Goal: Task Accomplishment & Management: Manage account settings

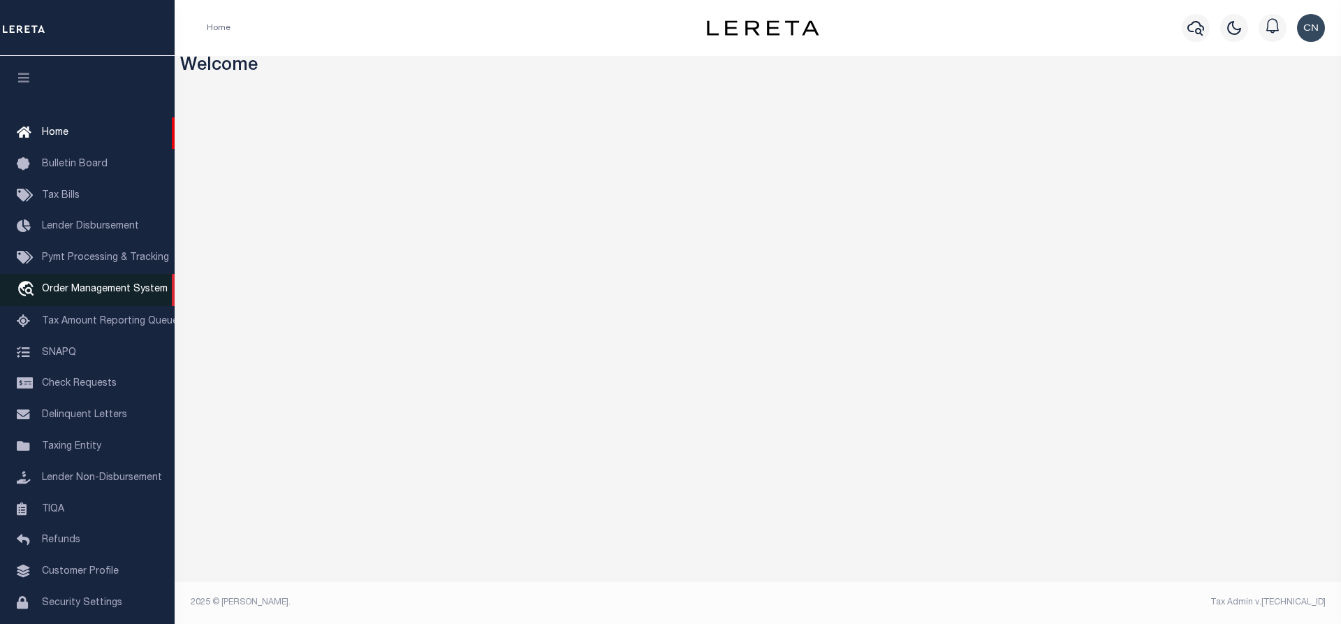
click at [87, 294] on span "Order Management System" at bounding box center [105, 289] width 126 height 10
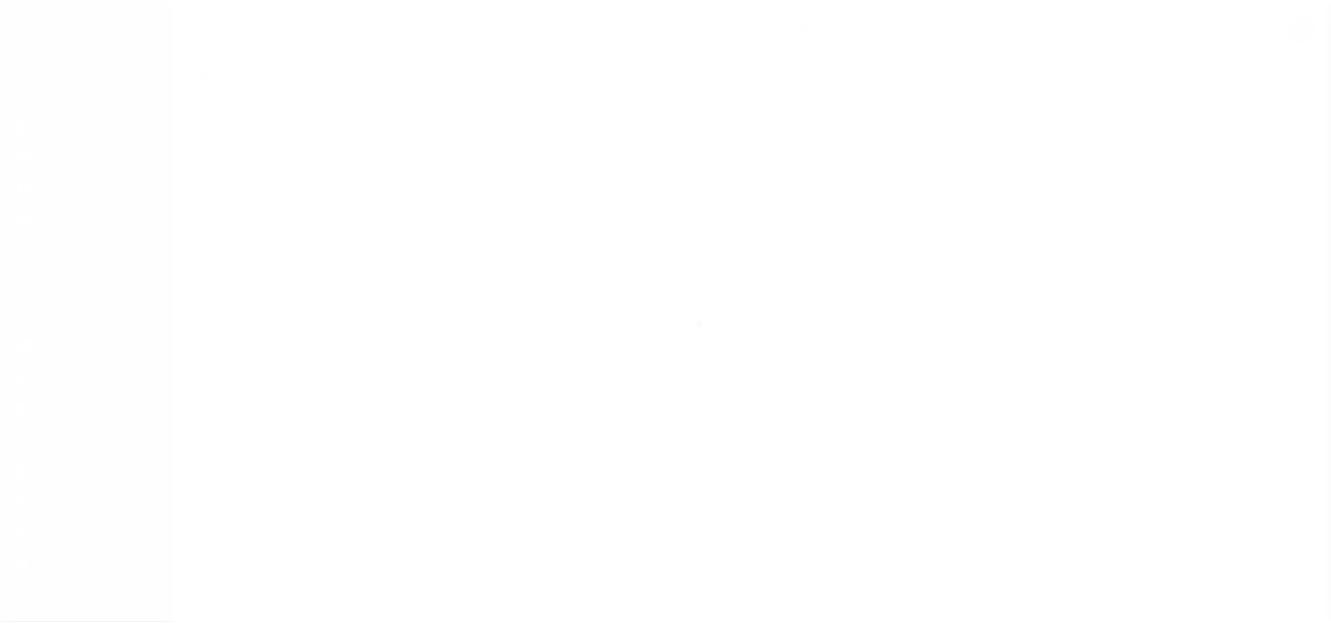
scroll to position [57, 0]
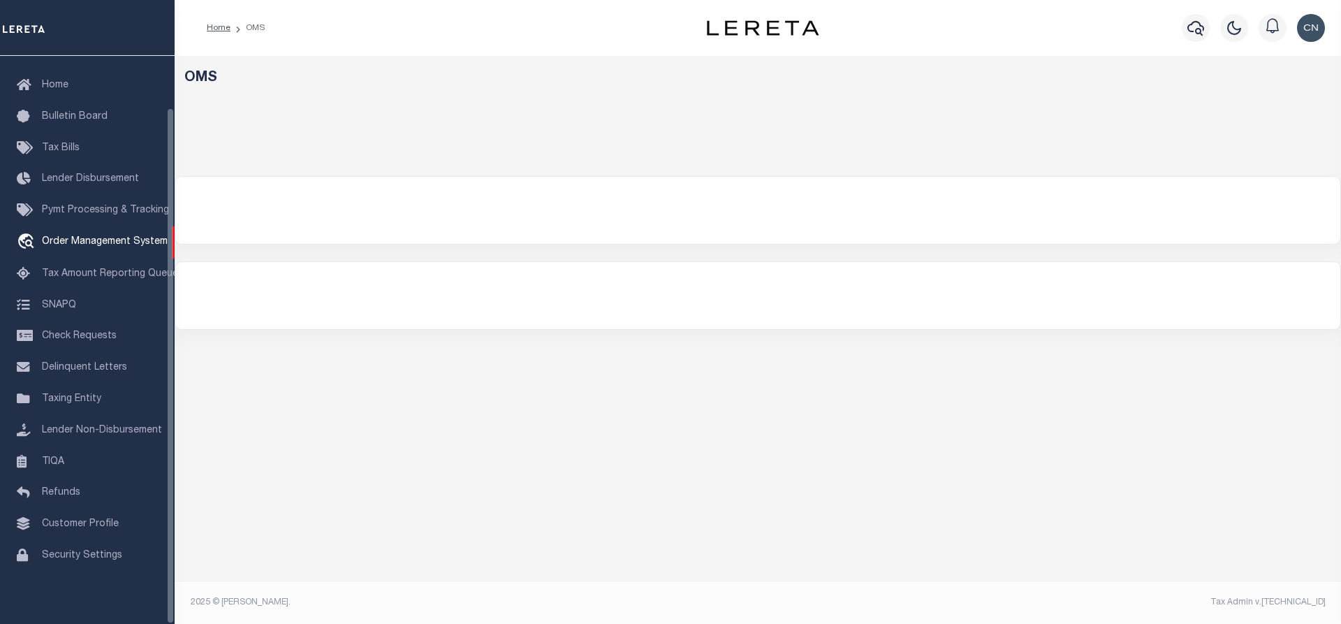
select select "200"
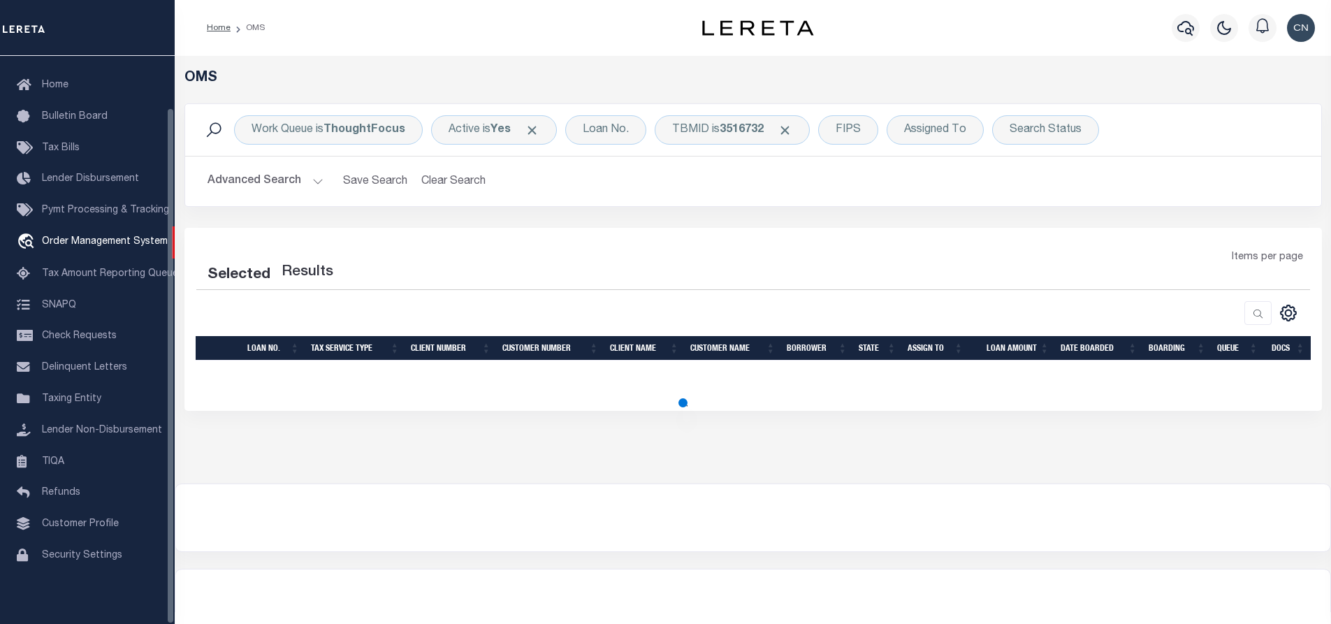
select select "200"
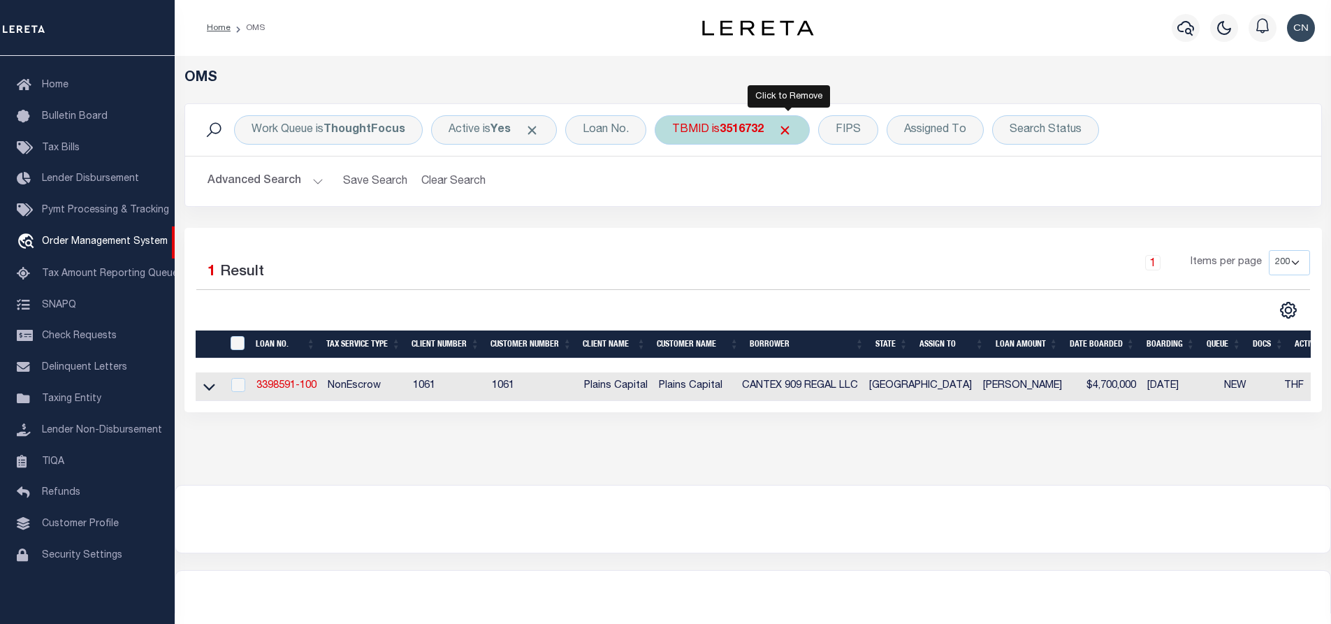
click at [783, 129] on span "Click to Remove" at bounding box center [784, 130] width 15 height 15
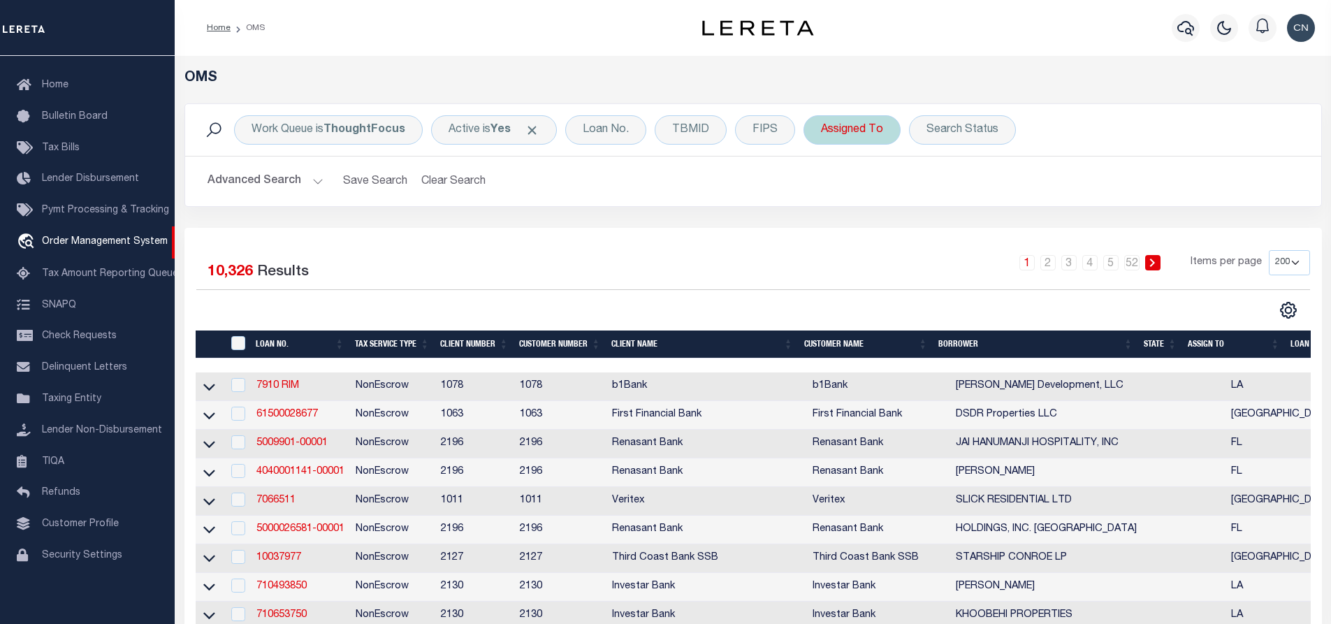
click at [872, 131] on div "Assigned To" at bounding box center [851, 129] width 97 height 29
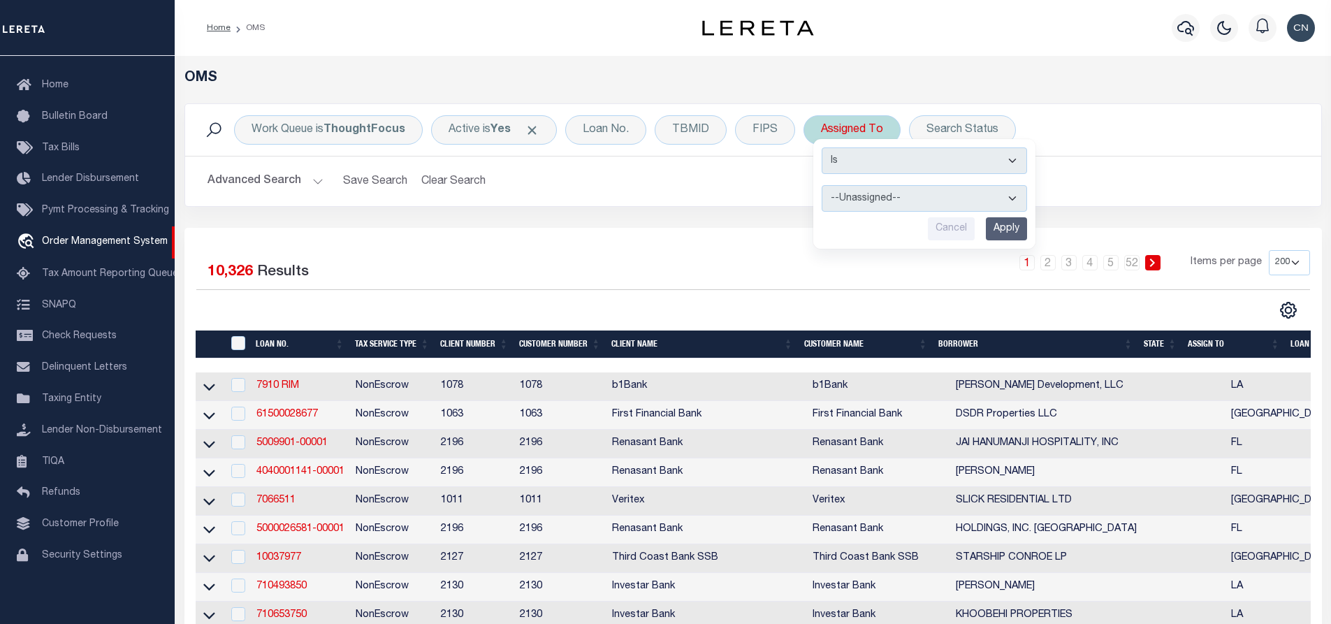
click at [1009, 196] on select "--Unassigned-- [PERSON_NAME] [PERSON_NAME] [PERSON_NAME] [PERSON_NAME], [PERSON…" at bounding box center [923, 198] width 205 height 27
select select "[PERSON_NAME]"
click at [821, 185] on select "--Unassigned-- [PERSON_NAME] [PERSON_NAME] [PERSON_NAME] [PERSON_NAME], [PERSON…" at bounding box center [923, 198] width 205 height 27
click at [1009, 231] on input "Apply" at bounding box center [1006, 228] width 41 height 23
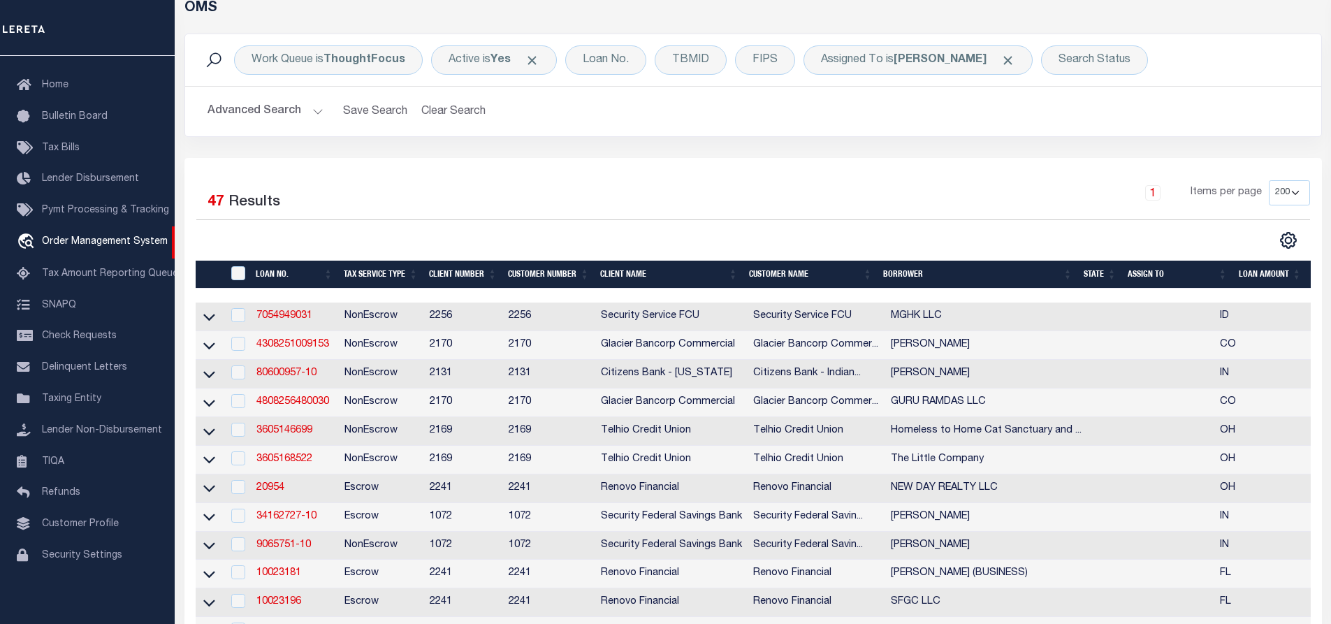
scroll to position [0, 0]
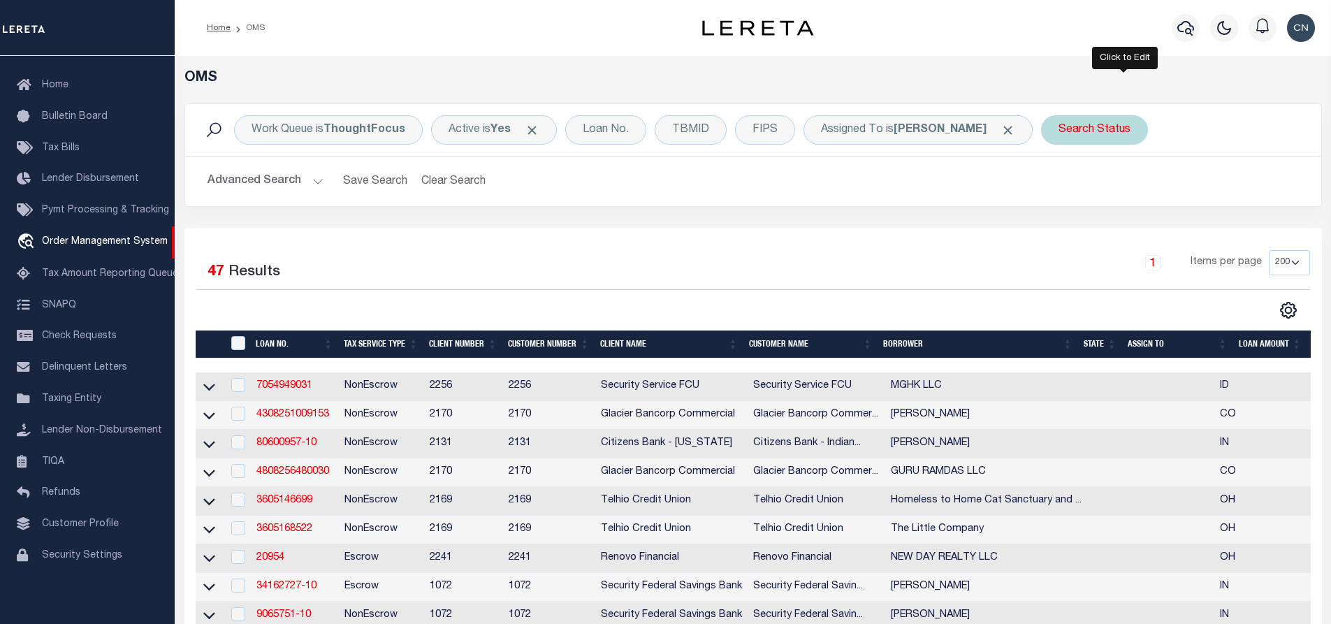
click at [1122, 130] on div "Search Status" at bounding box center [1094, 129] width 107 height 29
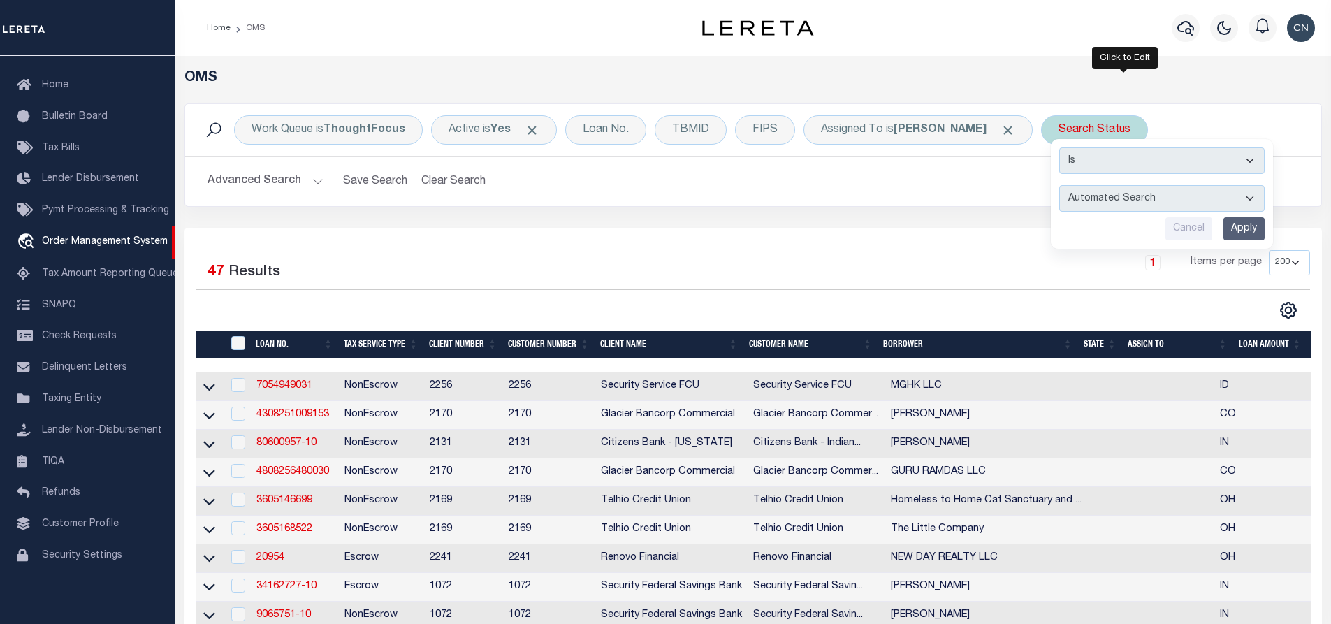
click at [1174, 194] on select "Automated Search Bad Parcel Complete Duplicate Parcel High Dollar Reporting In …" at bounding box center [1161, 198] width 205 height 27
select select "IP"
click at [1089, 185] on select "Automated Search Bad Parcel Complete Duplicate Parcel High Dollar Reporting In …" at bounding box center [1161, 198] width 205 height 27
click at [1264, 231] on input "Apply" at bounding box center [1243, 228] width 41 height 23
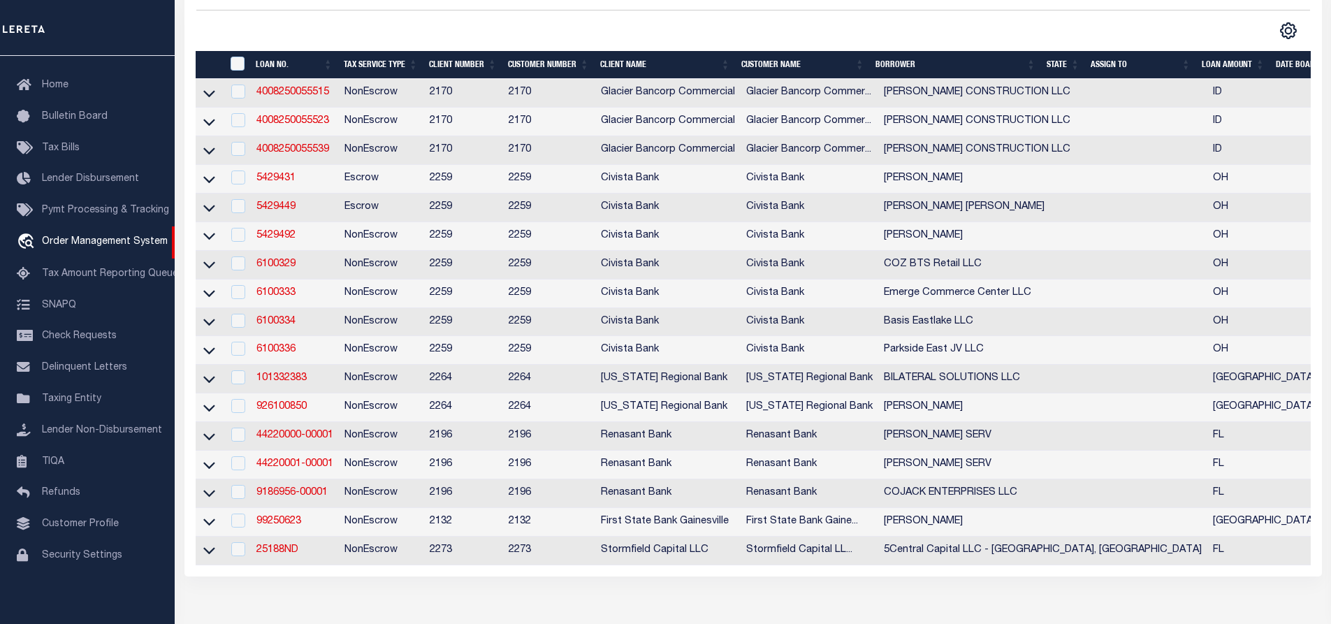
scroll to position [140, 0]
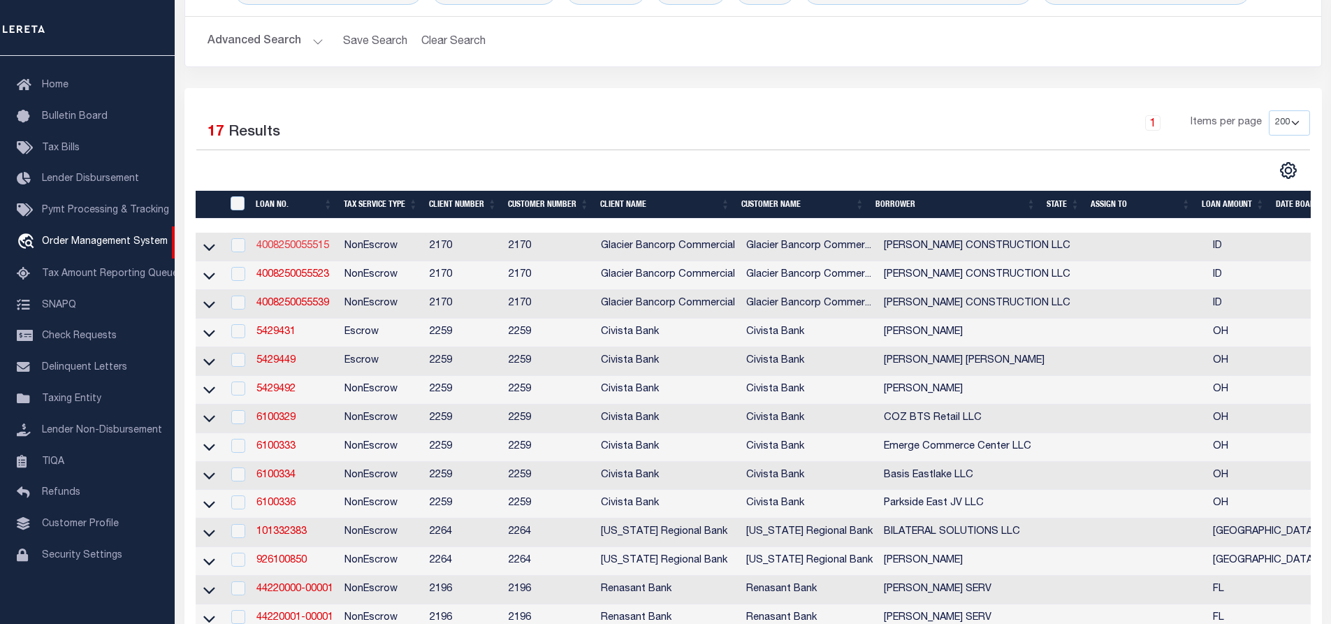
click at [279, 245] on link "4008250055515" at bounding box center [292, 246] width 73 height 10
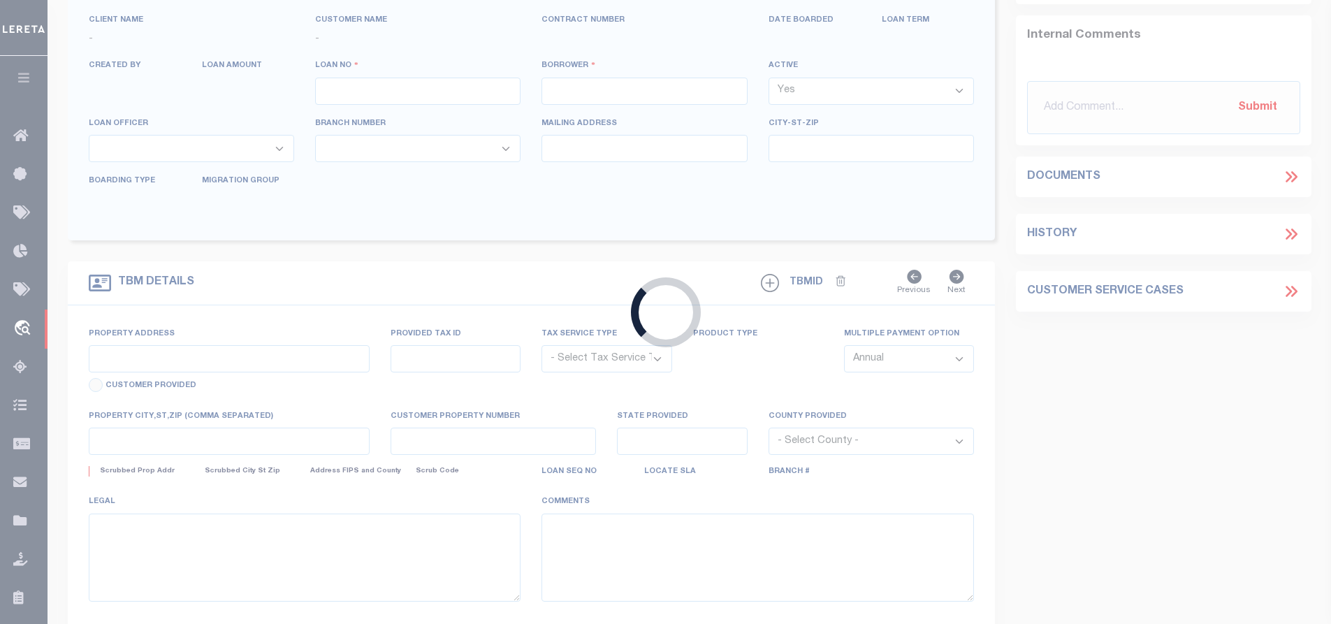
type input "4008250055515"
type input "[PERSON_NAME] CONSTRUCTION LLC"
select select
type input "[STREET_ADDRESS]"
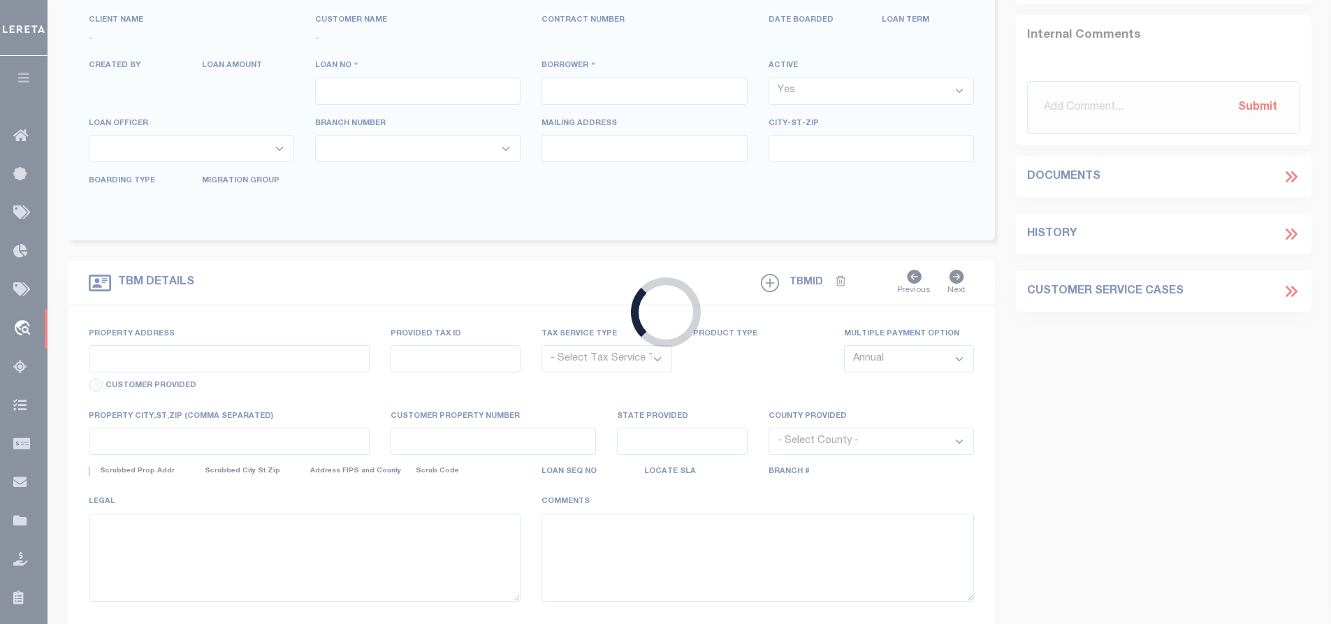
type input "[PERSON_NAME] ID 83250-1500"
type input "[DATE]"
select select "10"
select select "20"
select select "NonEscrow"
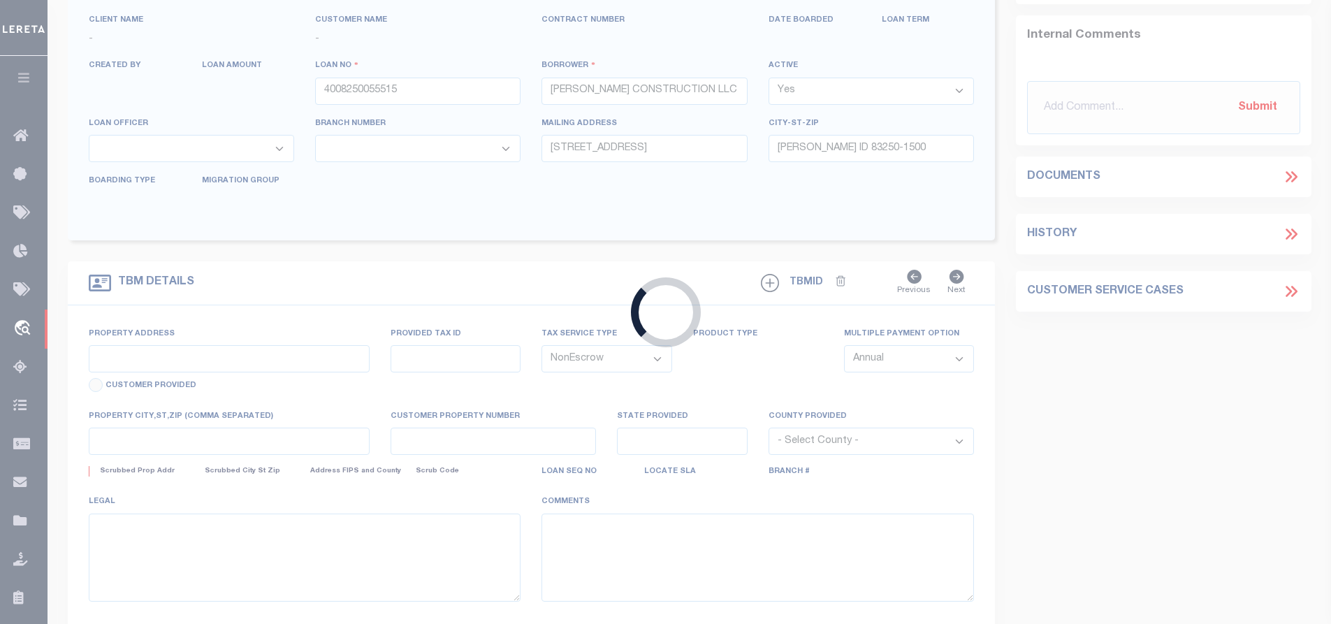
type input "TBD, [STREET_ADDRESS][PERSON_NAME]"
type input "RPRPBPT001700"
select select
type input "POCATELLO ID 83201"
type input "ID"
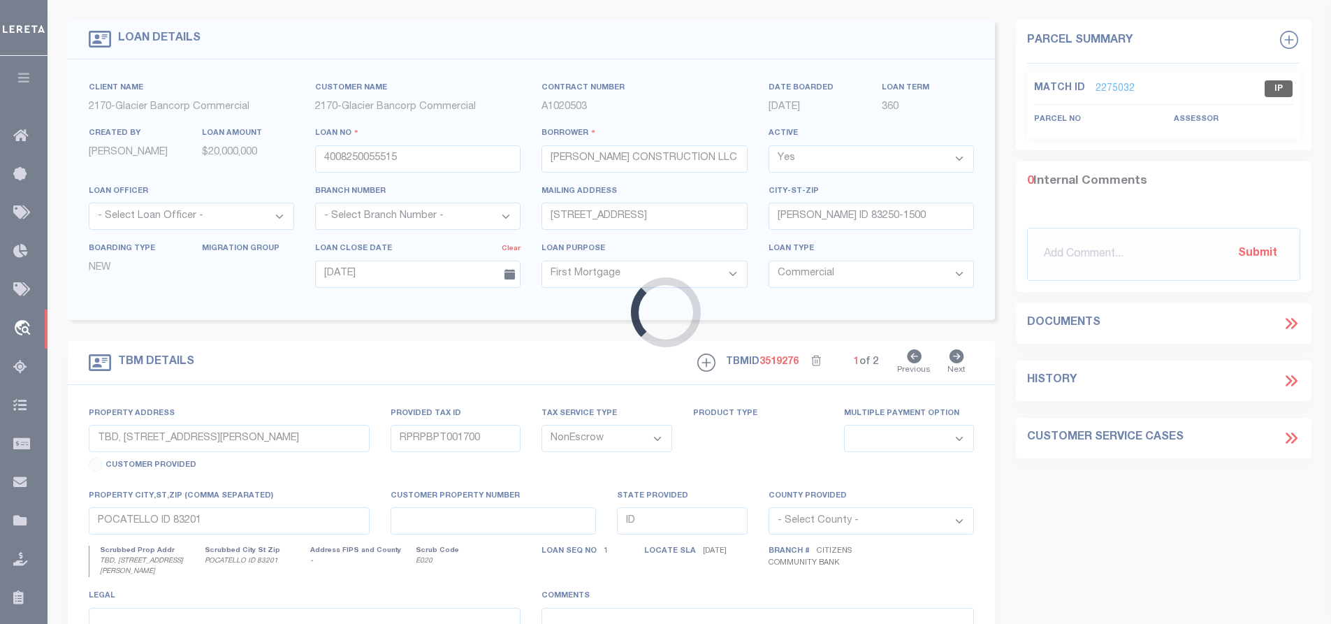
select select "4576"
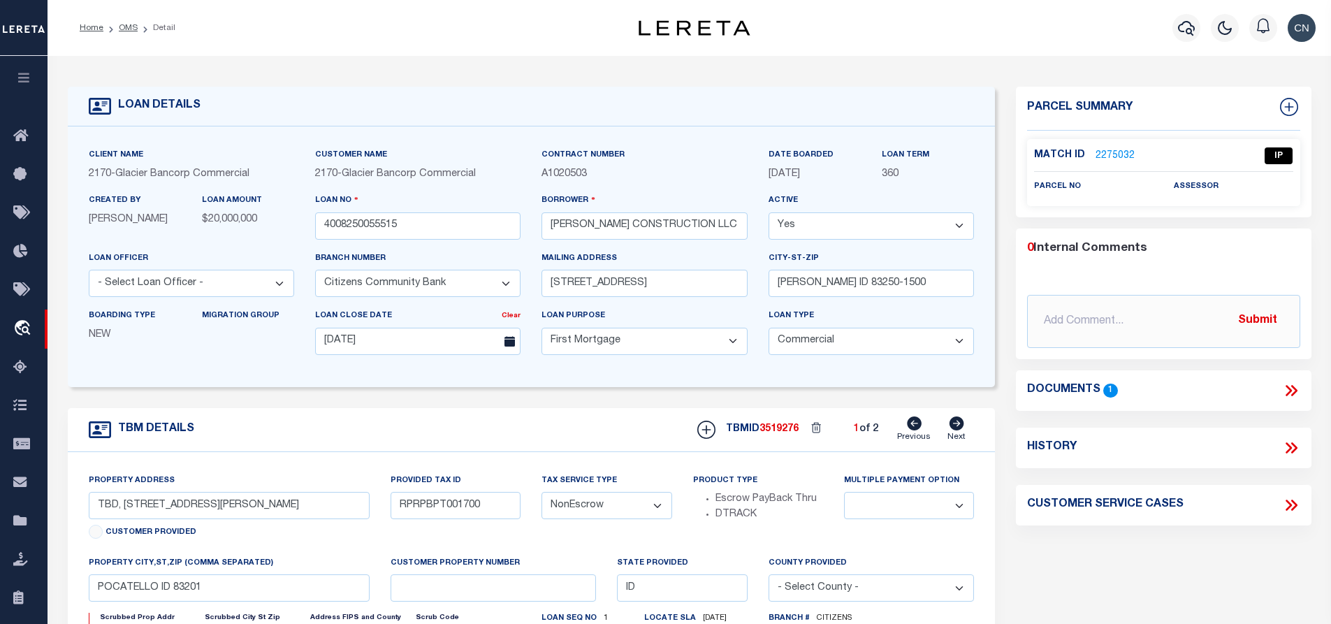
click at [1290, 388] on icon at bounding box center [1288, 390] width 6 height 11
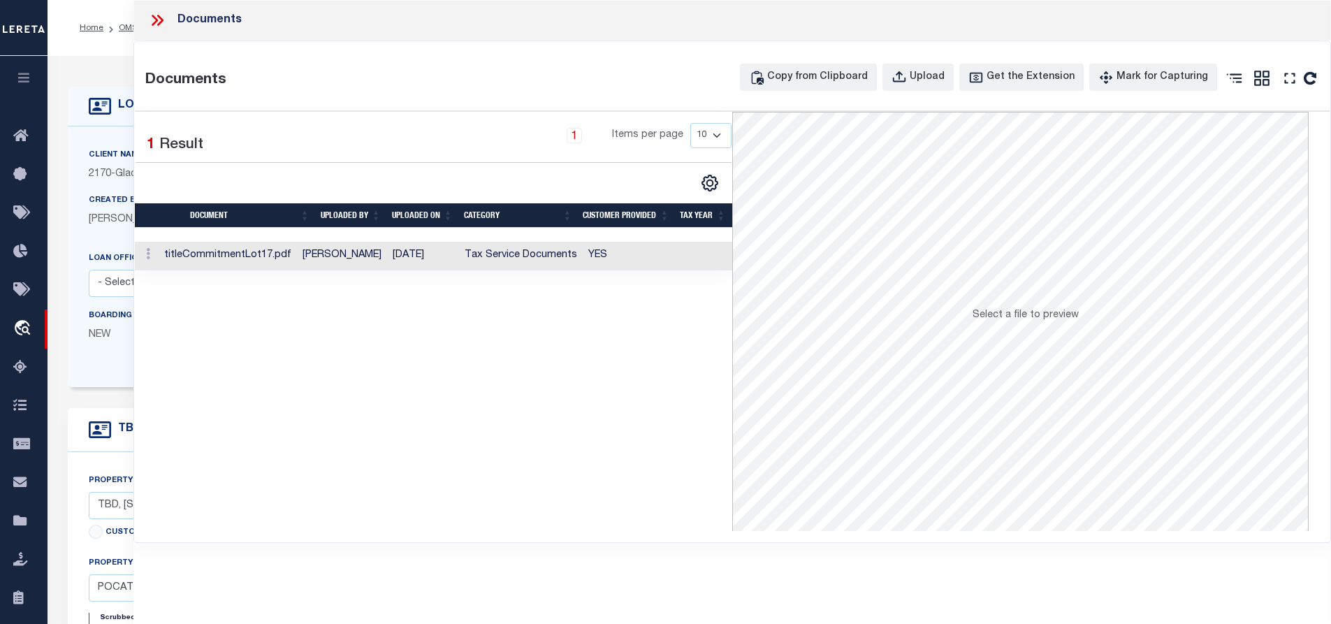
click at [246, 256] on td "titleCommitmentLot17.pdf" at bounding box center [228, 256] width 138 height 29
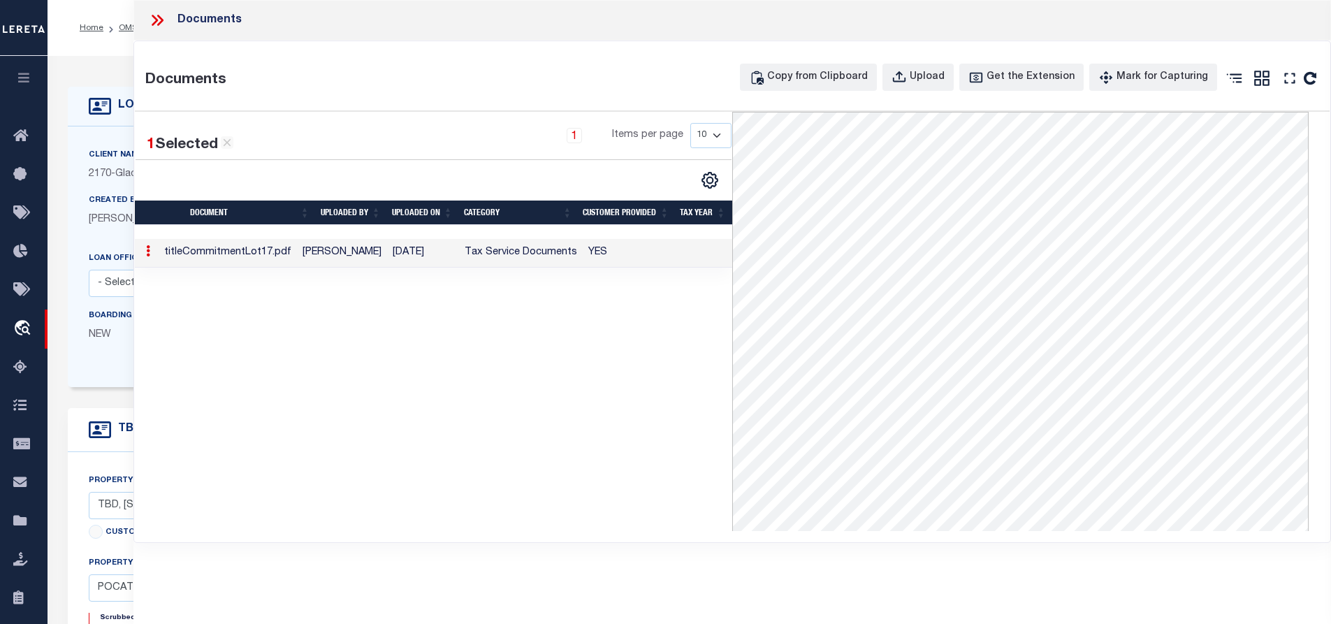
click at [261, 399] on div "1 Selected 1 Result 1 Items per page 10 25 50 100" at bounding box center [433, 321] width 597 height 419
click at [156, 20] on icon at bounding box center [155, 20] width 6 height 11
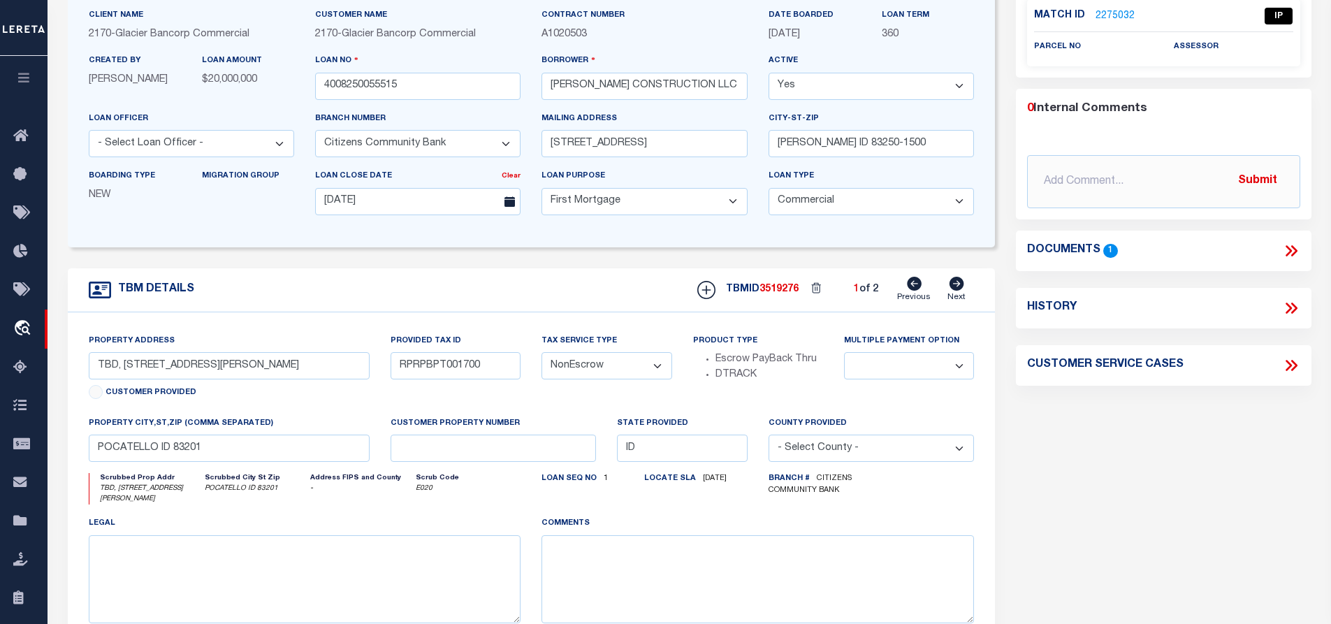
scroll to position [70, 0]
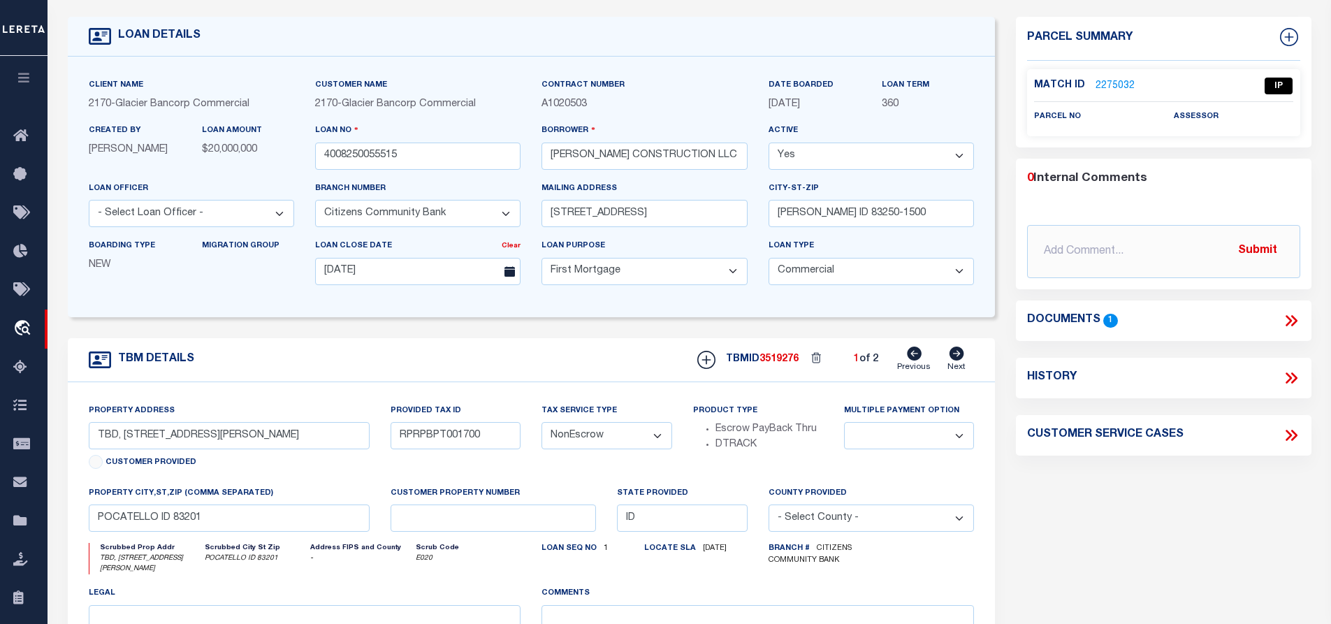
click at [1111, 82] on link "2275032" at bounding box center [1114, 86] width 39 height 15
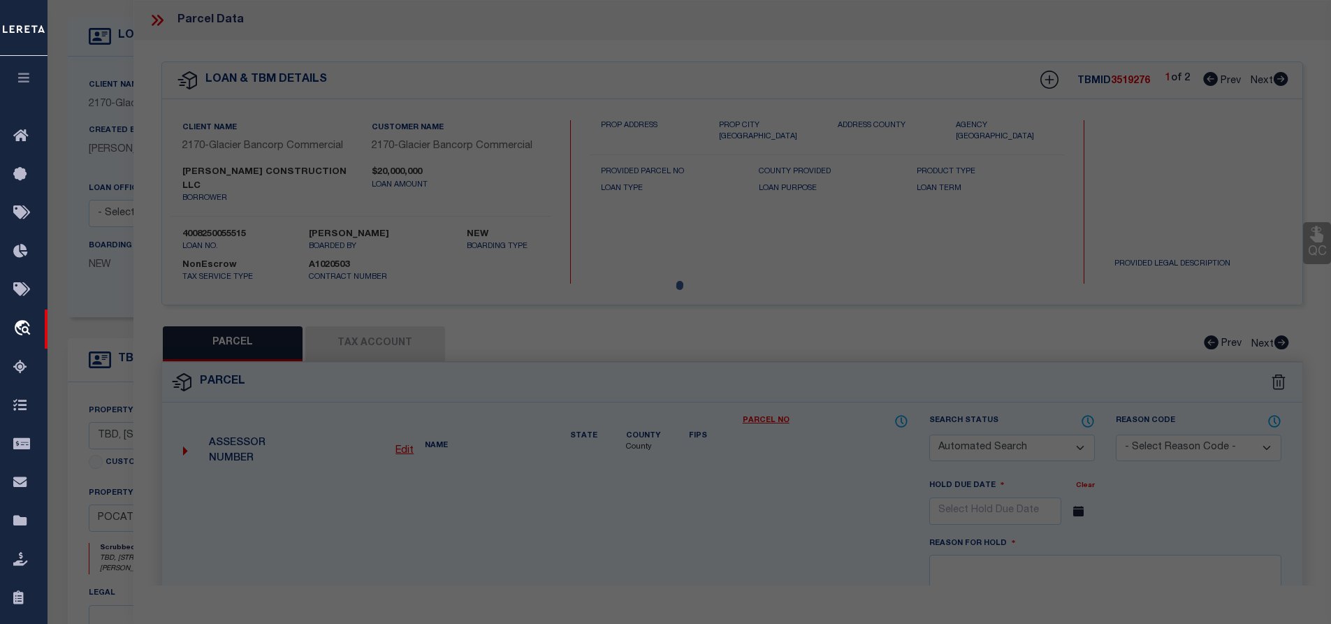
checkbox input "false"
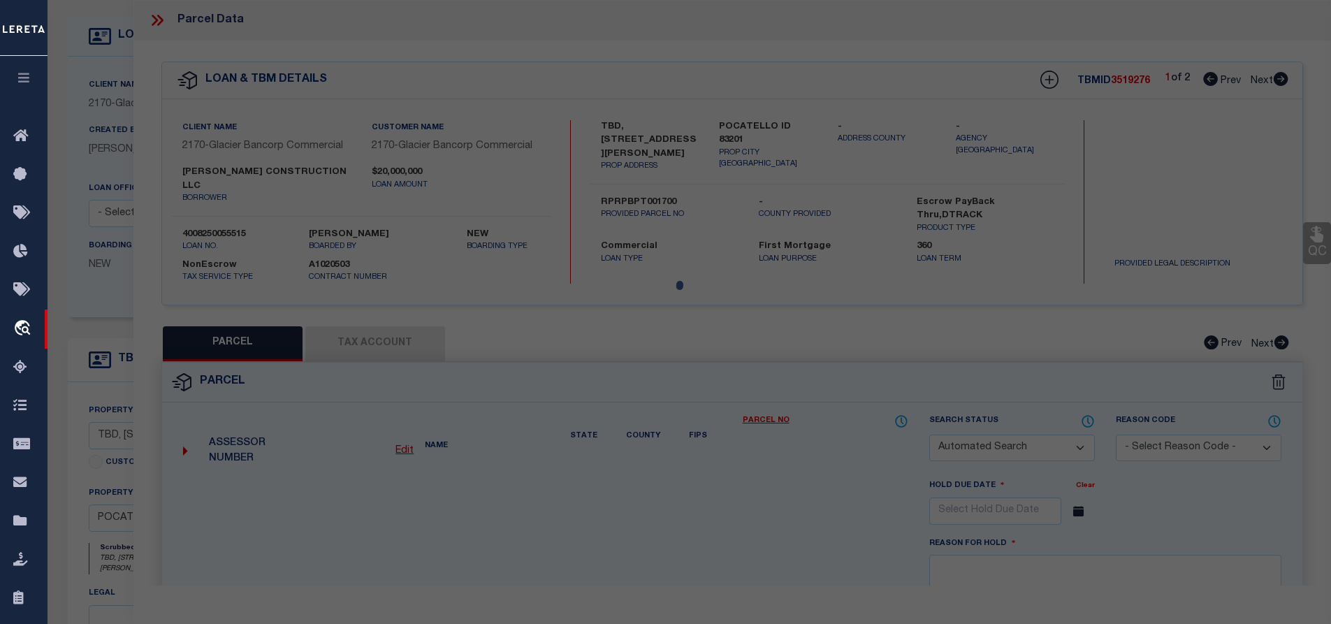
select select "IP"
checkbox input "false"
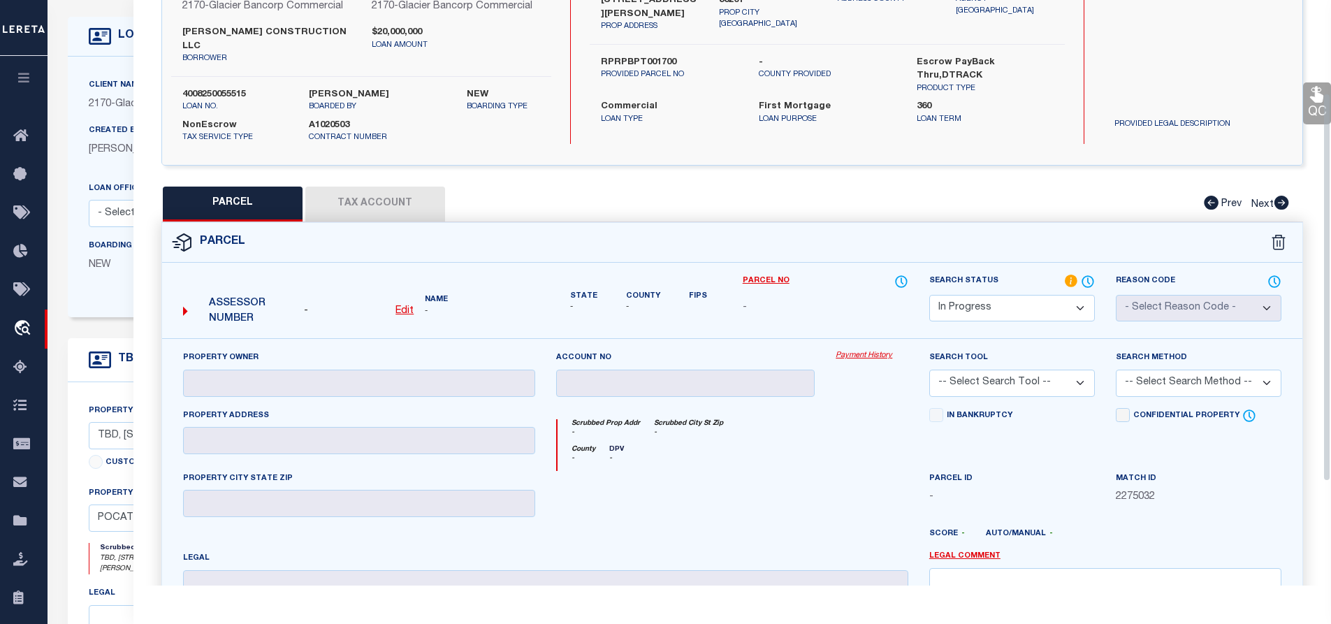
scroll to position [0, 0]
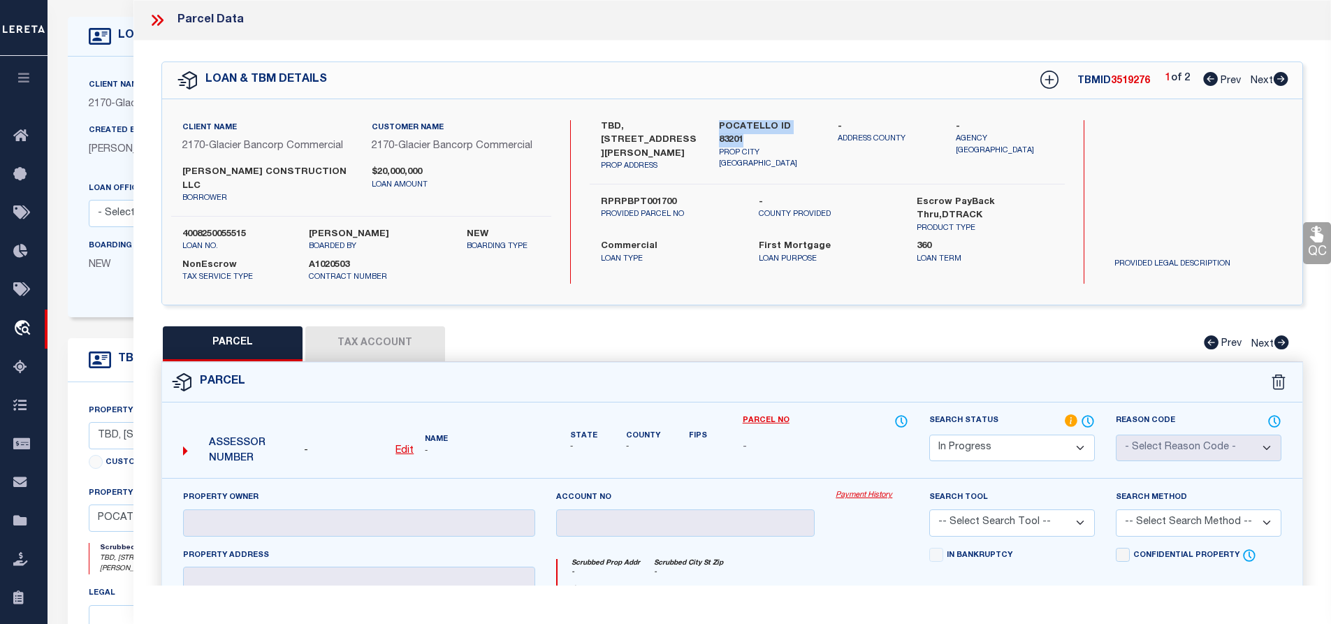
drag, startPoint x: 719, startPoint y: 121, endPoint x: 813, endPoint y: 123, distance: 94.3
click at [813, 123] on label "POCATELLO ID 83201" at bounding box center [768, 133] width 98 height 27
copy label "POCATELLO ID 83201"
drag, startPoint x: 599, startPoint y: 122, endPoint x: 658, endPoint y: 122, distance: 58.7
click at [658, 122] on div "TBD, [STREET_ADDRESS][PERSON_NAME] PROP ADDRESS" at bounding box center [649, 146] width 119 height 52
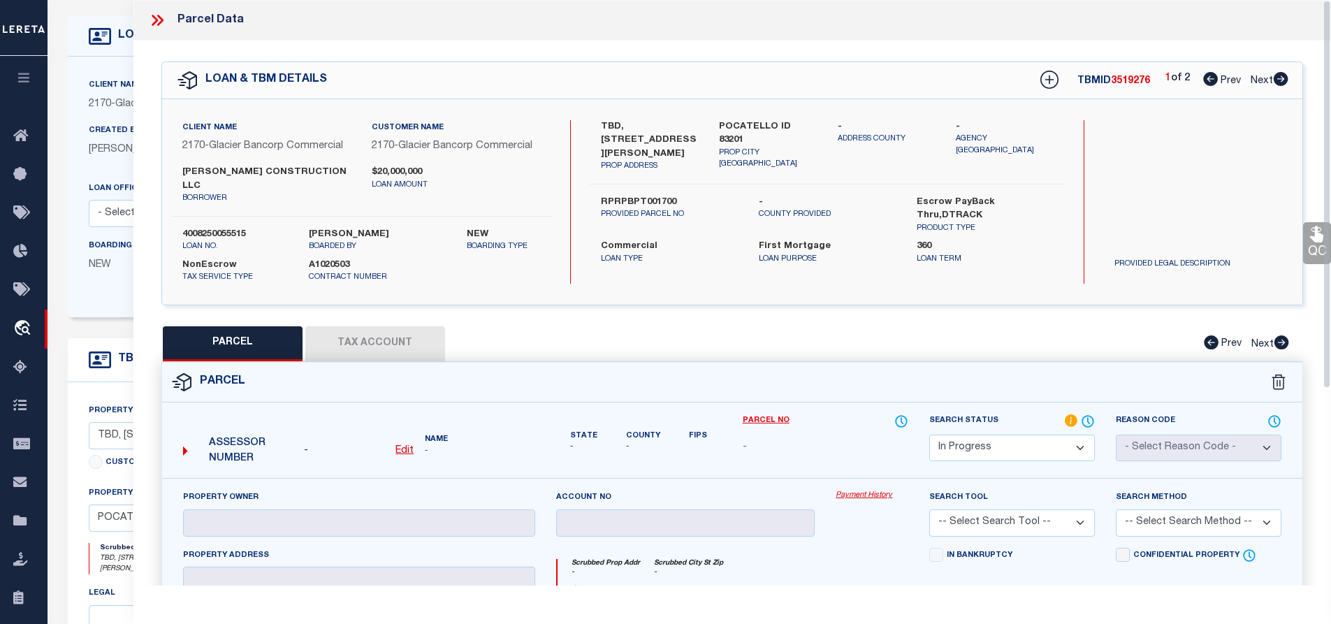
click at [696, 149] on label "TBD, [STREET_ADDRESS][PERSON_NAME]" at bounding box center [650, 140] width 98 height 41
drag, startPoint x: 624, startPoint y: 121, endPoint x: 701, endPoint y: 129, distance: 77.9
click at [701, 129] on div "TBD, [STREET_ADDRESS][PERSON_NAME] PROP ADDRESS" at bounding box center [649, 146] width 119 height 52
copy label "LOT 17, BLOCK"
click at [634, 198] on label "RPRPBPT001700" at bounding box center [669, 203] width 137 height 14
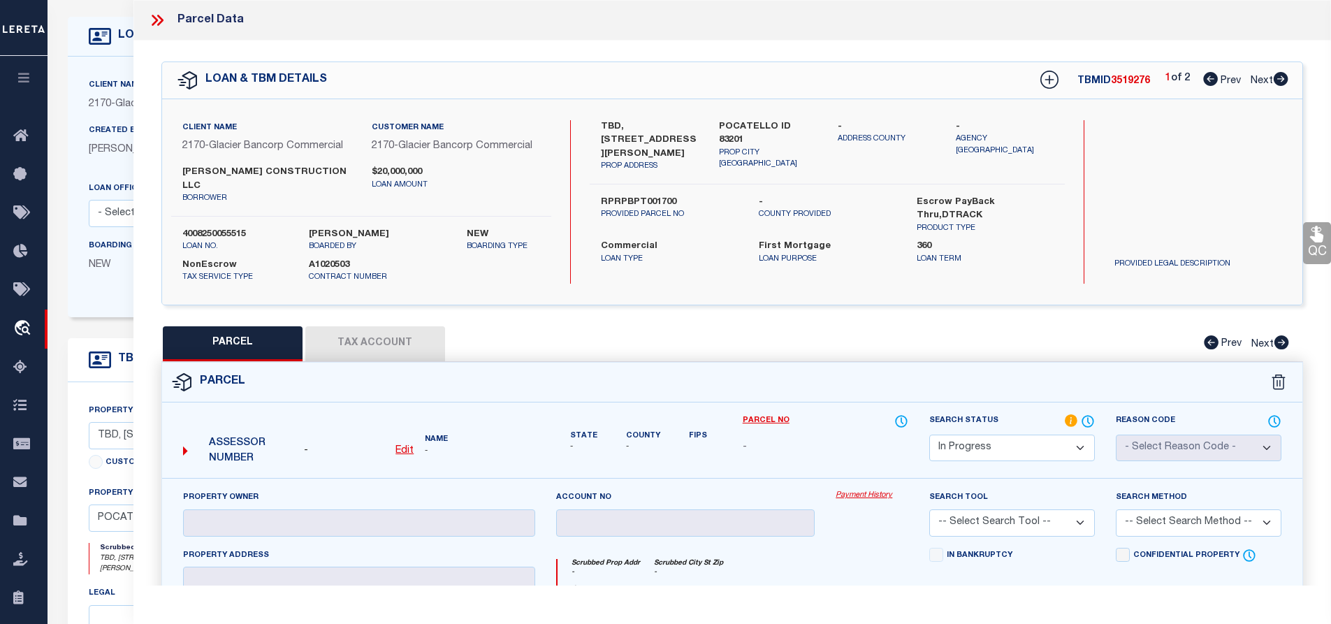
click at [634, 198] on label "RPRPBPT001700" at bounding box center [669, 203] width 137 height 14
copy label "RPRPBPT001700"
click at [408, 446] on u "Edit" at bounding box center [404, 451] width 18 height 10
select select "IP"
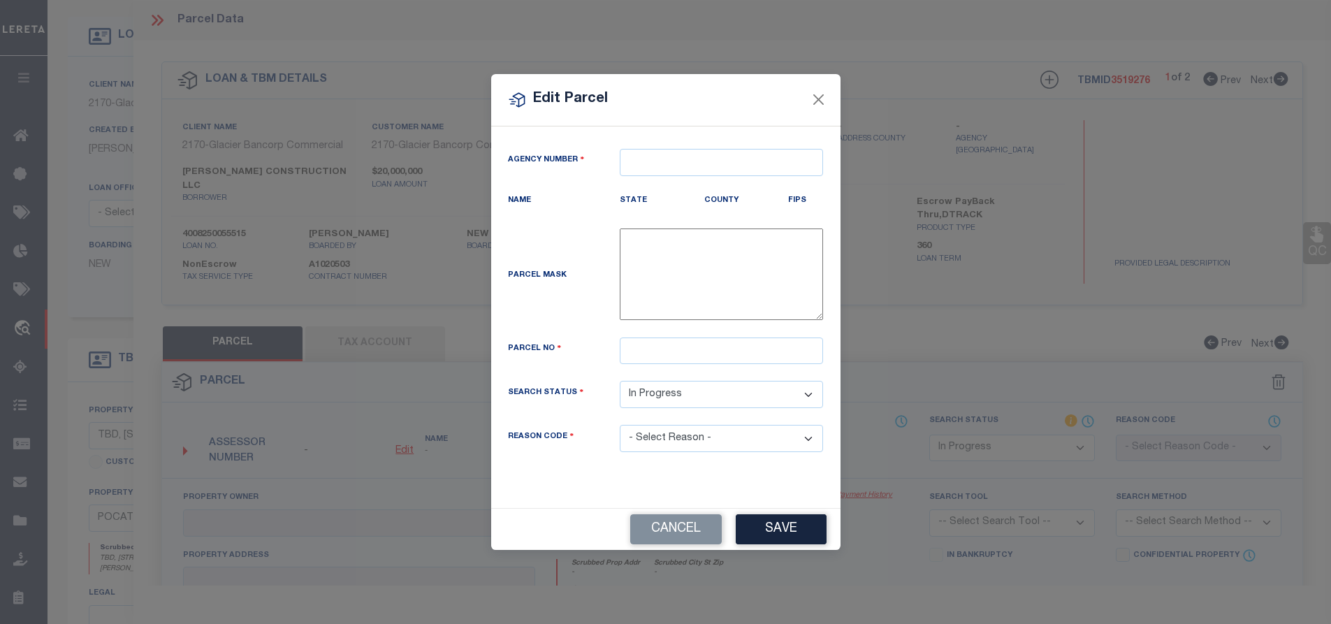
type textarea "-"
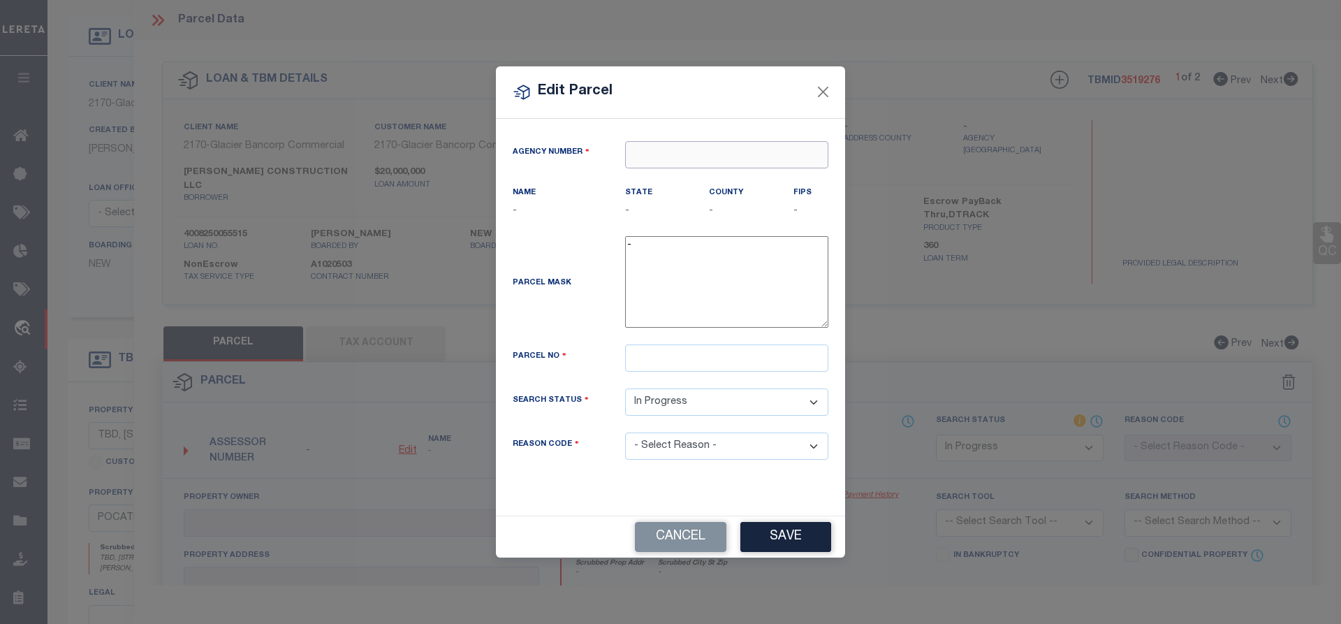
click at [698, 154] on input "text" at bounding box center [726, 154] width 203 height 27
paste input "RPRPBPT001"
type input "RPRPBPT001"
click at [824, 93] on button "Close" at bounding box center [823, 92] width 18 height 18
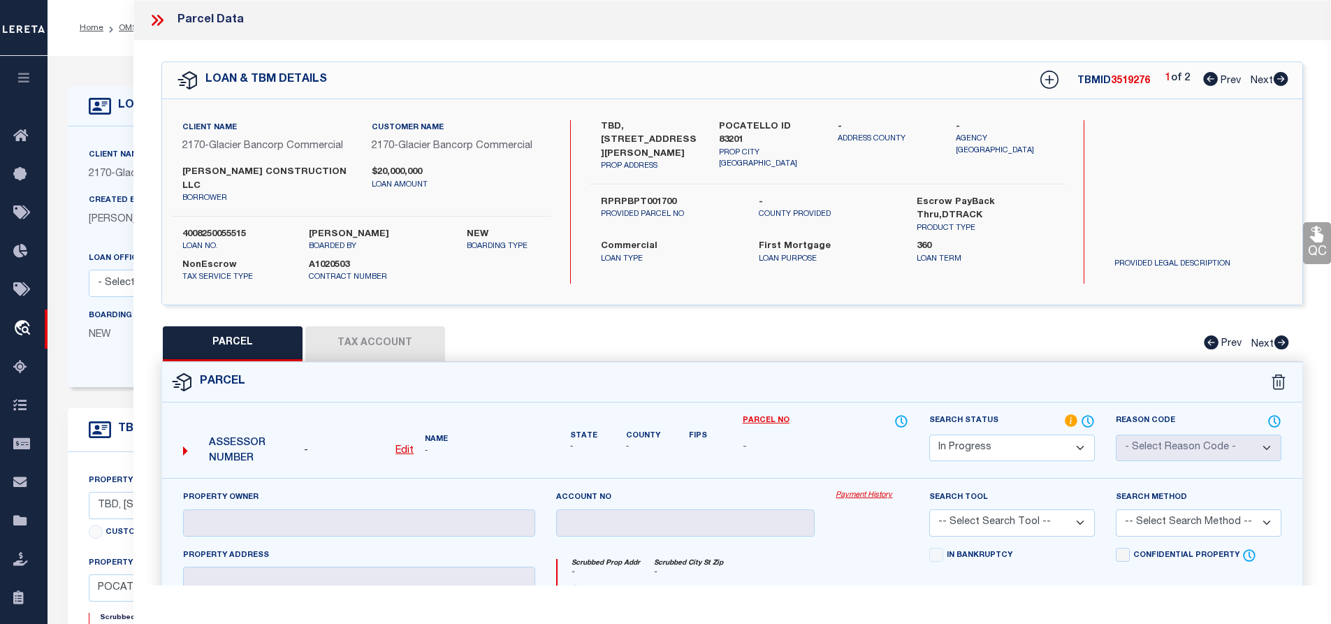
click at [402, 446] on u "Edit" at bounding box center [404, 451] width 18 height 10
select select "IP"
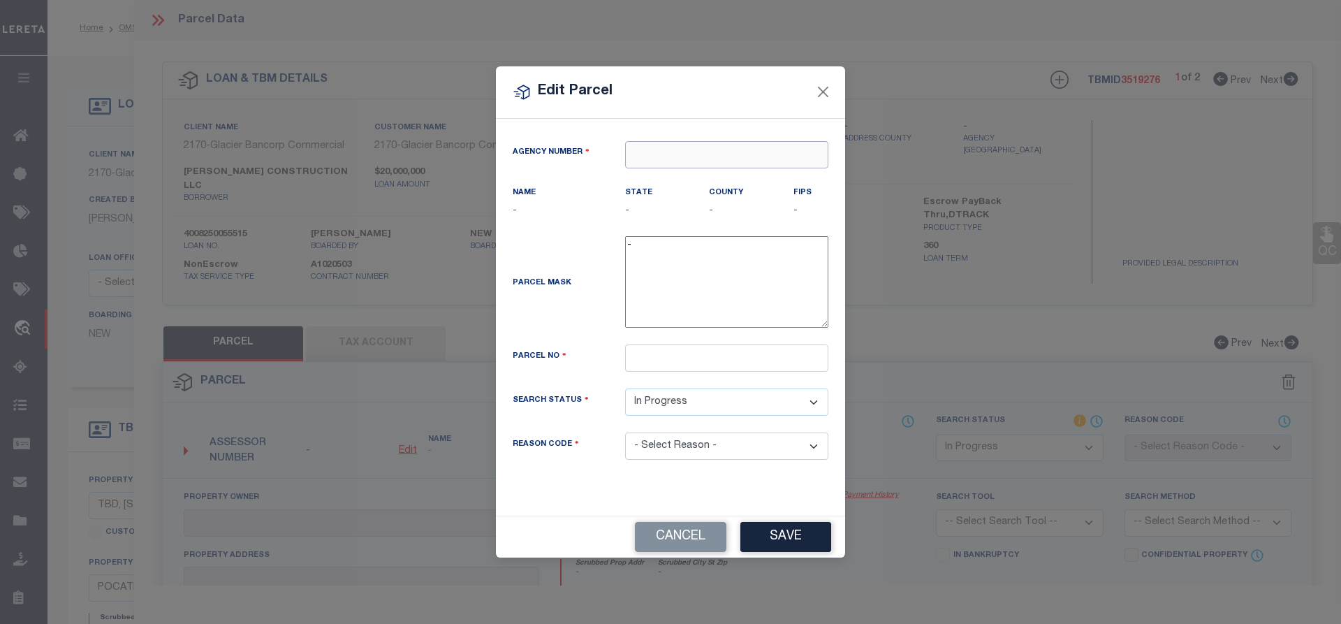
click at [666, 147] on input "text" at bounding box center [726, 154] width 203 height 27
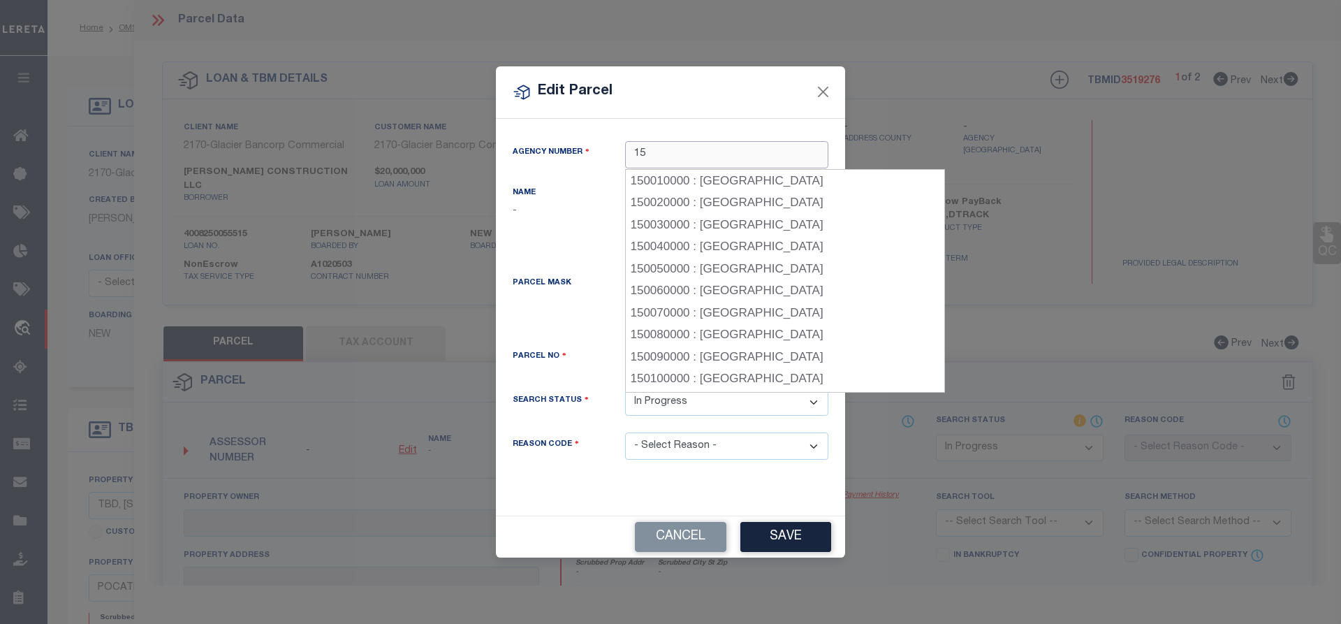
type input "15"
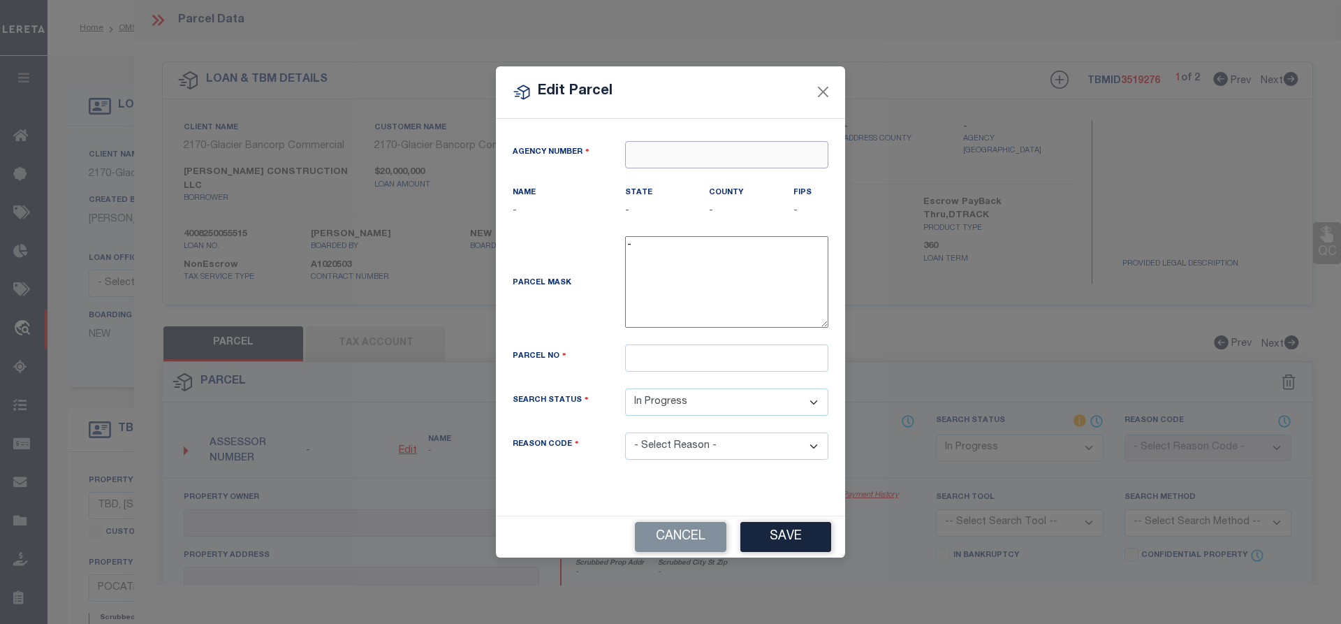
click at [647, 154] on input "text" at bounding box center [726, 154] width 203 height 27
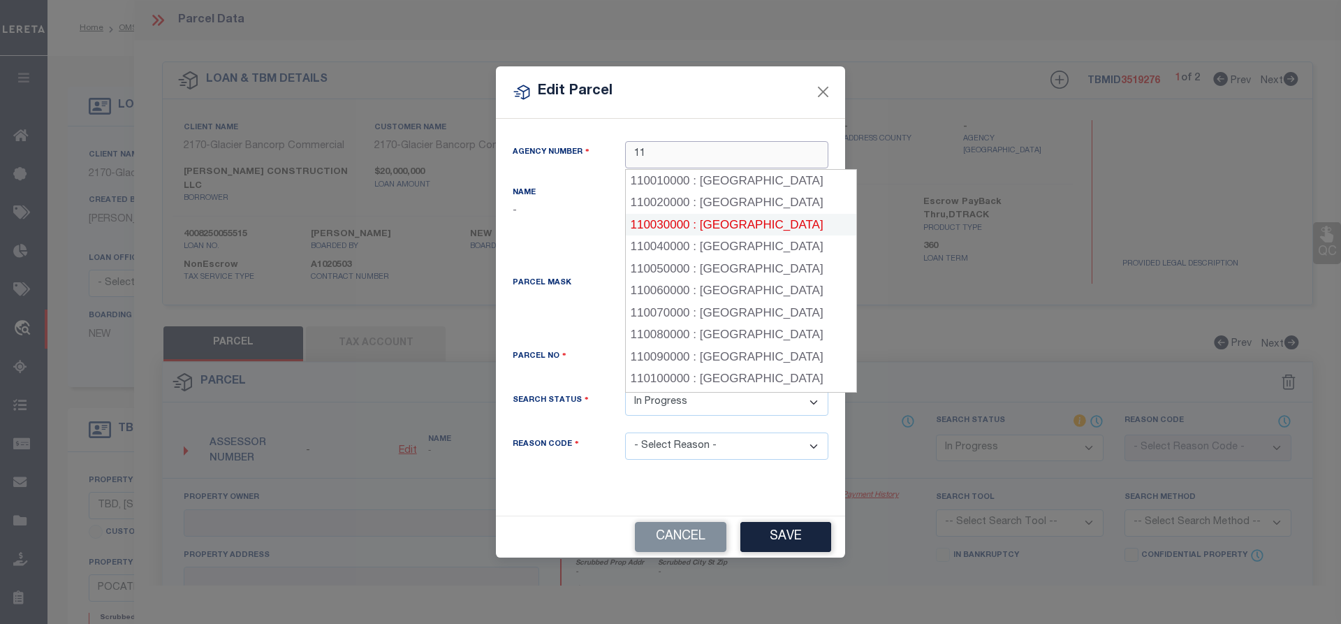
click at [755, 221] on div "110030000 : [GEOGRAPHIC_DATA]" at bounding box center [741, 225] width 231 height 22
type input "110030000"
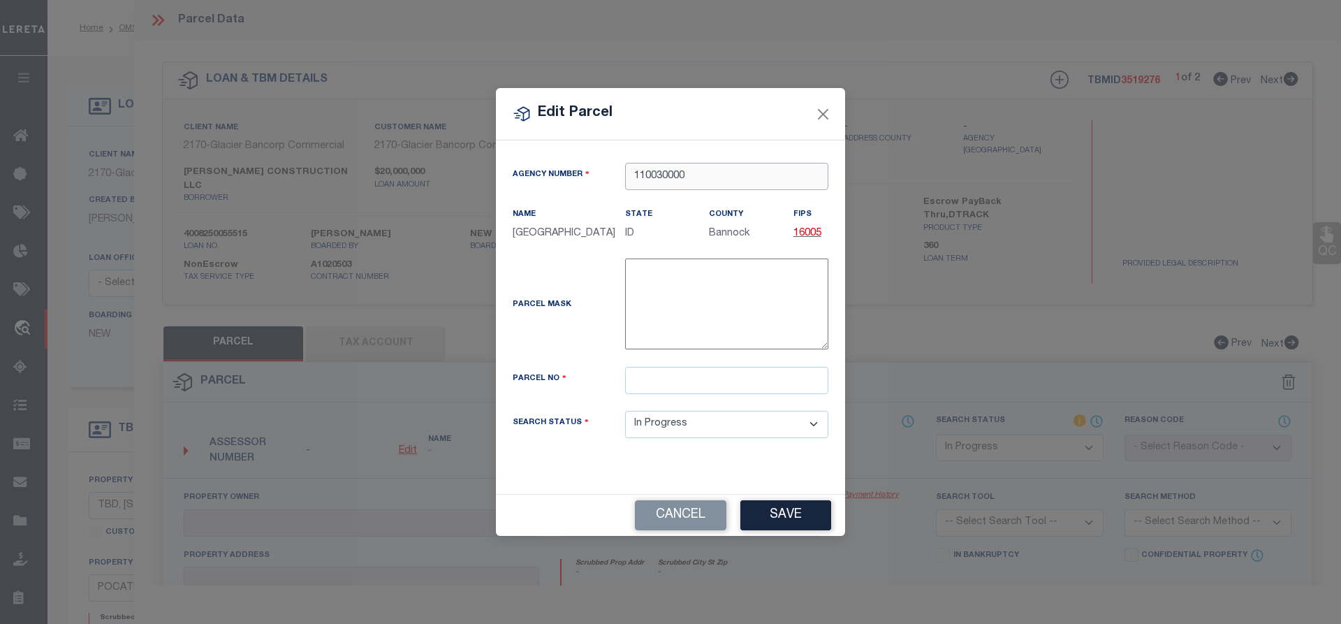
type input "110030000"
click at [649, 384] on input "text" at bounding box center [726, 380] width 203 height 27
paste input "RPRPBPT001700"
type input "RPRPBPT001700"
click at [781, 519] on button "Save" at bounding box center [785, 515] width 91 height 30
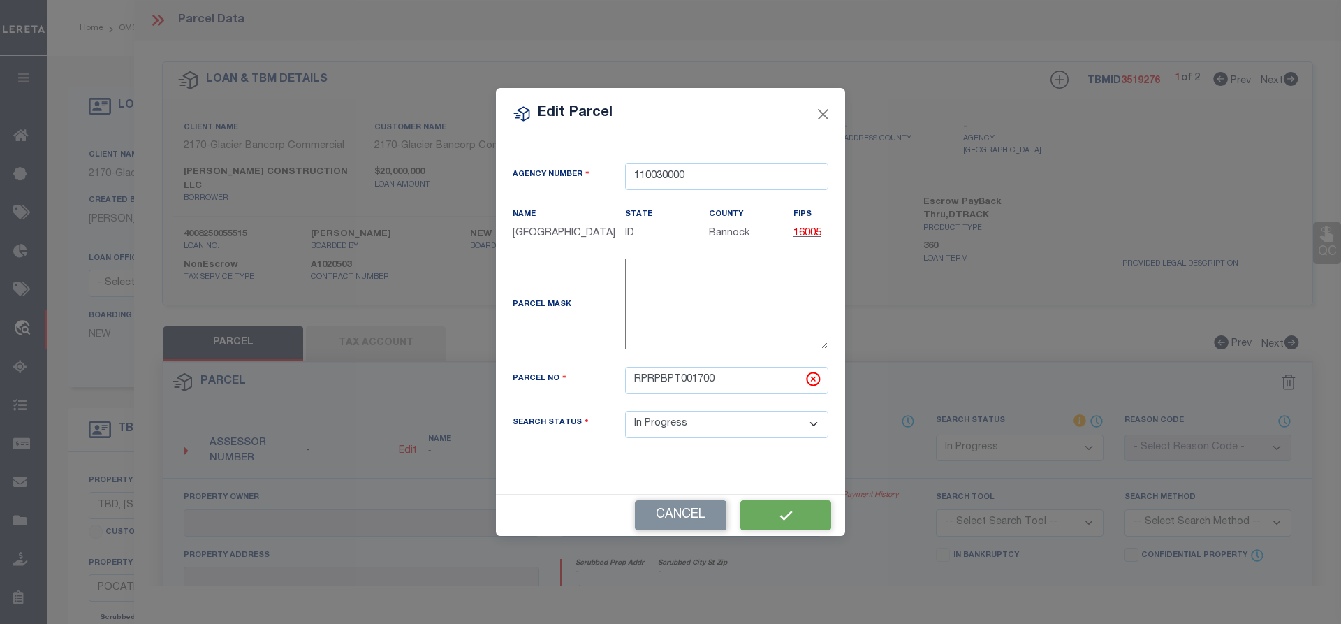
select select "IP"
checkbox input "false"
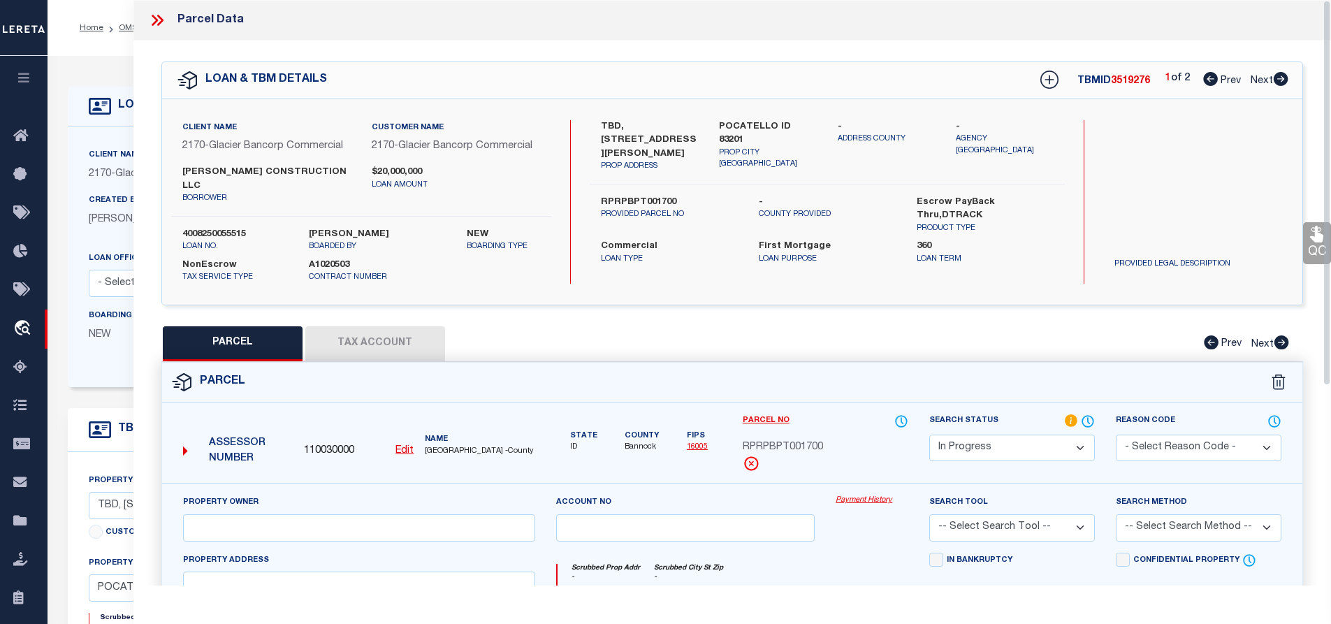
scroll to position [70, 0]
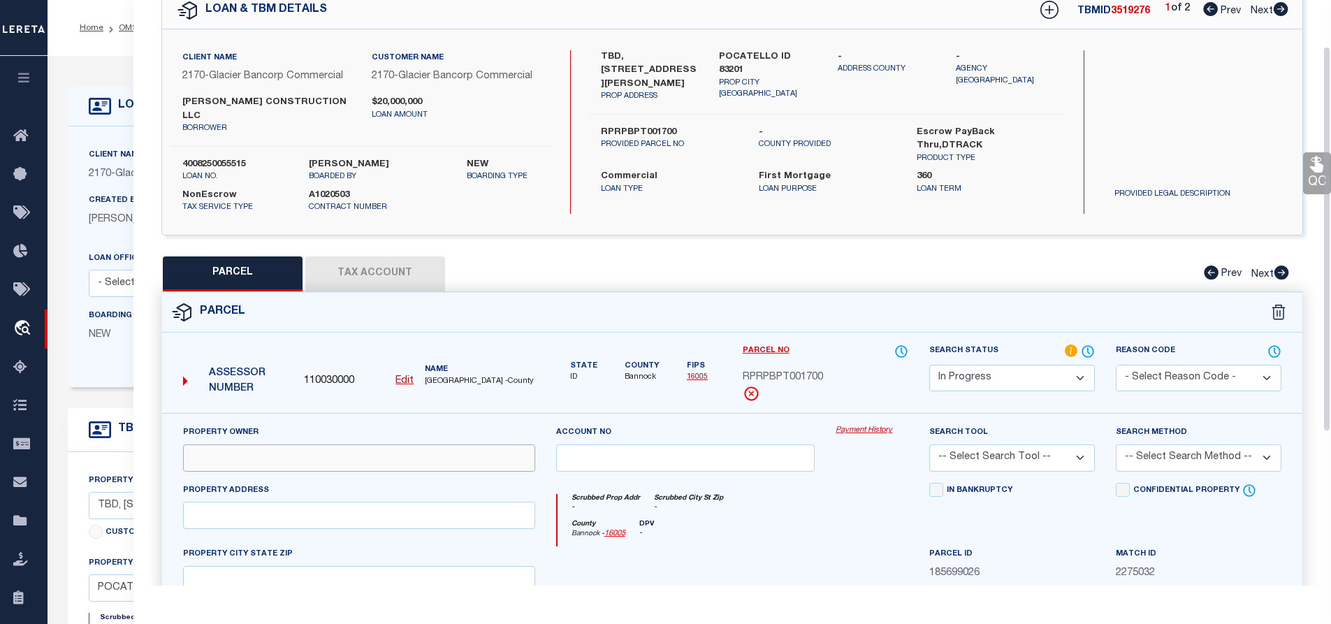
click at [207, 444] on input "text" at bounding box center [359, 457] width 352 height 27
paste input "[PERSON_NAME] CONSTRUCTION LLC"
type input "[PERSON_NAME] CONSTRUCTION LLC"
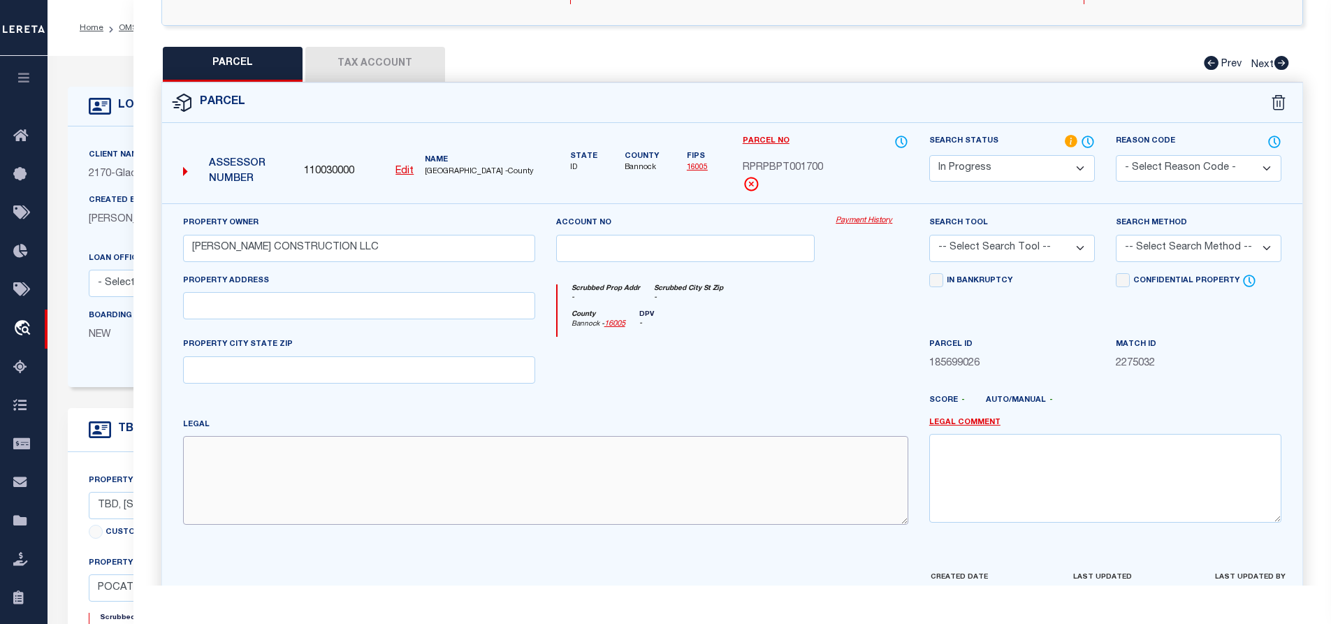
click at [252, 454] on textarea at bounding box center [545, 480] width 725 height 88
paste textarea "S16-T6S-R34E LOT 17 0.05 AC BLOCK 1 [PERSON_NAME] PLACE TOWNHOMES PUD Approxima…"
type textarea "S16-T6S-R34E LOT 17 0.05 AC BLOCK 1 [PERSON_NAME] PLACE TOWNHOMES PUD Approxima…"
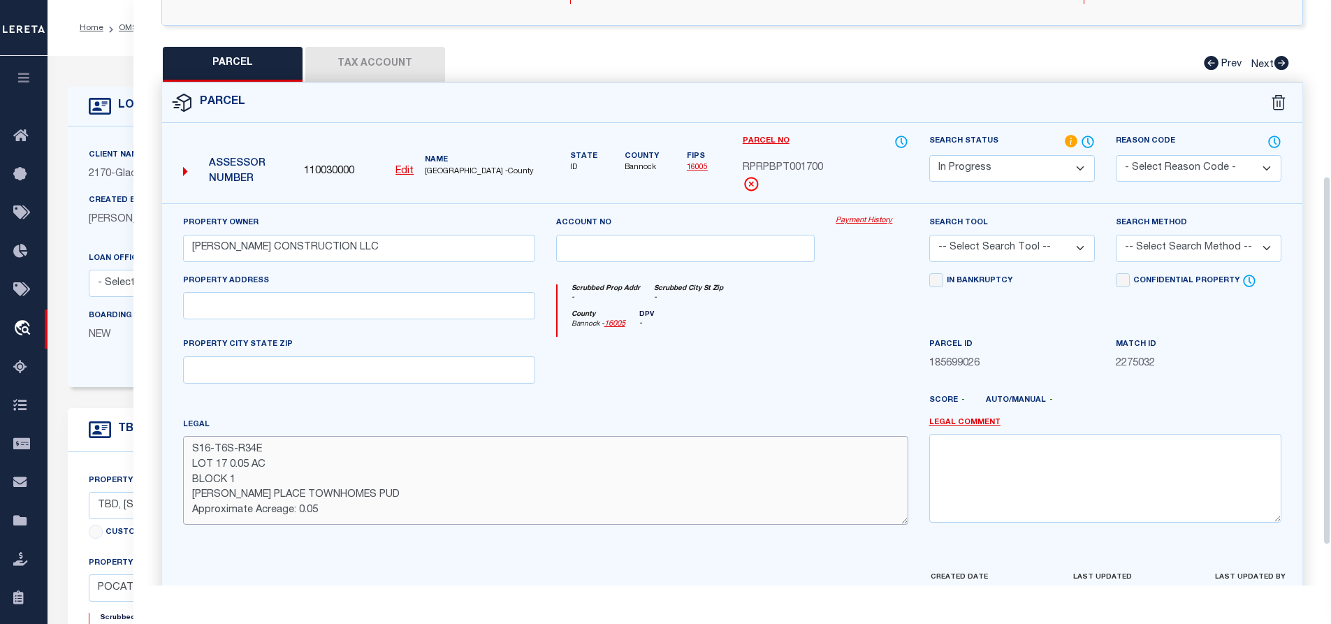
click at [754, 495] on textarea "S16-T6S-R34E LOT 17 0.05 AC BLOCK 1 [PERSON_NAME] PLACE TOWNHOMES PUD Approxima…" at bounding box center [545, 480] width 725 height 88
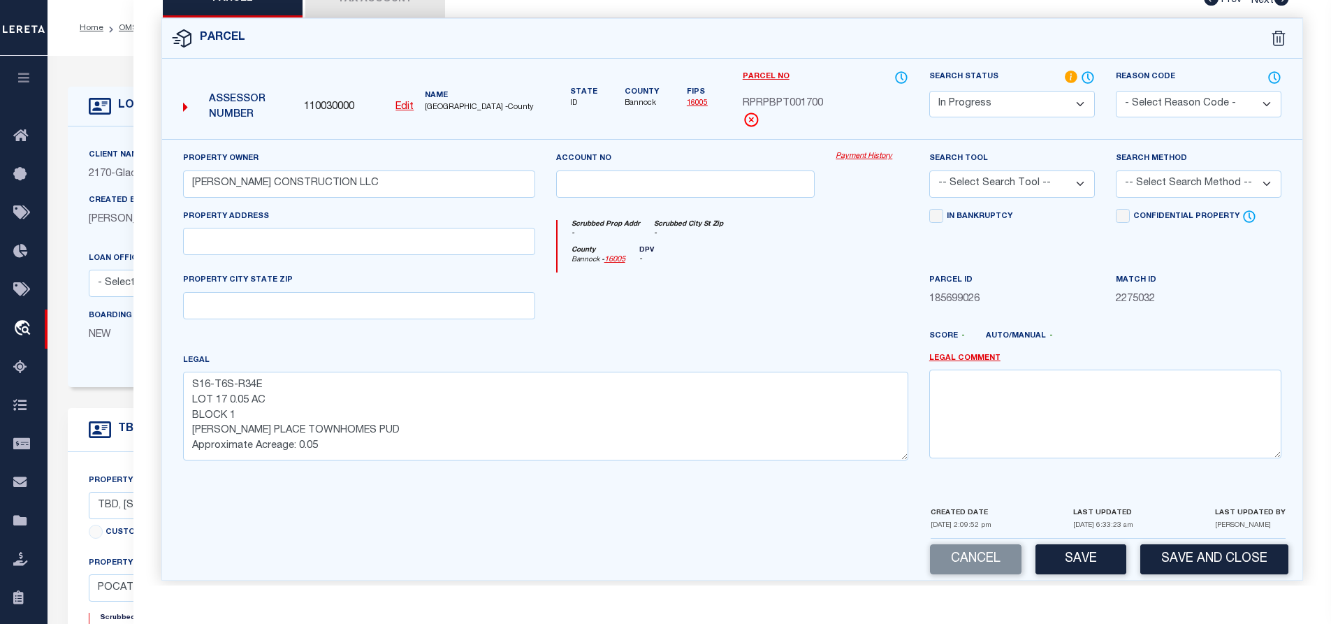
scroll to position [419, 0]
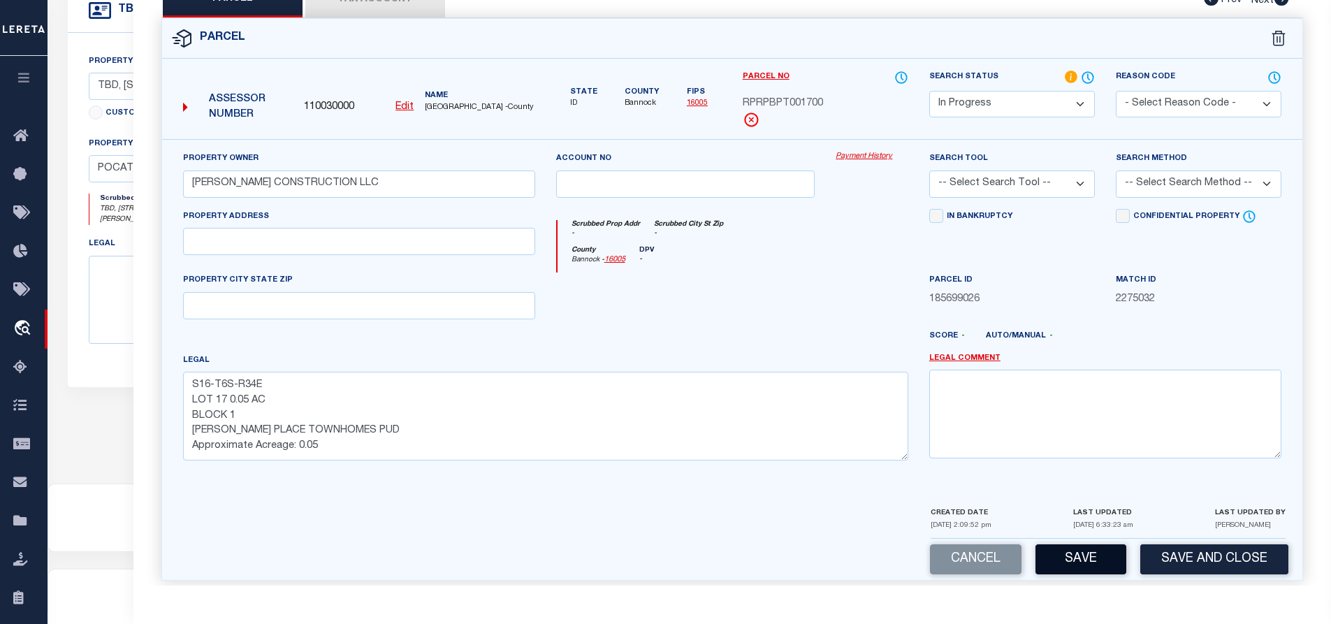
click at [1080, 550] on button "Save" at bounding box center [1080, 559] width 91 height 30
select select "AS"
checkbox input "false"
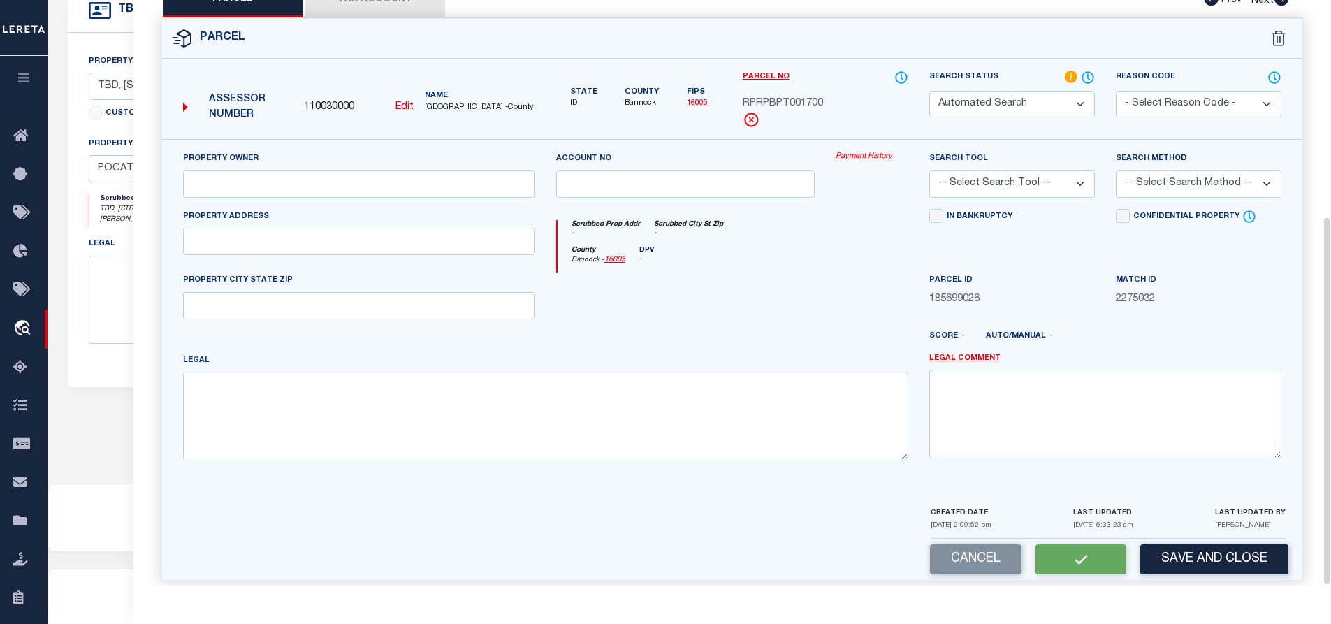
select select "IP"
type input "[PERSON_NAME] CONSTRUCTION LLC"
type textarea "S16-T6S-R34E LOT 17 0.05 AC BLOCK 1 [PERSON_NAME] PLACE TOWNHOMES PUD Approxima…"
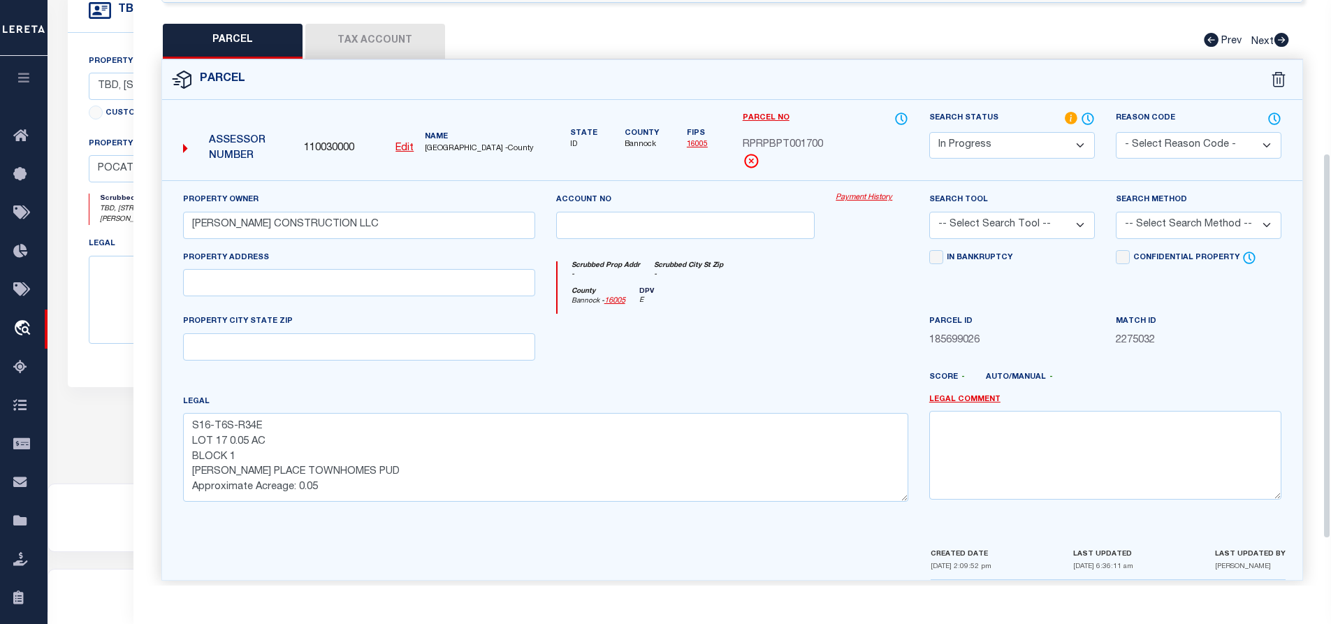
scroll to position [233, 0]
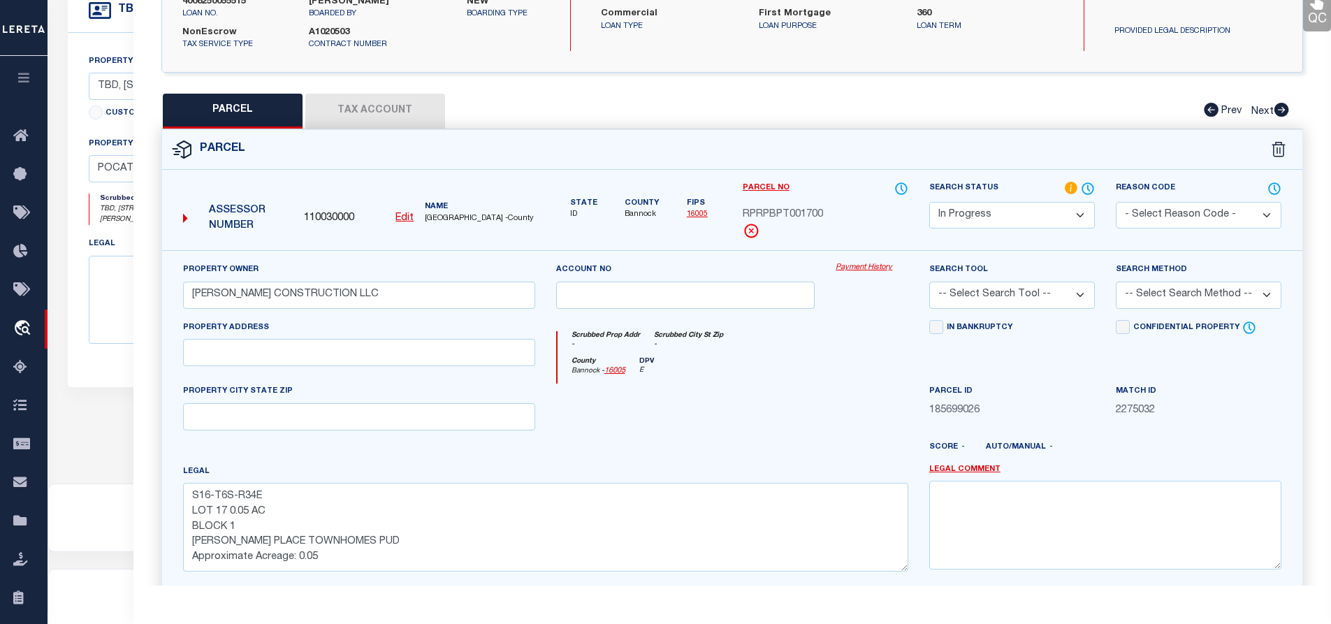
click at [1062, 284] on select "-- Select Search Tool -- 3rd Party Website Agency File Agency Website ATLS CNV-…" at bounding box center [1012, 294] width 166 height 27
select select "AGW"
click at [929, 281] on select "-- Select Search Tool -- 3rd Party Website Agency File Agency Website ATLS CNV-…" at bounding box center [1012, 294] width 166 height 27
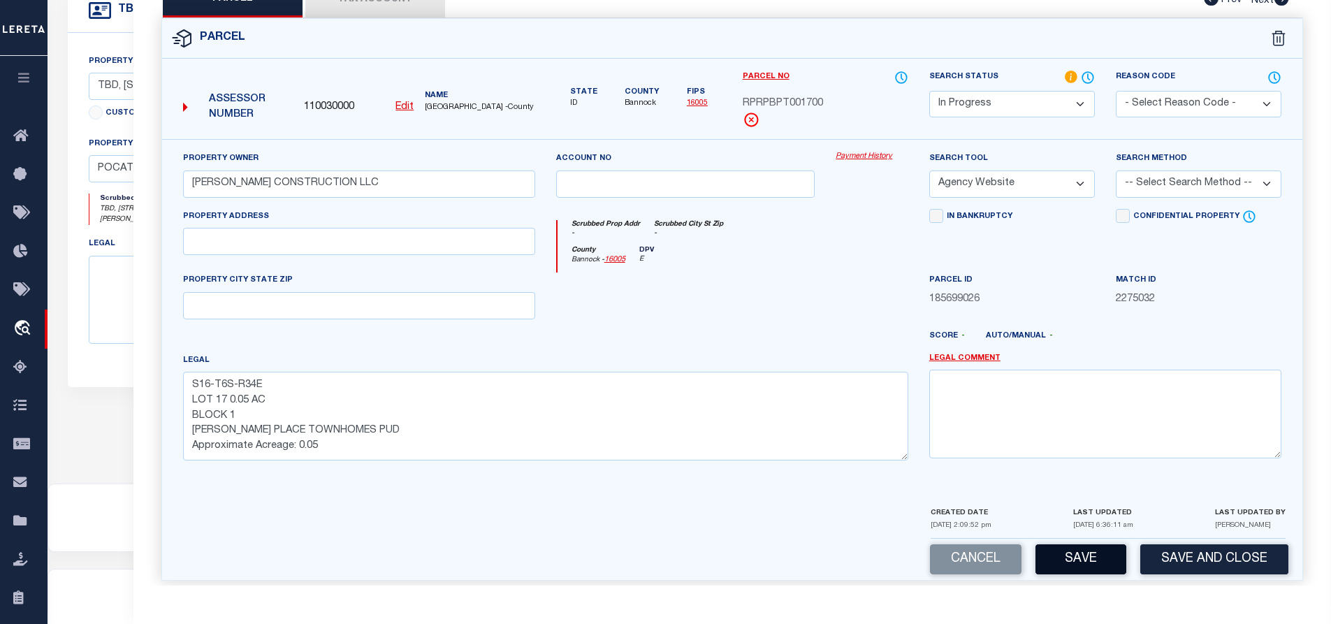
click at [1084, 552] on button "Save" at bounding box center [1080, 559] width 91 height 30
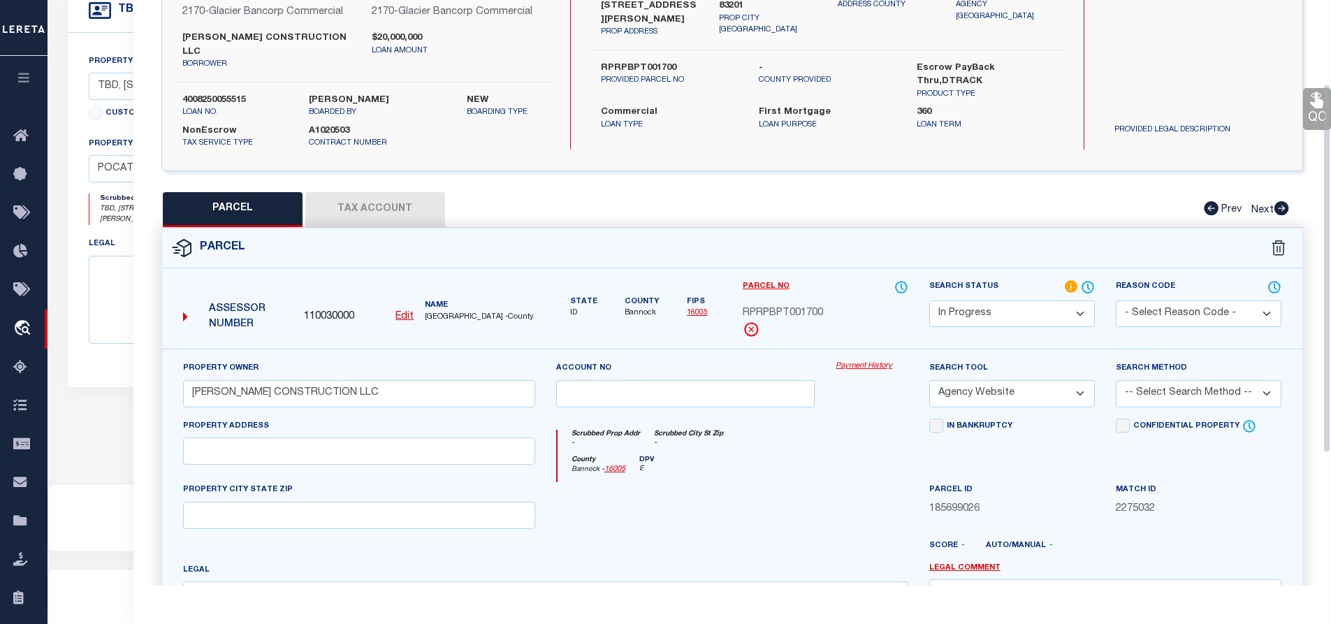
select select "AS"
select select
checkbox input "false"
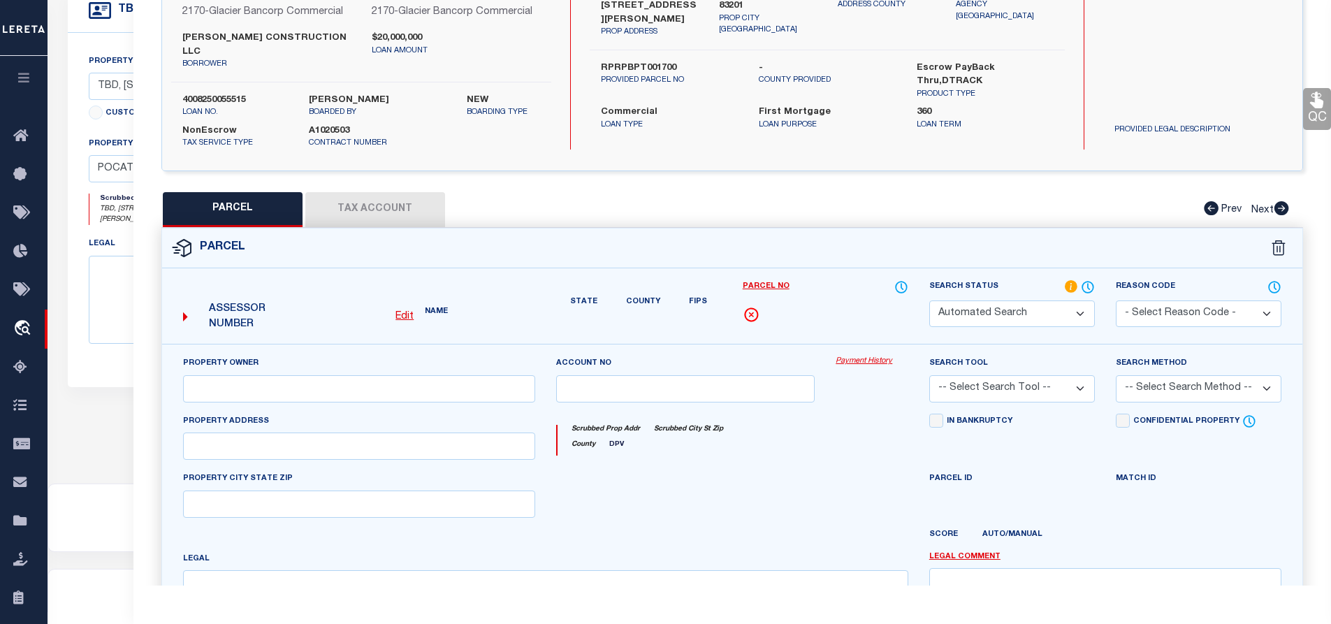
select select "IP"
type input "[PERSON_NAME] CONSTRUCTION LLC"
select select "AGW"
type textarea "S16-T6S-R34E LOT 17 0.05 AC BLOCK 1 [PERSON_NAME] PLACE TOWNHOMES PUD Approxima…"
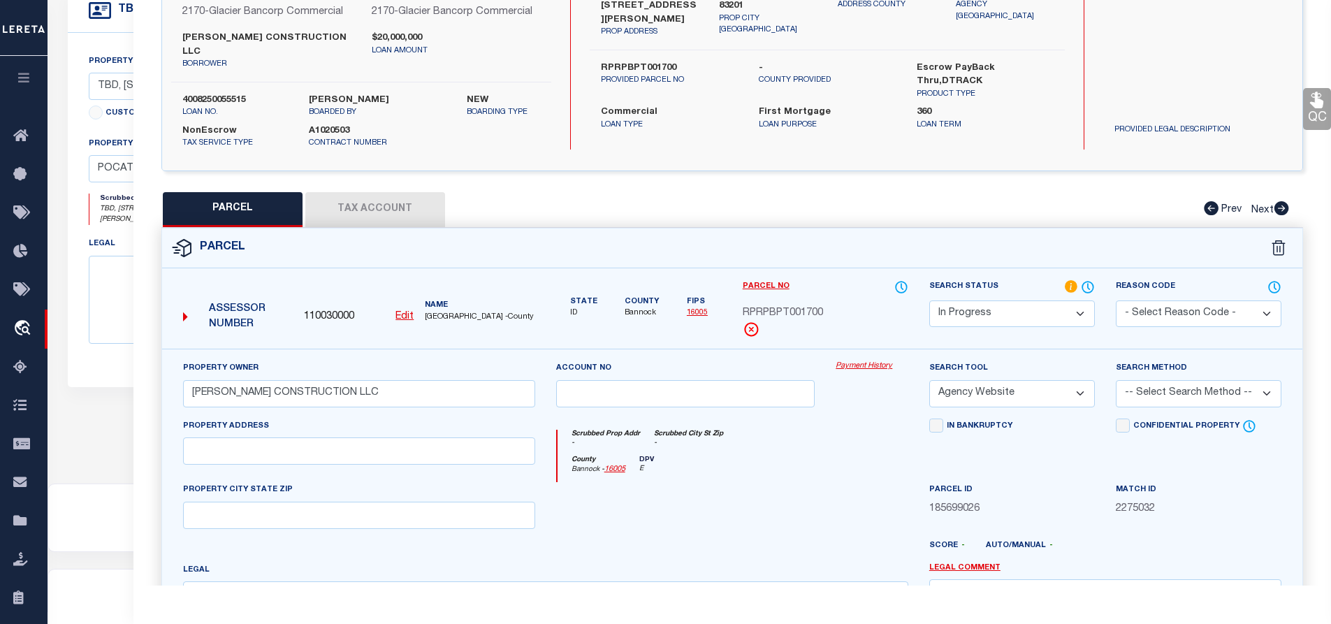
click at [364, 192] on button "Tax Account" at bounding box center [375, 209] width 140 height 35
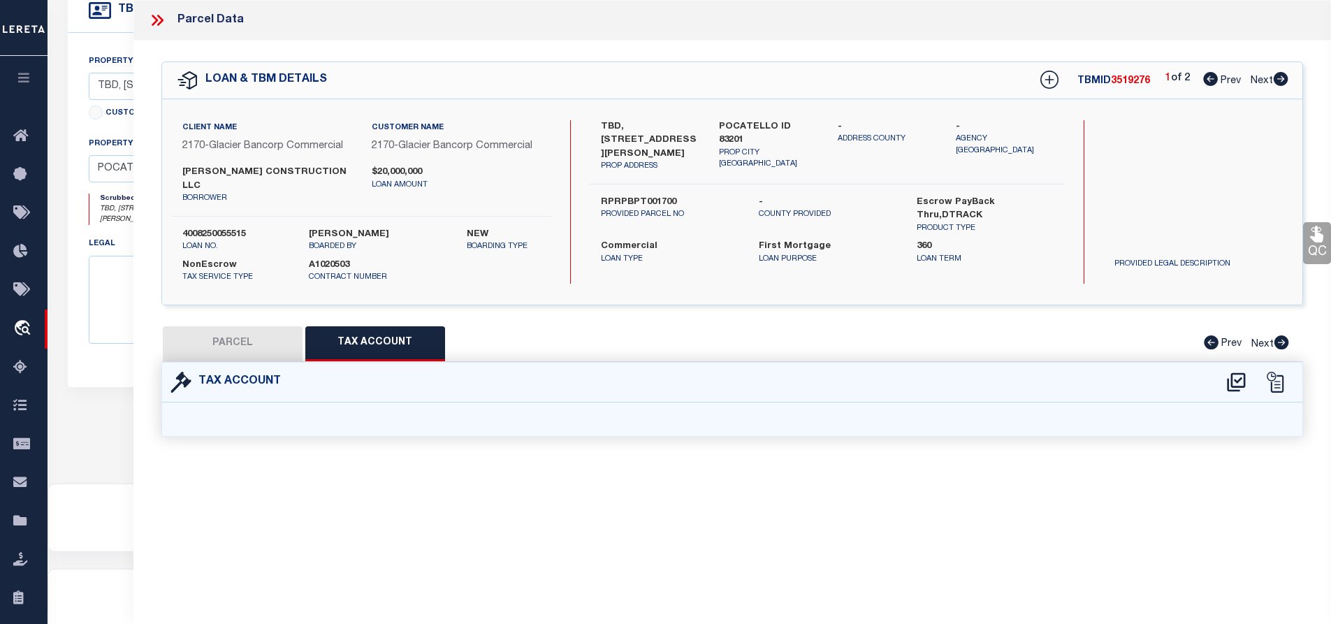
scroll to position [0, 0]
select select "100"
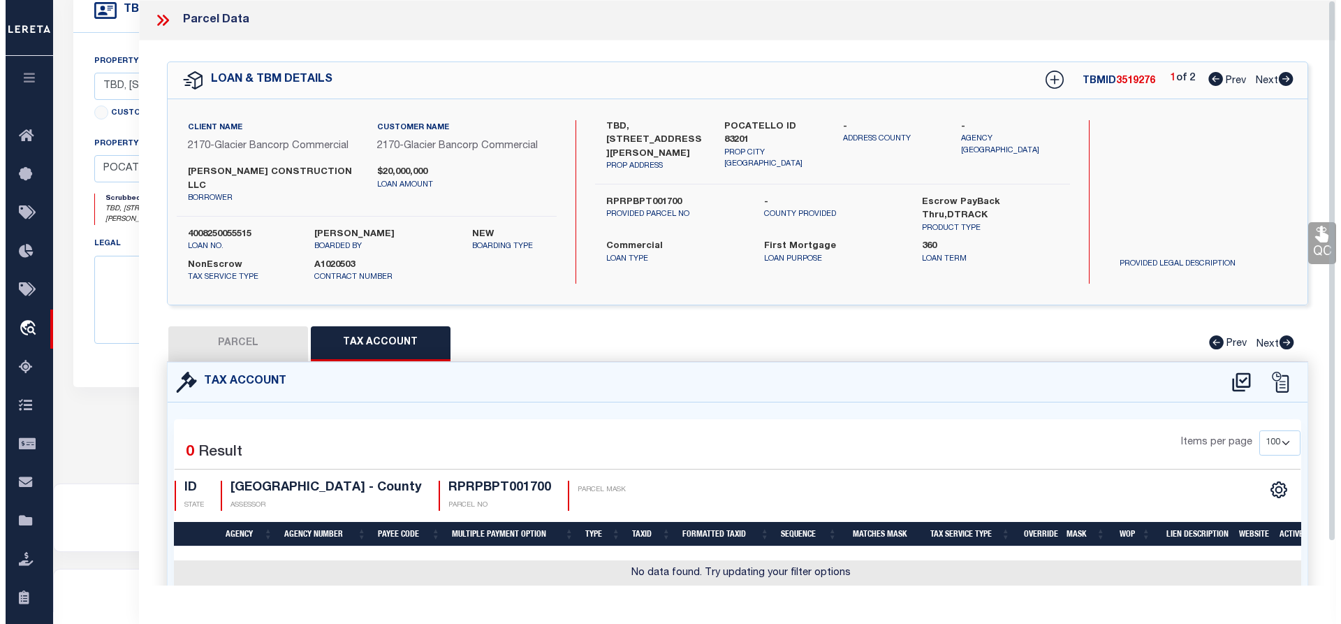
scroll to position [47, 0]
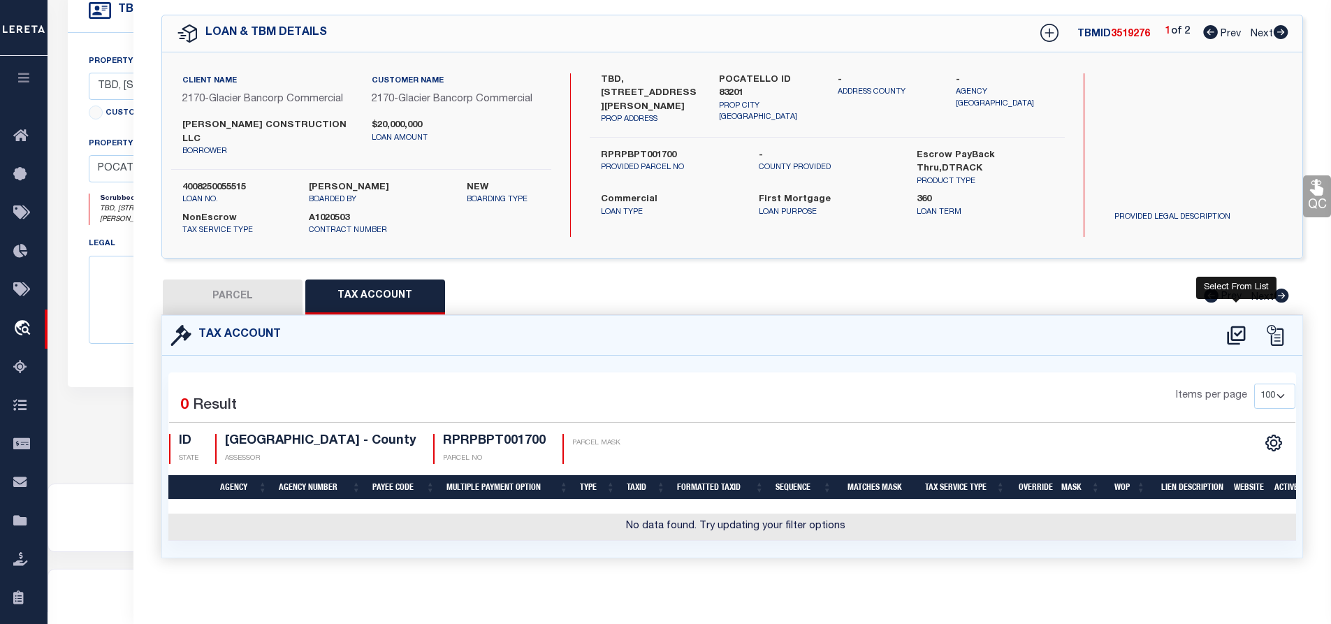
click at [1232, 325] on icon at bounding box center [1236, 334] width 18 height 19
select select "100"
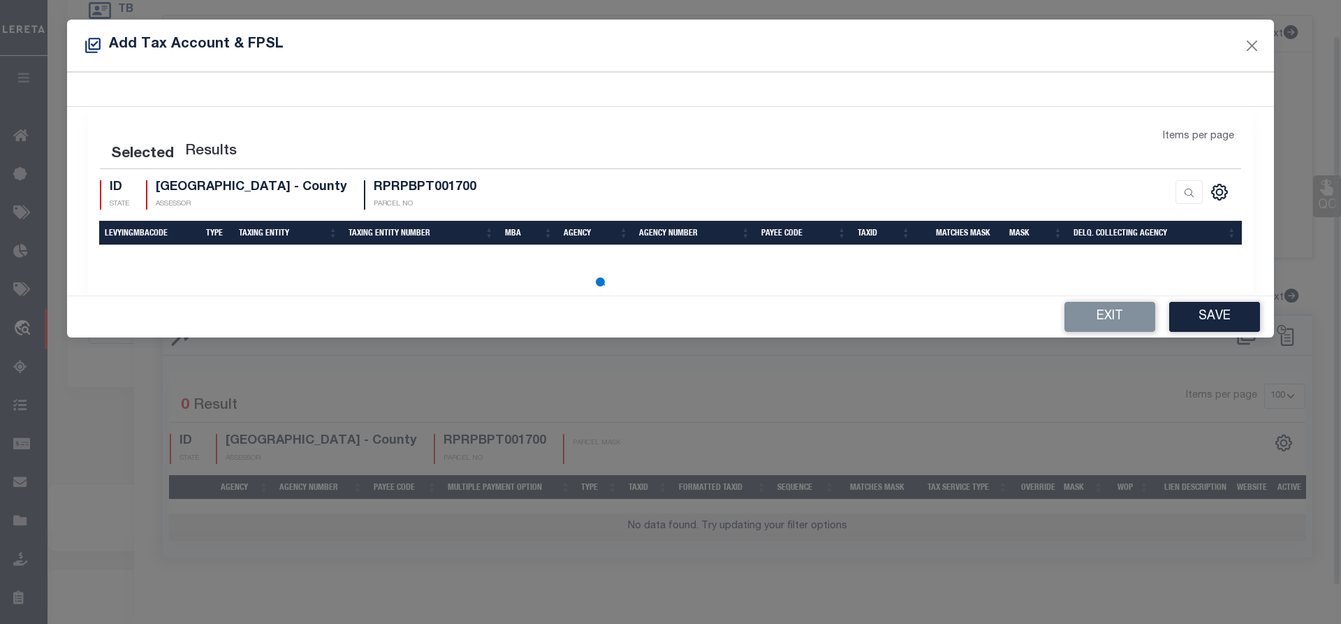
scroll to position [38, 0]
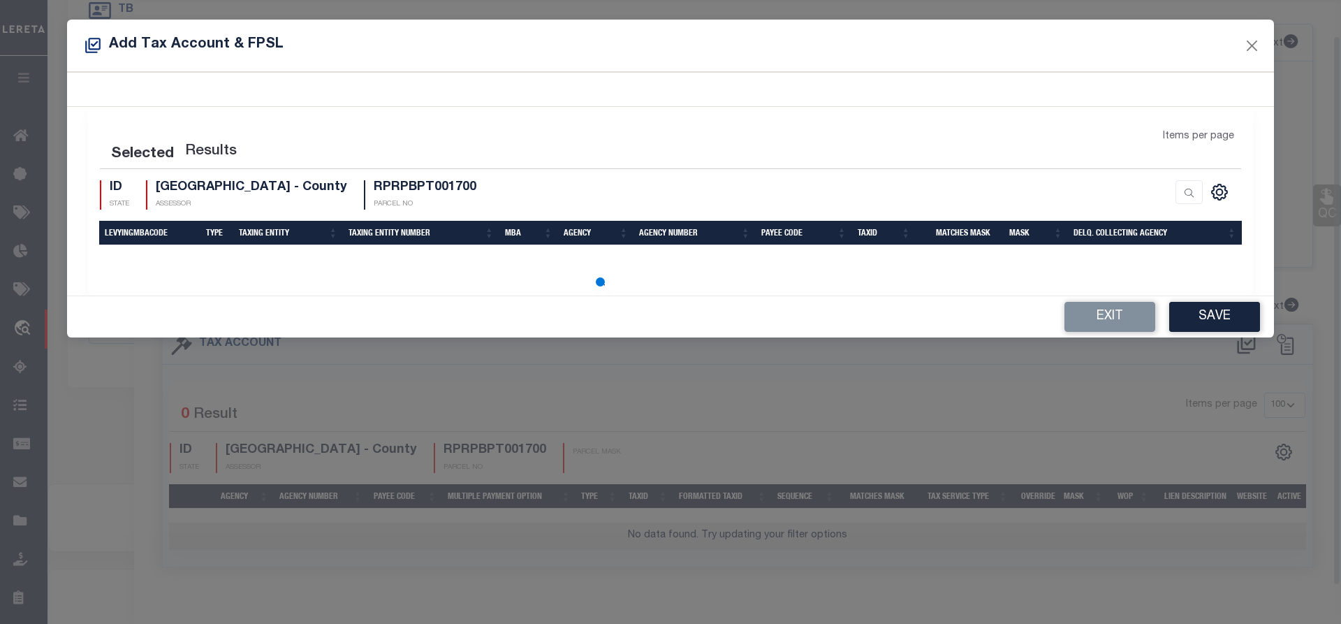
select select "100"
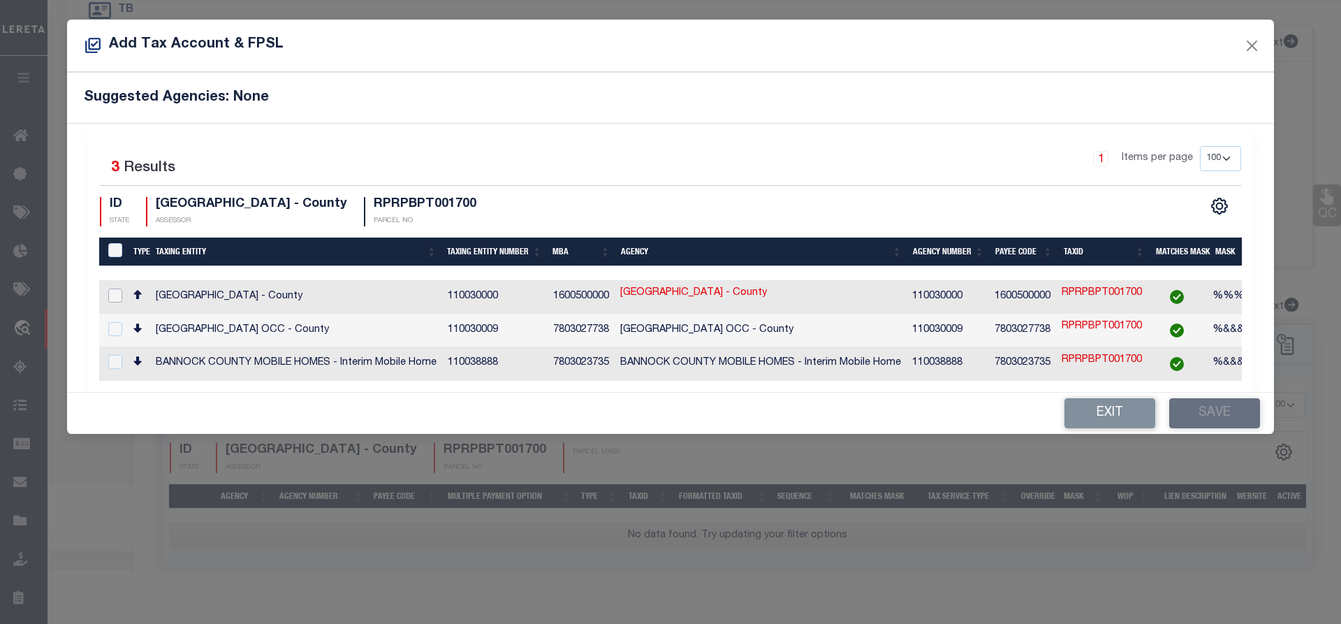
click at [115, 295] on input "checkbox" at bounding box center [115, 295] width 14 height 14
checkbox input "true"
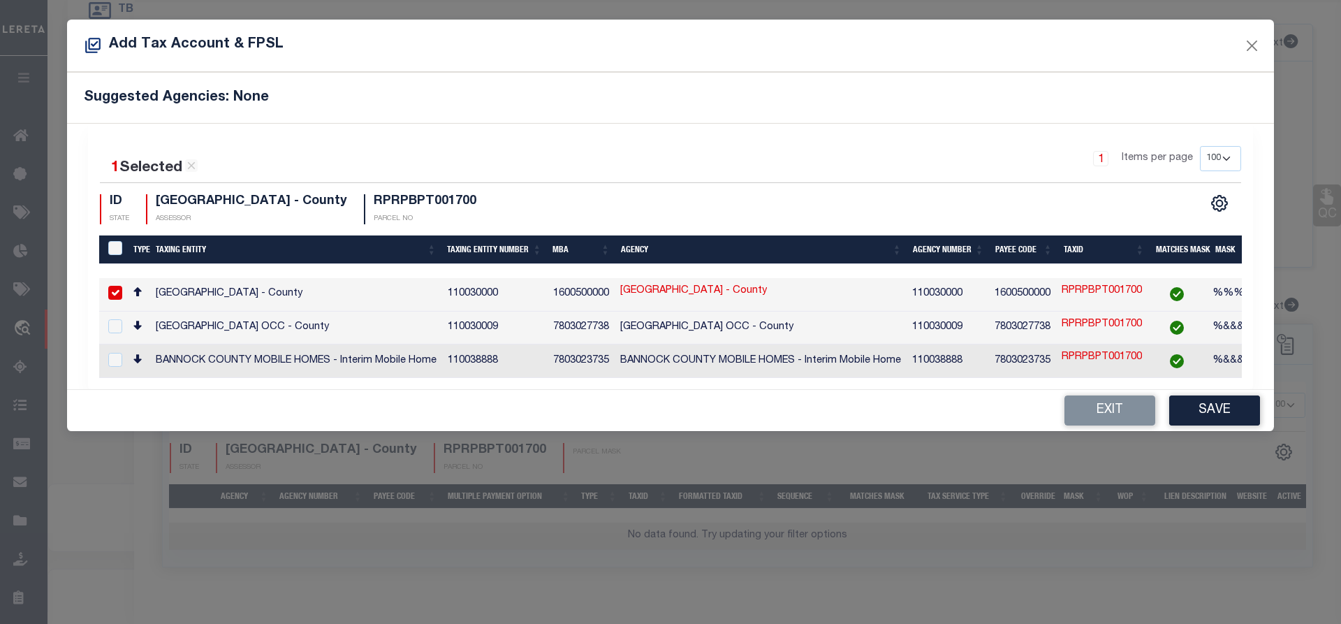
click at [1114, 381] on div "1 Selected 3 Results 1 Items per page 10 25 50 100 200 ID STATE" at bounding box center [670, 256] width 1165 height 265
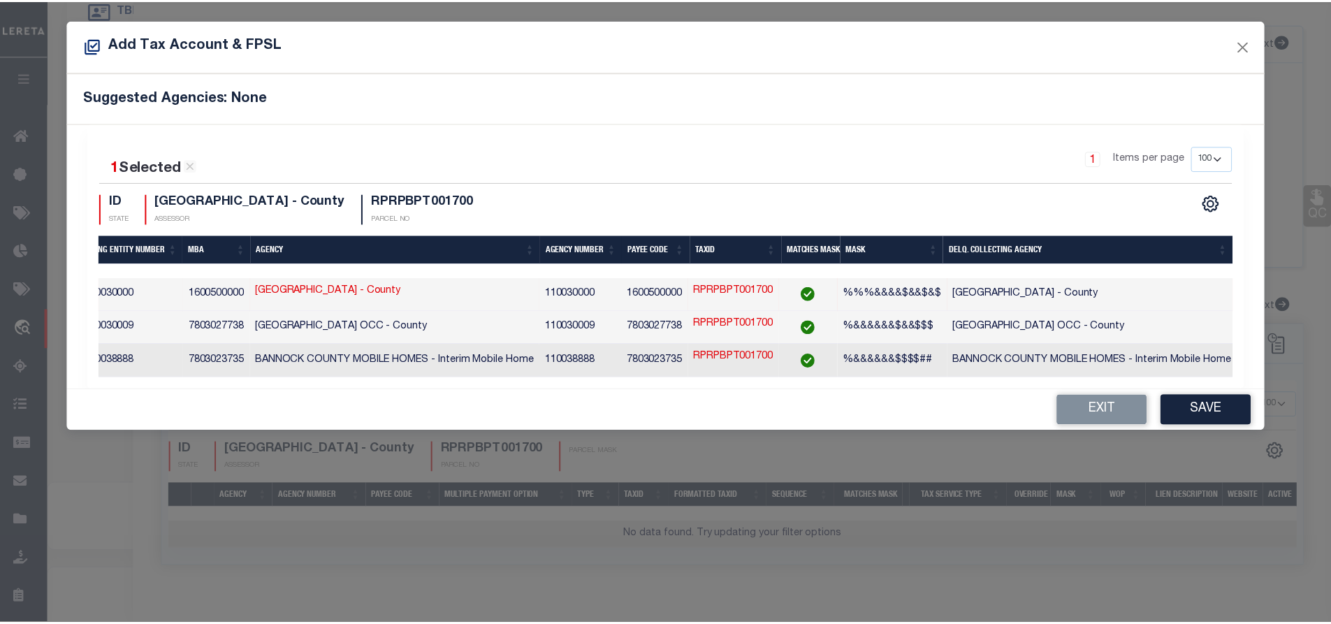
scroll to position [0, 0]
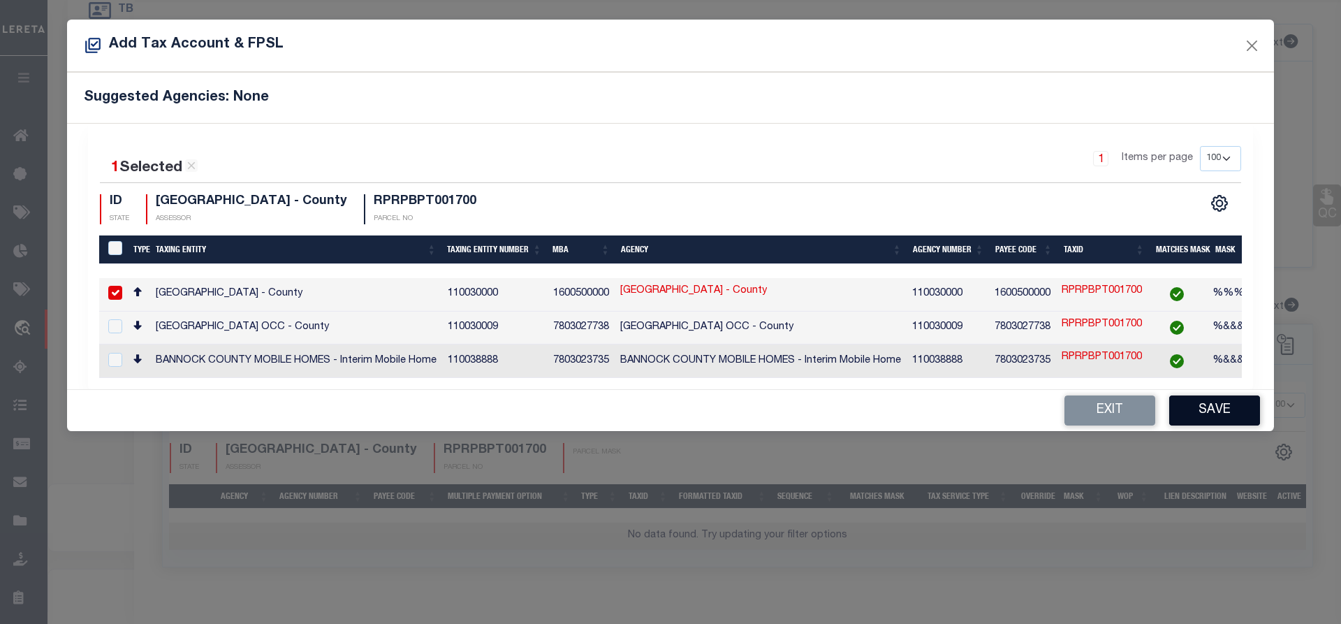
click at [1204, 413] on button "Save" at bounding box center [1214, 410] width 91 height 30
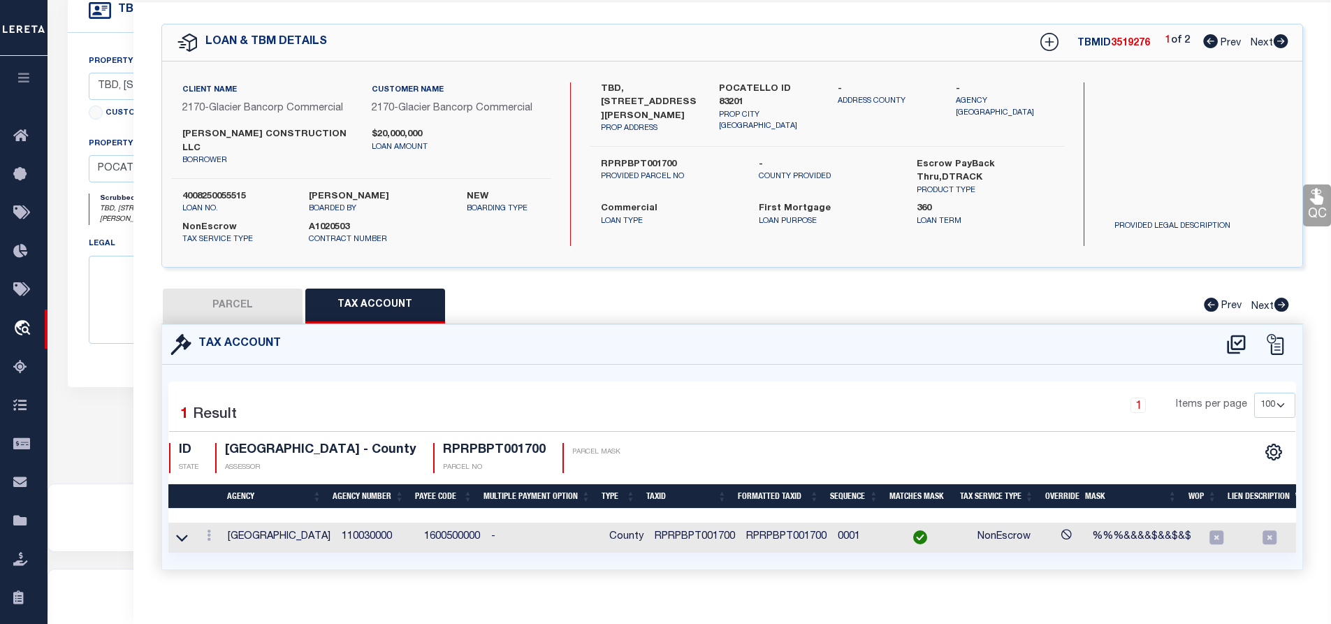
click at [224, 291] on button "PARCEL" at bounding box center [233, 305] width 140 height 35
select select "AS"
select select
checkbox input "false"
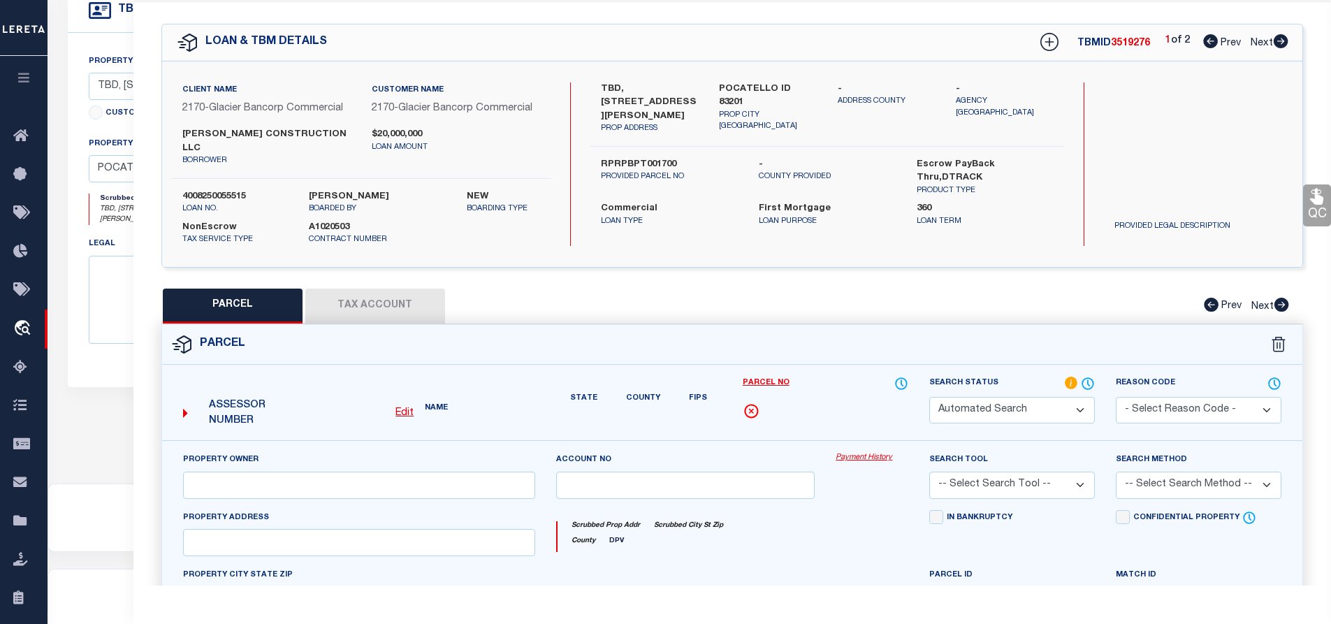
select select "IP"
type input "[PERSON_NAME] CONSTRUCTION LLC"
select select "AGW"
type textarea "S16-T6S-R34E LOT 17 0.05 AC BLOCK 1 [PERSON_NAME] PLACE TOWNHOMES PUD Approxima…"
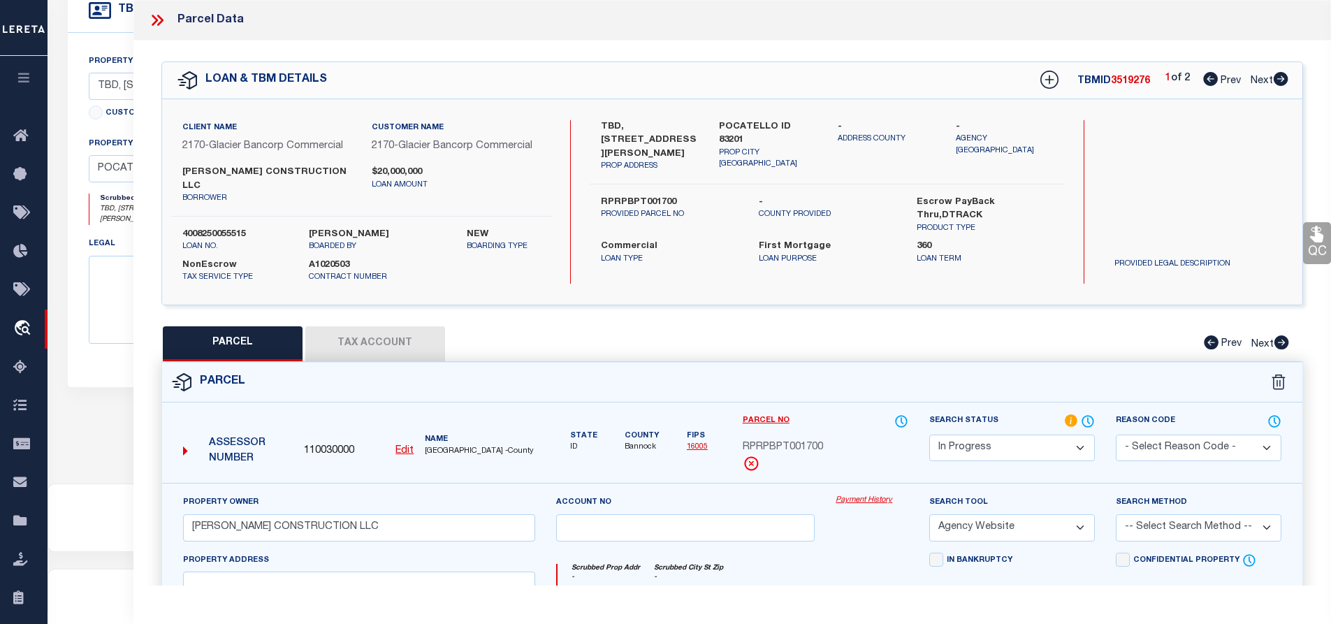
click at [1119, 80] on span "3519276" at bounding box center [1130, 81] width 39 height 10
copy span "3519276"
click at [376, 335] on button "Tax Account" at bounding box center [375, 343] width 140 height 35
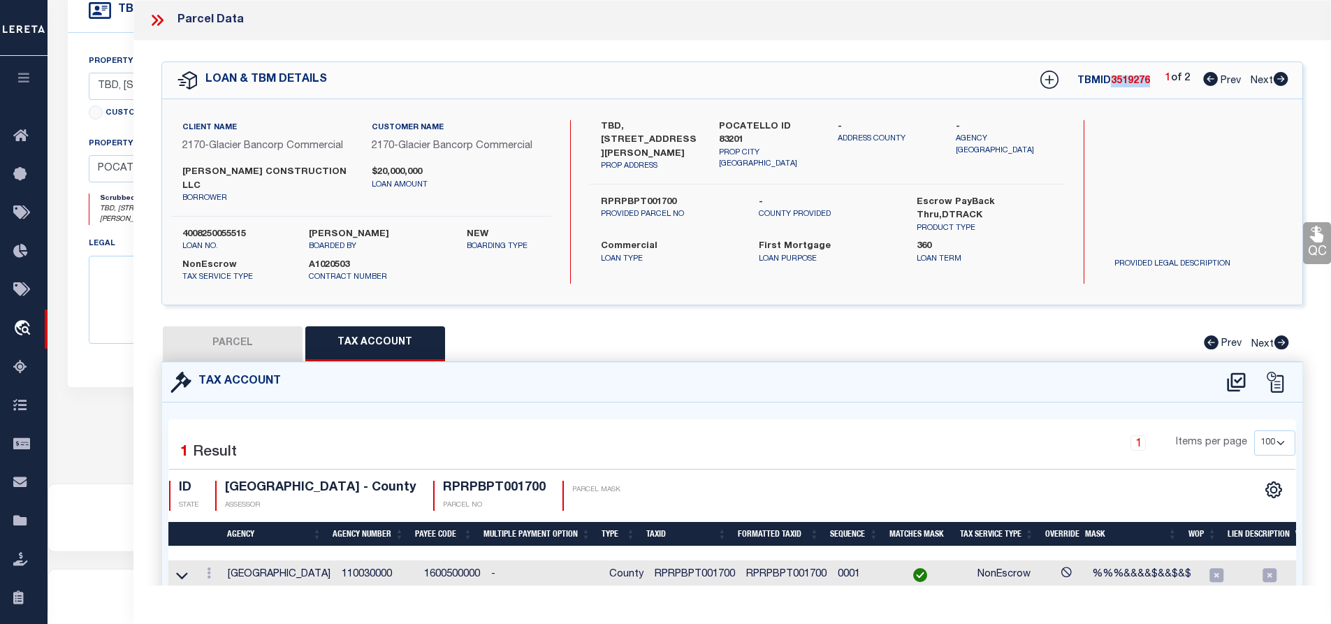
select select "100"
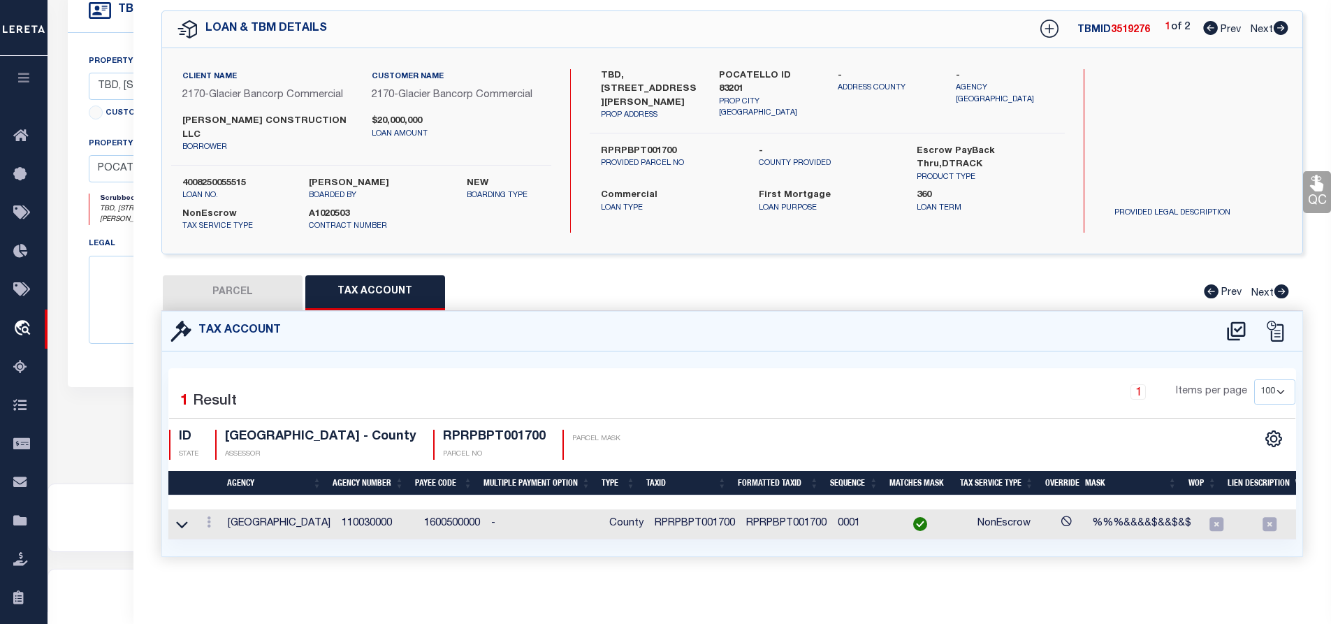
click at [663, 509] on td "RPRPBPT001700" at bounding box center [695, 524] width 92 height 30
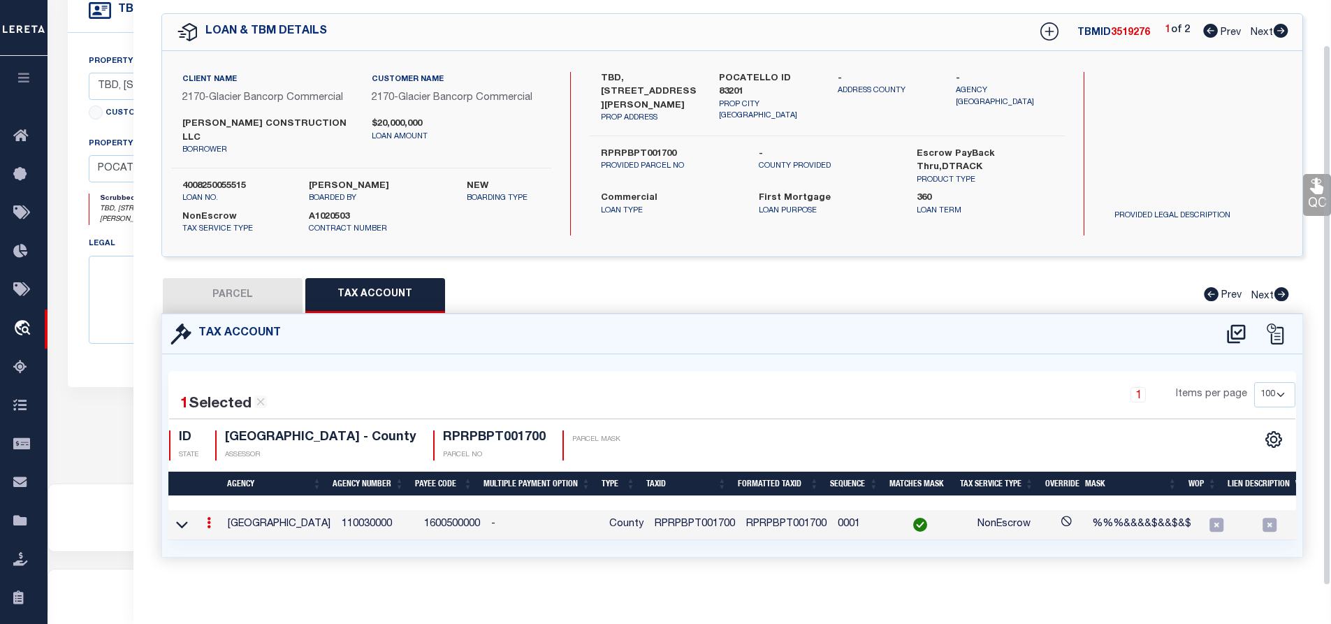
click at [663, 510] on td "RPRPBPT001700" at bounding box center [695, 525] width 92 height 30
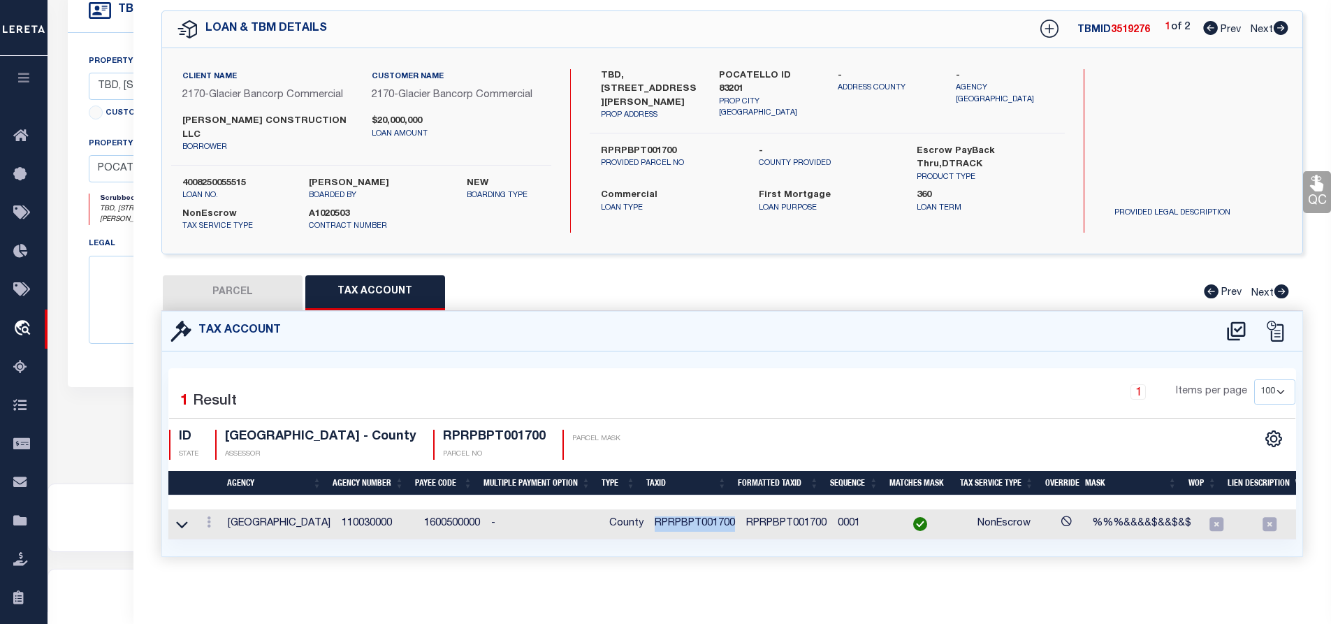
copy td "RPRPBPT001700"
click at [242, 283] on button "PARCEL" at bounding box center [233, 292] width 140 height 35
select select "AS"
select select
checkbox input "false"
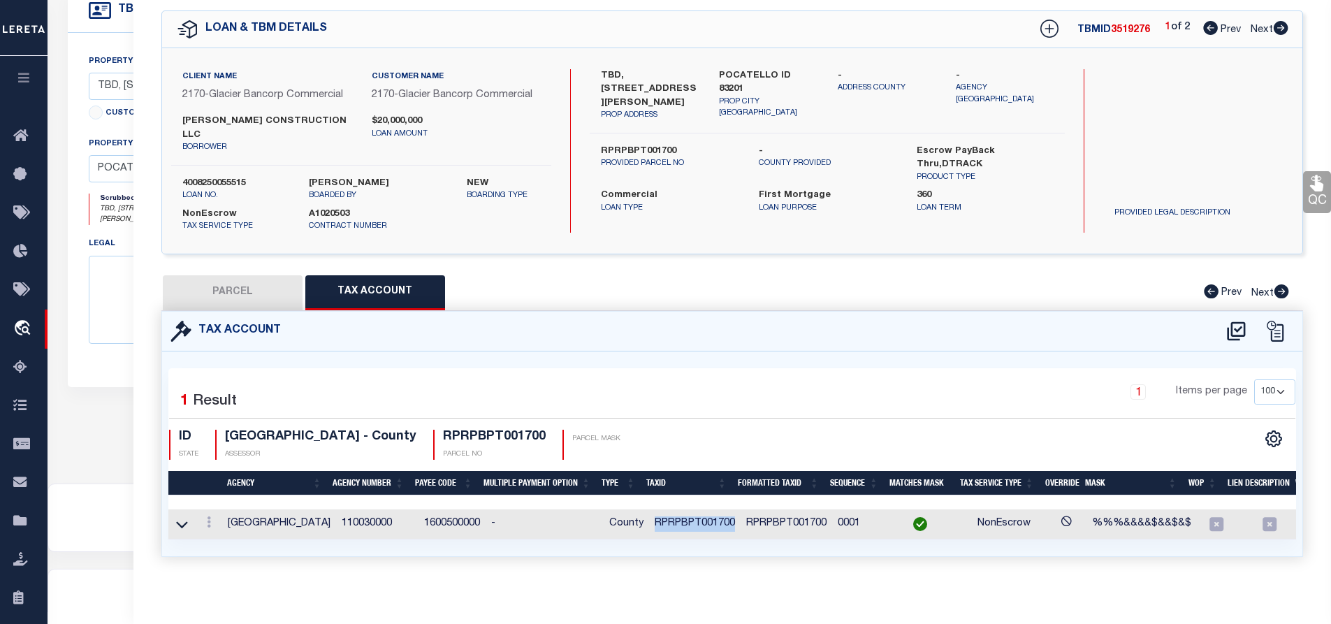
checkbox input "false"
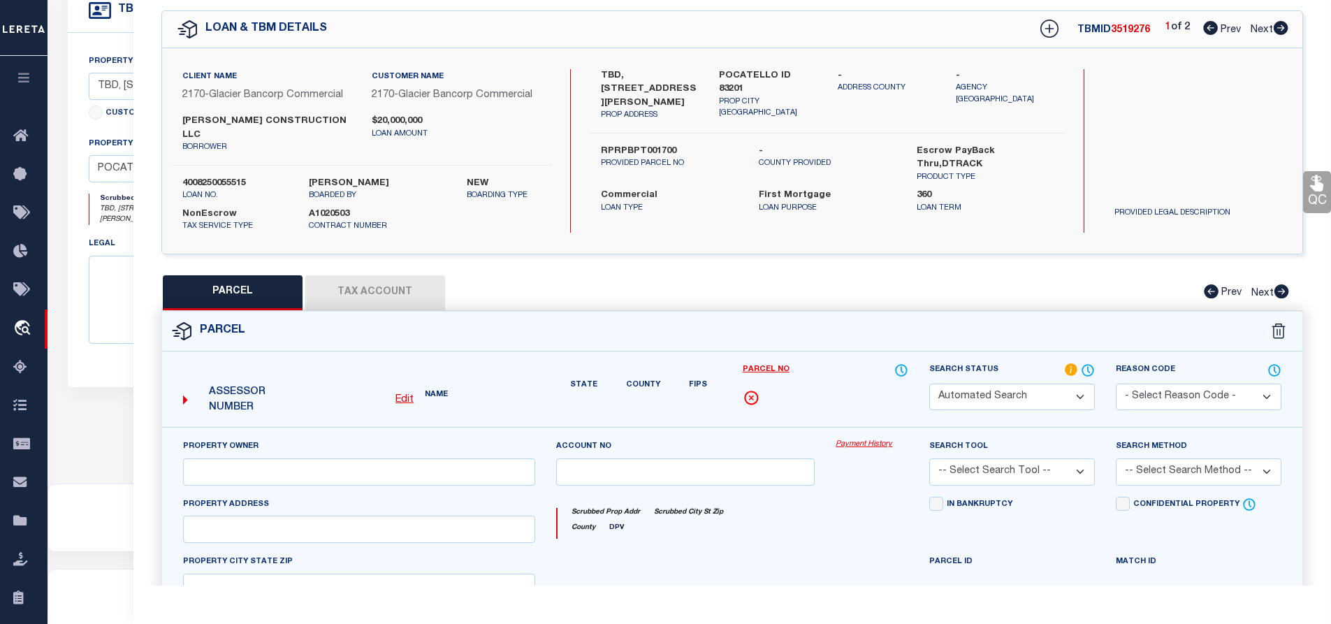
select select "IP"
type input "[PERSON_NAME] CONSTRUCTION LLC"
select select "AGW"
type textarea "S16-T6S-R34E LOT 17 0.05 AC BLOCK 1 [PERSON_NAME] PLACE TOWNHOMES PUD Approxima…"
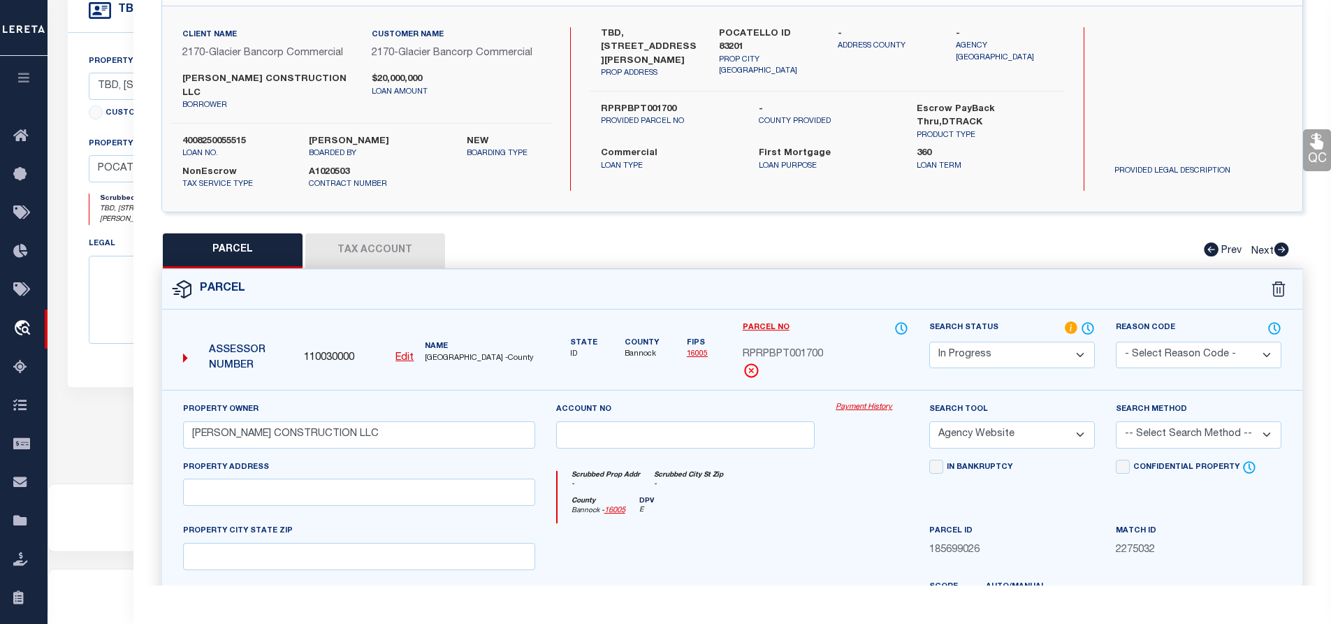
scroll to position [0, 0]
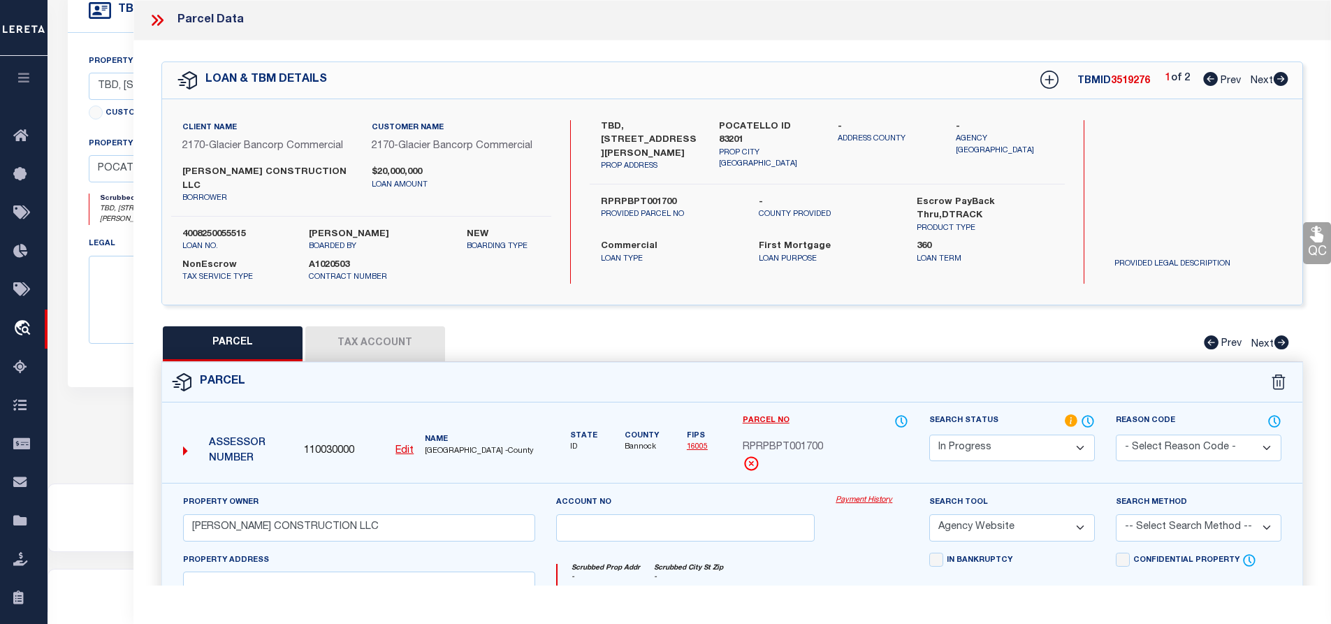
click at [1279, 83] on icon at bounding box center [1280, 79] width 15 height 14
select select "AS"
select select
checkbox input "false"
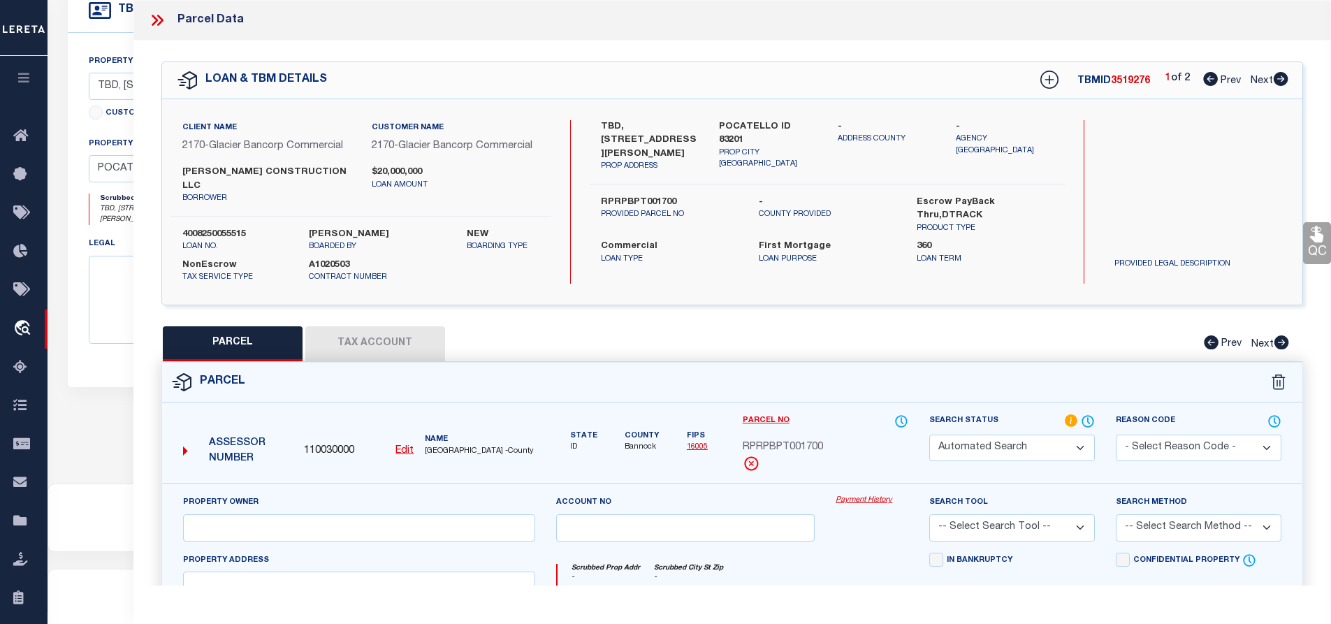
select select "IP"
checkbox input "false"
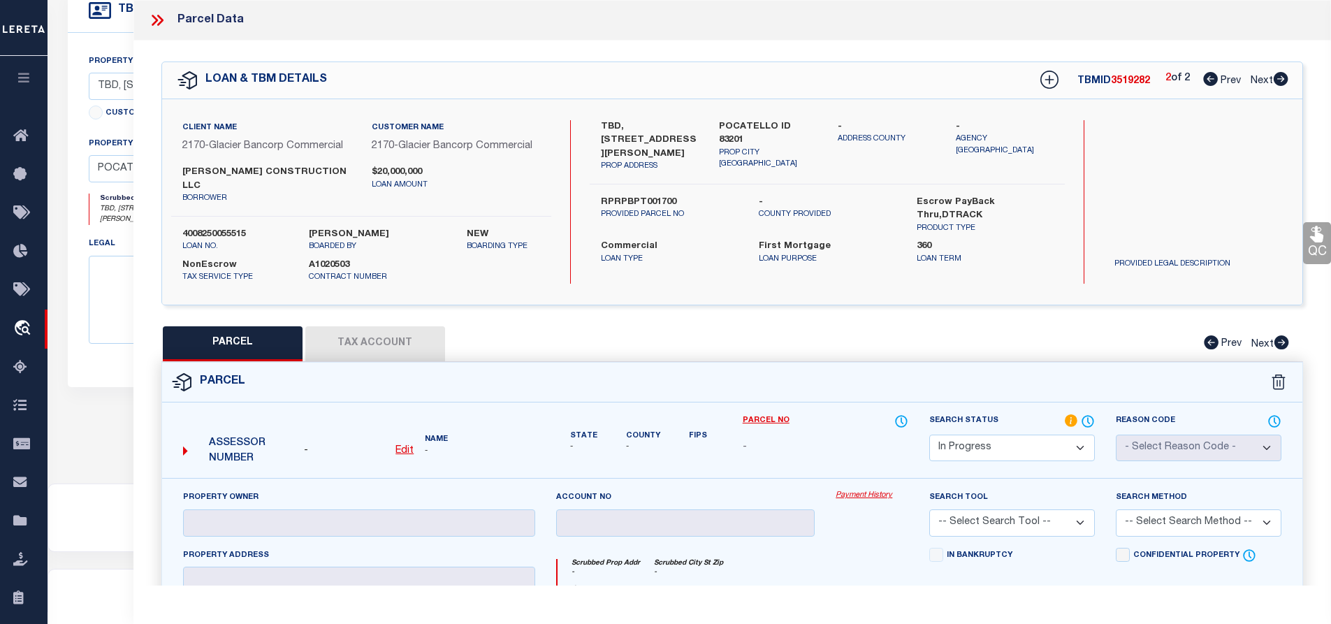
click at [1209, 80] on icon at bounding box center [1210, 79] width 15 height 14
select select "AS"
checkbox input "false"
select select "IP"
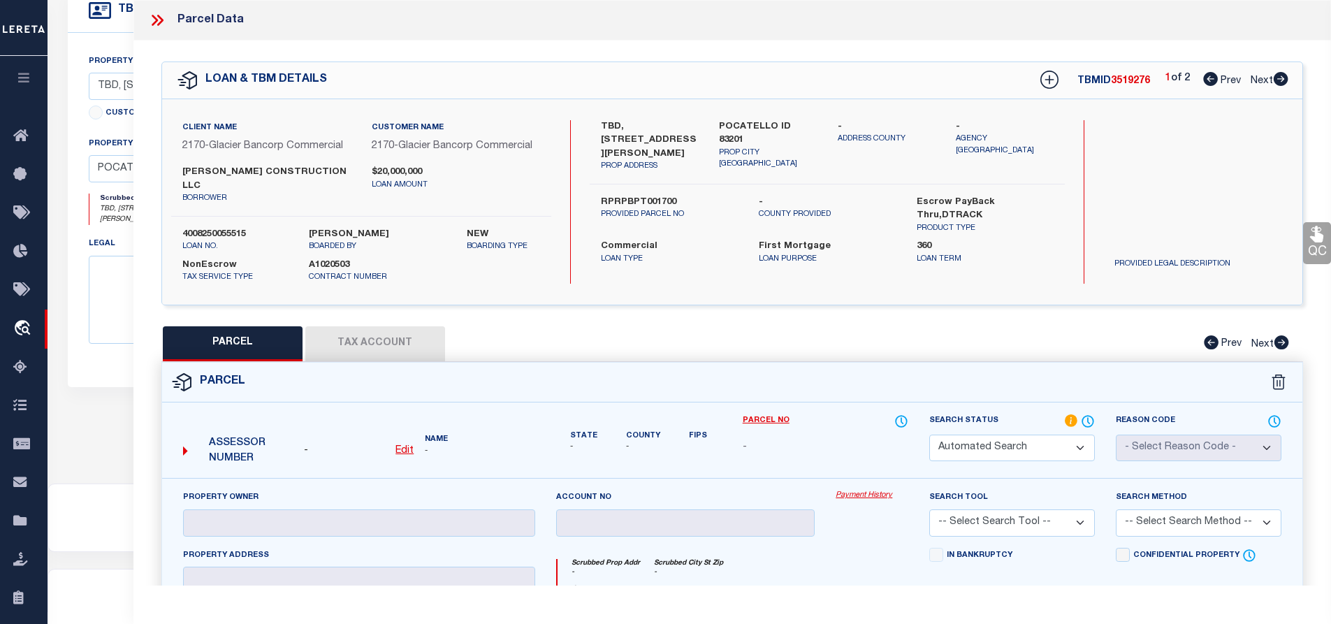
type input "[PERSON_NAME] CONSTRUCTION LLC"
select select "AGW"
type textarea "S16-T6S-R34E LOT 17 0.05 AC BLOCK 1 [PERSON_NAME] PLACE TOWNHOMES PUD Approxima…"
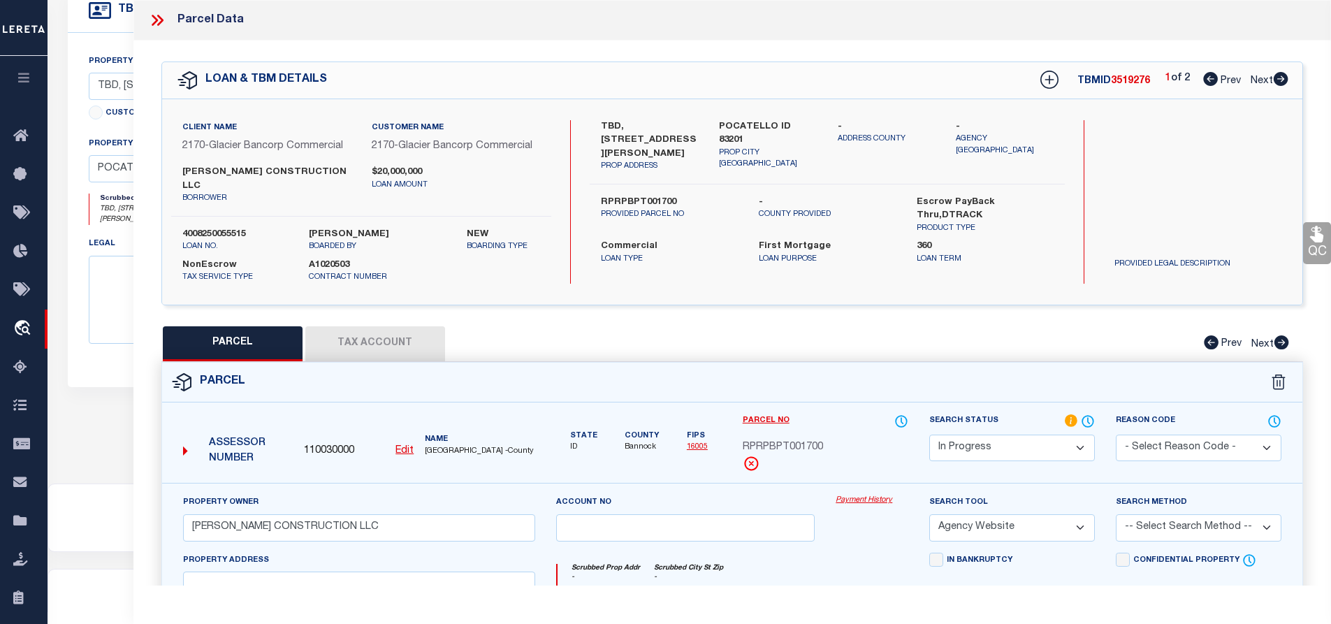
click at [1282, 83] on icon at bounding box center [1280, 79] width 15 height 14
select select "AS"
select select
checkbox input "false"
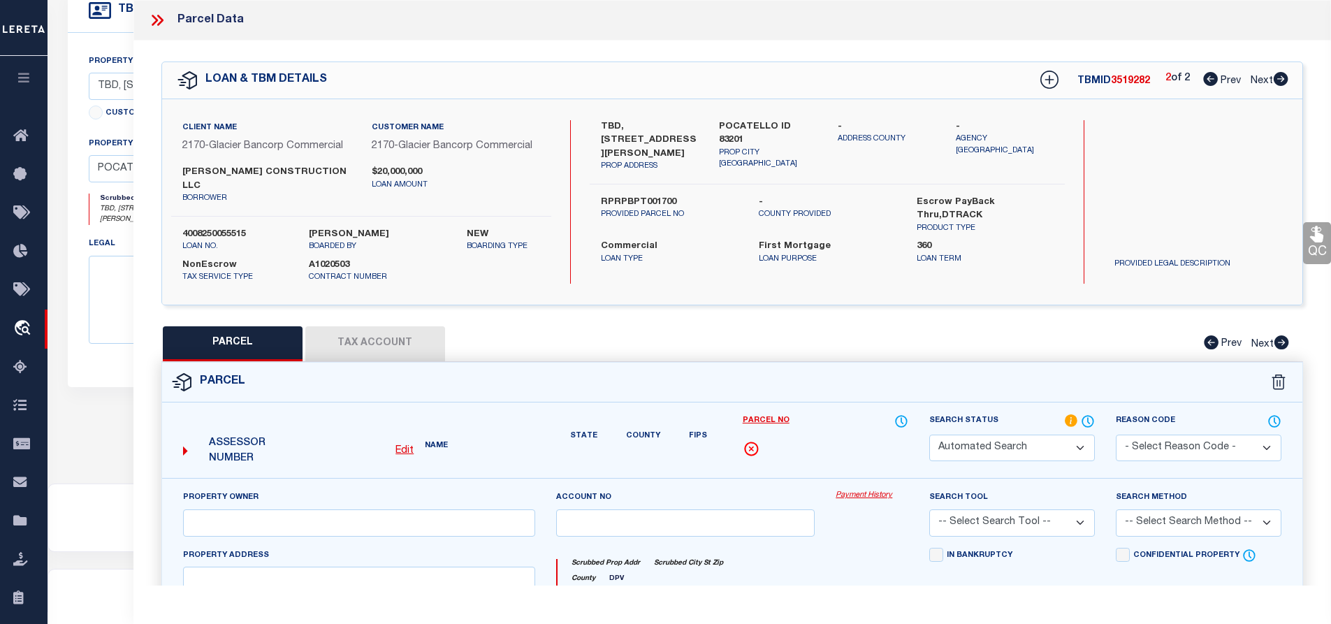
select select "IP"
checkbox input "false"
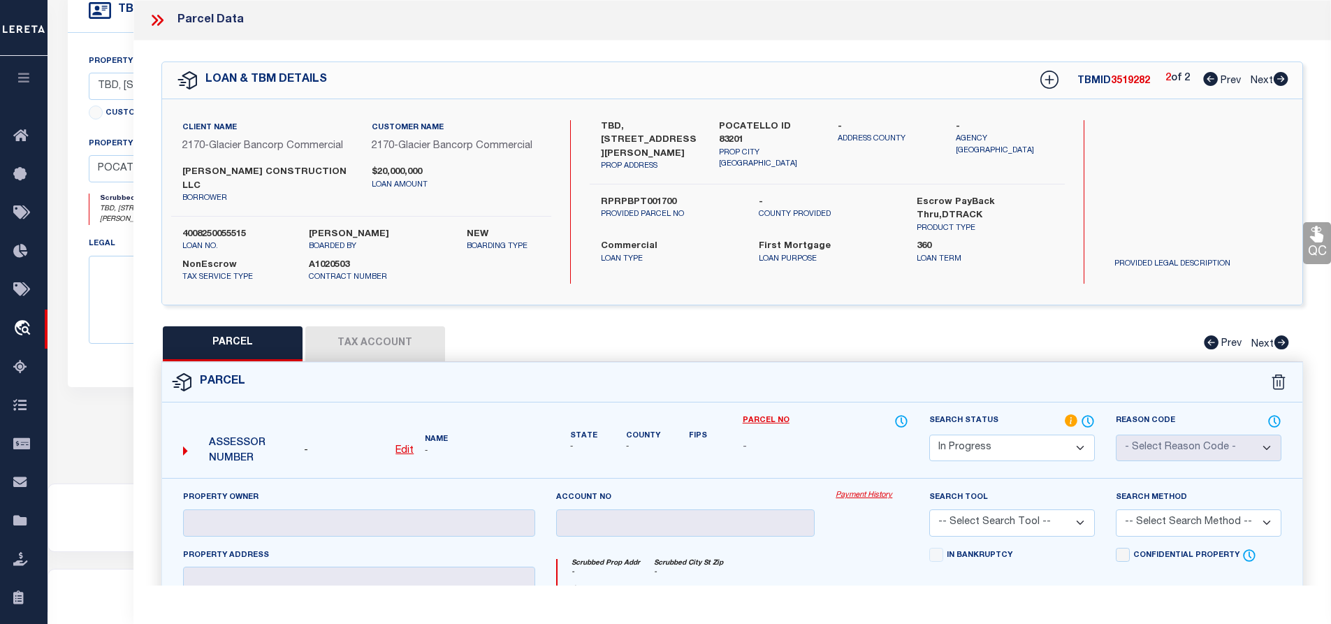
click at [1206, 78] on icon at bounding box center [1210, 79] width 15 height 14
select select "AS"
checkbox input "false"
select select "IP"
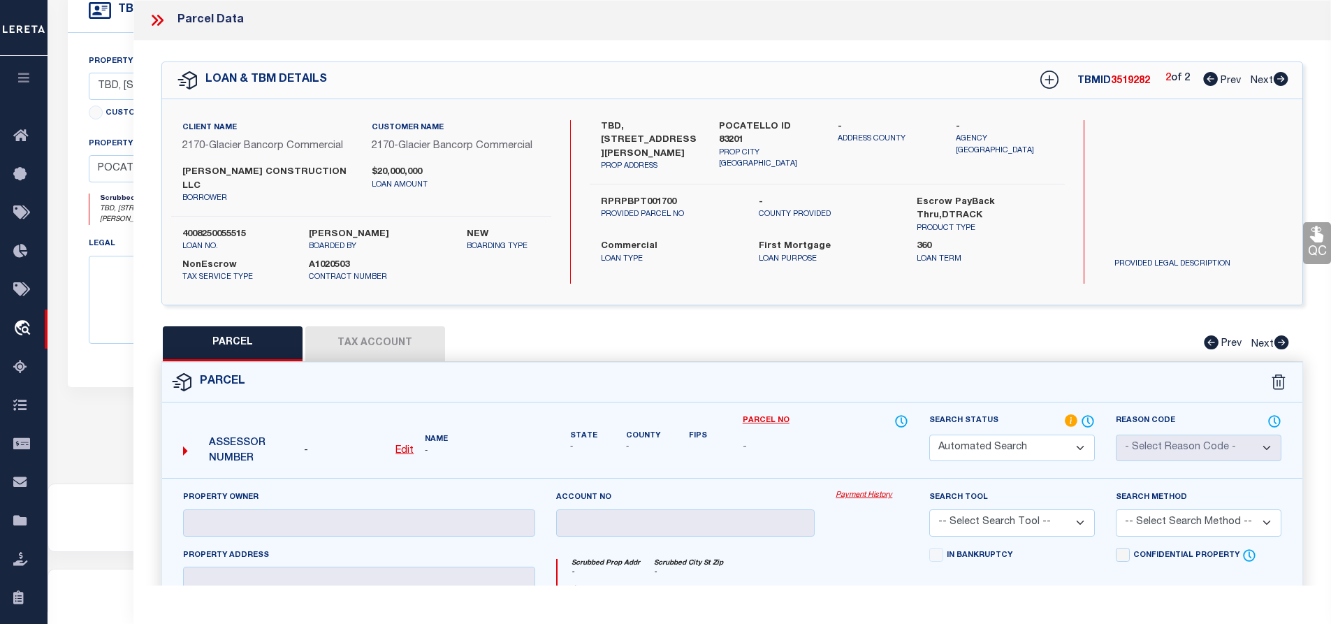
type input "[PERSON_NAME] CONSTRUCTION LLC"
select select "AGW"
type textarea "S16-T6S-R34E LOT 17 0.05 AC BLOCK 1 [PERSON_NAME] PLACE TOWNHOMES PUD Approxima…"
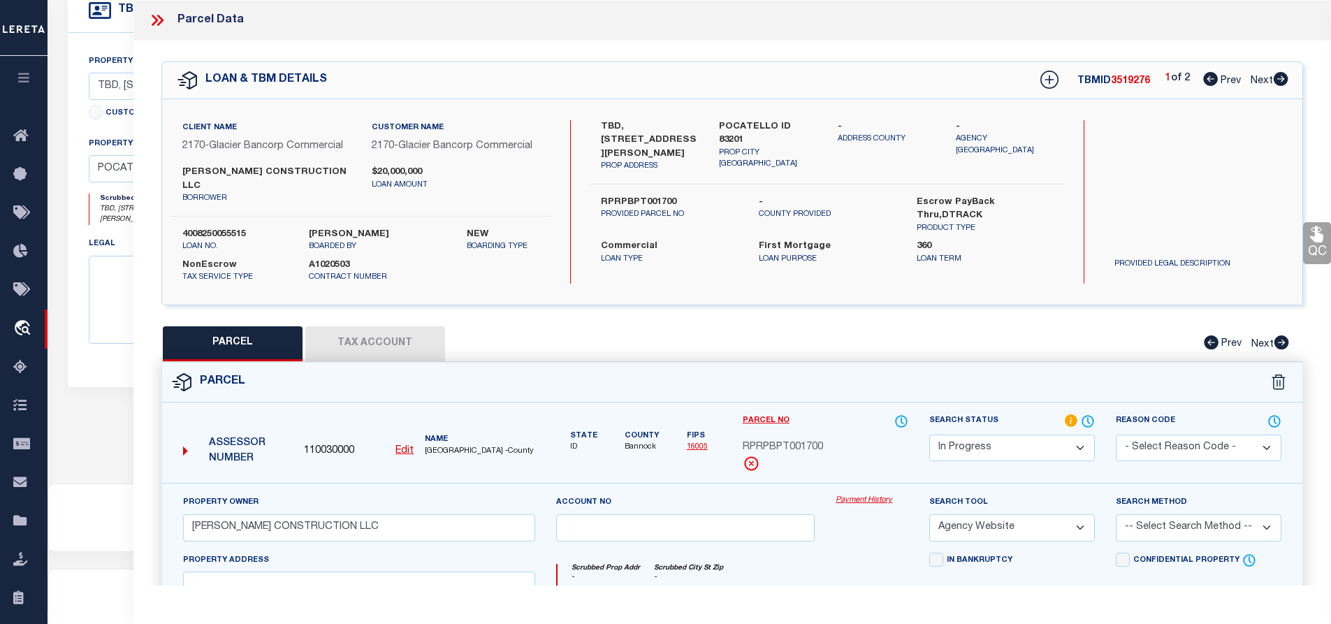
click at [1280, 80] on icon at bounding box center [1280, 79] width 15 height 14
select select "AS"
select select
checkbox input "false"
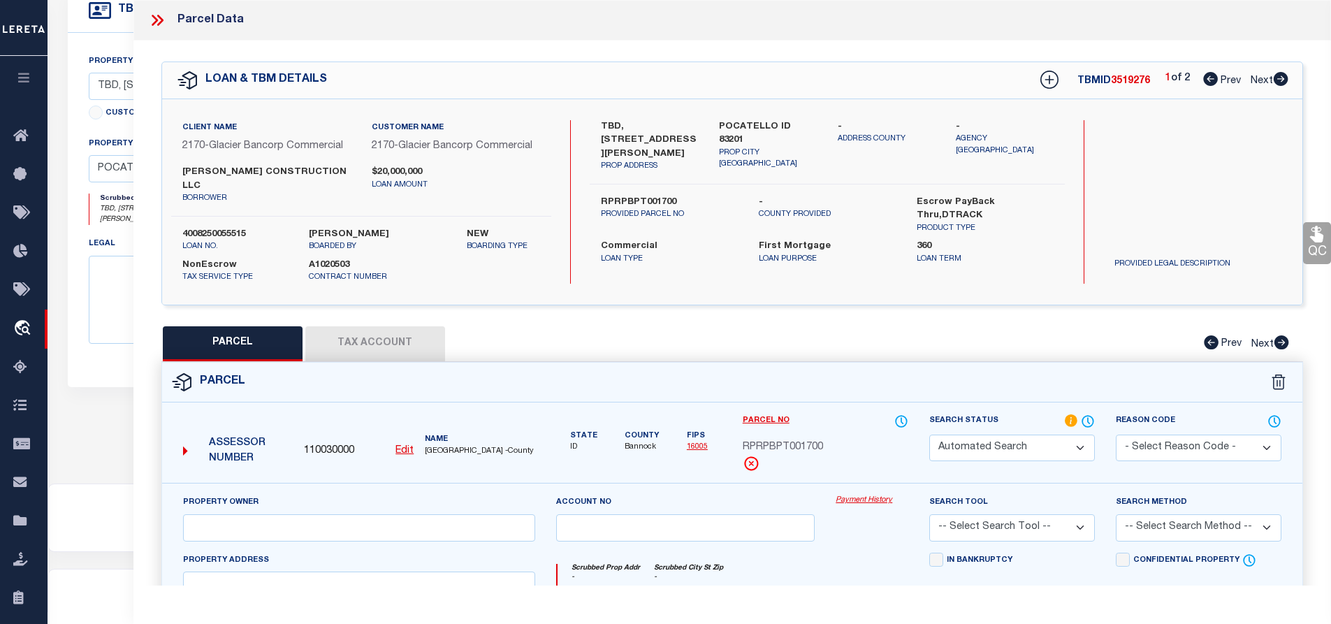
select select "IP"
checkbox input "false"
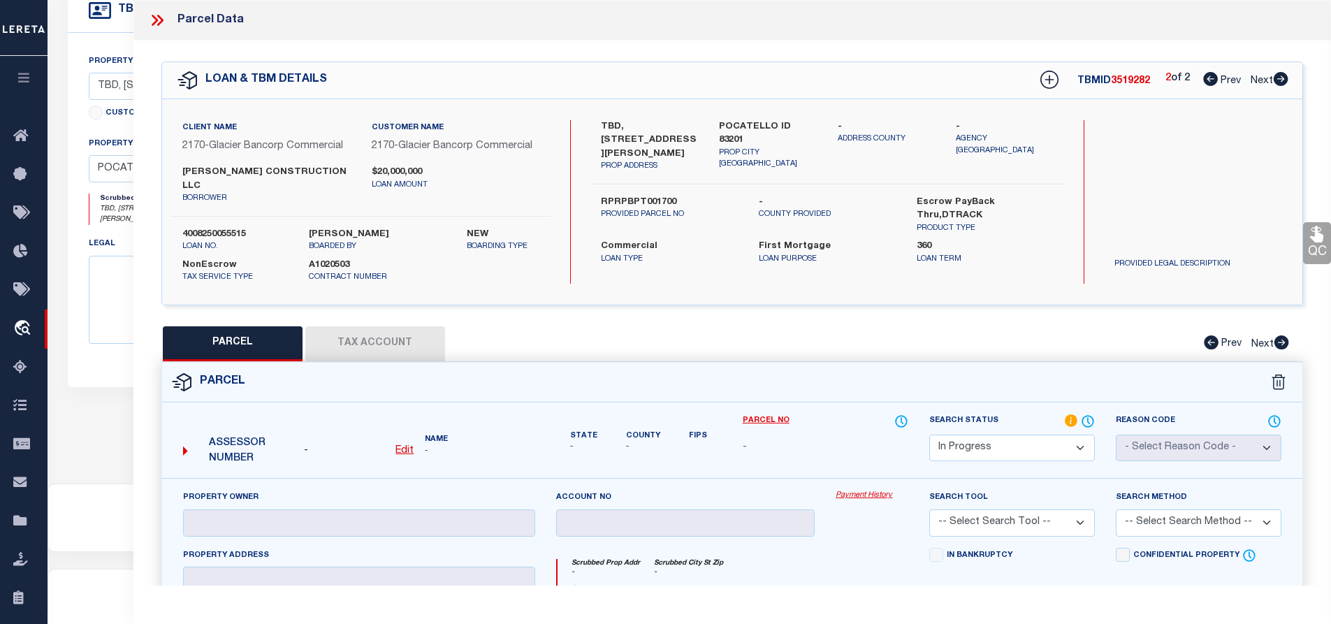
click at [1204, 79] on icon at bounding box center [1210, 79] width 15 height 14
select select "AS"
checkbox input "false"
select select "IP"
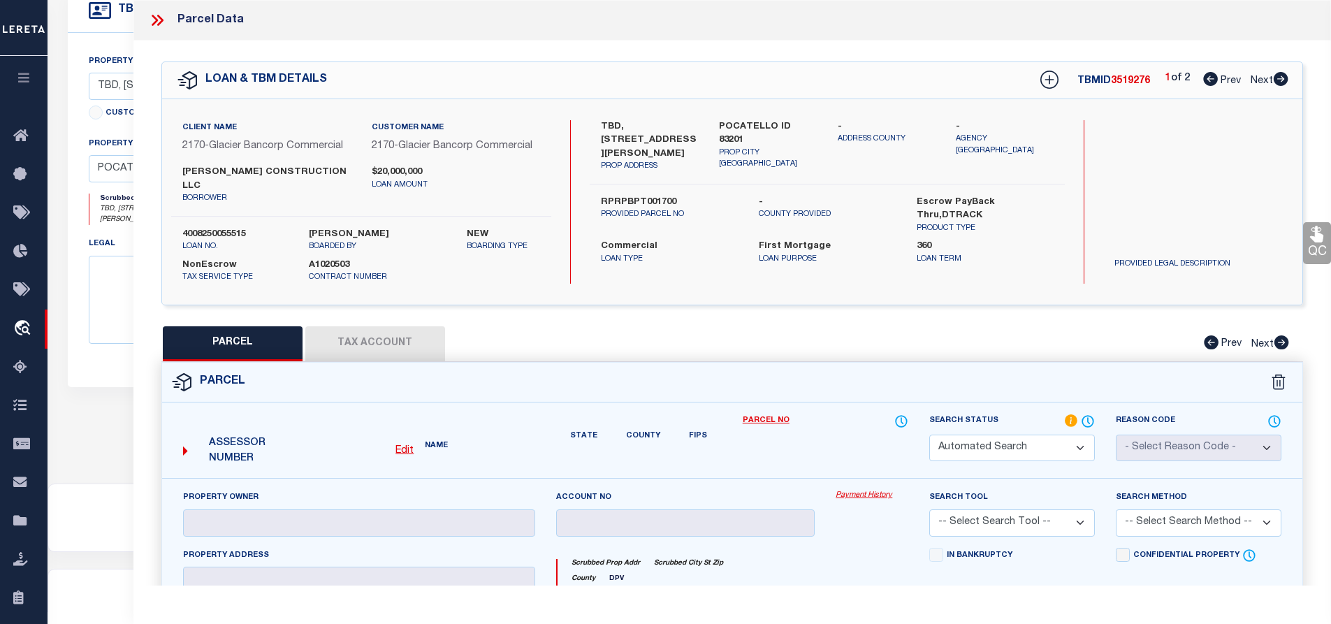
type input "[PERSON_NAME] CONSTRUCTION LLC"
select select "AGW"
type textarea "S16-T6S-R34E LOT 17 0.05 AC BLOCK 1 [PERSON_NAME] PLACE TOWNHOMES PUD Approxima…"
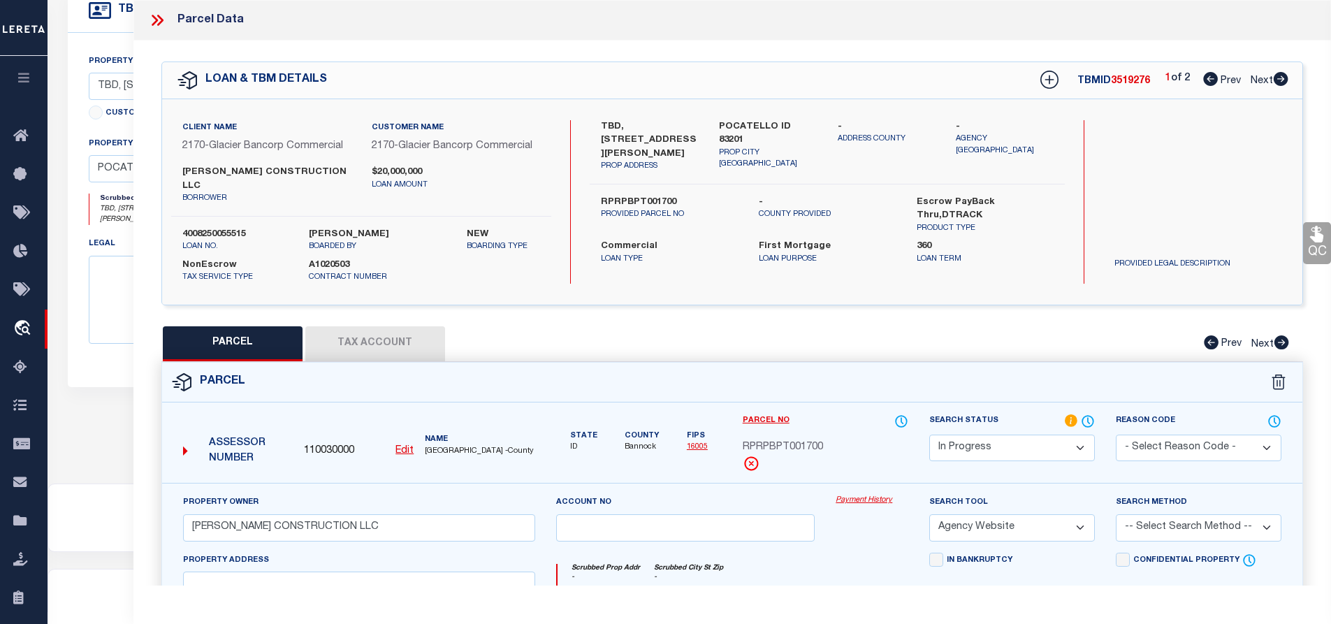
click at [1280, 83] on icon at bounding box center [1280, 79] width 15 height 14
select select "AS"
select select
checkbox input "false"
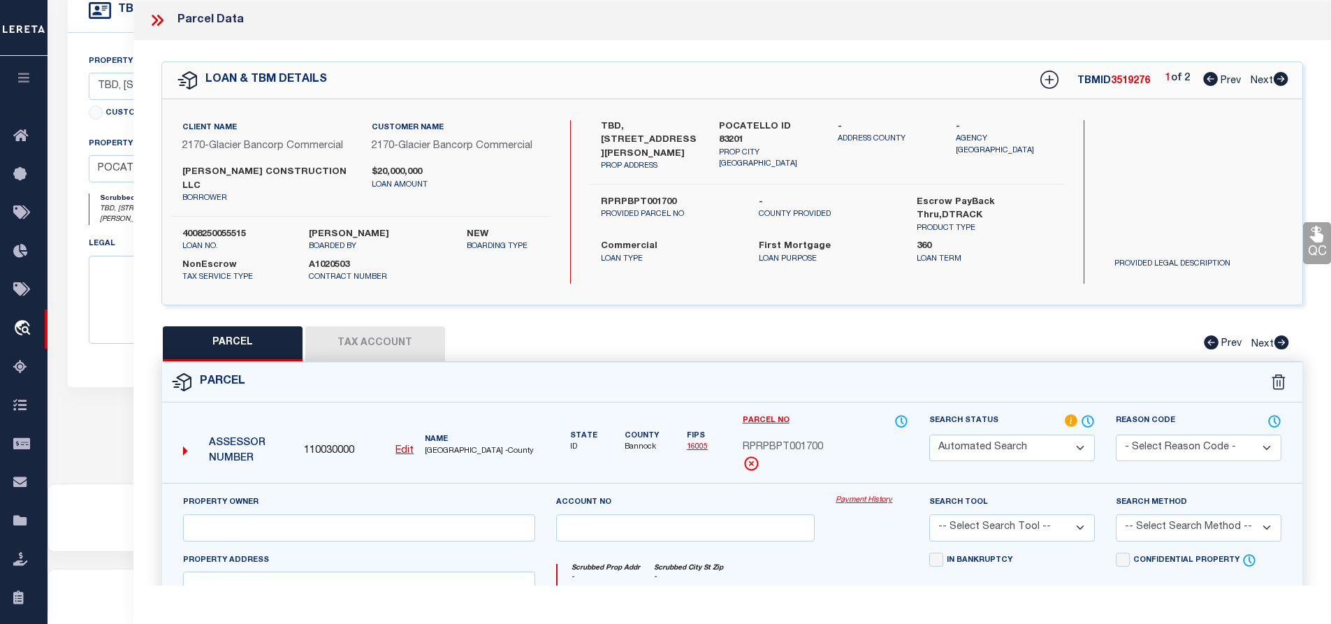
select select "IP"
checkbox input "false"
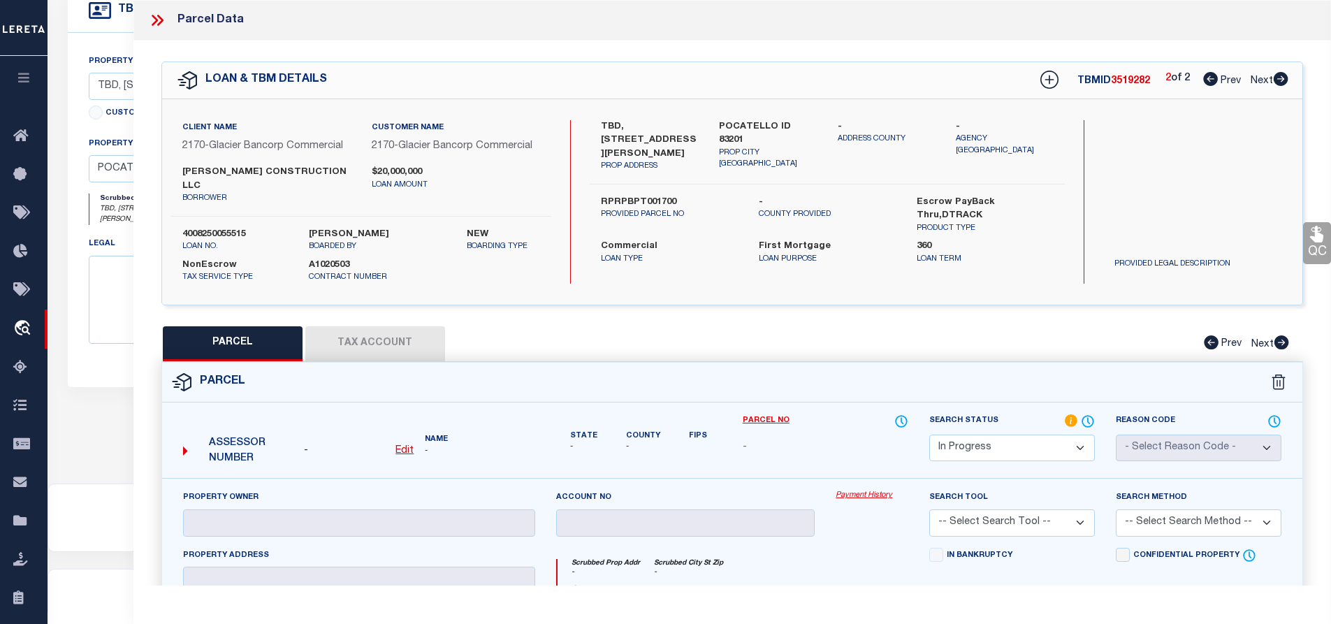
click at [1204, 81] on icon at bounding box center [1210, 79] width 15 height 14
select select "AS"
checkbox input "false"
select select "IP"
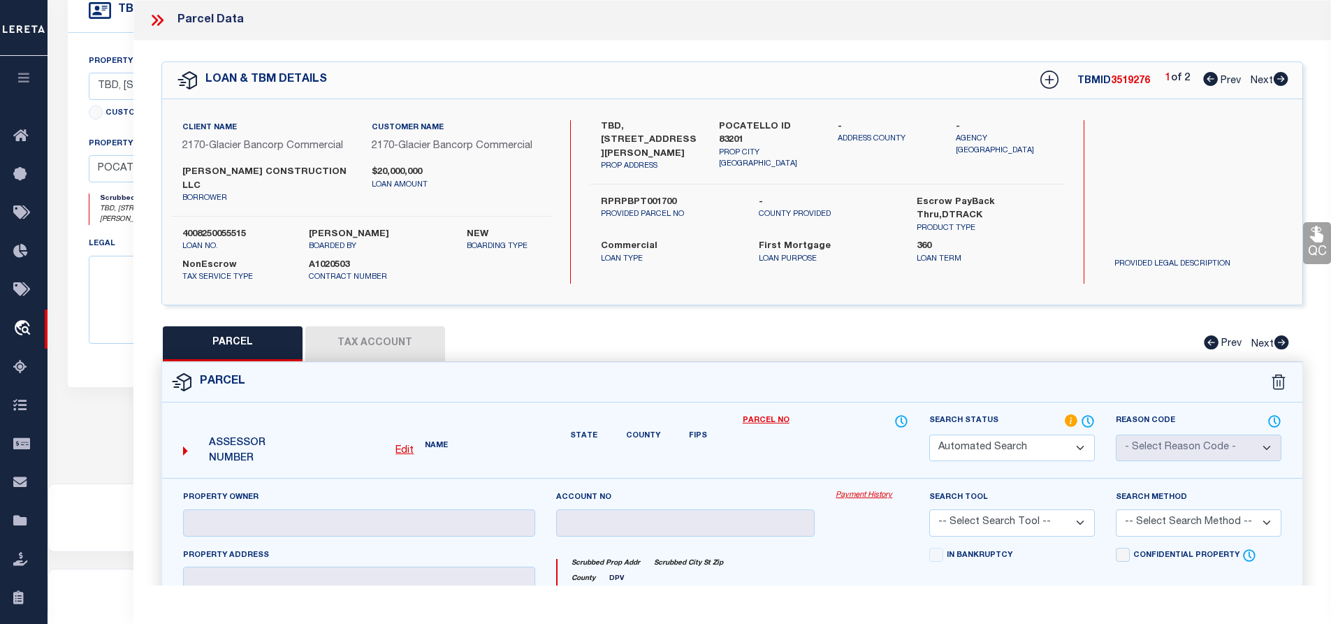
type input "[PERSON_NAME] CONSTRUCTION LLC"
select select "AGW"
type textarea "S16-T6S-R34E LOT 17 0.05 AC BLOCK 1 [PERSON_NAME] PLACE TOWNHOMES PUD Approxima…"
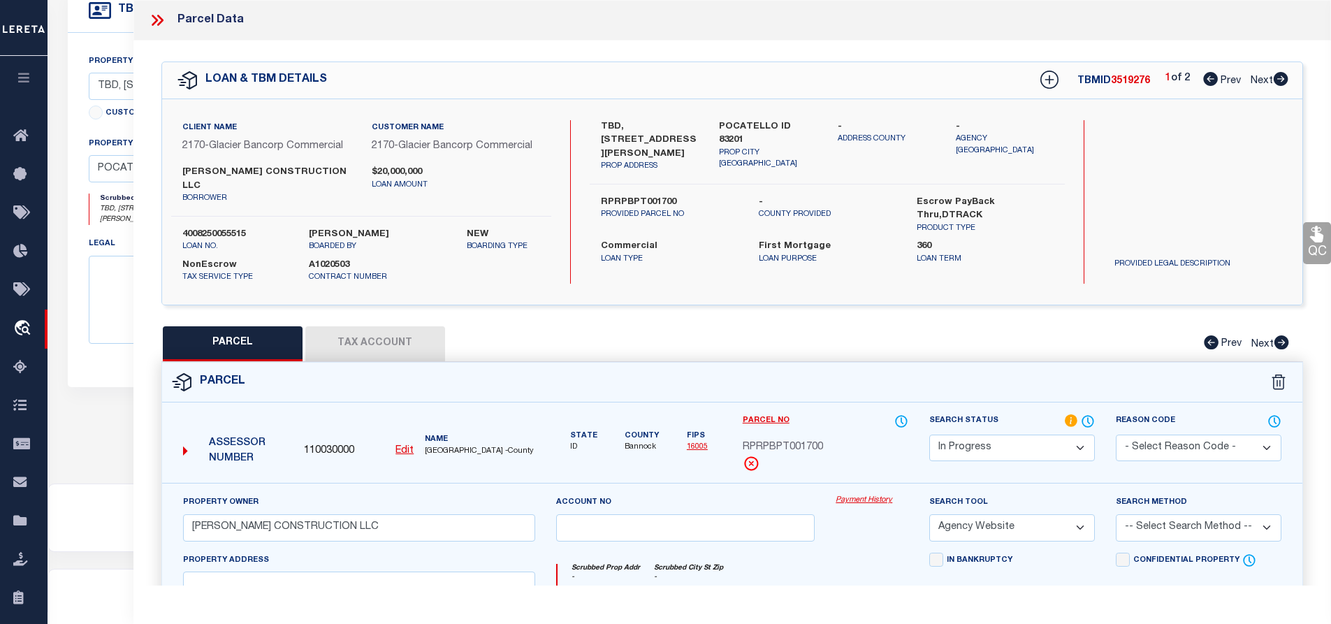
click at [1278, 82] on icon at bounding box center [1280, 79] width 15 height 14
select select "AS"
select select
checkbox input "false"
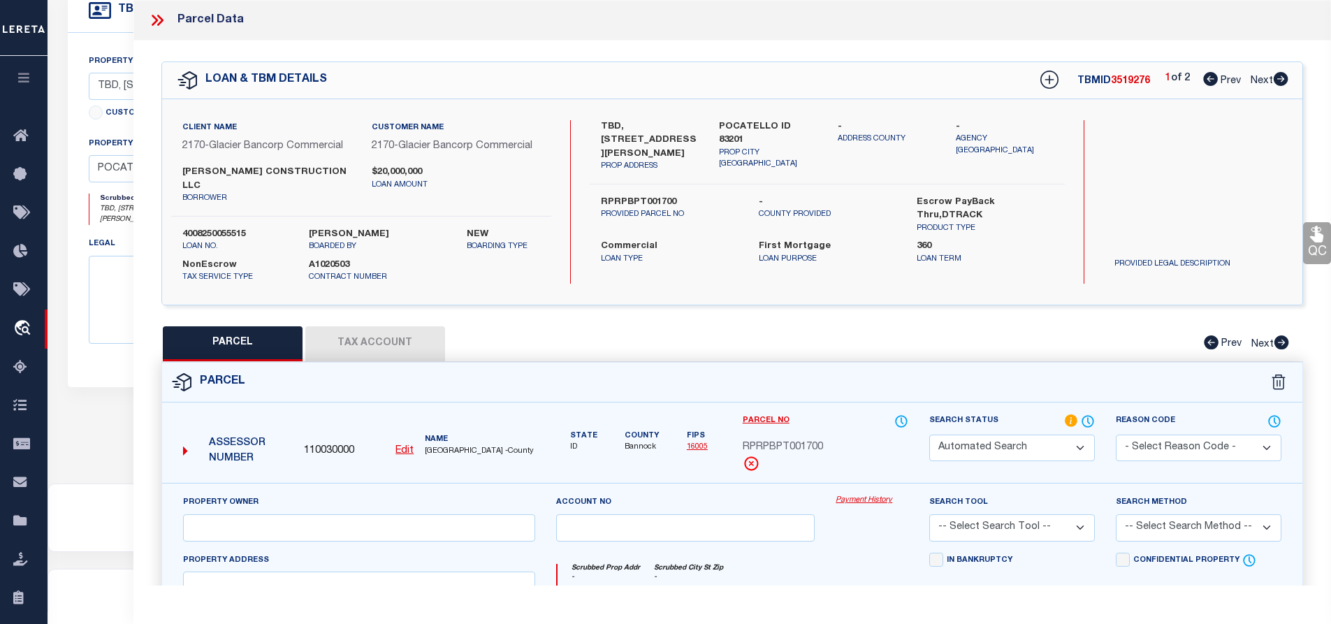
select select "IP"
checkbox input "false"
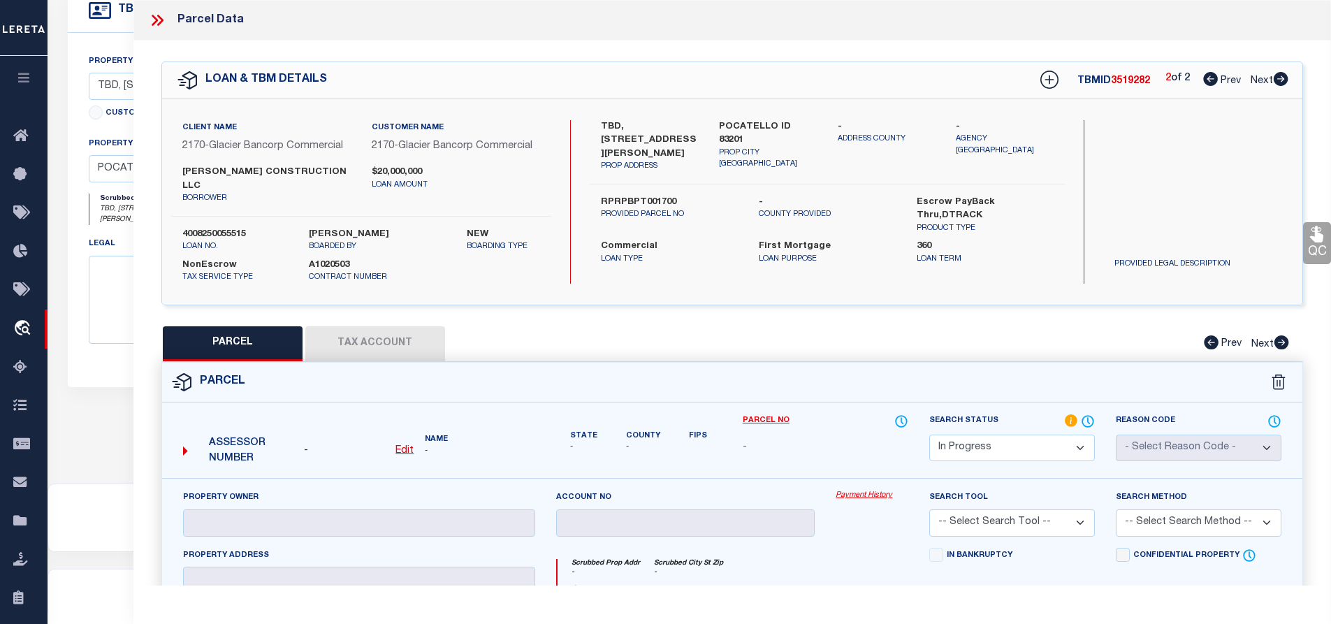
click at [1203, 80] on icon at bounding box center [1210, 79] width 15 height 14
select select "AS"
checkbox input "false"
select select "IP"
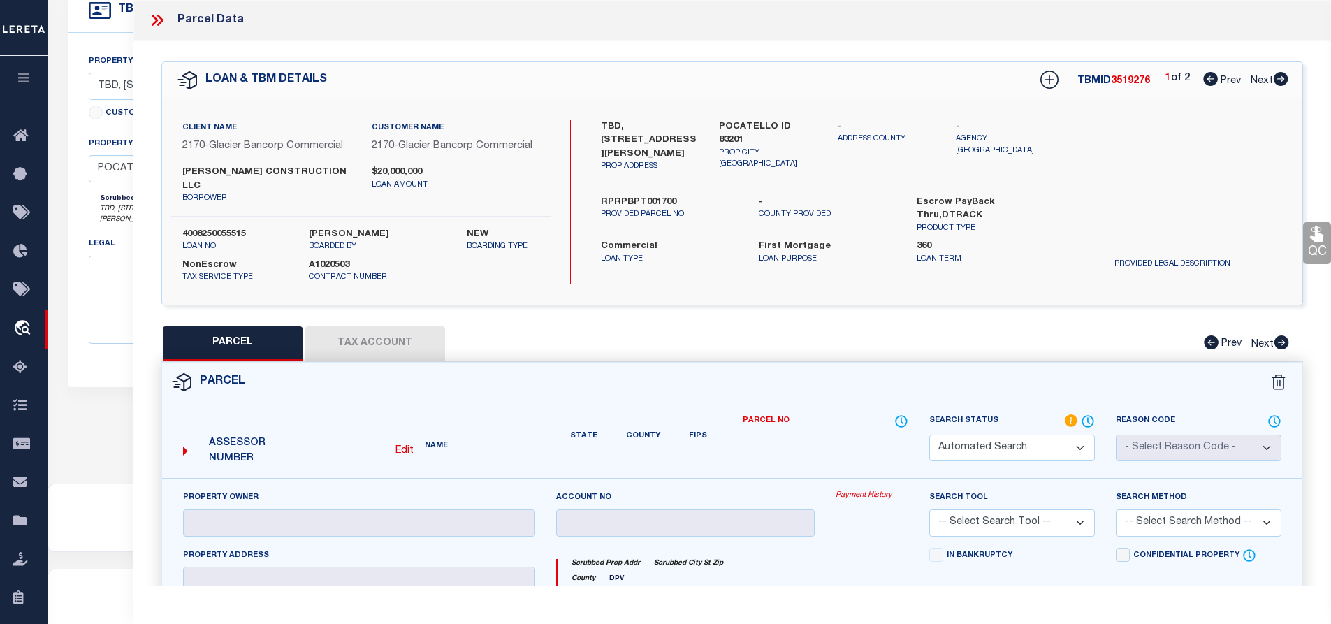
type input "[PERSON_NAME] CONSTRUCTION LLC"
select select "AGW"
type textarea "S16-T6S-R34E LOT 17 0.05 AC BLOCK 1 [PERSON_NAME] PLACE TOWNHOMES PUD Approxima…"
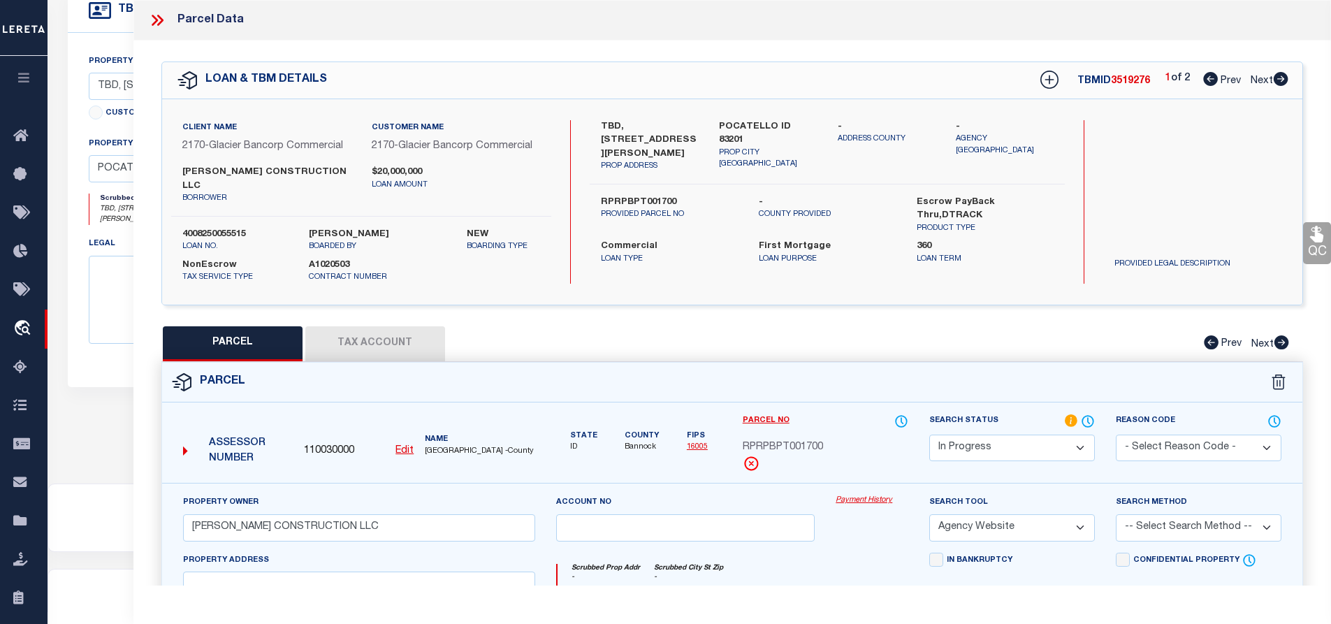
click at [1280, 79] on icon at bounding box center [1280, 79] width 15 height 14
select select "AS"
select select
checkbox input "false"
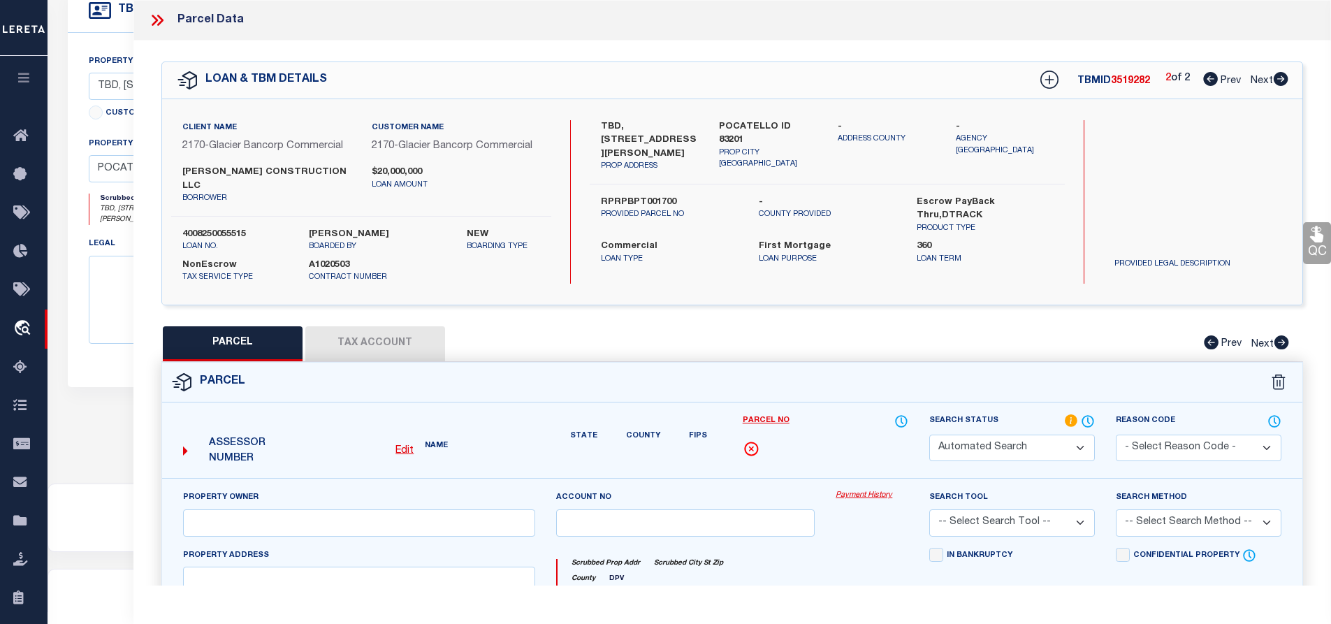
select select "IP"
checkbox input "false"
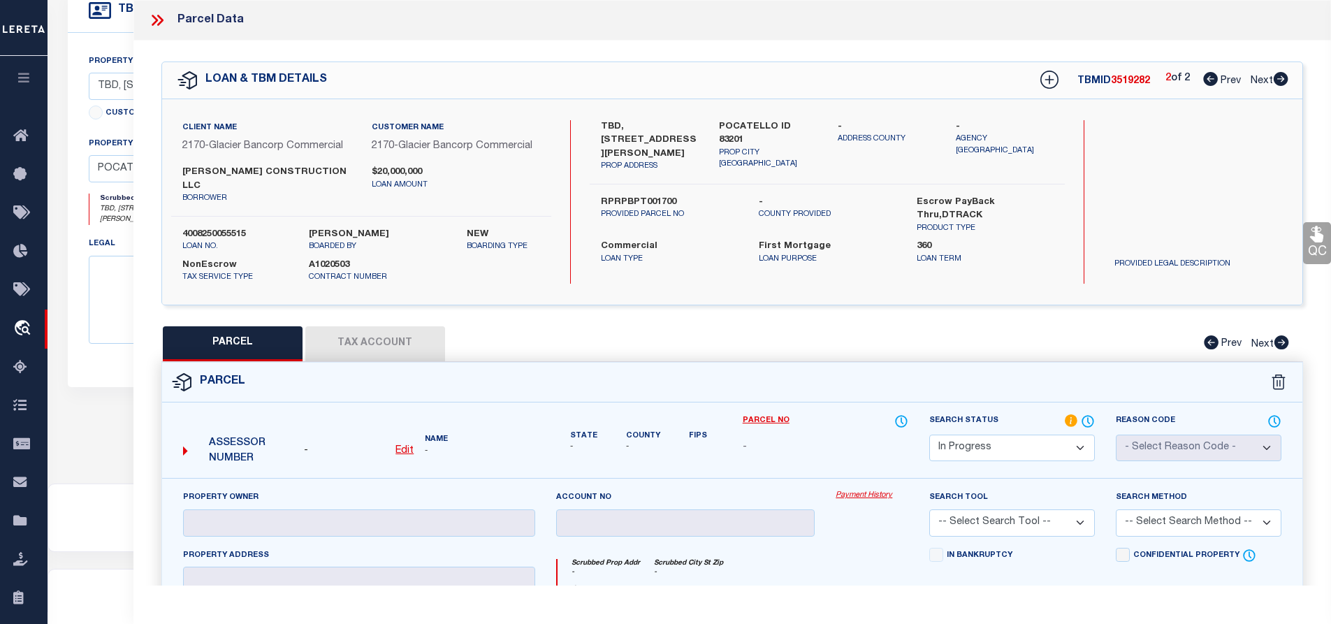
click at [1078, 509] on select "-- Select Search Tool -- 3rd Party Website Agency File Agency Website ATLS CNV-…" at bounding box center [1012, 522] width 166 height 27
select select "AGW"
click at [929, 509] on select "-- Select Search Tool -- 3rd Party Website Agency File Agency Website ATLS CNV-…" at bounding box center [1012, 522] width 166 height 27
click at [1122, 81] on span "3519282" at bounding box center [1130, 81] width 39 height 10
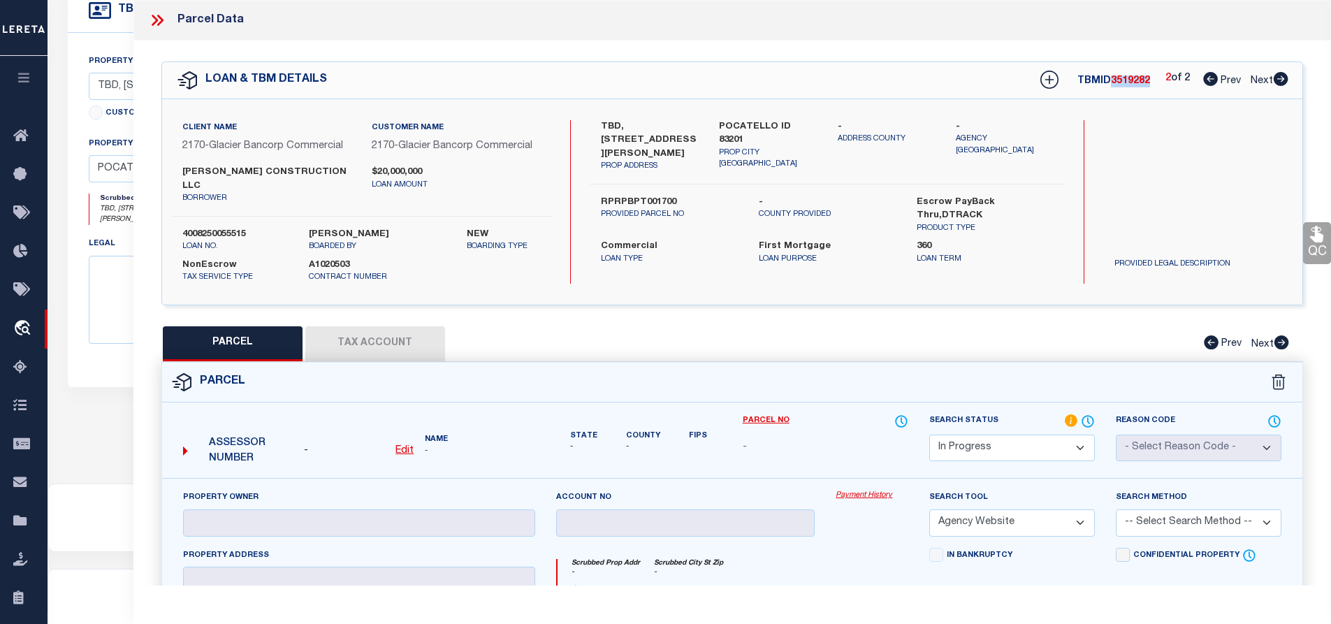
copy span "3519282"
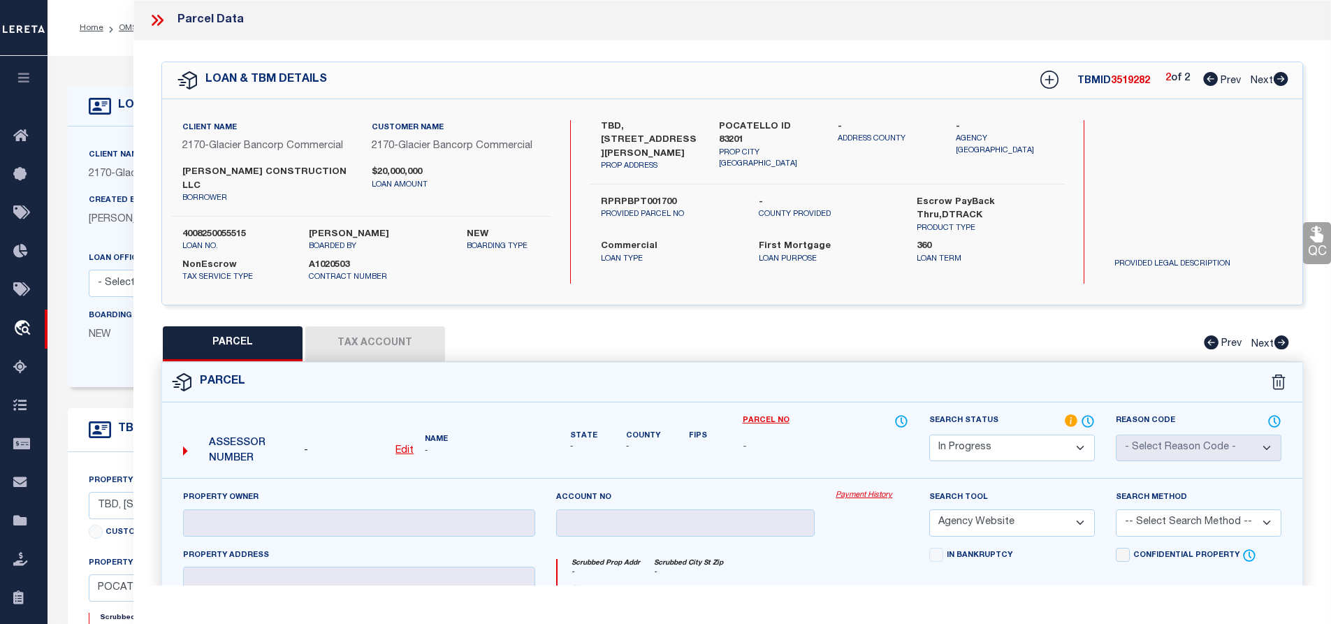
click at [155, 22] on icon at bounding box center [155, 20] width 6 height 11
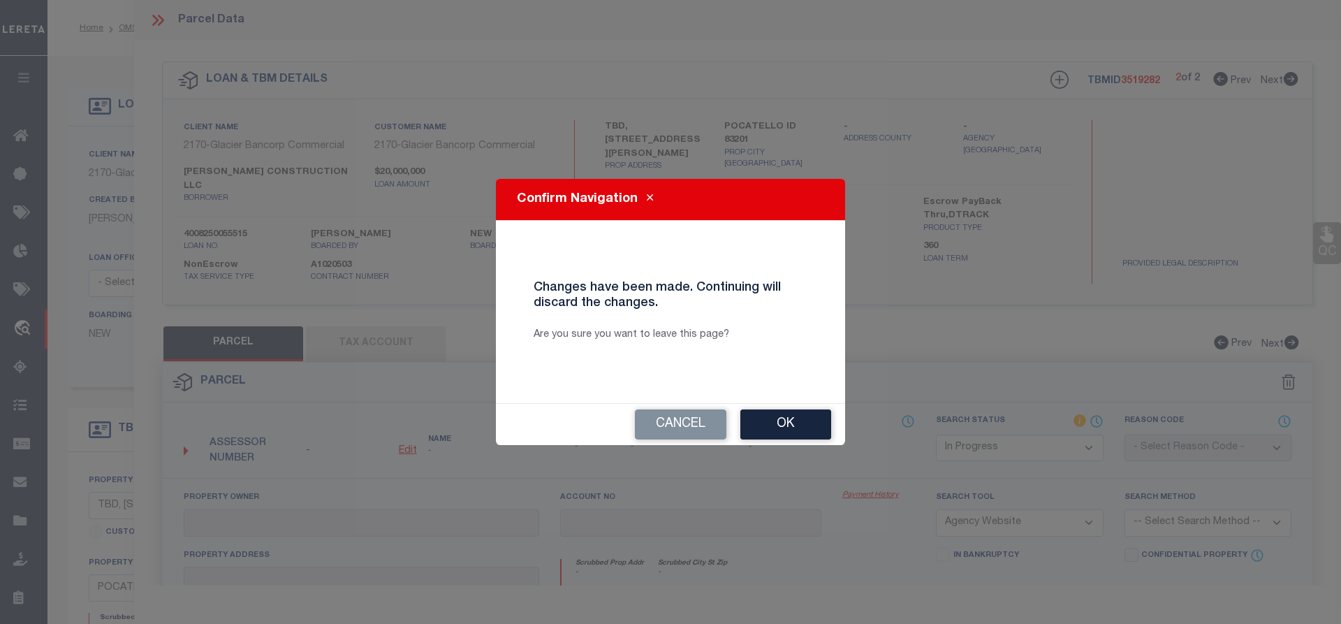
click at [777, 423] on button "Ok" at bounding box center [785, 424] width 91 height 30
select select
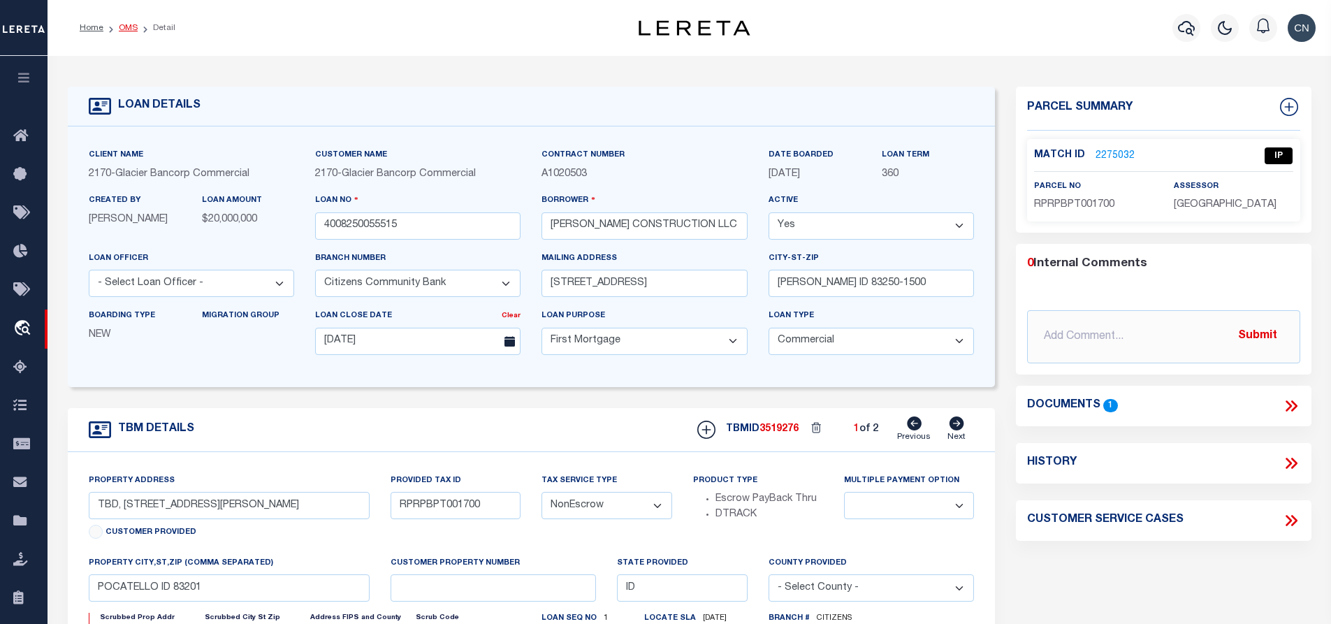
click at [128, 27] on link "OMS" at bounding box center [128, 28] width 19 height 8
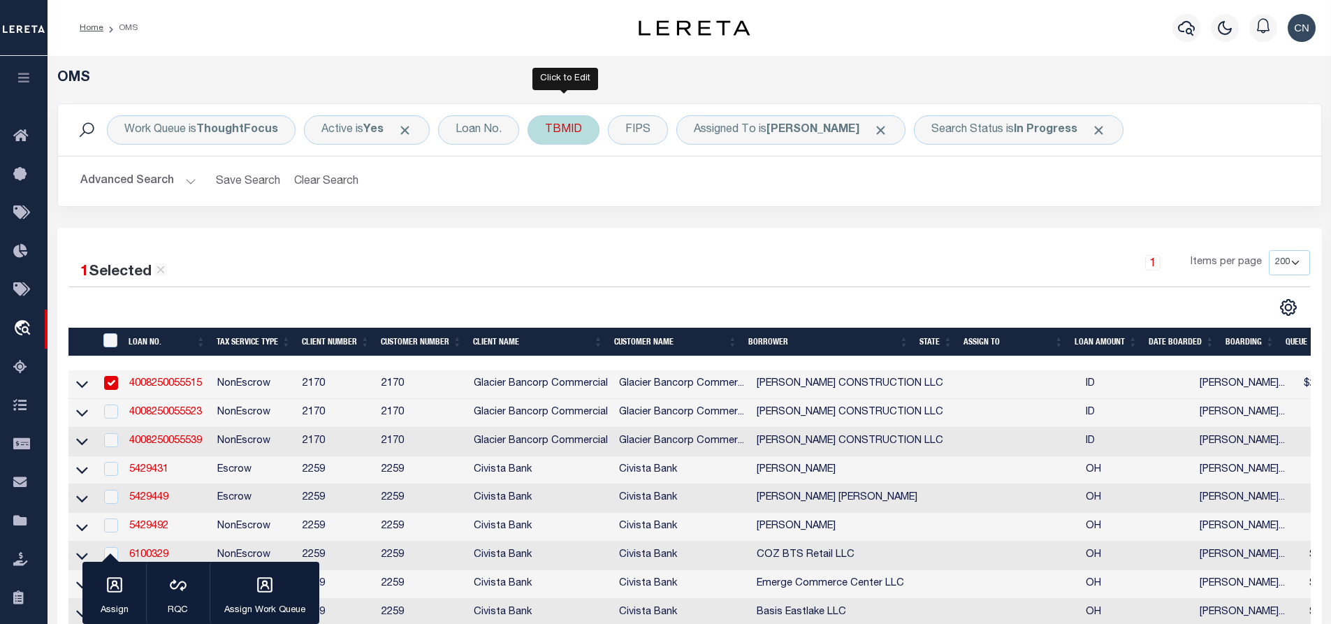
click at [561, 127] on div "TBMID" at bounding box center [563, 129] width 72 height 29
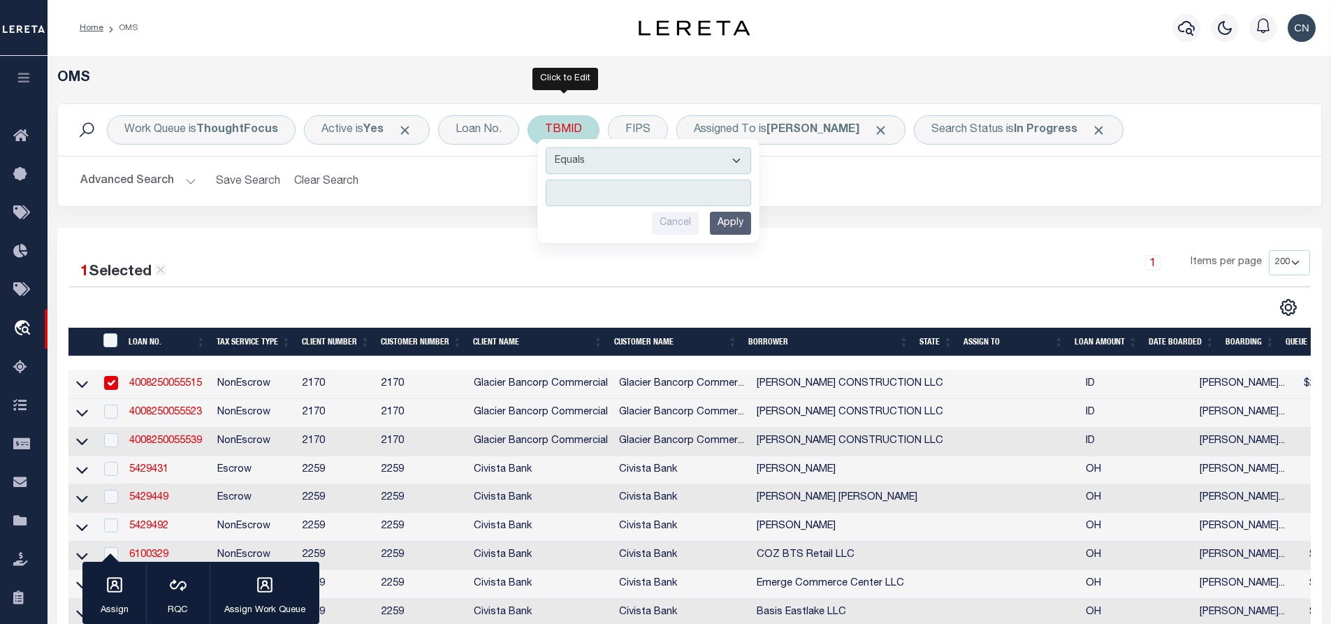
click at [608, 198] on input "number" at bounding box center [648, 193] width 205 height 27
type input "3519281"
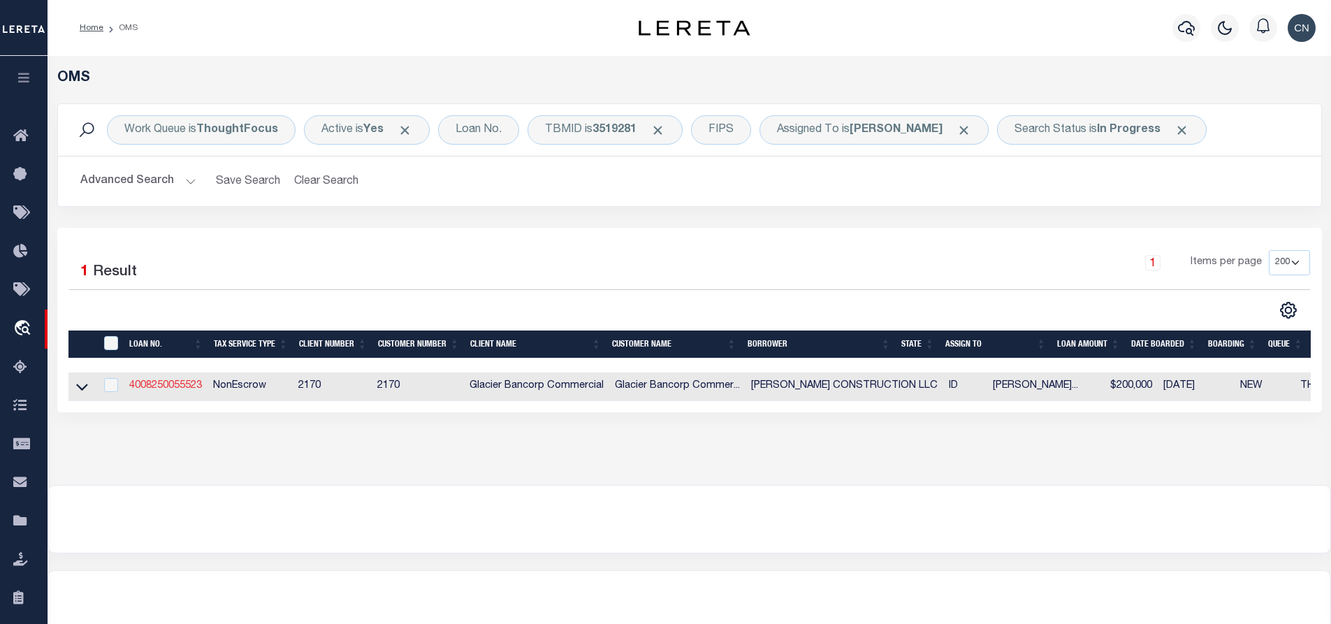
click at [172, 387] on link "4008250055523" at bounding box center [165, 386] width 73 height 10
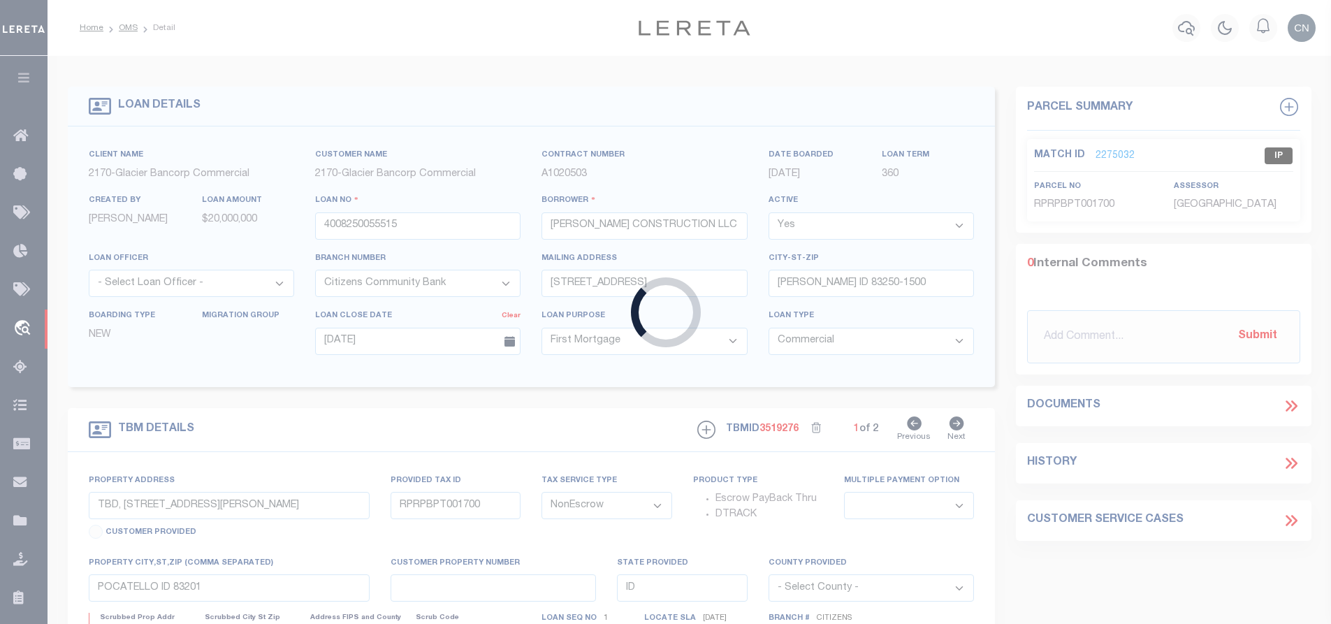
type input "4008250055523"
type input "TBD, [STREET_ADDRESS][PERSON_NAME]"
type input "RPRPBPT001800"
select select
select select "4576"
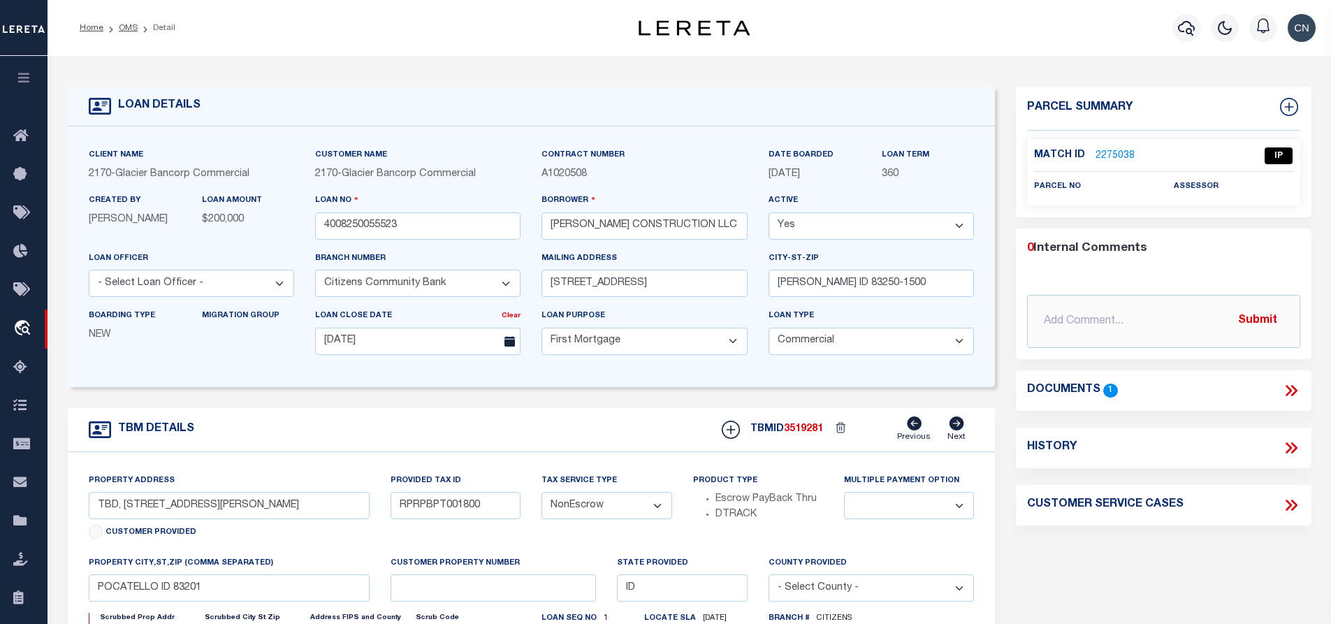
click at [1293, 390] on icon at bounding box center [1291, 390] width 18 height 18
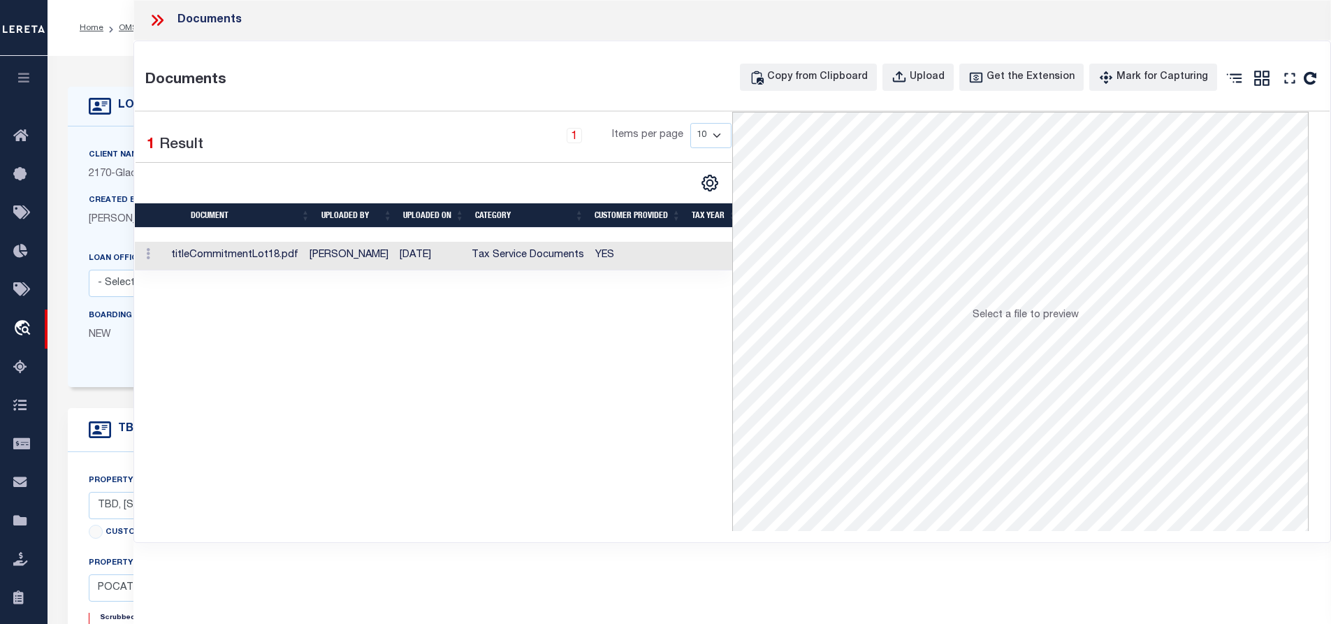
click at [268, 254] on td "titleCommitmentLot18.pdf" at bounding box center [235, 256] width 138 height 29
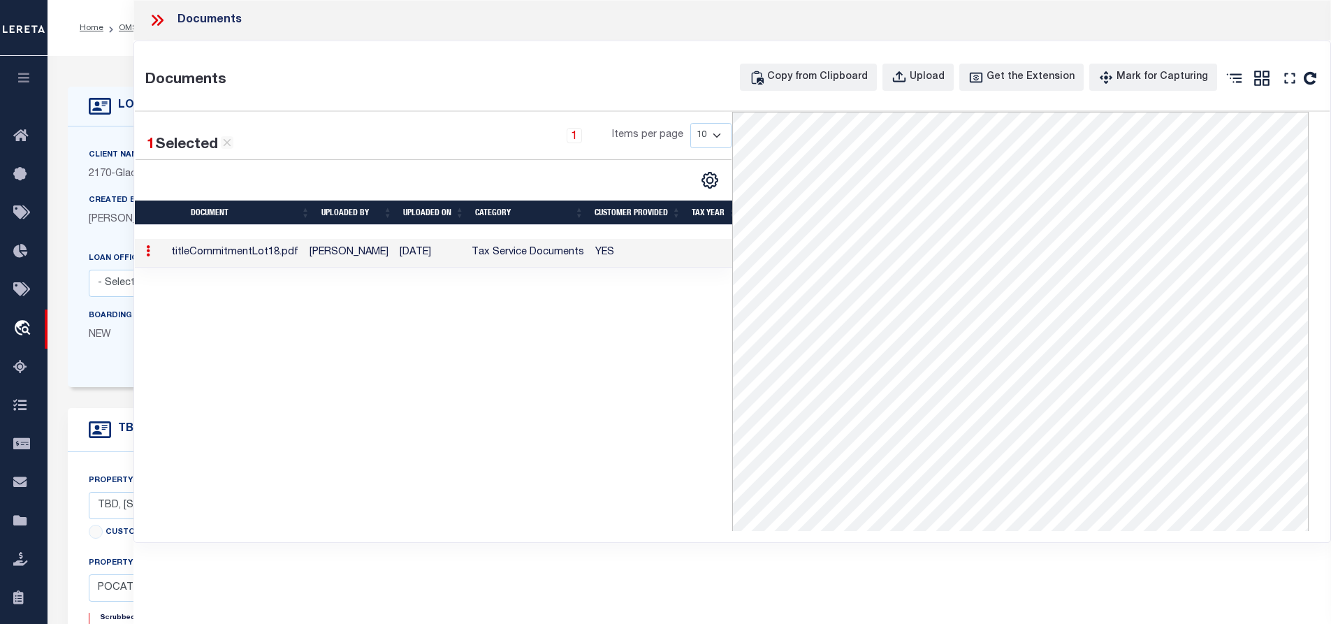
click at [157, 20] on icon at bounding box center [155, 20] width 6 height 11
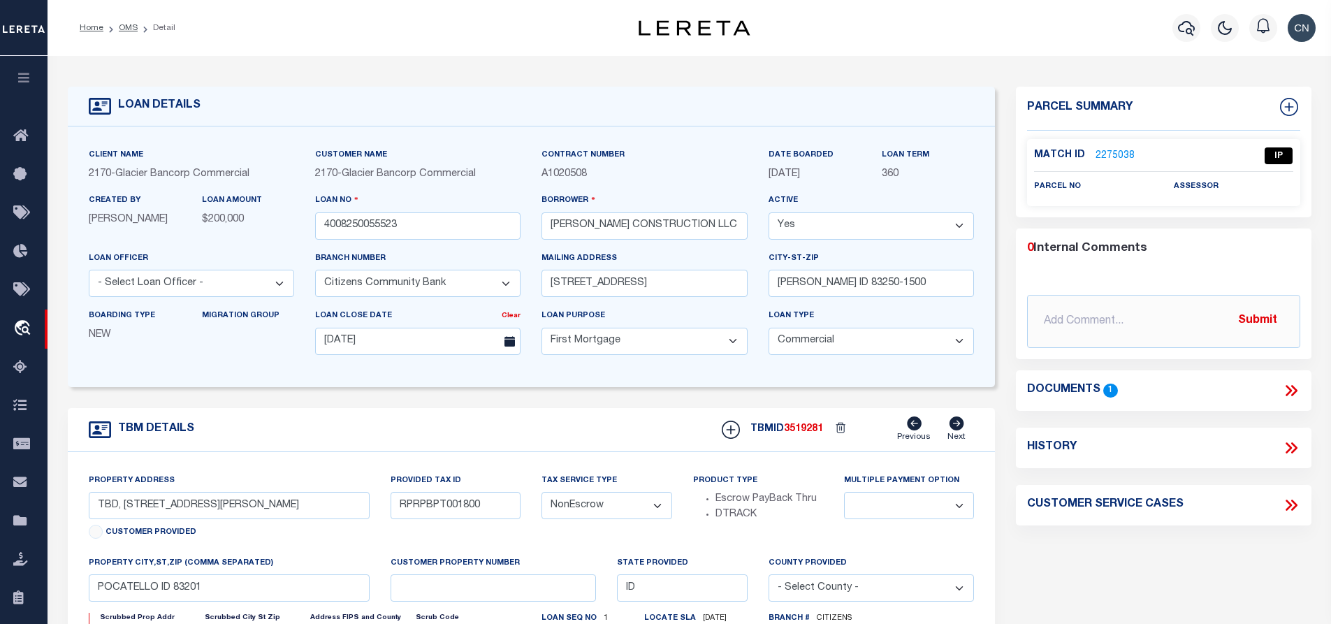
click at [1113, 149] on link "2275038" at bounding box center [1114, 156] width 39 height 15
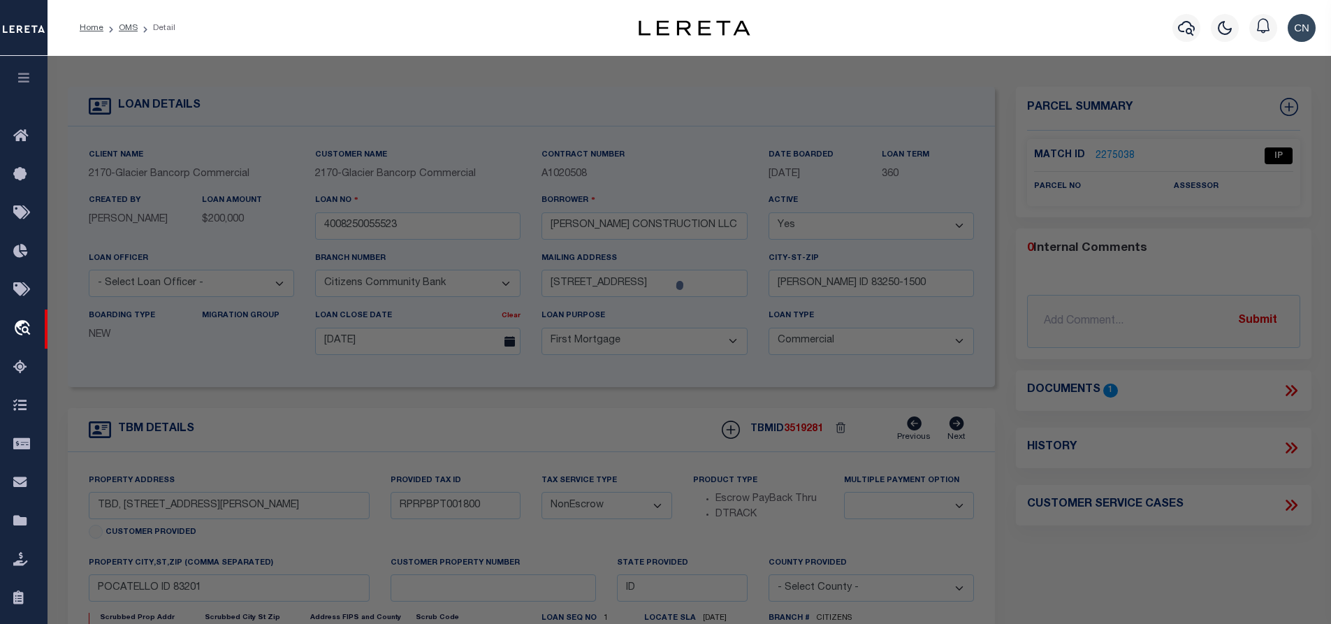
select select "AS"
checkbox input "false"
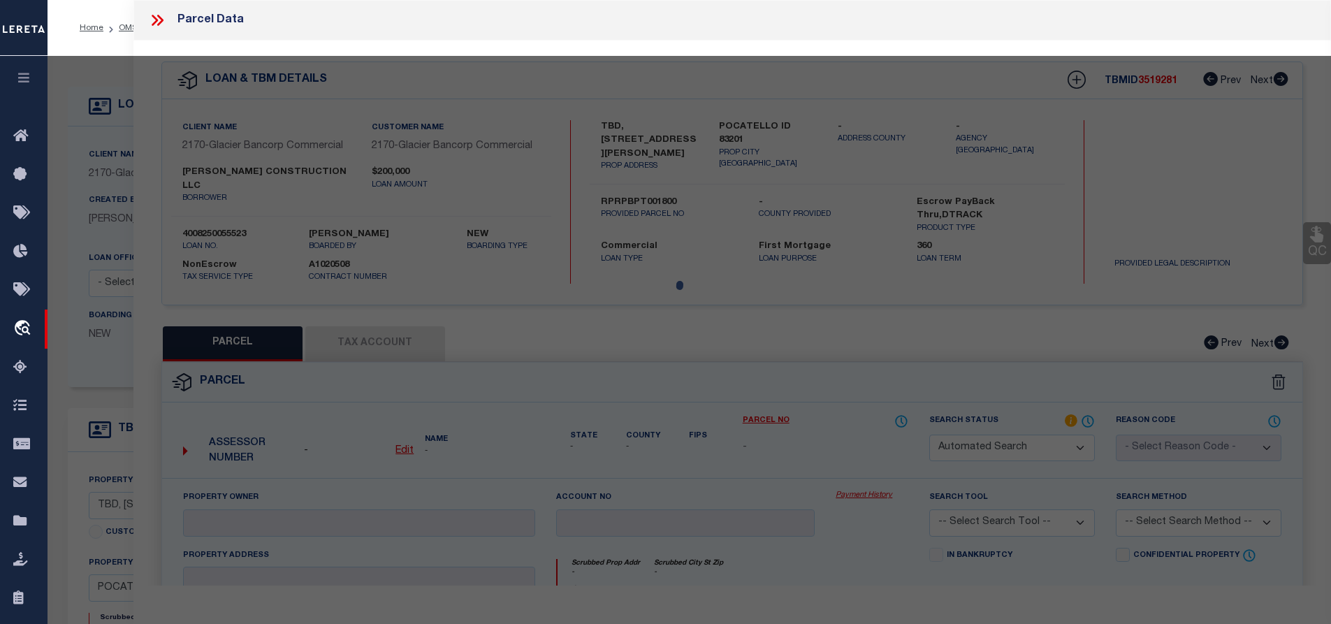
select select "IP"
checkbox input "false"
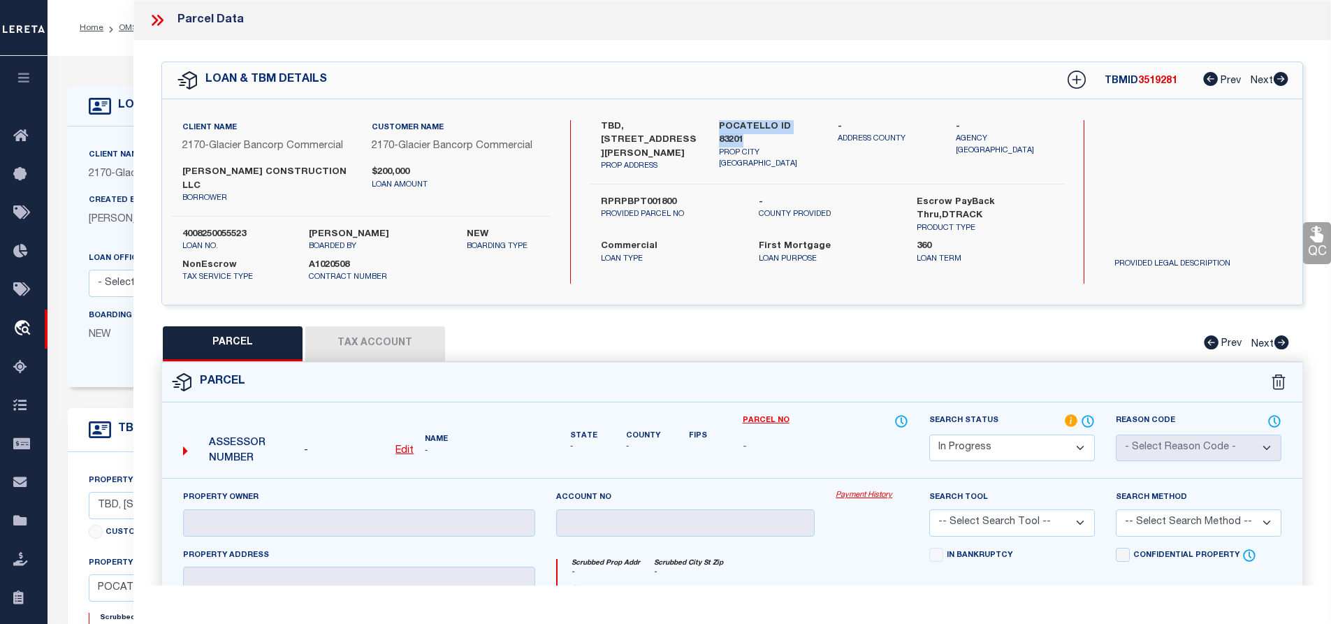
drag, startPoint x: 720, startPoint y: 122, endPoint x: 817, endPoint y: 120, distance: 97.1
click at [817, 120] on div "POCATELLO ID 83201 PROP CITY [GEOGRAPHIC_DATA]" at bounding box center [767, 146] width 119 height 52
copy label "POCATELLO ID 83201"
click at [797, 124] on label "POCATELLO ID 83201" at bounding box center [768, 133] width 98 height 27
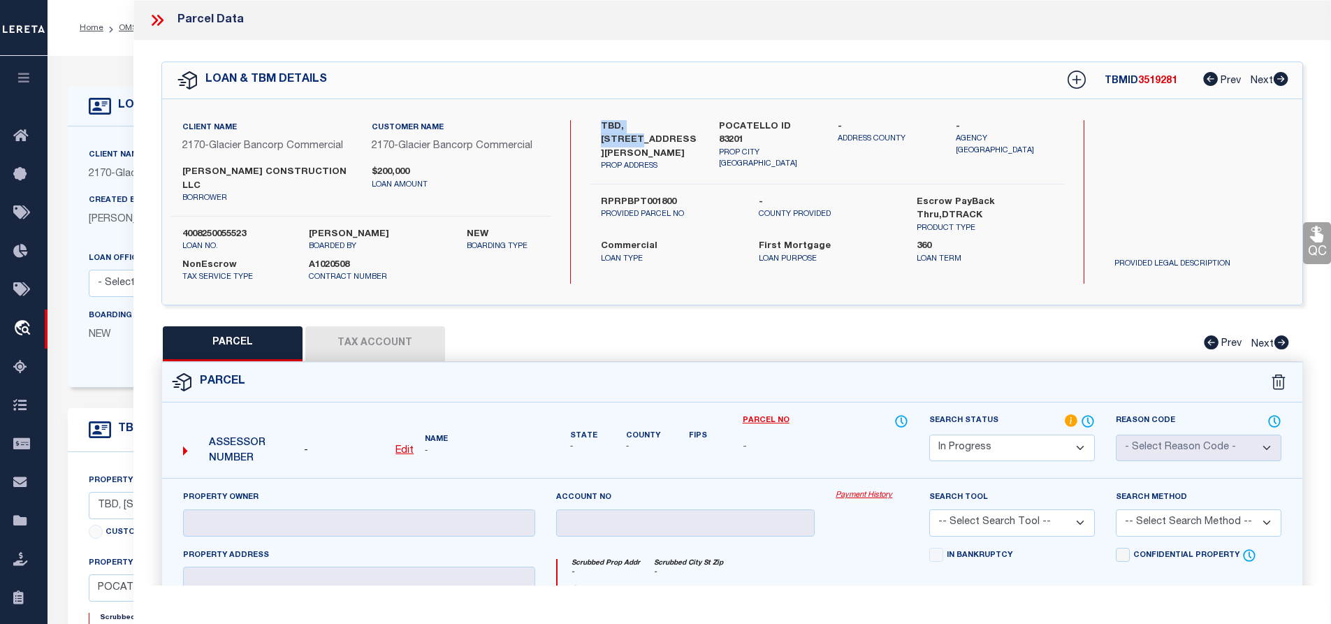
drag, startPoint x: 601, startPoint y: 125, endPoint x: 658, endPoint y: 124, distance: 57.3
click at [658, 124] on label "TBD, [STREET_ADDRESS][PERSON_NAME]" at bounding box center [650, 140] width 98 height 41
click at [633, 198] on label "RPRPBPT001800" at bounding box center [669, 203] width 137 height 14
copy label "RPRPBPT001800"
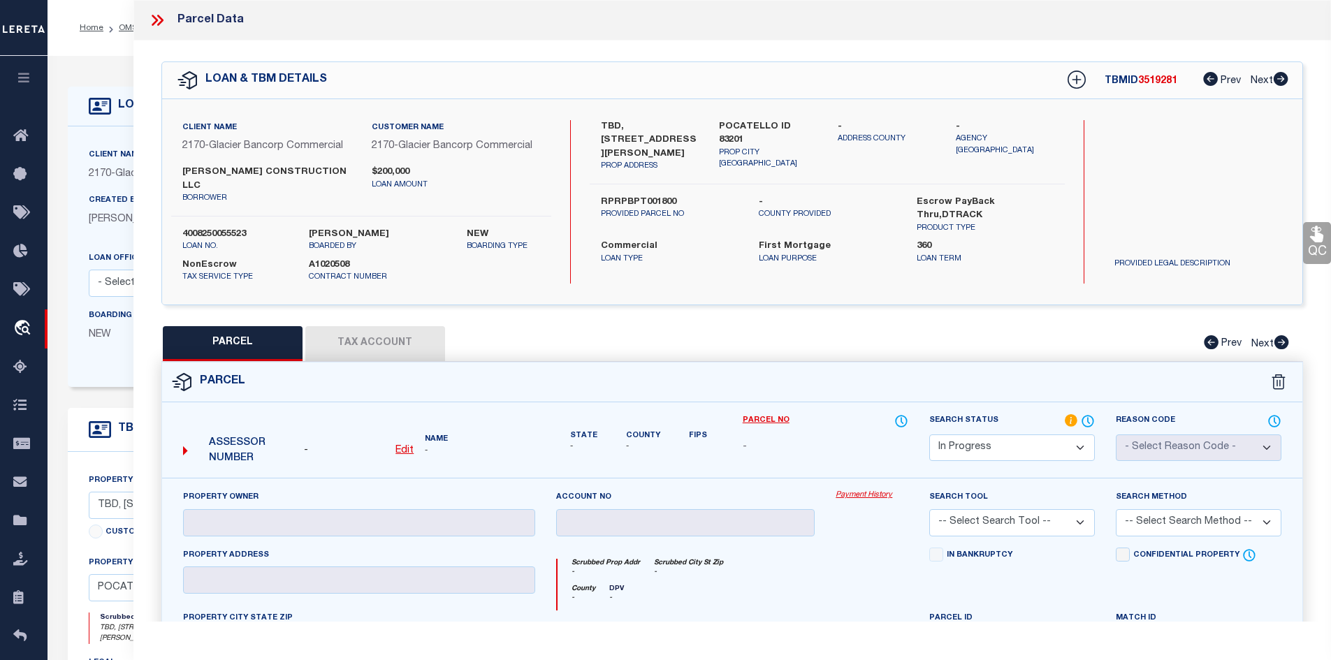
click at [700, 173] on div "TBD, [STREET_ADDRESS][PERSON_NAME] PROP ADDRESS POCATELLO ID 83201 PROP CITY [G…" at bounding box center [827, 152] width 475 height 64
drag, startPoint x: 600, startPoint y: 200, endPoint x: 680, endPoint y: 198, distance: 79.7
click at [680, 198] on label "RPRPBPT001800" at bounding box center [669, 203] width 137 height 14
copy label "RPRPBPT001800"
click at [404, 446] on u "Edit" at bounding box center [404, 451] width 18 height 10
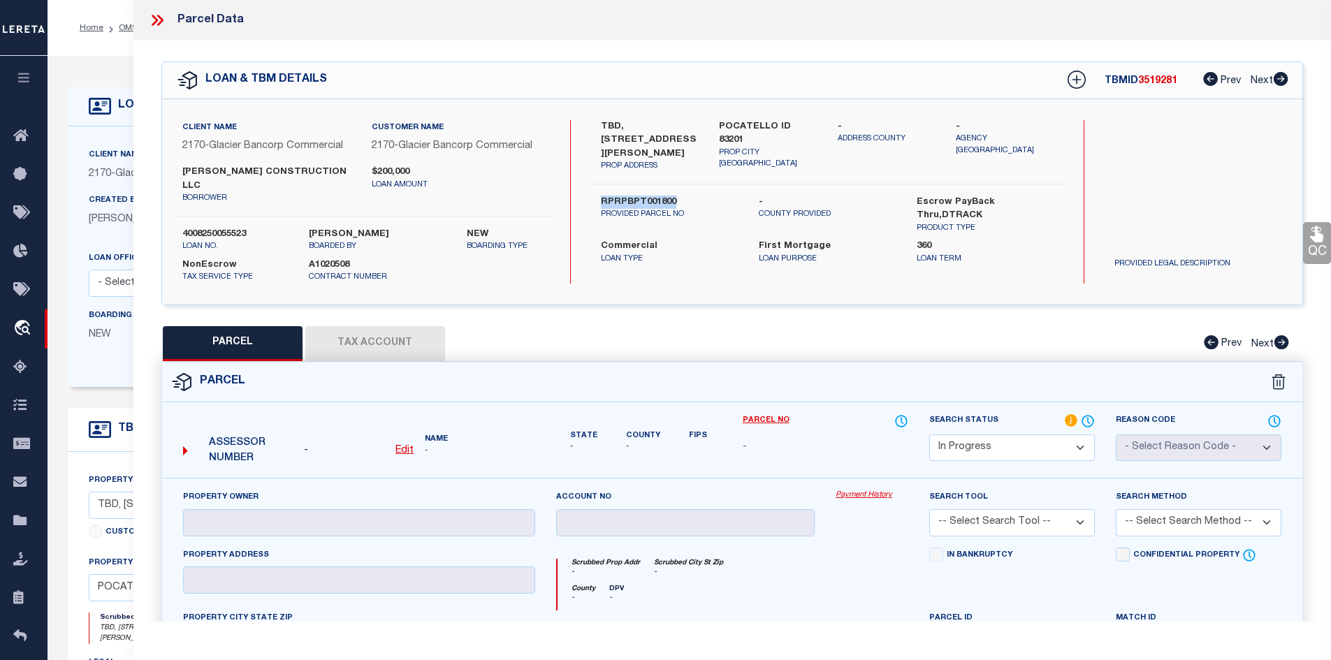
select select "IP"
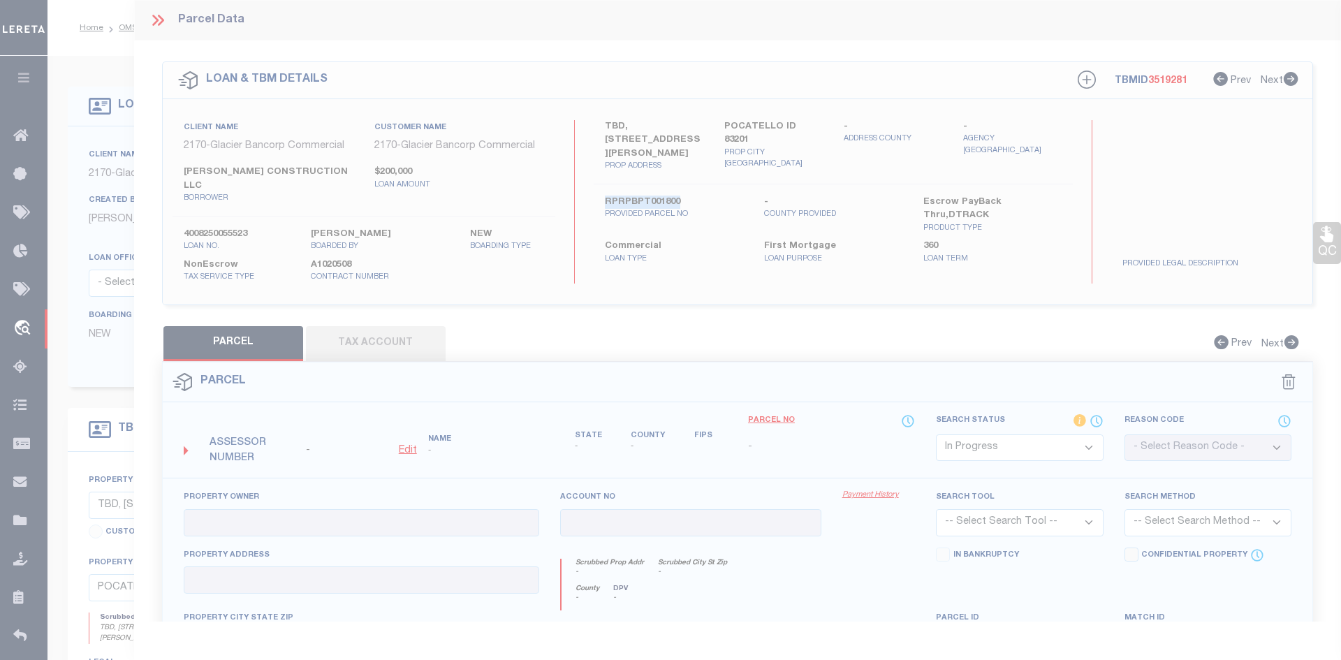
type textarea "-"
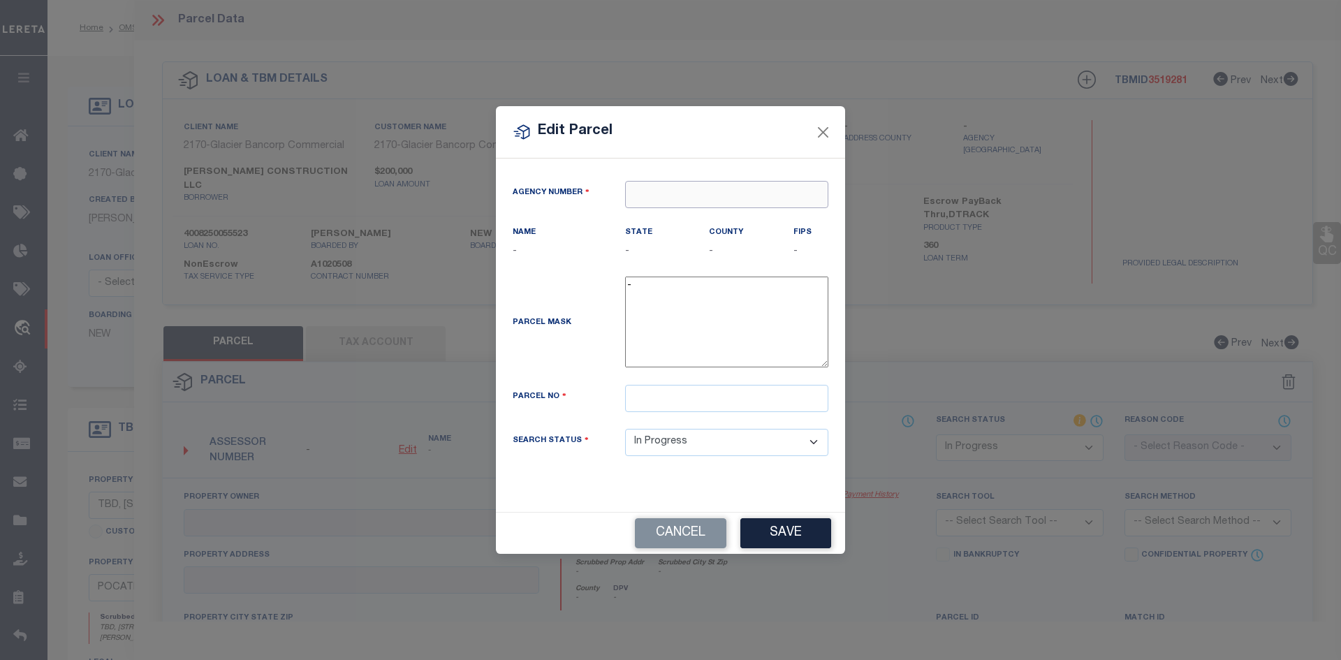
click at [671, 191] on input "text" at bounding box center [726, 194] width 203 height 27
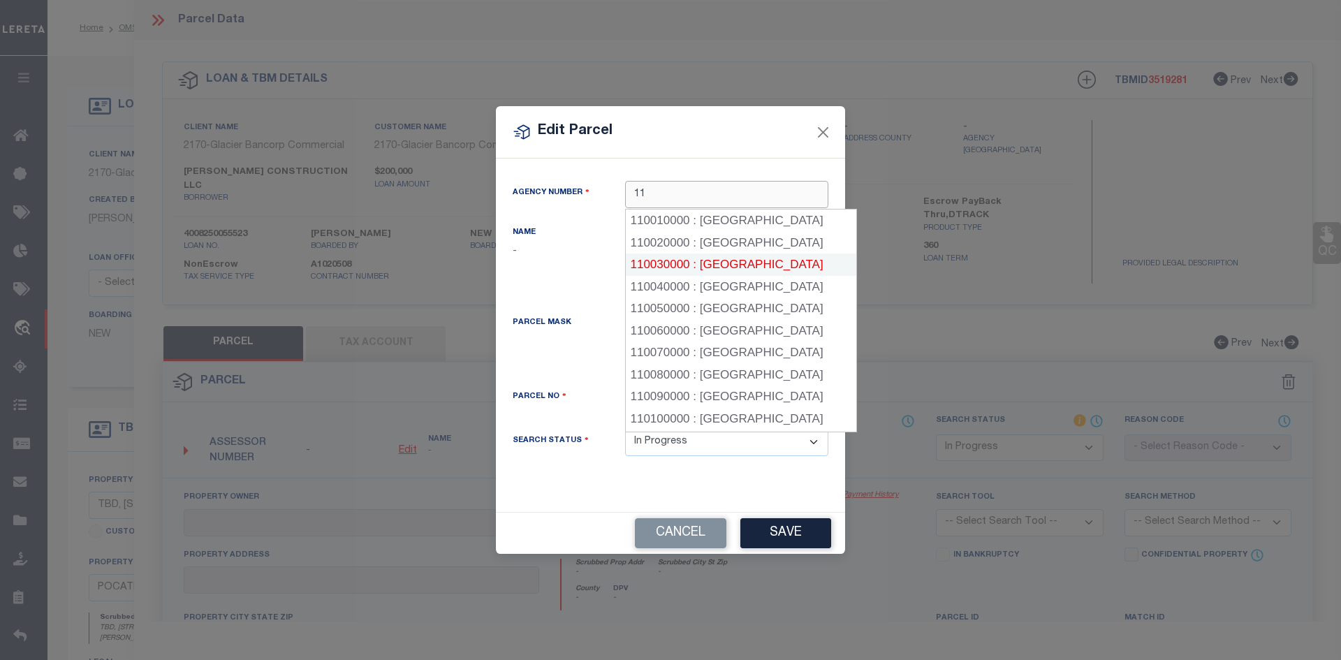
click at [737, 263] on div "110030000 : [GEOGRAPHIC_DATA]" at bounding box center [741, 265] width 231 height 22
type input "110030000"
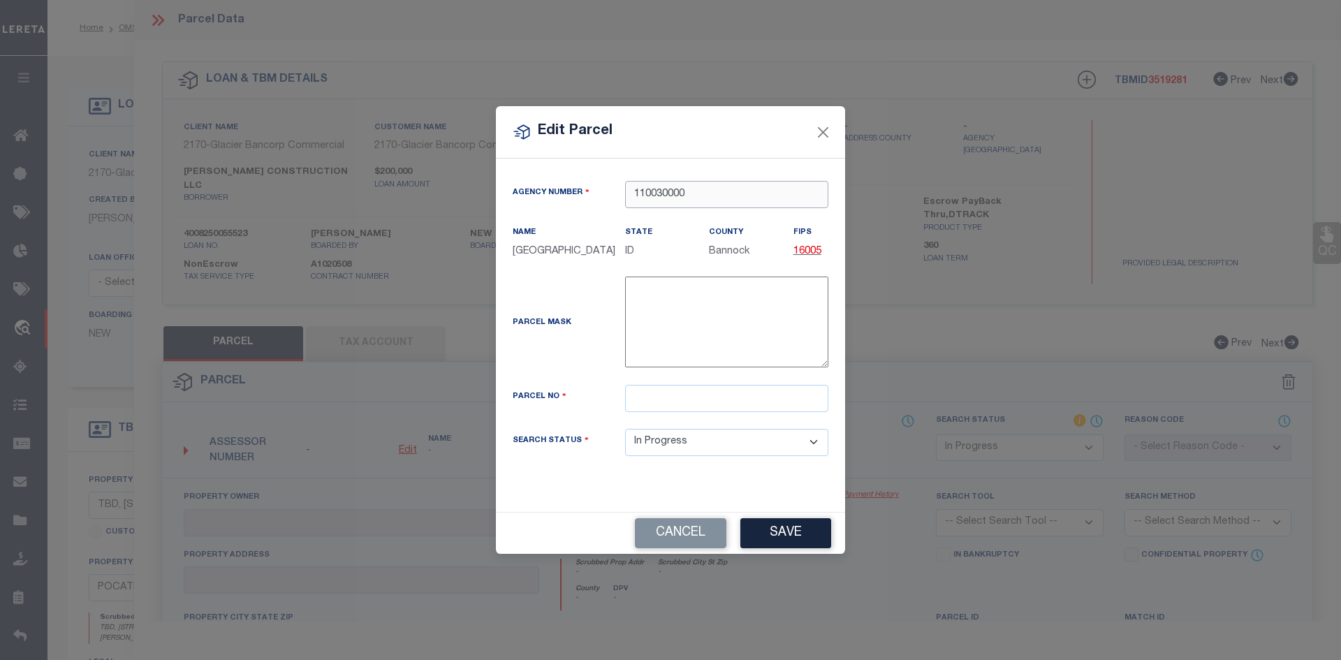
type input "110030000"
click at [650, 400] on input "text" at bounding box center [726, 398] width 203 height 27
paste input "RPRPBPT001800"
type input "RPRPBPT001800"
click at [788, 540] on button "Save" at bounding box center [785, 533] width 91 height 30
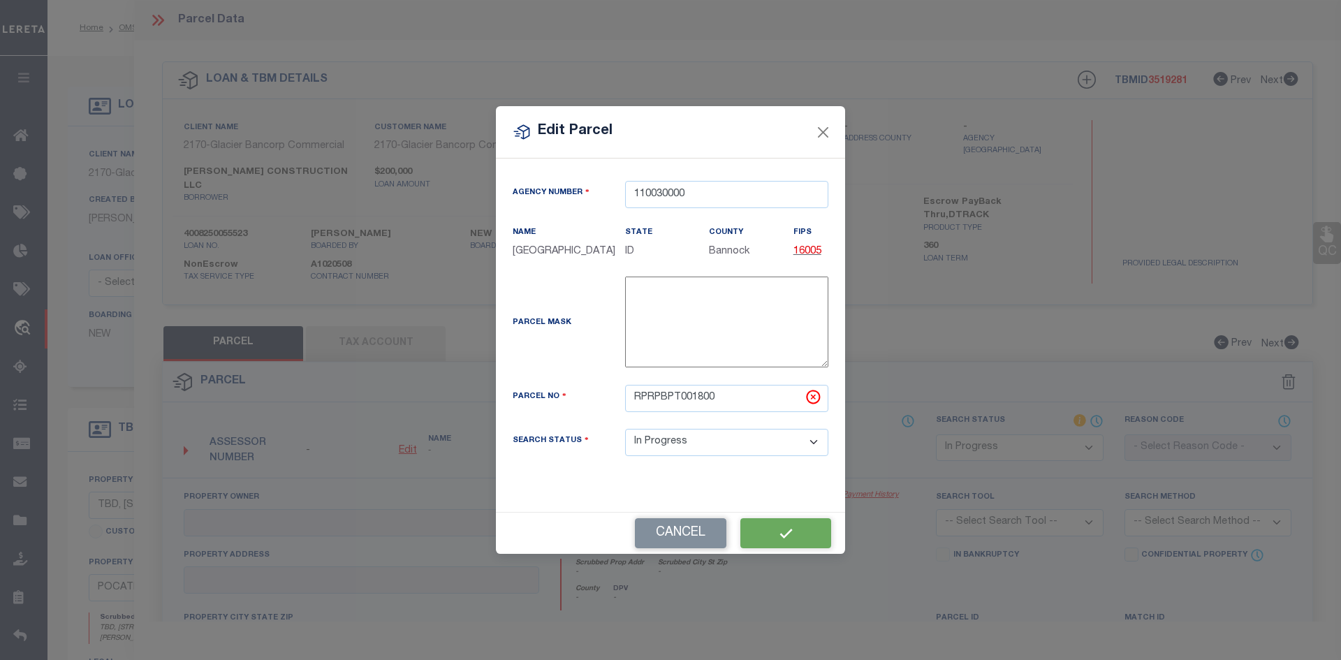
select select "IP"
checkbox input "false"
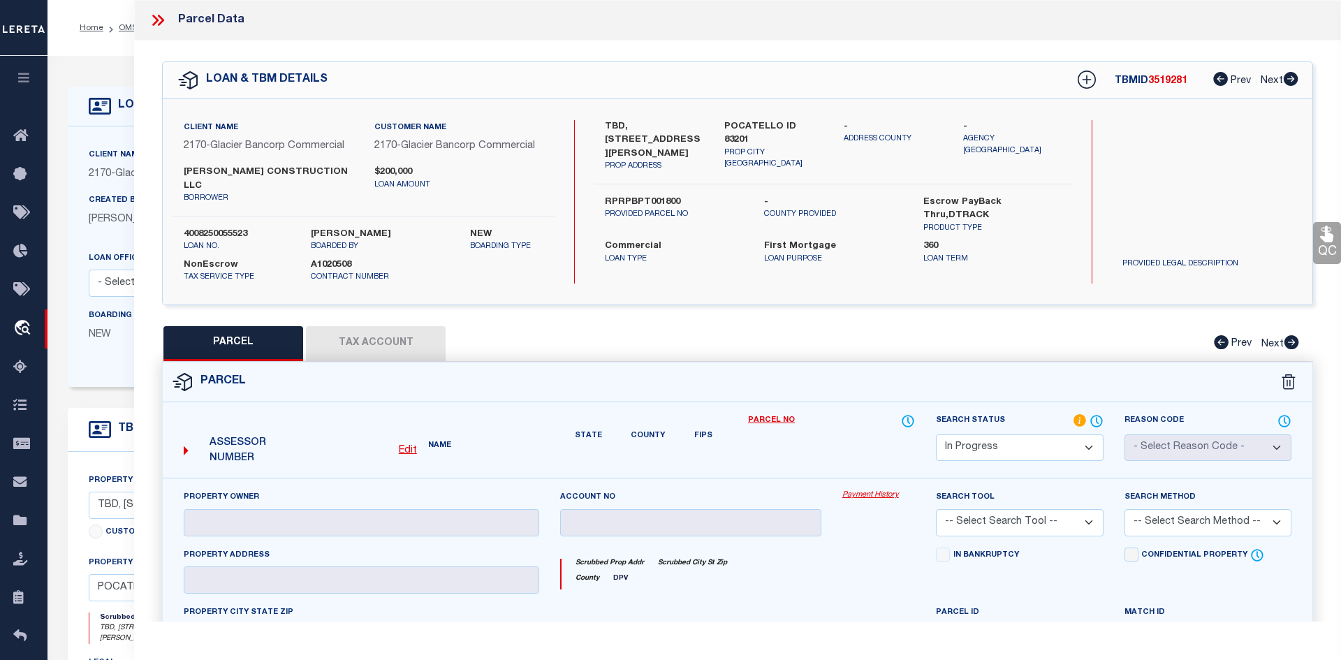
checkbox input "false"
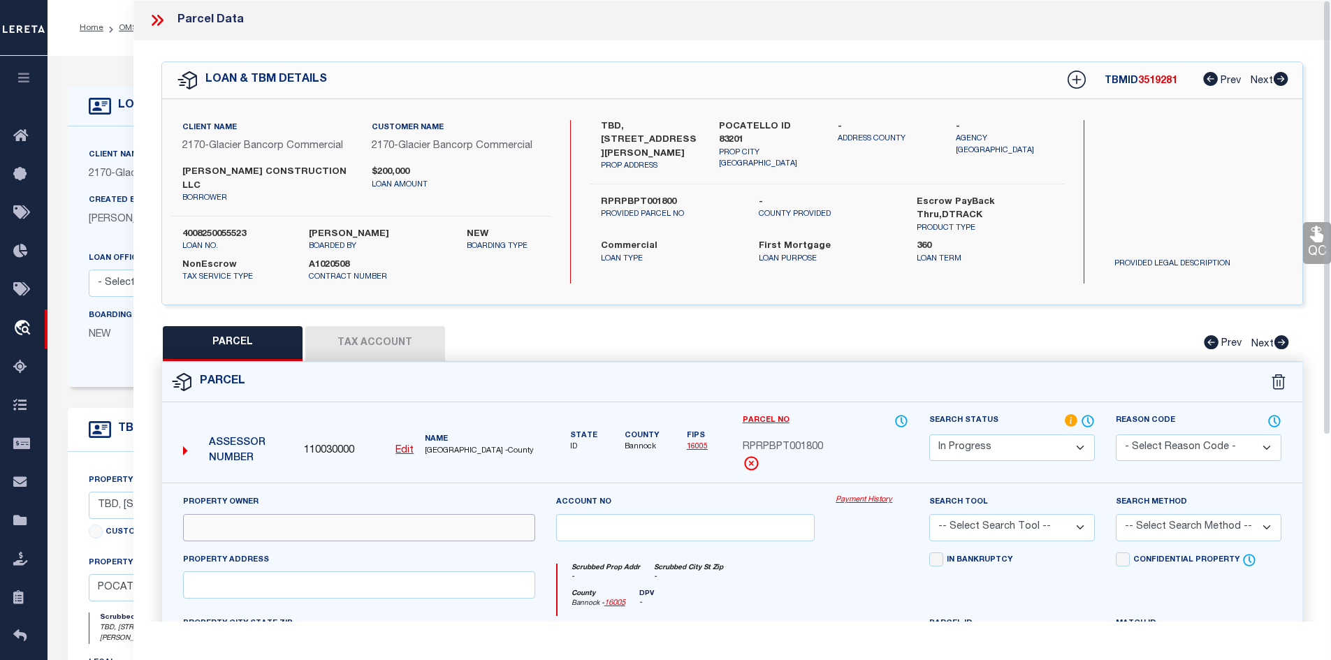
click at [233, 514] on input "text" at bounding box center [359, 527] width 352 height 27
paste input "[PERSON_NAME] CONSTRUCTION LLC"
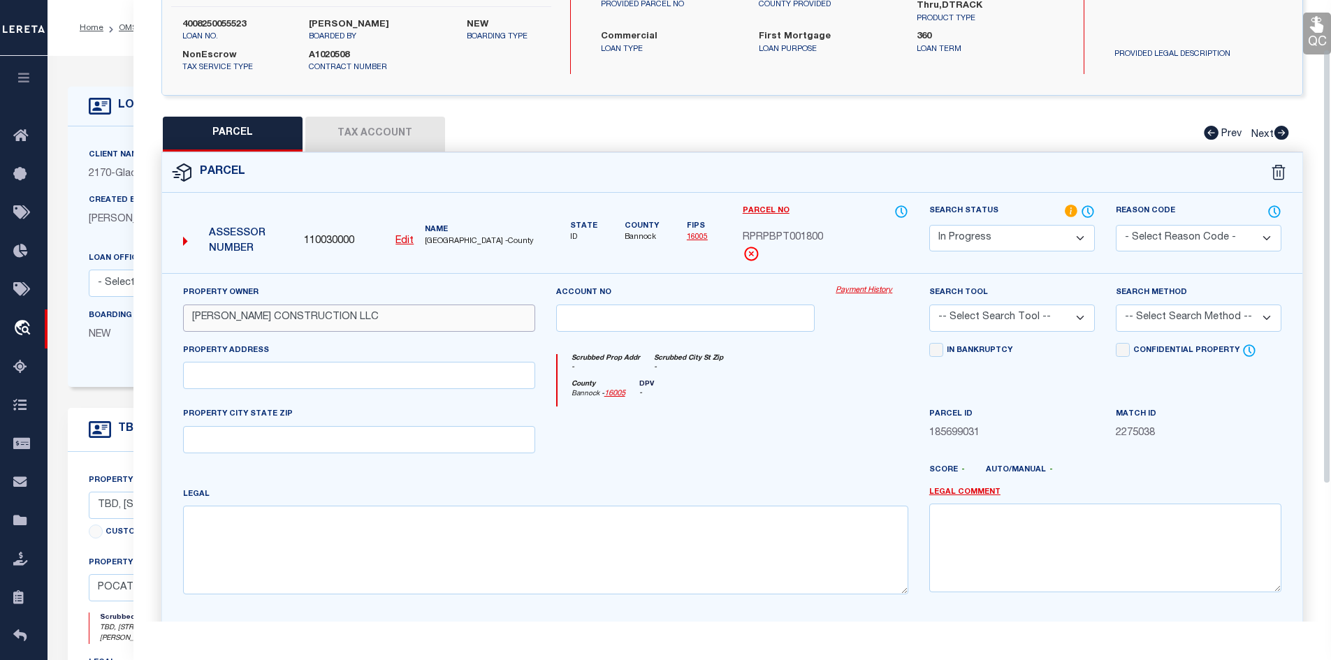
scroll to position [266, 0]
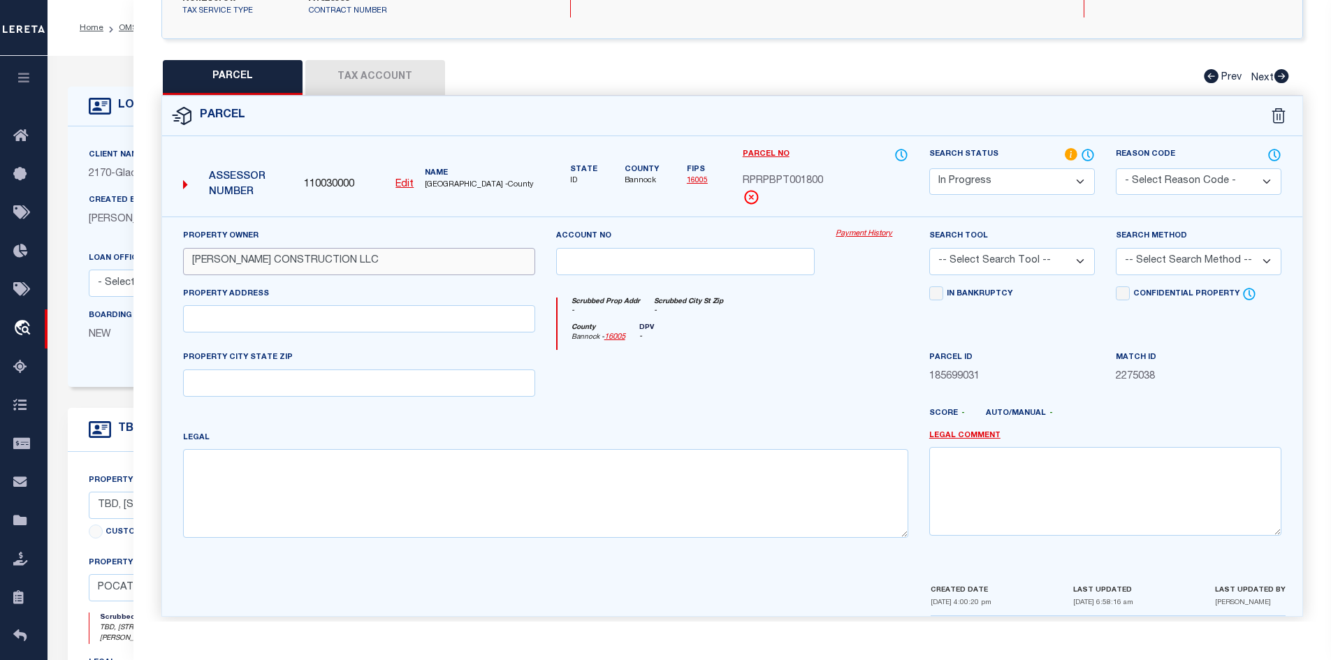
type input "[PERSON_NAME] CONSTRUCTION LLC"
click at [302, 473] on textarea at bounding box center [545, 493] width 725 height 88
paste textarea "S16-T6S-R34E LOT 18 0.05 AC BLOCK 1 [PERSON_NAME] PLACE TOWNHOMES PUD Approxima…"
type textarea "S16-T6S-R34E LOT 18 0.05 AC BLOCK 1 [PERSON_NAME] PLACE TOWNHOMES PUD Approxima…"
click at [1078, 248] on select "-- Select Search Tool -- 3rd Party Website Agency File Agency Website ATLS CNV-…" at bounding box center [1012, 261] width 166 height 27
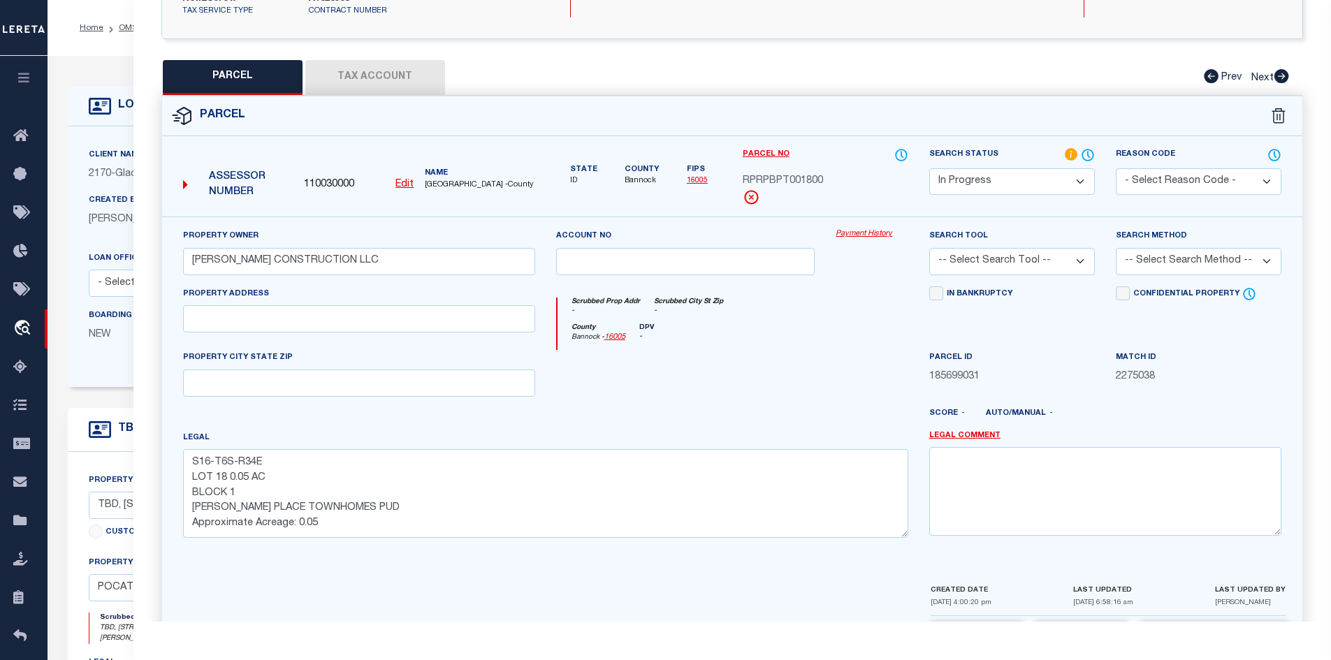
select select "AGW"
click at [929, 248] on select "-- Select Search Tool -- 3rd Party Website Agency File Agency Website ATLS CNV-…" at bounding box center [1012, 261] width 166 height 27
click at [1060, 622] on button "Save" at bounding box center [1080, 637] width 91 height 30
select select "AS"
select select
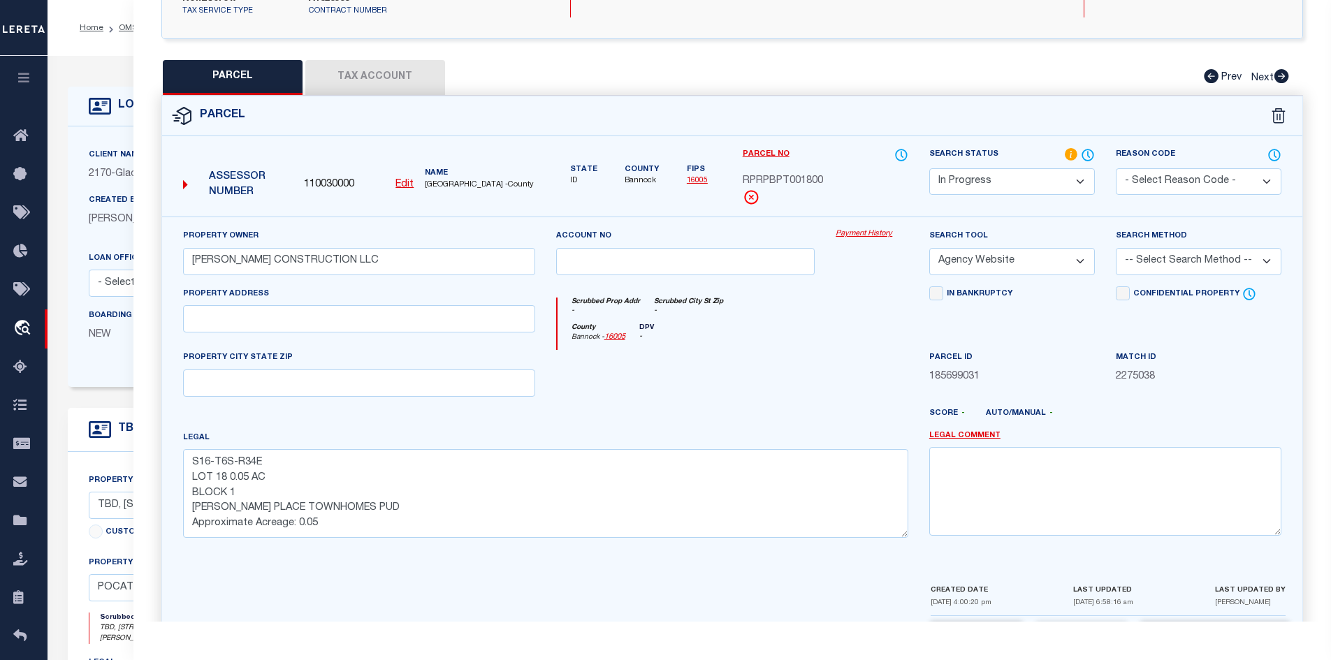
checkbox input "false"
click at [390, 64] on button "Tax Account" at bounding box center [375, 77] width 140 height 35
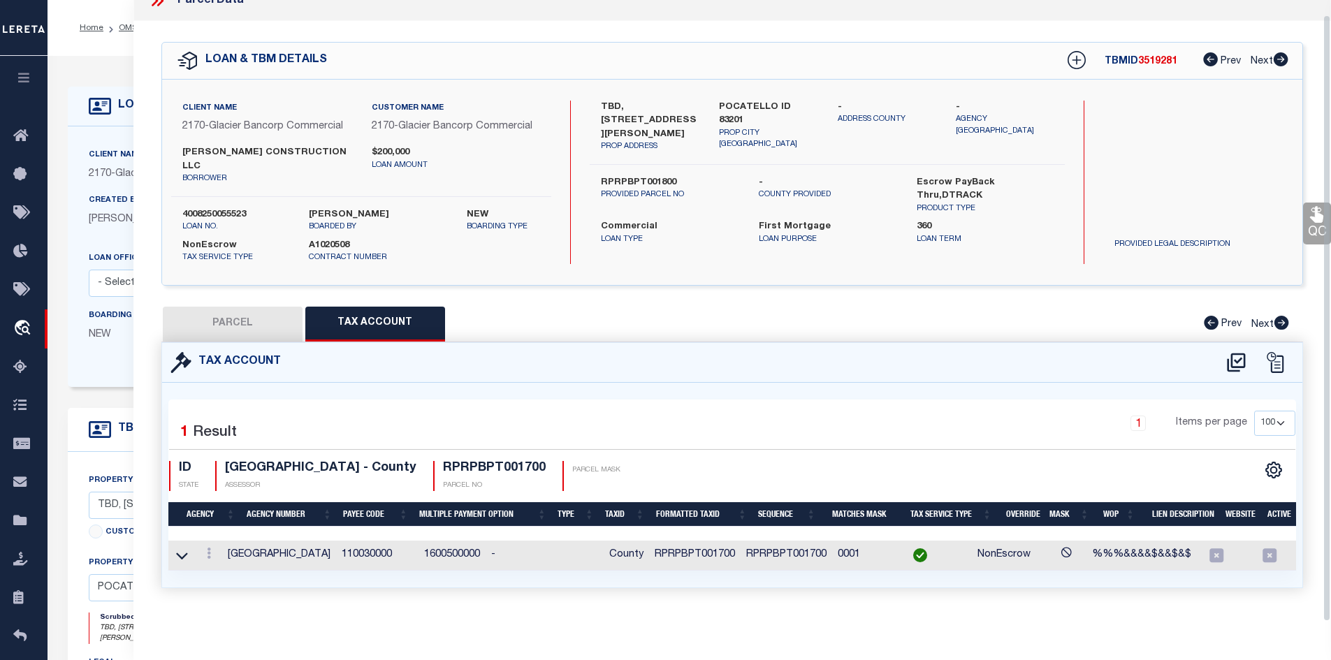
scroll to position [0, 0]
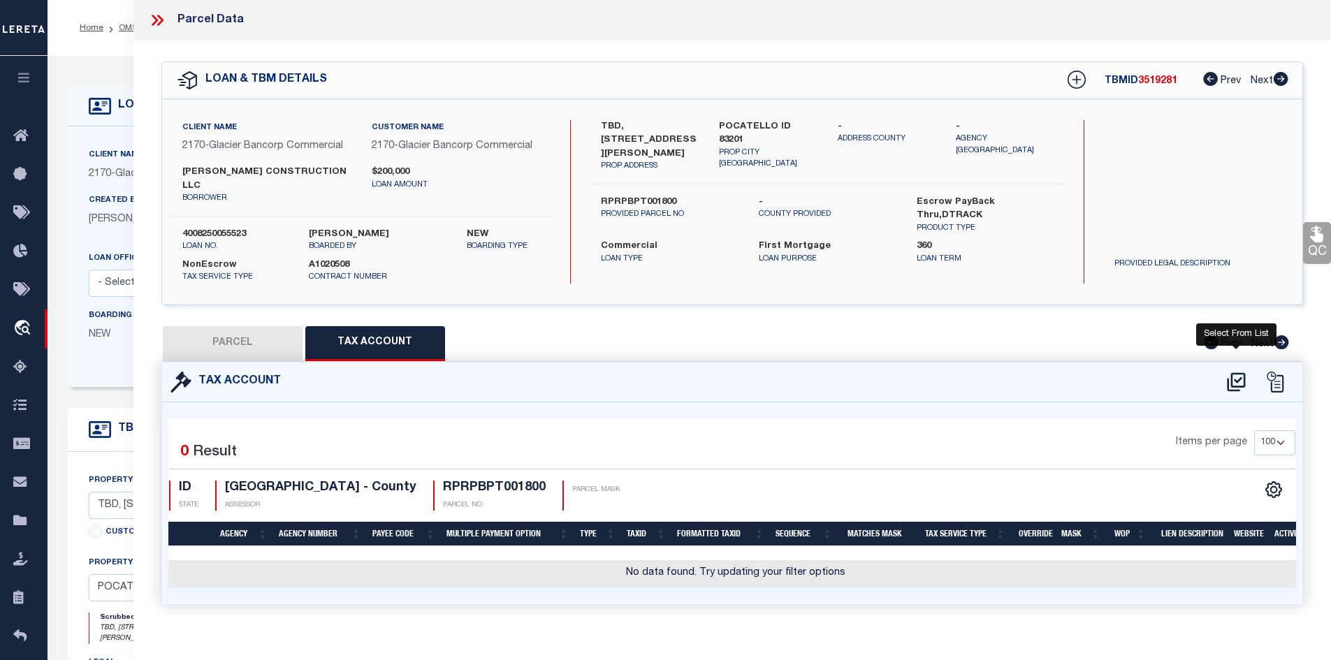
click at [1234, 372] on icon at bounding box center [1236, 381] width 18 height 19
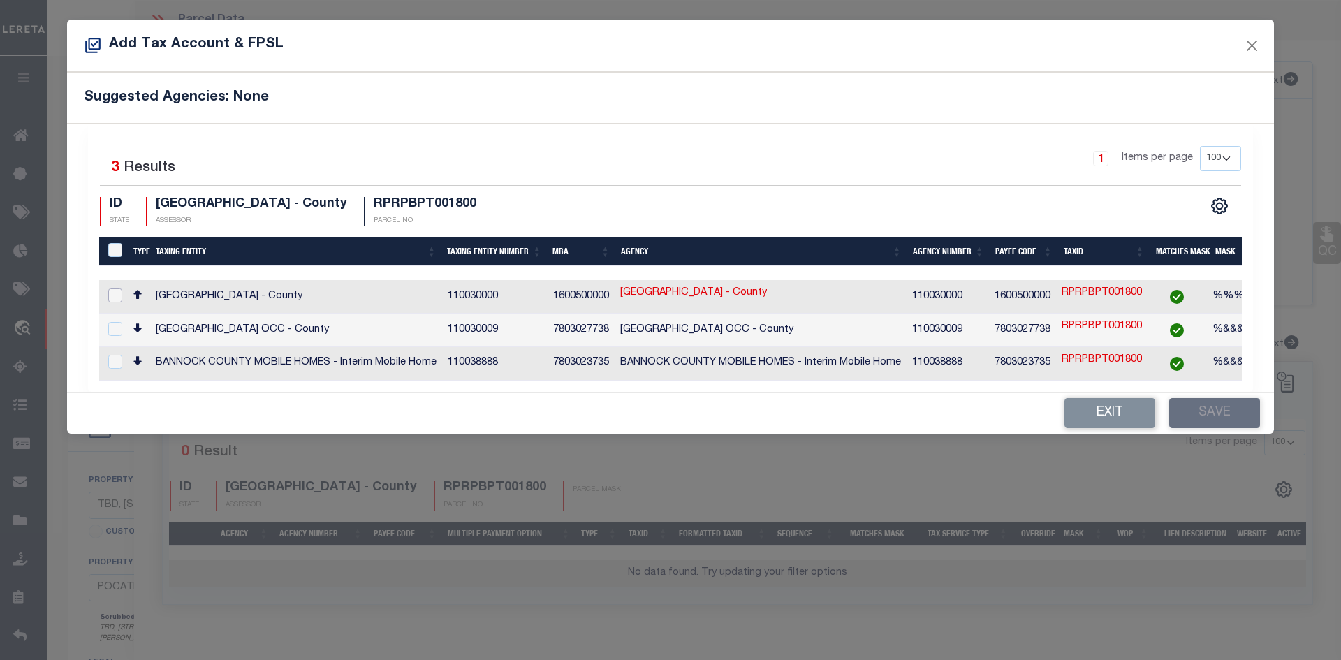
click at [115, 294] on input "checkbox" at bounding box center [115, 295] width 14 height 14
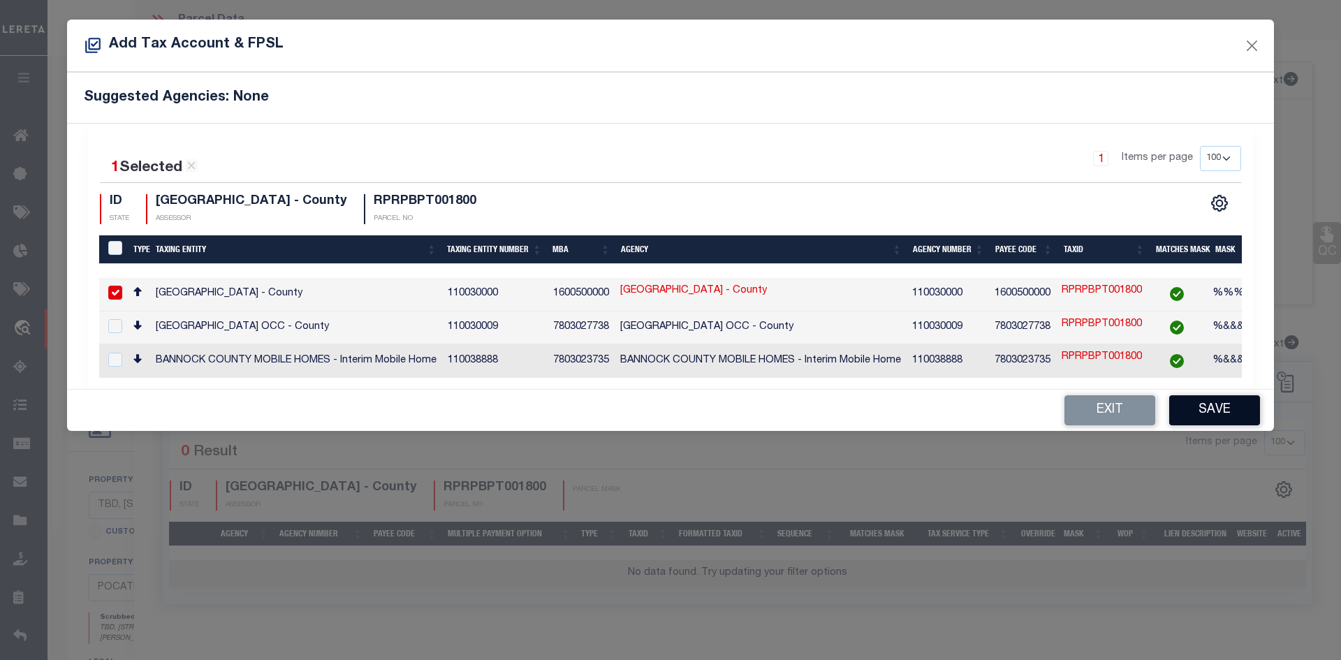
click at [1213, 411] on button "Save" at bounding box center [1214, 410] width 91 height 30
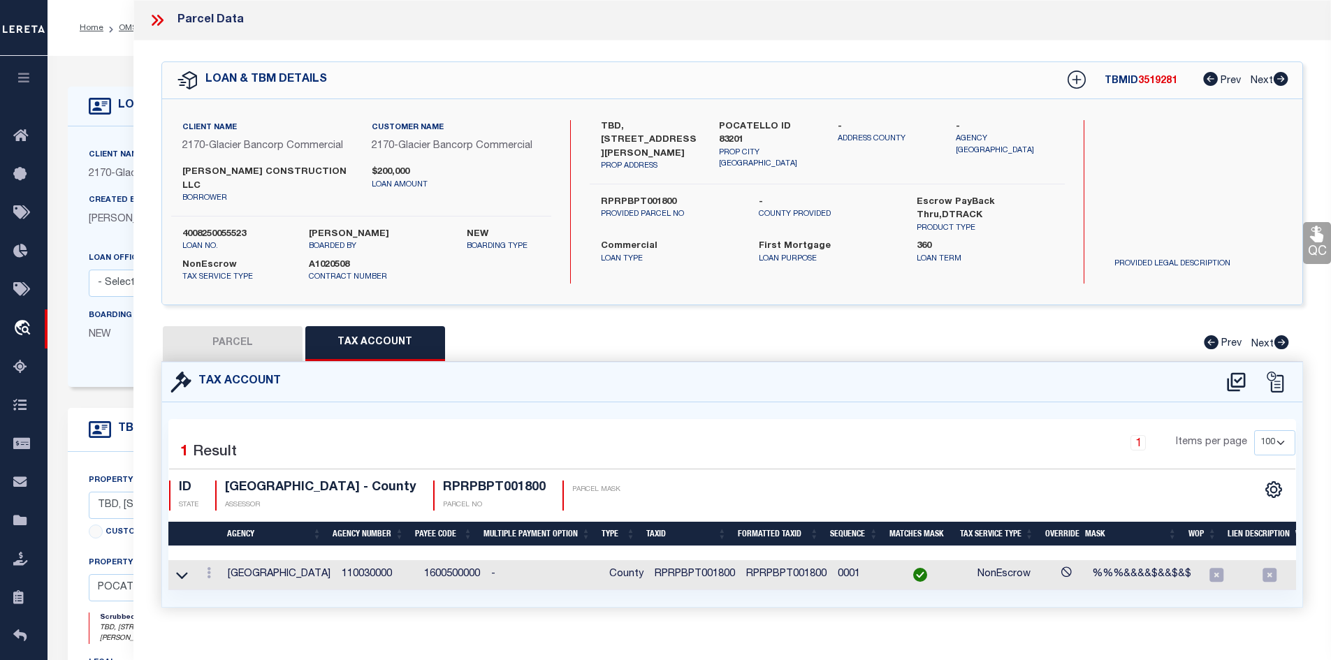
click at [242, 330] on button "PARCEL" at bounding box center [233, 343] width 140 height 35
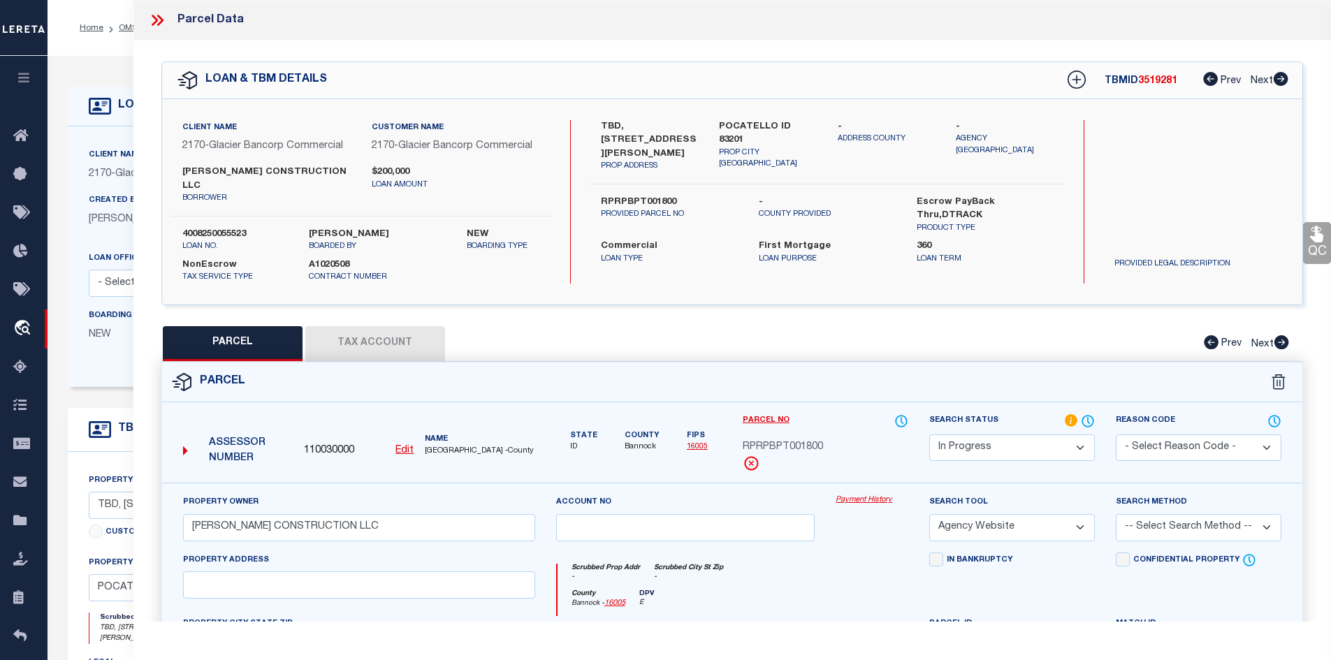
click at [358, 328] on button "Tax Account" at bounding box center [375, 343] width 140 height 35
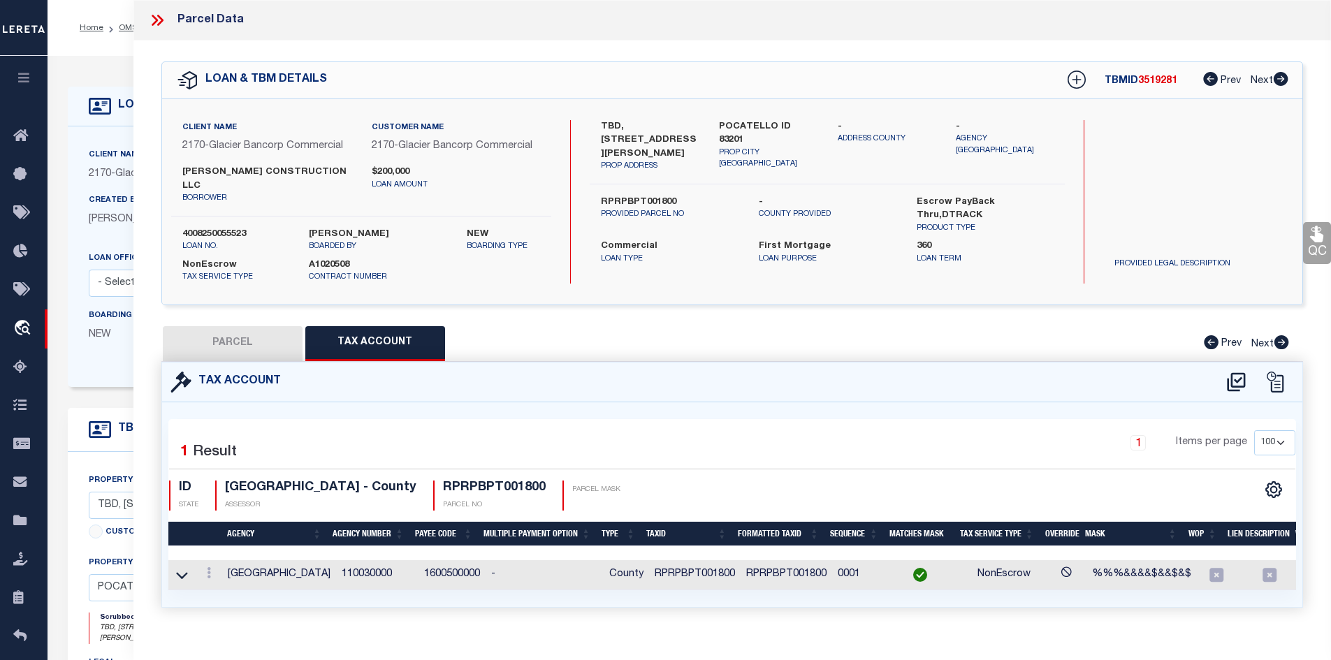
click at [690, 560] on td "RPRPBPT001800" at bounding box center [695, 575] width 92 height 30
copy td "RPRPBPT001800"
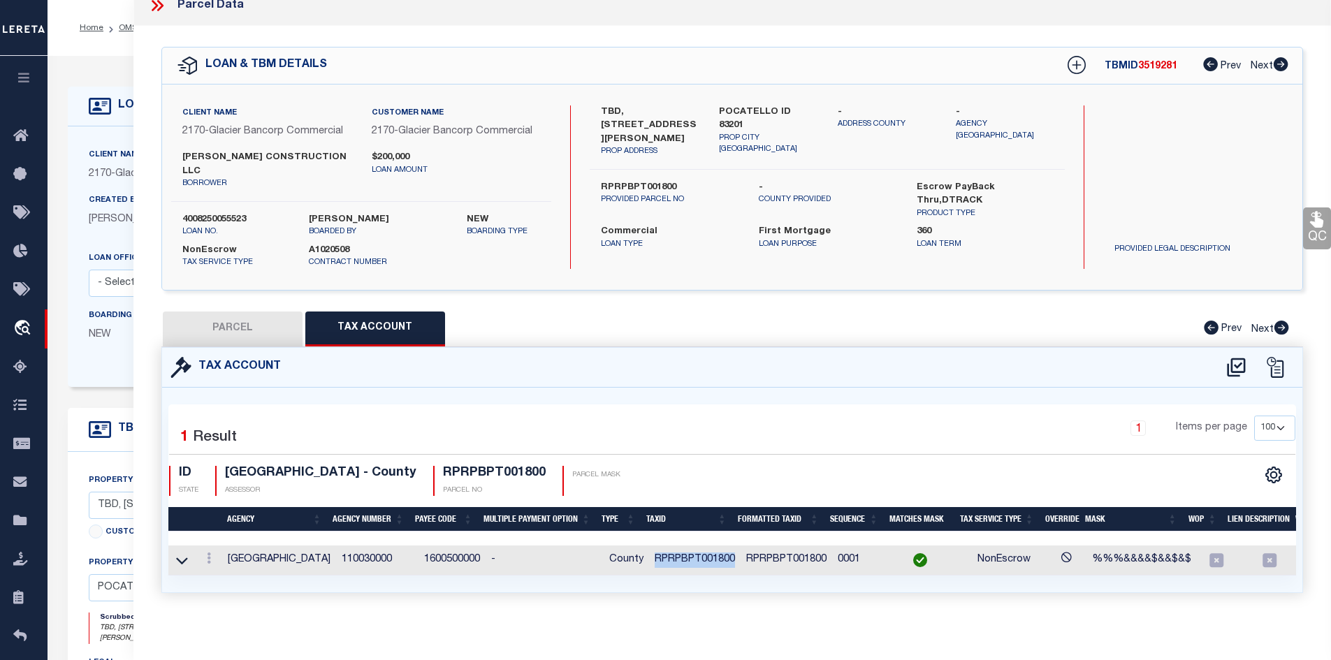
click at [220, 315] on button "PARCEL" at bounding box center [233, 329] width 140 height 35
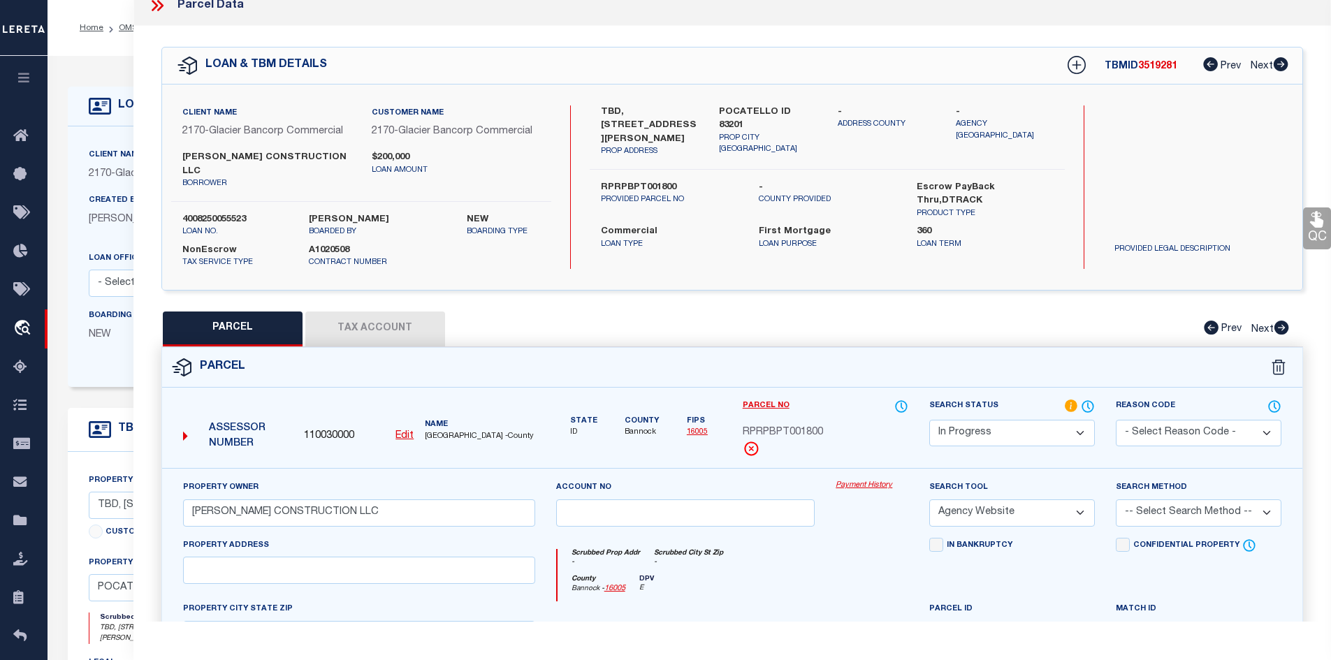
scroll to position [154, 0]
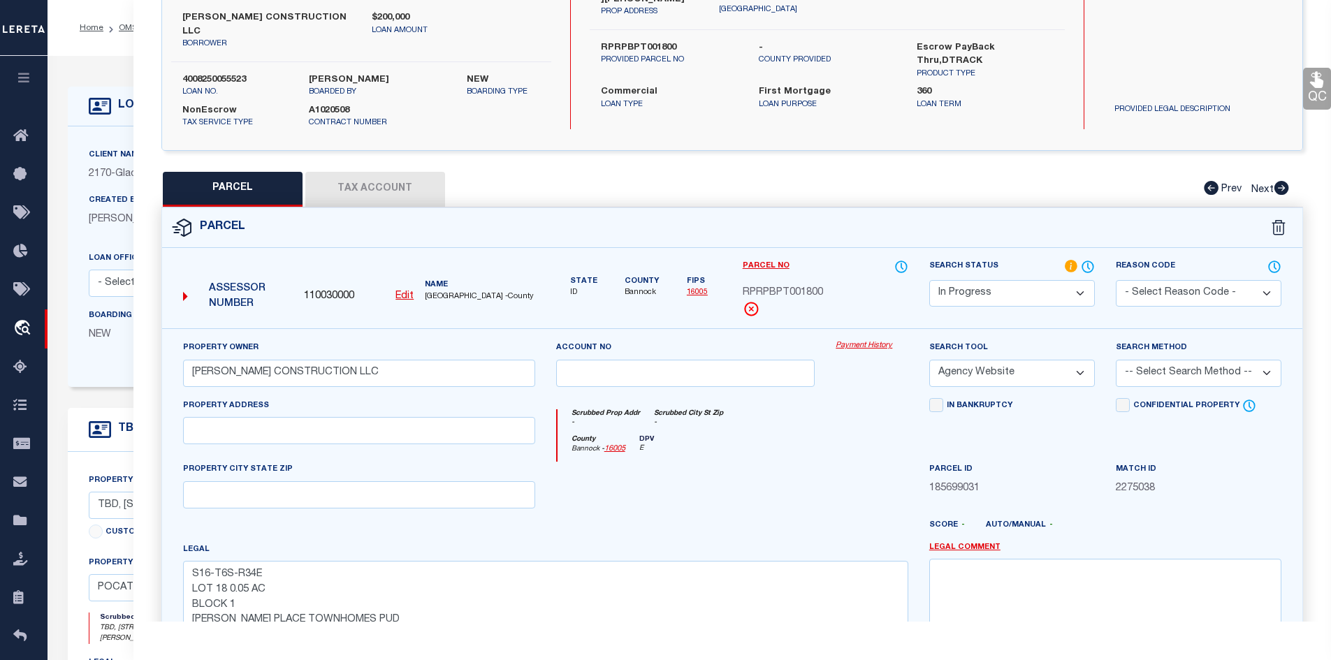
click at [1260, 360] on select "-- Select Search Method -- Property Address Legal Liability Info Provided" at bounding box center [1198, 373] width 166 height 27
click at [1115, 360] on select "-- Select Search Method -- Property Address Legal Liability Info Provided" at bounding box center [1198, 373] width 166 height 27
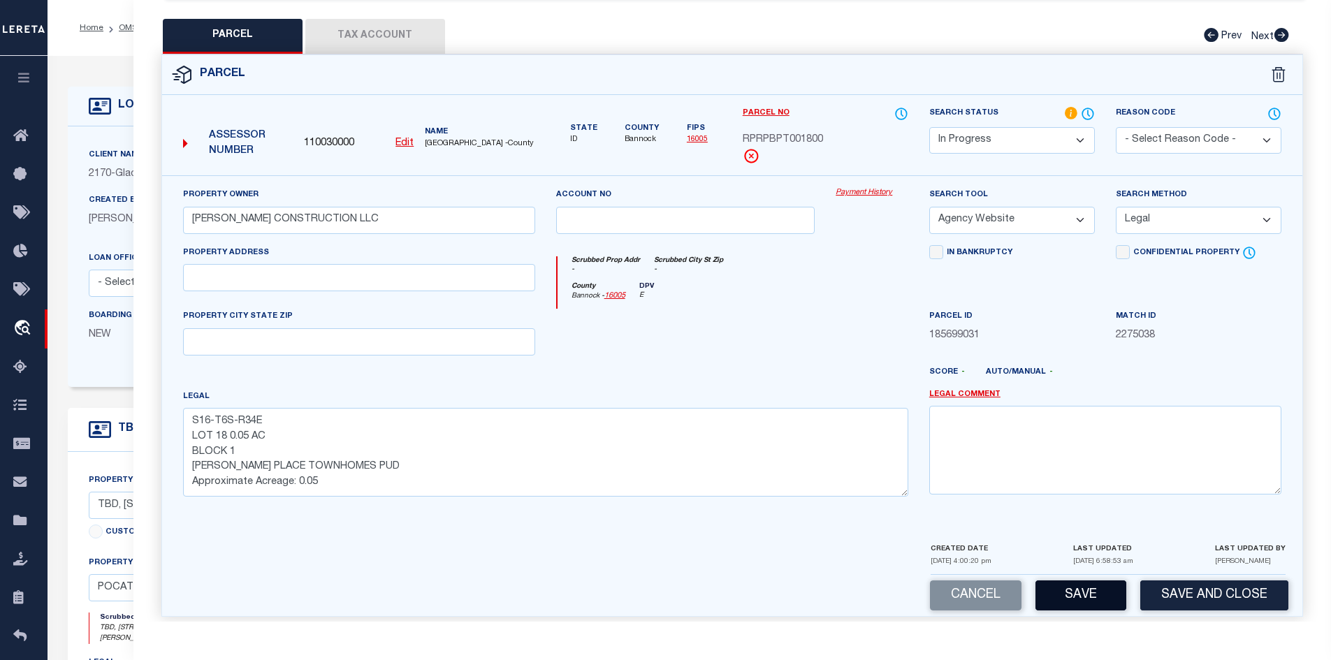
click at [1085, 588] on button "Save" at bounding box center [1080, 595] width 91 height 30
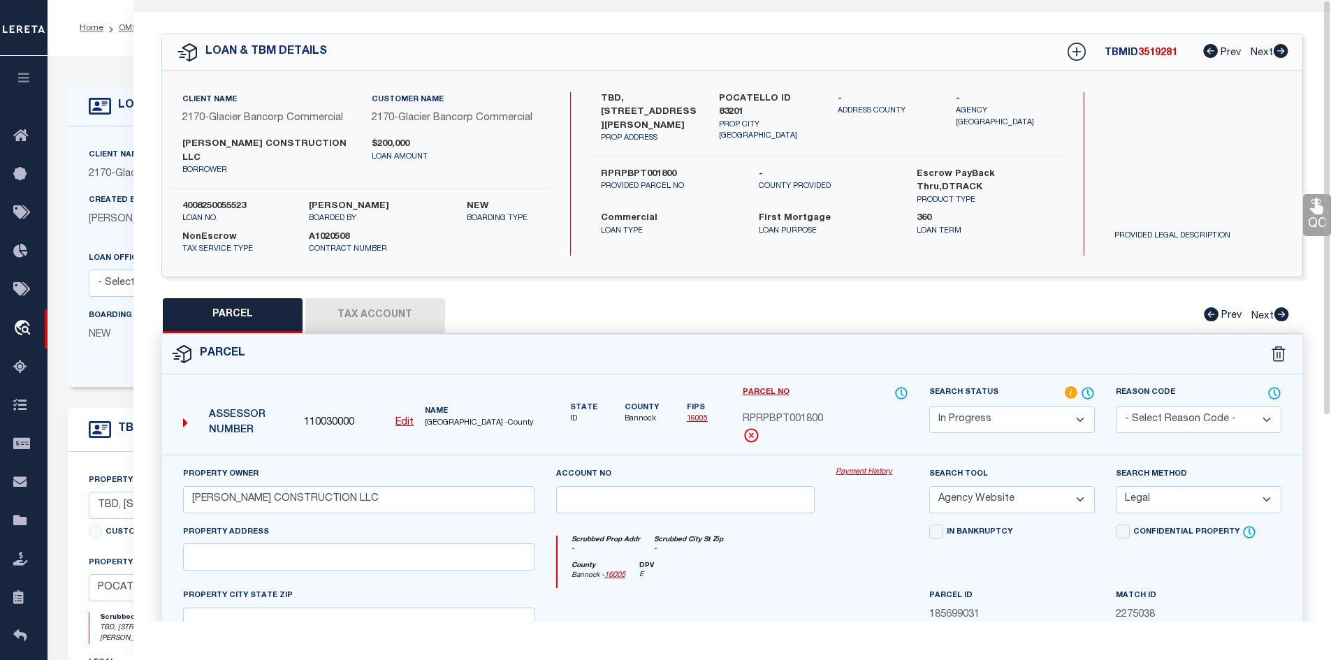
scroll to position [0, 0]
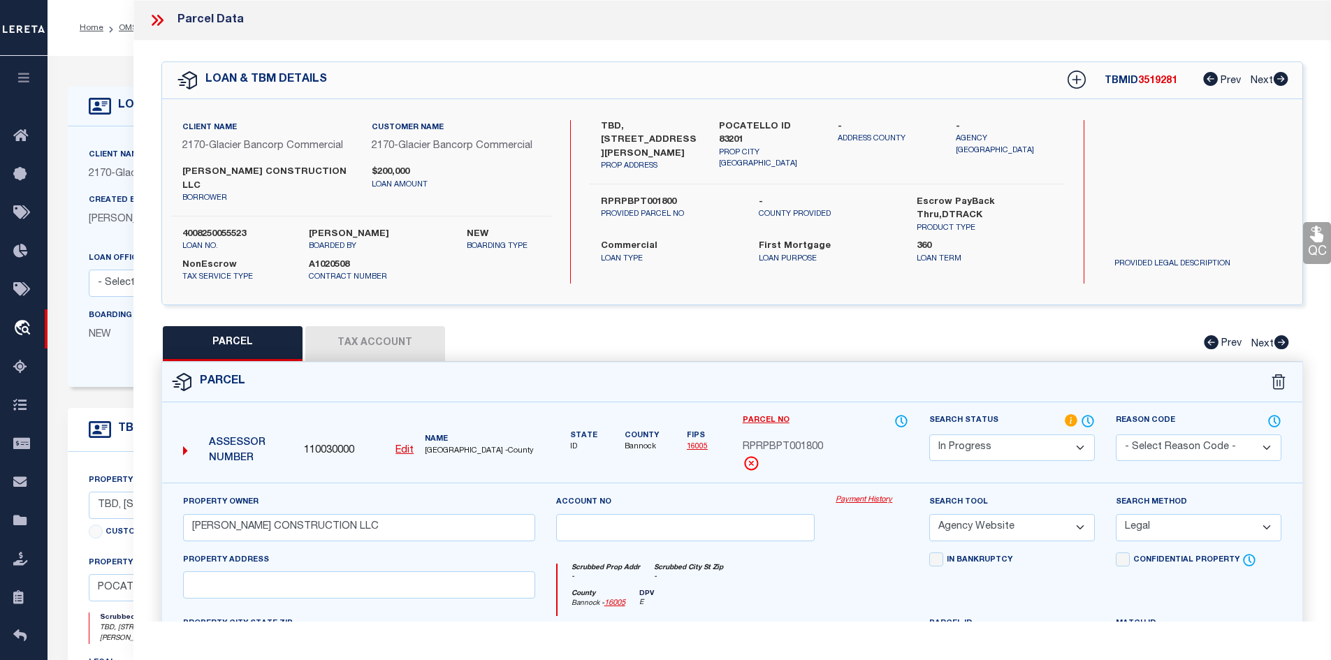
click at [160, 20] on icon at bounding box center [157, 20] width 18 height 18
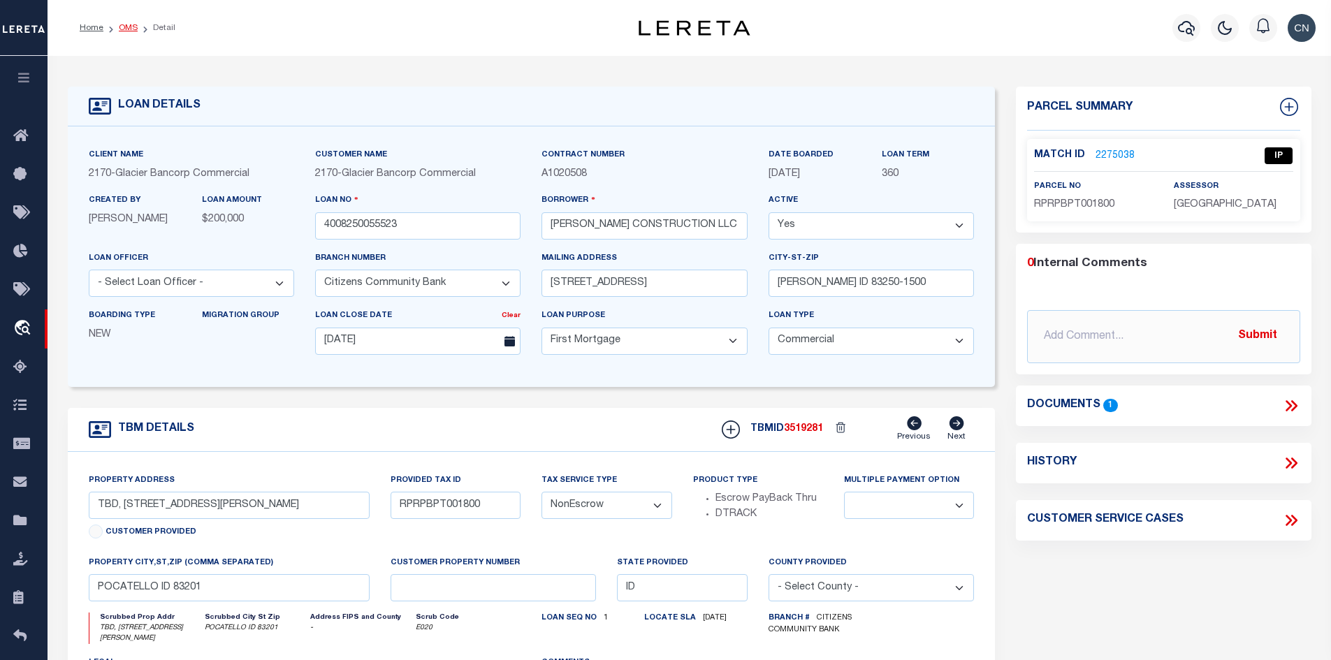
click at [124, 29] on link "OMS" at bounding box center [128, 28] width 19 height 8
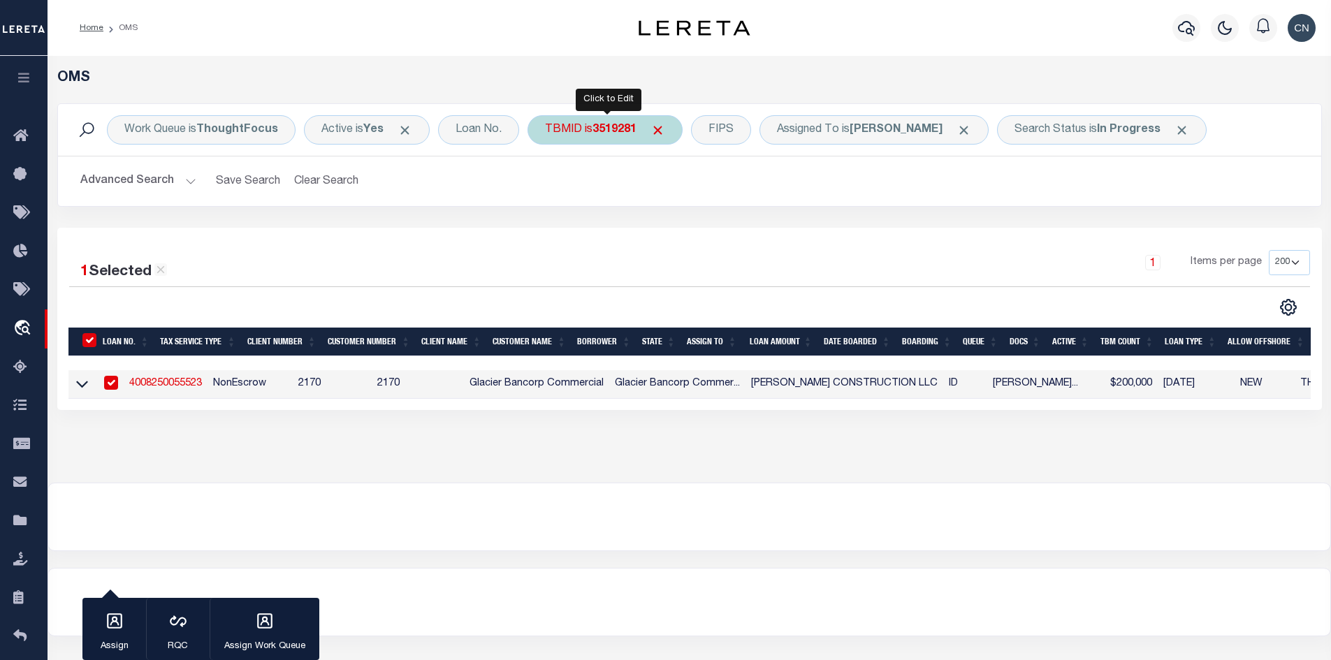
click at [589, 131] on div "TBMID is 3519281" at bounding box center [604, 129] width 155 height 29
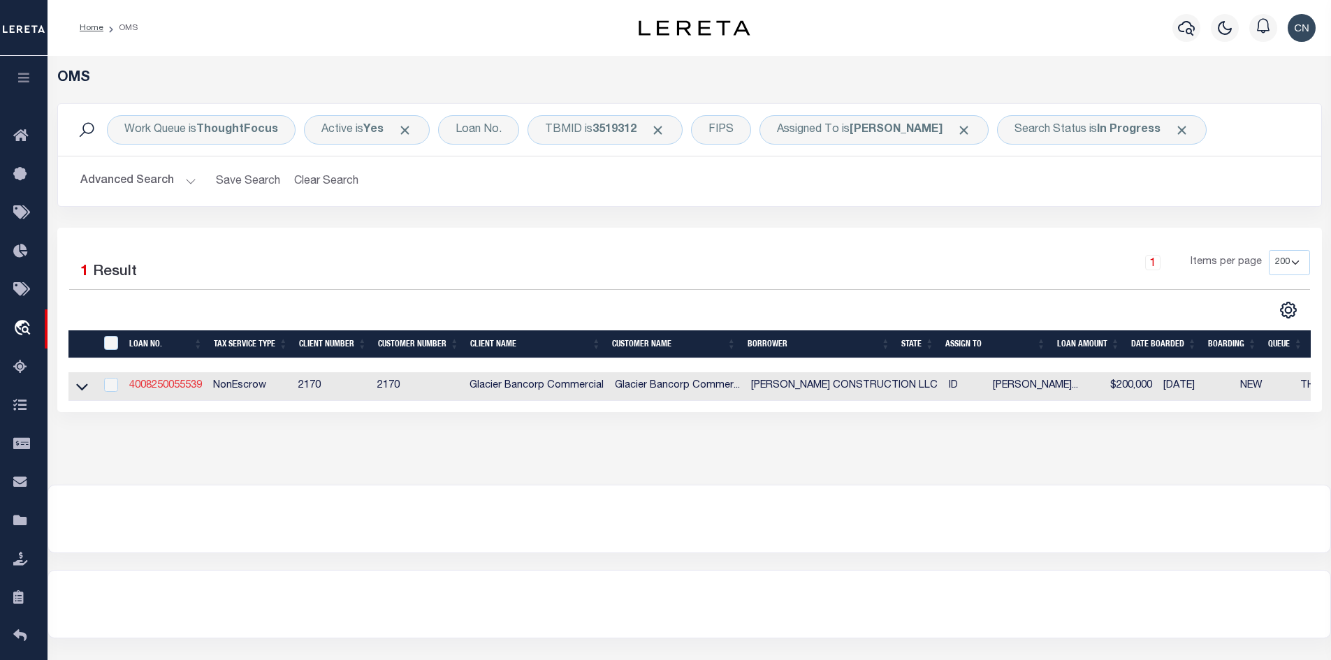
click at [174, 386] on link "4008250055539" at bounding box center [165, 386] width 73 height 10
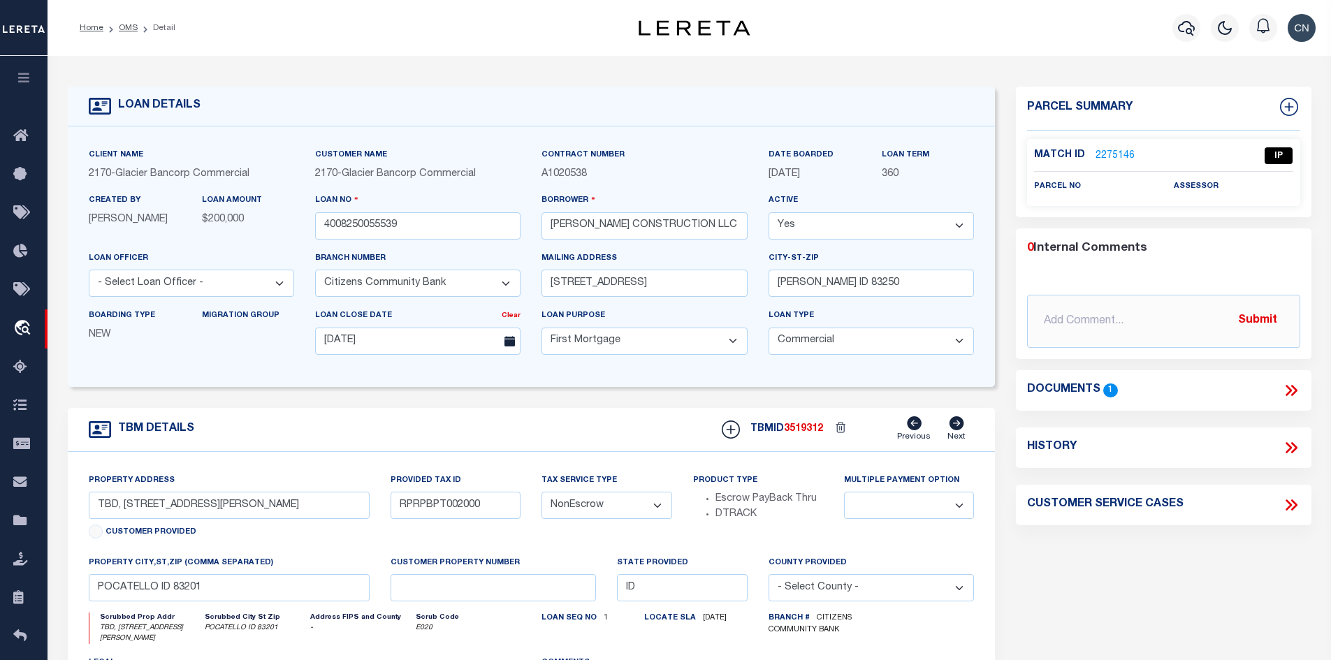
click at [1289, 388] on icon at bounding box center [1288, 390] width 6 height 11
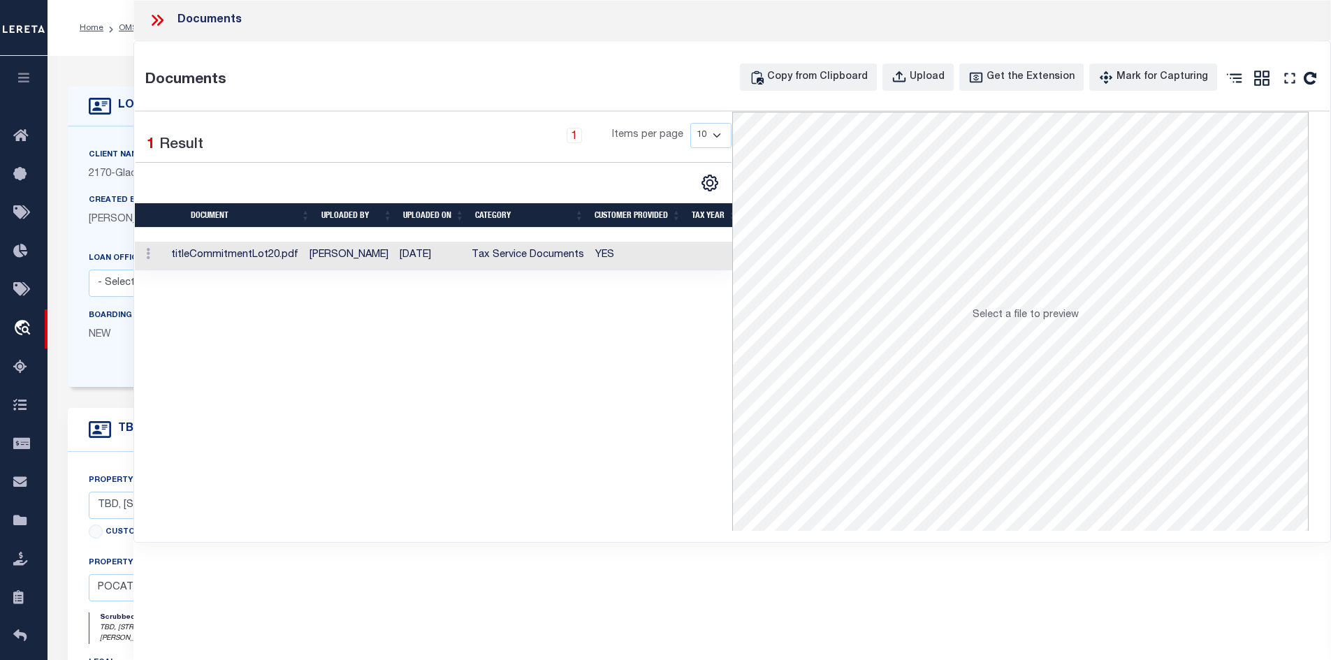
click at [262, 256] on td "titleCommitmentLot20.pdf" at bounding box center [235, 256] width 138 height 29
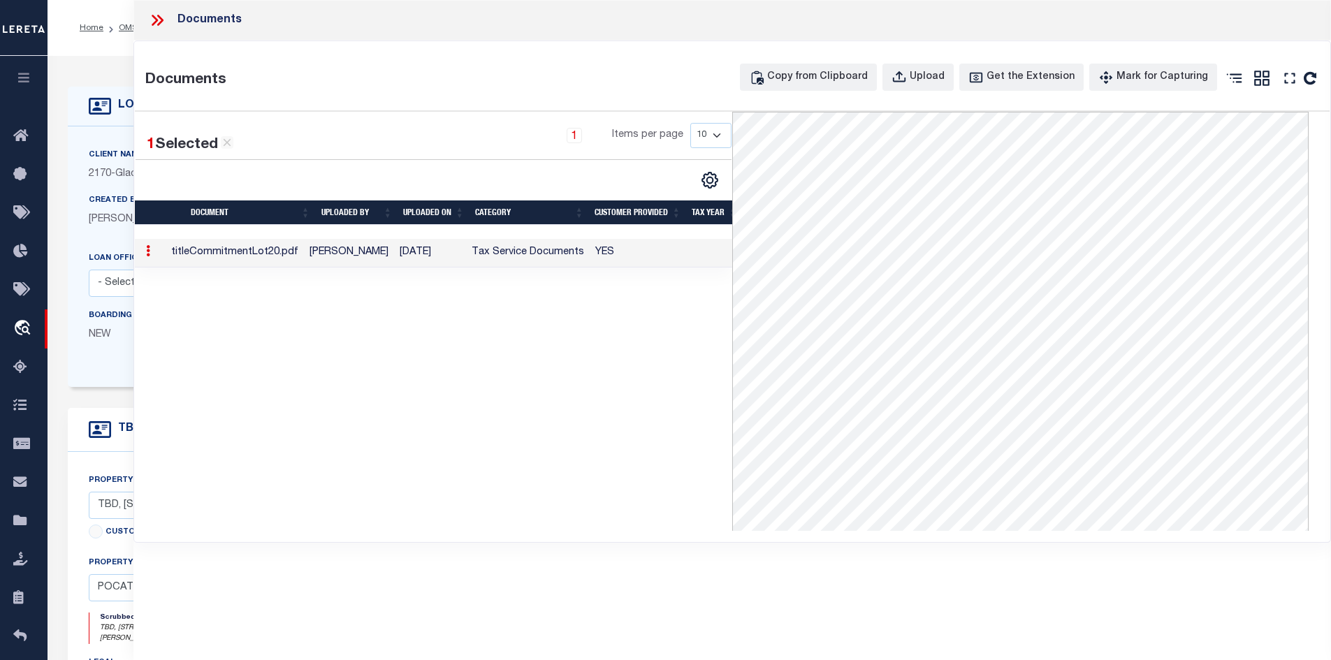
click at [156, 22] on icon at bounding box center [157, 20] width 18 height 18
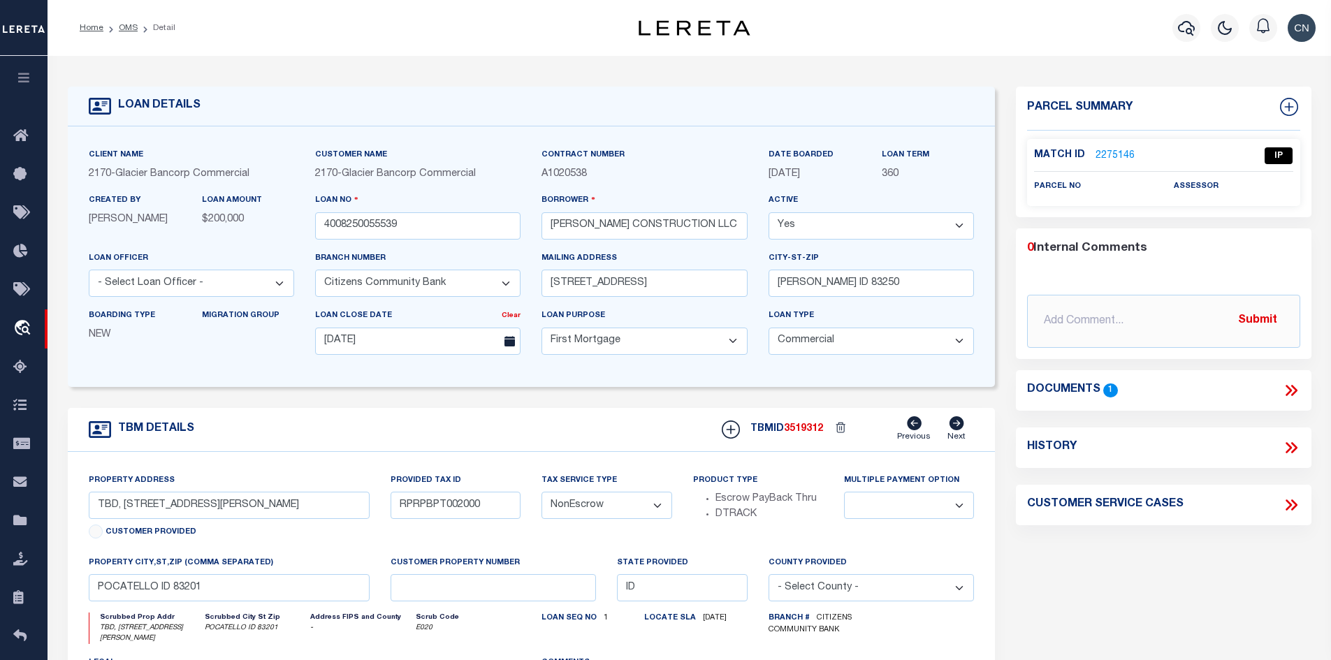
click at [1102, 151] on link "2275146" at bounding box center [1114, 156] width 39 height 15
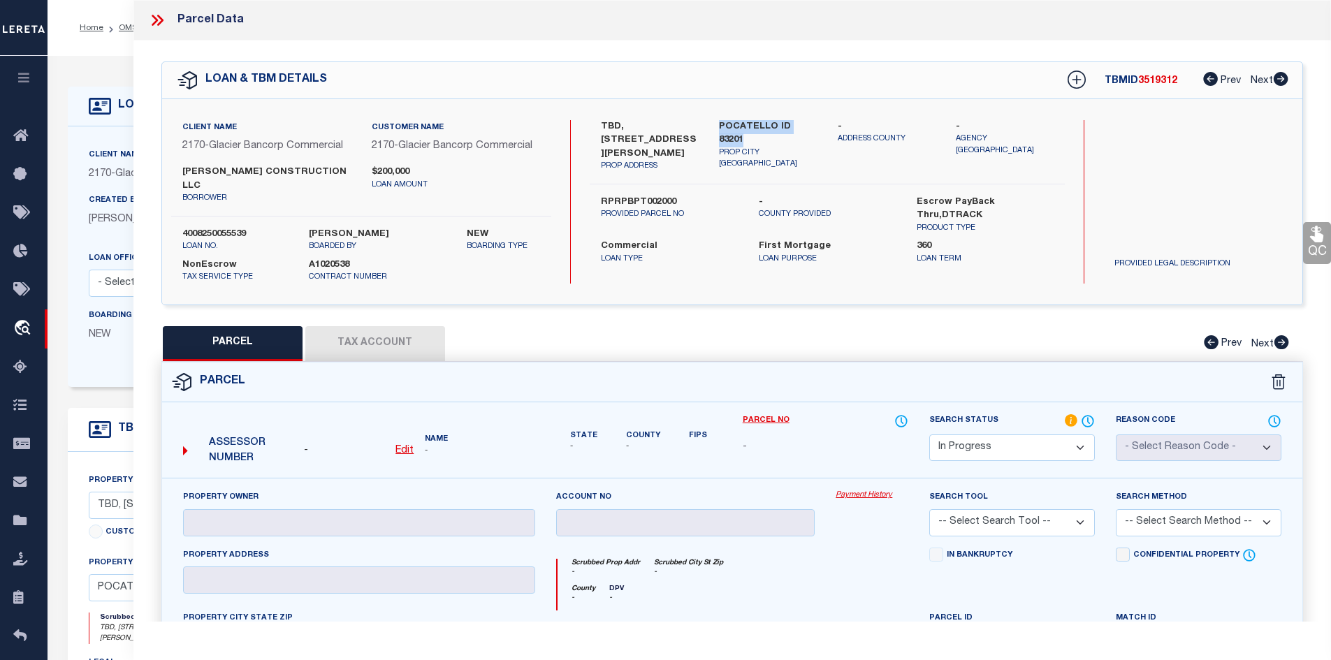
drag, startPoint x: 718, startPoint y: 122, endPoint x: 822, endPoint y: 121, distance: 104.1
click at [822, 121] on div "POCATELLO ID 83201 PROP CITY [GEOGRAPHIC_DATA]" at bounding box center [767, 146] width 119 height 52
drag, startPoint x: 603, startPoint y: 200, endPoint x: 700, endPoint y: 197, distance: 97.1
click at [700, 197] on label "RPRPBPT002000" at bounding box center [669, 203] width 137 height 14
click at [407, 446] on u "Edit" at bounding box center [404, 451] width 18 height 10
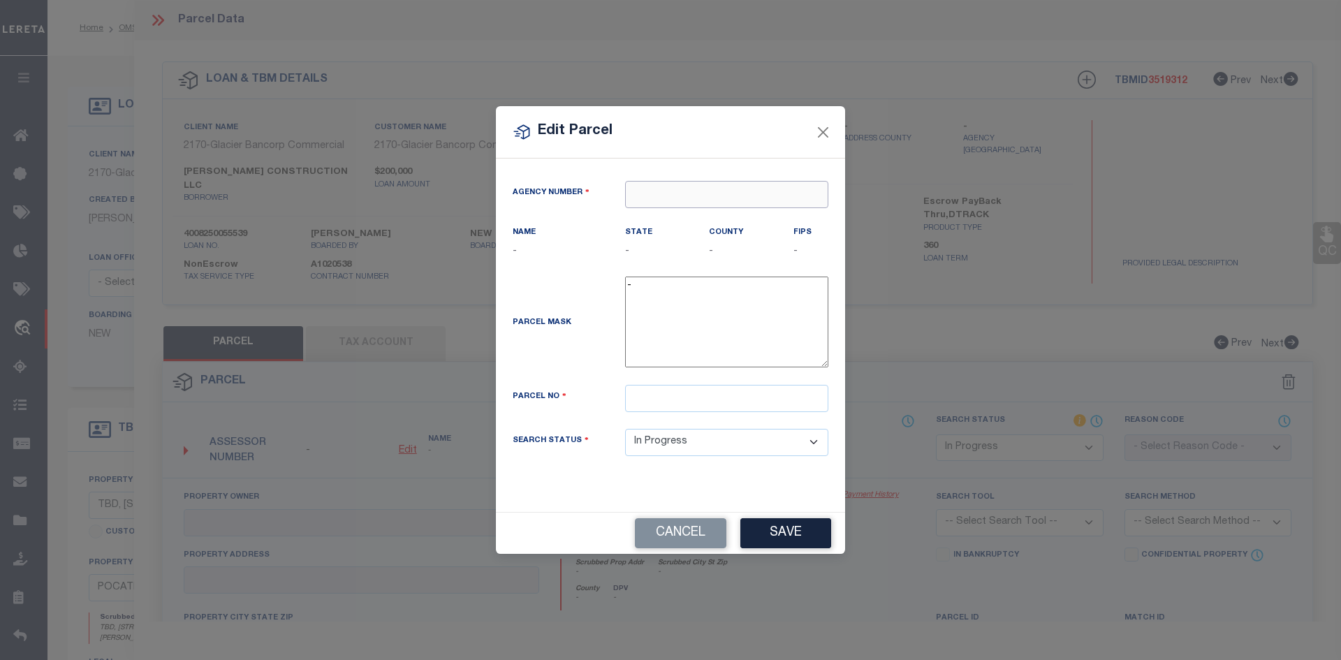
click at [706, 198] on input "text" at bounding box center [726, 194] width 203 height 27
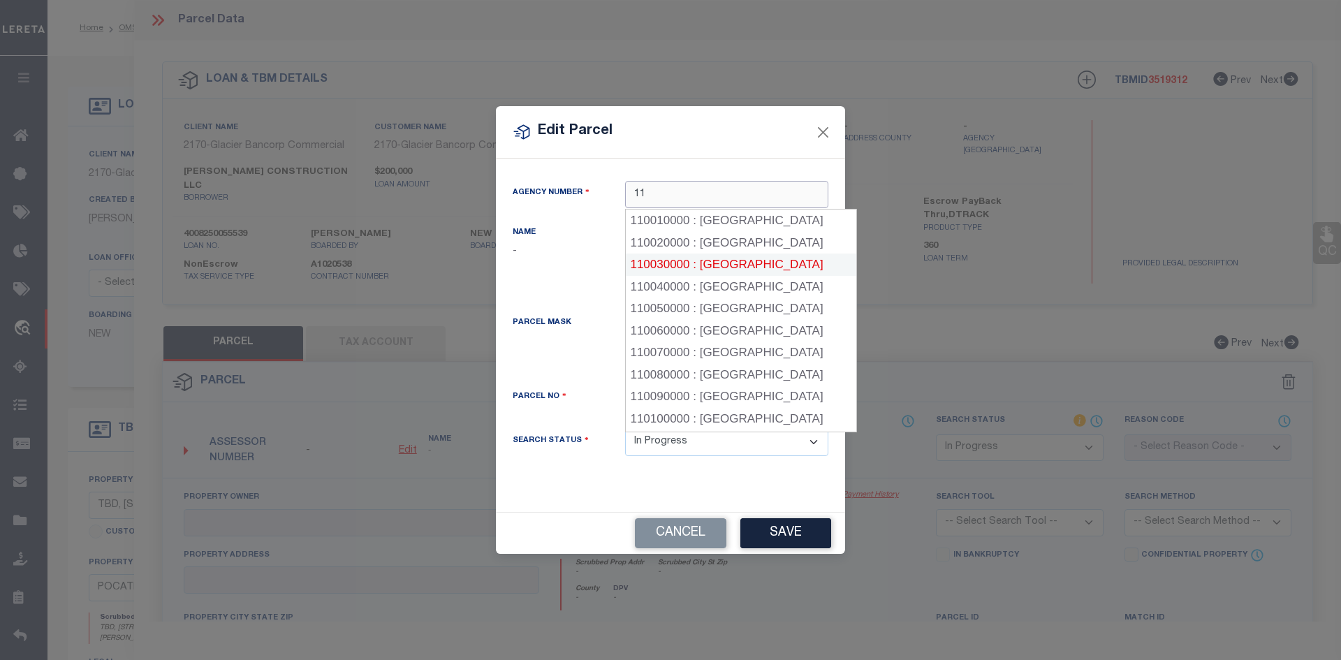
click at [725, 265] on div "110030000 : [GEOGRAPHIC_DATA]" at bounding box center [741, 265] width 231 height 22
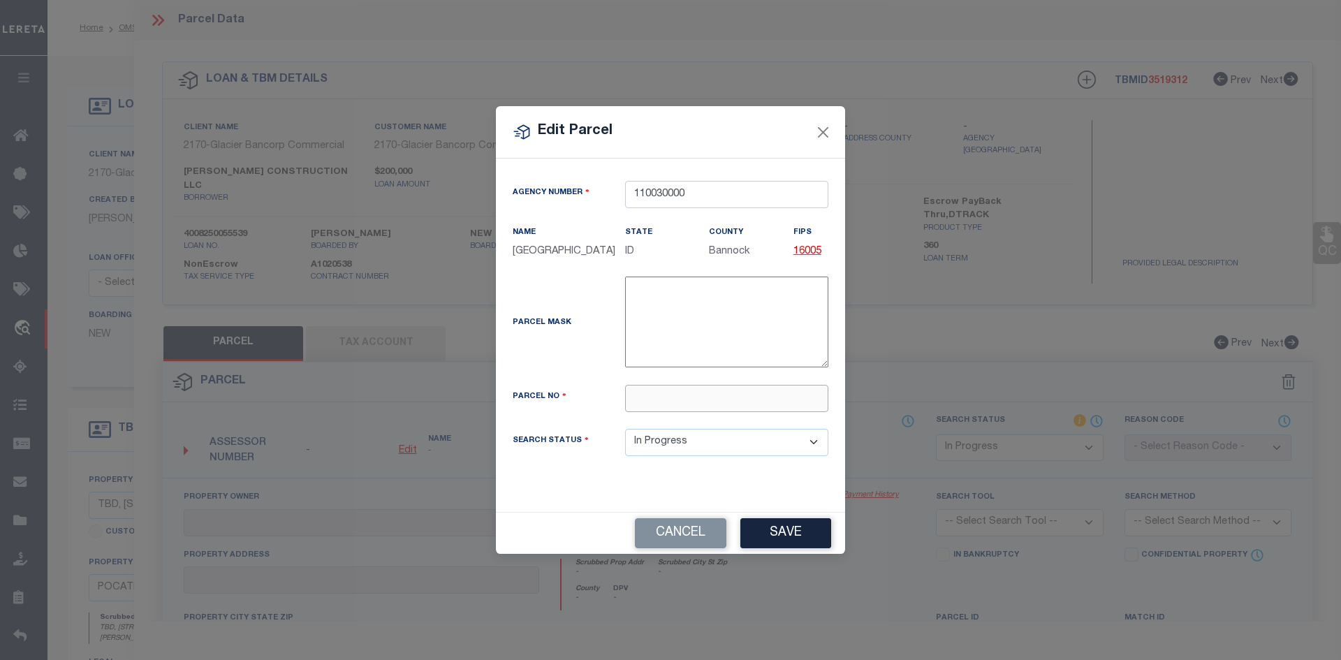
click at [659, 410] on input "text" at bounding box center [726, 398] width 203 height 27
paste input "RPRPBPT002000"
click at [773, 544] on button "Save" at bounding box center [785, 533] width 91 height 30
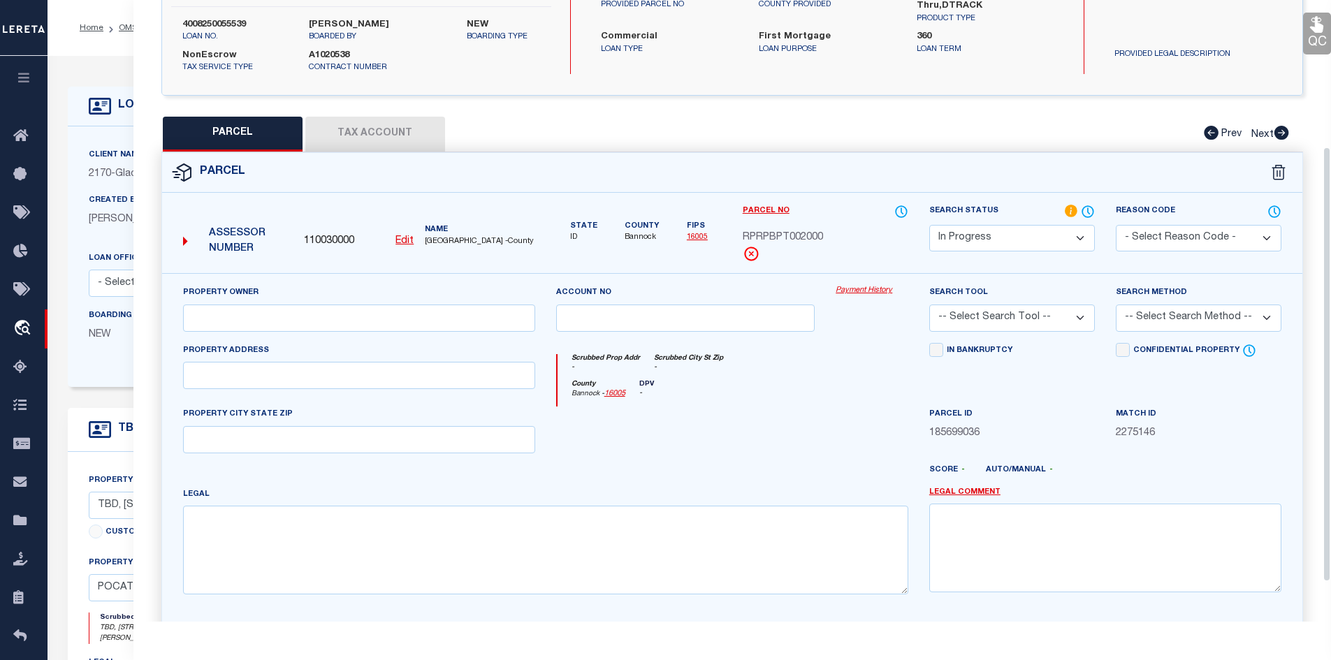
scroll to position [266, 0]
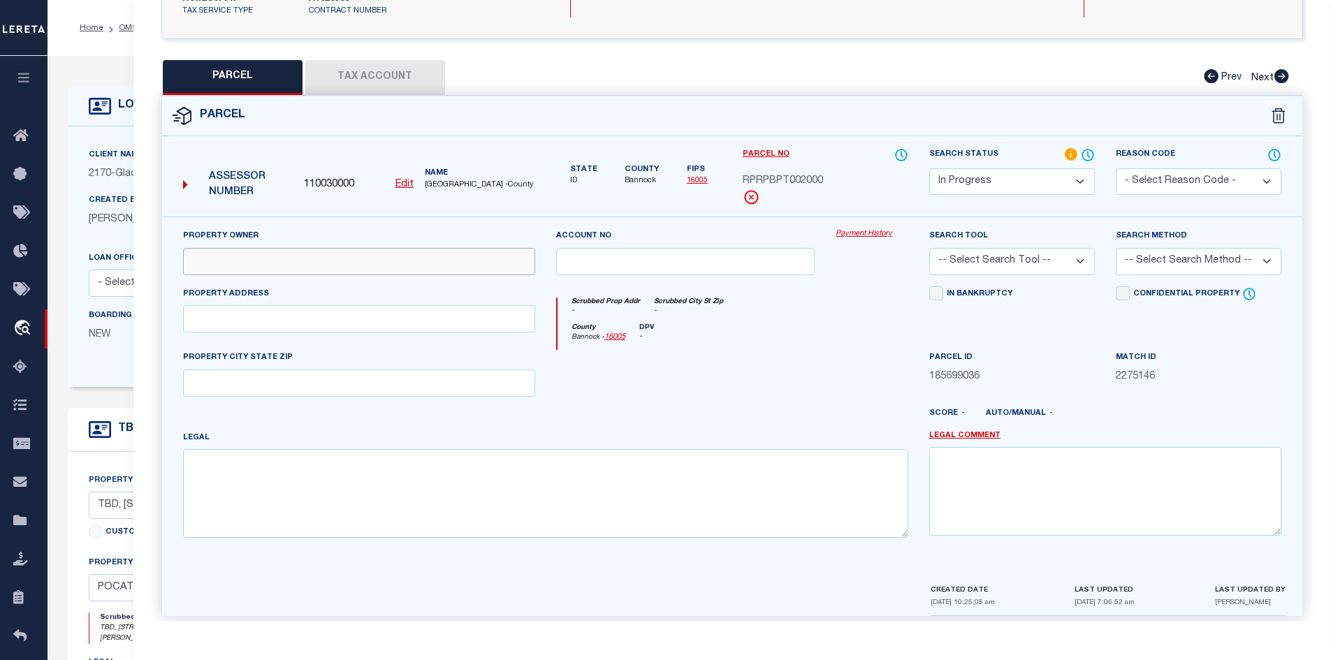
click at [240, 249] on input "text" at bounding box center [359, 261] width 352 height 27
paste input "[PERSON_NAME] CONSTRUCTION LLC"
click at [232, 450] on textarea at bounding box center [545, 493] width 725 height 88
paste textarea "S16-T6S-R34E LOT 20 0.05 AC BLOCK 1 [PERSON_NAME] PLACE TOWNHOMES PUD Approxima…"
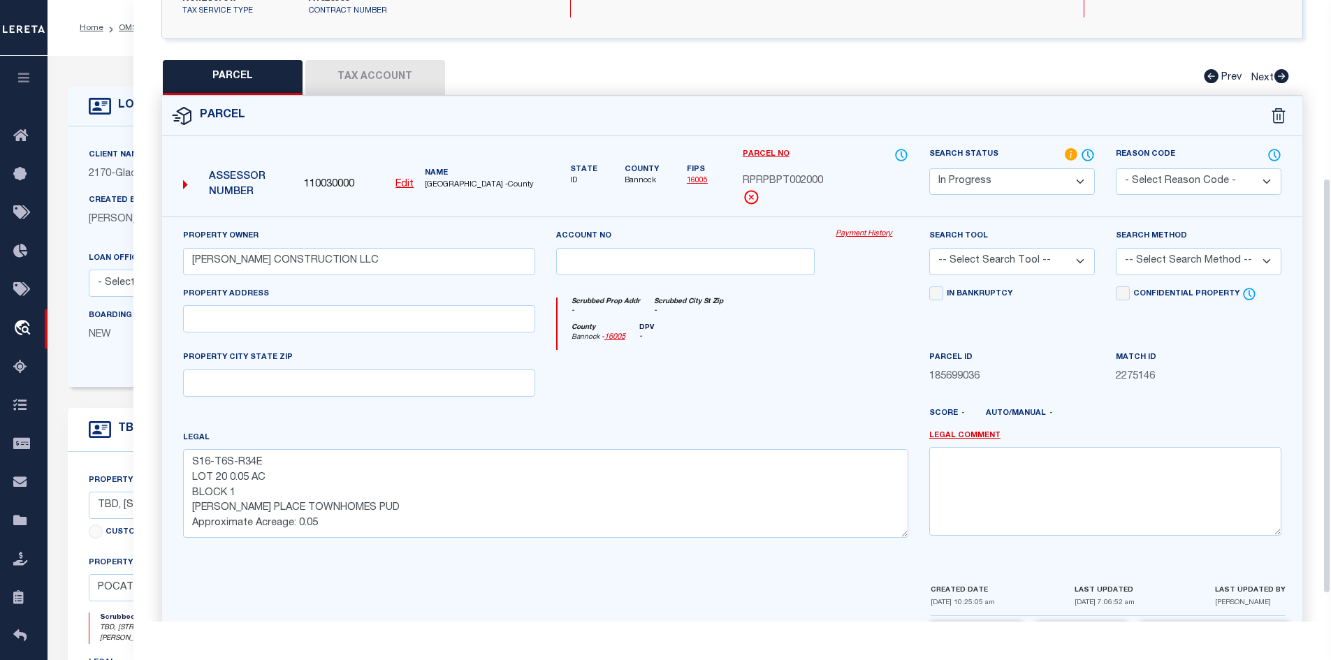
click at [1070, 622] on button "Save" at bounding box center [1080, 637] width 91 height 30
click at [386, 65] on button "Tax Account" at bounding box center [375, 77] width 140 height 35
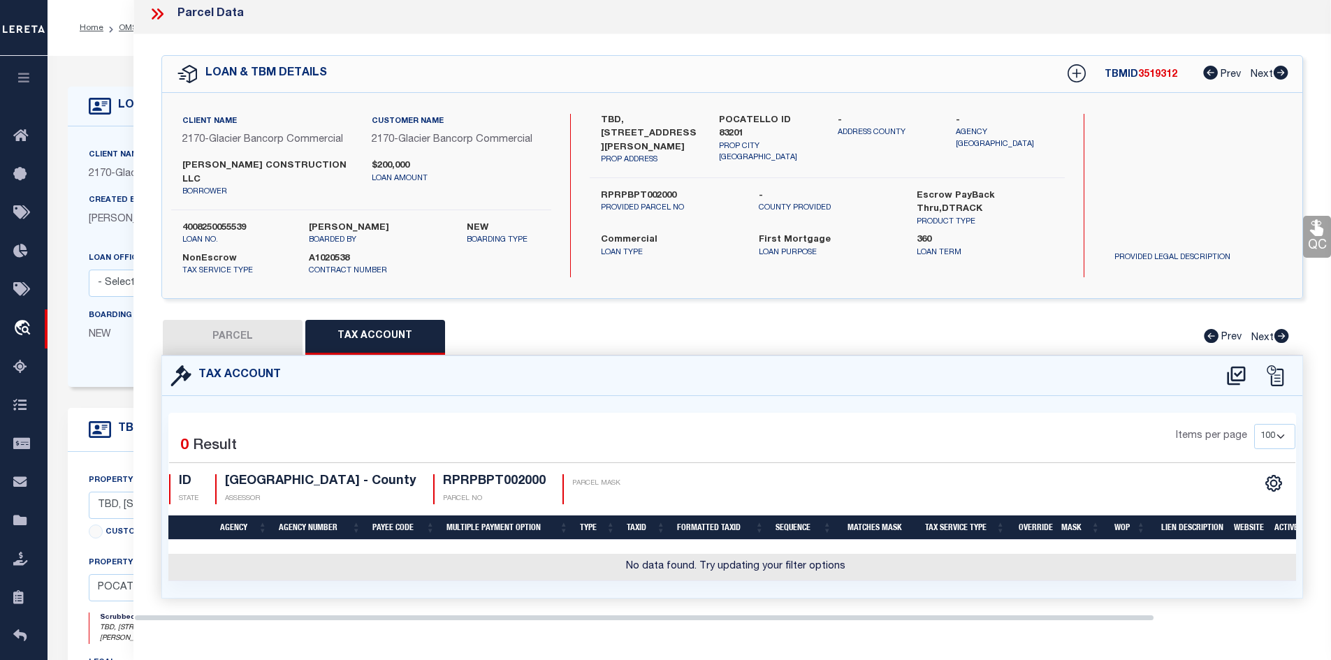
scroll to position [0, 0]
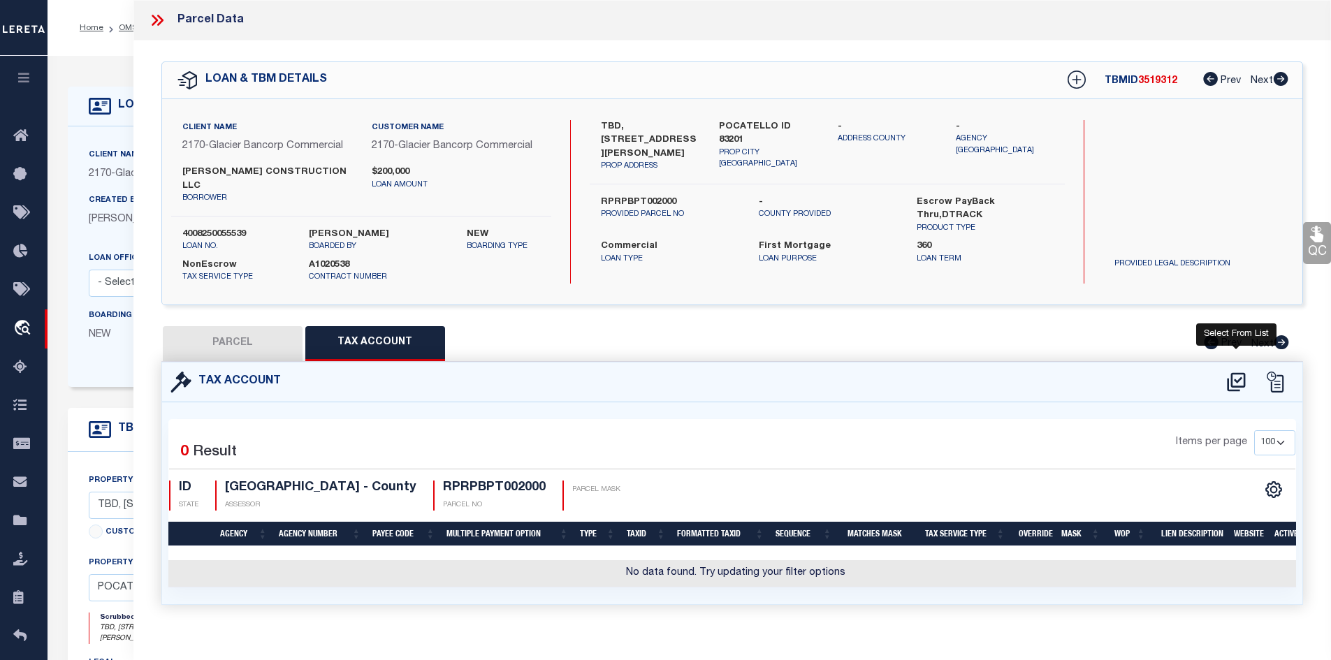
click at [1237, 372] on icon at bounding box center [1236, 381] width 18 height 19
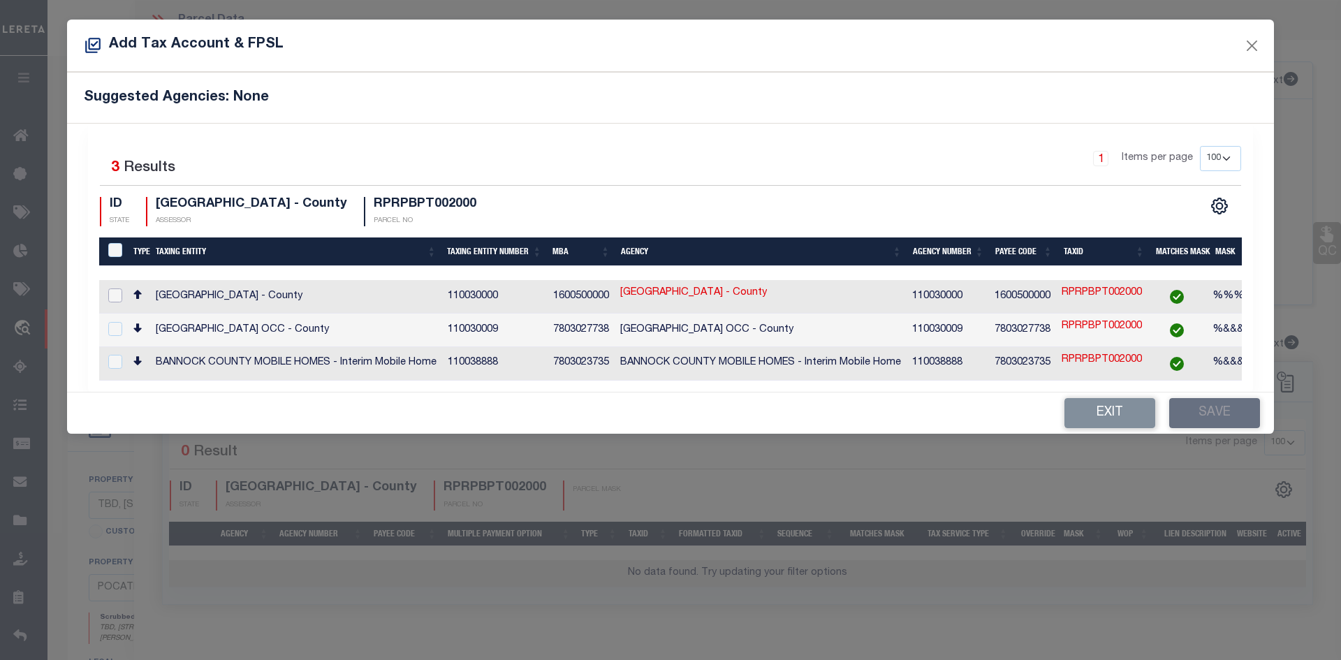
click at [118, 292] on input "checkbox" at bounding box center [115, 295] width 14 height 14
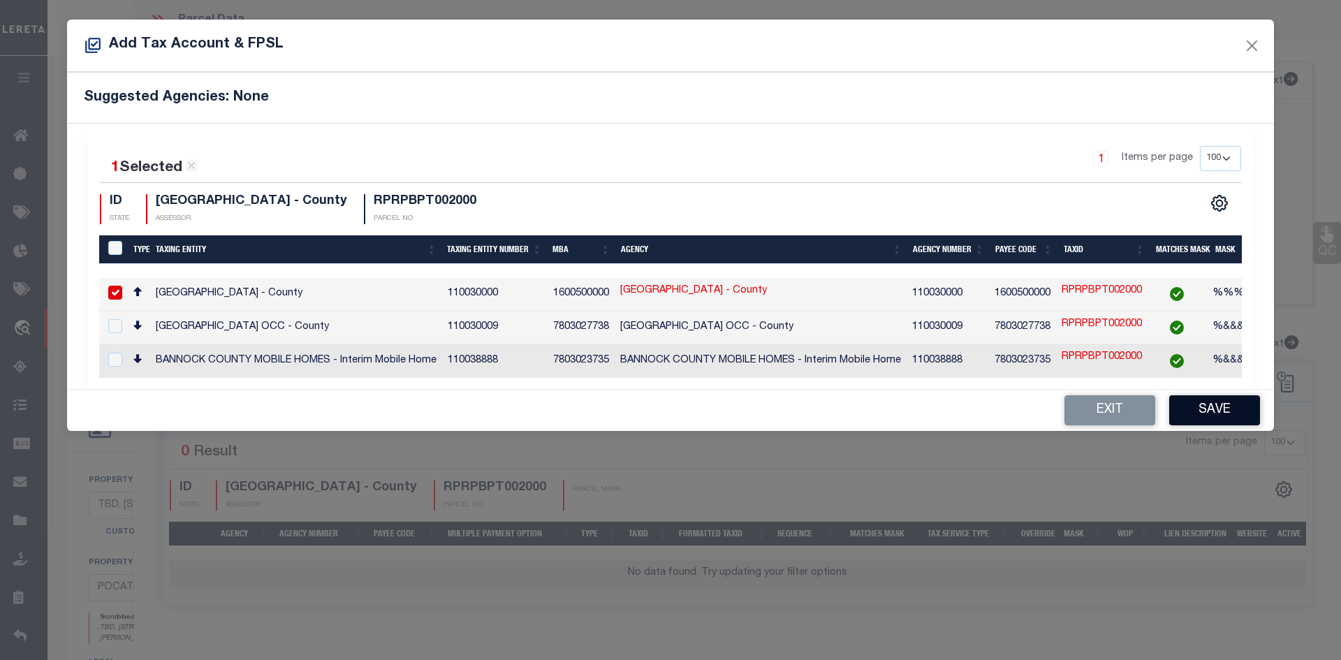
click at [1217, 417] on button "Save" at bounding box center [1214, 410] width 91 height 30
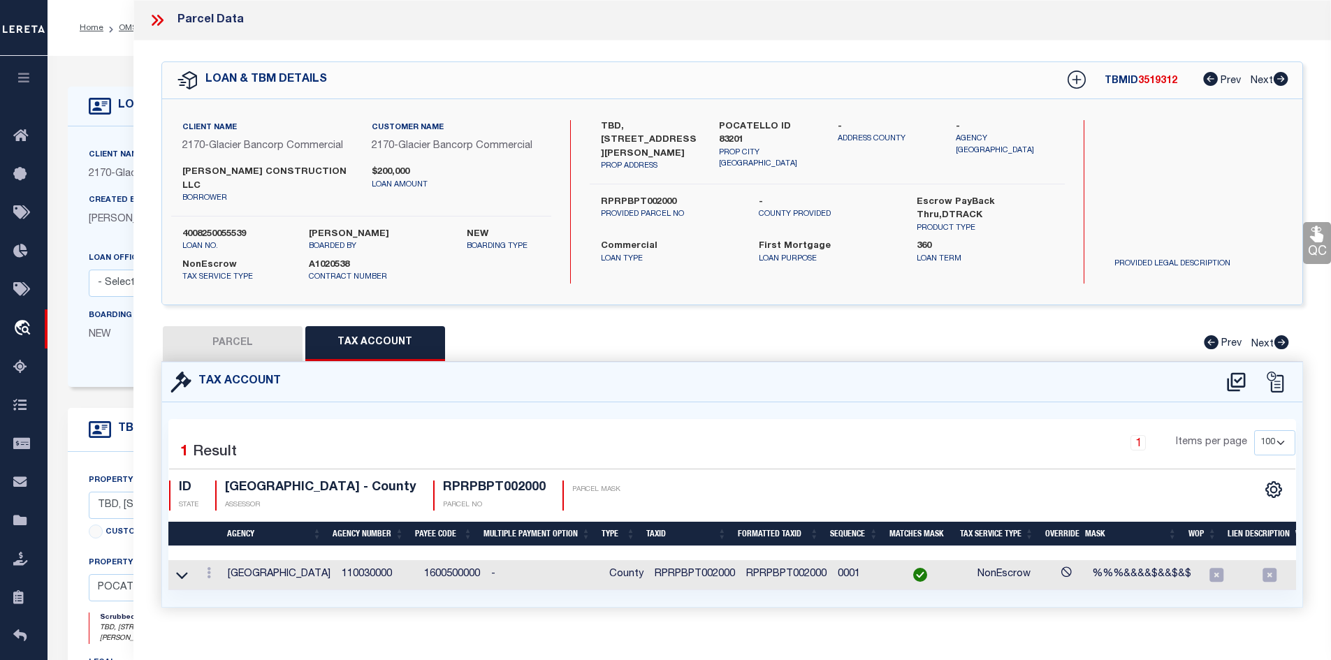
click at [235, 326] on button "PARCEL" at bounding box center [233, 343] width 140 height 35
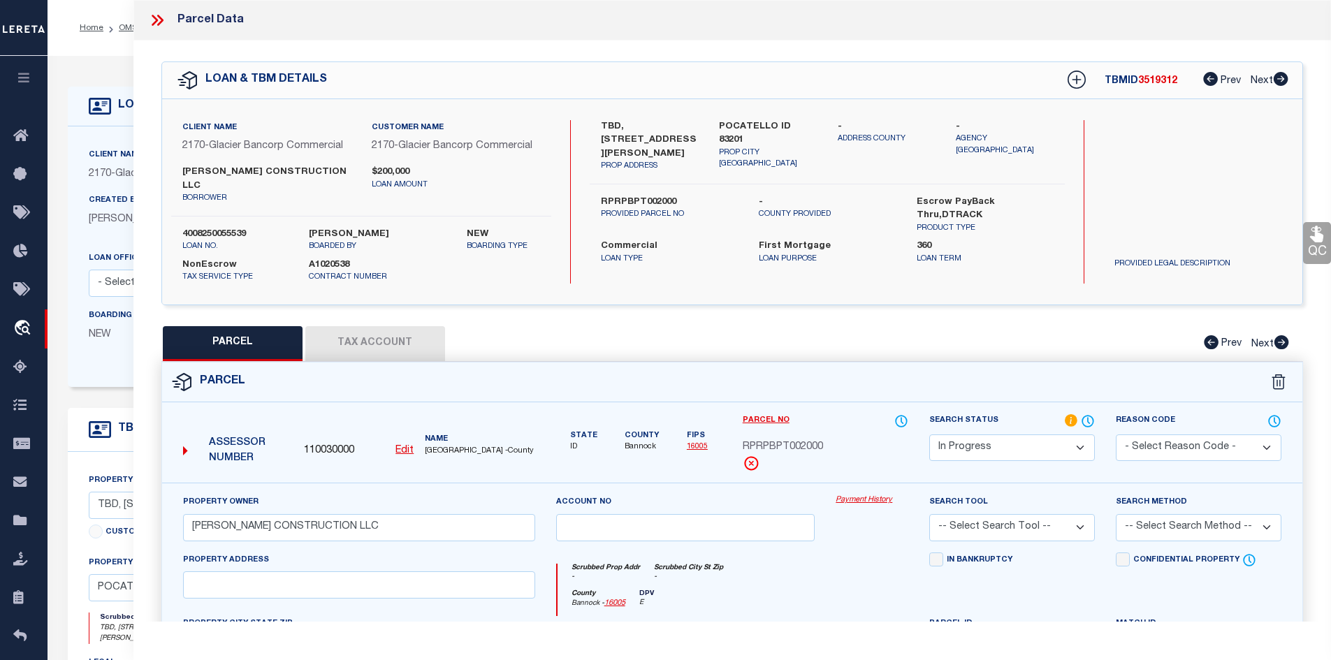
click at [1071, 514] on select "-- Select Search Tool -- 3rd Party Website Agency File Agency Website ATLS CNV-…" at bounding box center [1012, 527] width 166 height 27
click at [929, 514] on select "-- Select Search Tool -- 3rd Party Website Agency File Agency Website ATLS CNV-…" at bounding box center [1012, 527] width 166 height 27
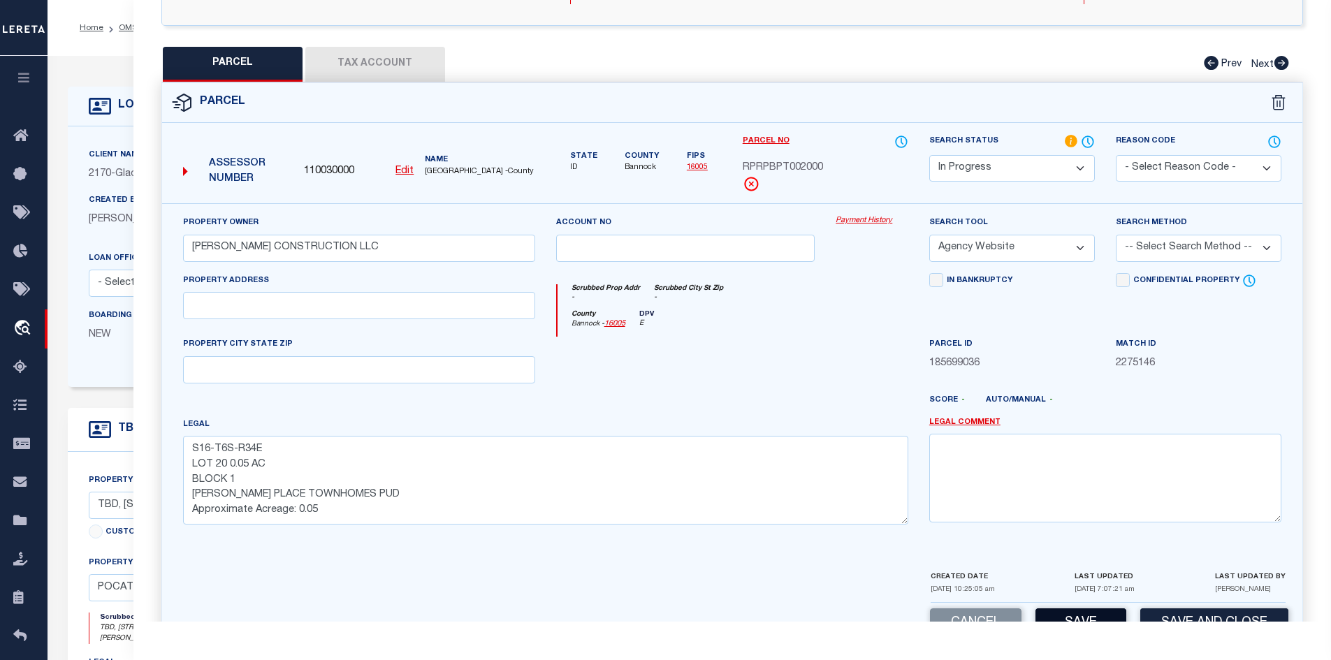
click at [1088, 611] on button "Save" at bounding box center [1080, 623] width 91 height 30
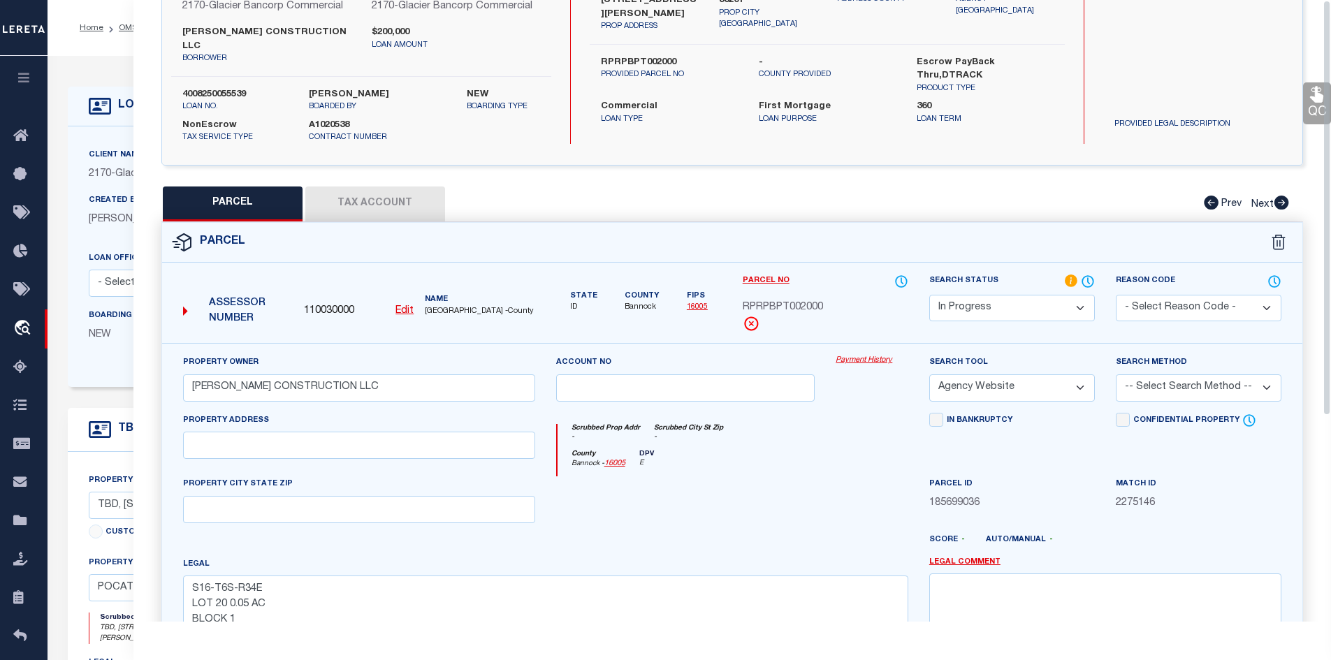
scroll to position [0, 0]
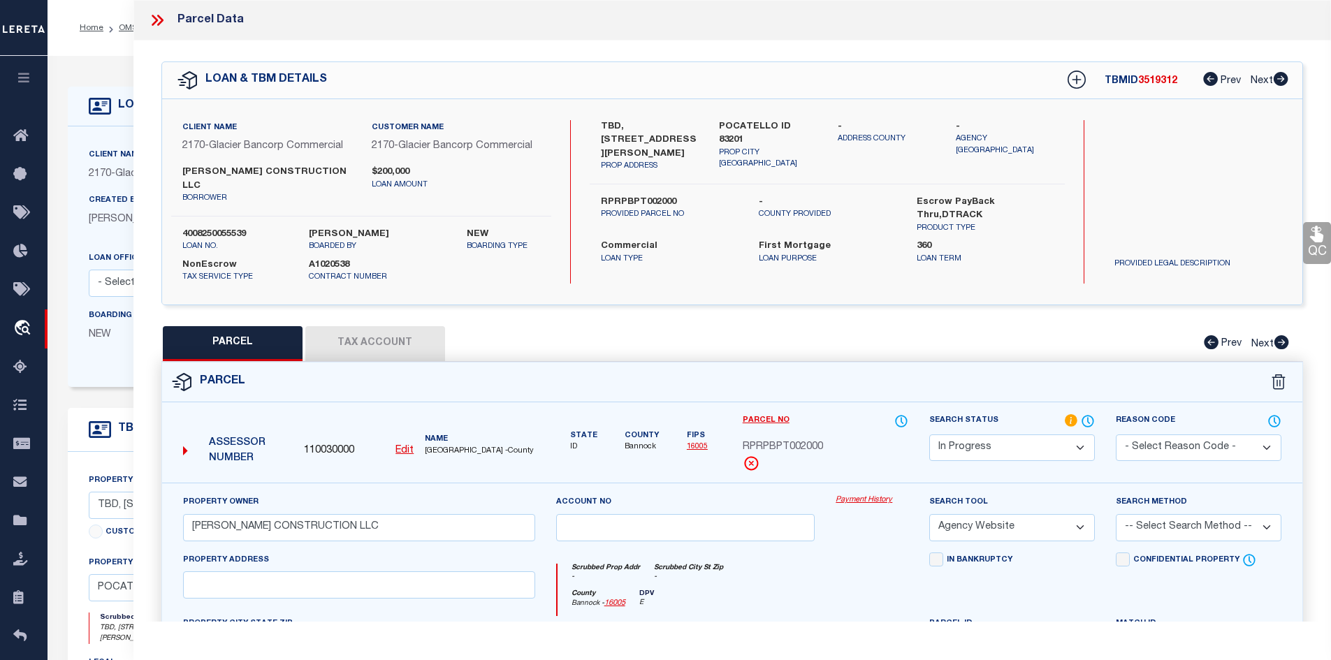
click at [349, 331] on button "Tax Account" at bounding box center [375, 343] width 140 height 35
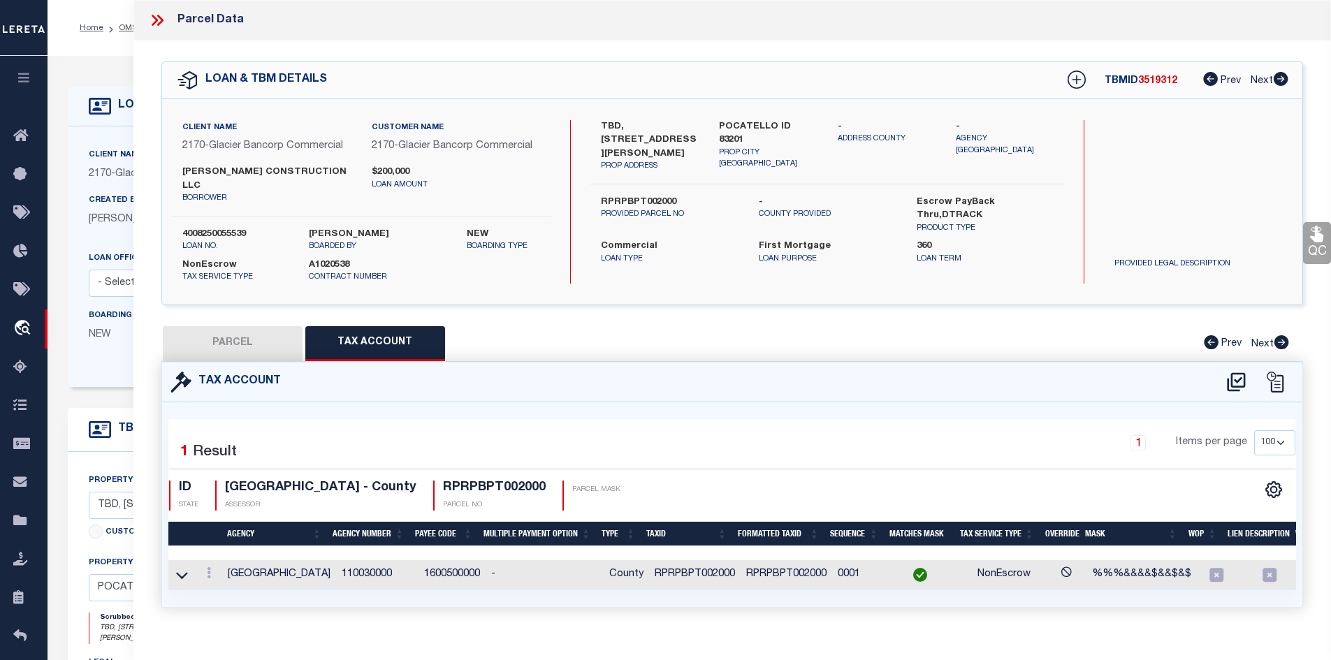
click at [469, 481] on h4 "RPRPBPT002000" at bounding box center [494, 488] width 103 height 15
click at [157, 20] on icon at bounding box center [155, 20] width 6 height 11
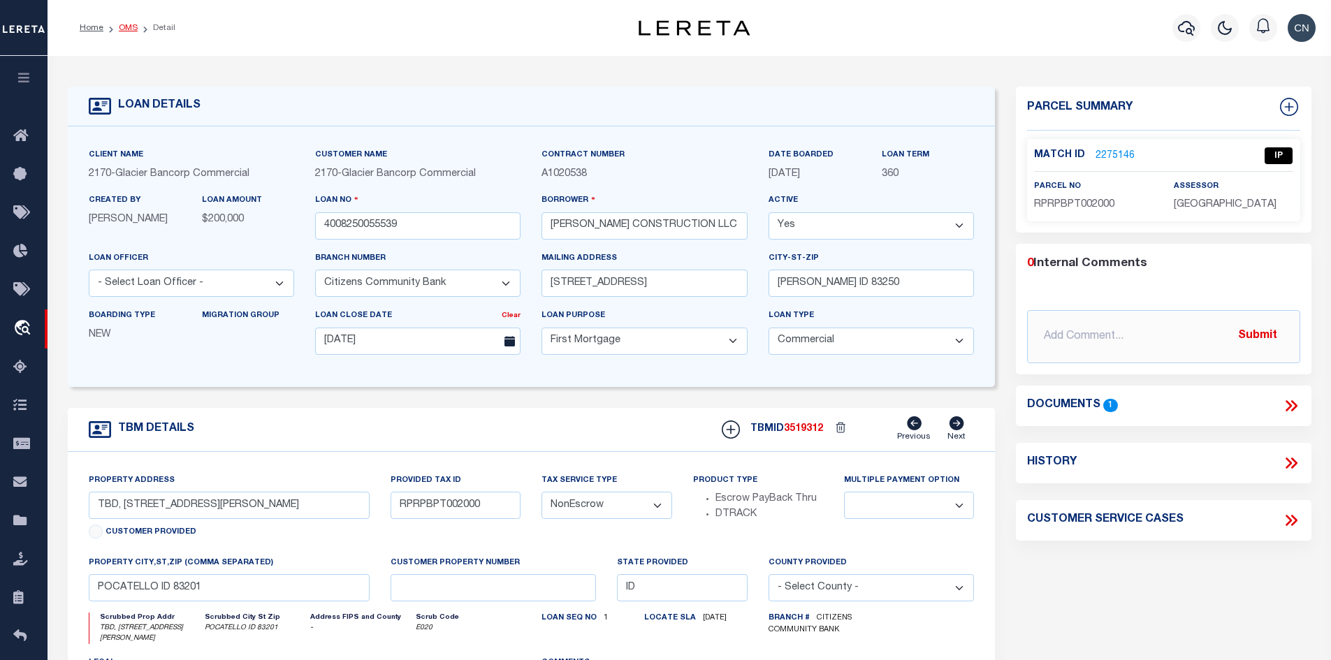
click at [124, 24] on link "OMS" at bounding box center [128, 28] width 19 height 8
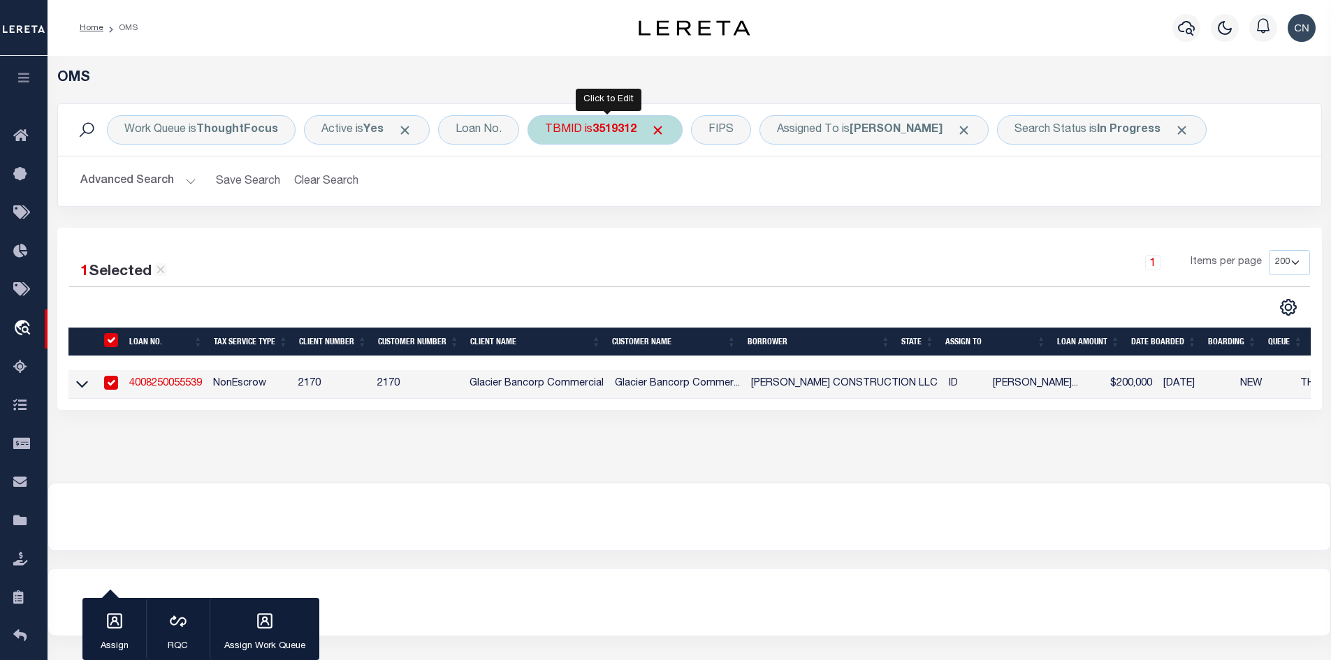
click at [592, 126] on div "TBMID is 3519312" at bounding box center [604, 129] width 155 height 29
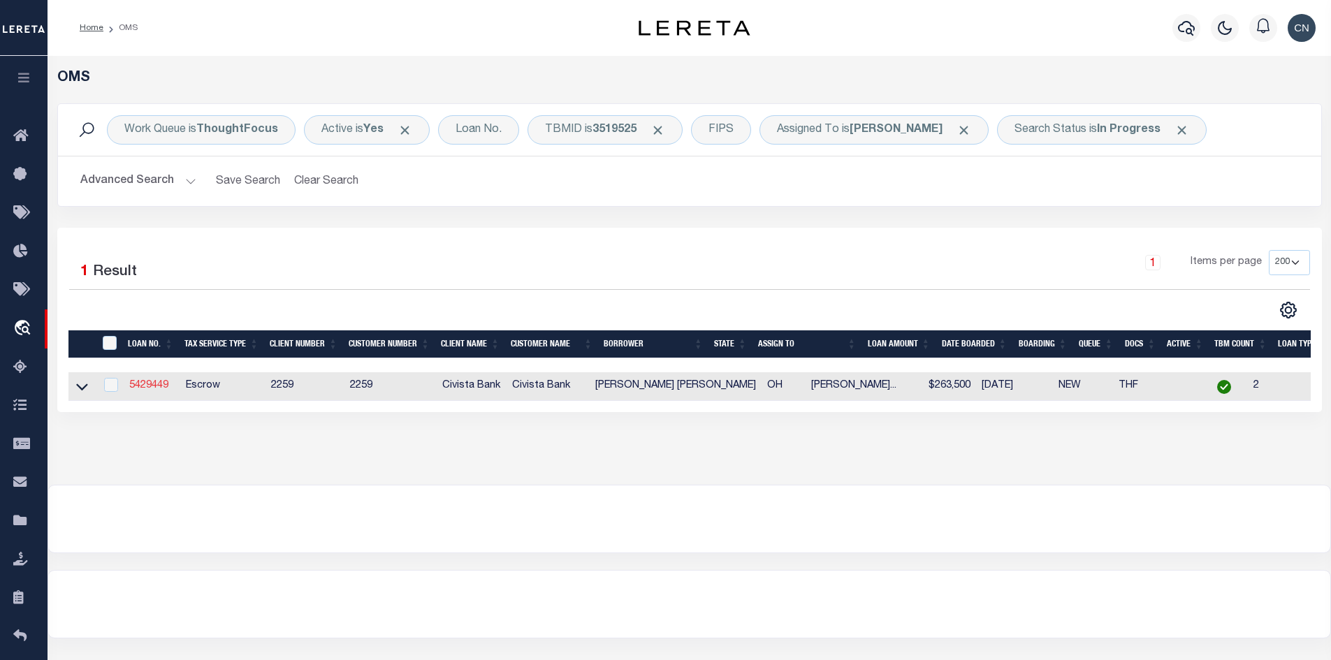
click at [152, 387] on link "5429449" at bounding box center [148, 386] width 39 height 10
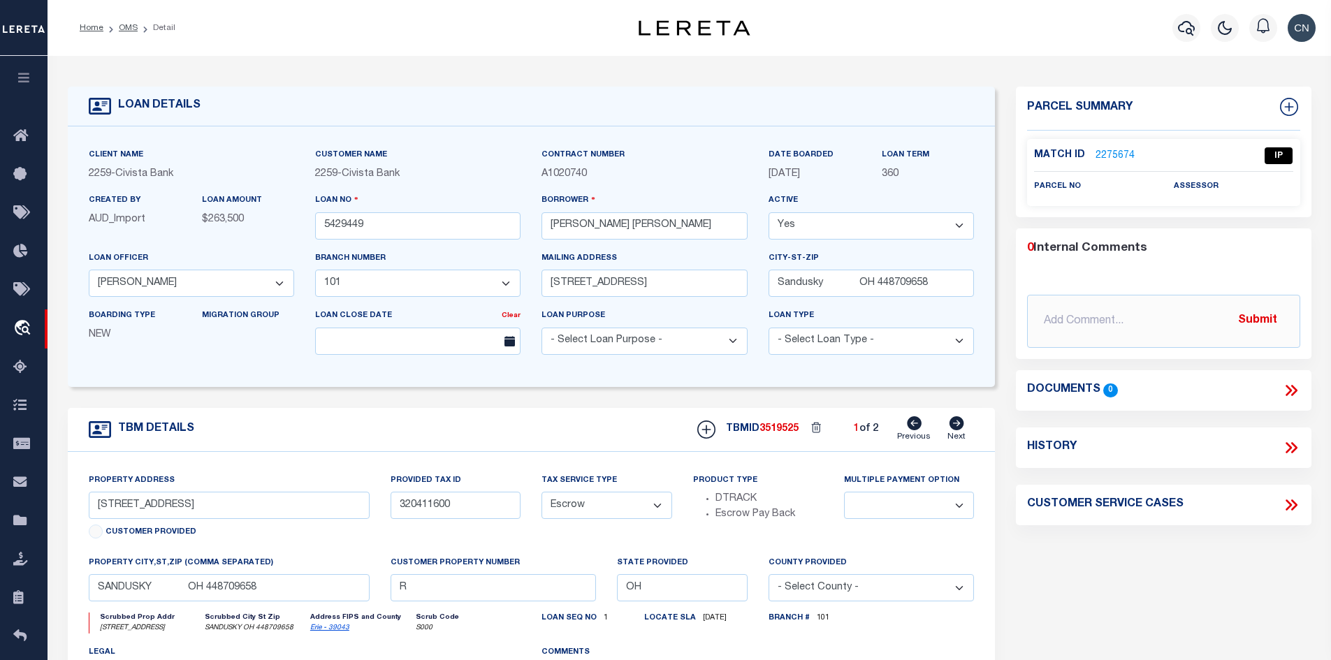
click at [1104, 152] on link "2275674" at bounding box center [1114, 156] width 39 height 15
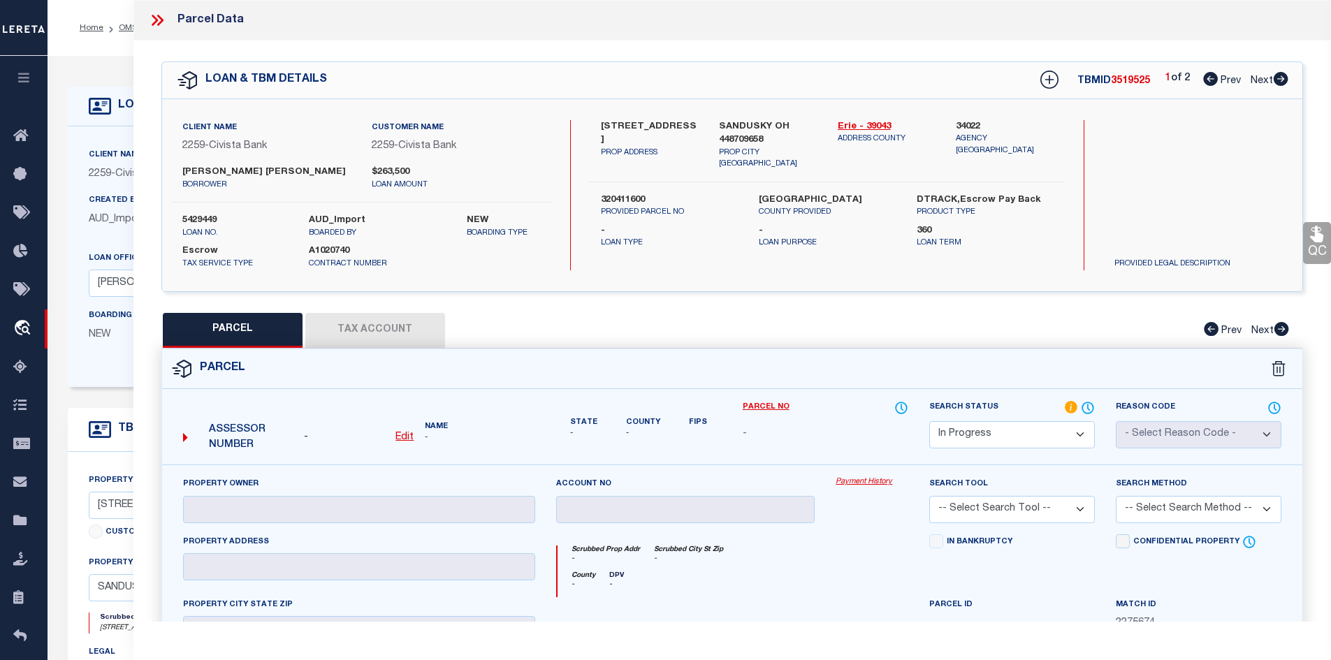
click at [1273, 80] on icon at bounding box center [1280, 79] width 15 height 14
click at [1208, 82] on icon at bounding box center [1210, 79] width 15 height 14
click at [856, 124] on link "Erie - 39043" at bounding box center [886, 127] width 98 height 14
drag, startPoint x: 601, startPoint y: 123, endPoint x: 664, endPoint y: 122, distance: 62.9
click at [664, 122] on label "[STREET_ADDRESS]" at bounding box center [650, 133] width 98 height 27
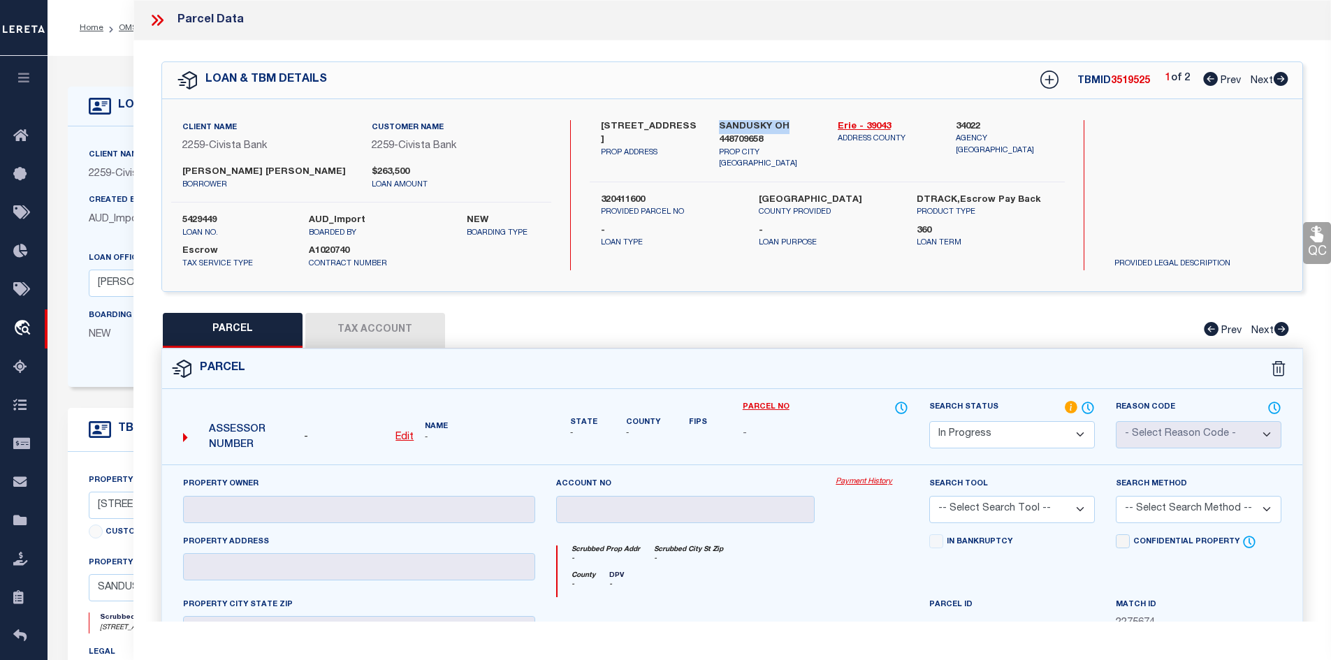
drag, startPoint x: 717, startPoint y: 119, endPoint x: 785, endPoint y: 123, distance: 68.5
click at [785, 123] on div "SANDUSKY OH 448709658 PROP CITY [GEOGRAPHIC_DATA]" at bounding box center [767, 145] width 119 height 50
drag, startPoint x: 719, startPoint y: 139, endPoint x: 768, endPoint y: 137, distance: 48.9
click at [767, 137] on label "SANDUSKY OH 448709658" at bounding box center [768, 133] width 98 height 27
click at [865, 122] on link "Erie - 39043" at bounding box center [886, 127] width 98 height 14
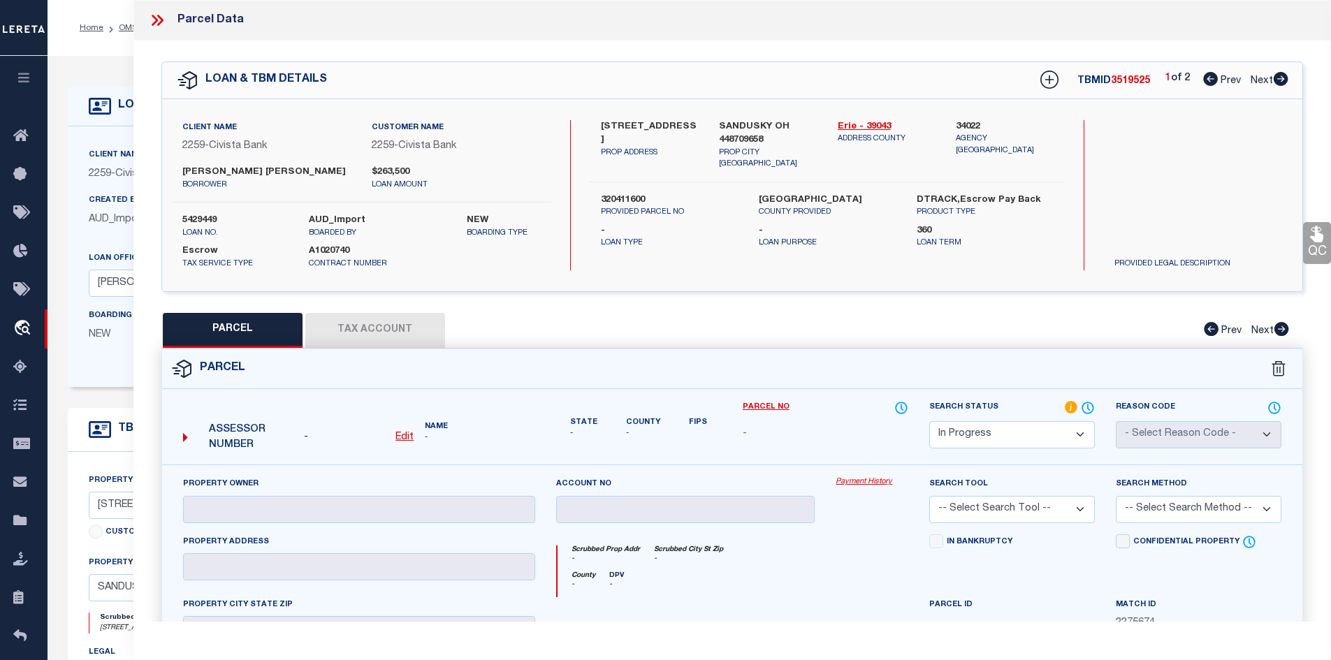
click at [741, 124] on label "SANDUSKY OH 448709658" at bounding box center [768, 133] width 98 height 27
drag, startPoint x: 598, startPoint y: 120, endPoint x: 671, endPoint y: 124, distance: 72.7
click at [671, 124] on div "[STREET_ADDRESS] PROP ADDRESS" at bounding box center [649, 145] width 119 height 50
drag, startPoint x: 601, startPoint y: 186, endPoint x: 655, endPoint y: 190, distance: 54.6
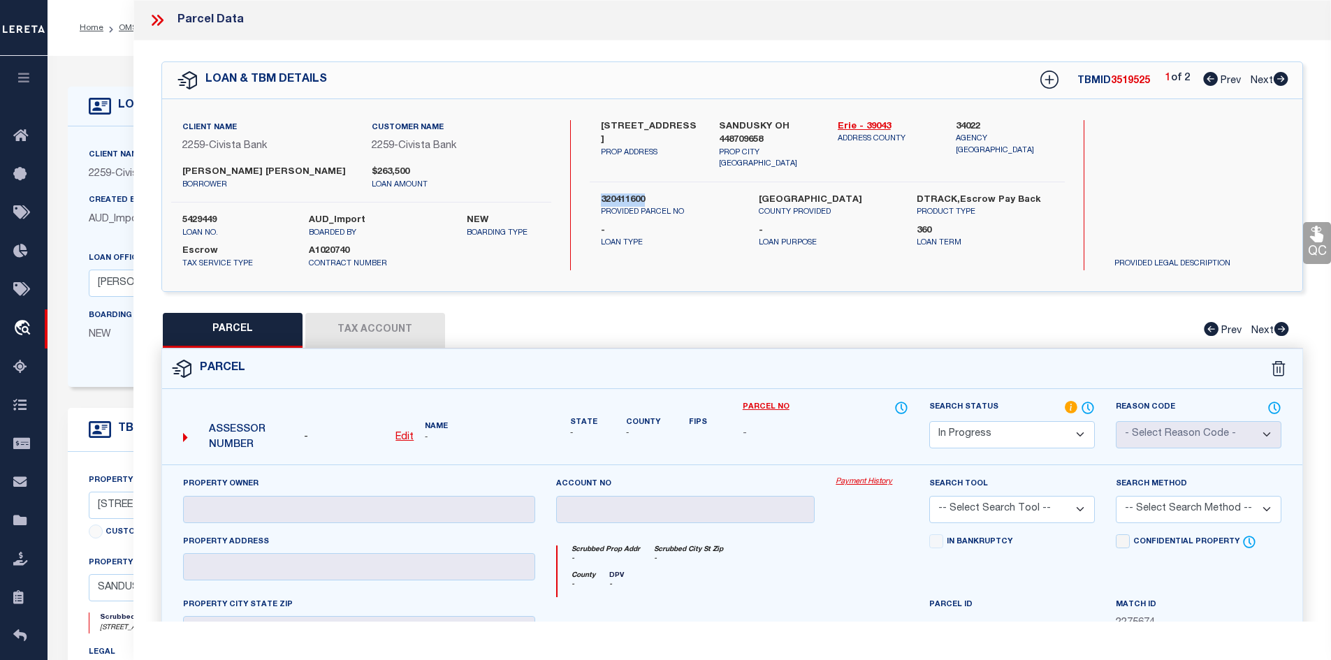
click at [655, 193] on div "320411600 PROVIDED PARCEL NO" at bounding box center [669, 205] width 158 height 25
drag, startPoint x: 184, startPoint y: 170, endPoint x: 285, endPoint y: 173, distance: 101.3
click at [285, 173] on label "[PERSON_NAME] [PERSON_NAME]" at bounding box center [266, 173] width 168 height 14
click at [404, 435] on u "Edit" at bounding box center [404, 437] width 18 height 10
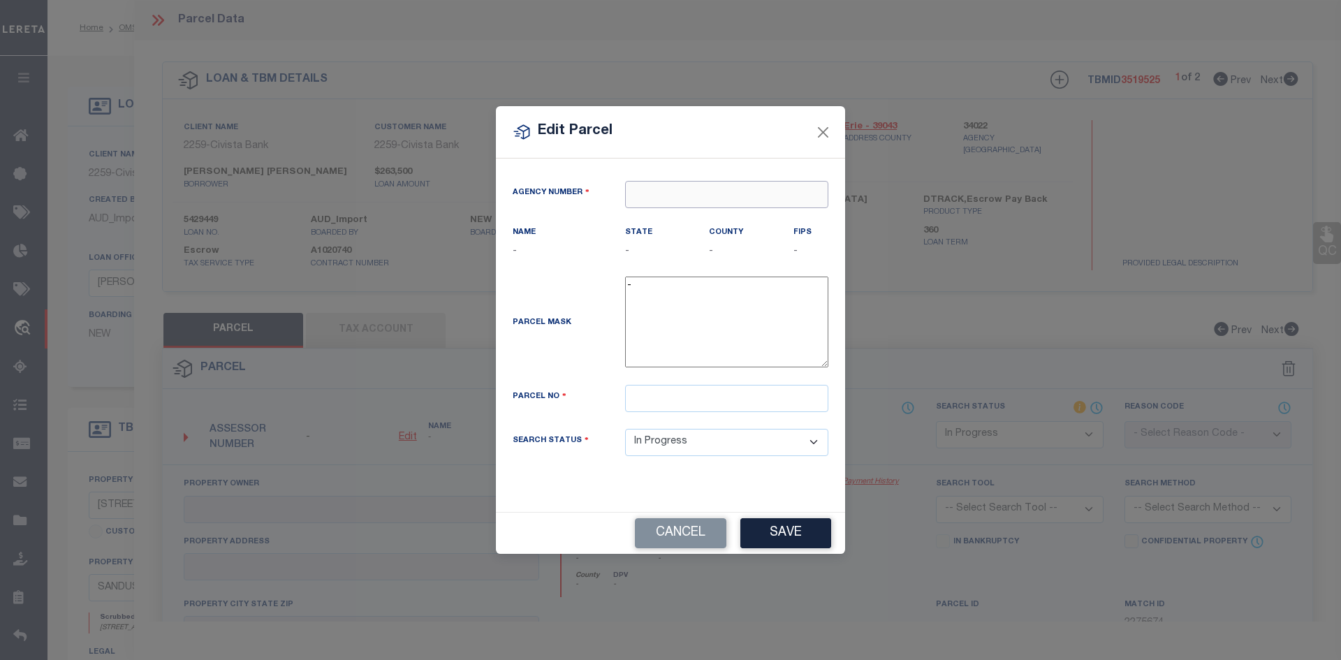
click at [650, 189] on input "text" at bounding box center [726, 194] width 203 height 27
click at [682, 222] on div "390430000 : [GEOGRAPHIC_DATA]" at bounding box center [727, 230] width 202 height 40
drag, startPoint x: 719, startPoint y: 115, endPoint x: 620, endPoint y: 123, distance: 98.8
click at [620, 123] on div "Edit Parcel" at bounding box center [670, 132] width 349 height 52
click at [648, 395] on input "text" at bounding box center [726, 398] width 203 height 27
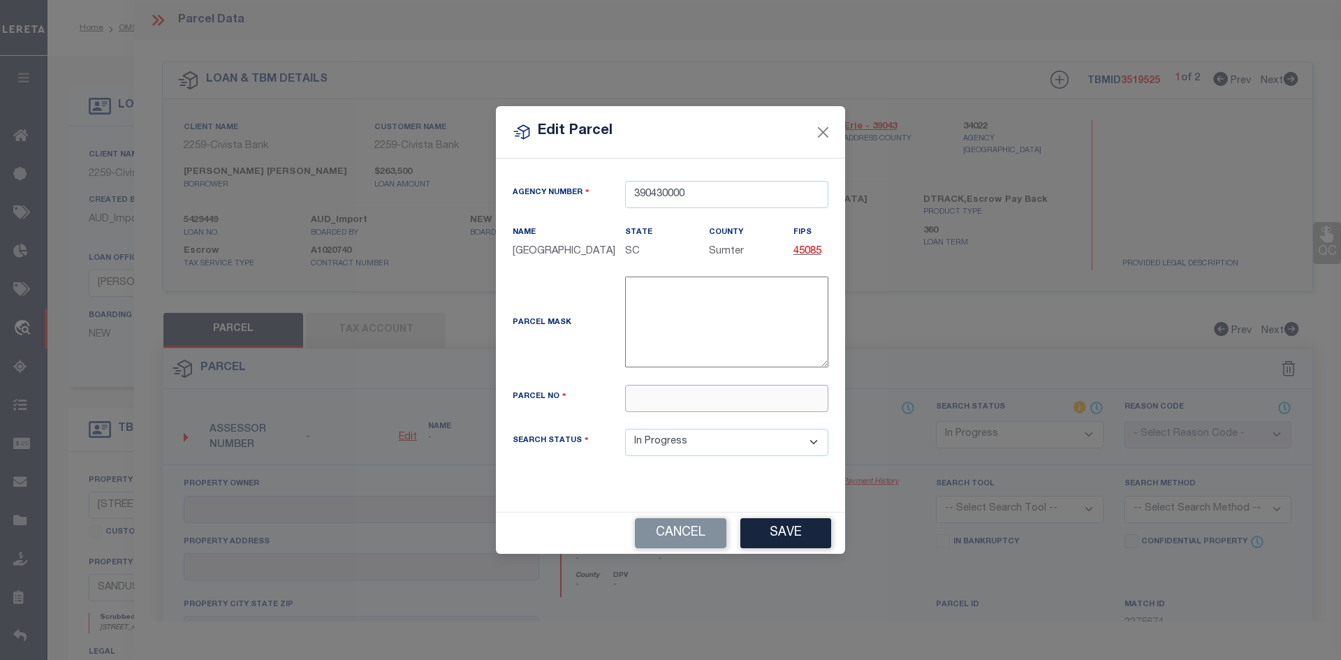
paste input "32-04116.000"
click at [782, 539] on button "Save" at bounding box center [785, 533] width 91 height 30
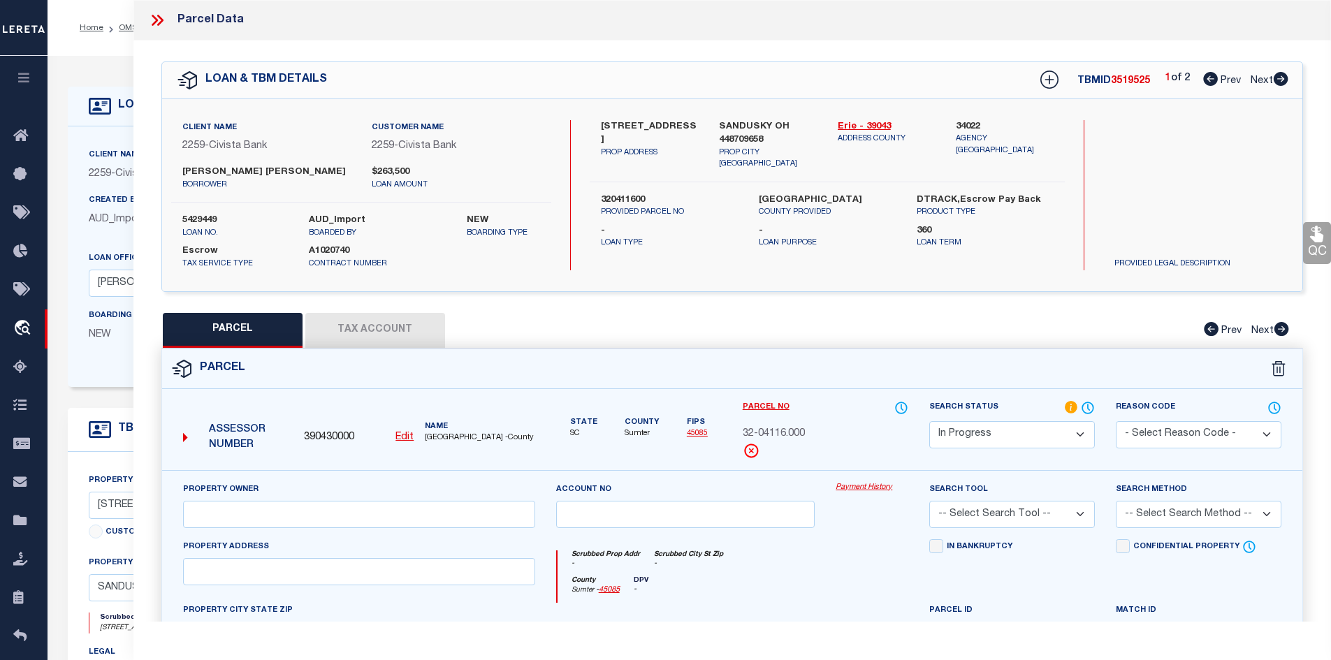
click at [403, 433] on u "Edit" at bounding box center [404, 437] width 18 height 10
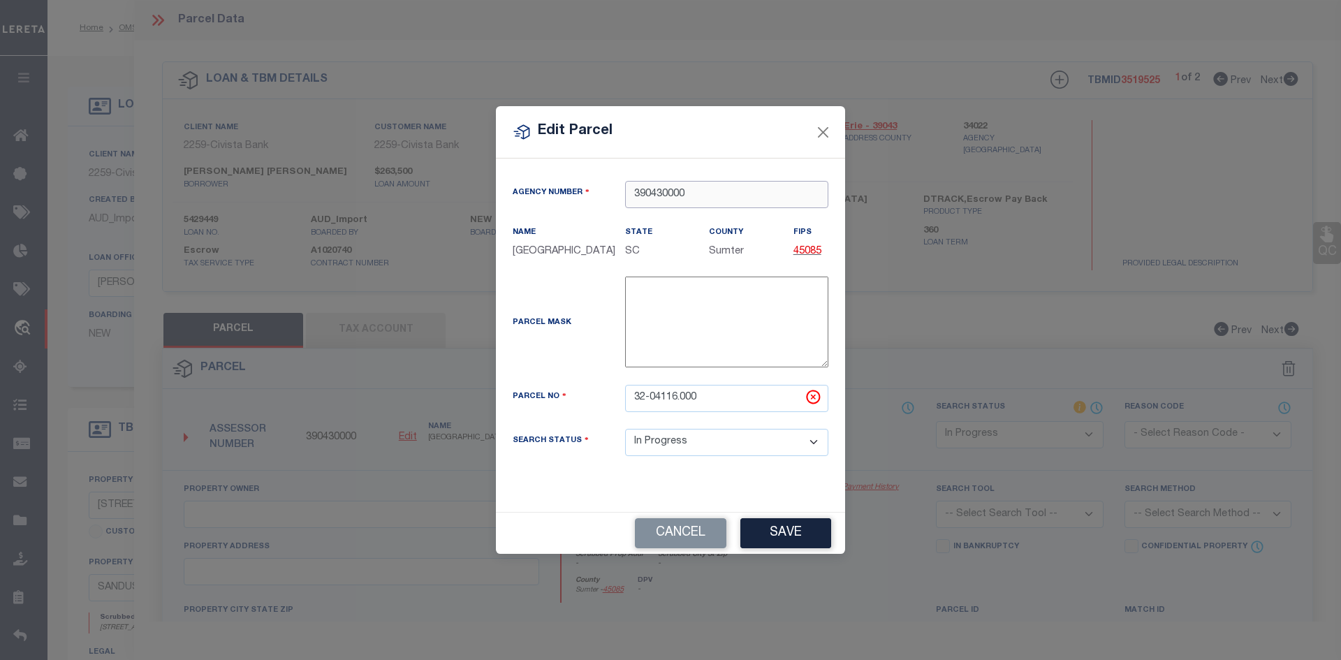
click at [708, 196] on input "390430000" at bounding box center [726, 194] width 203 height 27
click at [709, 221] on div "390430000 : [GEOGRAPHIC_DATA]" at bounding box center [727, 230] width 202 height 40
click at [798, 532] on button "Save" at bounding box center [785, 533] width 91 height 30
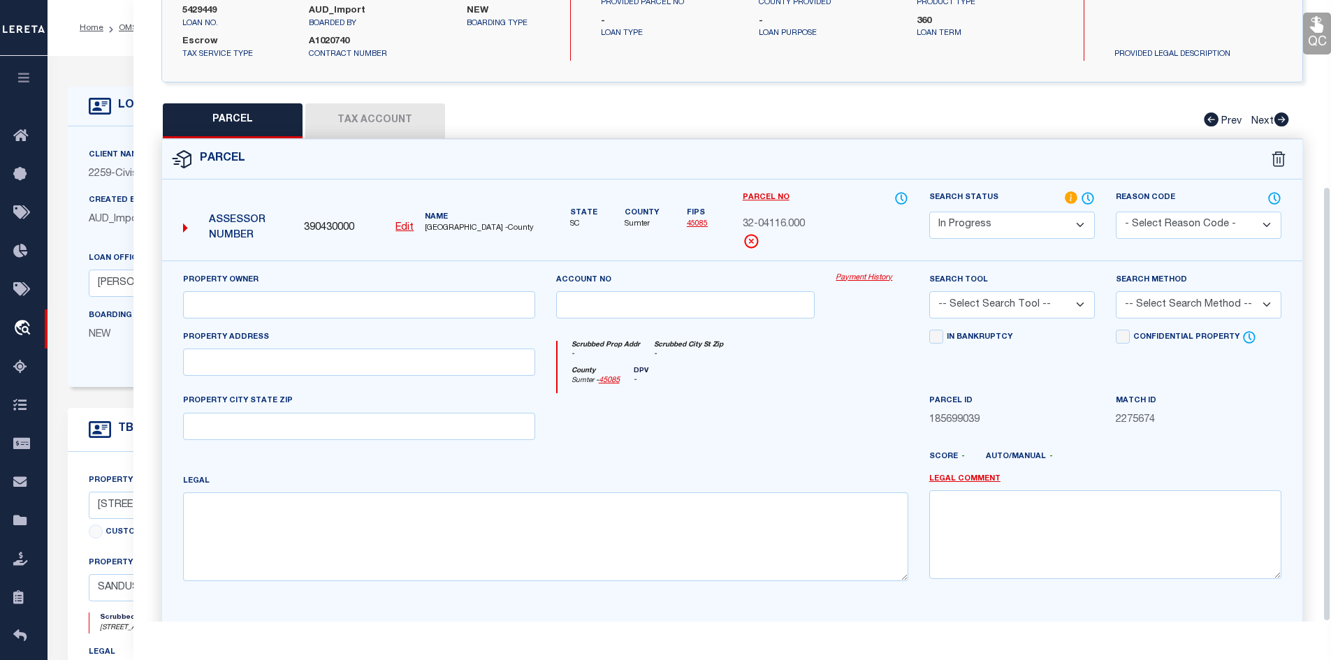
scroll to position [266, 0]
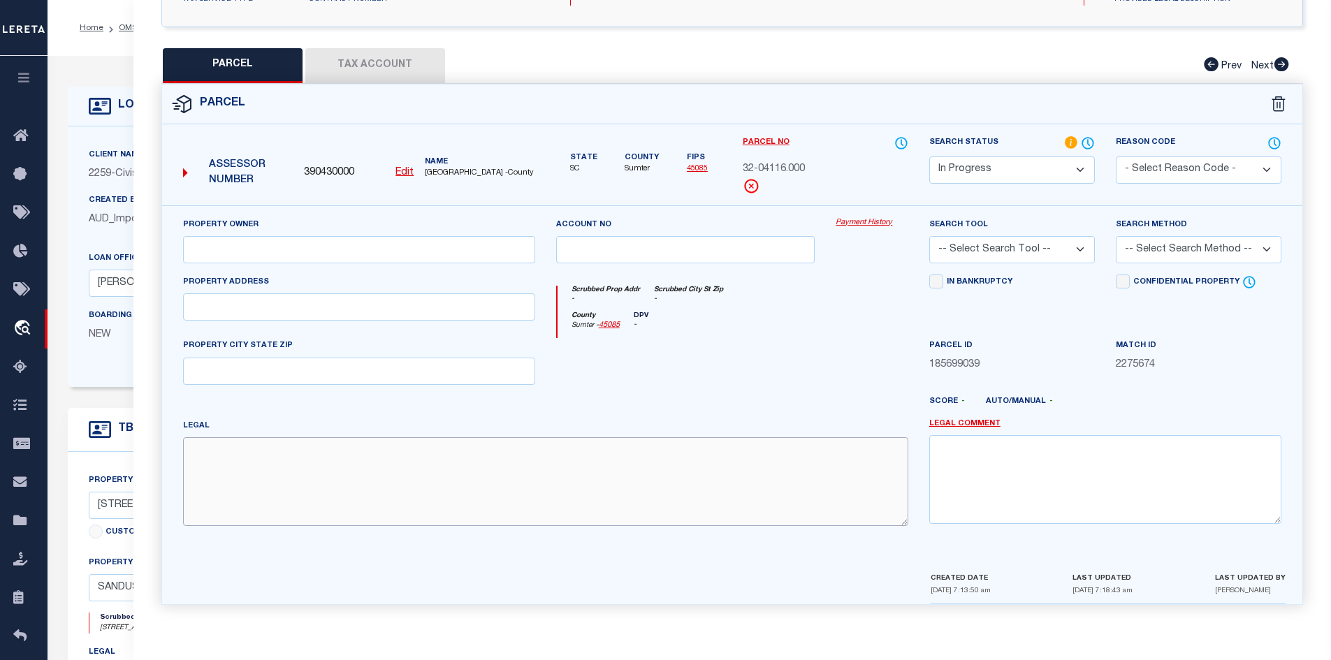
click at [226, 464] on textarea at bounding box center [545, 481] width 725 height 88
paste textarea "S-4 S SIDE OF FOX RD .8970A"
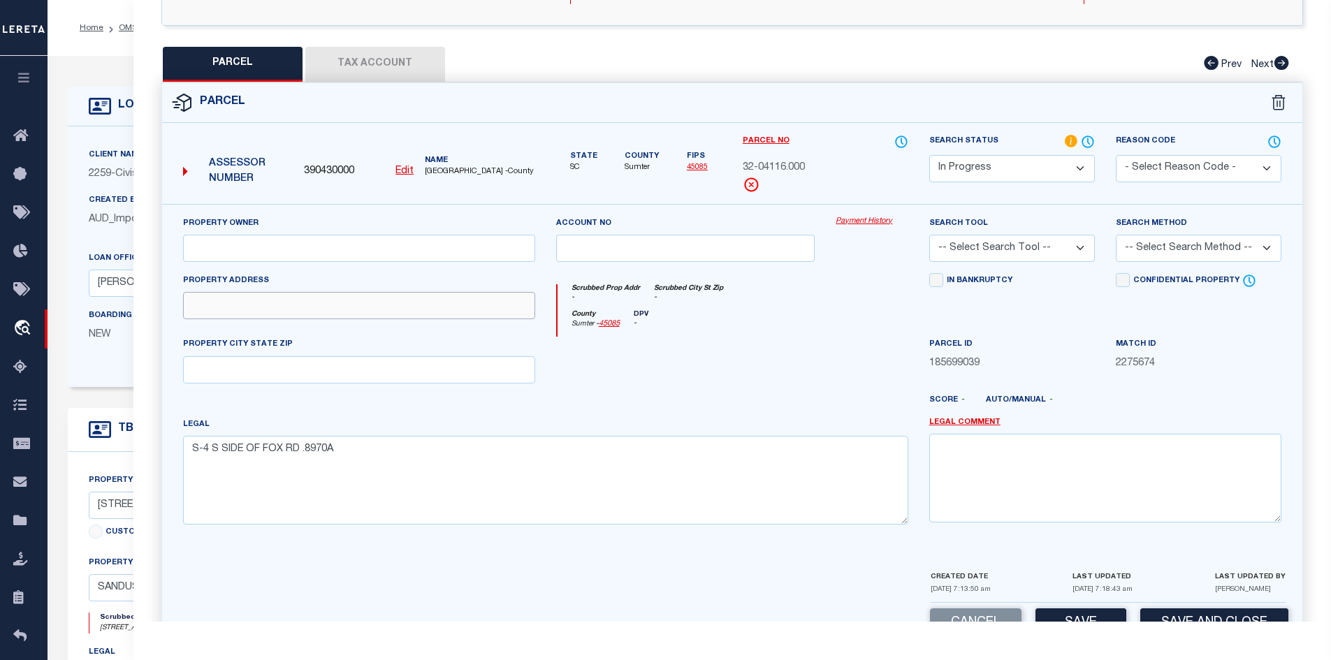
click at [210, 307] on input "text" at bounding box center [359, 305] width 352 height 27
paste input "3204 FOX"
click at [205, 364] on input "text" at bounding box center [359, 369] width 352 height 27
paste input "SANDUSKY OH 44870"
click at [254, 240] on input "text" at bounding box center [359, 248] width 352 height 27
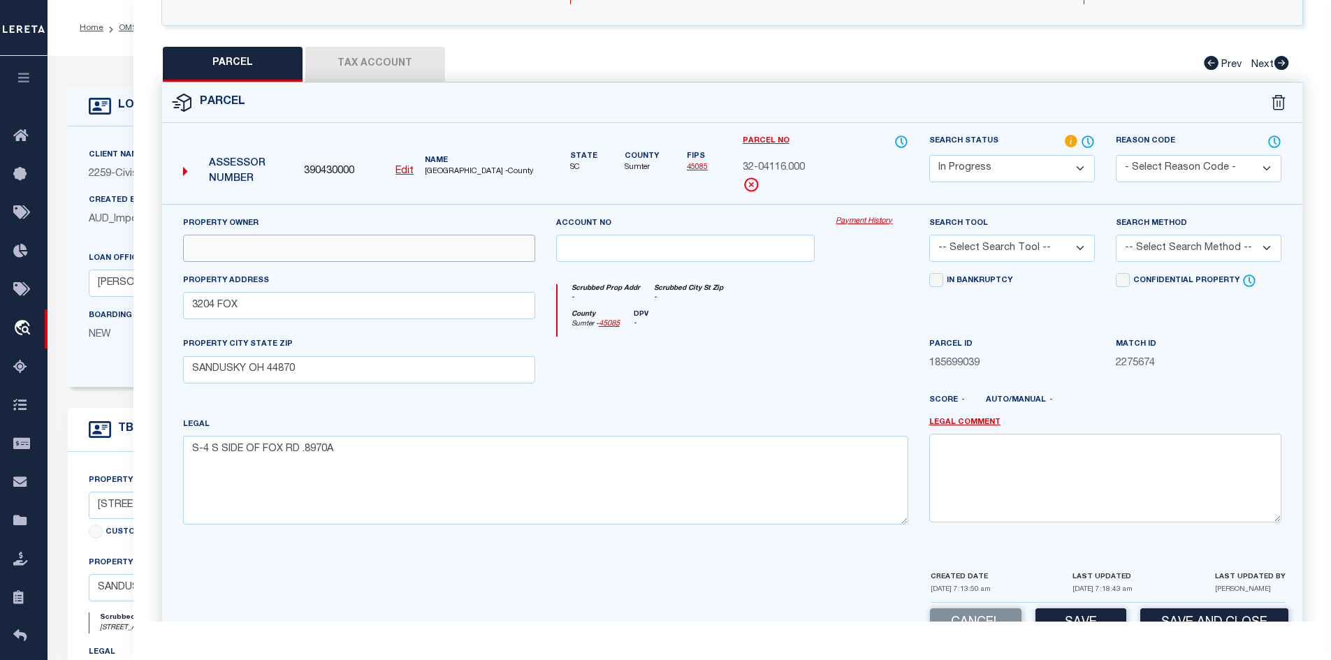
paste input "POGGIALI [PERSON_NAME] & [PERSON_NAME]"
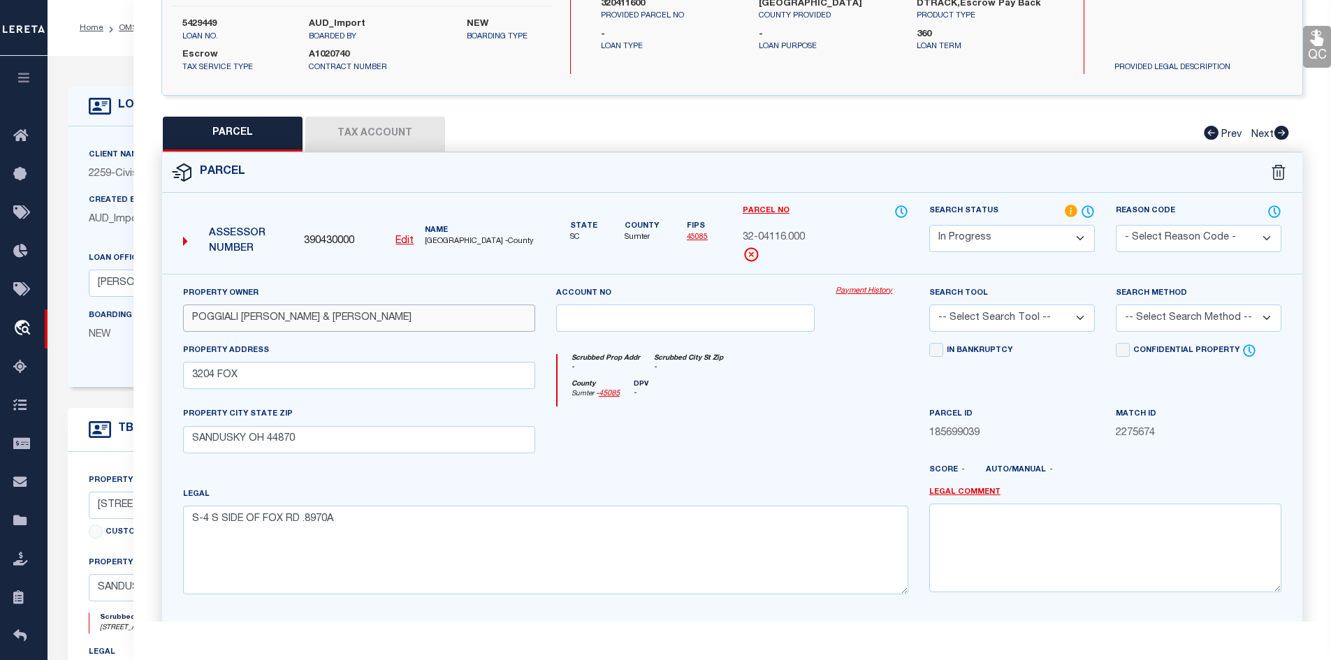
scroll to position [307, 0]
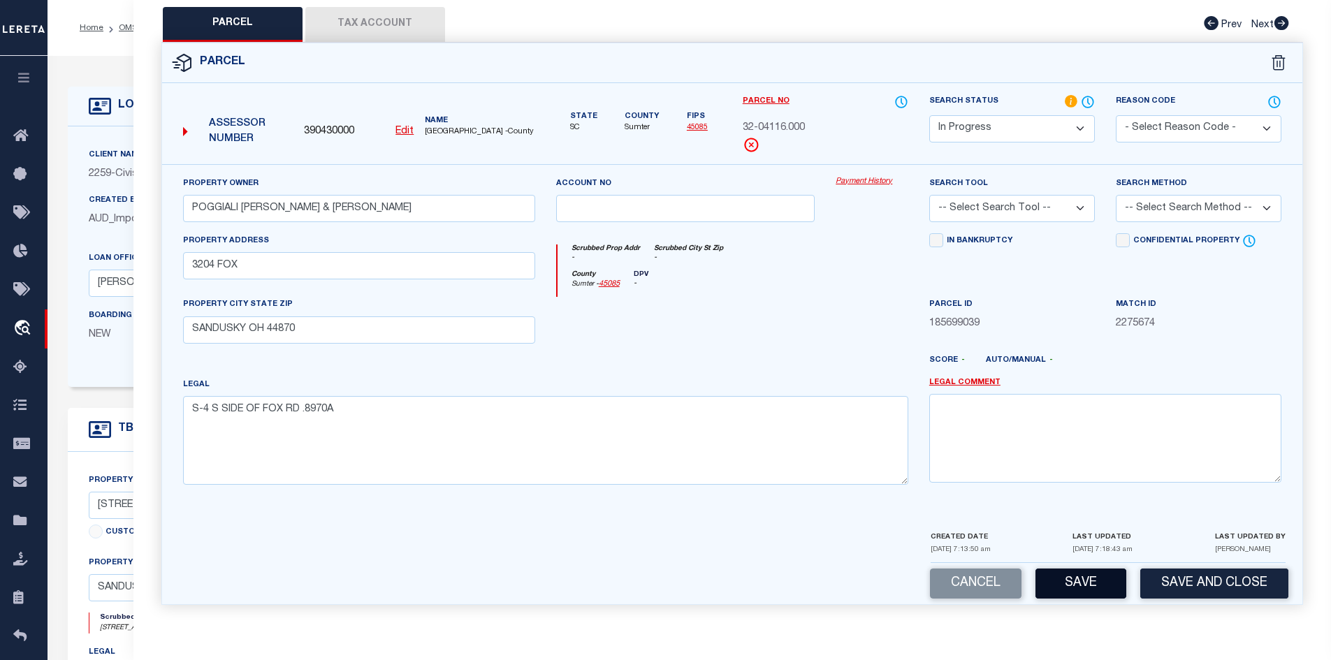
click at [1076, 587] on button "Save" at bounding box center [1080, 584] width 91 height 30
click at [1076, 206] on select "-- Select Search Tool -- 3rd Party Website Agency File Agency Website ATLS CNV-…" at bounding box center [1012, 208] width 166 height 27
click at [929, 195] on select "-- Select Search Tool -- 3rd Party Website Agency File Agency Website ATLS CNV-…" at bounding box center [1012, 208] width 166 height 27
click at [383, 19] on button "Tax Account" at bounding box center [375, 24] width 140 height 35
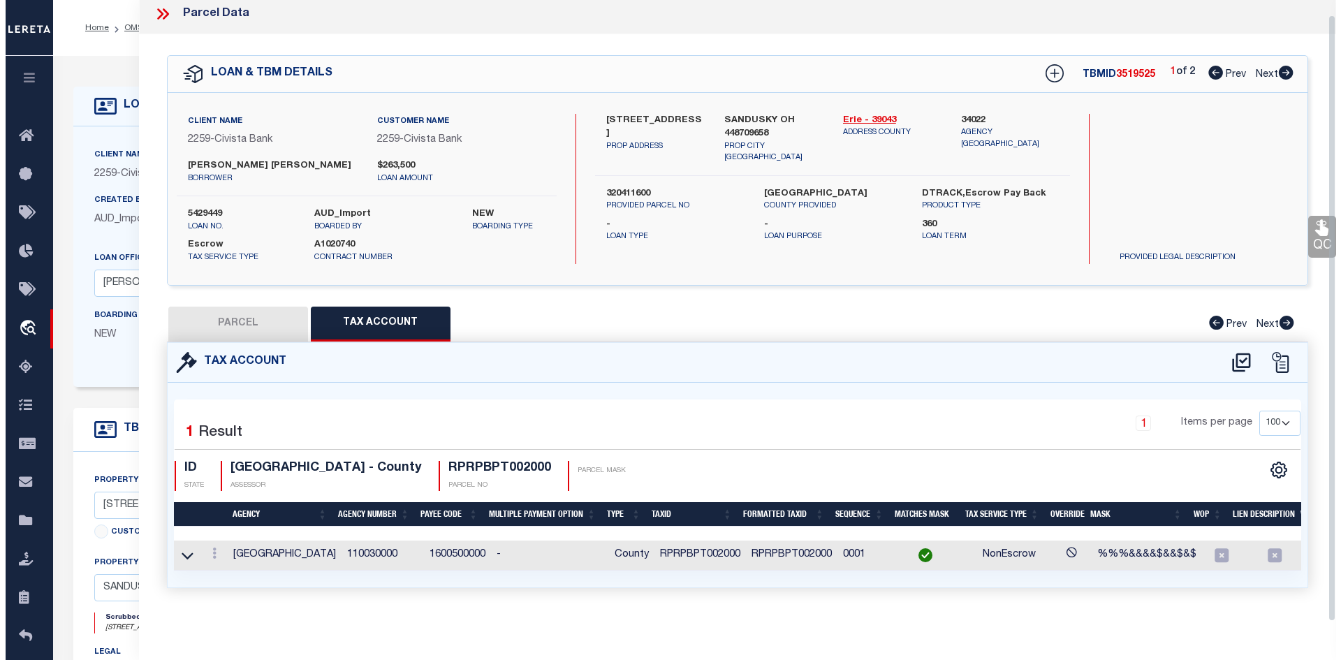
scroll to position [0, 0]
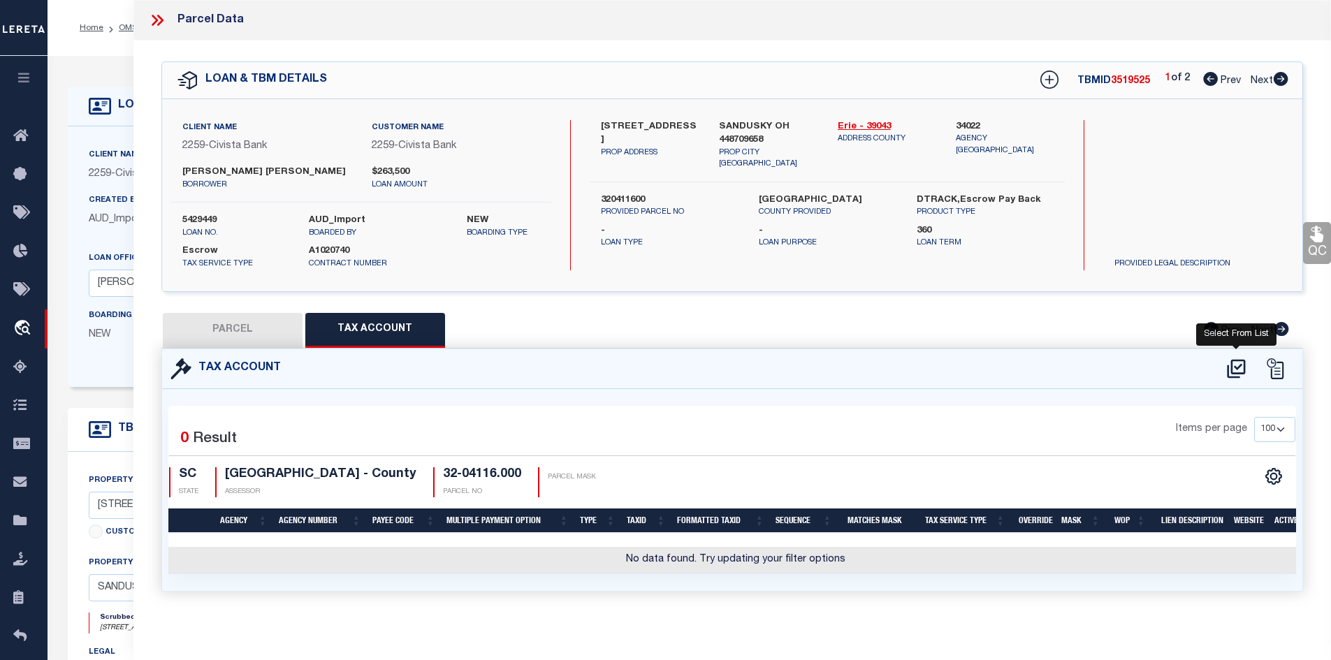
click at [1235, 366] on icon at bounding box center [1236, 368] width 18 height 19
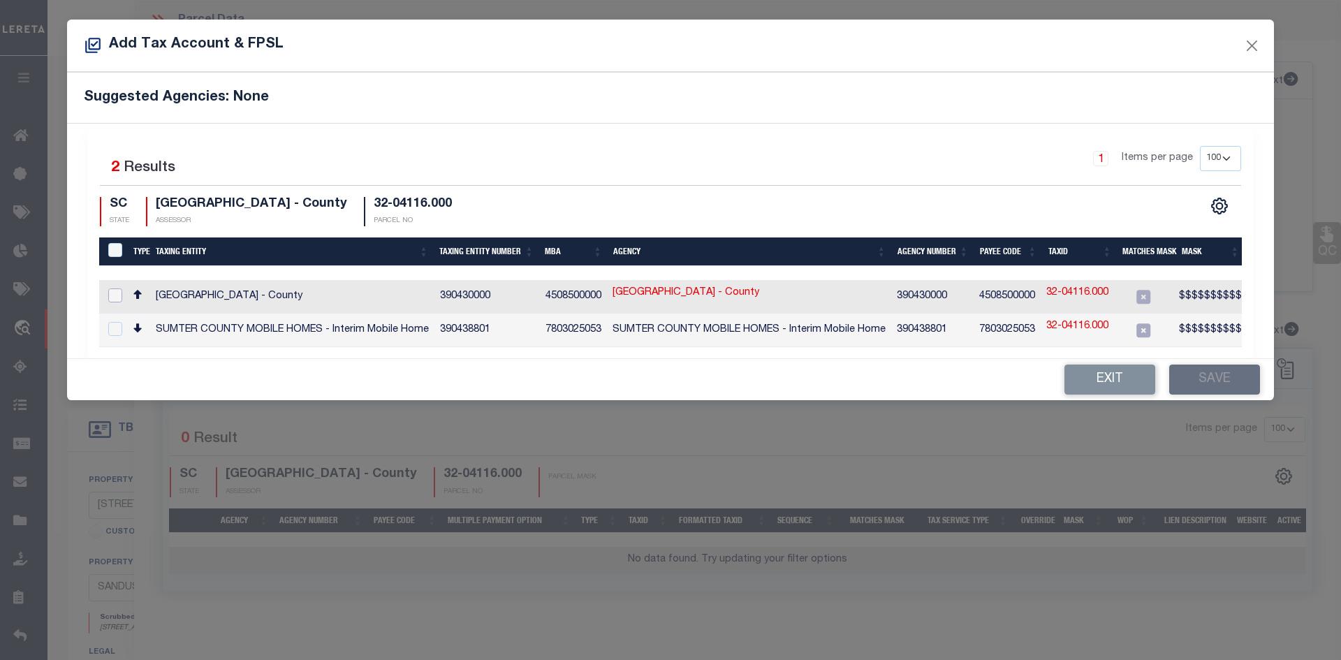
click at [112, 292] on input "checkbox" at bounding box center [115, 295] width 14 height 14
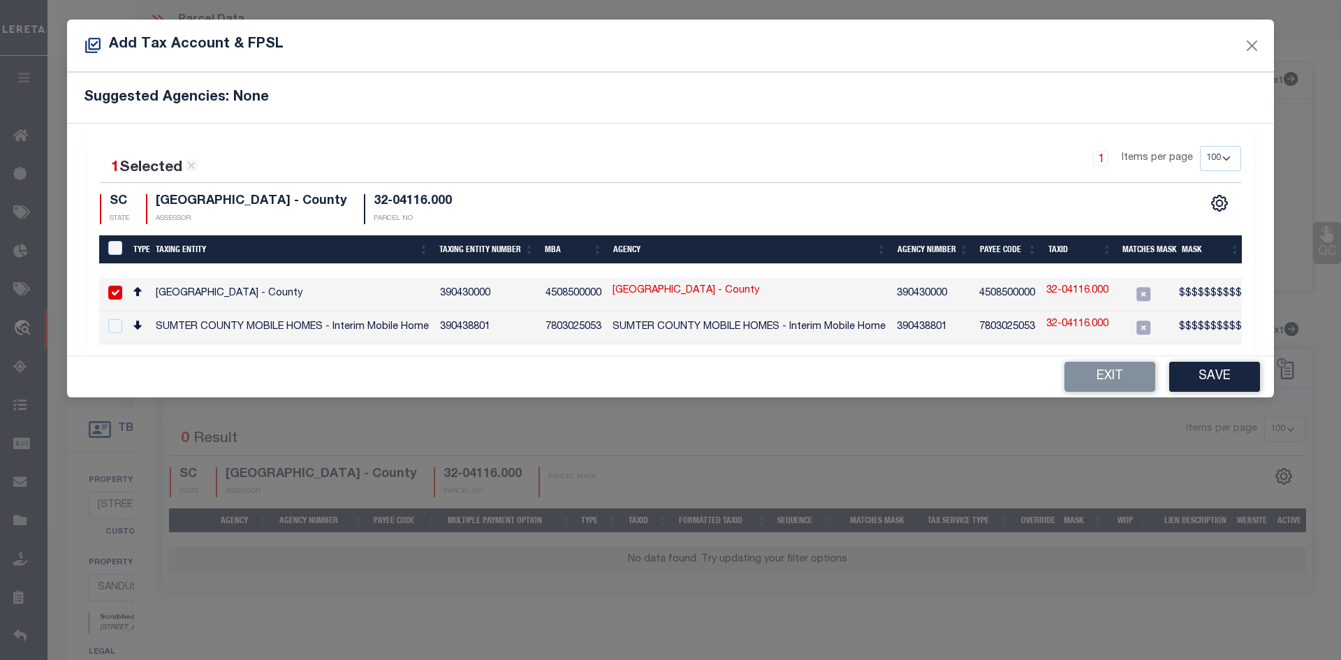
scroll to position [0, 287]
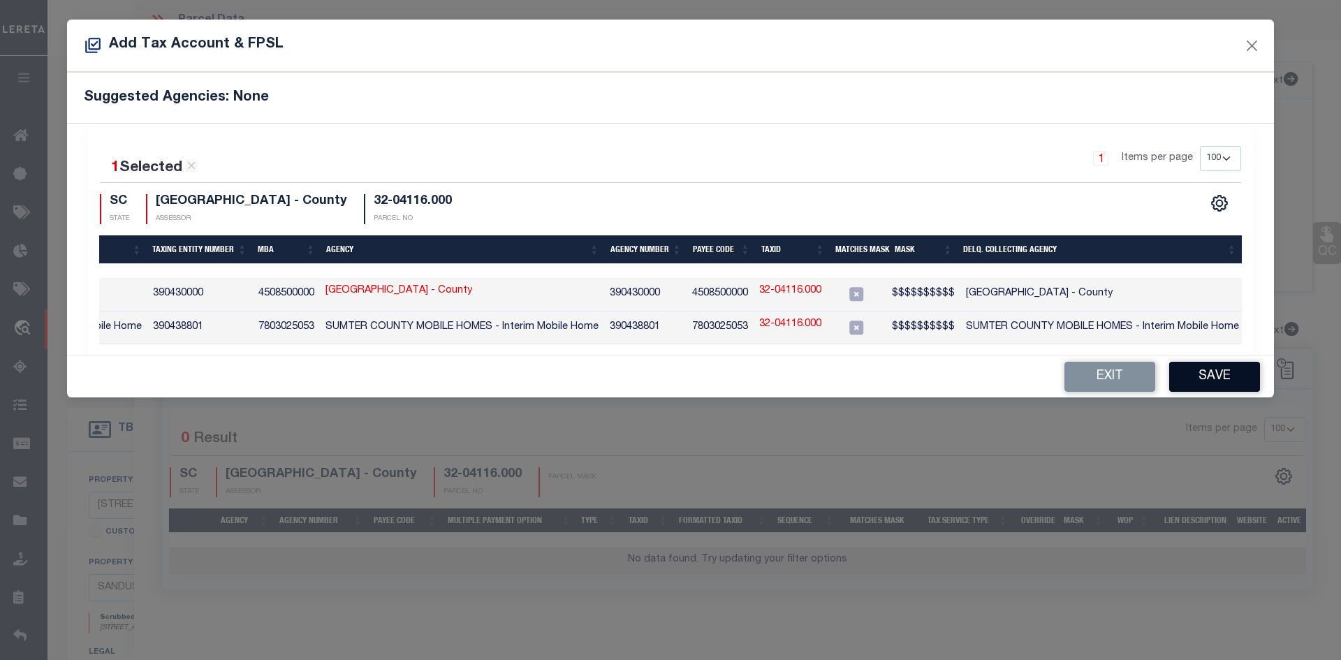
click at [1212, 381] on button "Save" at bounding box center [1214, 377] width 91 height 30
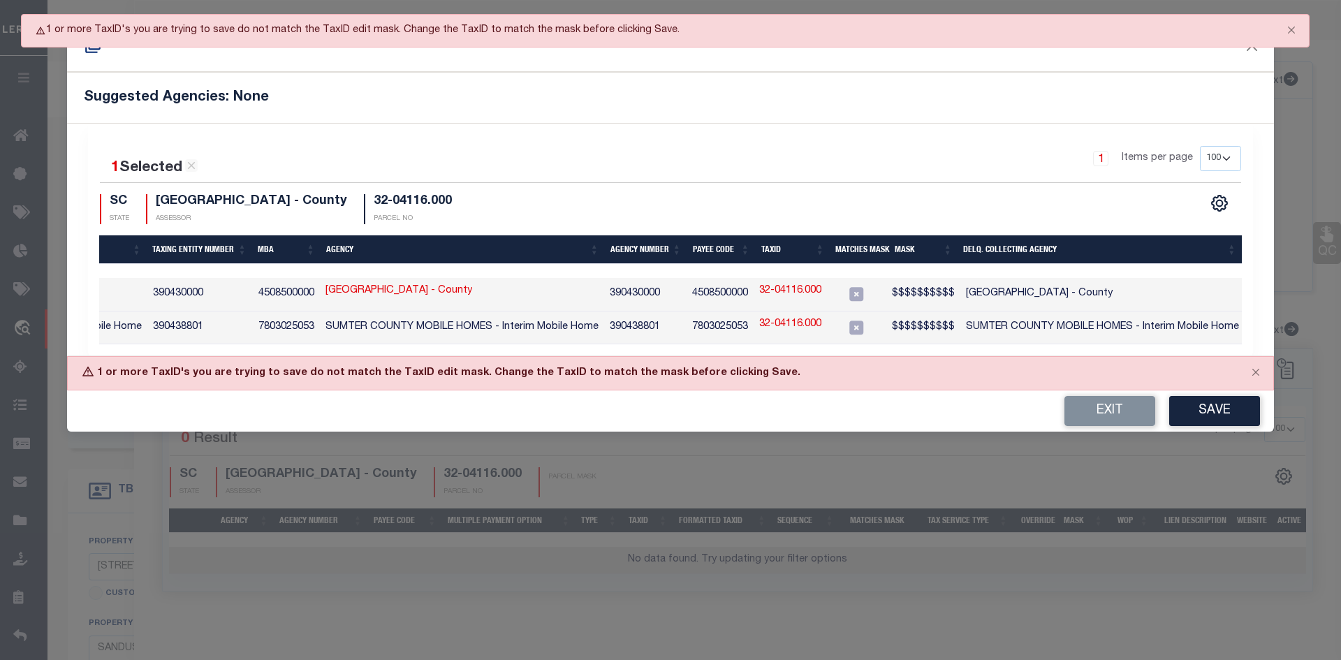
click at [777, 290] on link "32-04116.000" at bounding box center [790, 291] width 62 height 15
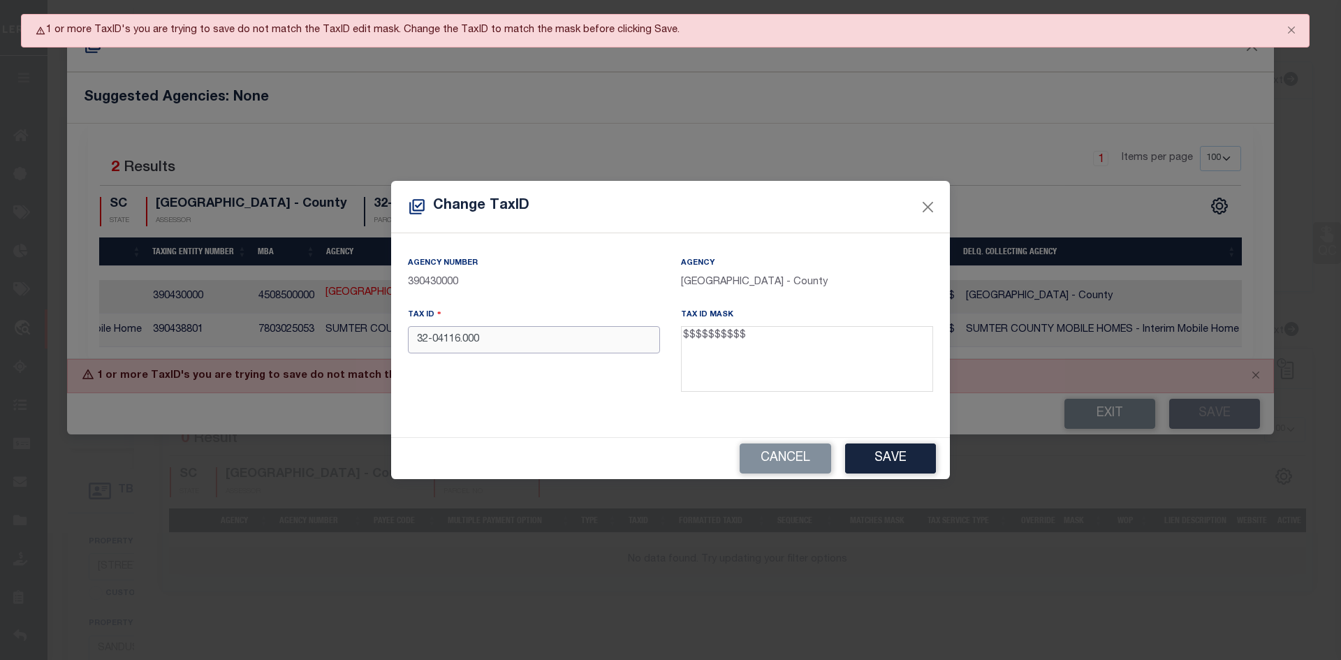
click at [464, 342] on input "32-04116.000" at bounding box center [534, 339] width 252 height 27
click at [434, 341] on input "32-04116000" at bounding box center [534, 339] width 252 height 27
click at [903, 456] on button "Save" at bounding box center [890, 459] width 91 height 30
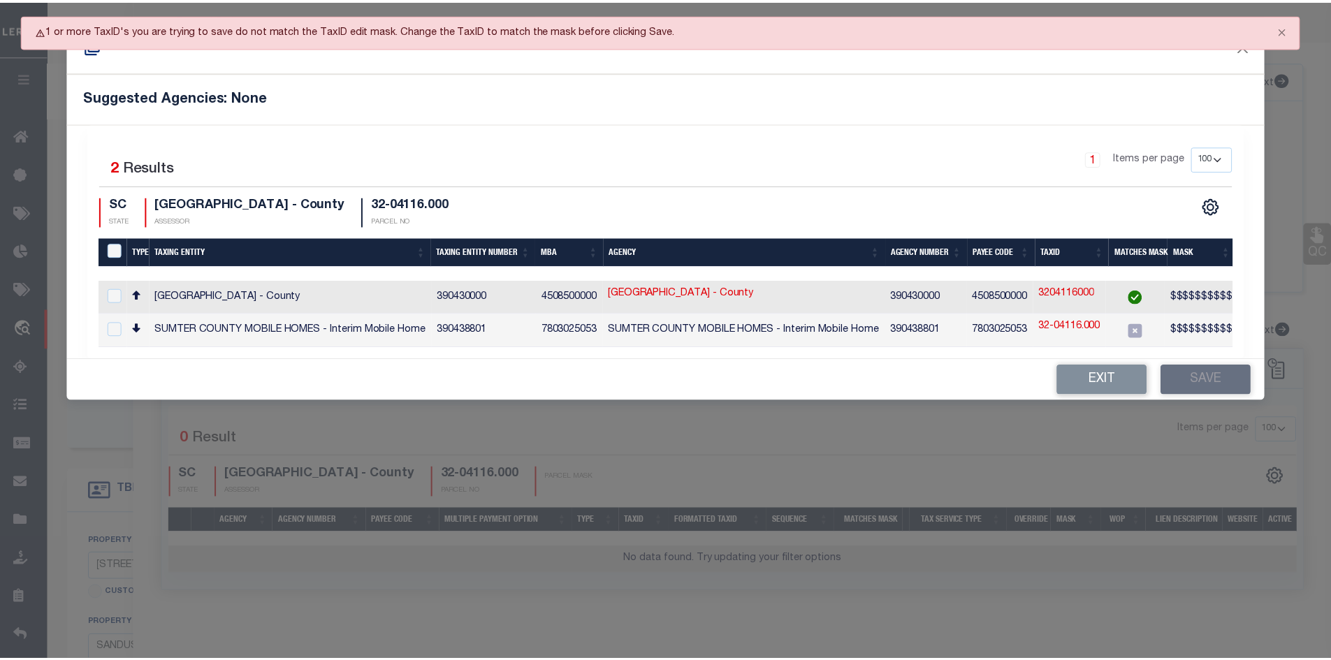
scroll to position [0, 0]
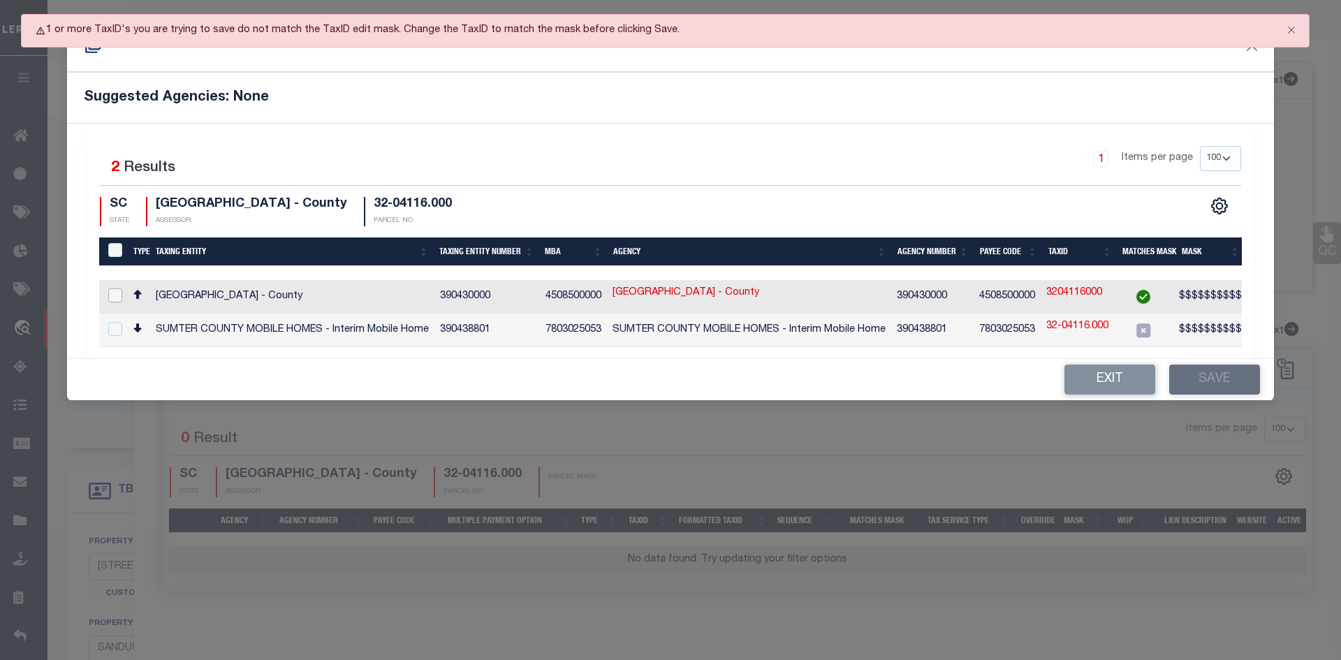
click at [108, 293] on input "checkbox" at bounding box center [115, 295] width 14 height 14
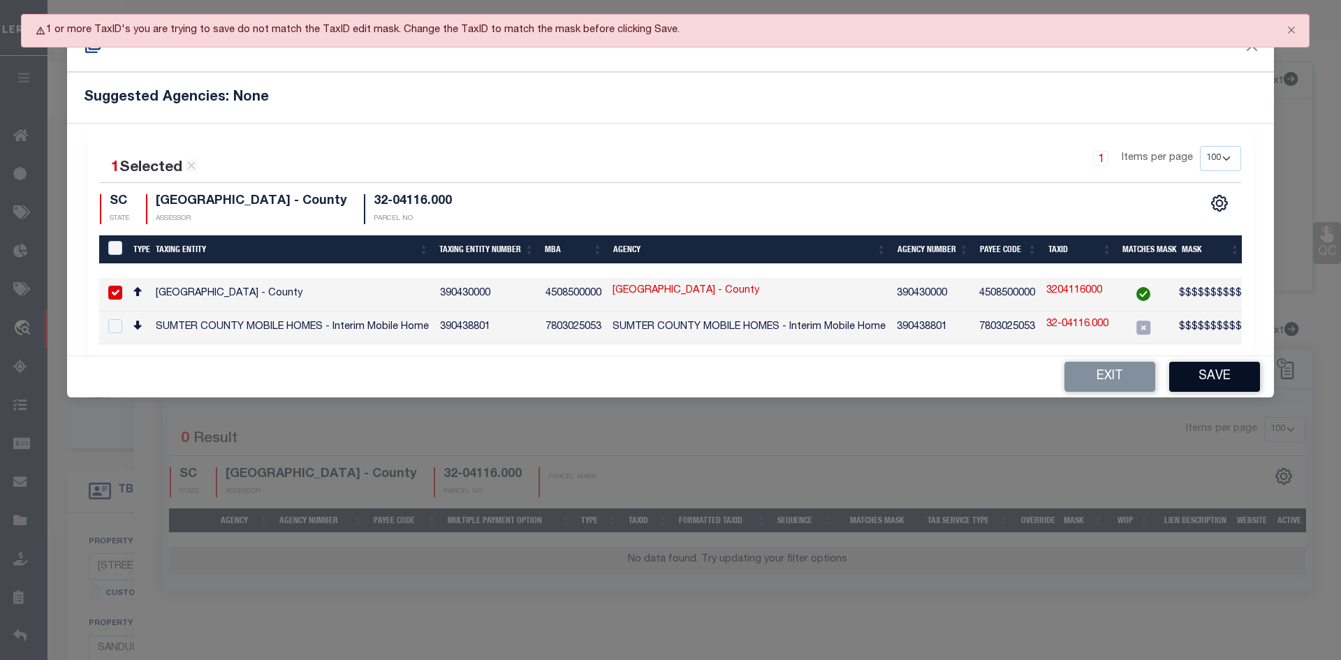
click at [1201, 379] on button "Save" at bounding box center [1214, 377] width 91 height 30
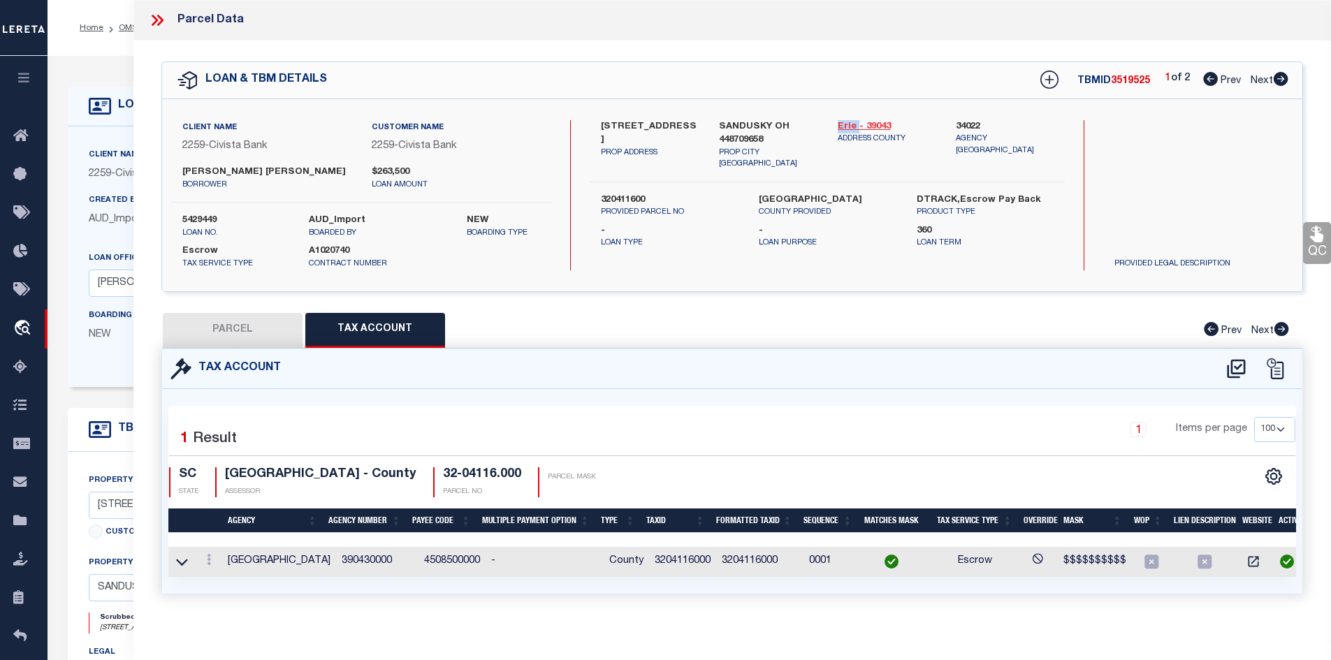
drag, startPoint x: 835, startPoint y: 123, endPoint x: 856, endPoint y: 123, distance: 20.3
click at [856, 123] on div "[GEOGRAPHIC_DATA] - 39043 ADDRESS COUNTY" at bounding box center [886, 145] width 119 height 50
click at [673, 557] on td "3204116000" at bounding box center [682, 562] width 67 height 30
click at [1282, 79] on icon at bounding box center [1280, 79] width 15 height 14
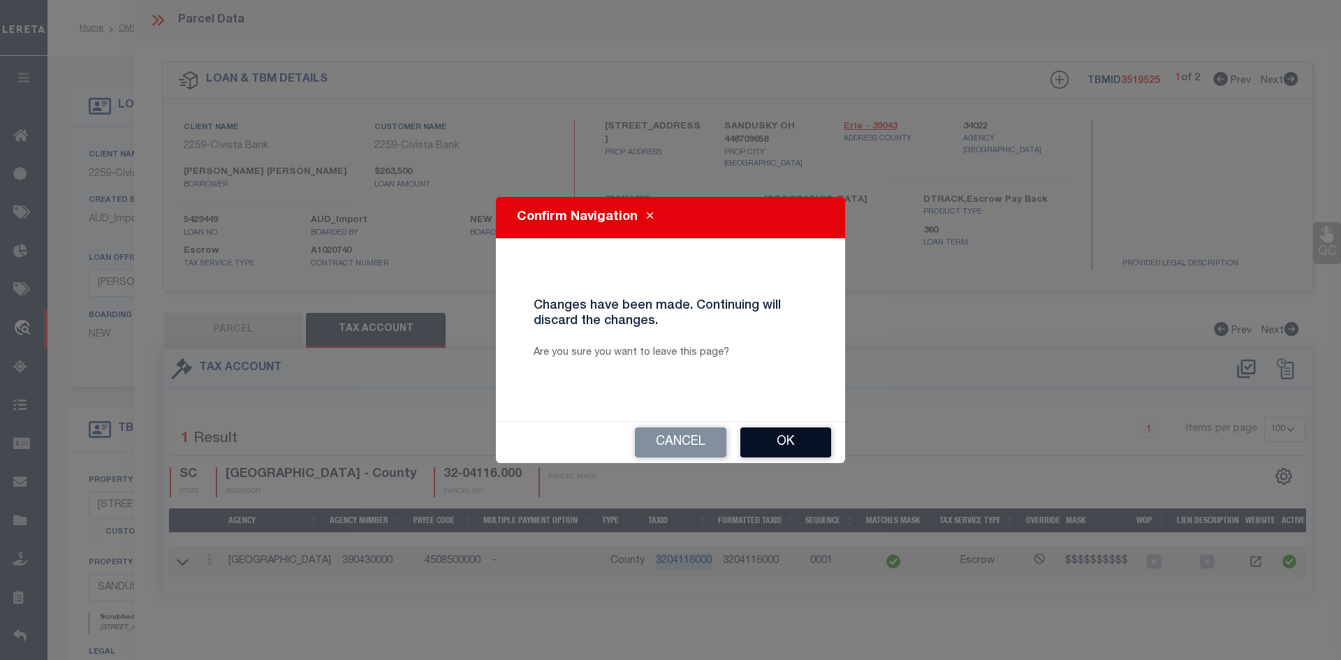
click at [773, 446] on button "Ok" at bounding box center [785, 442] width 91 height 30
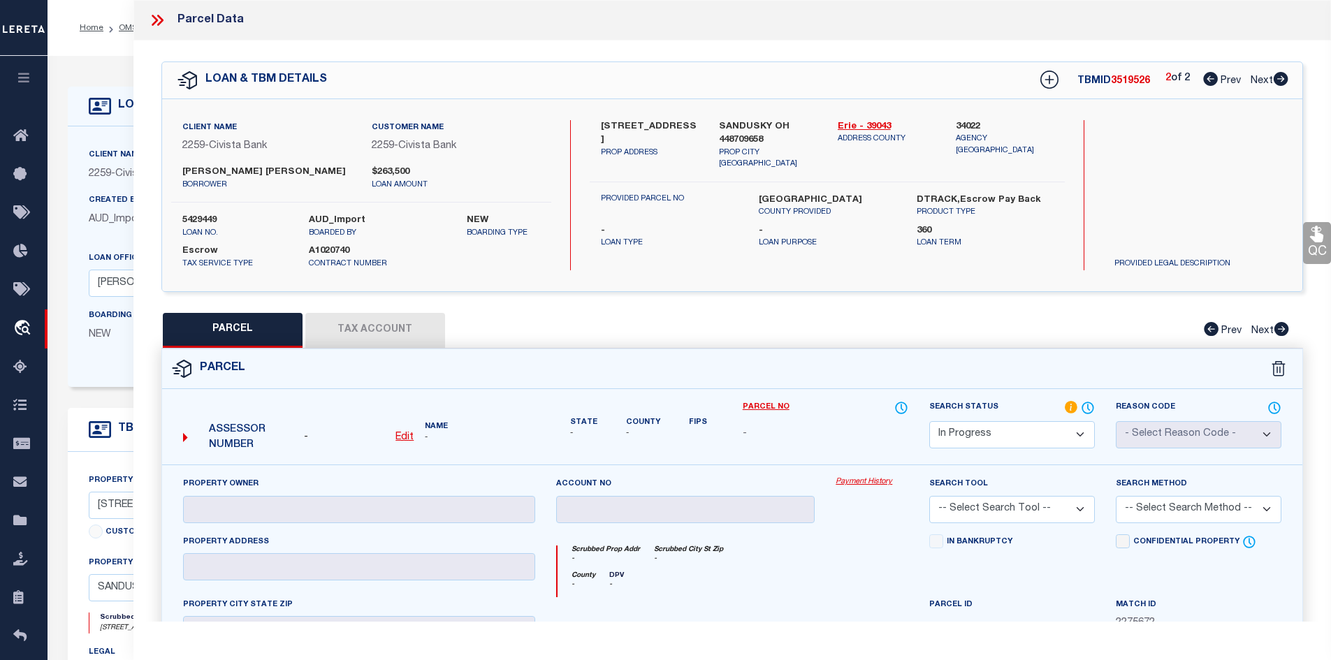
click at [1206, 82] on icon at bounding box center [1210, 79] width 15 height 14
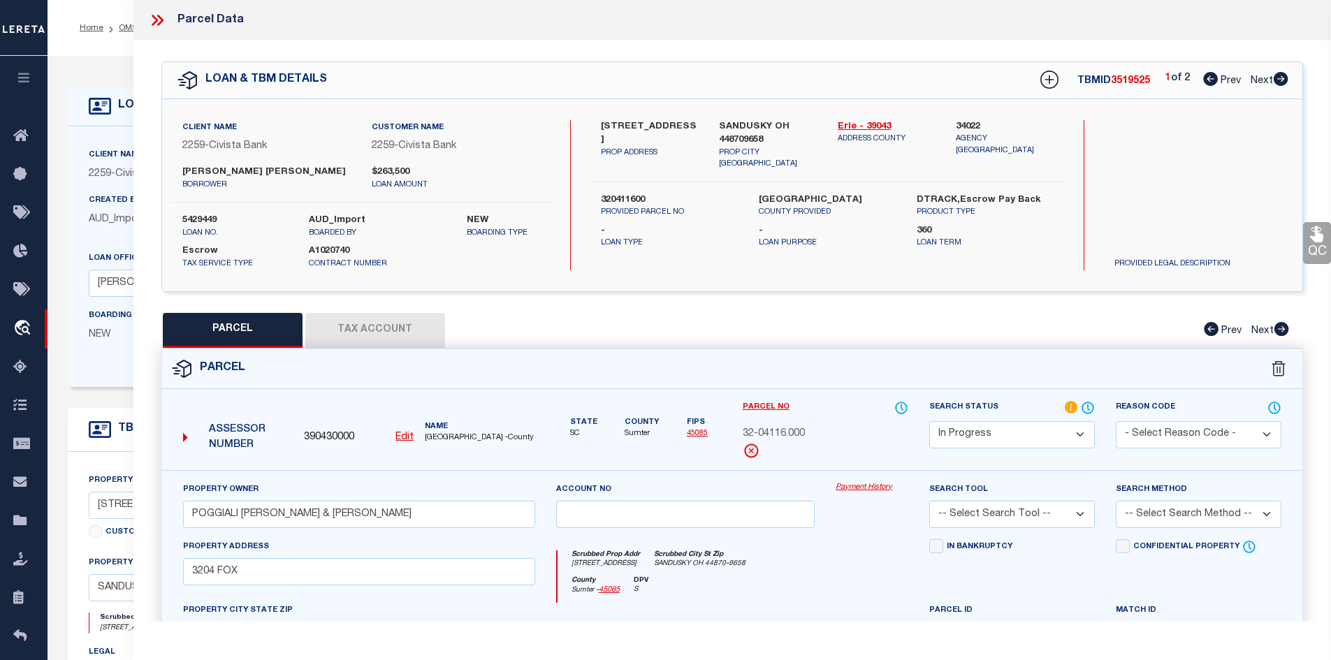
click at [1279, 82] on icon at bounding box center [1280, 79] width 15 height 14
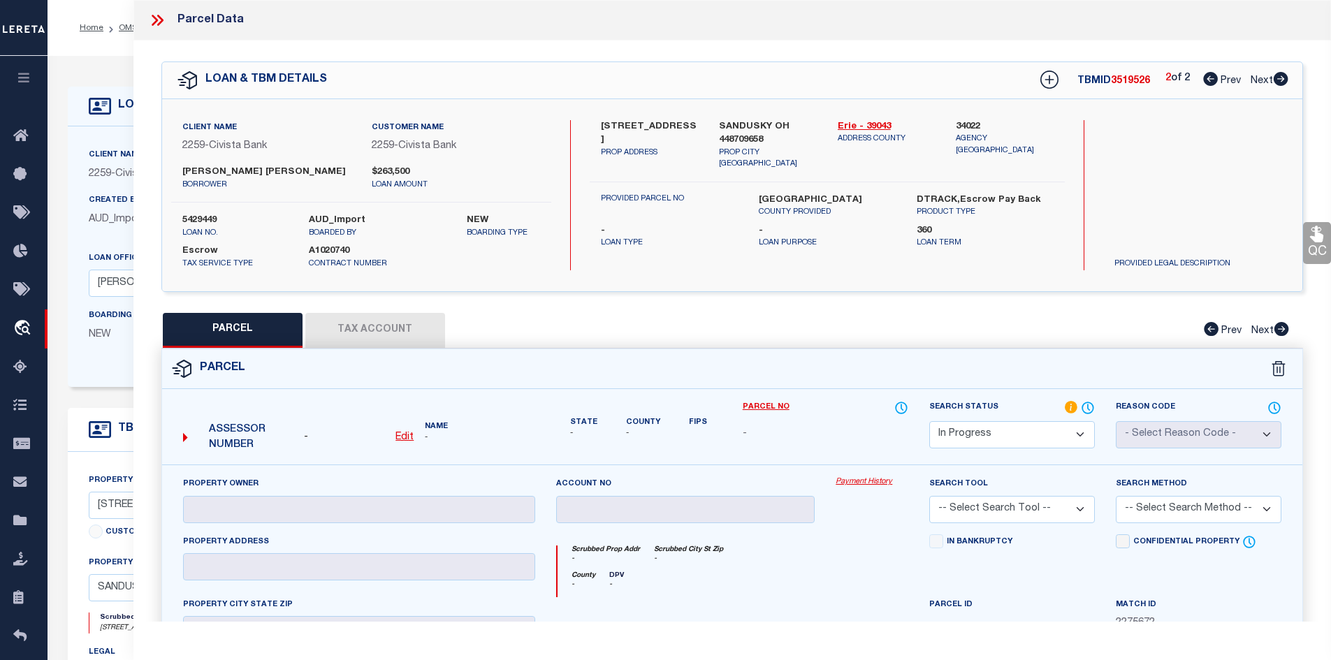
click at [1204, 79] on icon at bounding box center [1210, 79] width 15 height 14
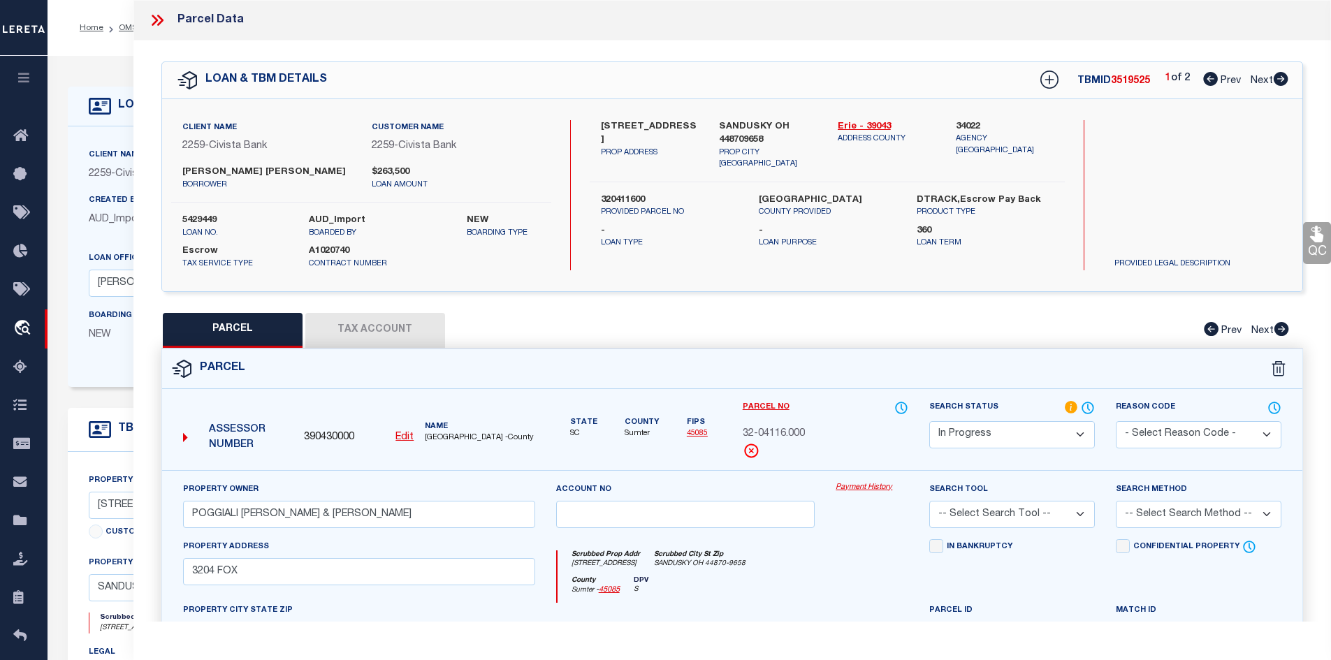
scroll to position [210, 0]
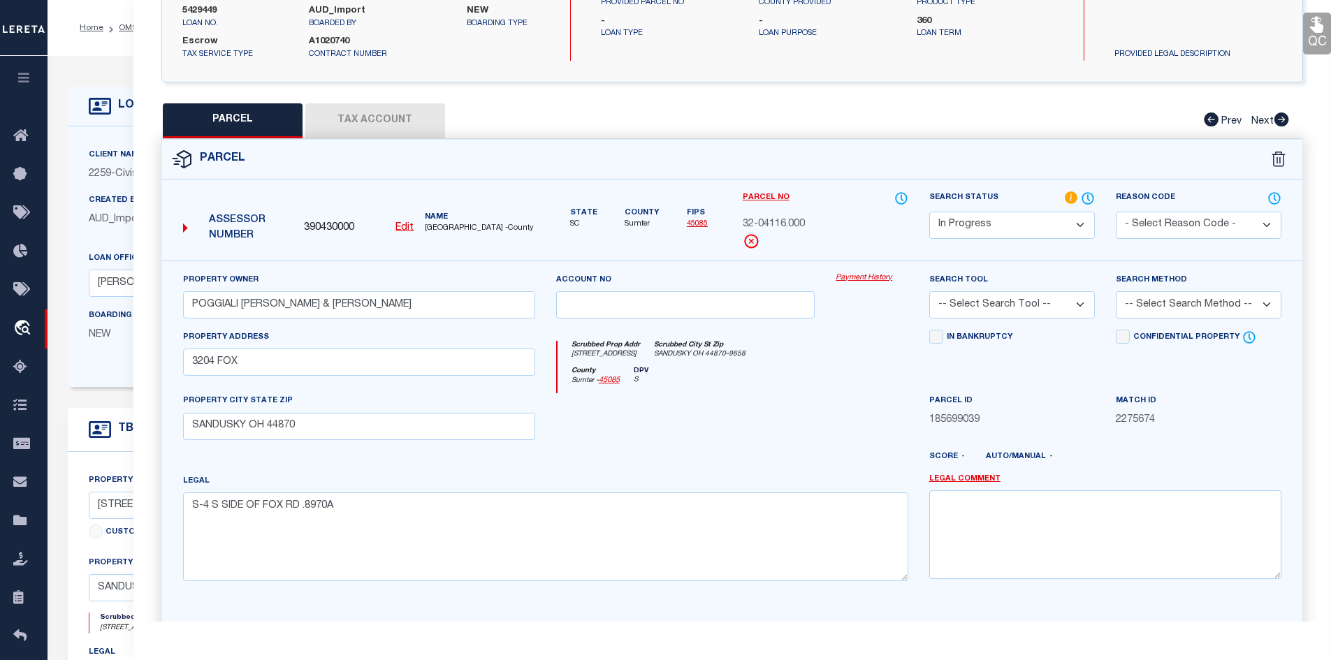
click at [1261, 303] on select "-- Select Search Method -- Property Address Legal Liability Info Provided" at bounding box center [1198, 304] width 166 height 27
click at [1115, 291] on select "-- Select Search Method -- Property Address Legal Liability Info Provided" at bounding box center [1198, 304] width 166 height 27
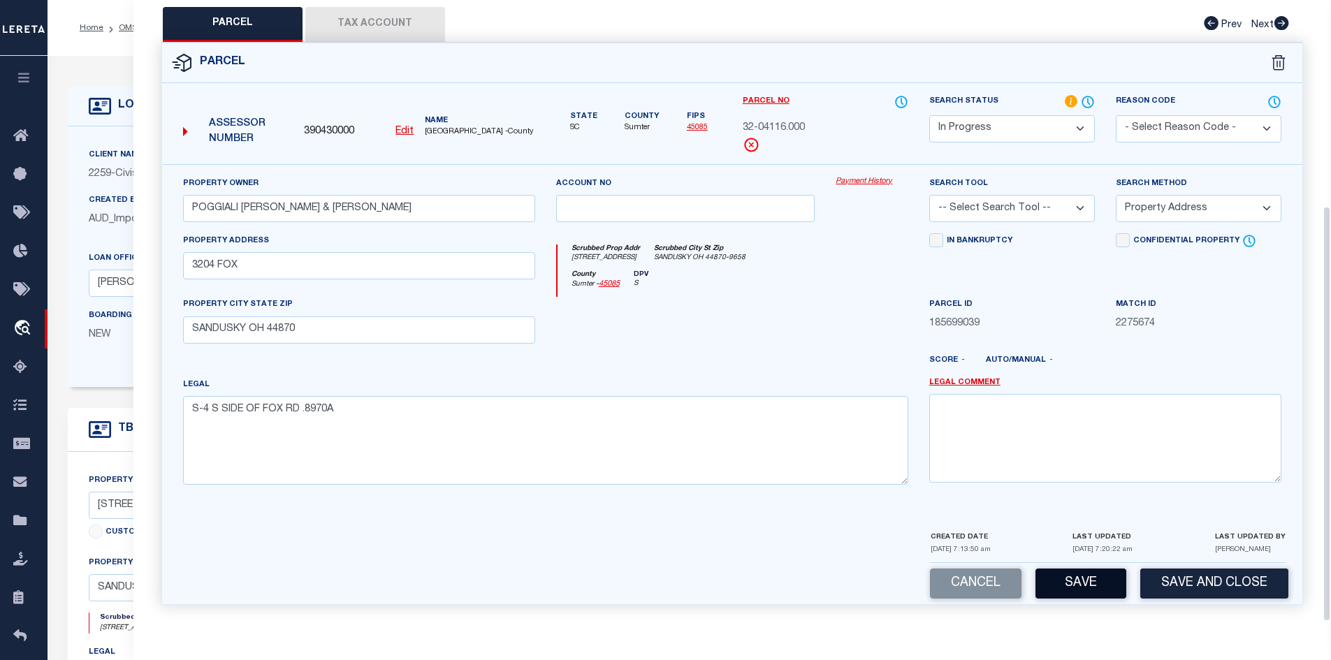
click at [1083, 588] on button "Save" at bounding box center [1080, 584] width 91 height 30
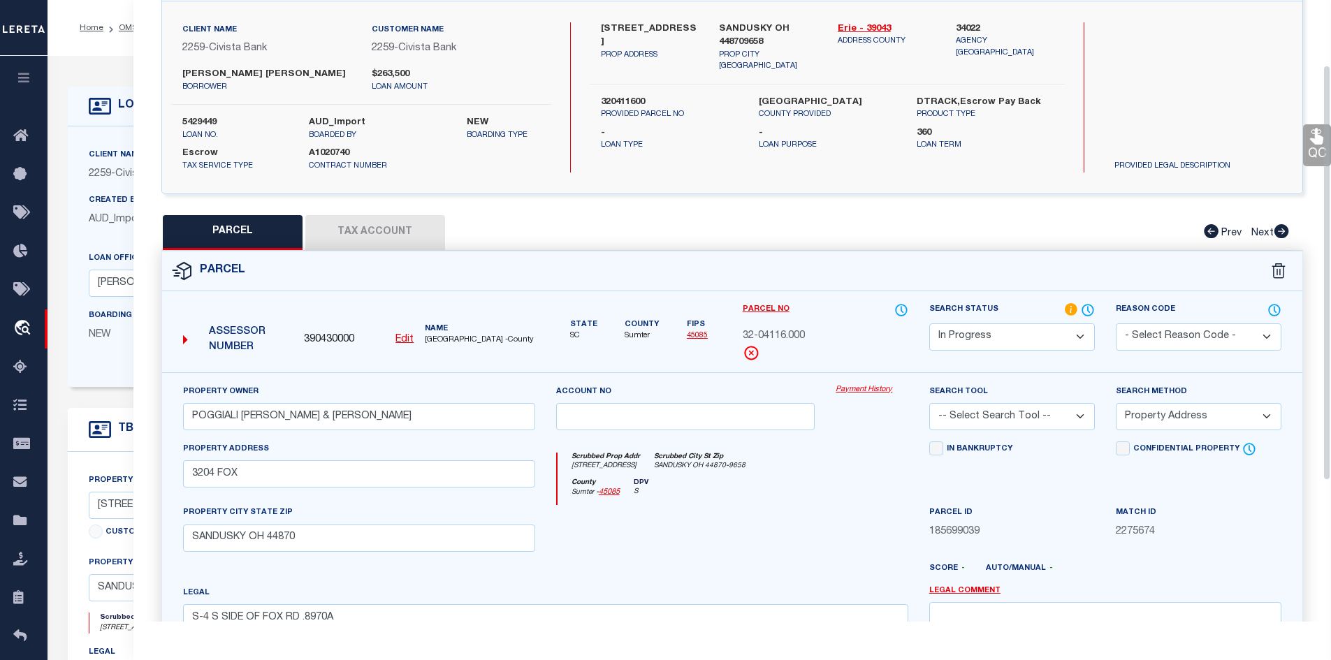
scroll to position [0, 0]
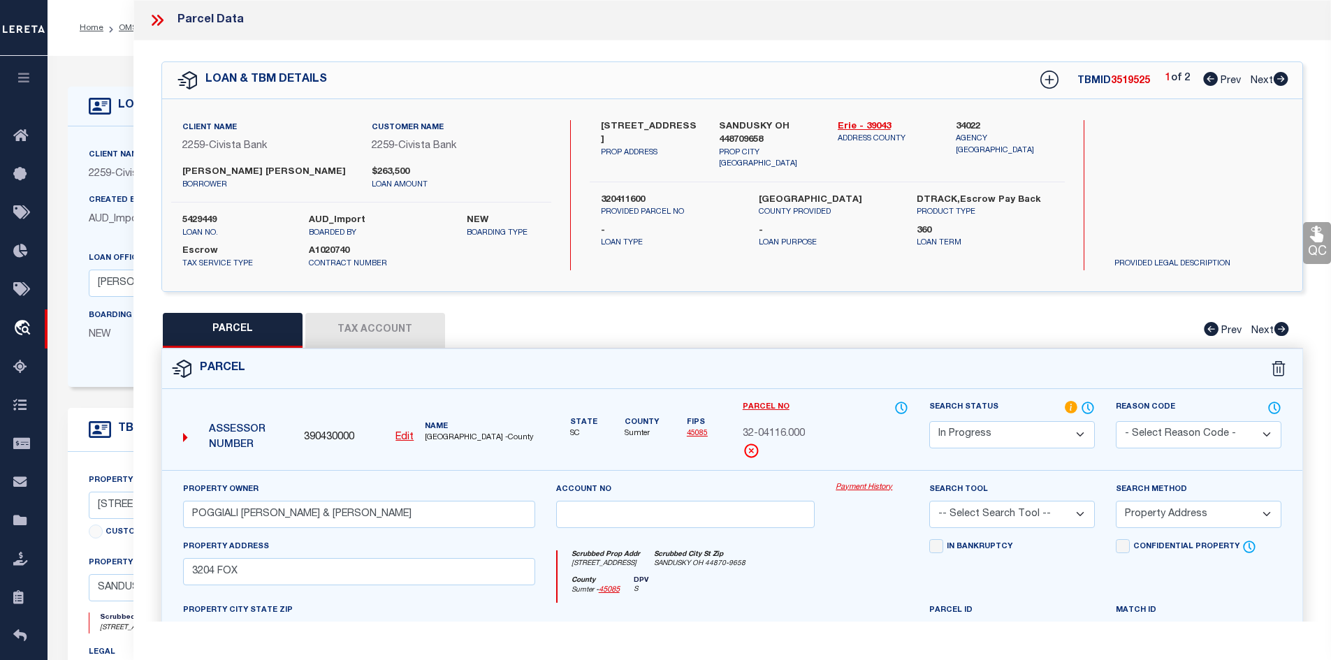
click at [1278, 82] on icon at bounding box center [1280, 79] width 15 height 14
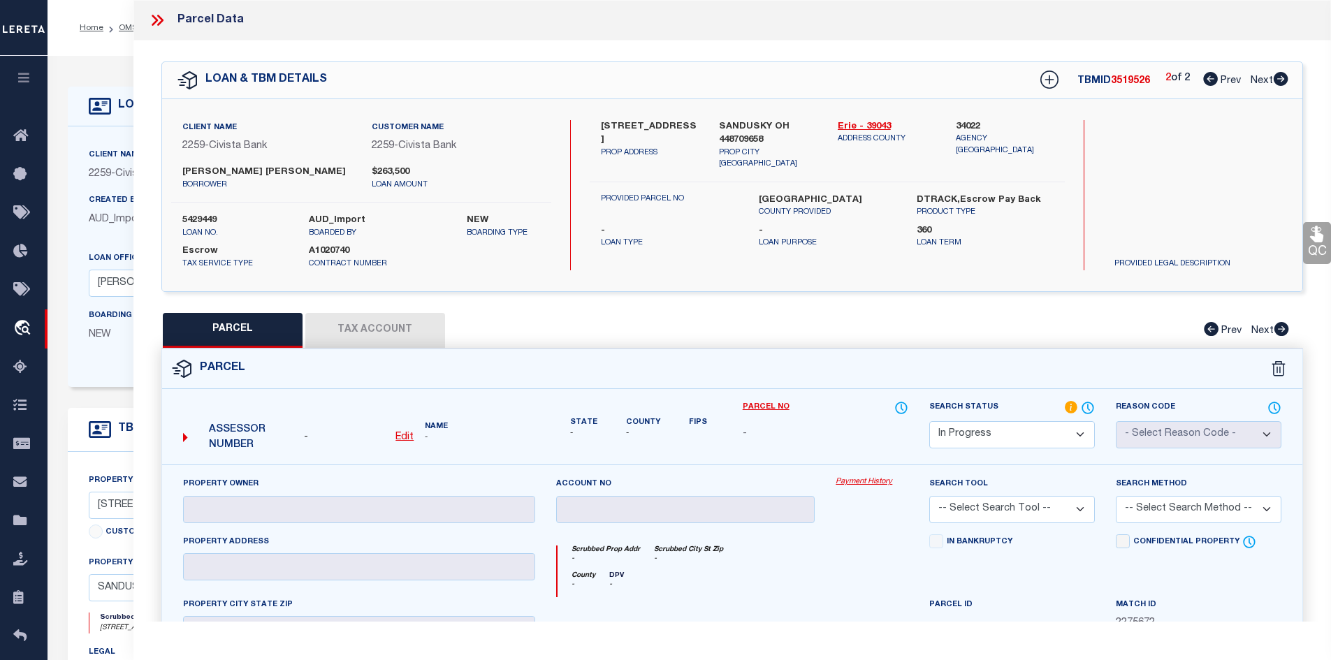
click at [1127, 76] on span "3519526" at bounding box center [1130, 81] width 39 height 10
click at [156, 20] on icon at bounding box center [155, 20] width 6 height 11
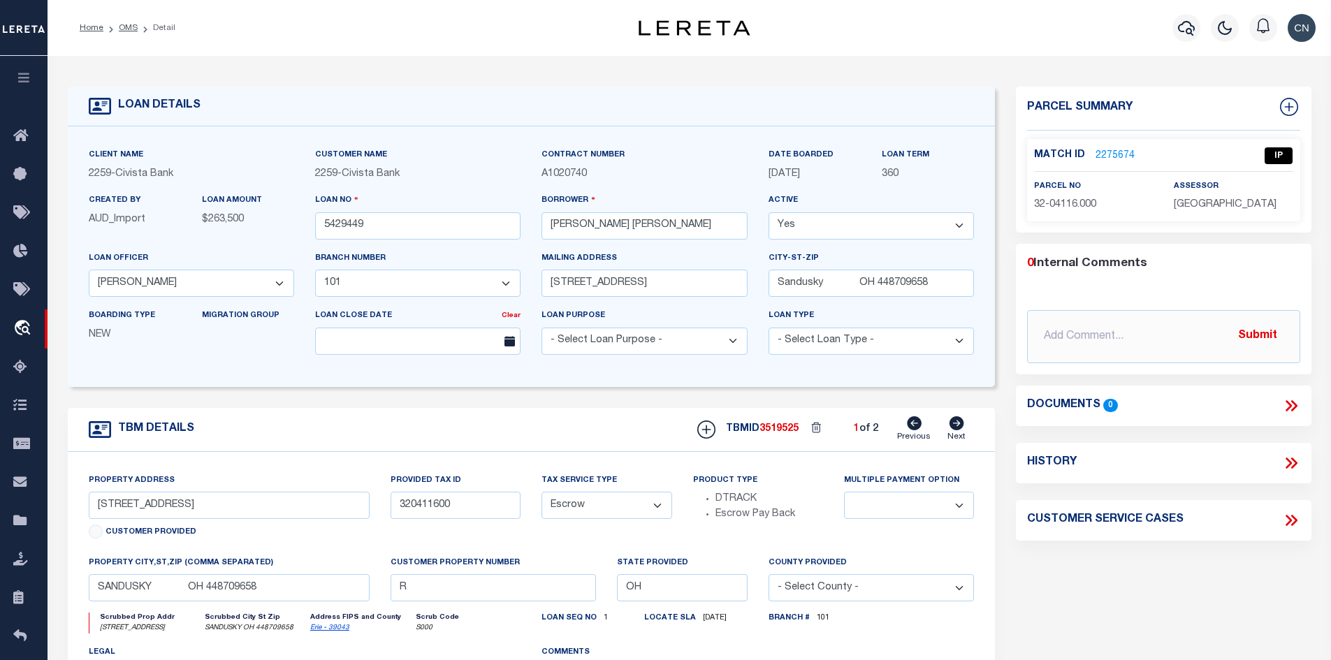
click at [1106, 151] on link "2275674" at bounding box center [1114, 156] width 39 height 15
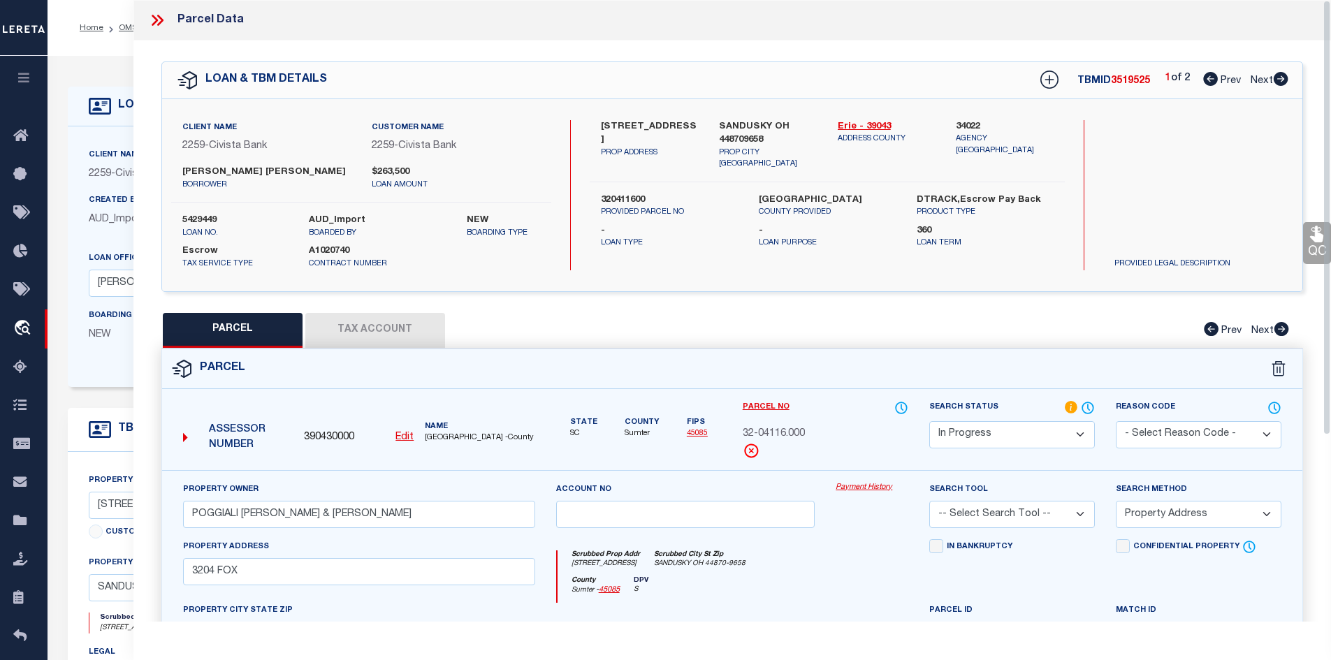
click at [1278, 78] on icon at bounding box center [1280, 79] width 15 height 14
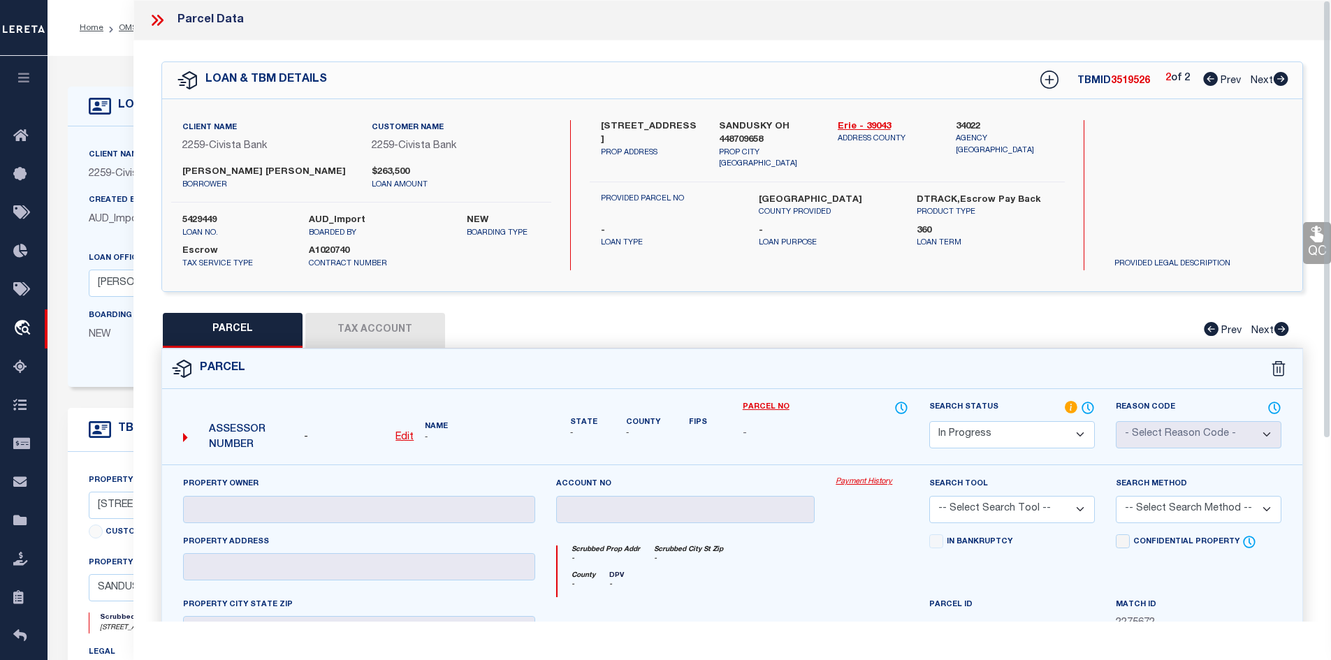
click at [159, 20] on icon at bounding box center [157, 20] width 18 height 18
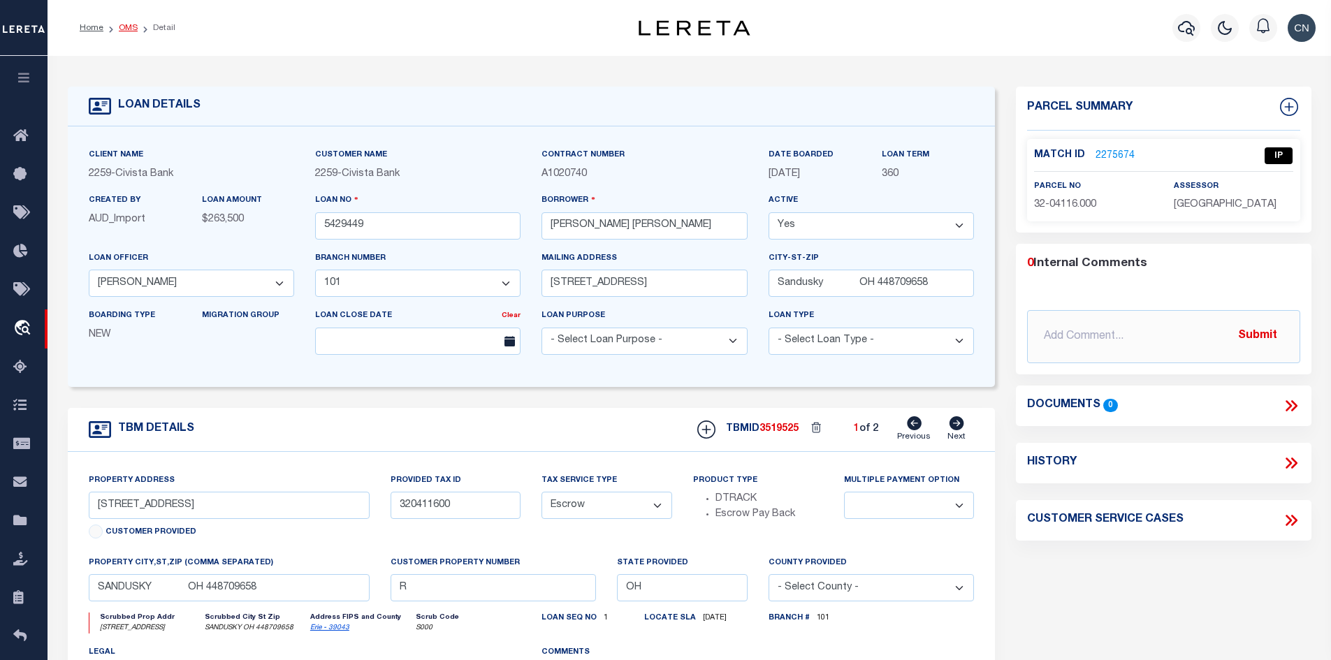
click at [124, 27] on link "OMS" at bounding box center [128, 28] width 19 height 8
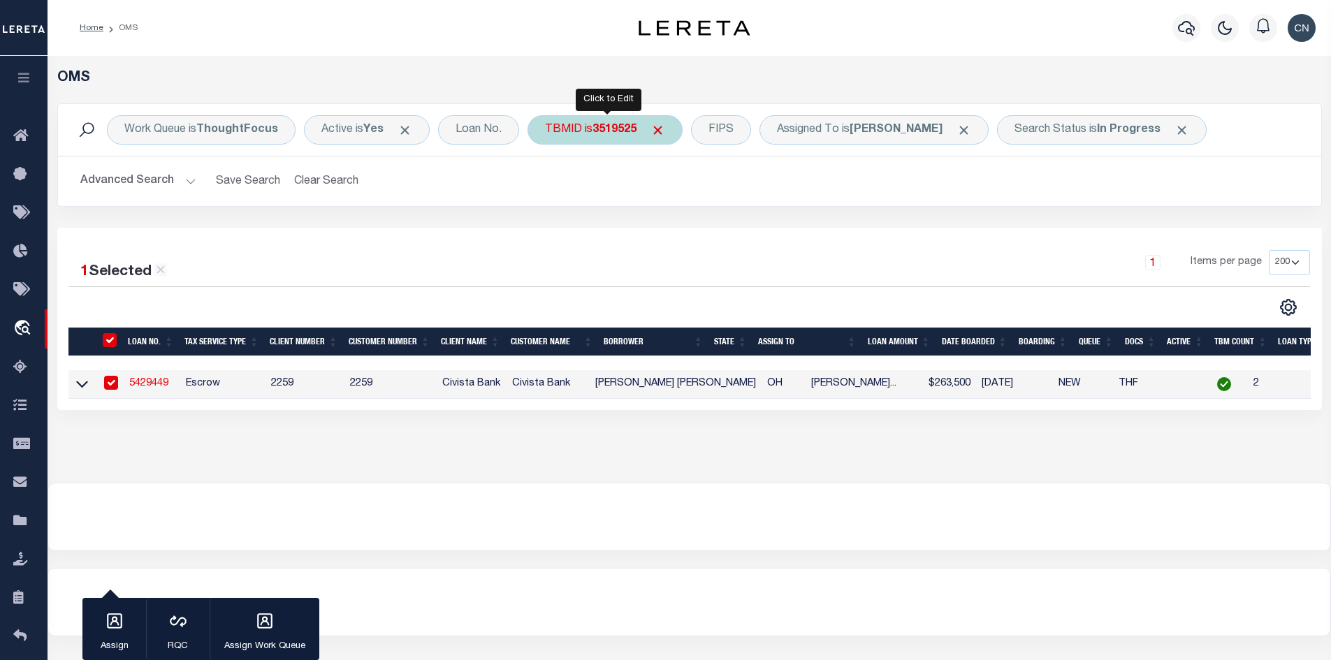
click at [606, 133] on b "3519525" at bounding box center [614, 129] width 44 height 11
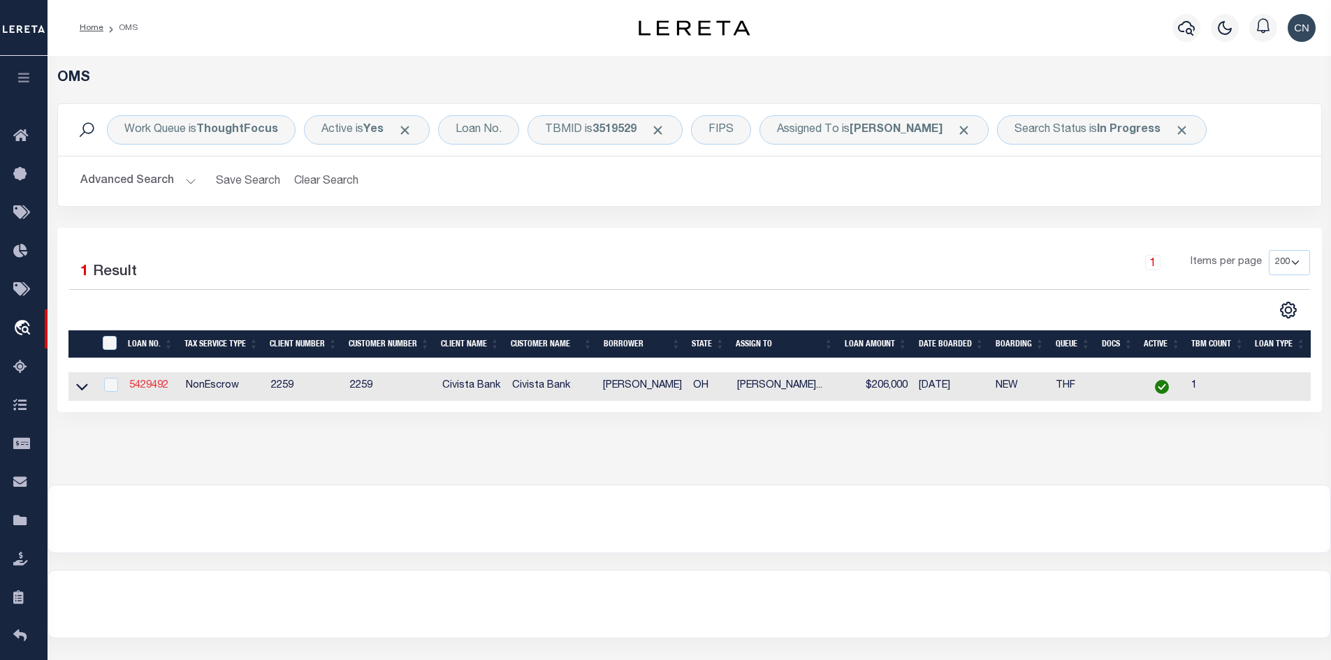
click at [149, 388] on link "5429492" at bounding box center [148, 386] width 39 height 10
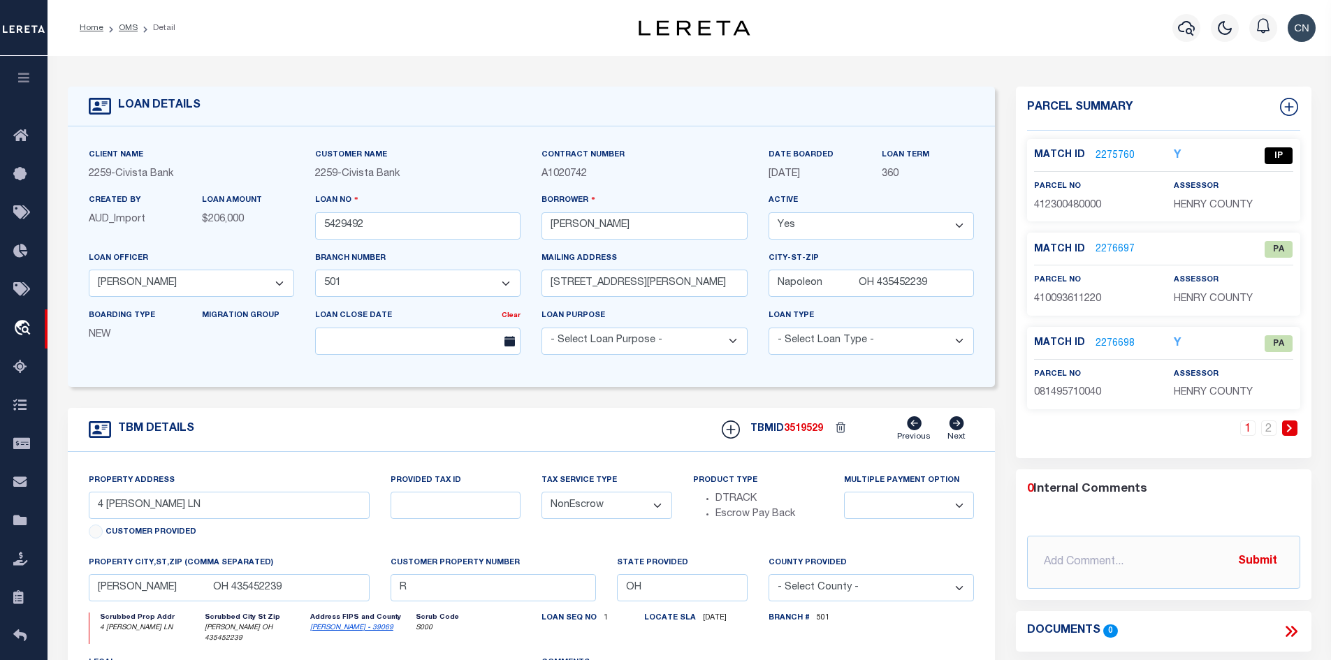
click at [1289, 429] on icon at bounding box center [1289, 428] width 5 height 8
click at [1249, 430] on icon at bounding box center [1247, 428] width 5 height 8
click at [1106, 151] on link "2275760" at bounding box center [1114, 156] width 39 height 15
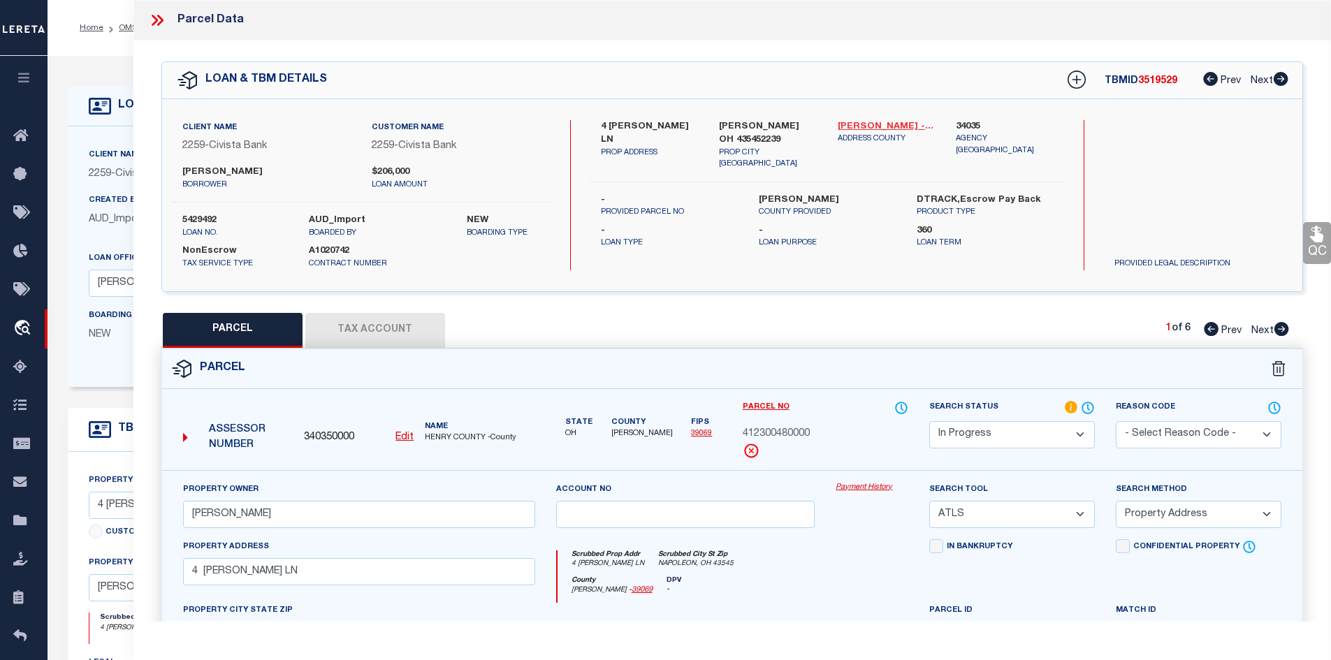
click at [857, 125] on link "[PERSON_NAME] - 39069" at bounding box center [886, 127] width 98 height 14
drag, startPoint x: 600, startPoint y: 123, endPoint x: 685, endPoint y: 122, distance: 85.2
click at [685, 122] on label "4 [PERSON_NAME] LN" at bounding box center [650, 133] width 98 height 27
drag, startPoint x: 175, startPoint y: 168, endPoint x: 269, endPoint y: 169, distance: 93.6
click at [269, 169] on div "[PERSON_NAME]" at bounding box center [266, 178] width 189 height 25
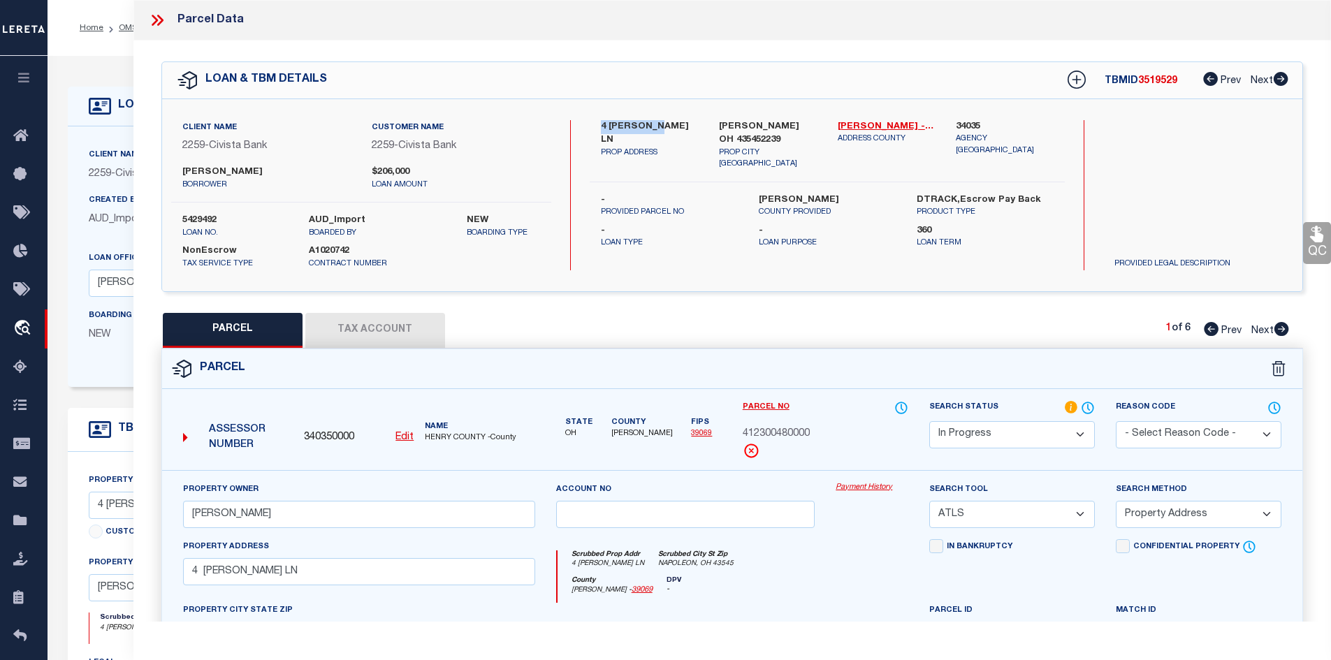
click at [268, 173] on label "[PERSON_NAME]" at bounding box center [266, 173] width 168 height 14
click at [233, 170] on label "[PERSON_NAME]" at bounding box center [266, 173] width 168 height 14
drag, startPoint x: 223, startPoint y: 170, endPoint x: 251, endPoint y: 170, distance: 27.9
click at [251, 170] on label "[PERSON_NAME]" at bounding box center [266, 173] width 168 height 14
click at [267, 176] on label "[PERSON_NAME]" at bounding box center [266, 173] width 168 height 14
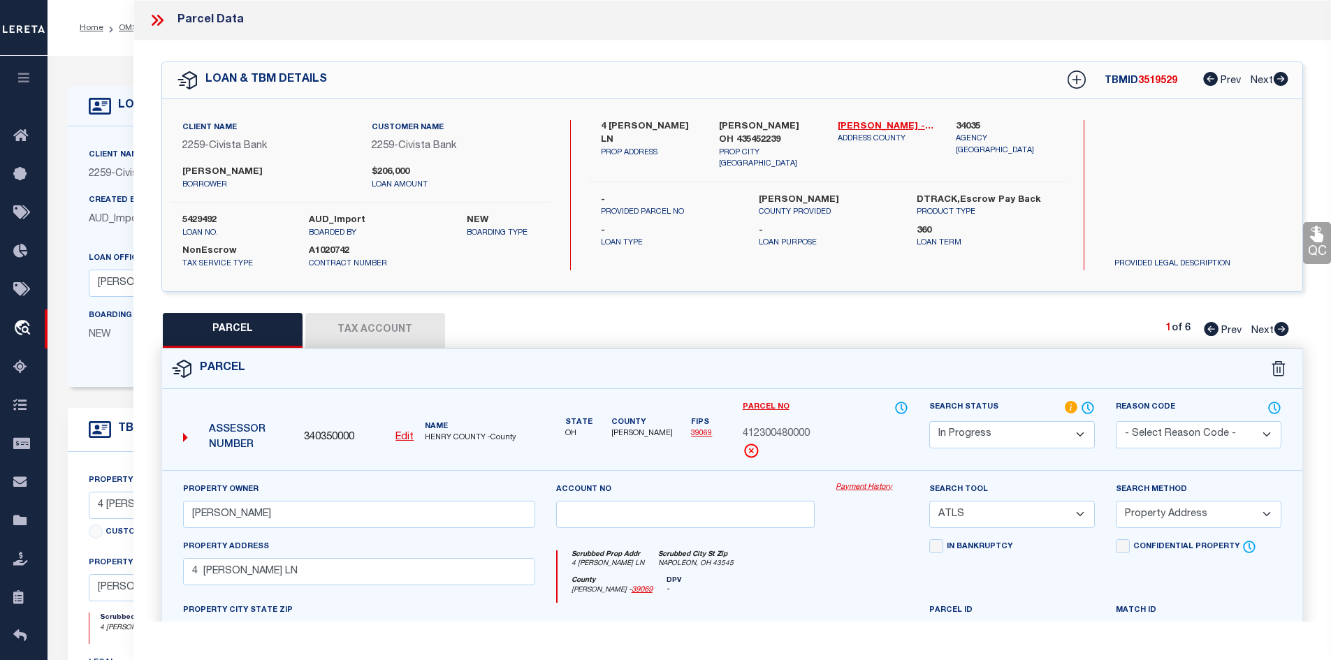
drag, startPoint x: 226, startPoint y: 169, endPoint x: 280, endPoint y: 172, distance: 53.9
click at [280, 172] on label "[PERSON_NAME]" at bounding box center [266, 173] width 168 height 14
click at [194, 172] on label "[PERSON_NAME]" at bounding box center [266, 173] width 168 height 14
click at [405, 436] on u "Edit" at bounding box center [404, 437] width 18 height 10
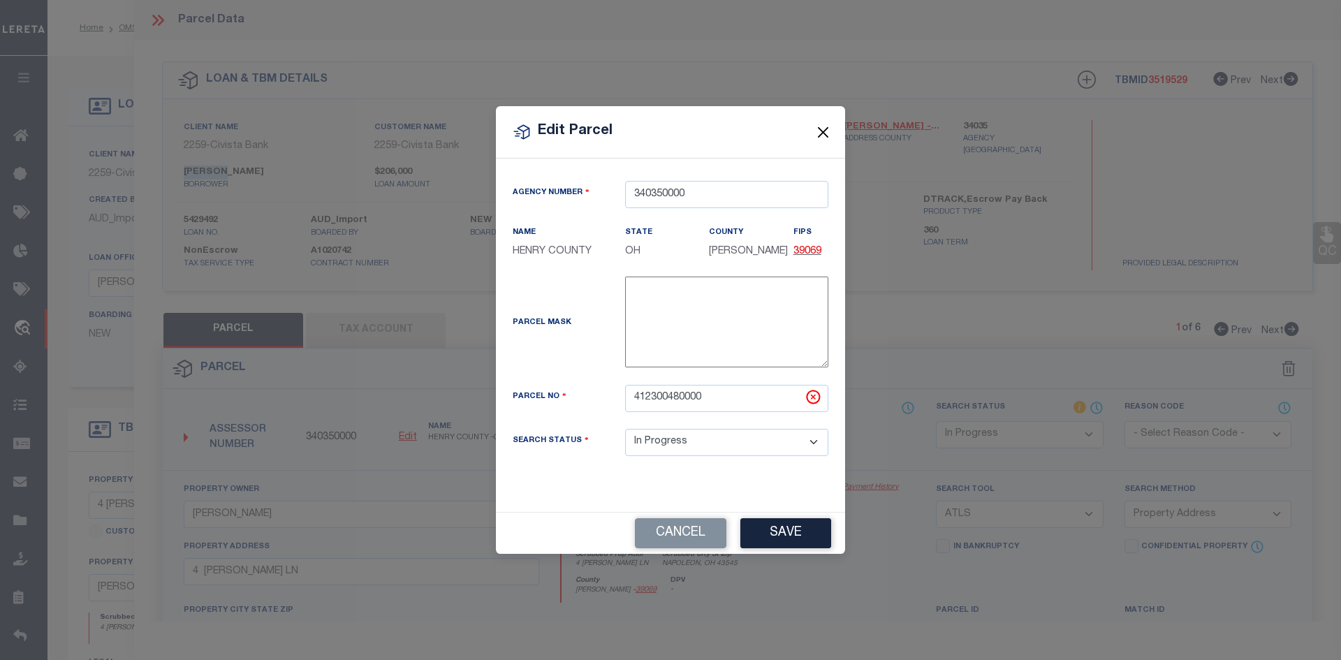
click at [825, 135] on button "Close" at bounding box center [823, 132] width 18 height 18
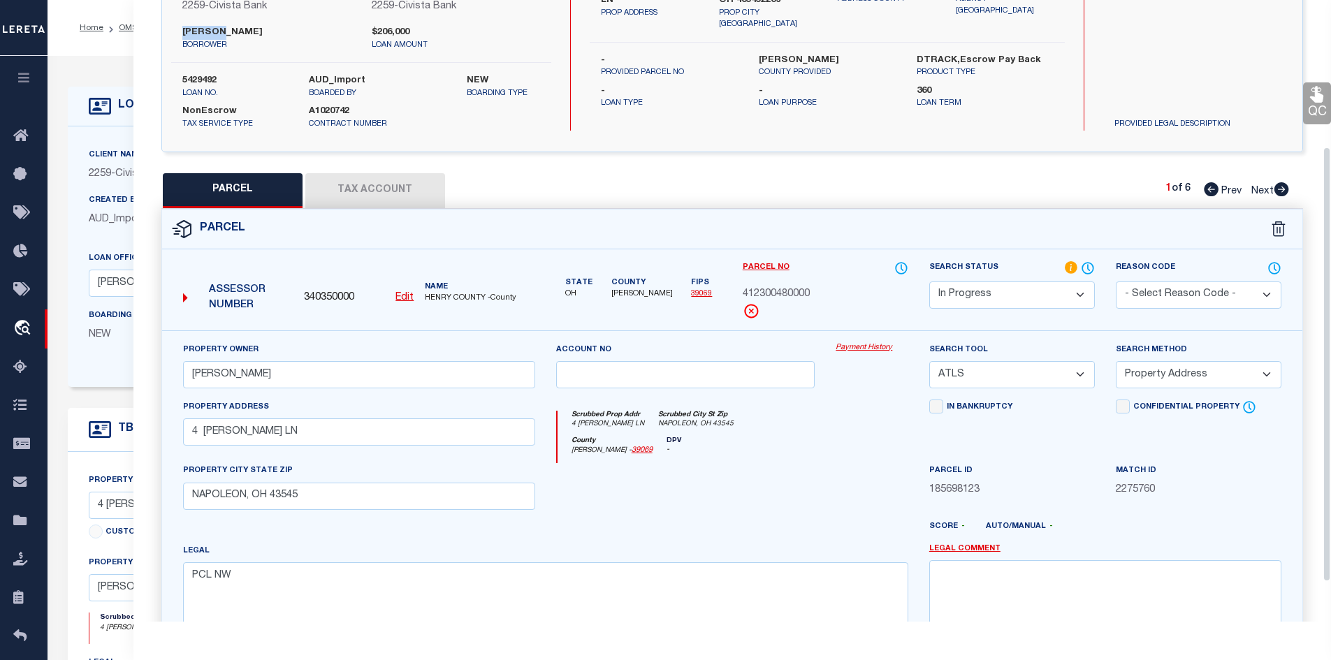
scroll to position [210, 0]
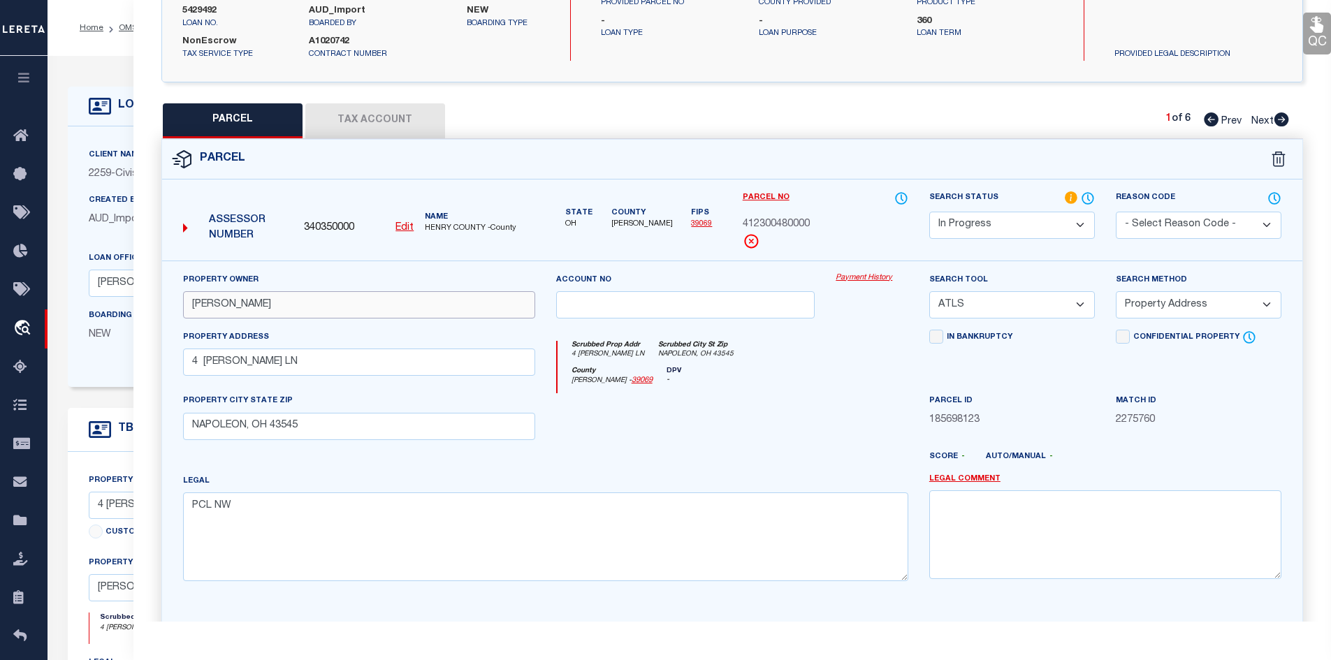
drag, startPoint x: 193, startPoint y: 302, endPoint x: 330, endPoint y: 307, distance: 137.0
click at [330, 307] on input "[PERSON_NAME]" at bounding box center [359, 304] width 352 height 27
paste input "[PERSON_NAME], ETUX"
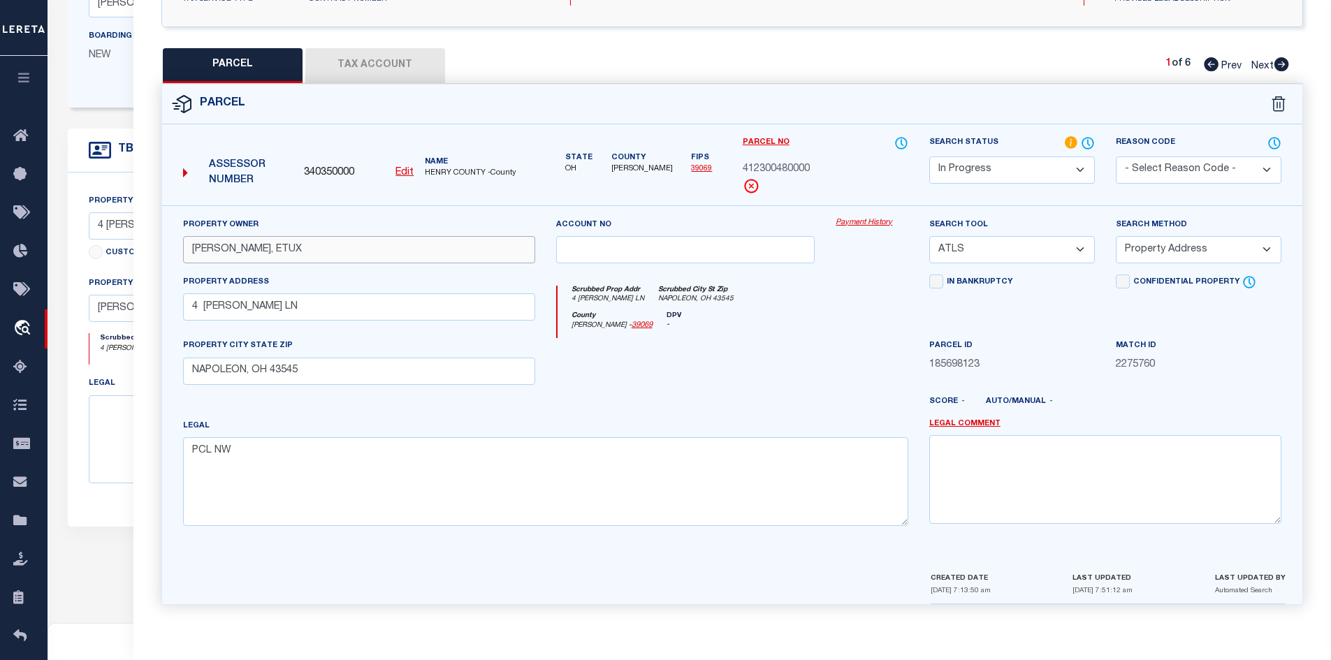
scroll to position [408, 0]
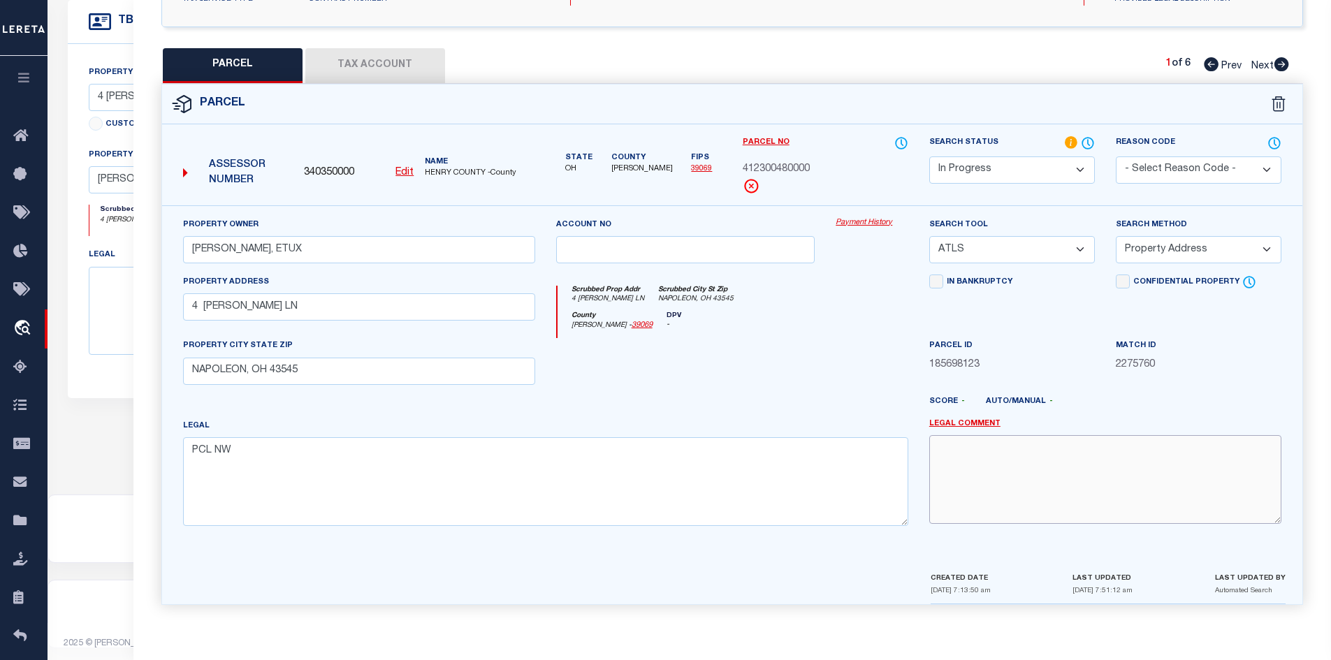
click at [961, 460] on textarea at bounding box center [1105, 479] width 352 height 88
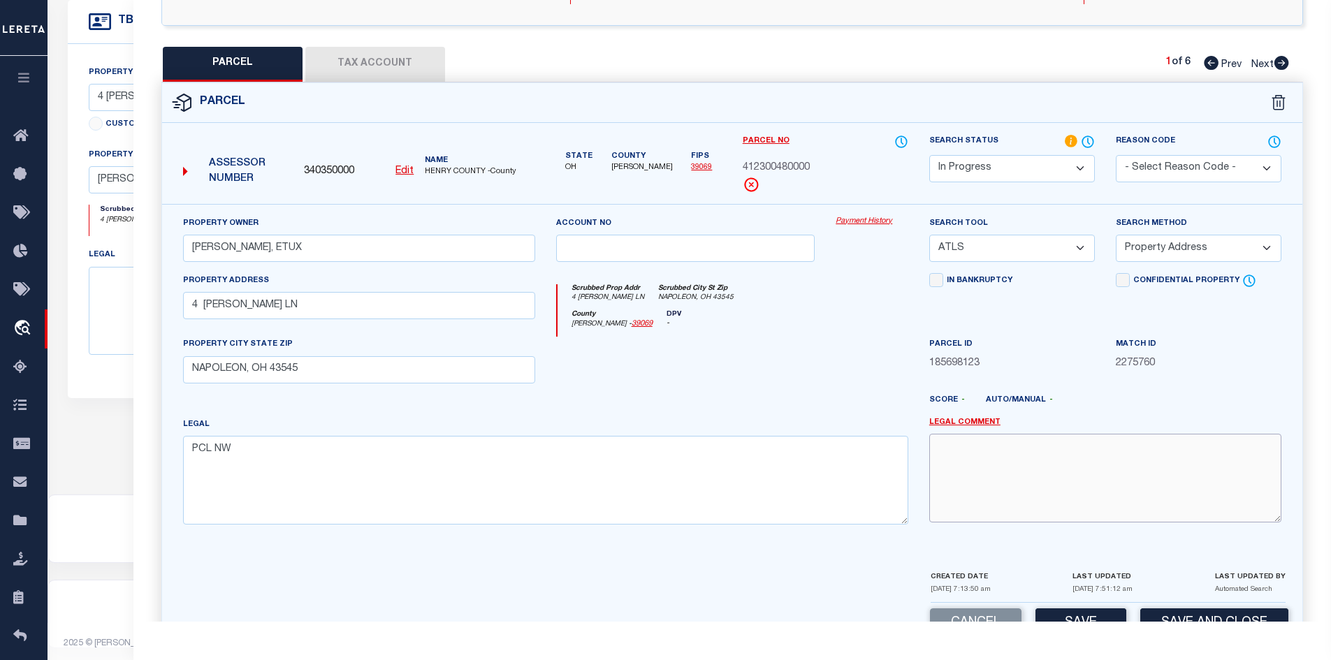
scroll to position [307, 0]
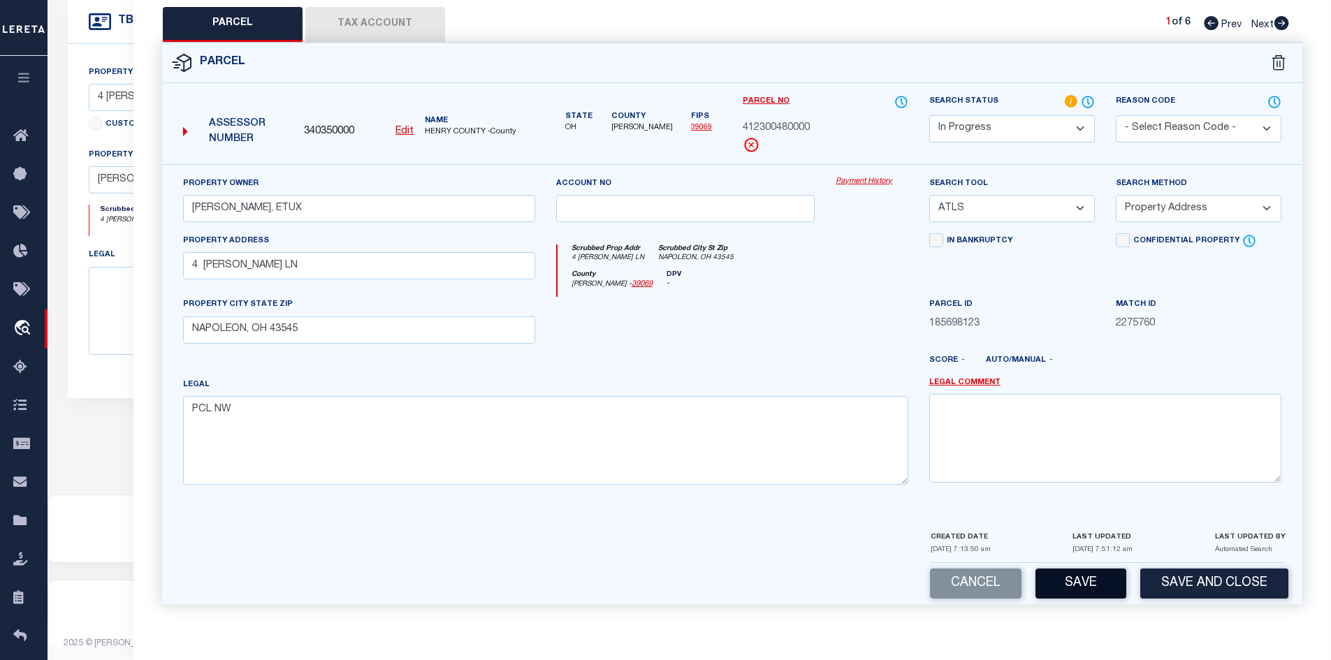
click at [1085, 581] on button "Save" at bounding box center [1080, 584] width 91 height 30
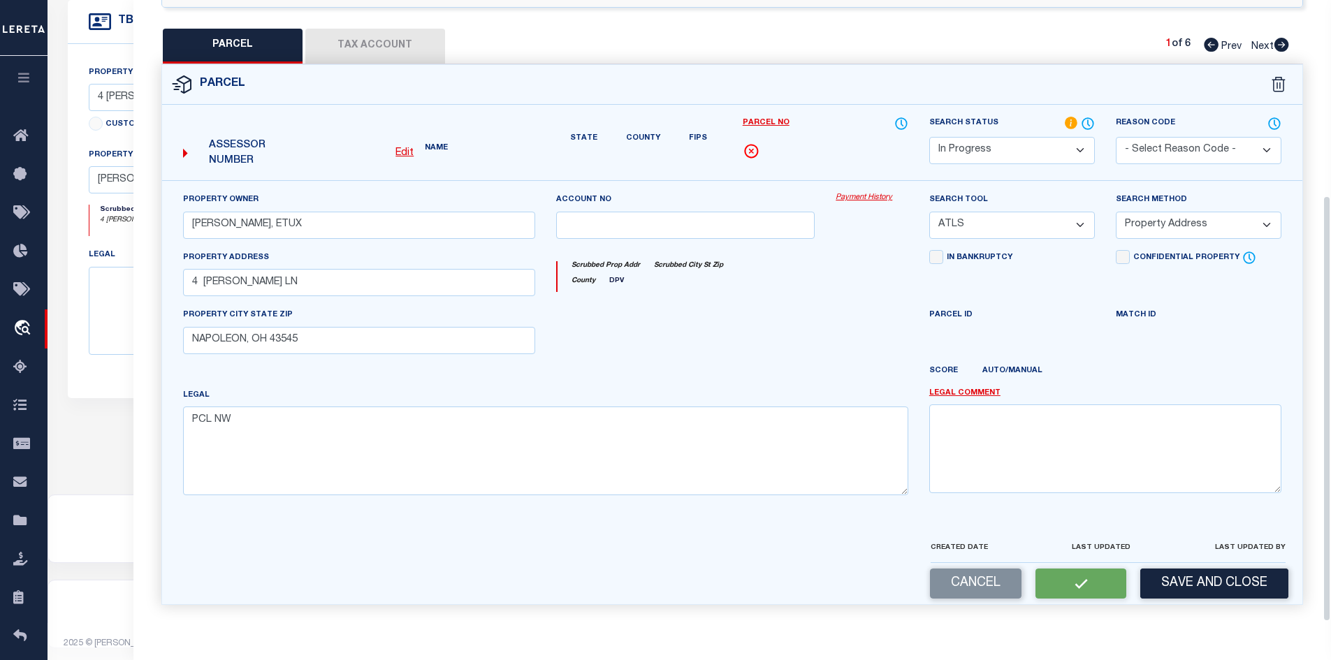
scroll to position [266, 0]
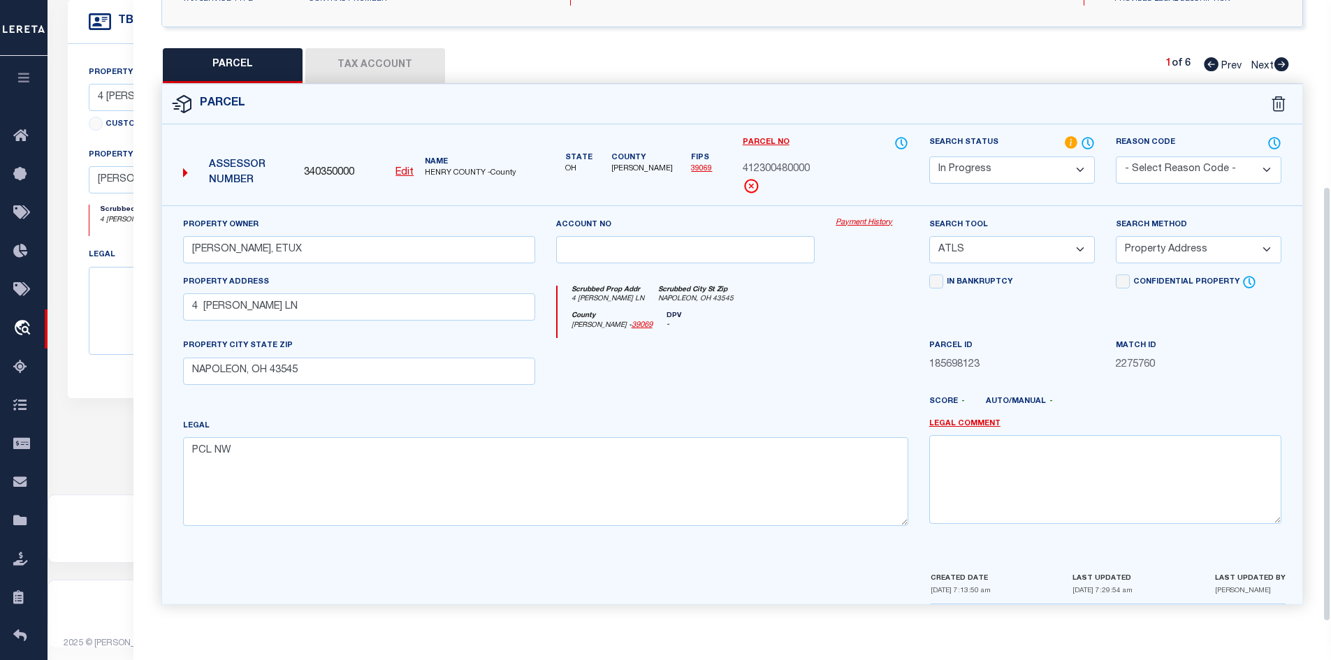
click at [365, 65] on button "Tax Account" at bounding box center [375, 65] width 140 height 35
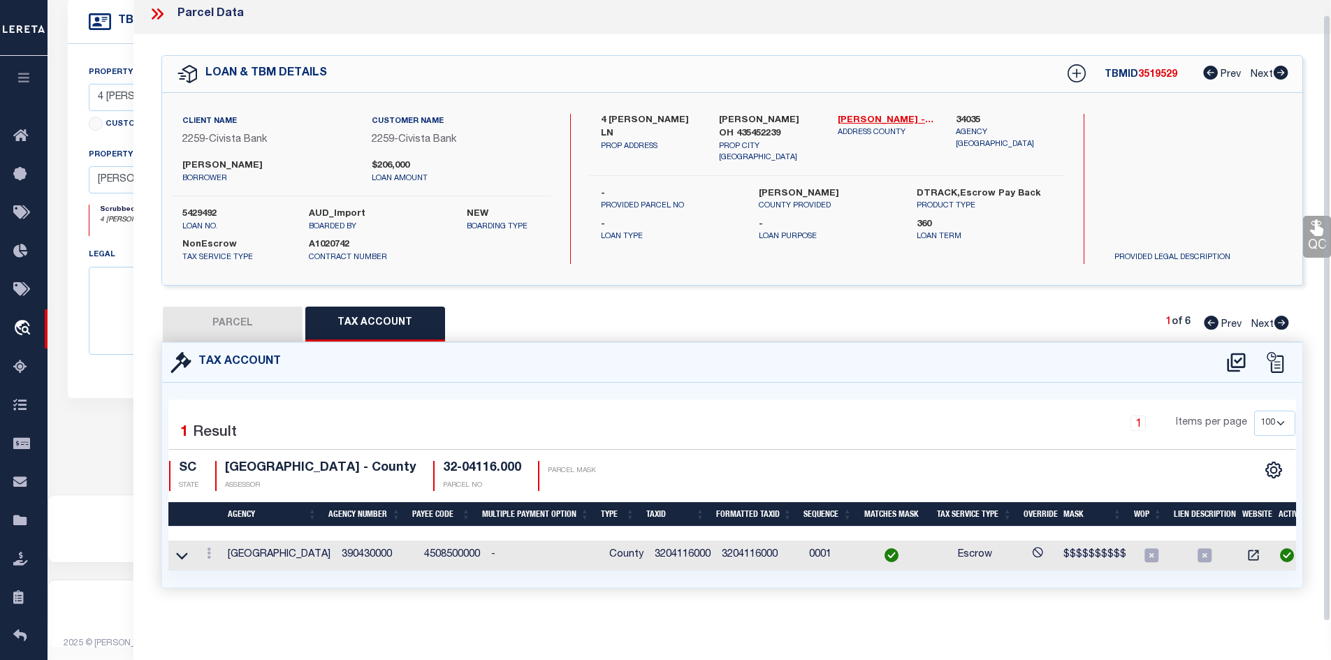
scroll to position [0, 0]
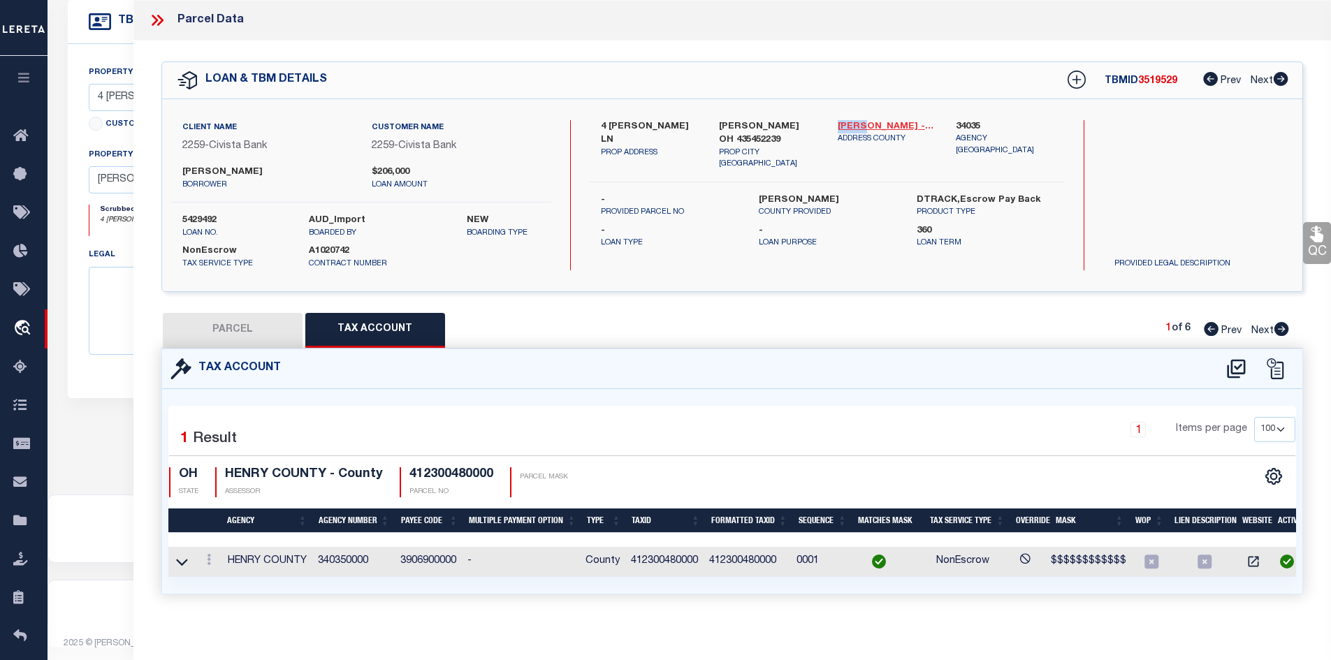
drag, startPoint x: 836, startPoint y: 122, endPoint x: 863, endPoint y: 125, distance: 26.7
click at [863, 125] on div "[PERSON_NAME] - 39069 ADDRESS COUNTY" at bounding box center [886, 145] width 119 height 50
click at [657, 555] on td "412300480000" at bounding box center [664, 562] width 78 height 30
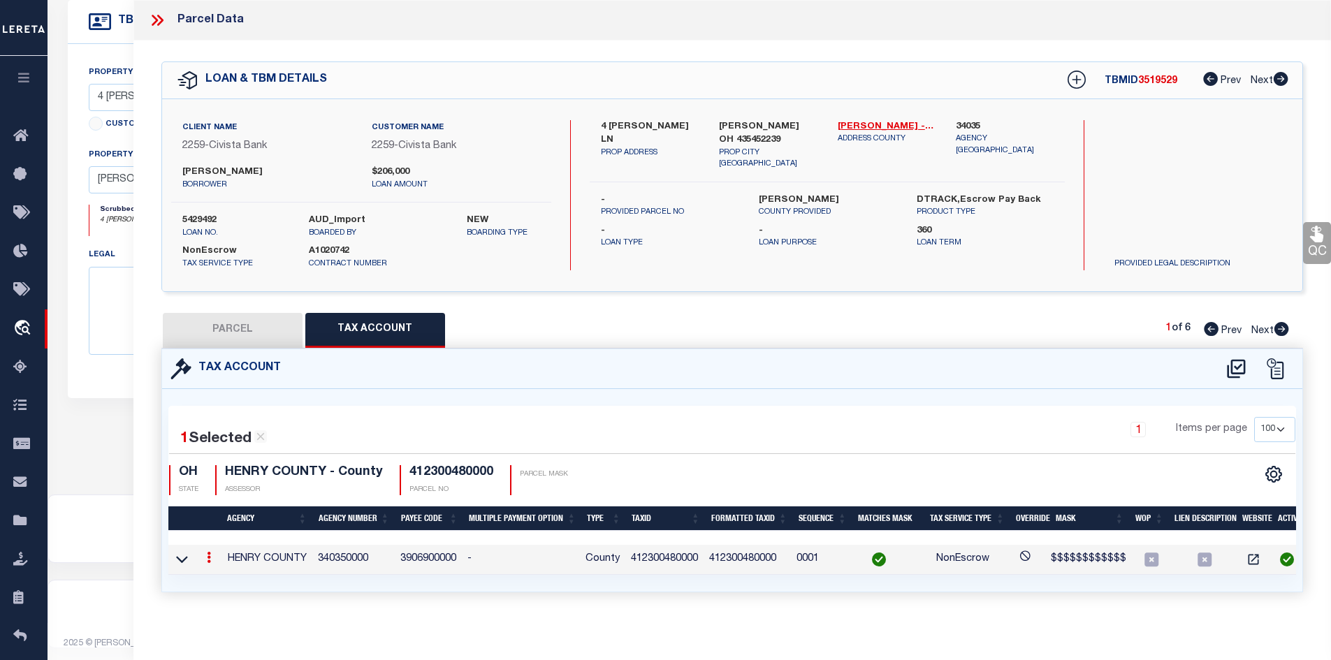
click at [657, 555] on td "412300480000" at bounding box center [664, 560] width 78 height 30
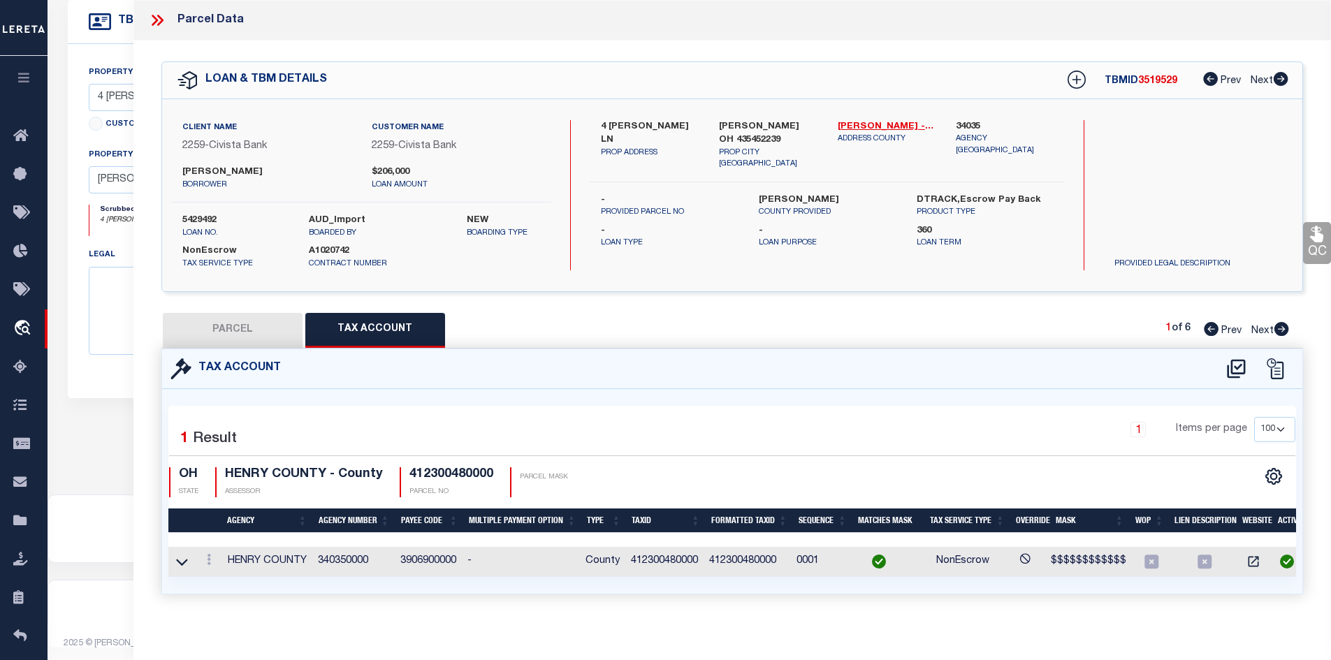
click at [159, 20] on icon at bounding box center [157, 20] width 18 height 18
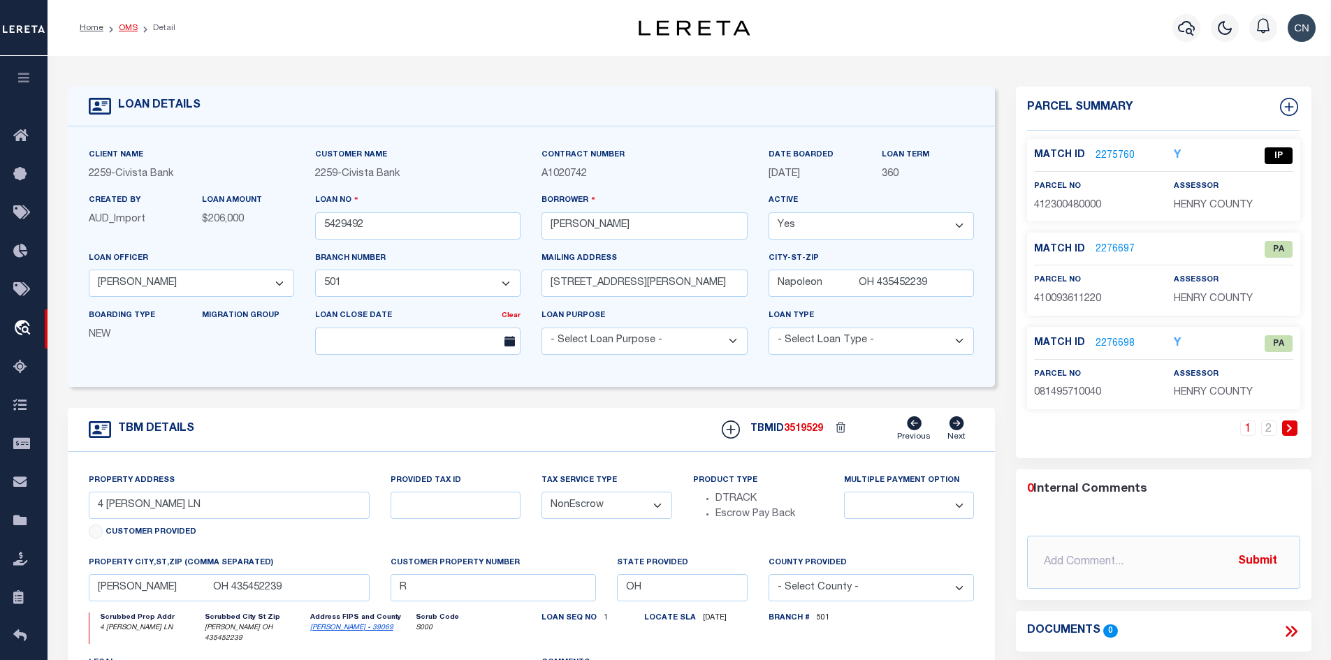
click at [124, 27] on link "OMS" at bounding box center [128, 28] width 19 height 8
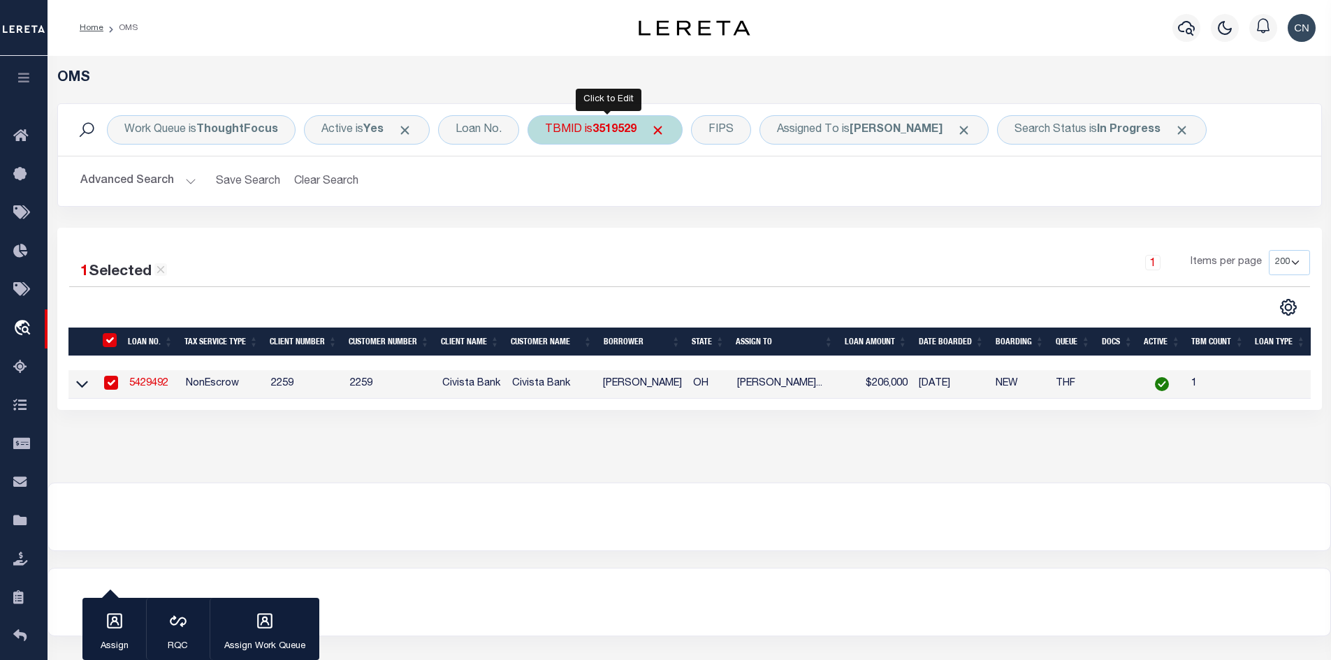
click at [613, 131] on b "3519529" at bounding box center [614, 129] width 44 height 11
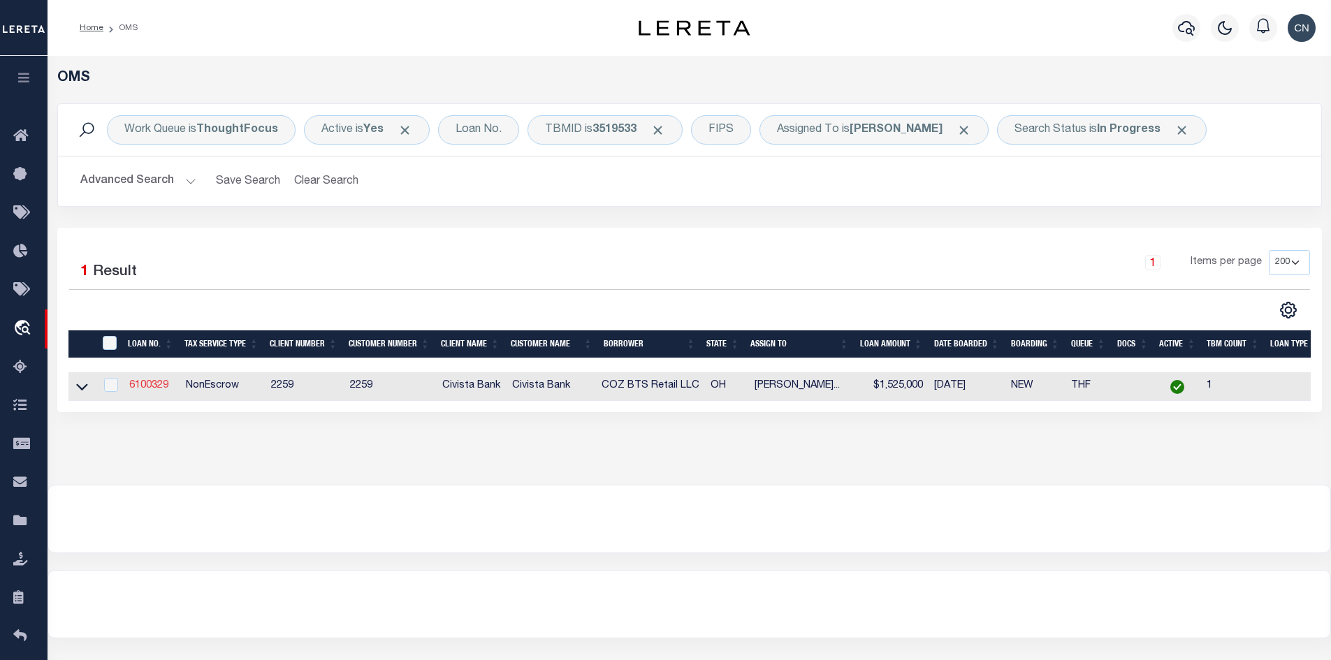
click at [150, 388] on link "6100329" at bounding box center [148, 386] width 39 height 10
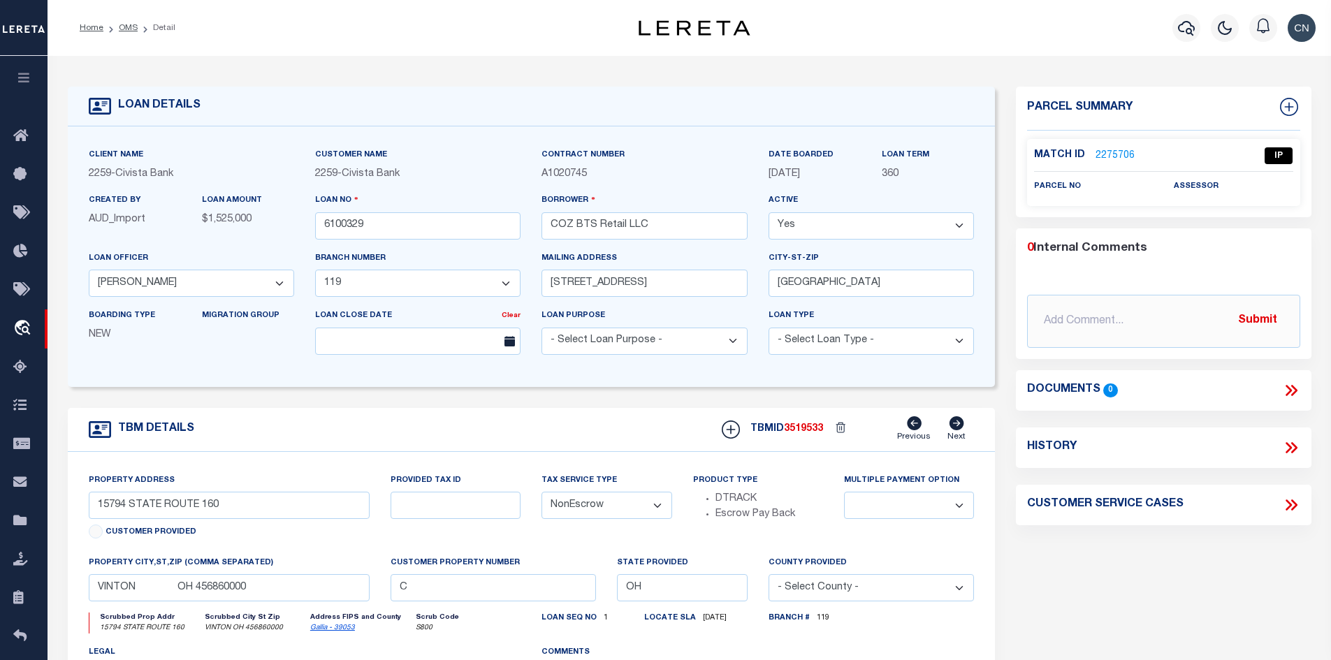
click at [1109, 149] on link "2275706" at bounding box center [1114, 156] width 39 height 15
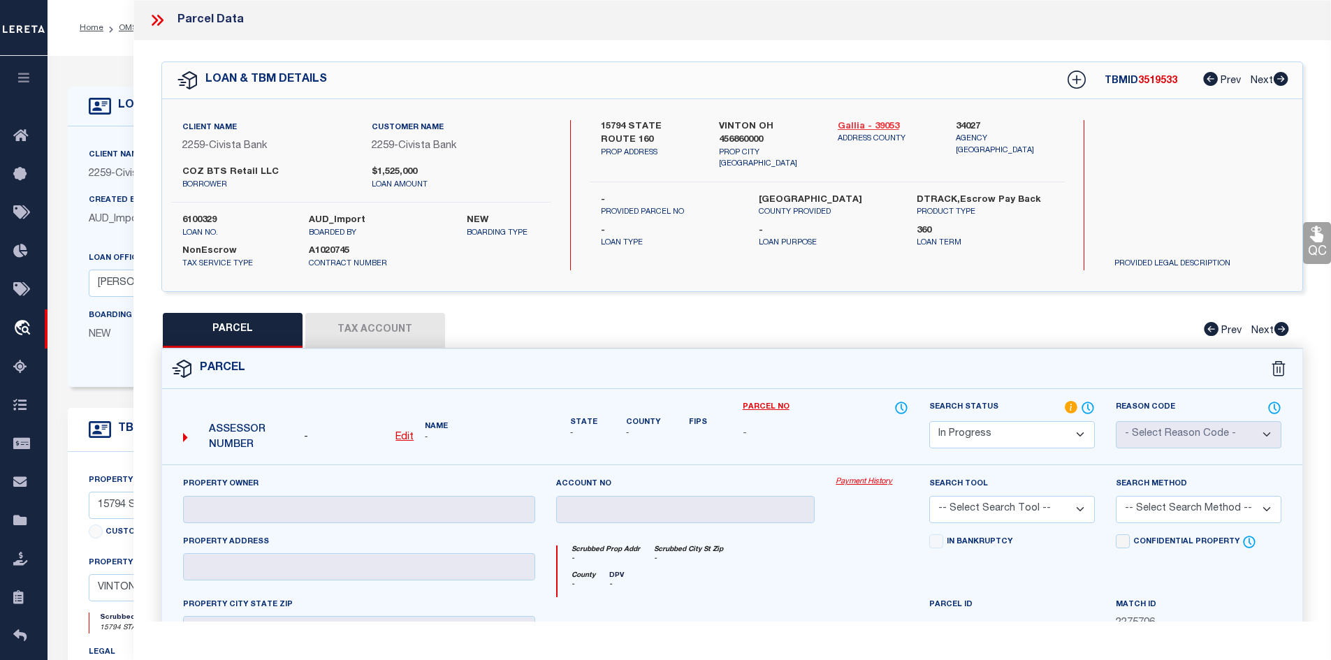
click at [884, 125] on link "Gallia - 39053" at bounding box center [886, 127] width 98 height 14
drag, startPoint x: 603, startPoint y: 122, endPoint x: 687, endPoint y: 126, distance: 83.9
click at [687, 126] on label "15794 STATE ROUTE 160" at bounding box center [650, 133] width 98 height 27
click at [691, 159] on div "15794 STATE ROUTE 160 PROP ADDRESS [GEOGRAPHIC_DATA] OH 456860000 PROP CITY [GE…" at bounding box center [827, 151] width 475 height 62
drag, startPoint x: 600, startPoint y: 121, endPoint x: 702, endPoint y: 124, distance: 102.0
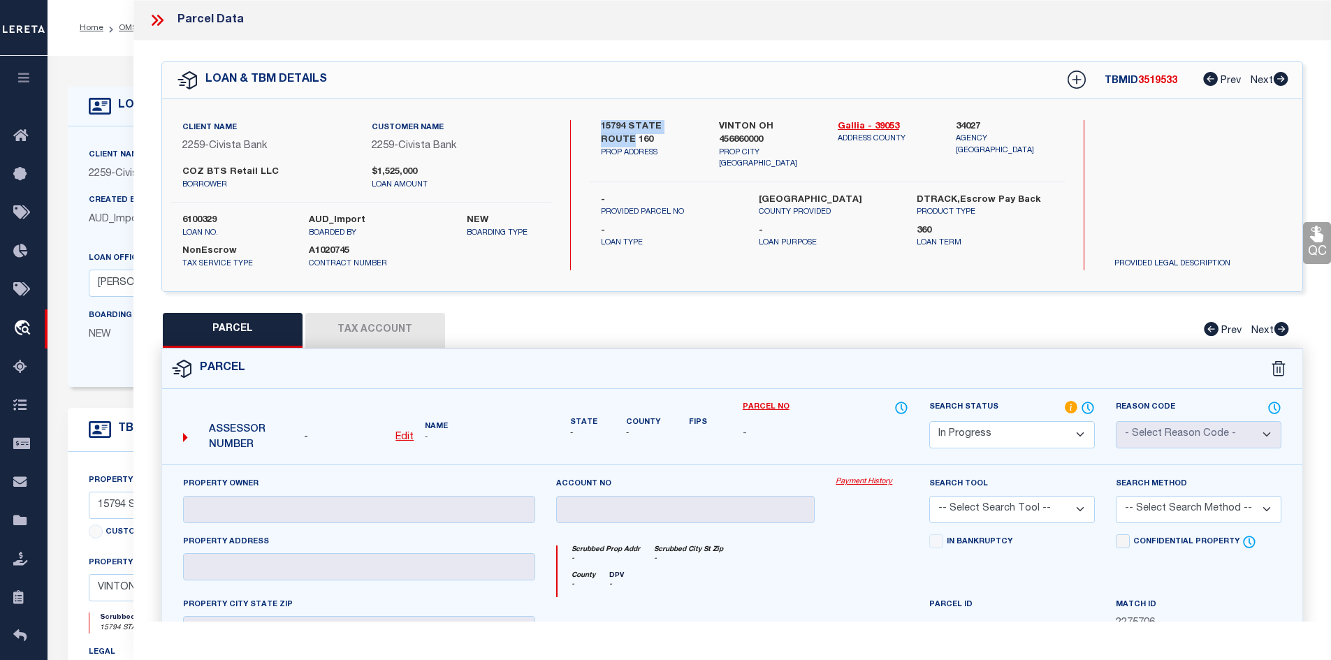
click at [702, 124] on div "15794 STATE ROUTE 160 PROP ADDRESS" at bounding box center [649, 145] width 119 height 50
drag, startPoint x: 183, startPoint y: 168, endPoint x: 279, endPoint y: 171, distance: 95.8
click at [279, 171] on label "COZ BTS Retail LLC" at bounding box center [266, 173] width 168 height 14
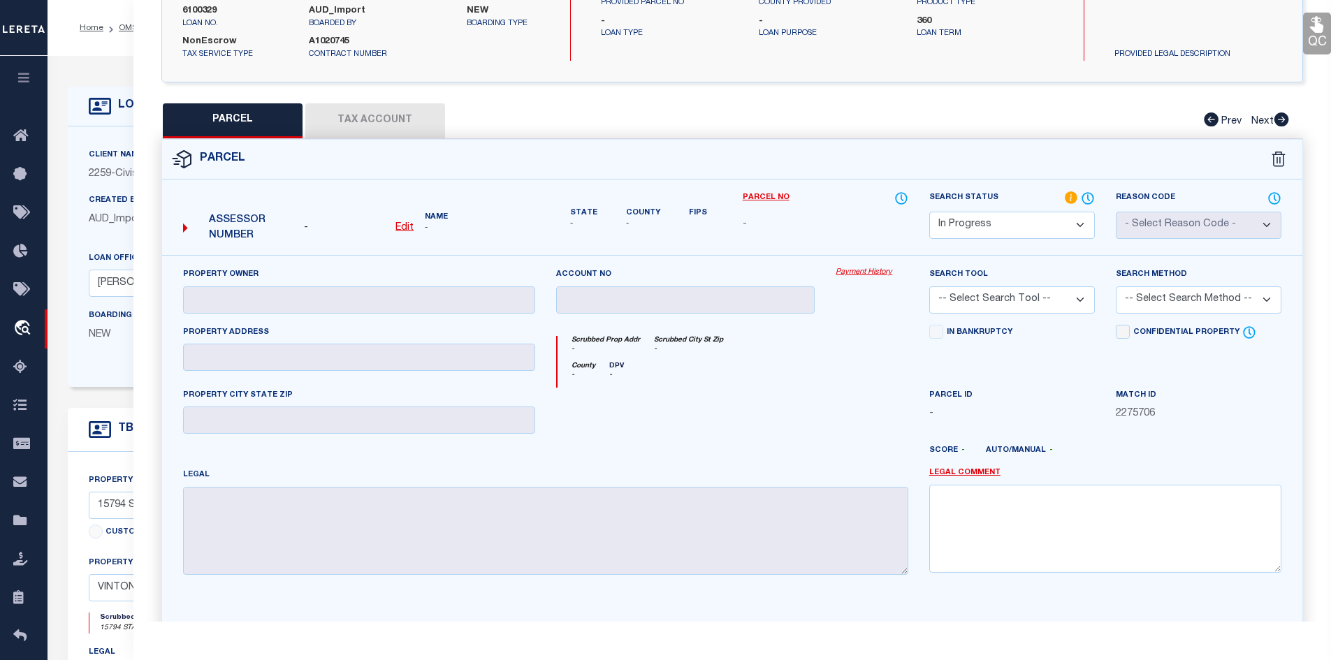
click at [819, 434] on div at bounding box center [686, 416] width 280 height 57
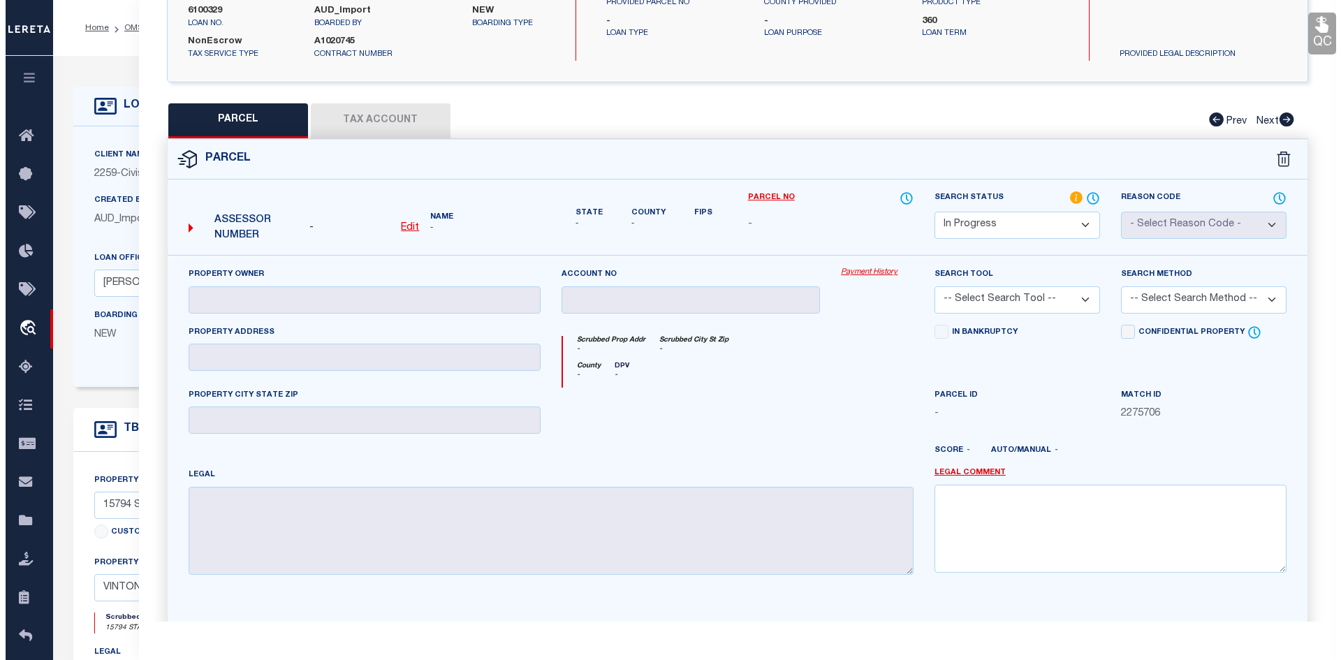
scroll to position [0, 0]
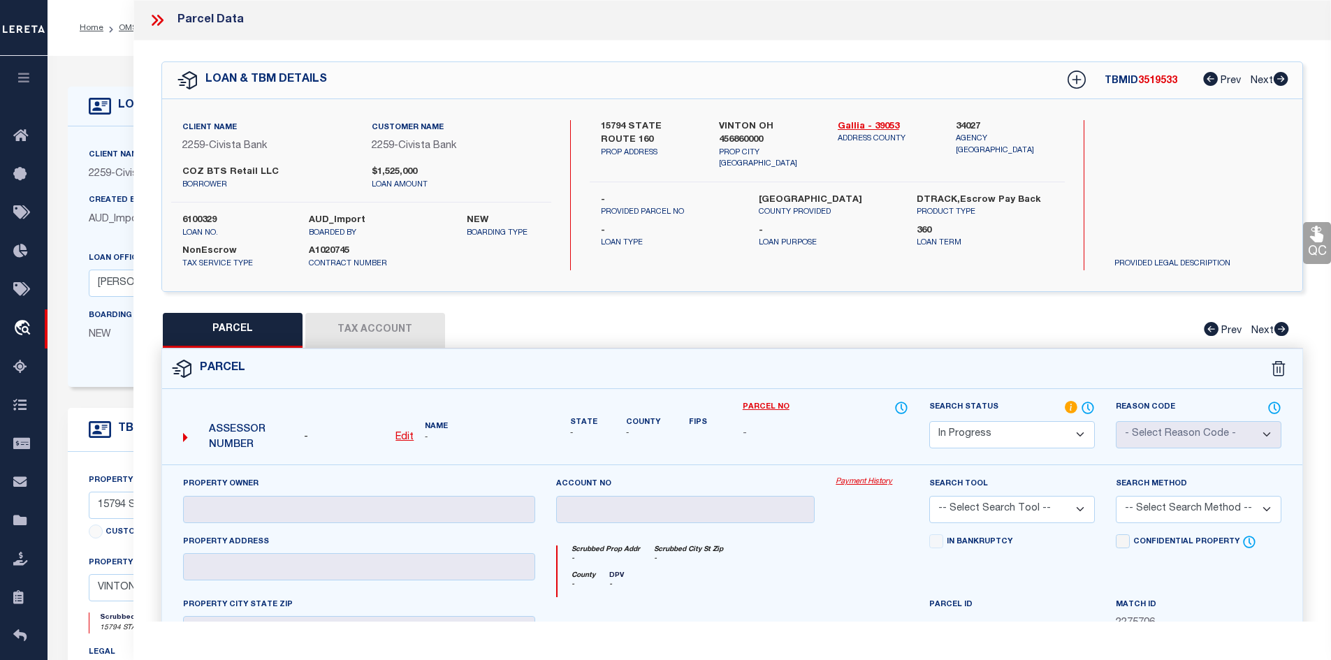
click at [161, 20] on icon at bounding box center [159, 20] width 6 height 11
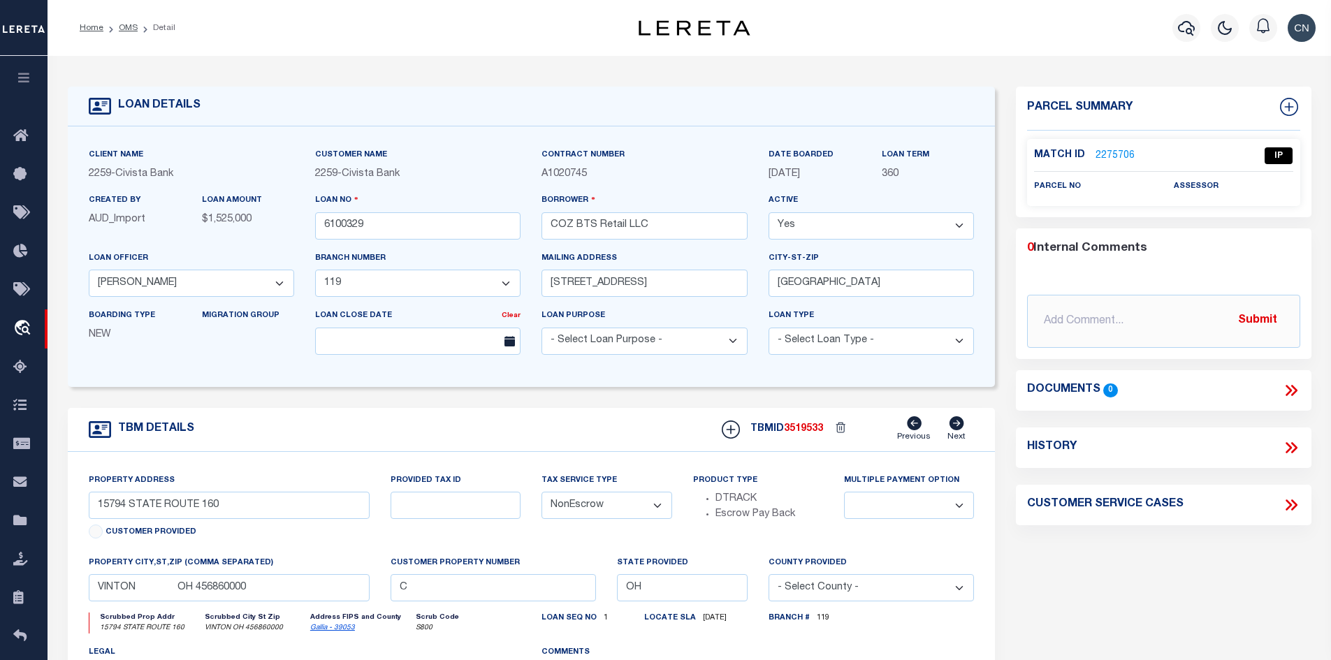
click at [1104, 151] on link "2275706" at bounding box center [1114, 156] width 39 height 15
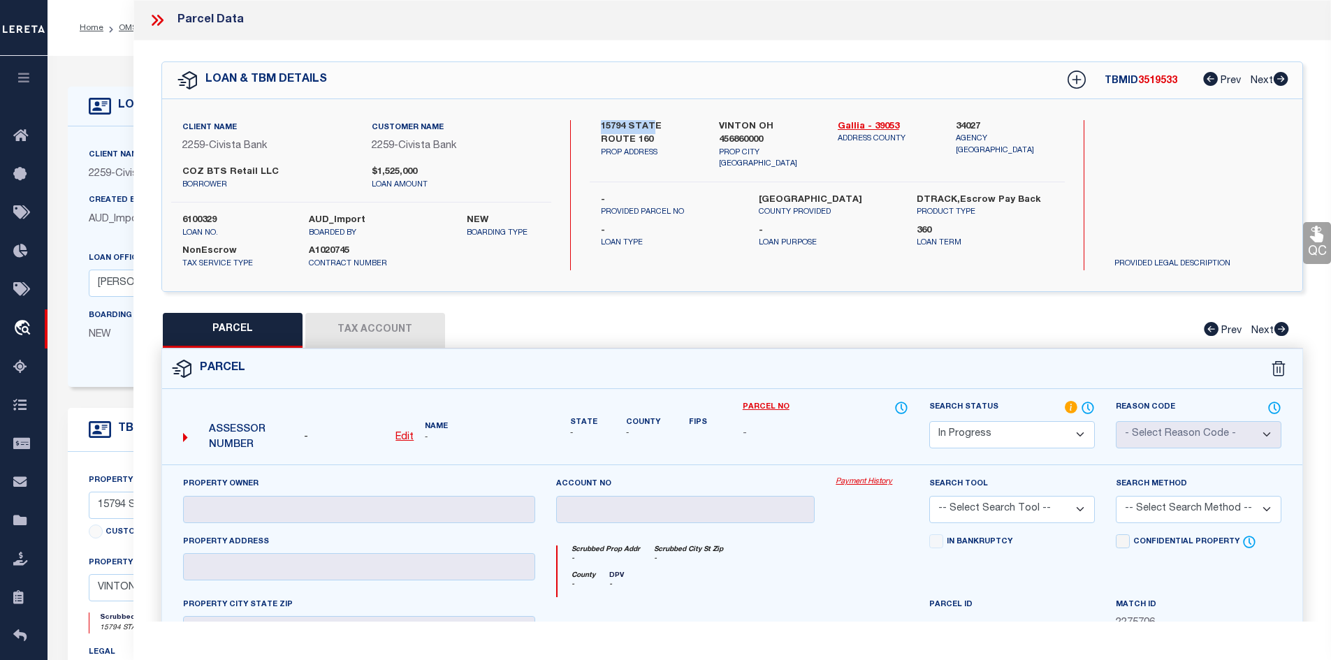
drag, startPoint x: 597, startPoint y: 123, endPoint x: 652, endPoint y: 122, distance: 55.9
click at [652, 122] on div "15794 STATE ROUTE 160 PROP ADDRESS" at bounding box center [649, 145] width 119 height 50
drag, startPoint x: 185, startPoint y: 167, endPoint x: 271, endPoint y: 167, distance: 85.9
click at [271, 167] on label "COZ BTS Retail LLC" at bounding box center [266, 173] width 168 height 14
drag, startPoint x: 603, startPoint y: 122, endPoint x: 698, endPoint y: 126, distance: 95.8
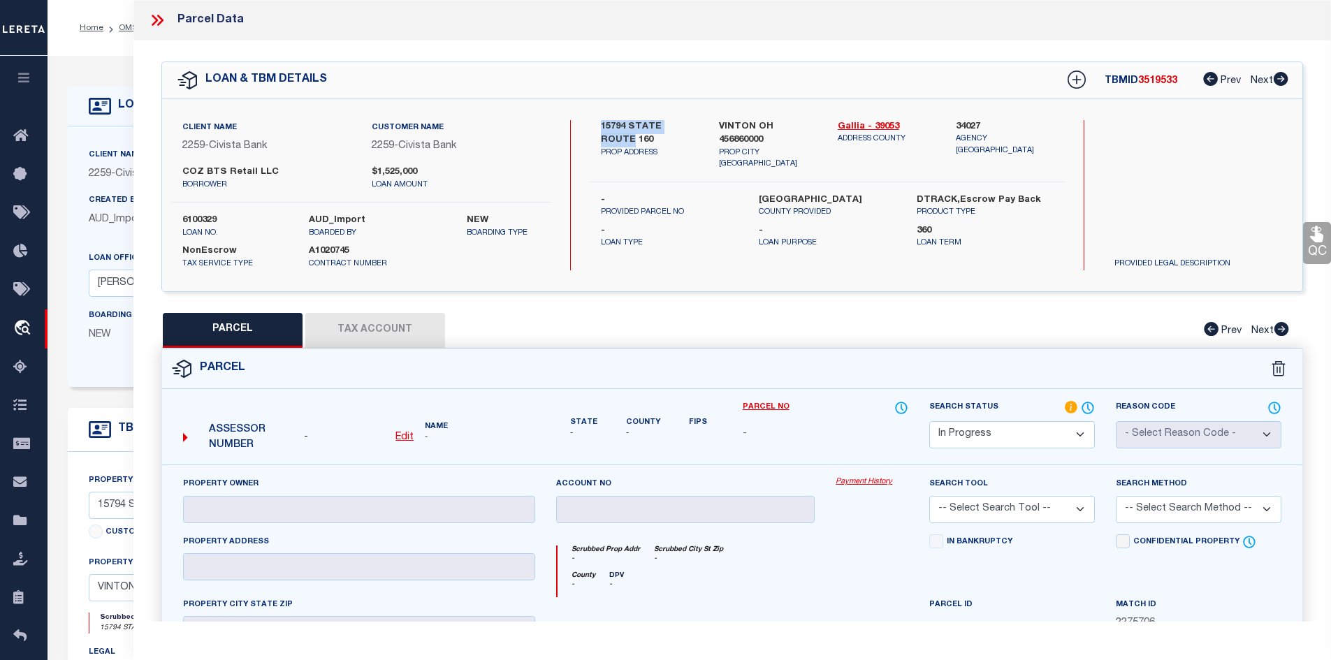
click at [698, 126] on div "15794 STATE ROUTE 160 PROP ADDRESS" at bounding box center [649, 145] width 119 height 50
drag, startPoint x: 705, startPoint y: 145, endPoint x: 693, endPoint y: 145, distance: 11.9
click at [705, 145] on div "15794 STATE ROUTE 160 PROP ADDRESS" at bounding box center [649, 145] width 119 height 50
drag, startPoint x: 638, startPoint y: 123, endPoint x: 696, endPoint y: 126, distance: 58.0
click at [696, 126] on div "15794 STATE ROUTE 160 PROP ADDRESS" at bounding box center [649, 145] width 119 height 50
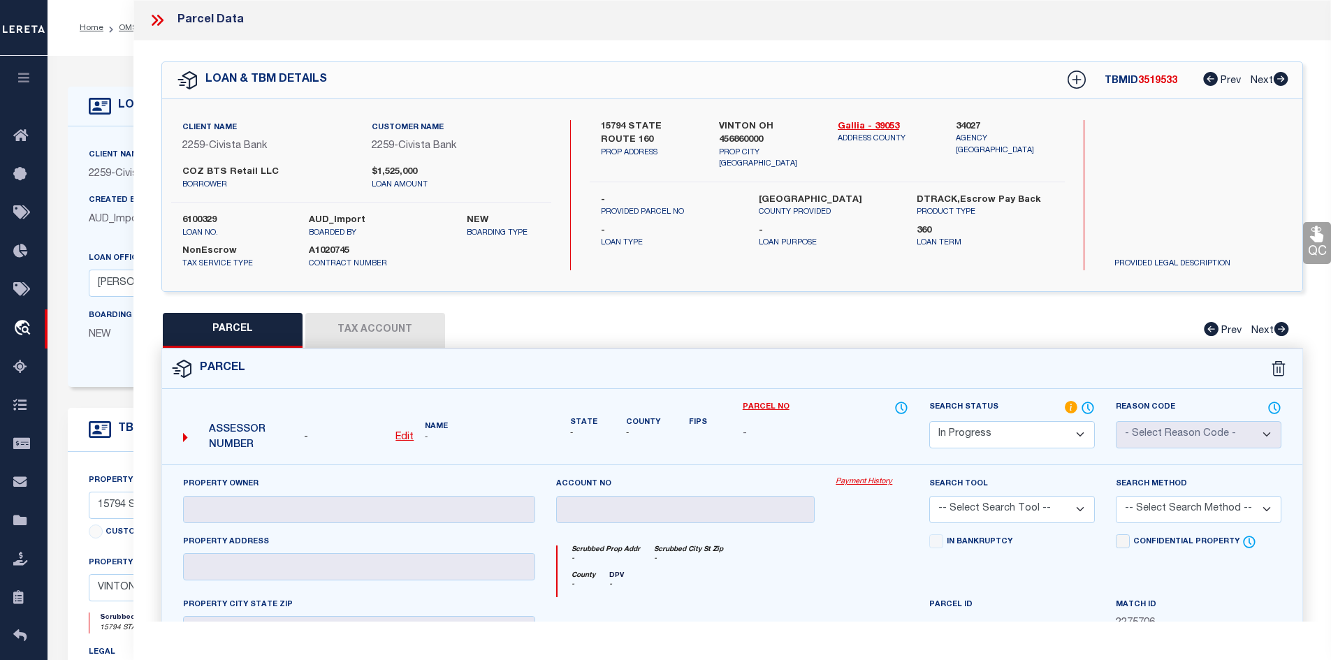
click at [154, 20] on icon at bounding box center [157, 20] width 18 height 18
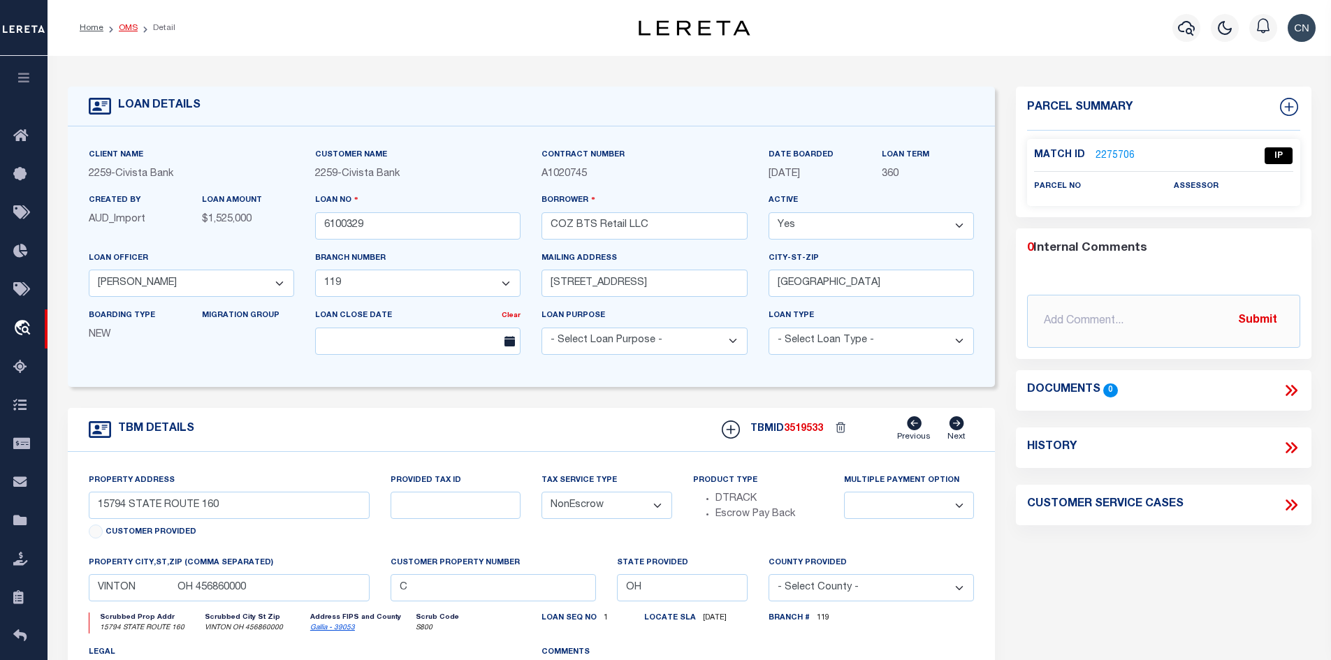
click at [129, 26] on link "OMS" at bounding box center [128, 28] width 19 height 8
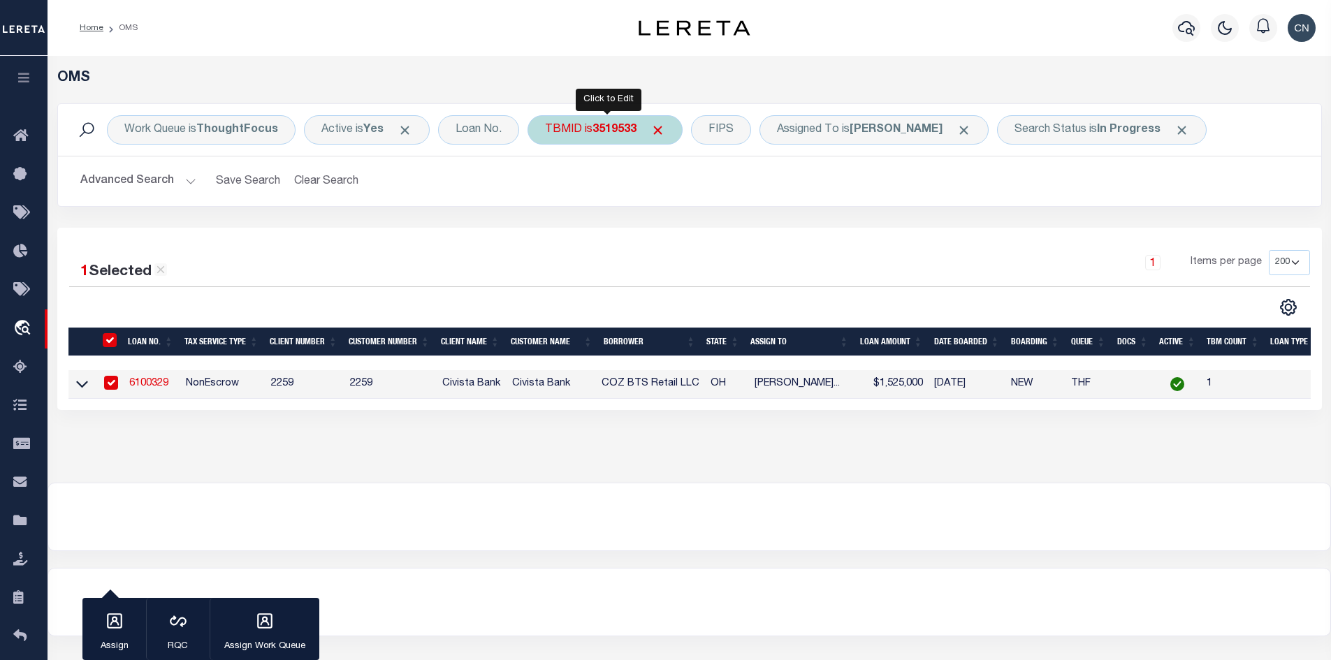
click at [599, 131] on b "3519533" at bounding box center [614, 129] width 44 height 11
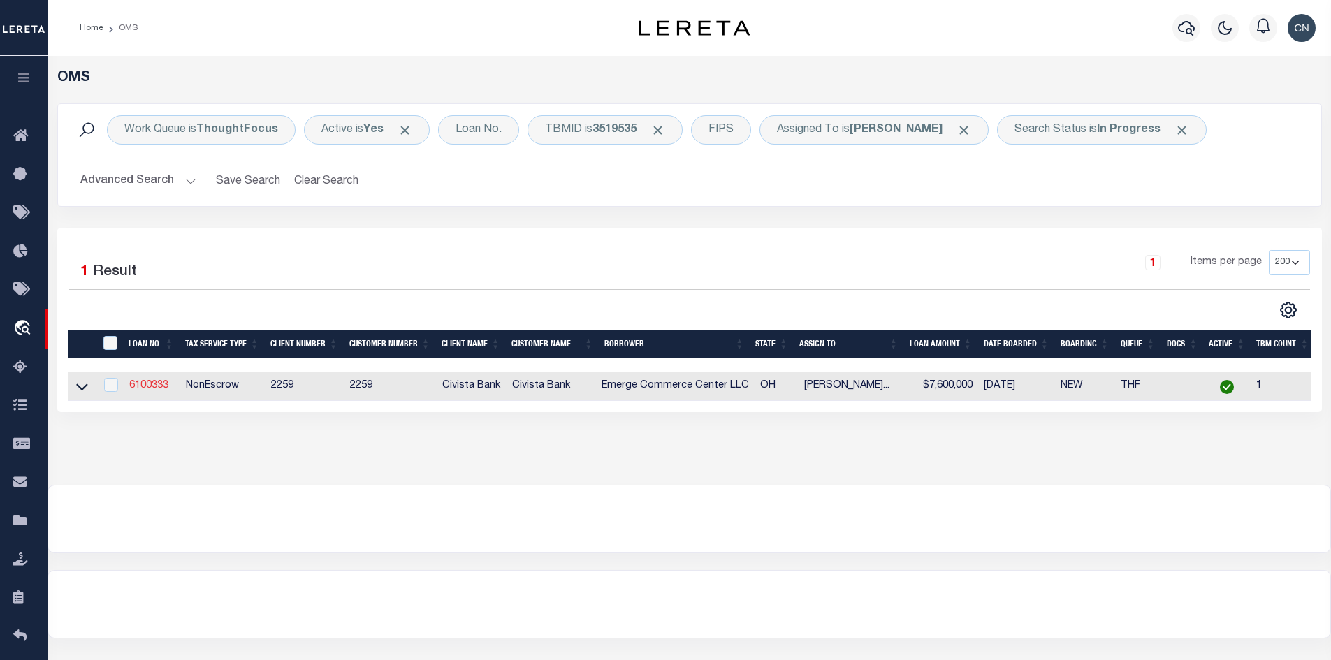
click at [155, 385] on link "6100333" at bounding box center [148, 386] width 39 height 10
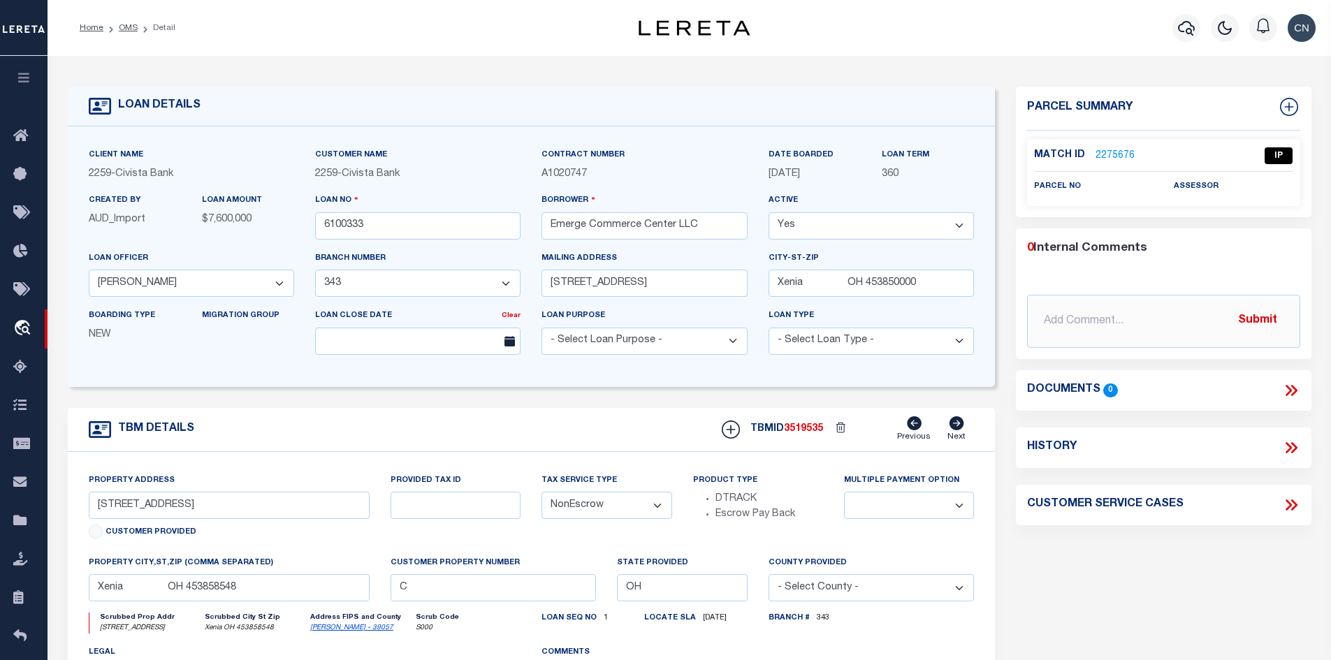
click at [1109, 152] on link "2275676" at bounding box center [1114, 156] width 39 height 15
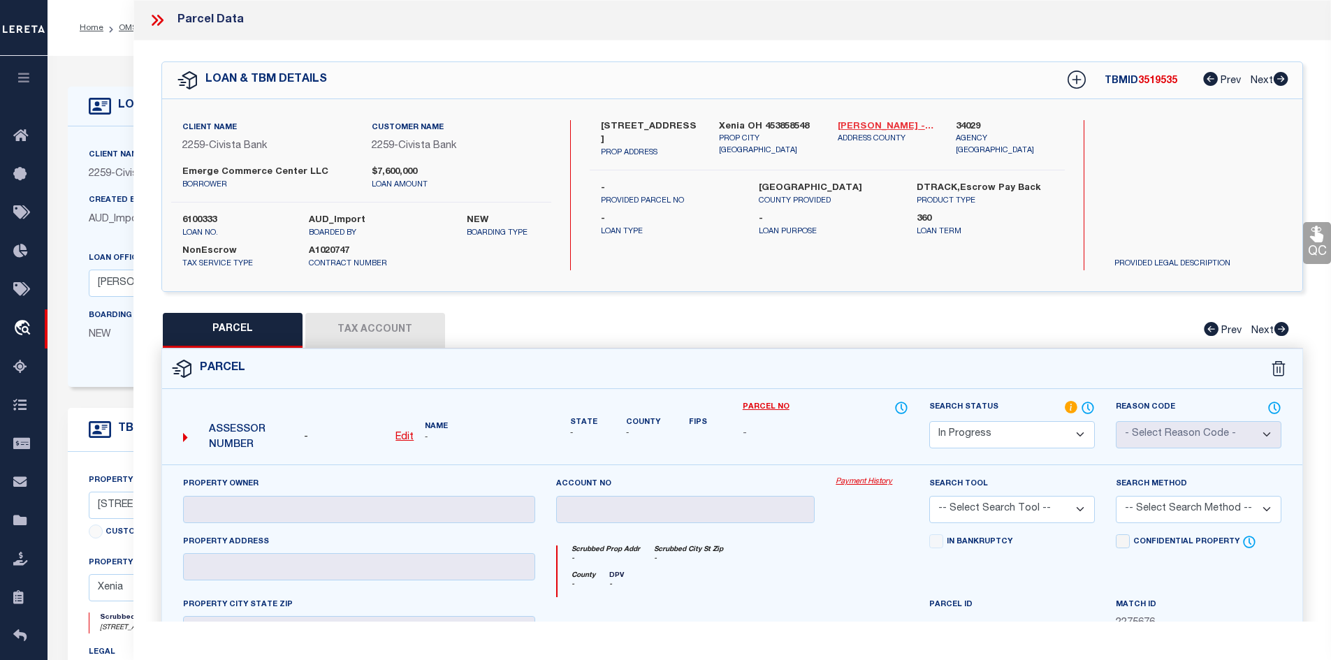
click at [853, 124] on link "[PERSON_NAME] - 39057" at bounding box center [886, 127] width 98 height 14
drag, startPoint x: 184, startPoint y: 169, endPoint x: 346, endPoint y: 179, distance: 161.6
click at [346, 179] on div "Emerge Commerce Center LLC borrower" at bounding box center [266, 178] width 168 height 25
click at [268, 200] on div "Client Name 2259 - Civista Bank Customer Name 2259 - Civista Bank Emerge Commer…" at bounding box center [361, 161] width 380 height 82
click at [243, 189] on p "borrower" at bounding box center [266, 186] width 168 height 12
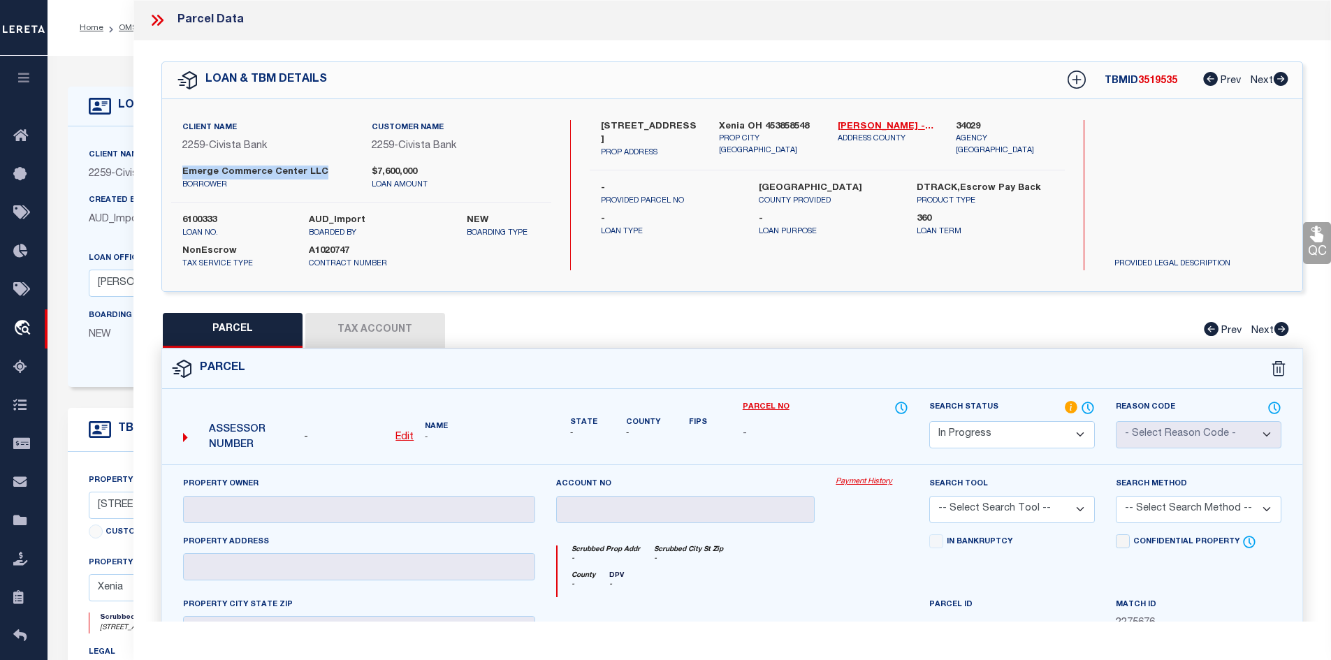
drag, startPoint x: 182, startPoint y: 167, endPoint x: 319, endPoint y: 173, distance: 137.7
click at [319, 173] on label "Emerge Commerce Center LLC" at bounding box center [266, 173] width 168 height 14
click at [400, 434] on u "Edit" at bounding box center [404, 437] width 18 height 10
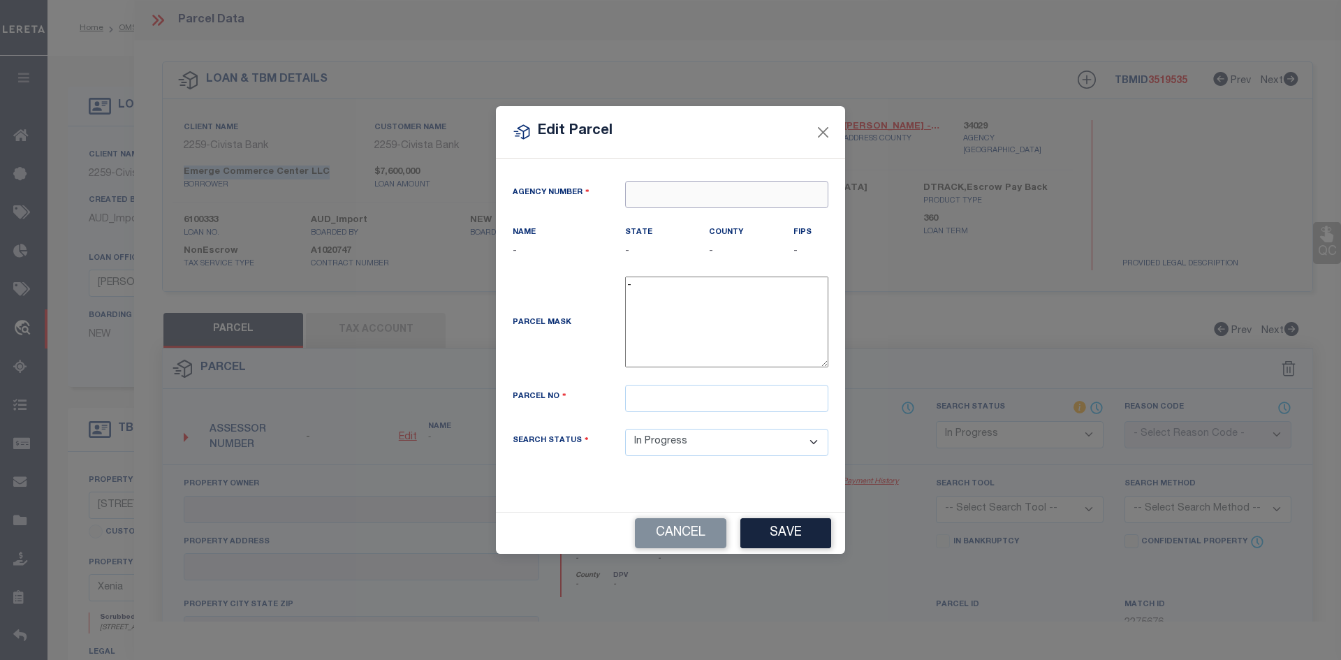
click at [678, 196] on input "text" at bounding box center [726, 194] width 203 height 27
drag, startPoint x: 714, startPoint y: 120, endPoint x: 620, endPoint y: 110, distance: 94.1
click at [620, 110] on div "Edit Parcel" at bounding box center [670, 132] width 349 height 52
click at [658, 196] on input "text" at bounding box center [726, 194] width 203 height 27
click at [824, 136] on button "Close" at bounding box center [823, 132] width 18 height 18
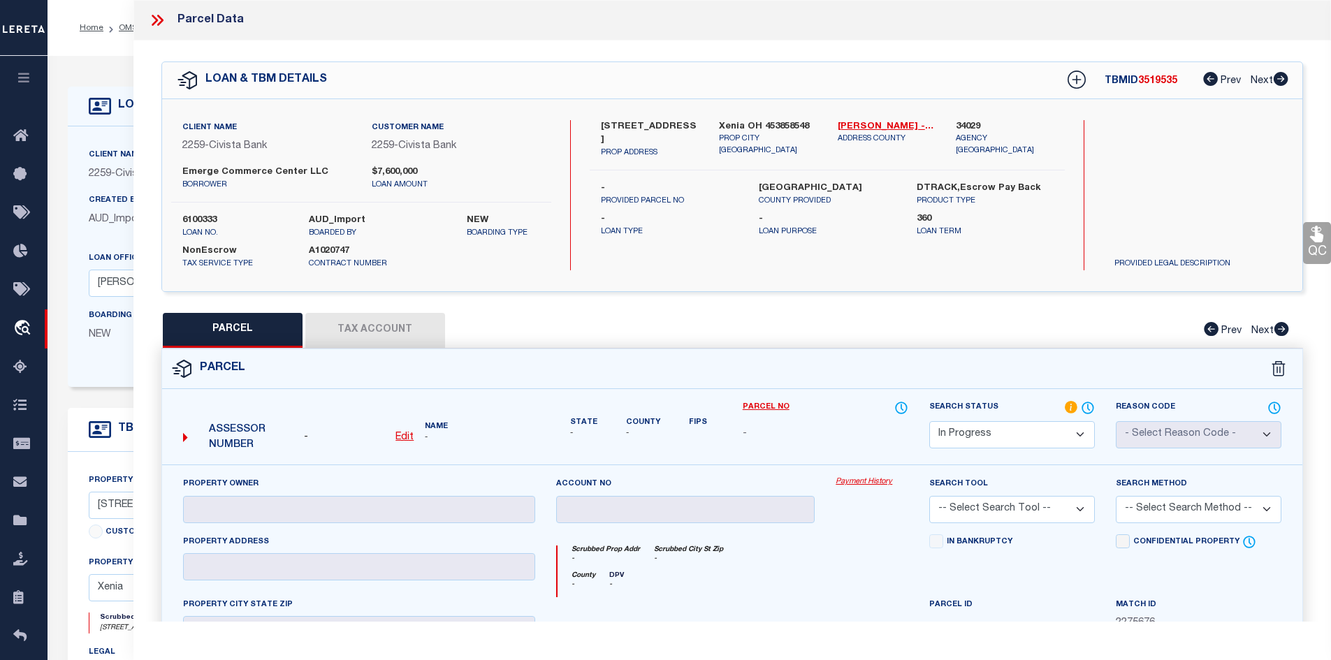
click at [404, 438] on u "Edit" at bounding box center [404, 437] width 18 height 10
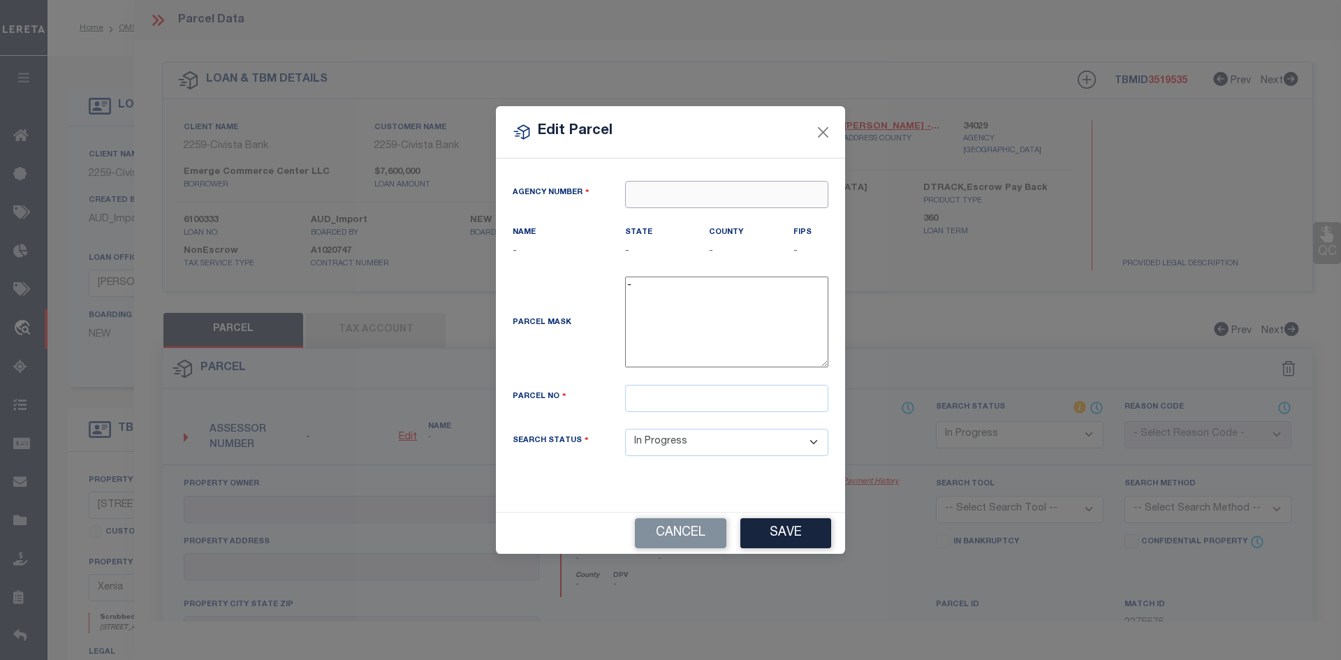
click at [640, 198] on input "text" at bounding box center [726, 194] width 203 height 27
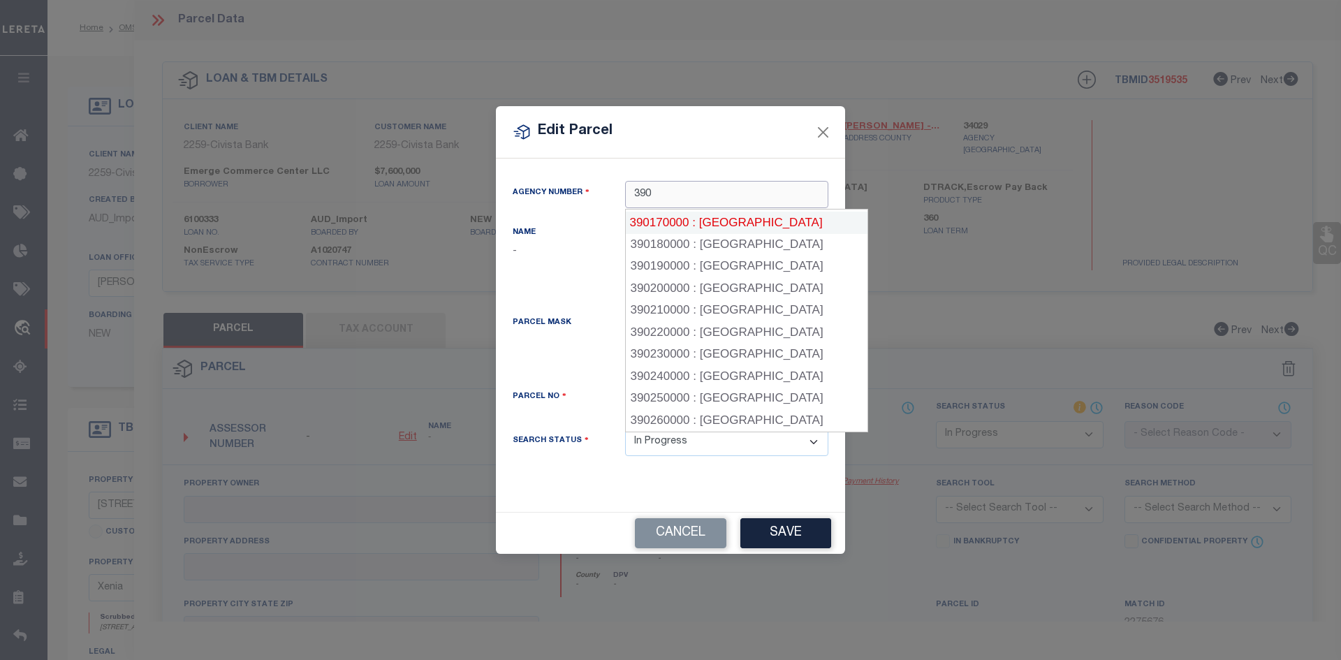
scroll to position [330, 0]
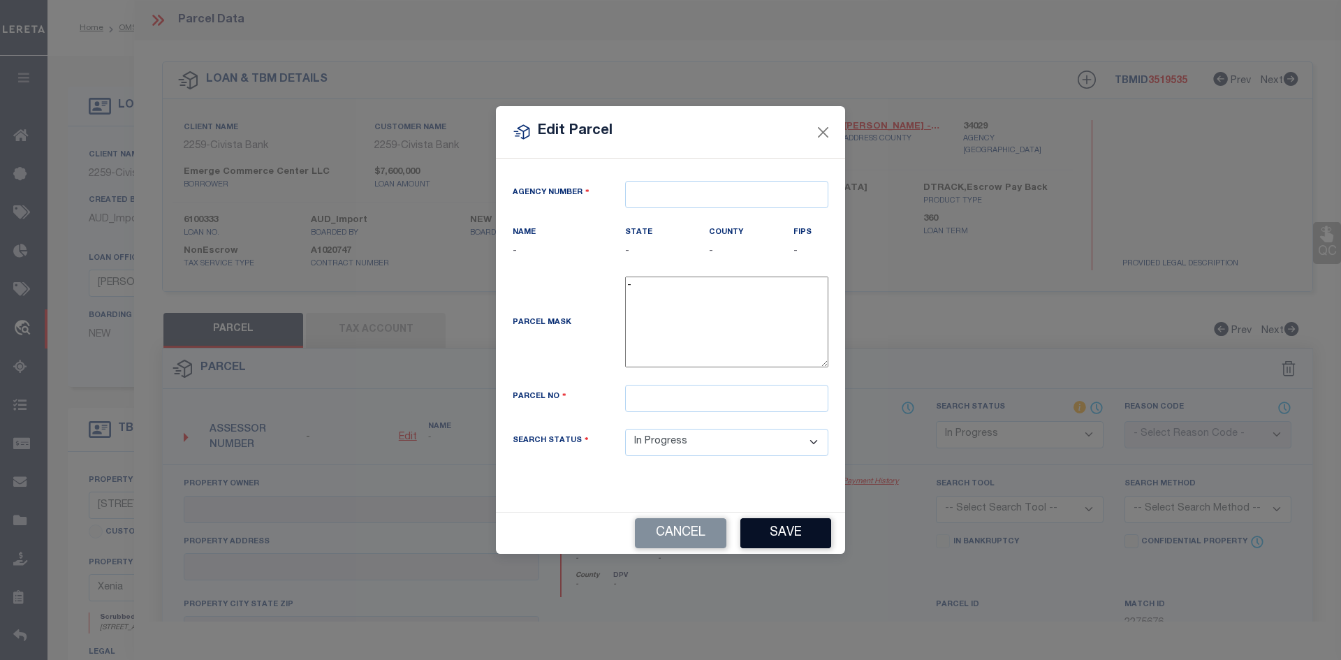
click at [789, 530] on button "Save" at bounding box center [785, 533] width 91 height 30
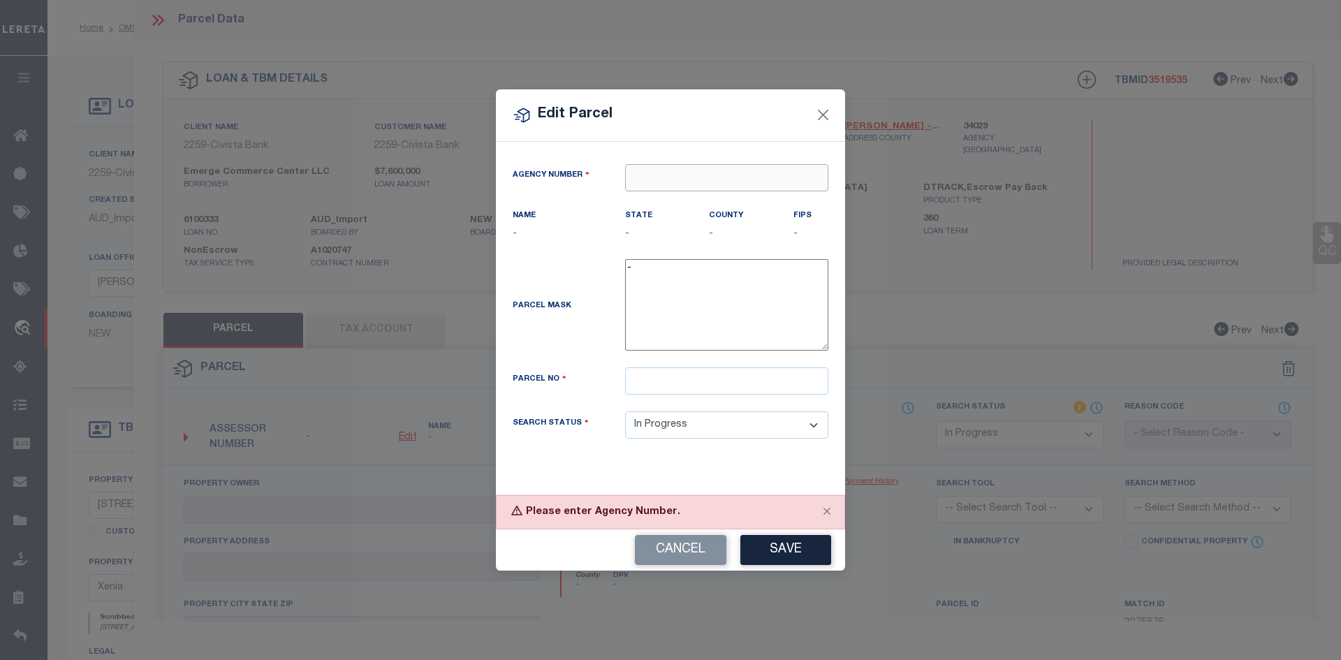
click at [670, 181] on input "text" at bounding box center [726, 177] width 203 height 27
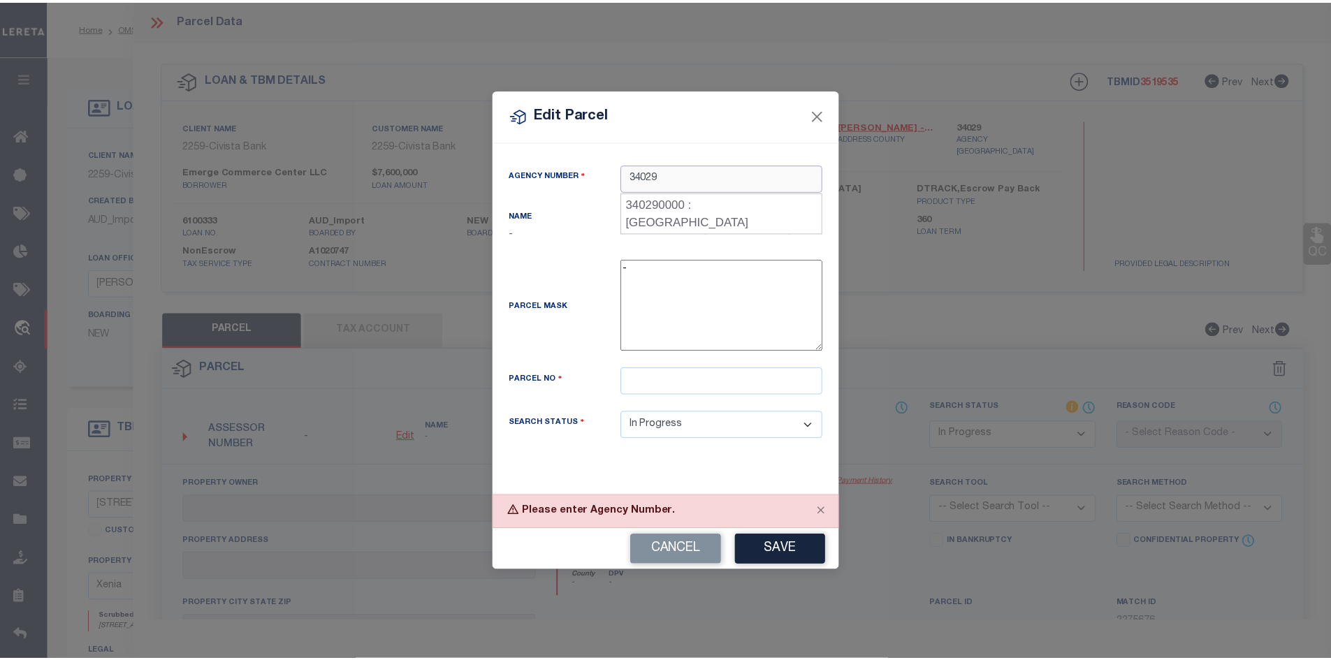
scroll to position [0, 0]
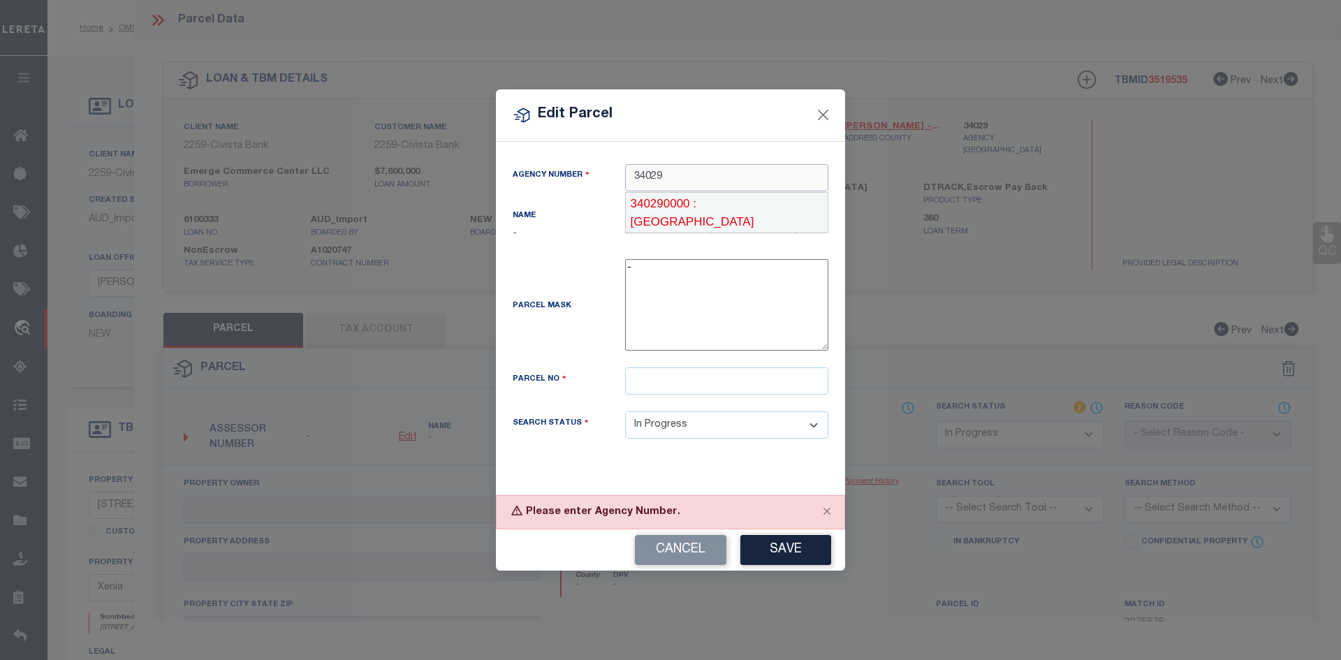
click at [721, 208] on div "340290000 : [GEOGRAPHIC_DATA]" at bounding box center [727, 213] width 202 height 40
click at [662, 382] on input "text" at bounding box center [726, 380] width 203 height 27
paste input "M36-0001-0005-0-0015-00"
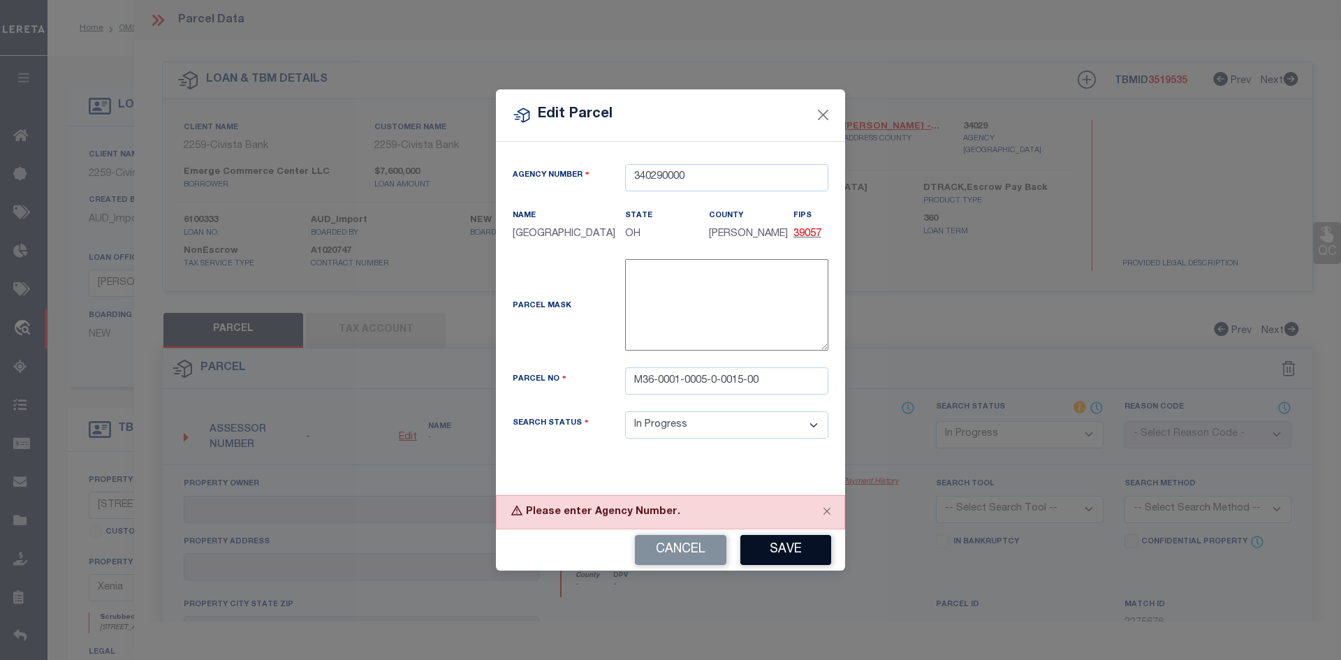
click at [782, 550] on button "Save" at bounding box center [785, 550] width 91 height 30
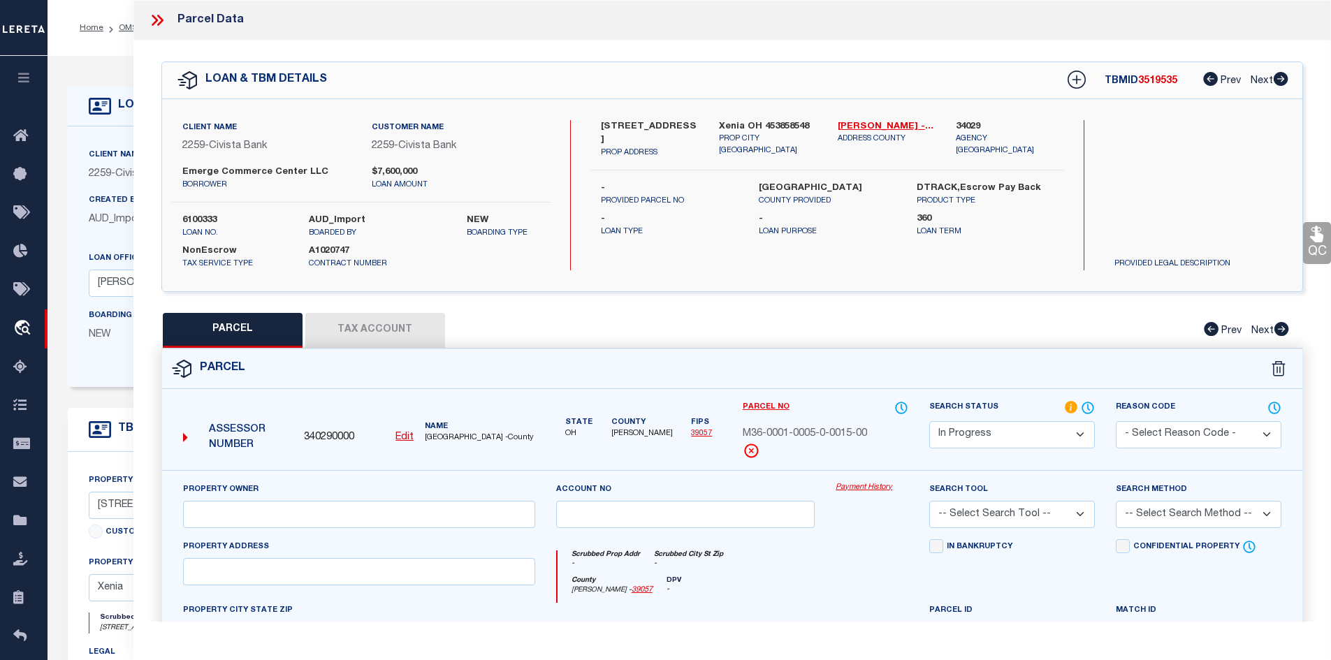
click at [822, 133] on div "Xenia OH 453858548 PROP CITY [GEOGRAPHIC_DATA]" at bounding box center [767, 139] width 119 height 39
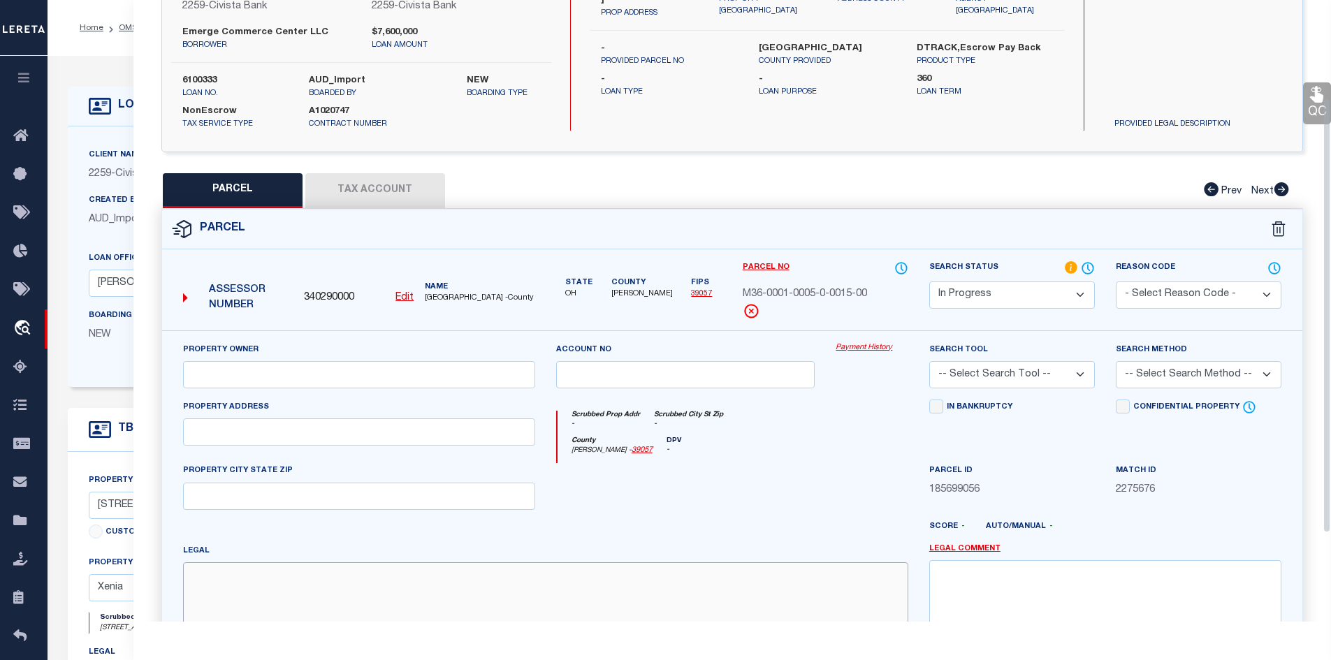
click at [278, 582] on textarea at bounding box center [545, 606] width 725 height 88
paste textarea "[DATE] & 36 5.0005AC W/ 0.1148AC IN R/W W [GEOGRAPHIC_DATA]"
click at [221, 372] on input "text" at bounding box center [359, 374] width 352 height 27
paste input "EMERGE COMMERCE CENTER LLC"
click at [231, 427] on input "text" at bounding box center [359, 431] width 352 height 27
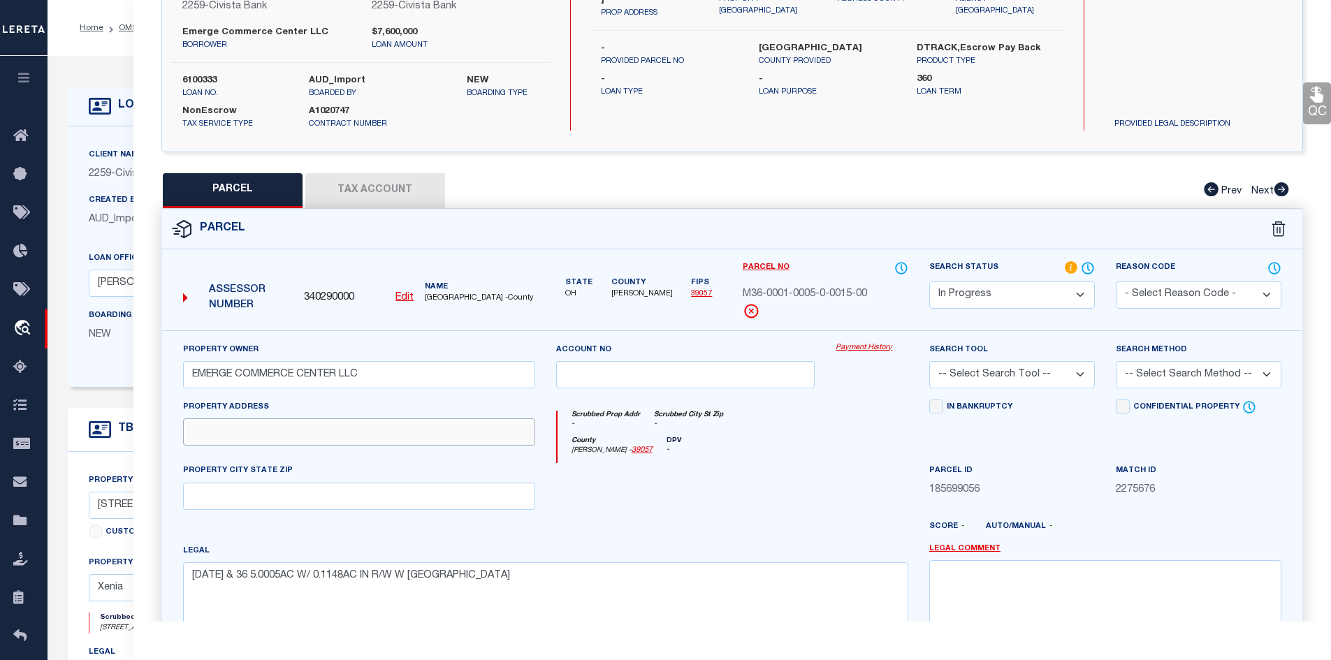
paste input "[STREET_ADDRESS]"
click at [472, 575] on textarea "[DATE] & 36 5.0005AC W/ 0.1148AC IN R/W W [GEOGRAPHIC_DATA]" at bounding box center [545, 606] width 725 height 88
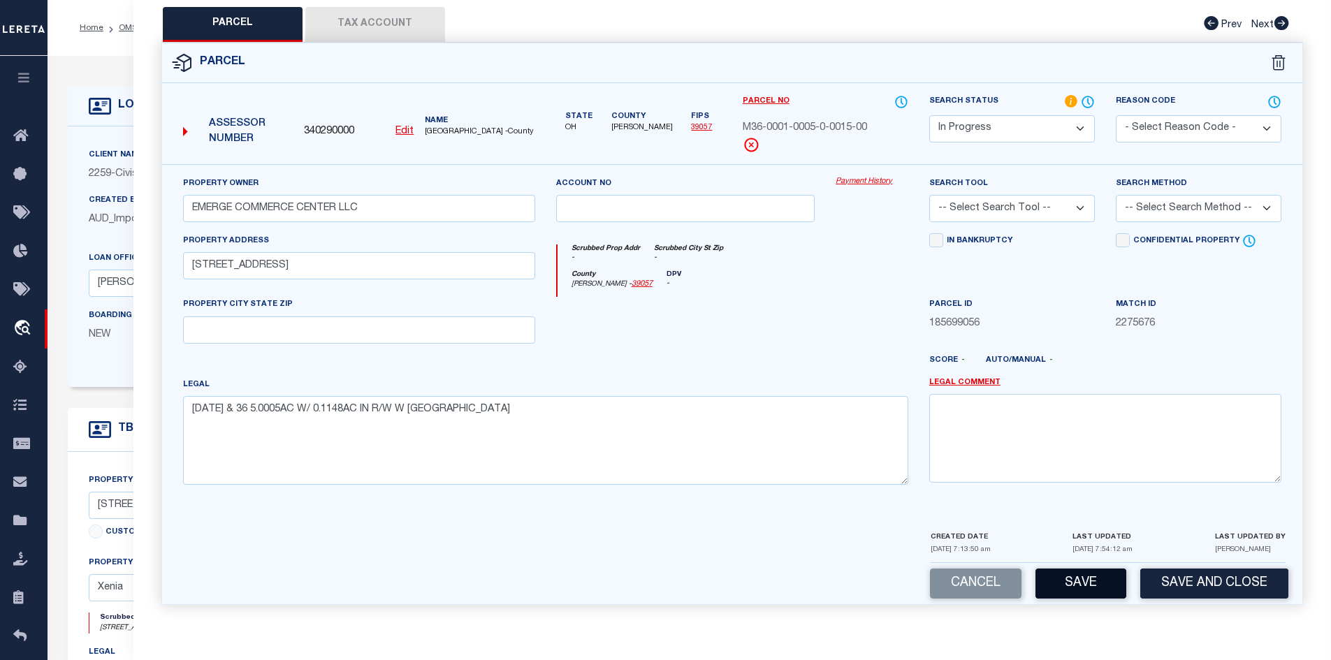
click at [1078, 581] on button "Save" at bounding box center [1080, 584] width 91 height 30
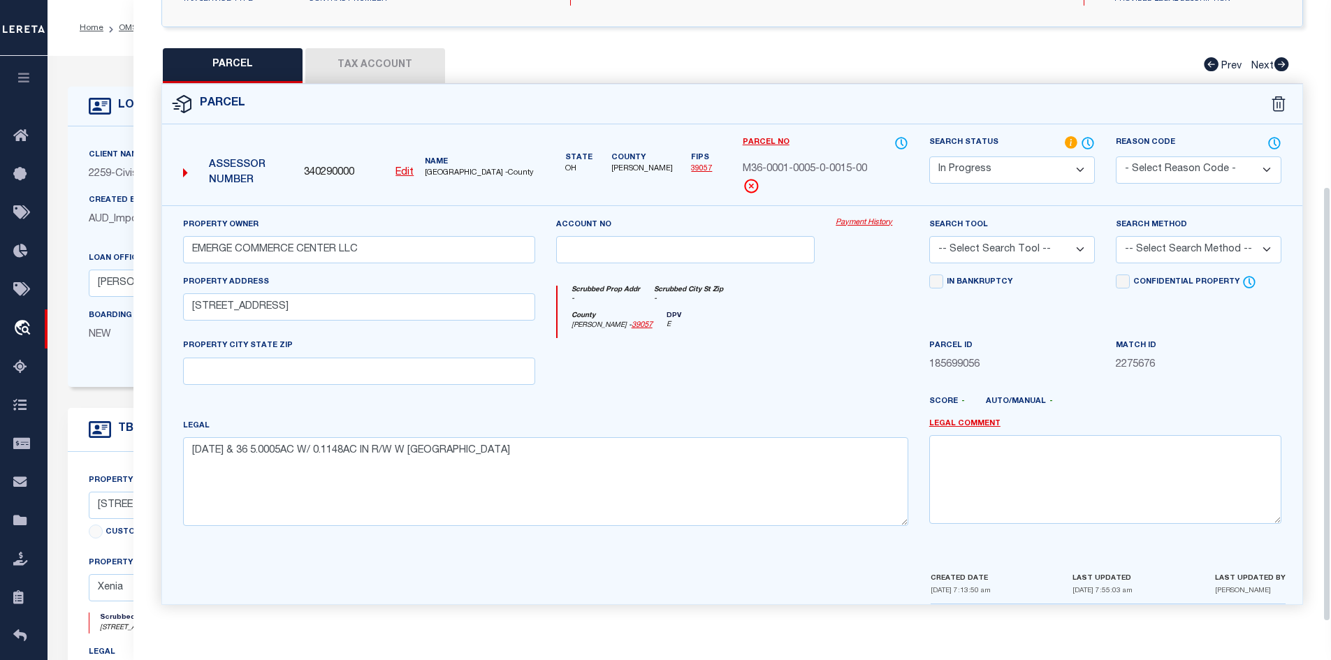
scroll to position [266, 0]
click at [383, 66] on button "Tax Account" at bounding box center [375, 65] width 140 height 35
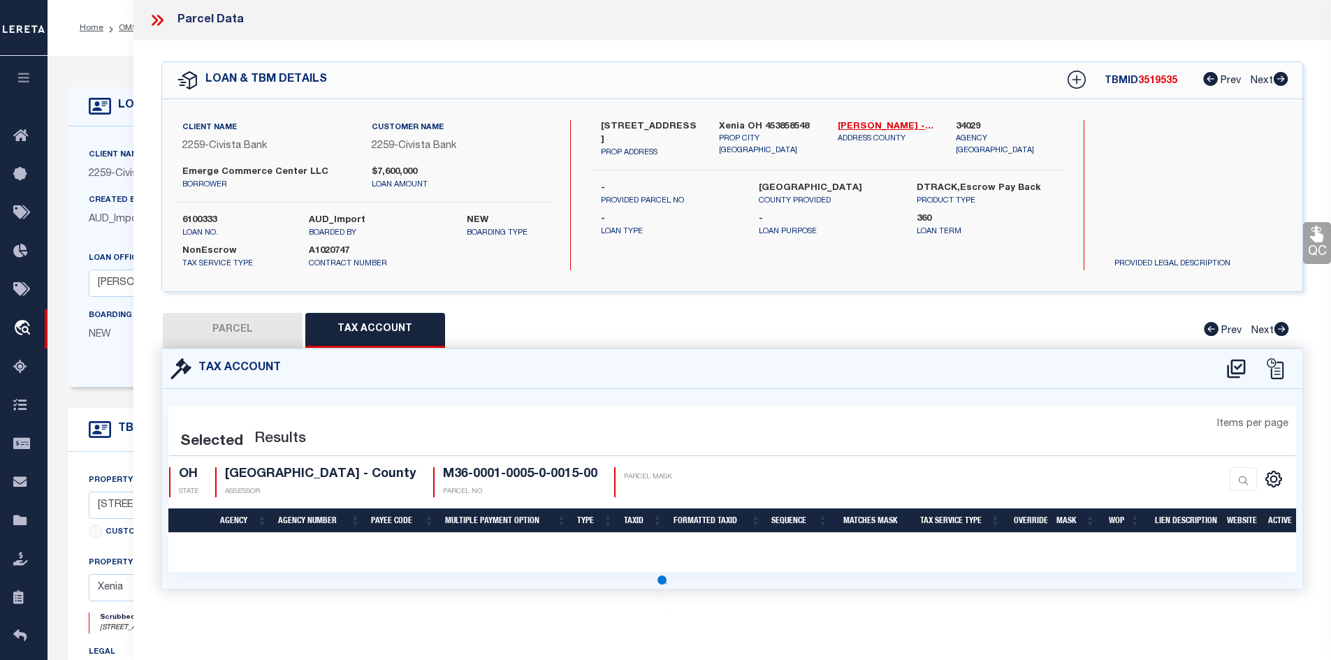
scroll to position [0, 0]
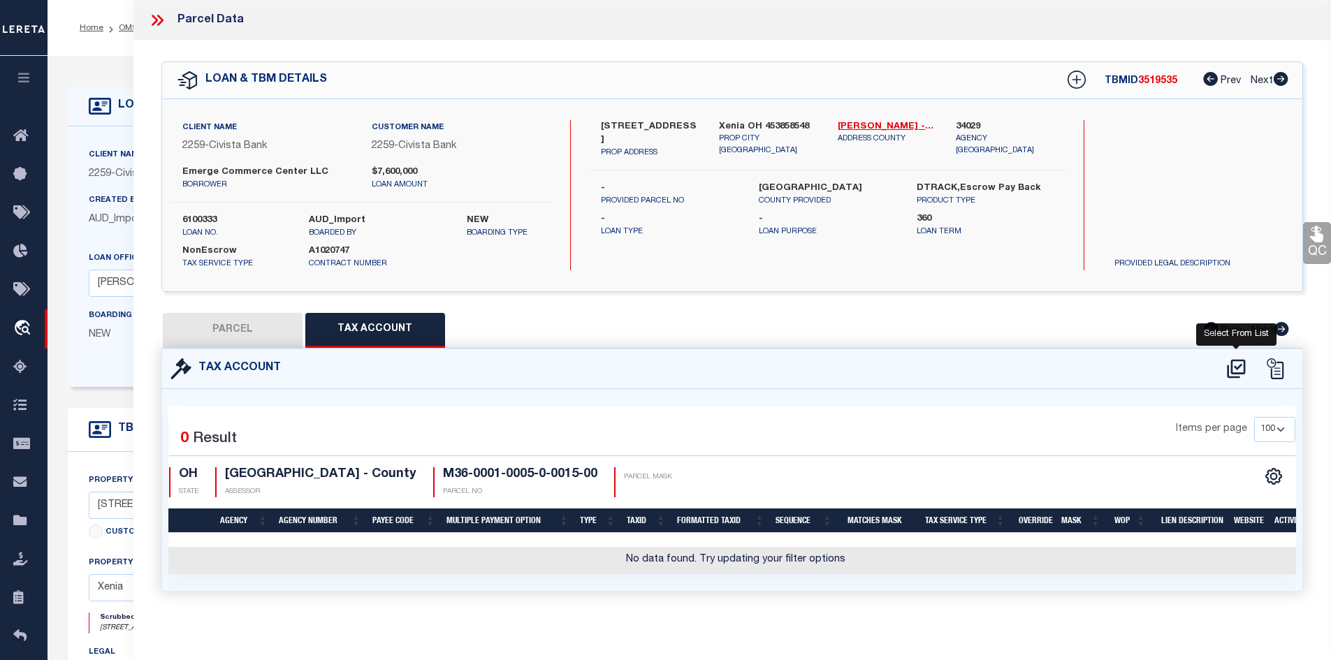
click at [1233, 365] on icon at bounding box center [1235, 369] width 23 height 22
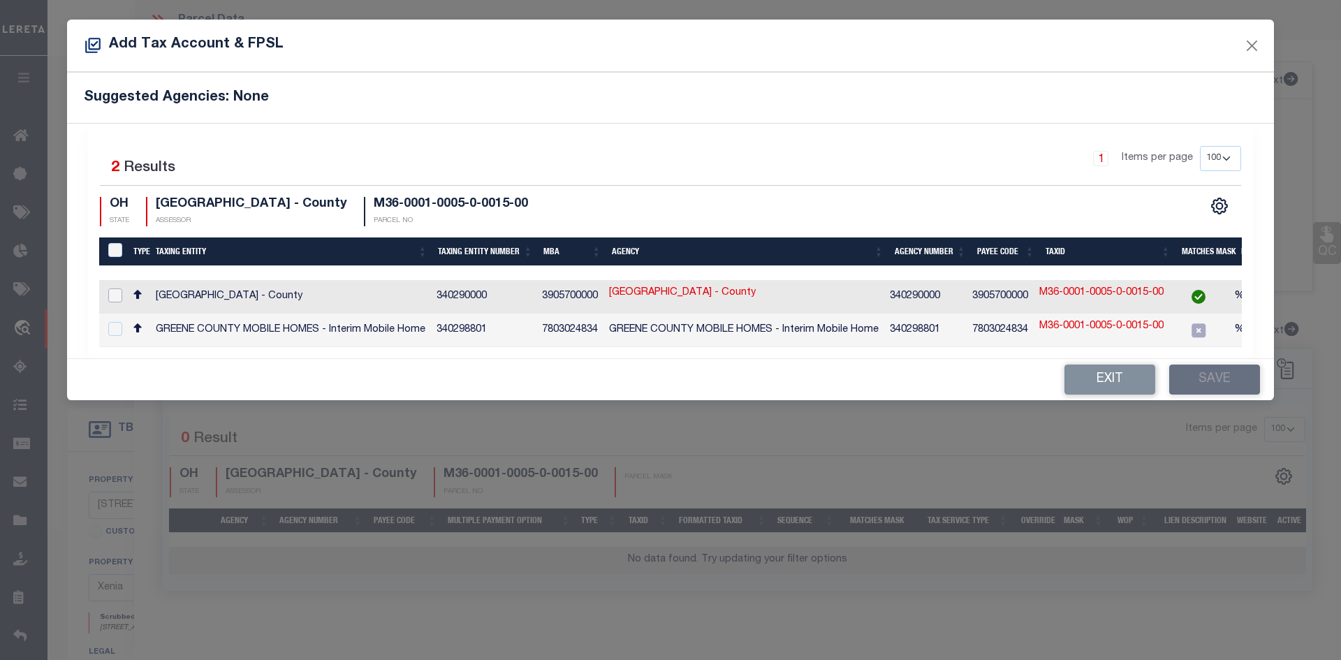
click at [116, 293] on input "checkbox" at bounding box center [115, 295] width 14 height 14
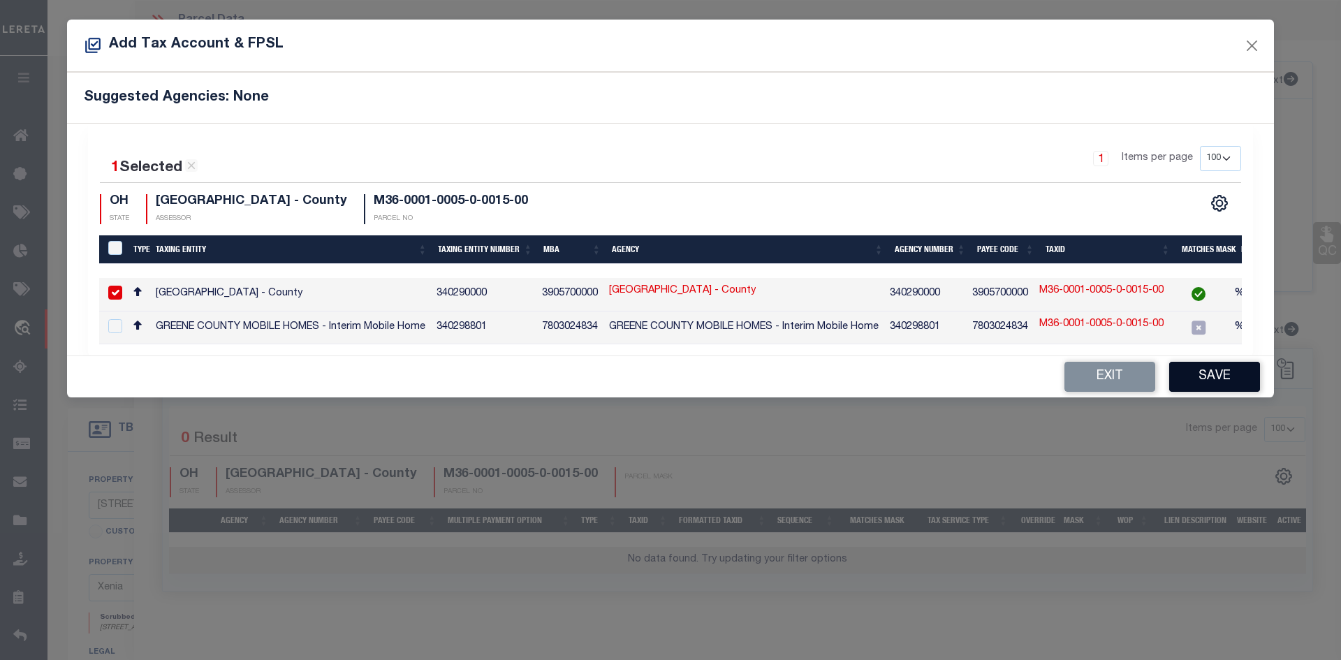
click at [1235, 377] on button "Save" at bounding box center [1214, 377] width 91 height 30
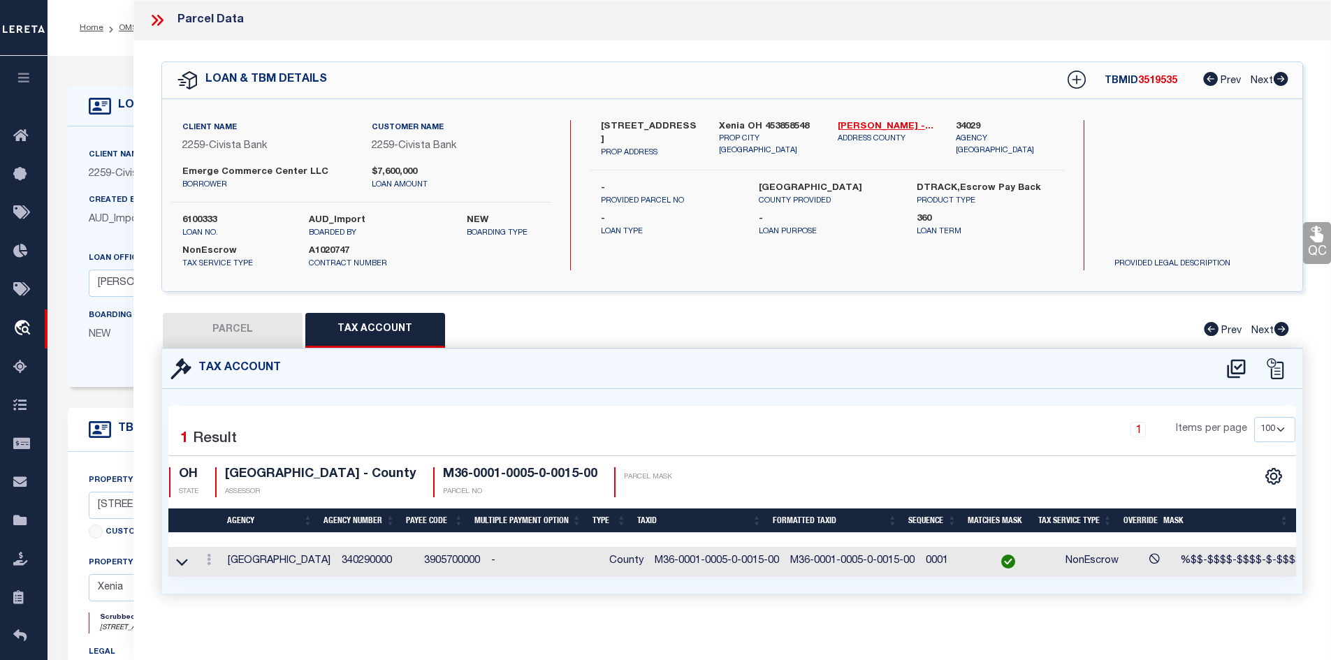
click at [220, 323] on button "PARCEL" at bounding box center [233, 330] width 140 height 35
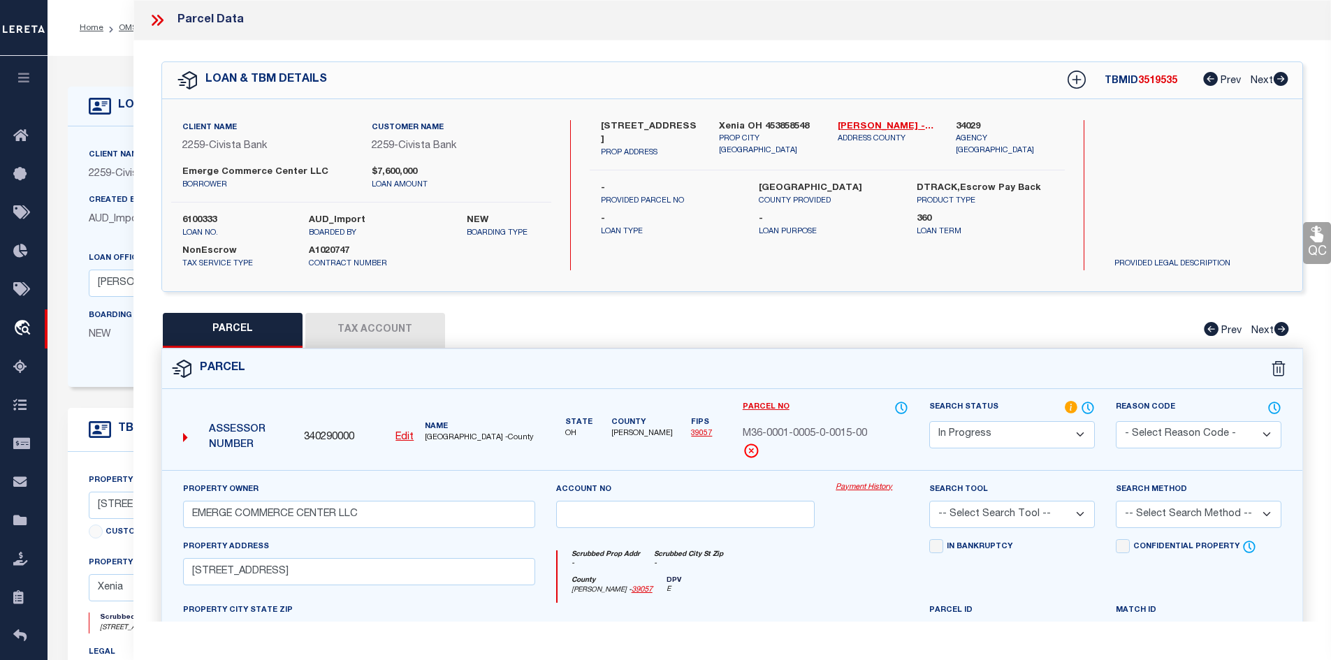
click at [868, 256] on div "[STREET_ADDRESS] PROP ADDRESS Xenia OH 453858548 PROP CITY [GEOGRAPHIC_DATA] [P…" at bounding box center [827, 195] width 475 height 150
drag, startPoint x: 836, startPoint y: 121, endPoint x: 868, endPoint y: 122, distance: 32.1
click at [868, 122] on div "[PERSON_NAME] - 39057 ADDRESS COUNTY" at bounding box center [886, 139] width 119 height 39
click at [355, 331] on button "Tax Account" at bounding box center [375, 330] width 140 height 35
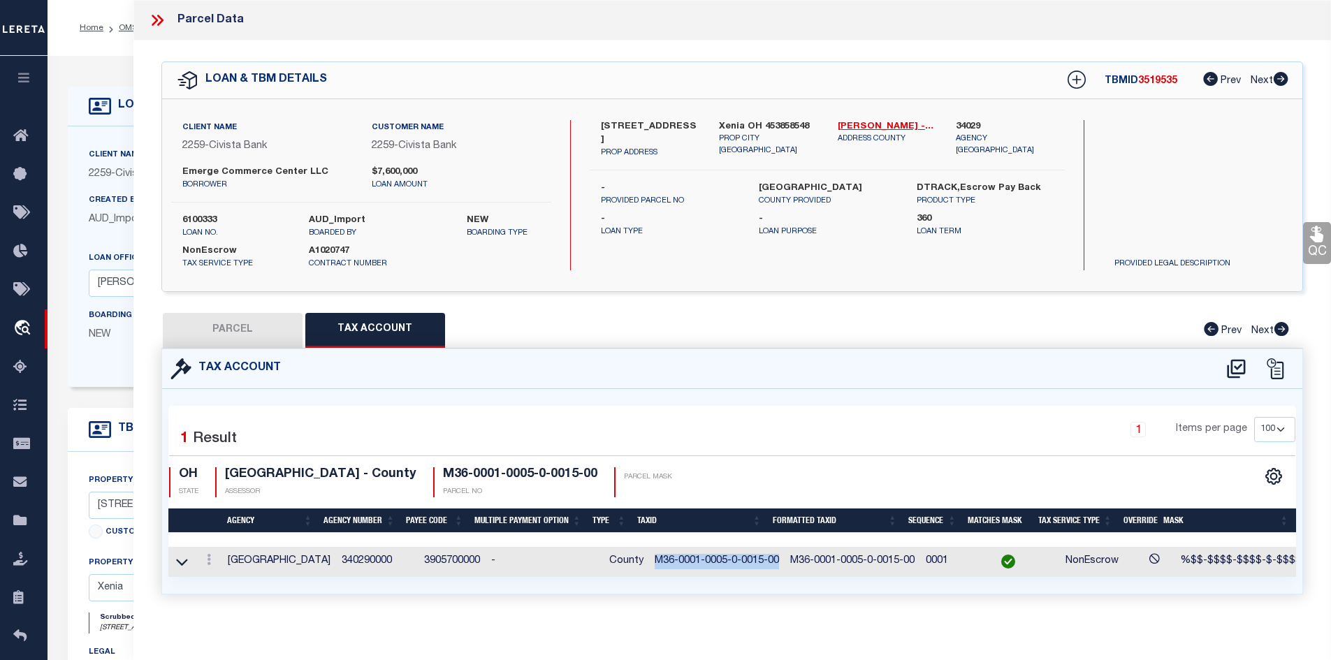
drag, startPoint x: 637, startPoint y: 559, endPoint x: 763, endPoint y: 559, distance: 125.7
click at [763, 559] on td "M36-0001-0005-0-0015-00" at bounding box center [717, 562] width 136 height 30
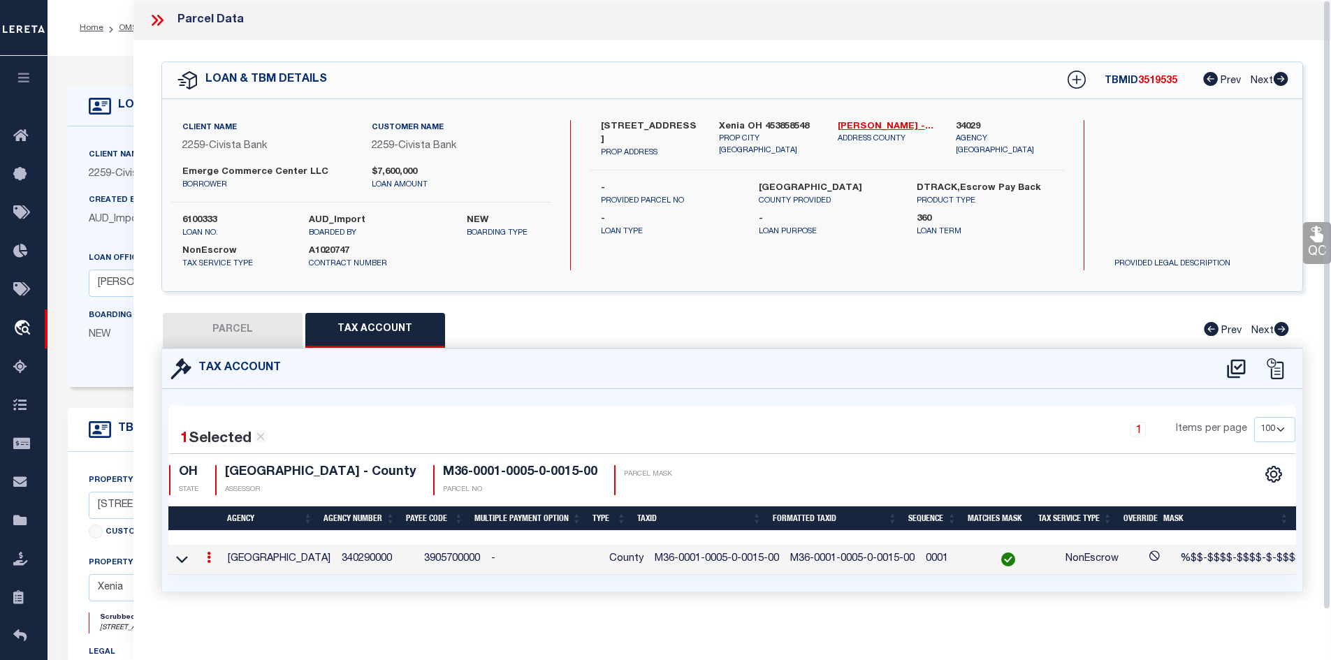
click at [156, 20] on icon at bounding box center [155, 20] width 6 height 11
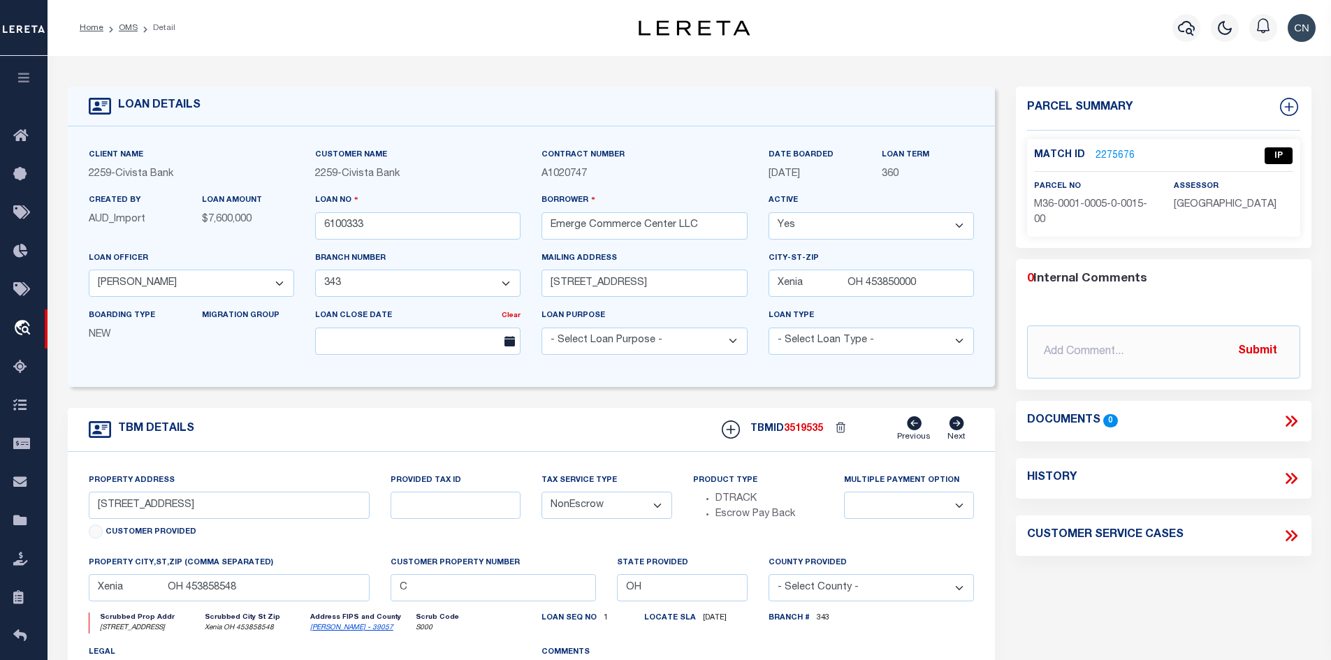
click at [154, 22] on li "Detail" at bounding box center [157, 28] width 38 height 13
click at [127, 28] on link "OMS" at bounding box center [128, 28] width 19 height 8
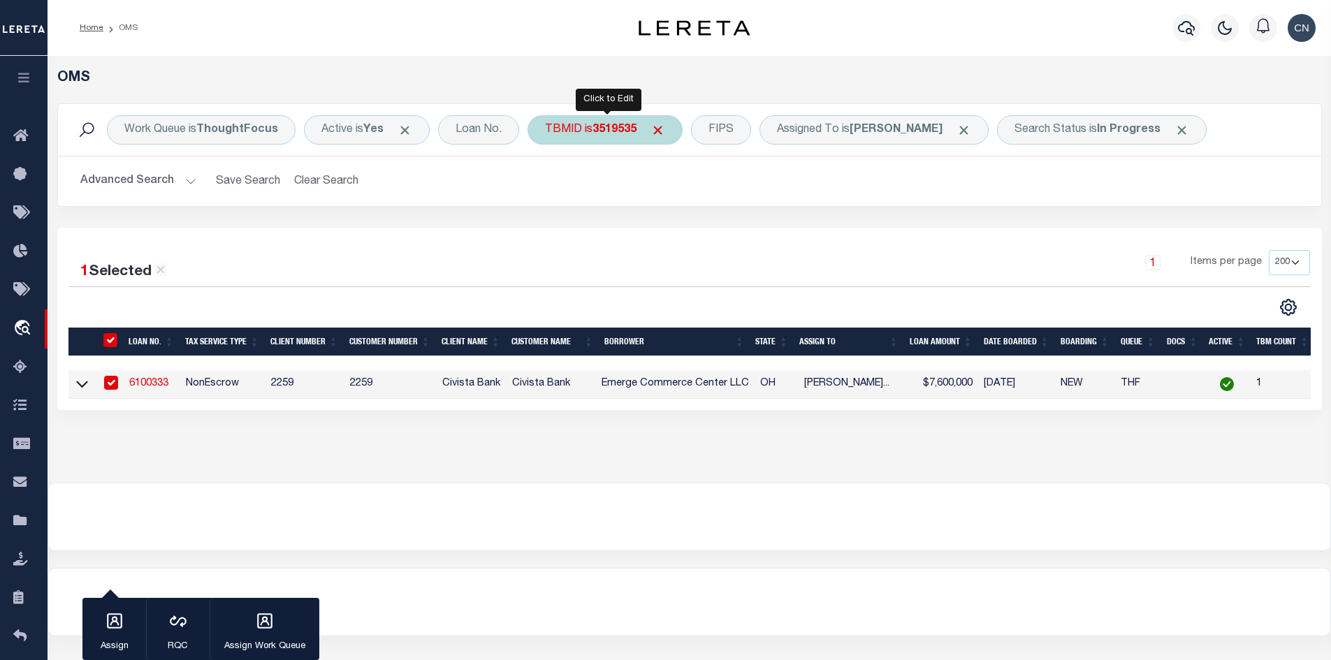
click at [576, 124] on div "TBMID is 3519535" at bounding box center [604, 129] width 155 height 29
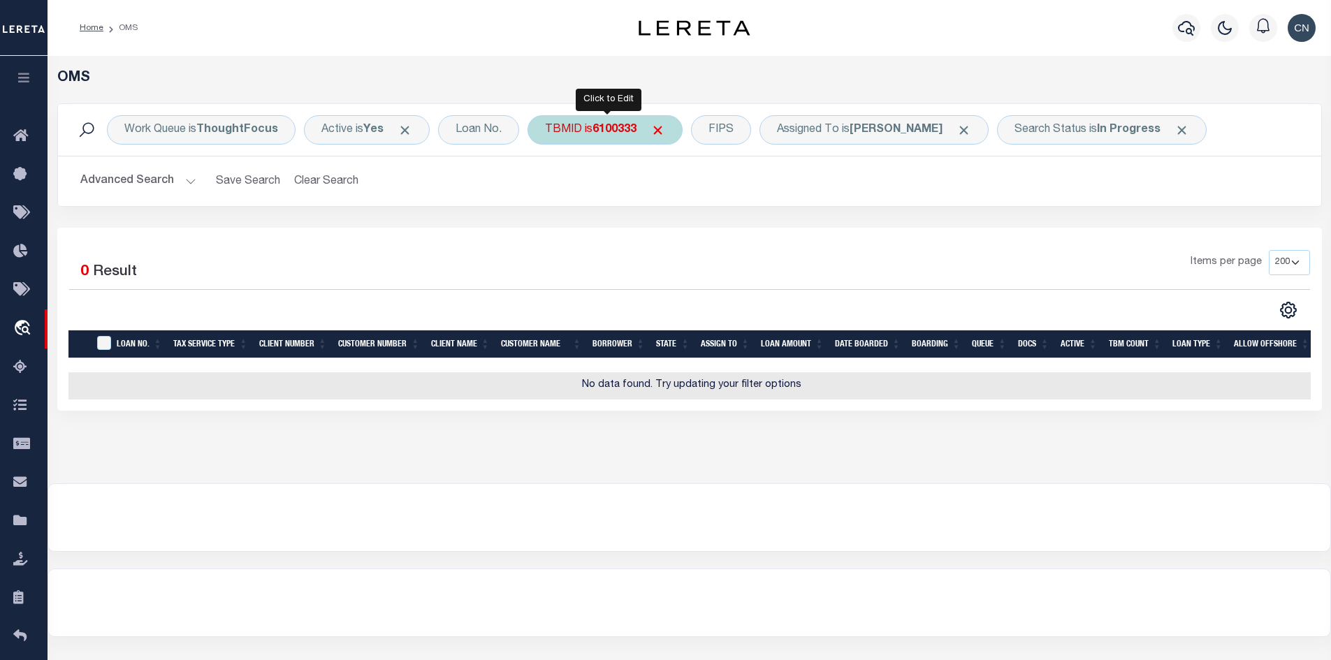
click at [586, 123] on div "TBMID is 6100333" at bounding box center [604, 129] width 155 height 29
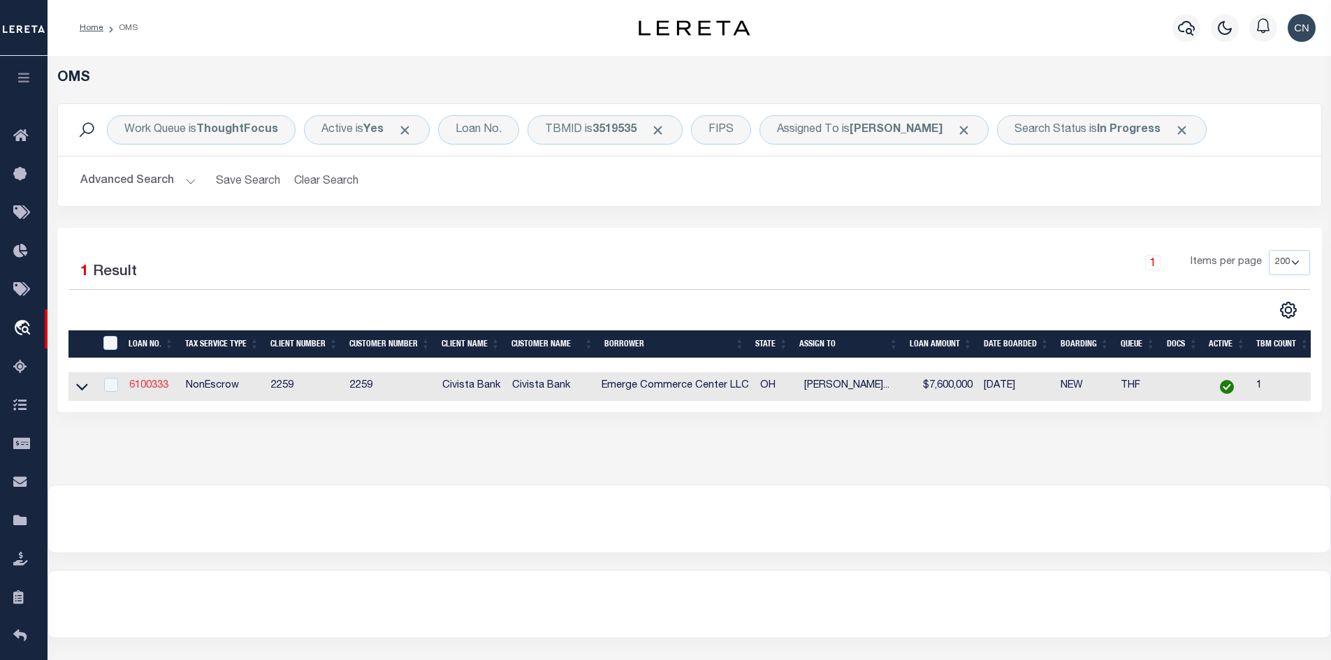
click at [148, 386] on link "6100333" at bounding box center [148, 386] width 39 height 10
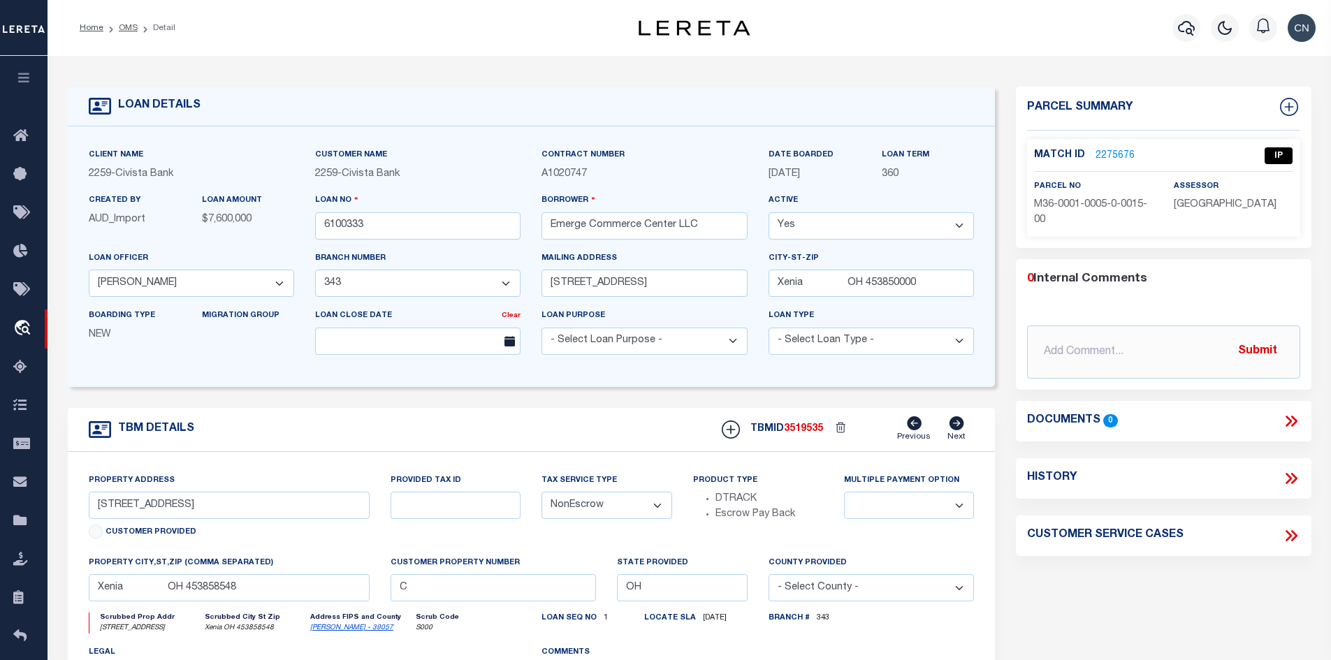
click at [1106, 152] on link "2275676" at bounding box center [1114, 156] width 39 height 15
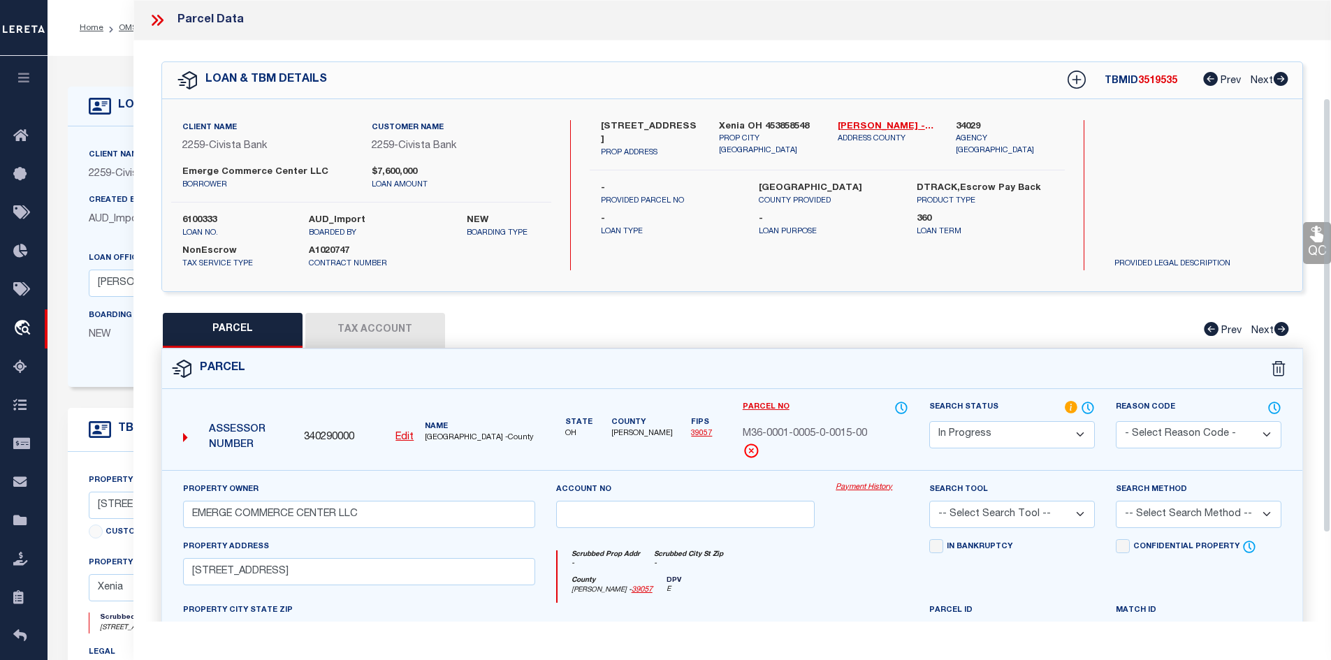
scroll to position [140, 0]
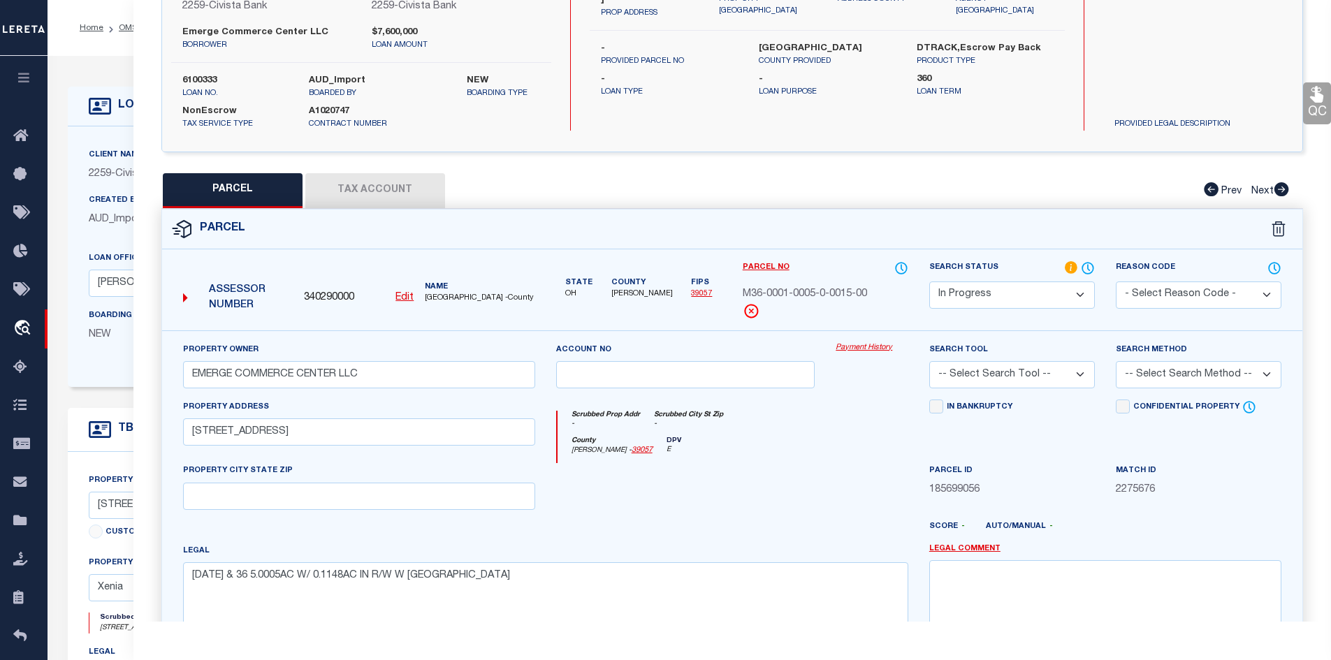
click at [358, 190] on button "Tax Account" at bounding box center [375, 190] width 140 height 35
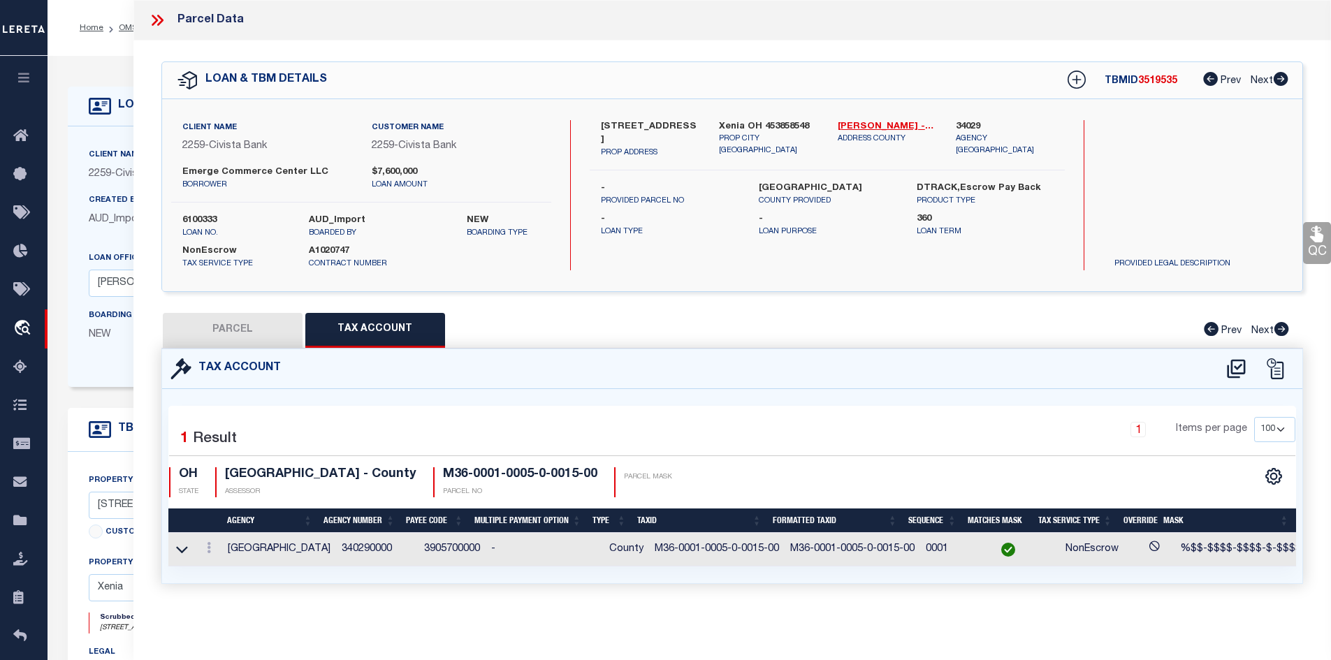
scroll to position [0, 0]
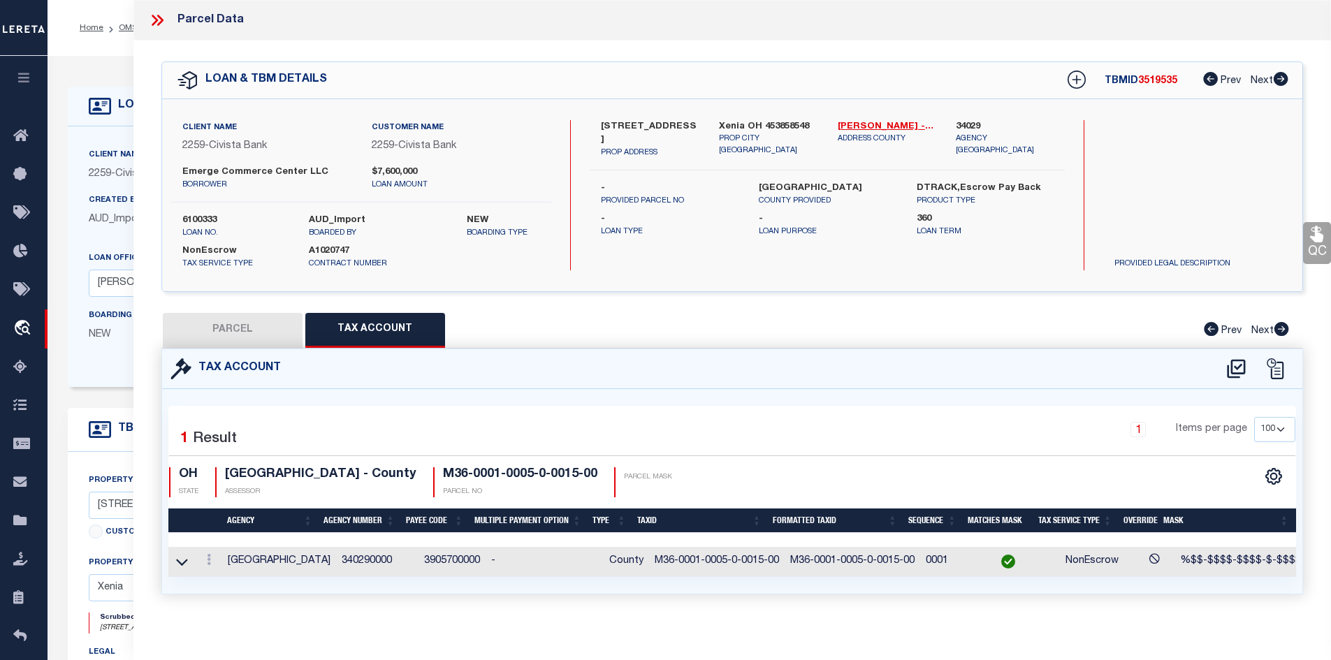
click at [157, 21] on icon at bounding box center [155, 20] width 6 height 11
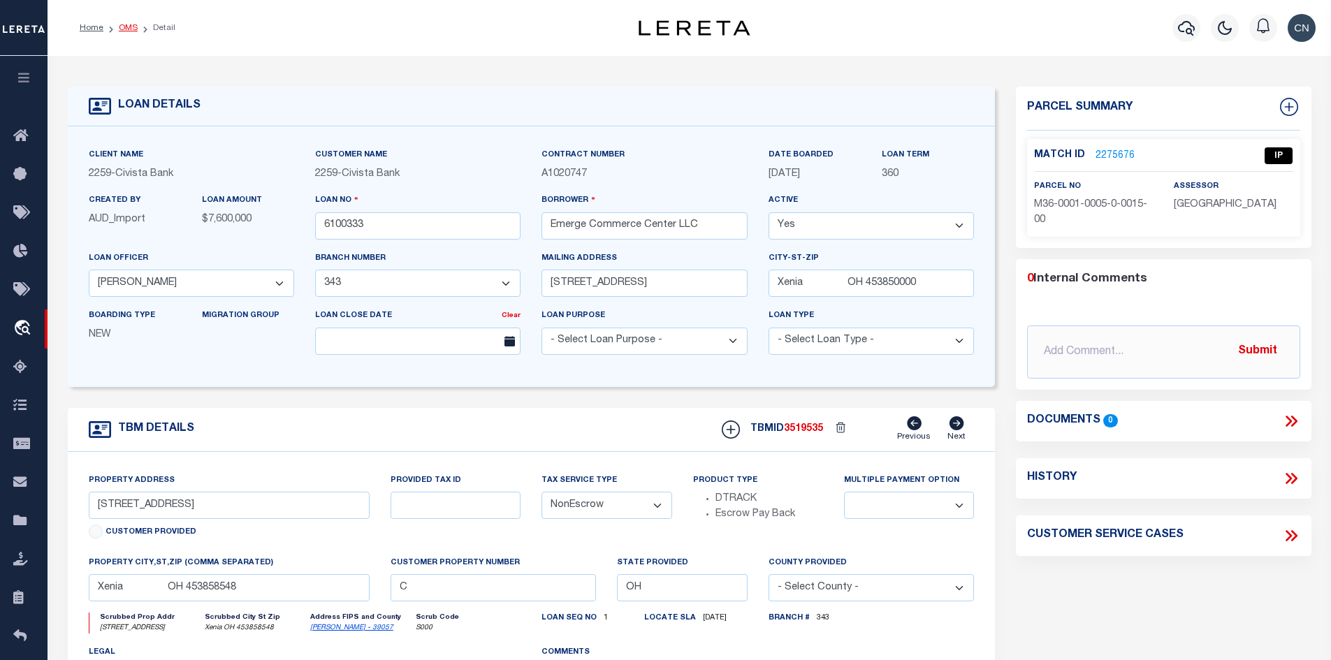
click at [126, 28] on link "OMS" at bounding box center [128, 28] width 19 height 8
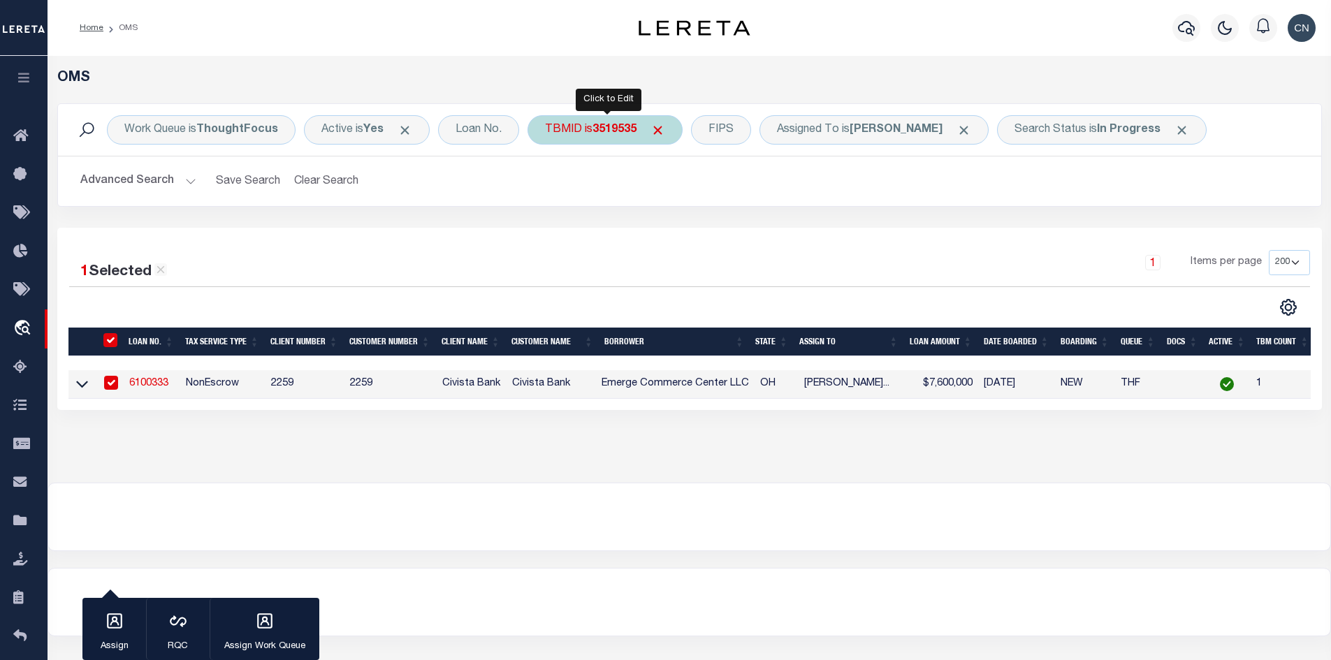
click at [615, 125] on b "3519535" at bounding box center [614, 129] width 44 height 11
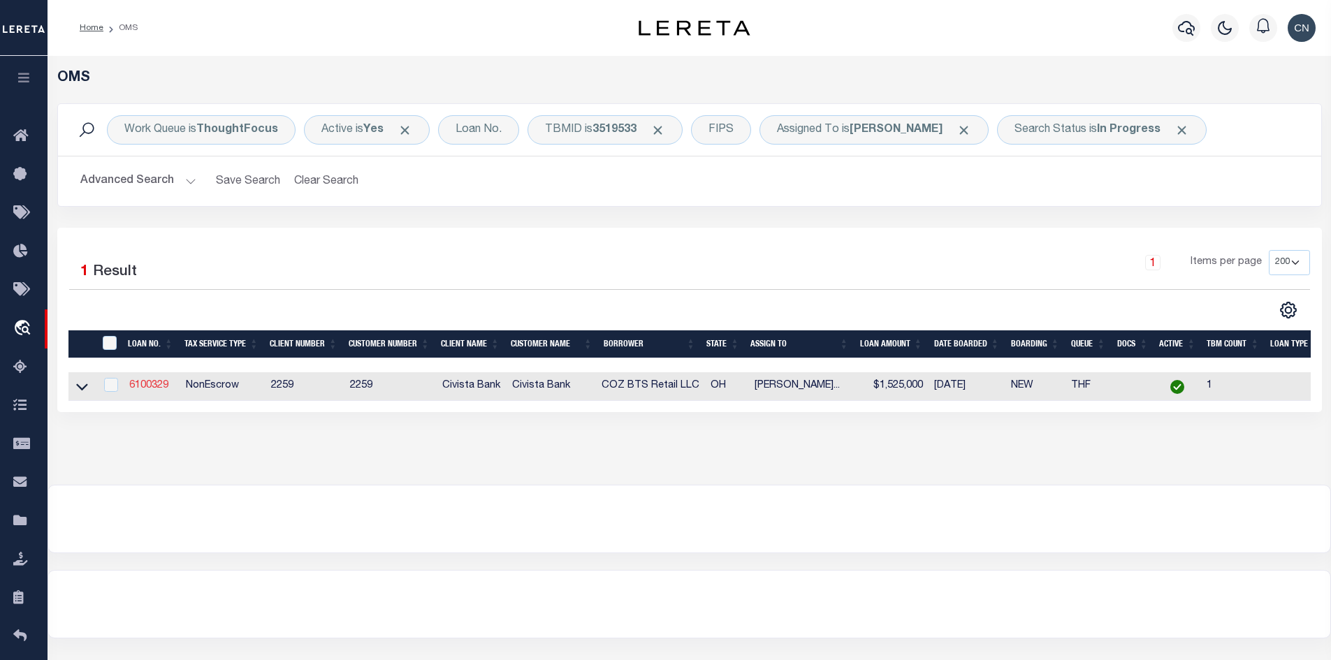
click at [156, 386] on link "6100329" at bounding box center [148, 386] width 39 height 10
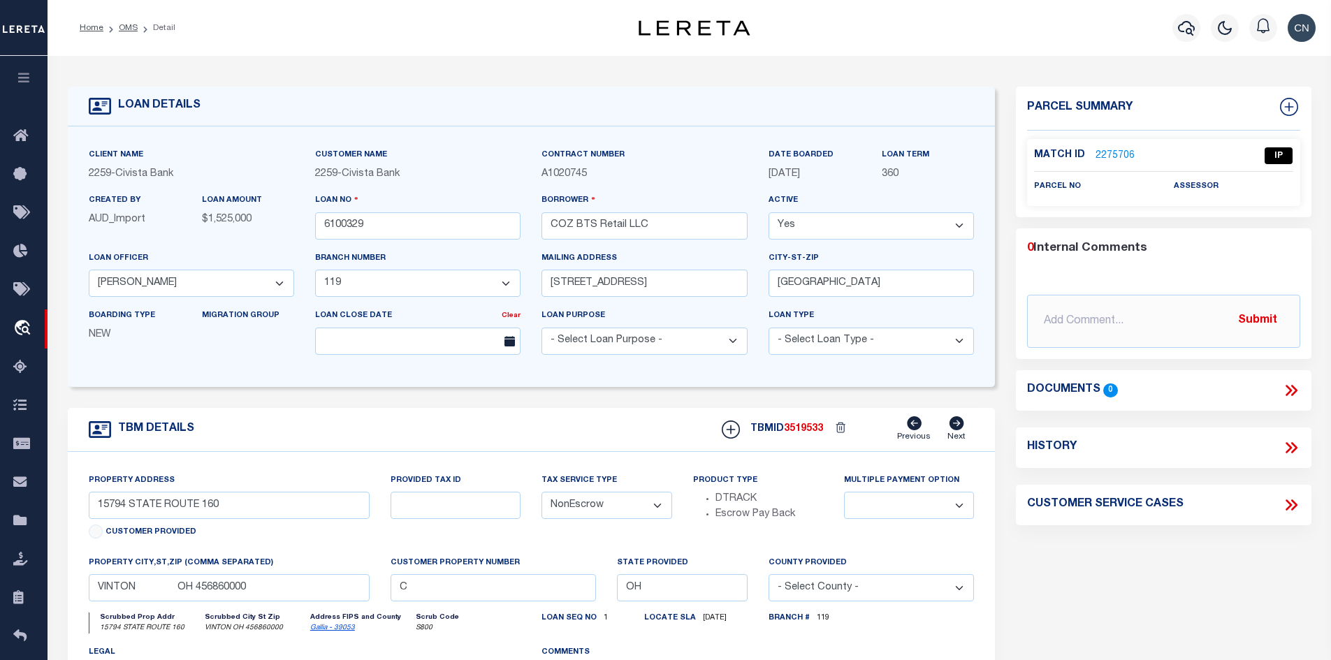
click at [1104, 150] on link "2275706" at bounding box center [1114, 156] width 39 height 15
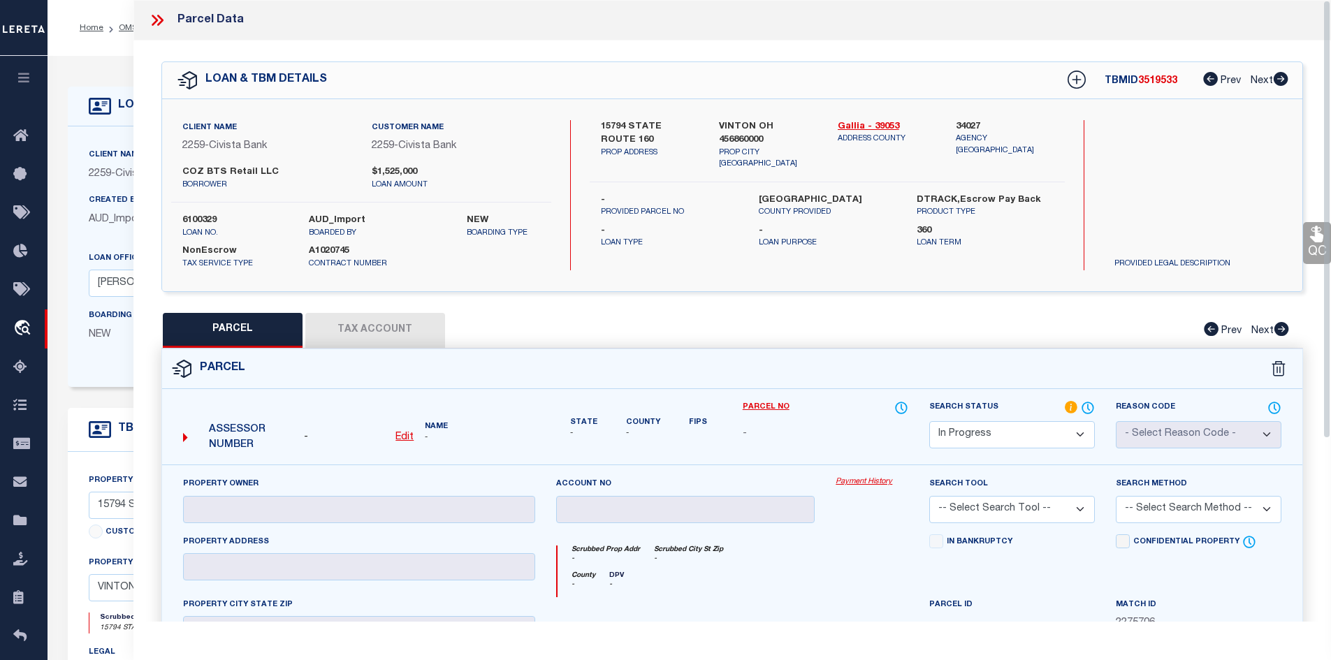
click at [159, 20] on icon at bounding box center [157, 20] width 18 height 18
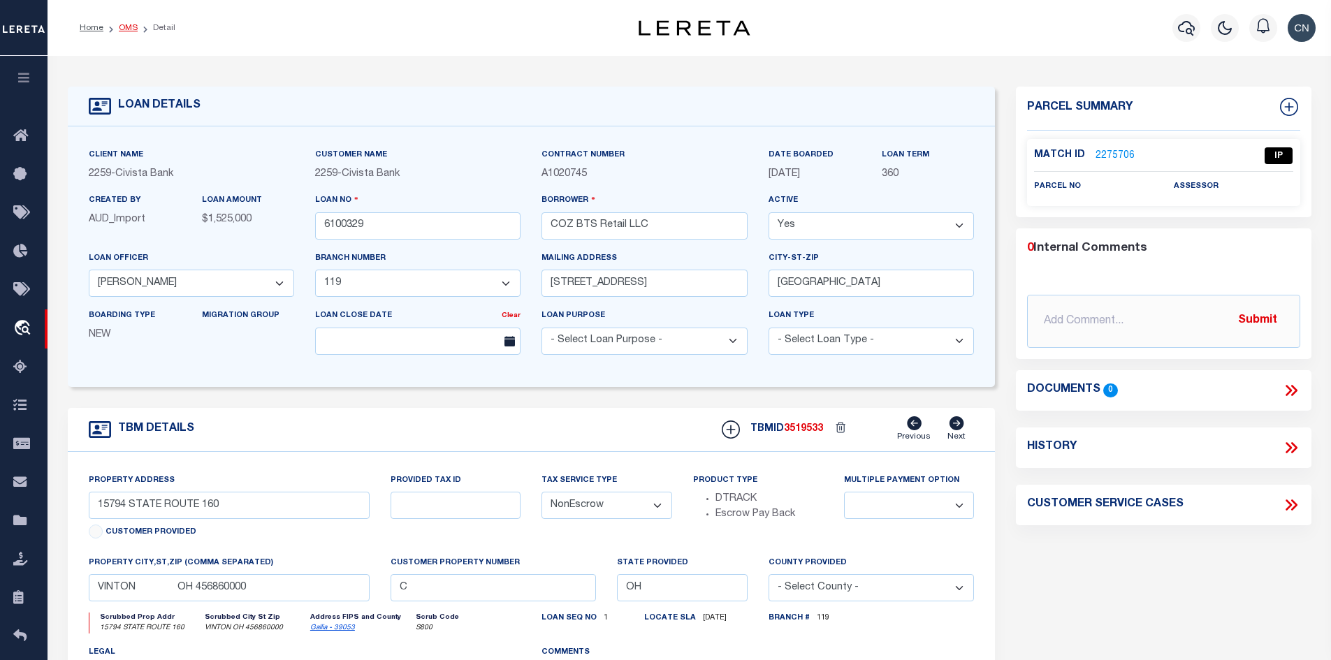
click at [132, 29] on link "OMS" at bounding box center [128, 28] width 19 height 8
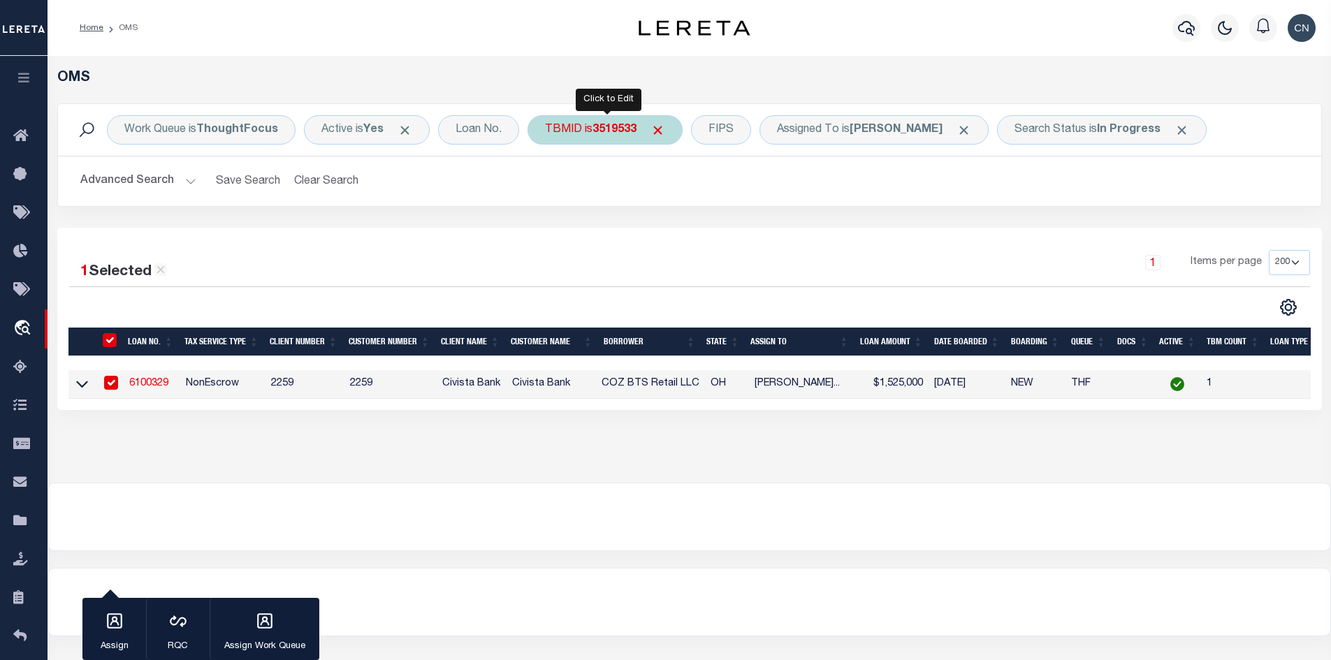
click at [583, 131] on div "TBMID is 3519533" at bounding box center [604, 129] width 155 height 29
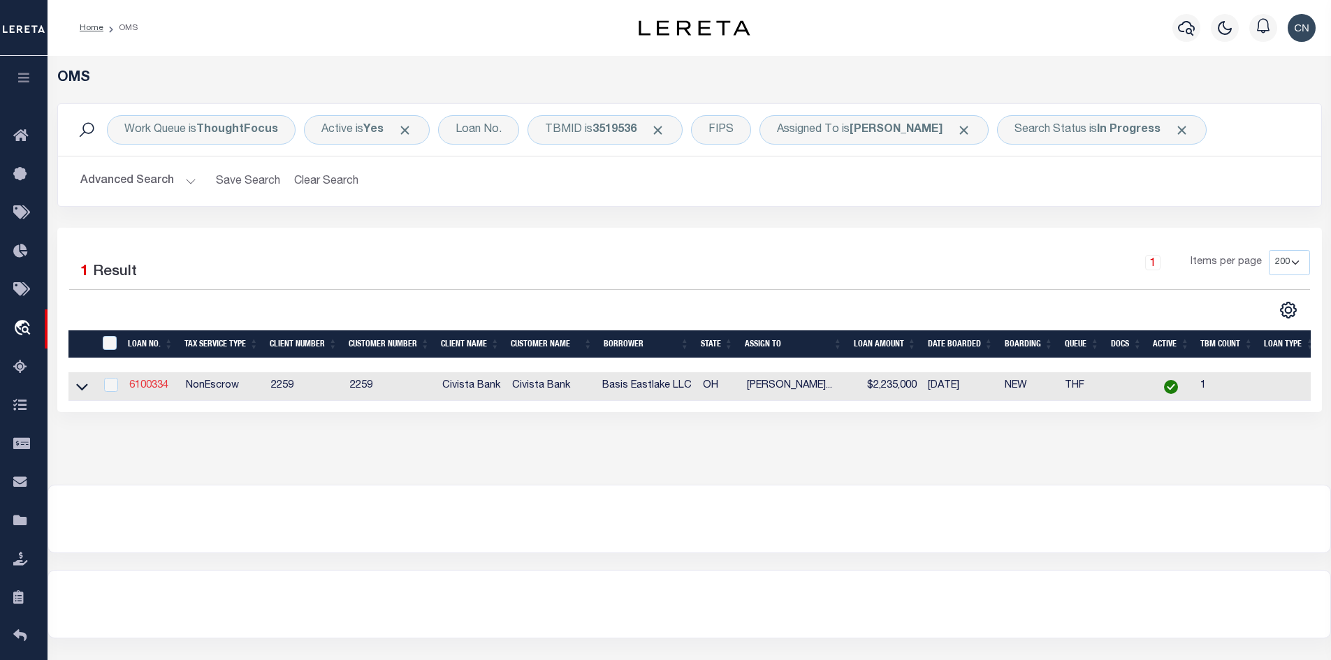
click at [152, 390] on link "6100334" at bounding box center [148, 386] width 39 height 10
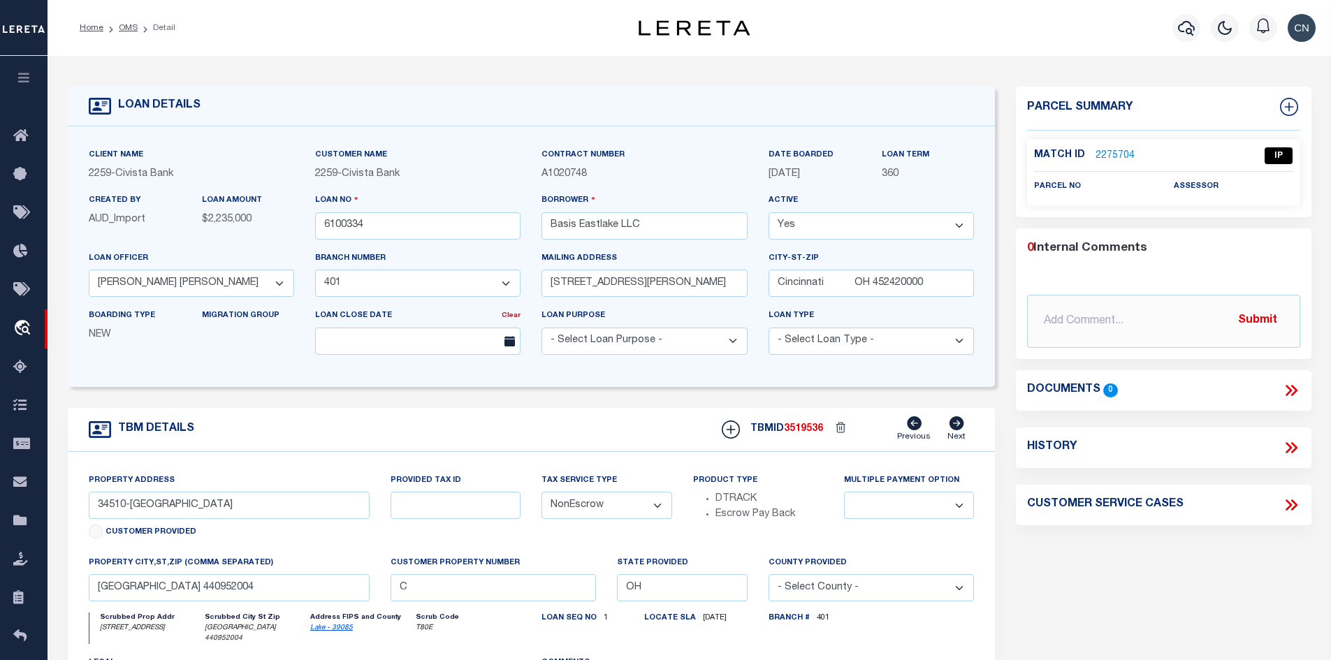
click at [1108, 155] on link "2275704" at bounding box center [1114, 156] width 39 height 15
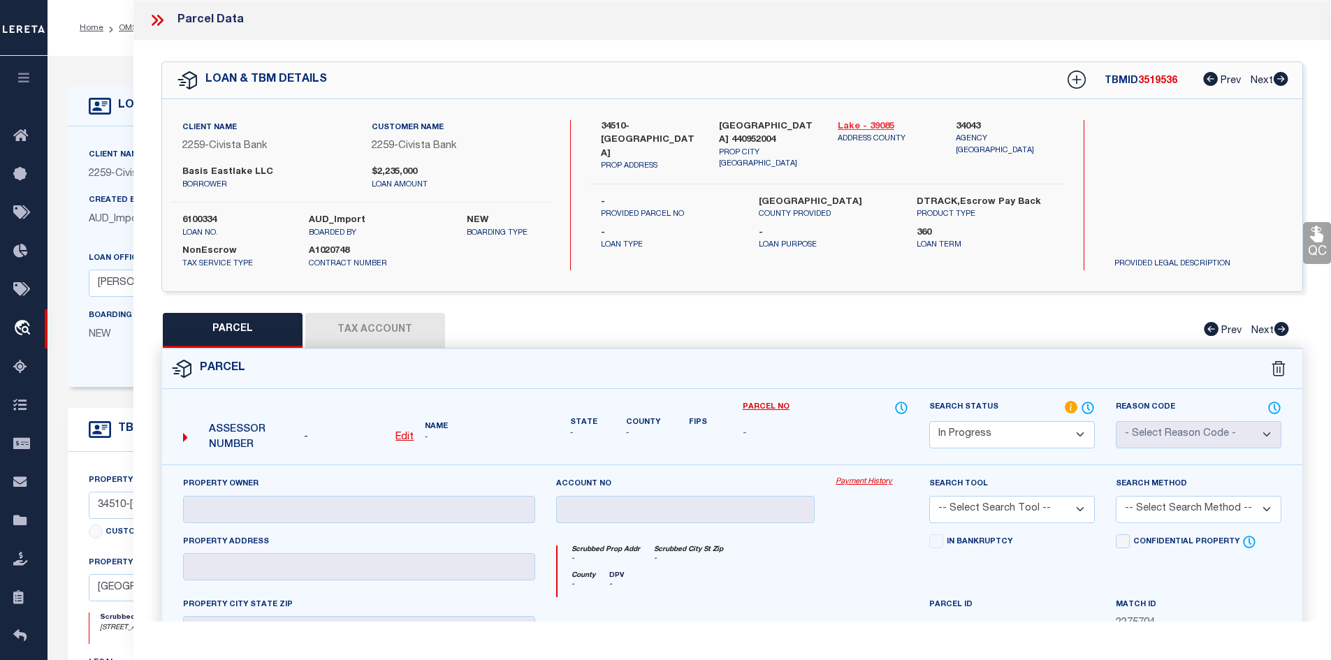
click at [866, 125] on link "Lake - 39085" at bounding box center [886, 127] width 98 height 14
drag, startPoint x: 601, startPoint y: 122, endPoint x: 625, endPoint y: 122, distance: 23.7
click at [625, 122] on label "34510-[GEOGRAPHIC_DATA]" at bounding box center [650, 140] width 98 height 41
click at [671, 112] on div "Client Name 2259 - Civista Bank Customer Name 2259 - Civista Bank Basis Eastlak…" at bounding box center [732, 195] width 1141 height 192
drag, startPoint x: 602, startPoint y: 123, endPoint x: 671, endPoint y: 140, distance: 70.6
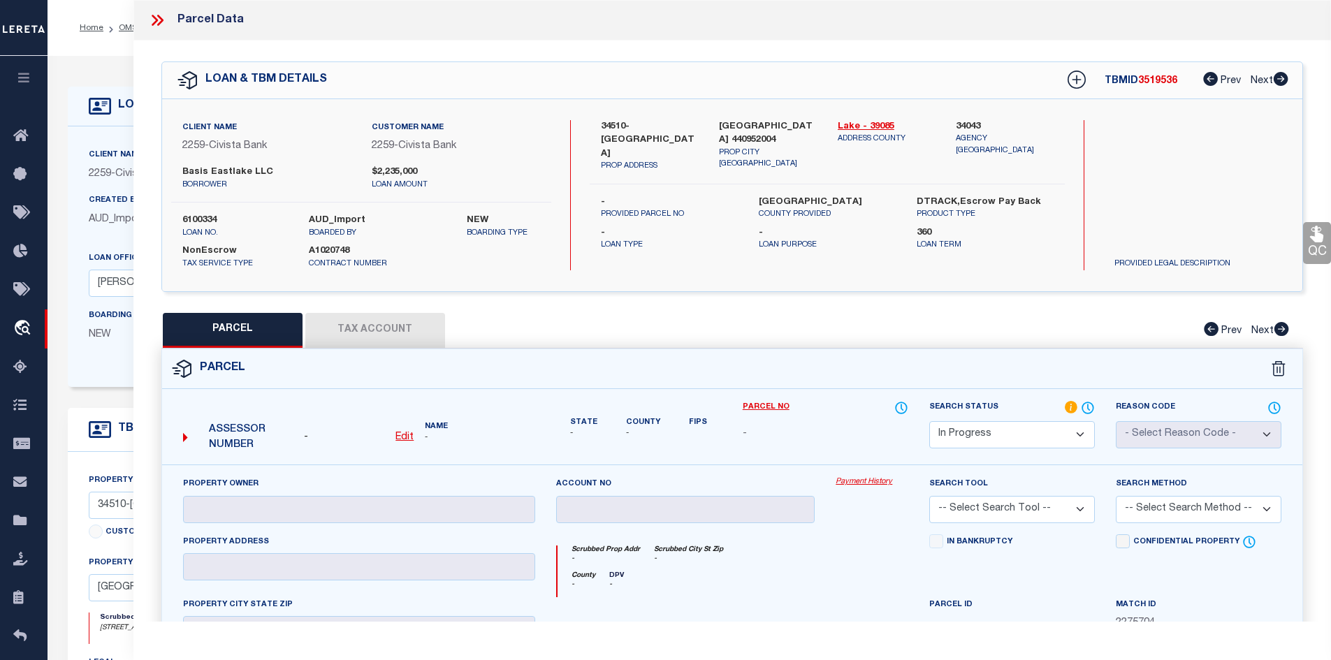
click at [671, 140] on label "34510-[GEOGRAPHIC_DATA]" at bounding box center [650, 140] width 98 height 41
drag, startPoint x: 566, startPoint y: 301, endPoint x: 557, endPoint y: 301, distance: 8.4
click at [566, 301] on div "QC QC QC" at bounding box center [732, 461] width 1198 height 840
drag, startPoint x: 180, startPoint y: 168, endPoint x: 281, endPoint y: 173, distance: 102.1
click at [281, 173] on div "Basis Eastlake LLC borrower" at bounding box center [266, 178] width 189 height 25
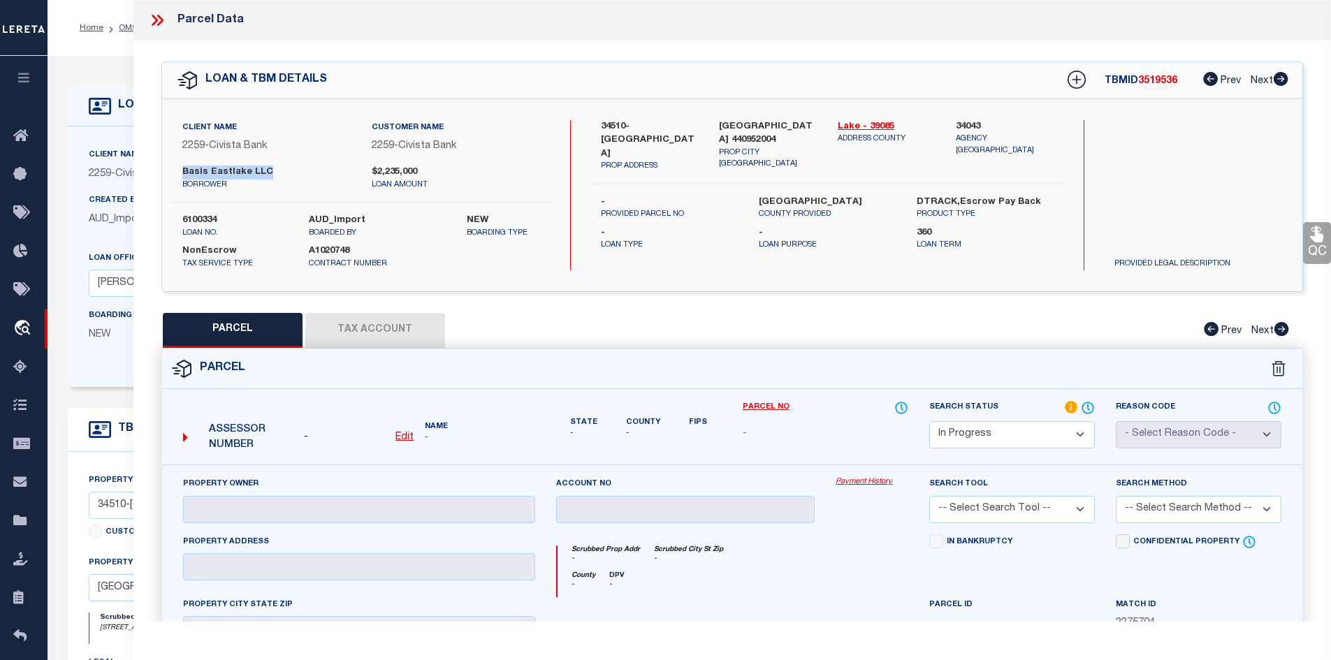
drag, startPoint x: 629, startPoint y: 120, endPoint x: 671, endPoint y: 138, distance: 45.4
click at [671, 138] on label "34510-[GEOGRAPHIC_DATA]" at bounding box center [650, 140] width 98 height 41
drag, startPoint x: 599, startPoint y: 122, endPoint x: 627, endPoint y: 122, distance: 28.6
click at [627, 122] on div "34510-[STREET_ADDRESS] PROP ADDRESS" at bounding box center [649, 146] width 119 height 52
drag, startPoint x: 180, startPoint y: 168, endPoint x: 280, endPoint y: 169, distance: 100.6
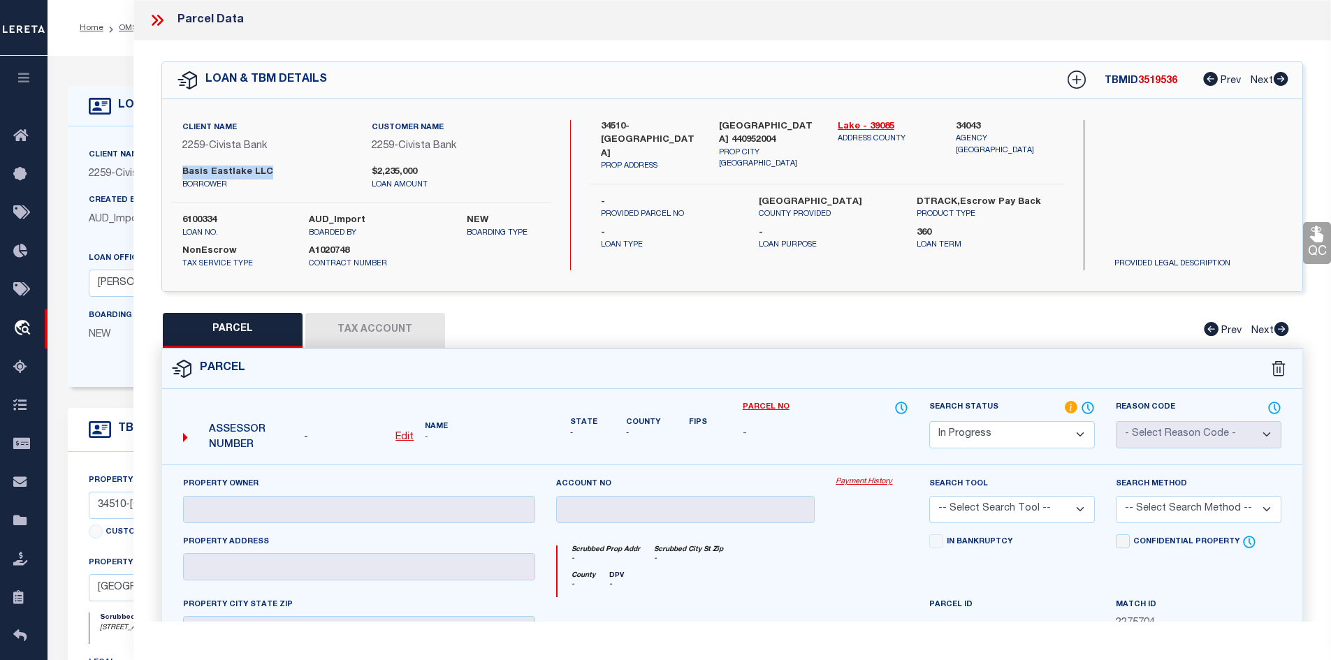
click at [280, 169] on div "Basis Eastlake LLC borrower" at bounding box center [266, 178] width 189 height 25
drag, startPoint x: 601, startPoint y: 119, endPoint x: 627, endPoint y: 120, distance: 25.9
click at [627, 120] on label "34510-[GEOGRAPHIC_DATA]" at bounding box center [650, 140] width 98 height 41
click at [156, 20] on icon at bounding box center [155, 20] width 6 height 11
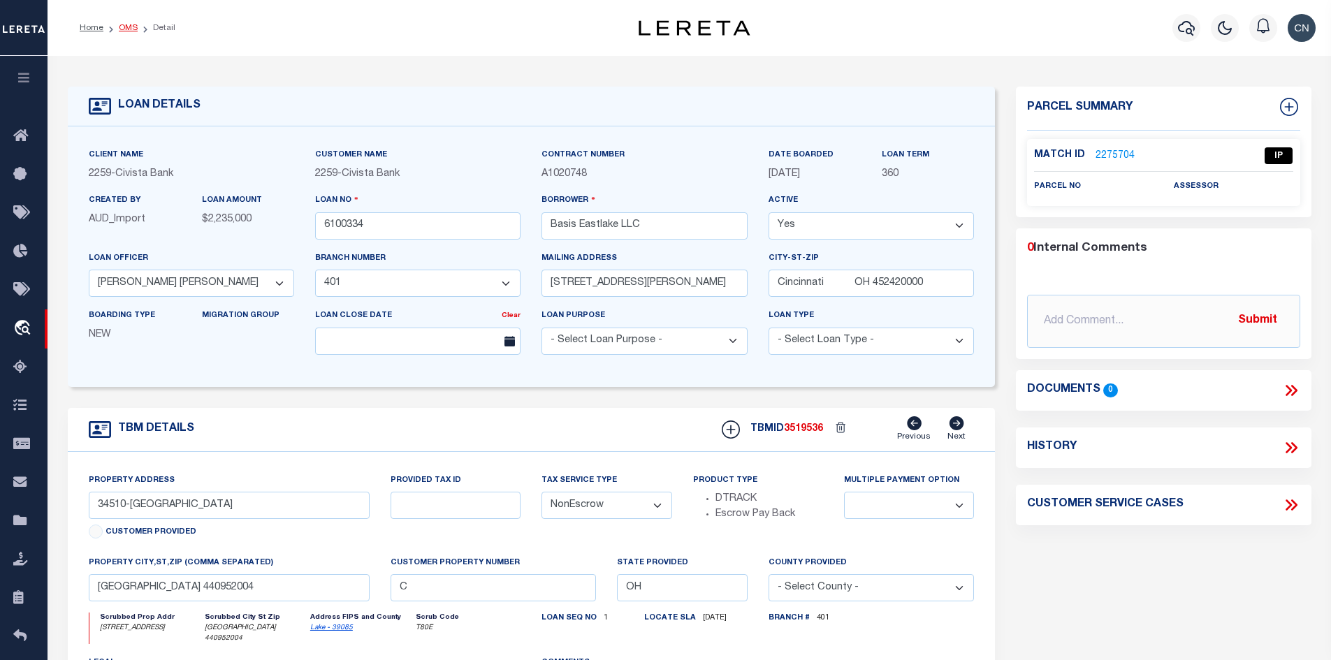
click at [122, 28] on link "OMS" at bounding box center [128, 28] width 19 height 8
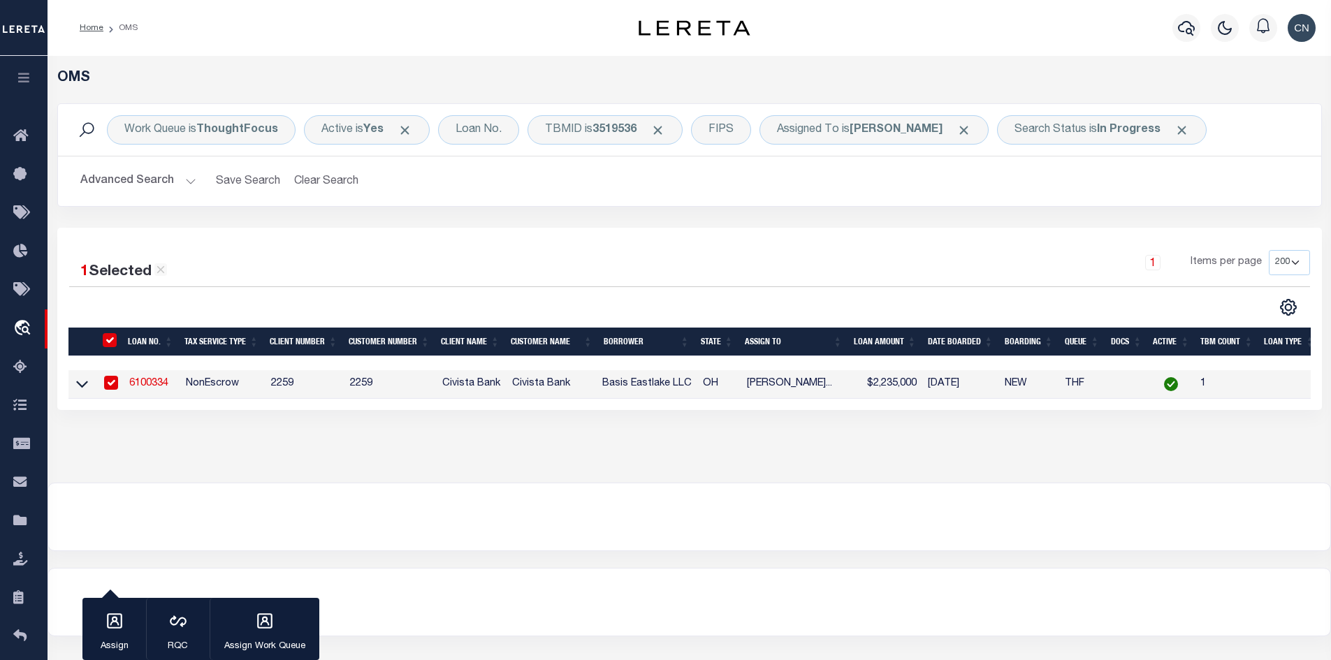
click at [156, 385] on link "6100334" at bounding box center [148, 384] width 39 height 10
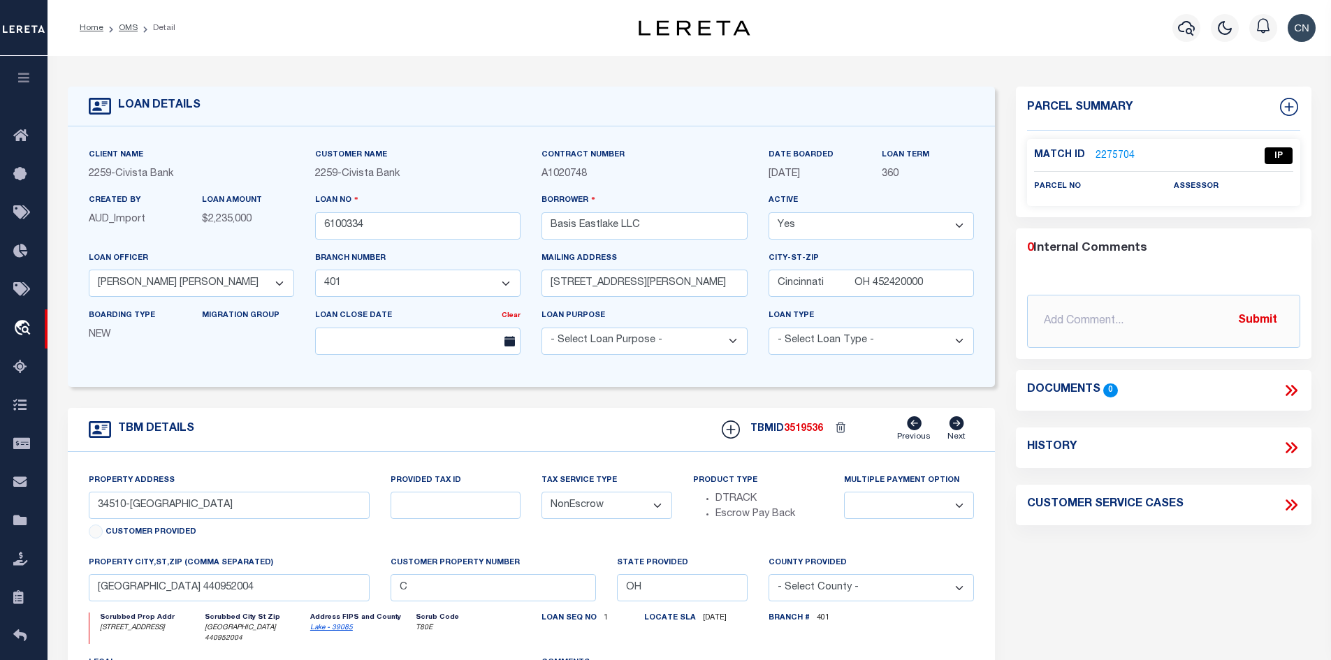
click at [1119, 154] on link "2275704" at bounding box center [1114, 156] width 39 height 15
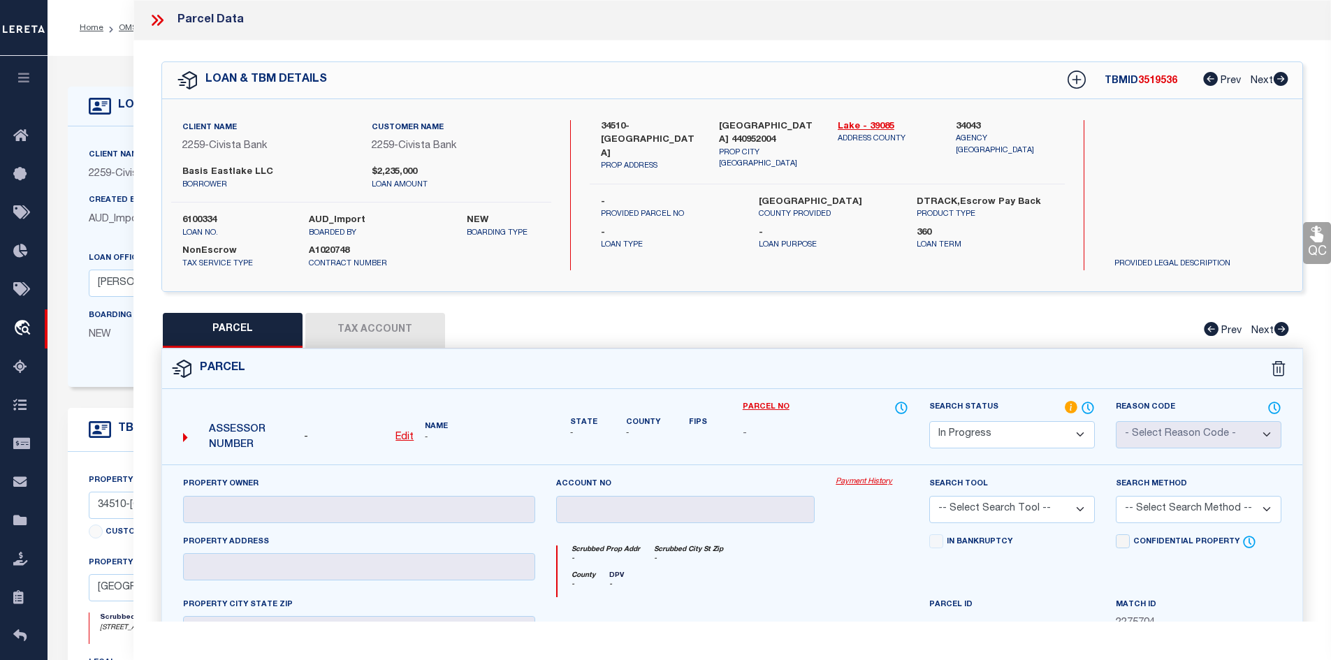
click at [158, 20] on icon at bounding box center [157, 20] width 18 height 18
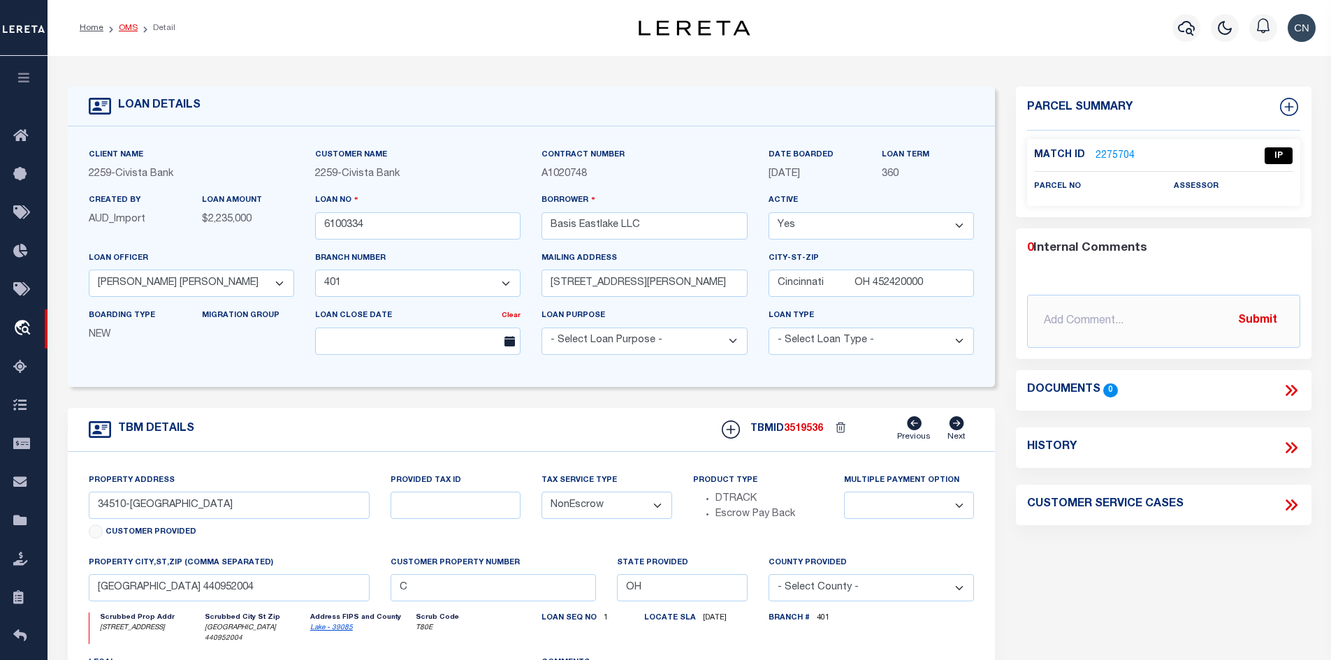
click at [124, 28] on link "OMS" at bounding box center [128, 28] width 19 height 8
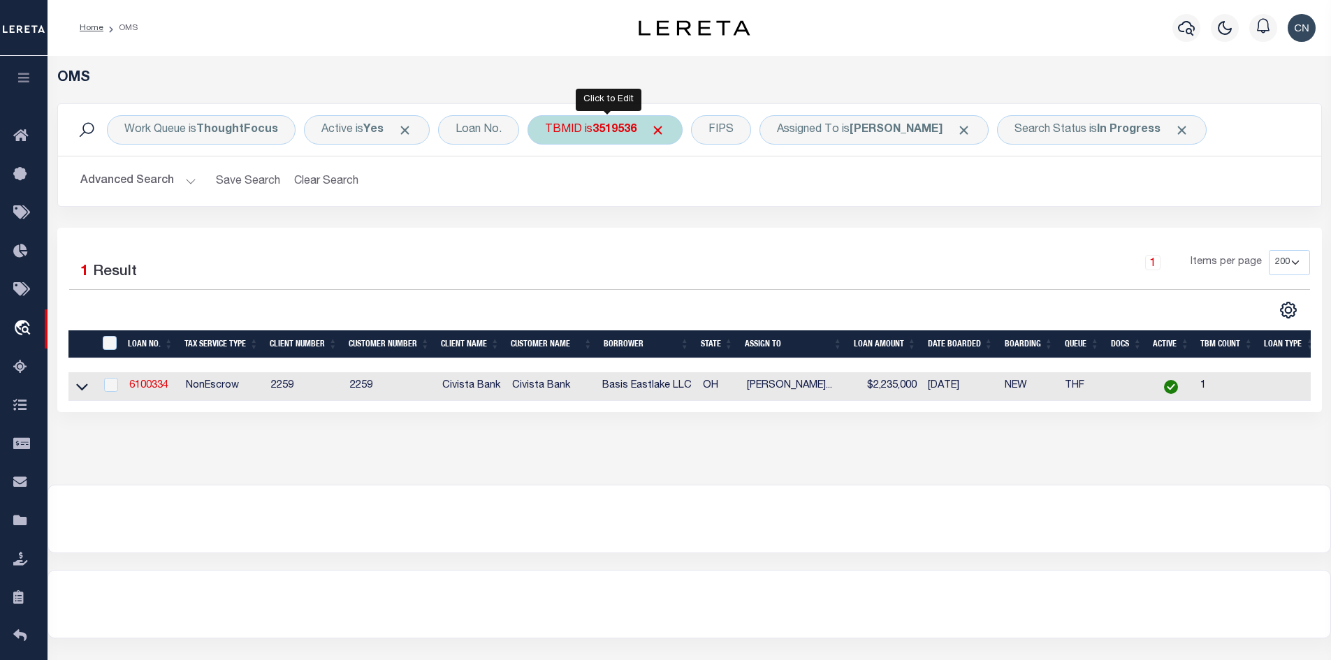
click at [594, 131] on div "TBMID is 3519536" at bounding box center [604, 129] width 155 height 29
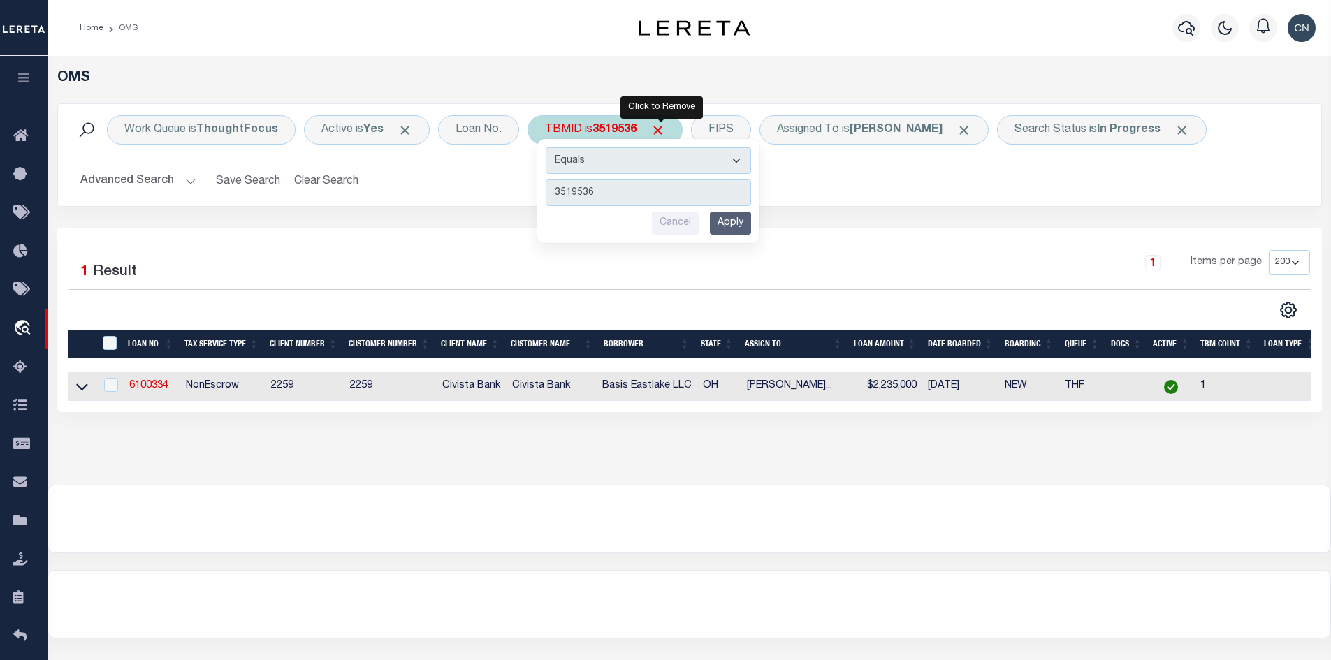
click at [660, 130] on span "Click to Remove" at bounding box center [657, 130] width 15 height 15
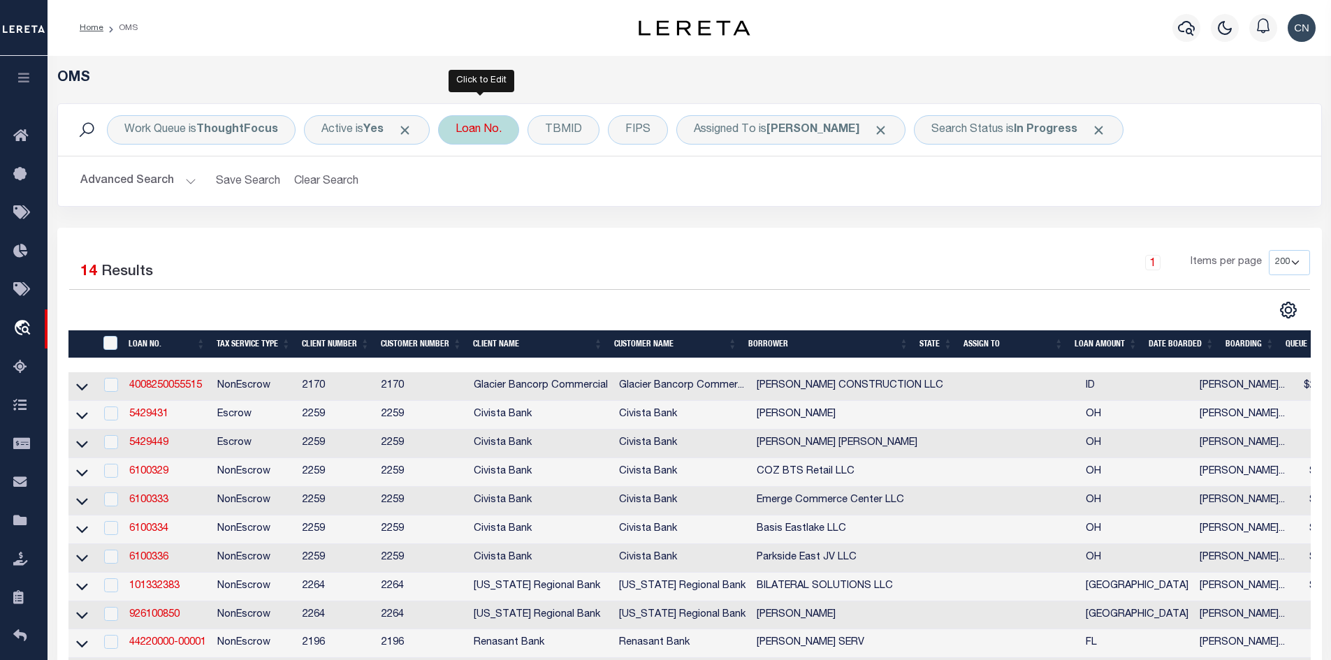
click at [492, 132] on div "Loan No." at bounding box center [478, 129] width 81 height 29
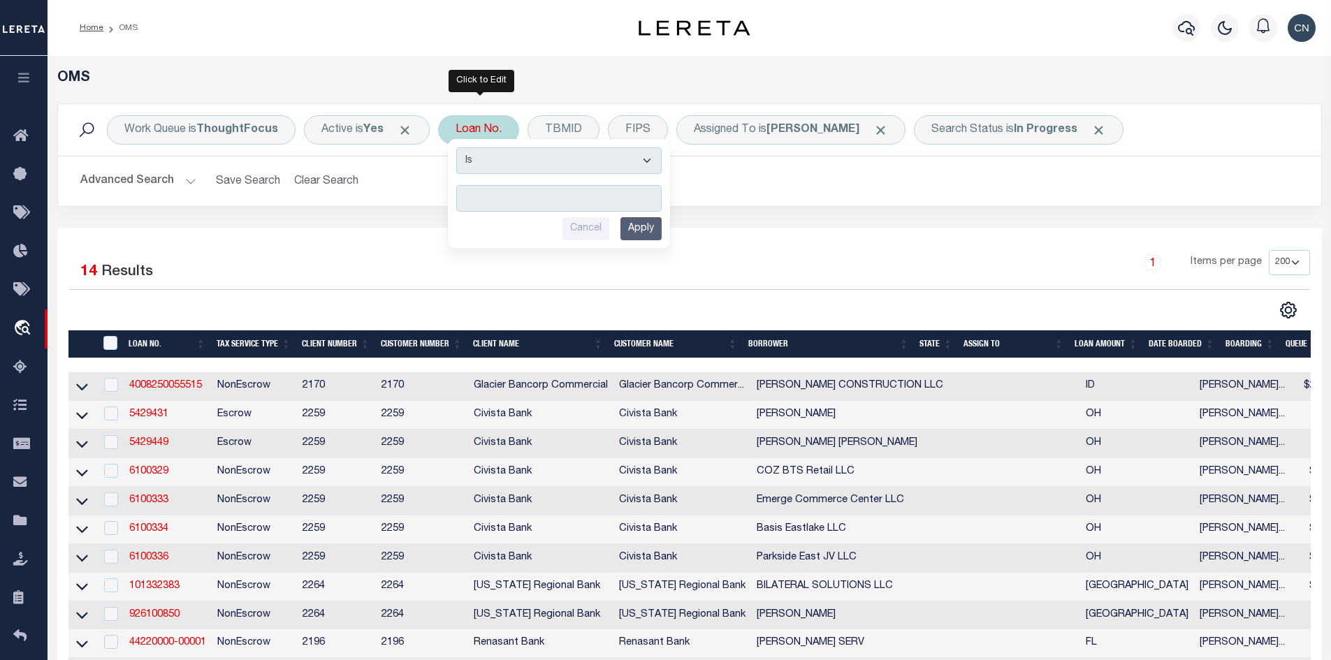
click at [517, 206] on input "text" at bounding box center [558, 198] width 205 height 27
click at [627, 228] on input "Apply" at bounding box center [640, 228] width 41 height 23
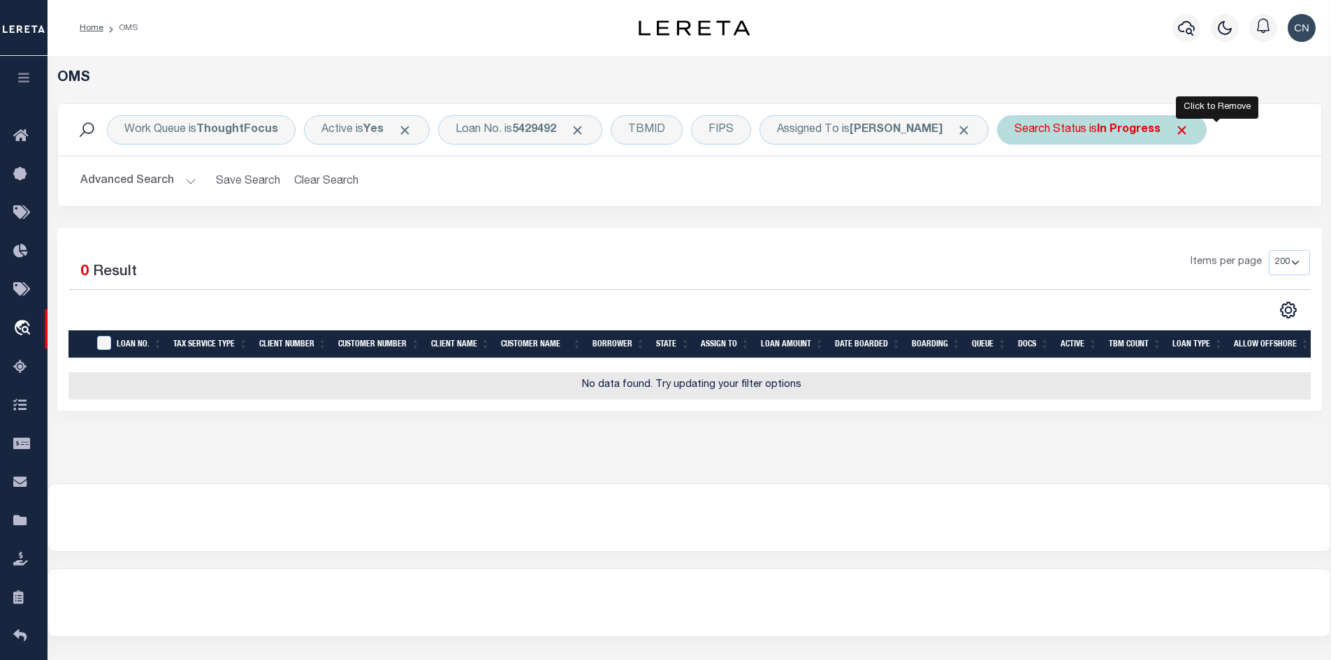
click at [1189, 129] on span "Click to Remove" at bounding box center [1181, 130] width 15 height 15
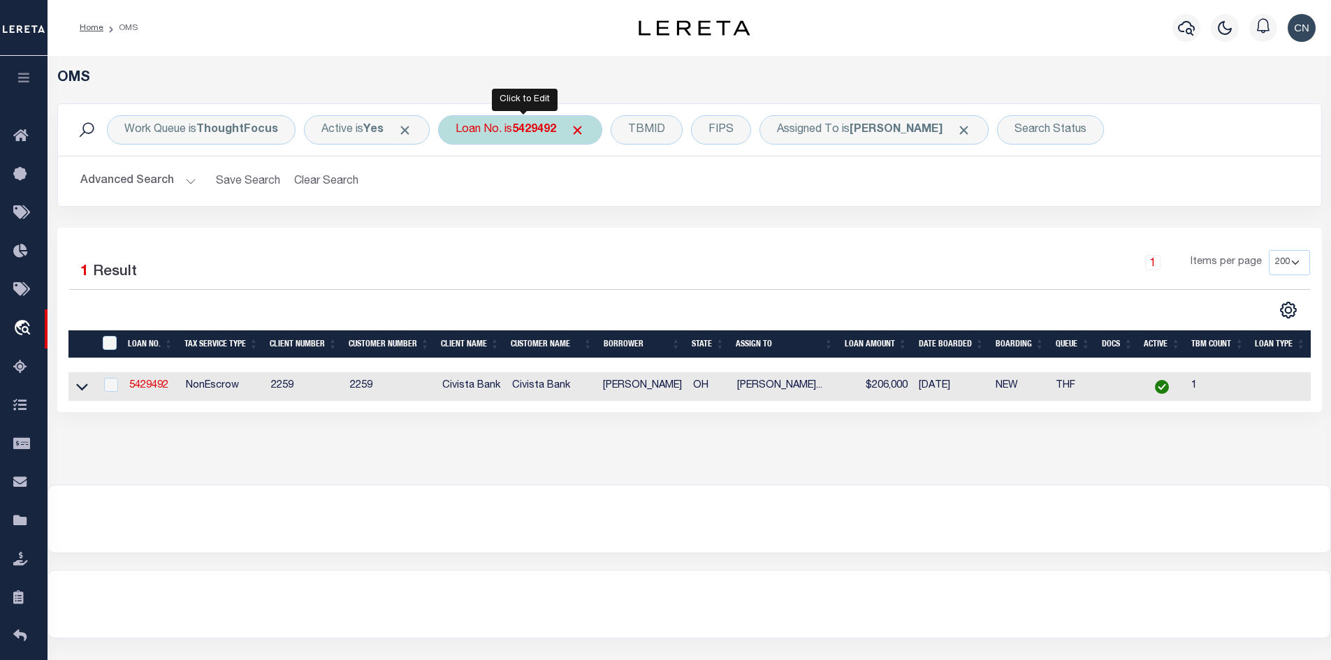
click at [556, 131] on b "5429492" at bounding box center [534, 129] width 44 height 11
click at [151, 388] on link "5429492" at bounding box center [148, 386] width 39 height 10
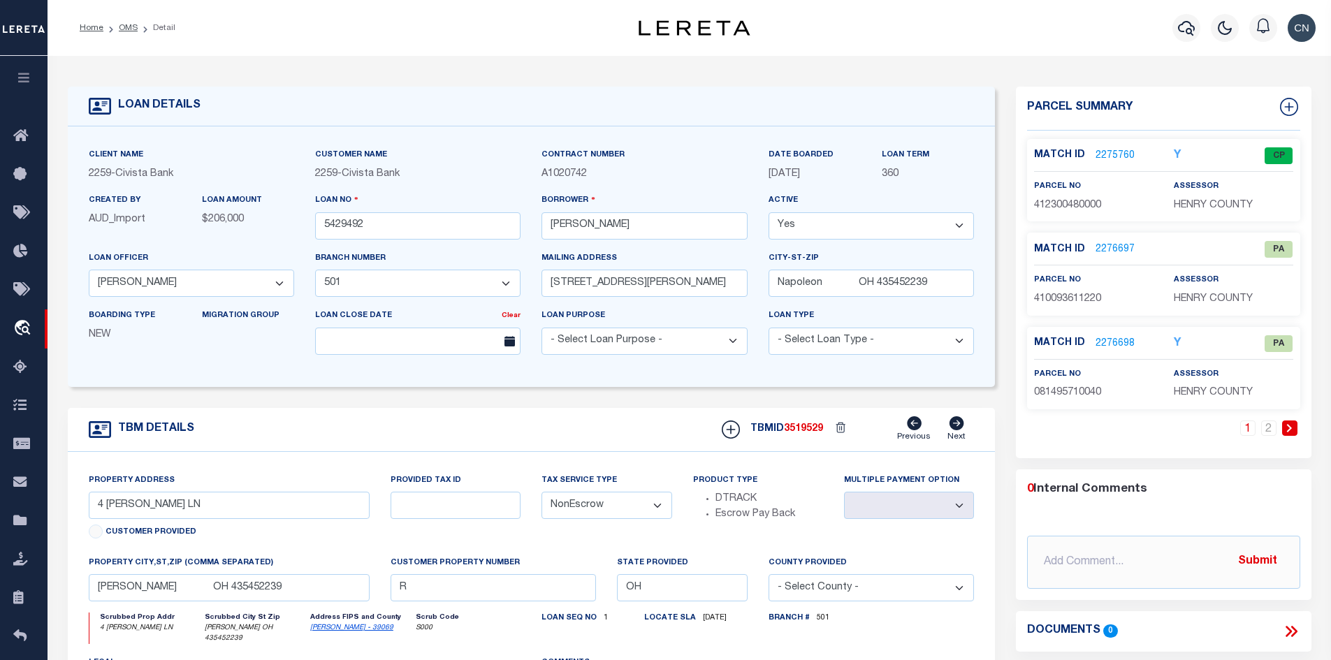
click at [1289, 429] on icon at bounding box center [1289, 428] width 5 height 8
click at [1248, 430] on icon at bounding box center [1247, 428] width 5 height 8
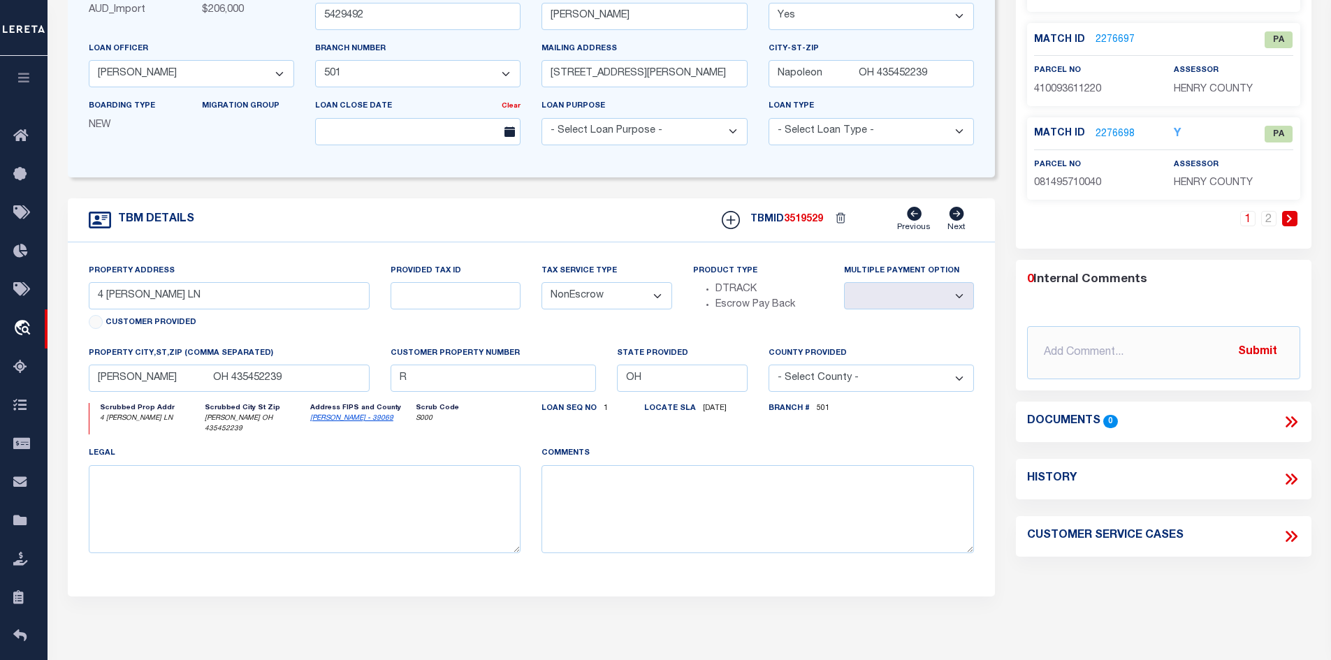
scroll to position [70, 0]
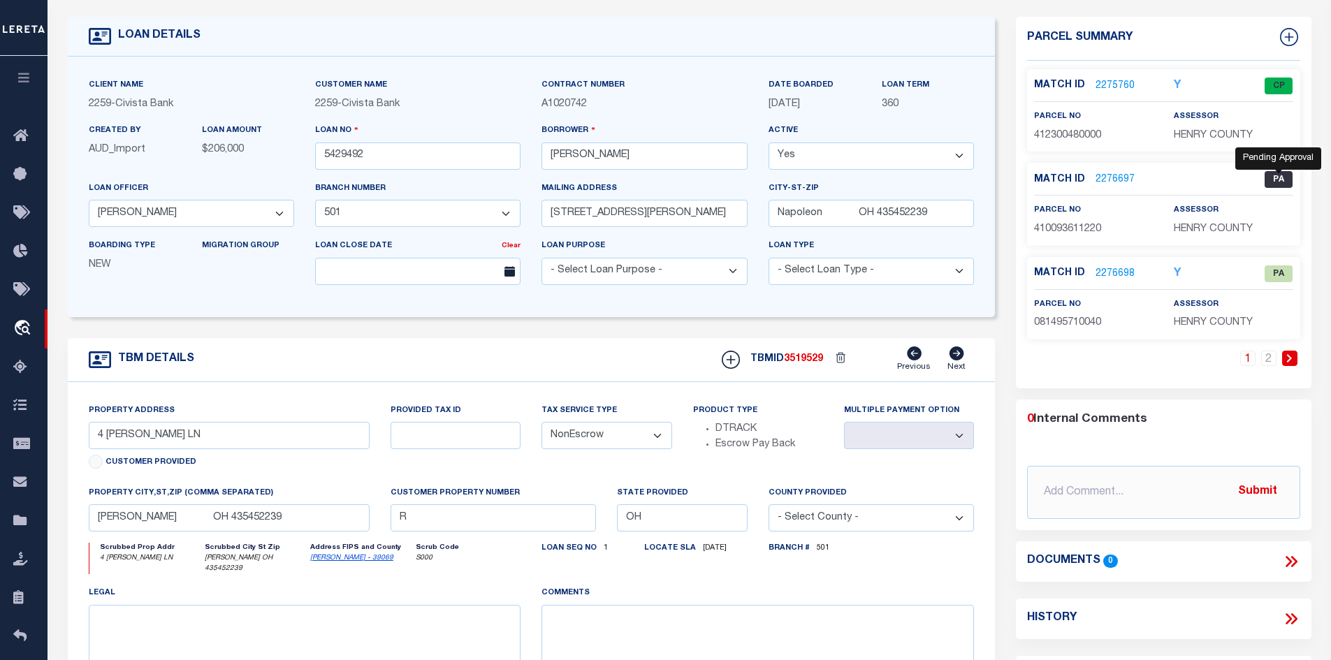
click at [1272, 179] on span "PA" at bounding box center [1278, 179] width 28 height 17
click at [1107, 177] on link "2276697" at bounding box center [1114, 180] width 39 height 15
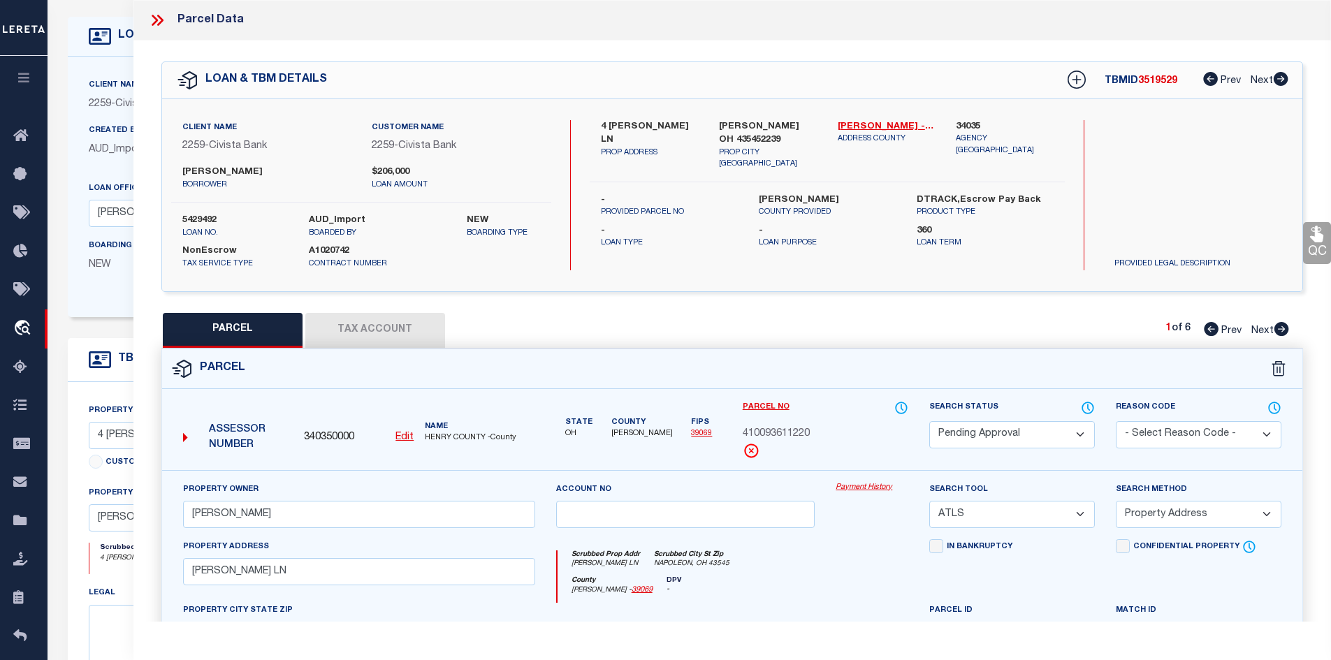
click at [1084, 431] on select "Automated Search Bad Parcel Complete Duplicate Parcel High Dollar Reporting In …" at bounding box center [1012, 434] width 166 height 27
click at [929, 421] on select "Automated Search Bad Parcel Complete Duplicate Parcel High Dollar Reporting In …" at bounding box center [1012, 434] width 166 height 27
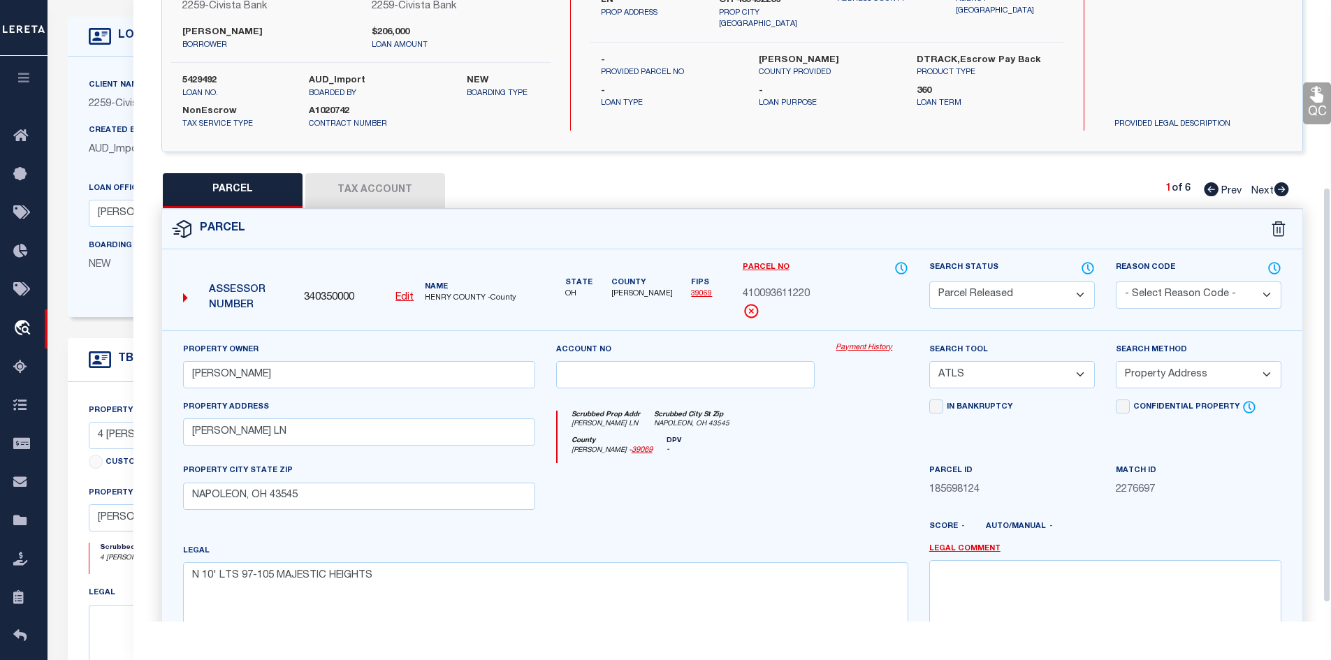
scroll to position [279, 0]
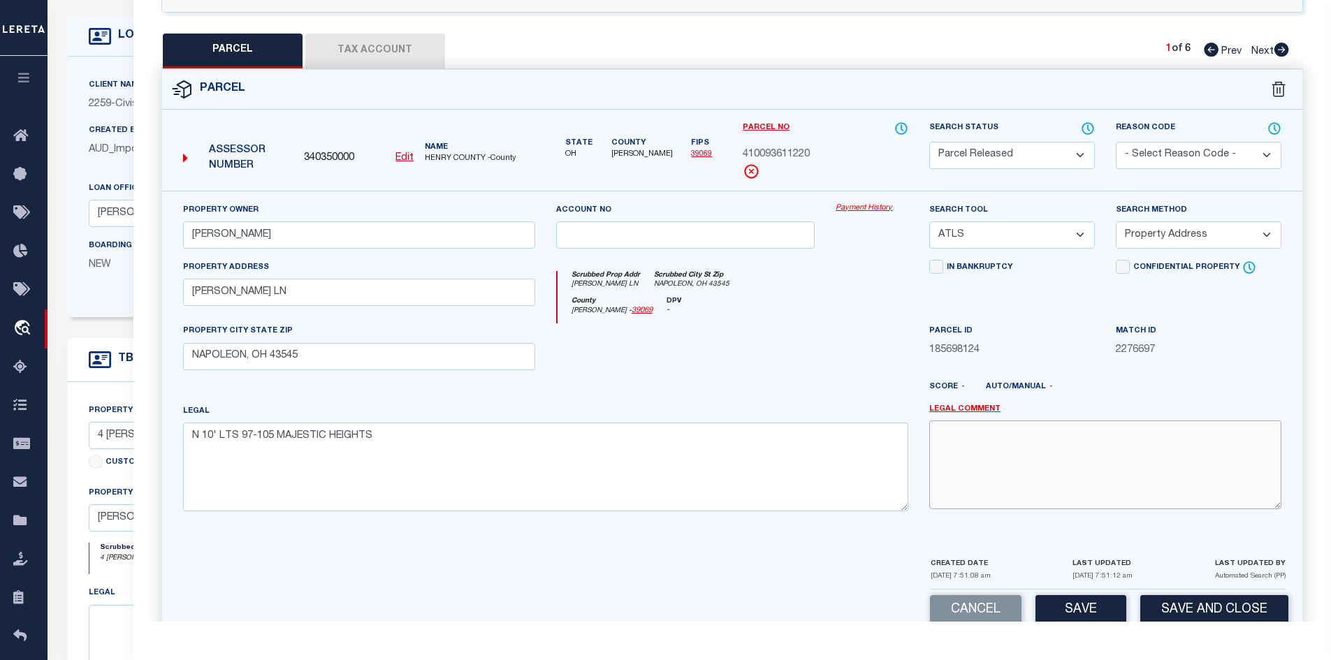
click at [980, 456] on textarea at bounding box center [1105, 464] width 352 height 88
drag, startPoint x: 1032, startPoint y: 433, endPoint x: 918, endPoint y: 432, distance: 113.9
click at [919, 432] on div "Legal Comment Parcel not needed" at bounding box center [1105, 463] width 373 height 119
click at [1264, 149] on select "- Select Reason Code - 099 - Other (Provide additional detail) ACT - Agency Cha…" at bounding box center [1198, 155] width 166 height 27
click at [1115, 142] on select "- Select Reason Code - 099 - Other (Provide additional detail) ACT - Agency Cha…" at bounding box center [1198, 155] width 166 height 27
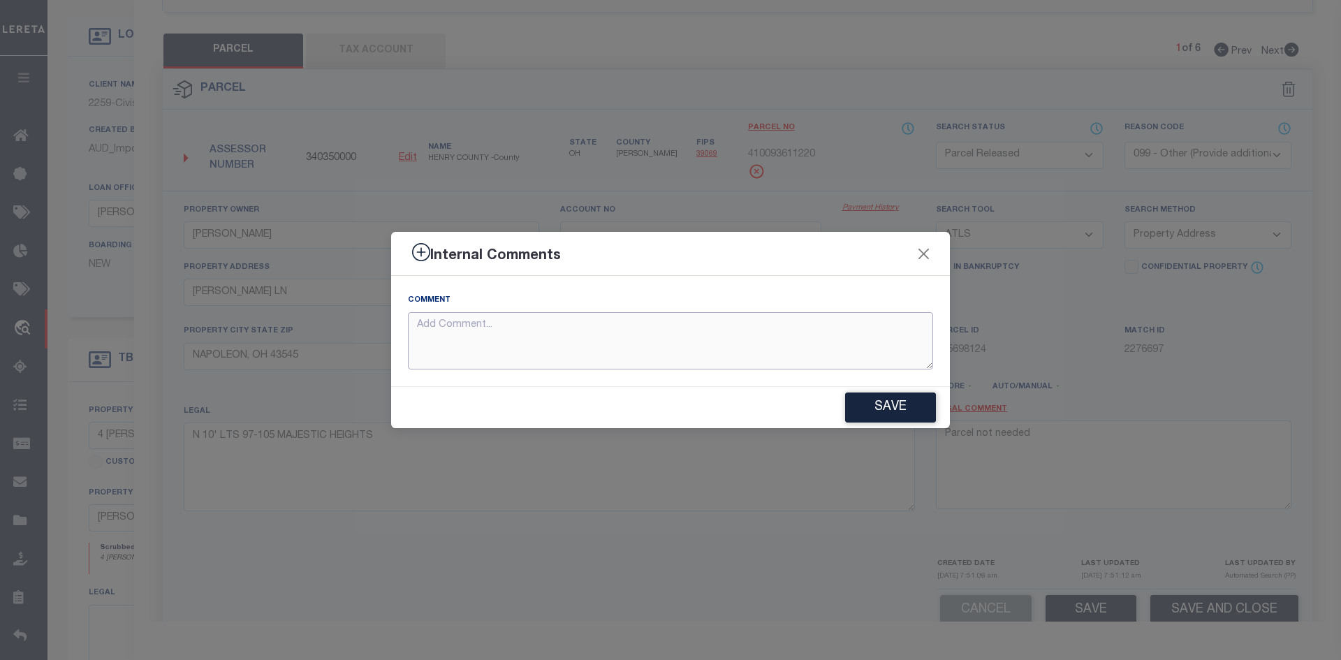
click at [427, 325] on textarea at bounding box center [670, 341] width 525 height 58
paste textarea "Parcel not needed"
click at [888, 409] on button "Save" at bounding box center [890, 408] width 91 height 30
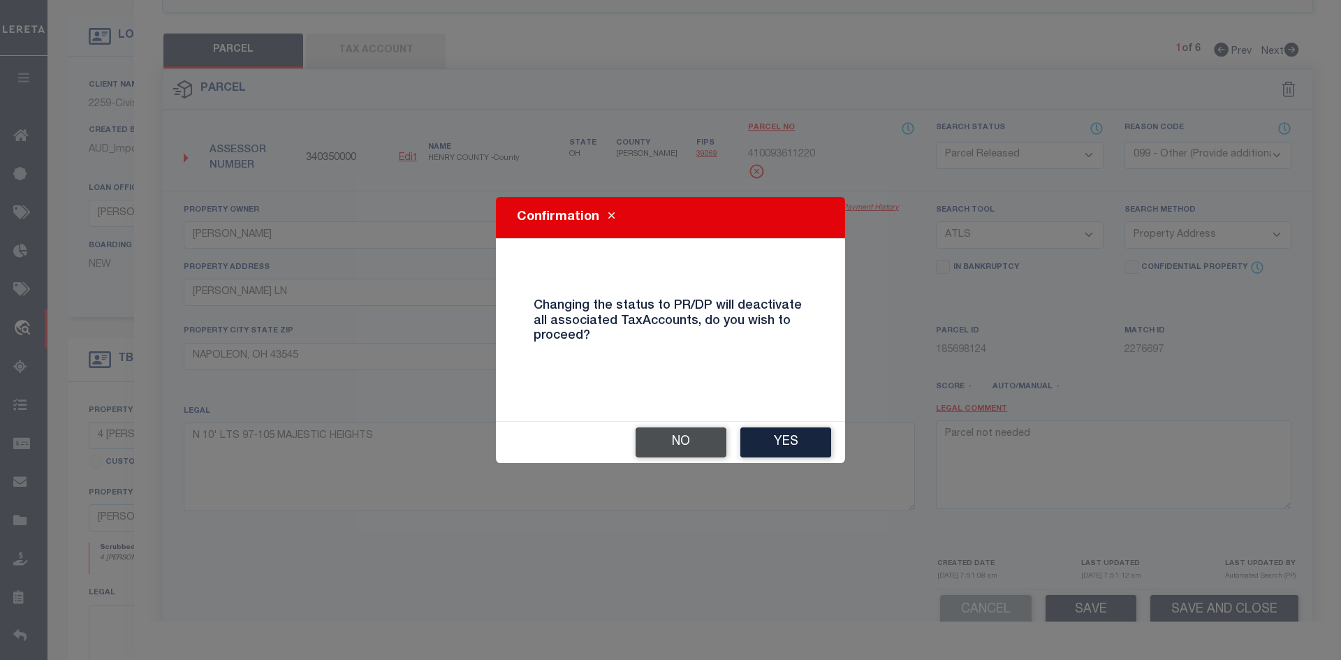
click at [676, 446] on button "No" at bounding box center [681, 442] width 91 height 30
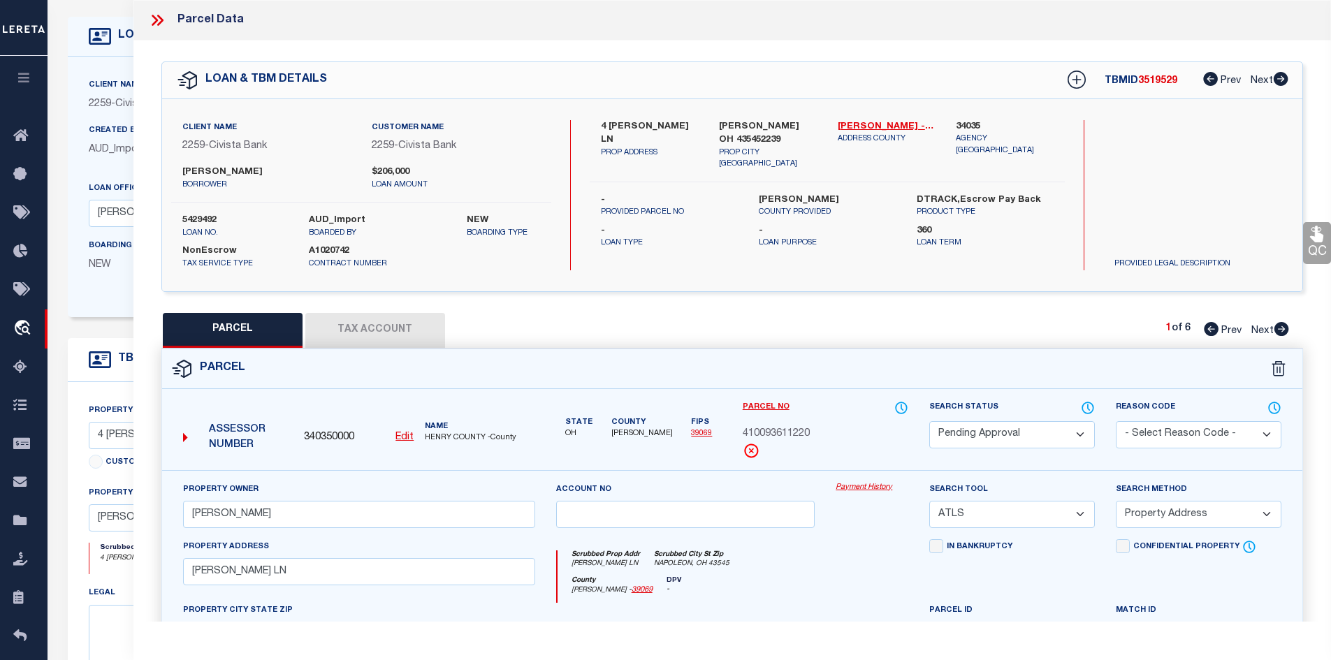
scroll to position [0, 0]
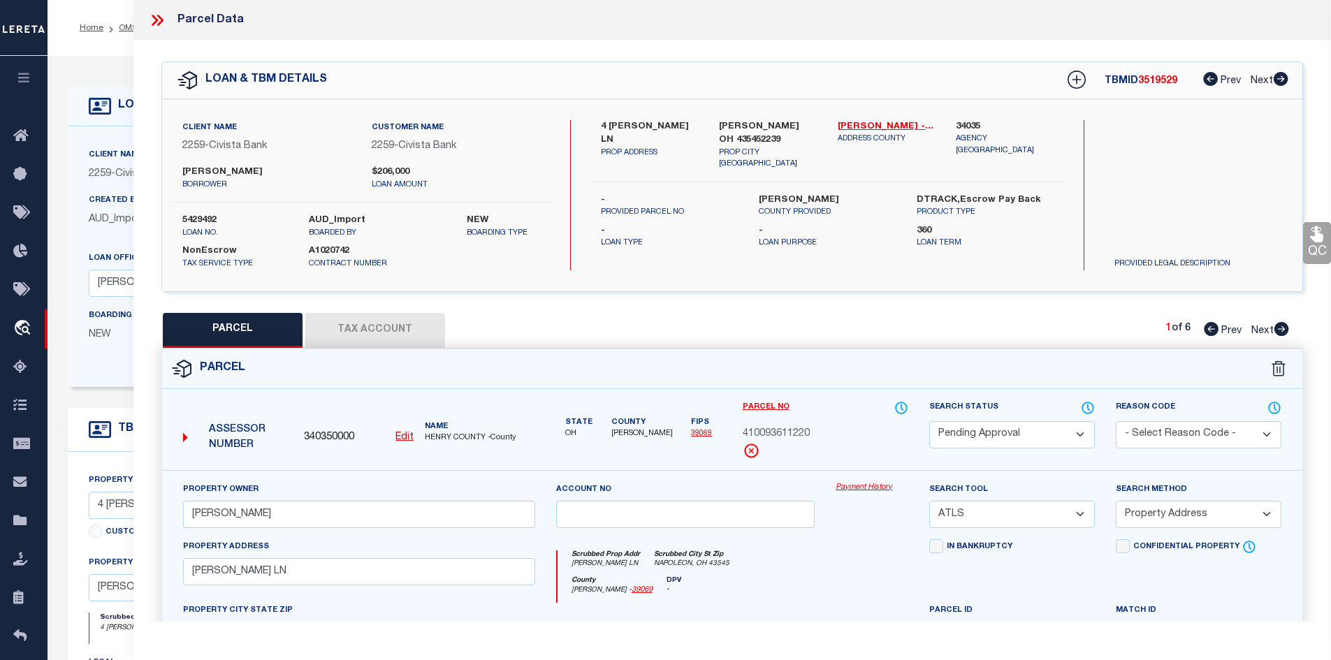
click at [1080, 429] on select "Automated Search Bad Parcel Complete Duplicate Parcel High Dollar Reporting In …" at bounding box center [1012, 434] width 166 height 27
click at [929, 421] on select "Automated Search Bad Parcel Complete Duplicate Parcel High Dollar Reporting In …" at bounding box center [1012, 434] width 166 height 27
click at [1241, 428] on select "- Select Reason Code - 099 - Other (Provide additional detail) ACT - Agency Cha…" at bounding box center [1198, 434] width 166 height 27
click at [1115, 421] on select "- Select Reason Code - 099 - Other (Provide additional detail) ACT - Agency Cha…" at bounding box center [1198, 434] width 166 height 27
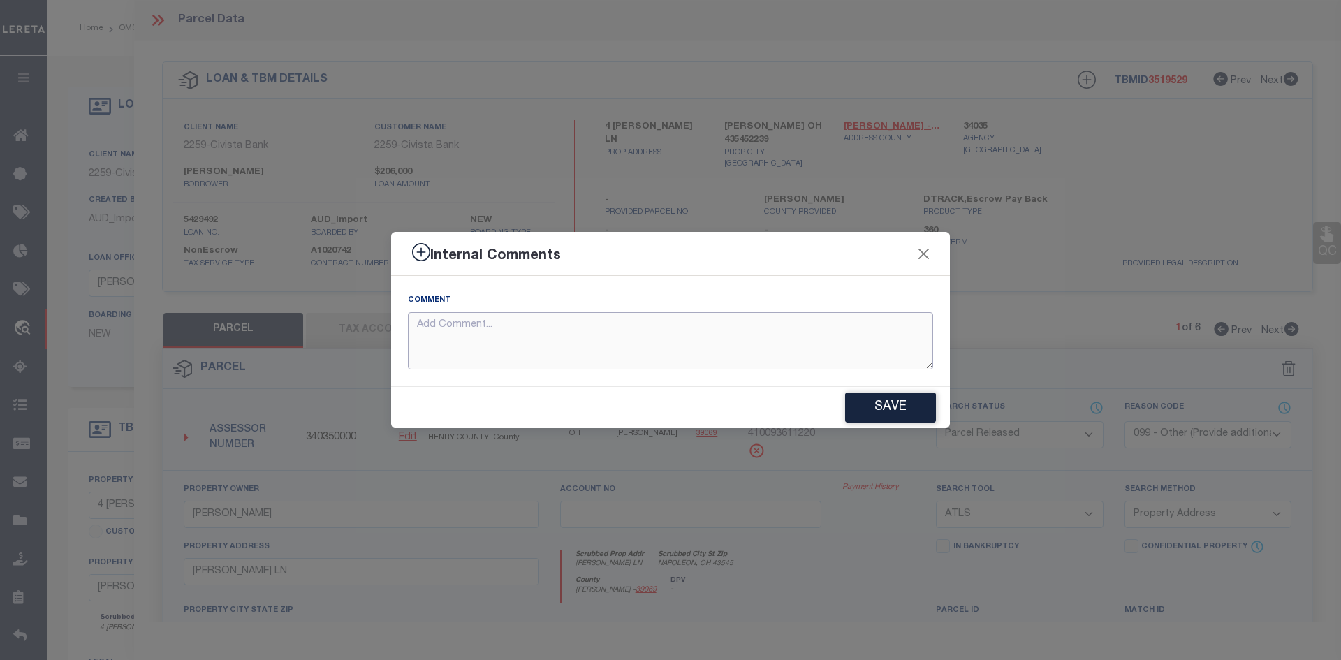
click at [595, 325] on textarea at bounding box center [670, 341] width 525 height 58
paste textarea "Parcel not needed"
click at [906, 405] on button "Save" at bounding box center [890, 408] width 91 height 30
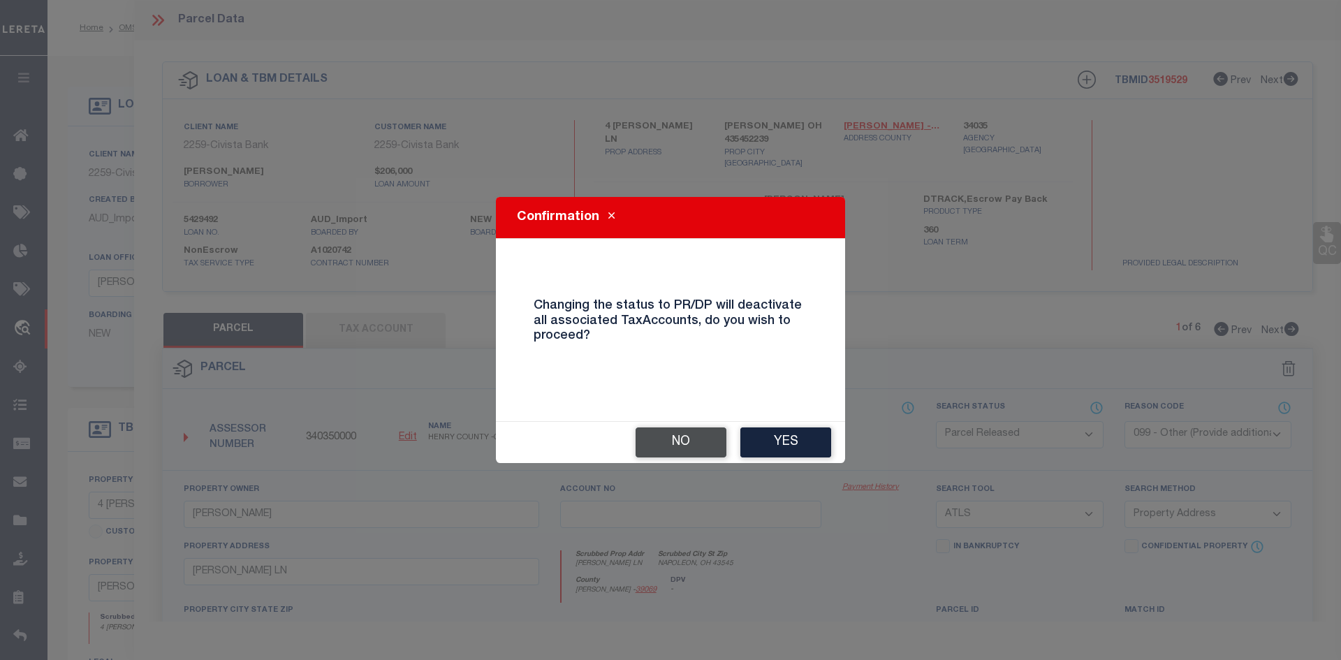
click at [678, 441] on button "No" at bounding box center [681, 442] width 91 height 30
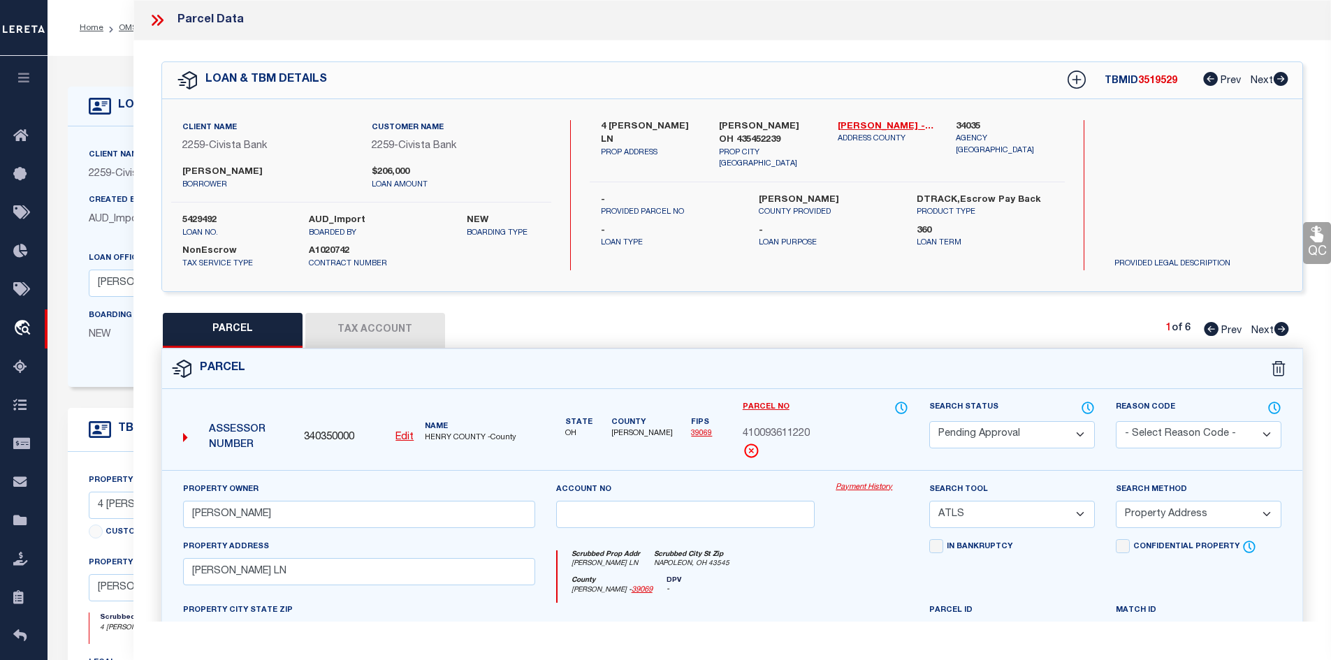
click at [1074, 432] on select "Automated Search Bad Parcel Complete Duplicate Parcel High Dollar Reporting In …" at bounding box center [1012, 434] width 166 height 27
click at [929, 421] on select "Automated Search Bad Parcel Complete Duplicate Parcel High Dollar Reporting In …" at bounding box center [1012, 434] width 166 height 27
click at [1248, 435] on select "- Select Reason Code - 099 - Other (Provide additional detail) ACT - Agency Cha…" at bounding box center [1198, 434] width 166 height 27
click at [1115, 421] on select "- Select Reason Code - 099 - Other (Provide additional detail) ACT - Agency Cha…" at bounding box center [1198, 434] width 166 height 27
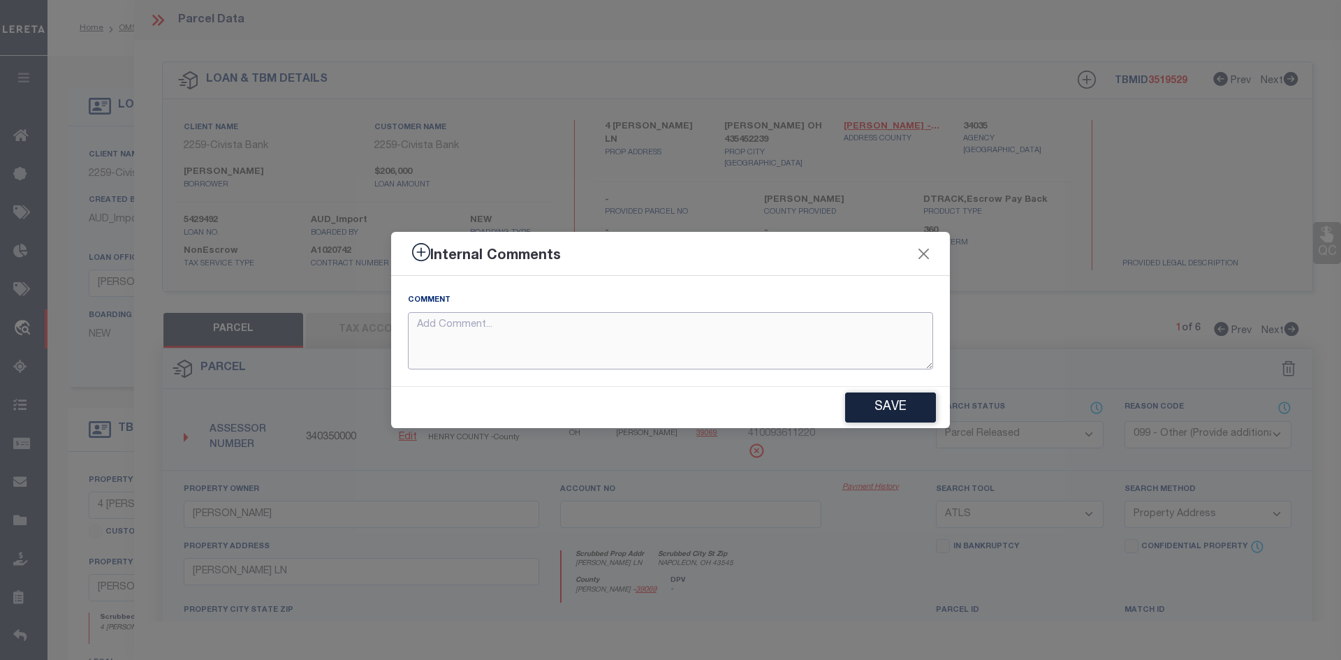
click at [573, 322] on textarea at bounding box center [670, 341] width 525 height 58
paste textarea "Parcel not needed"
click at [919, 402] on button "Save" at bounding box center [890, 408] width 91 height 30
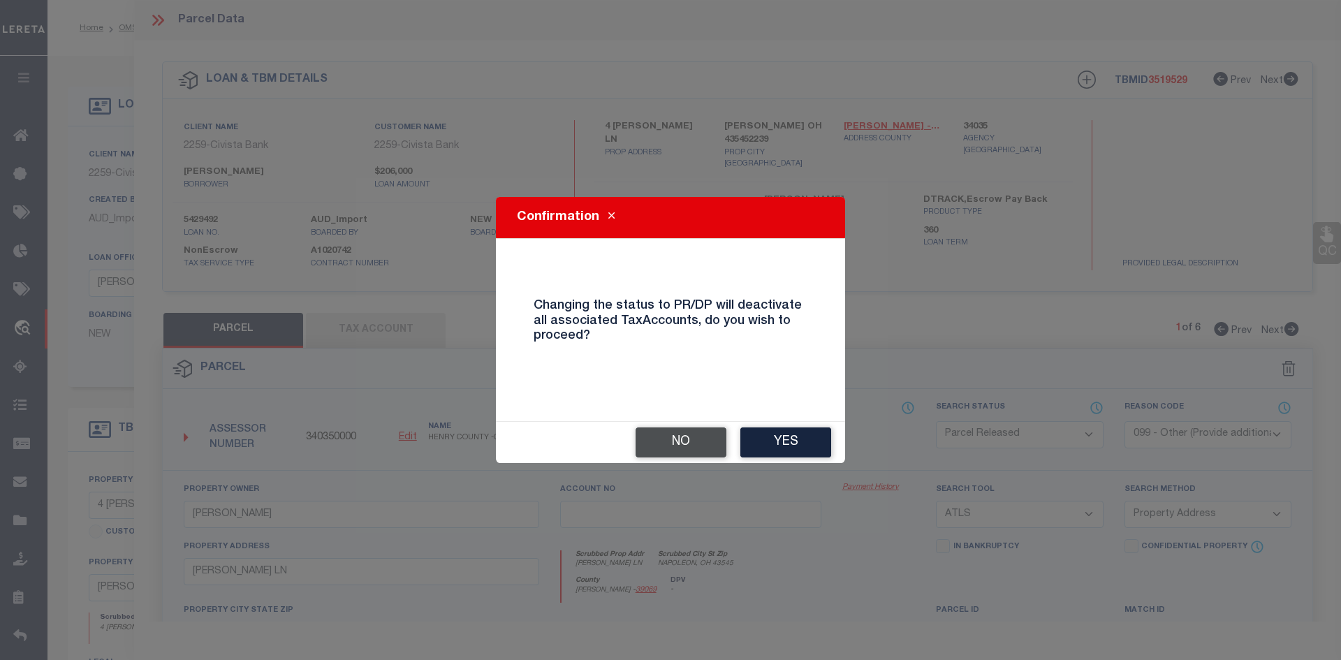
click at [692, 447] on button "No" at bounding box center [681, 442] width 91 height 30
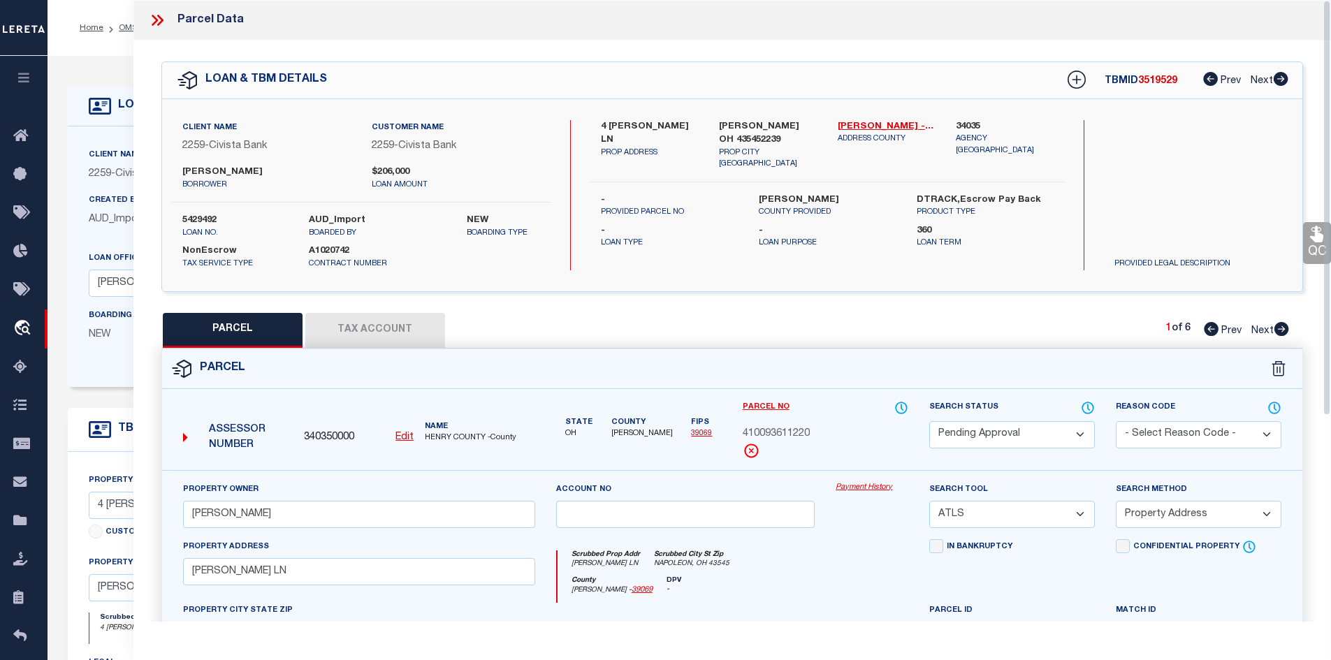
scroll to position [140, 0]
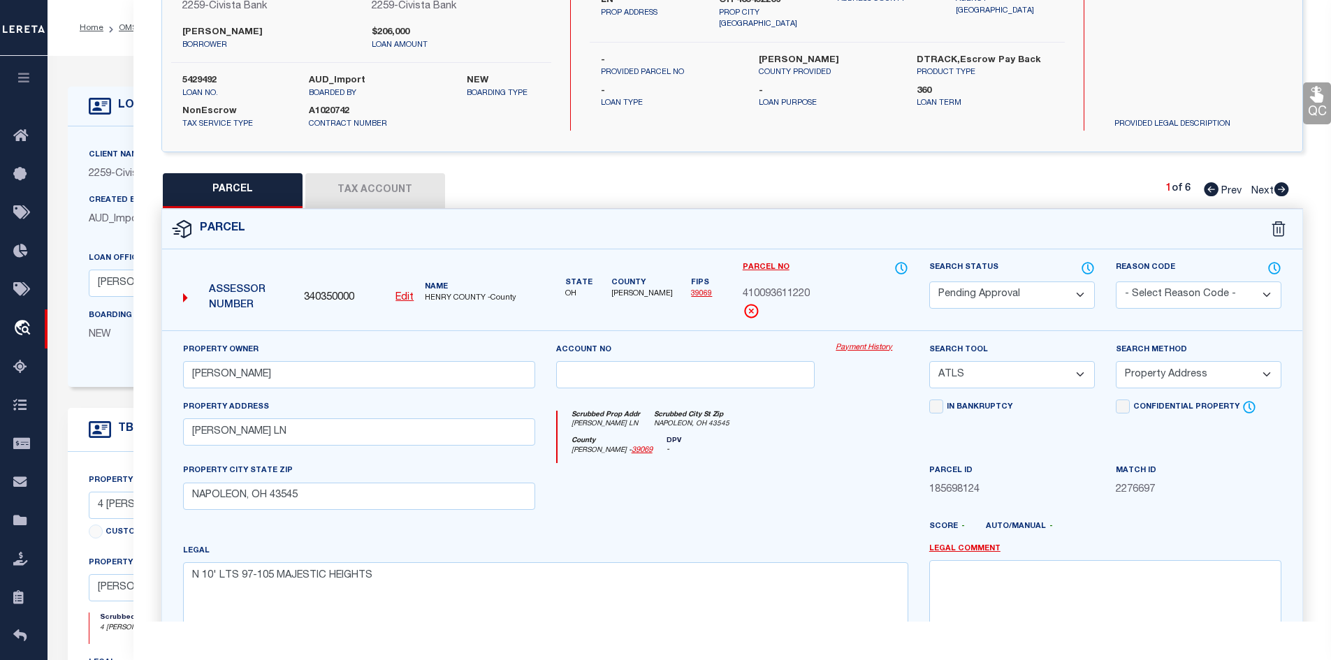
click at [1080, 291] on select "Automated Search Bad Parcel Complete Duplicate Parcel High Dollar Reporting In …" at bounding box center [1012, 294] width 166 height 27
click at [929, 281] on select "Automated Search Bad Parcel Complete Duplicate Parcel High Dollar Reporting In …" at bounding box center [1012, 294] width 166 height 27
click at [1208, 291] on select "- Select Reason Code - 099 - Other (Provide additional detail) ACT - Agency Cha…" at bounding box center [1198, 294] width 166 height 27
click at [1115, 281] on select "- Select Reason Code - 099 - Other (Provide additional detail) ACT - Agency Cha…" at bounding box center [1198, 294] width 166 height 27
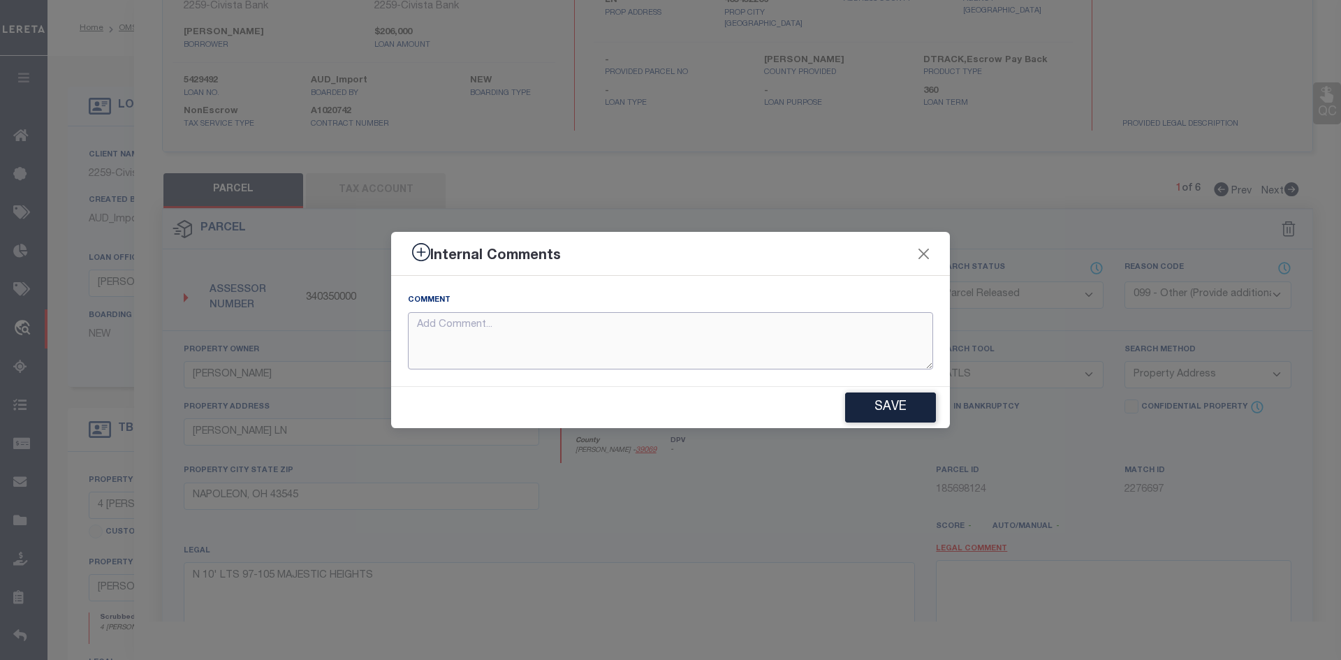
click at [535, 330] on textarea at bounding box center [670, 341] width 525 height 58
paste textarea "Parcel not needed"
click at [907, 407] on button "Save" at bounding box center [890, 408] width 91 height 30
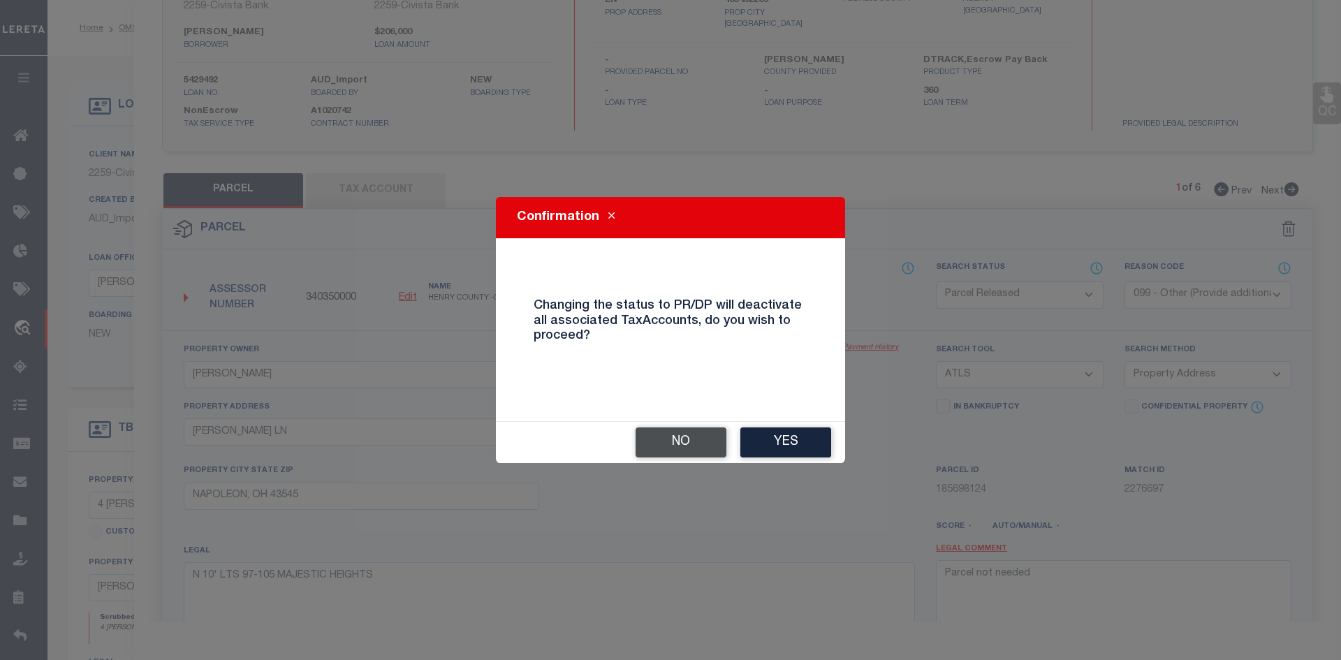
click at [690, 448] on button "No" at bounding box center [681, 442] width 91 height 30
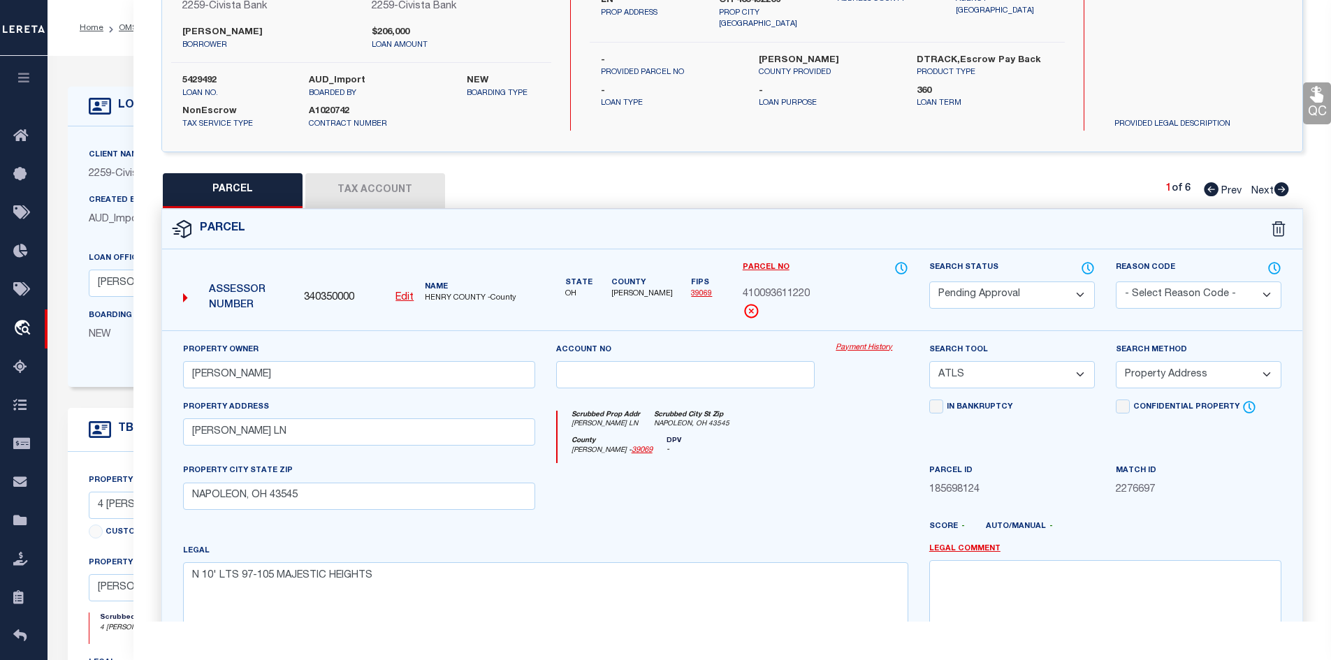
click at [1282, 191] on icon at bounding box center [1280, 189] width 15 height 14
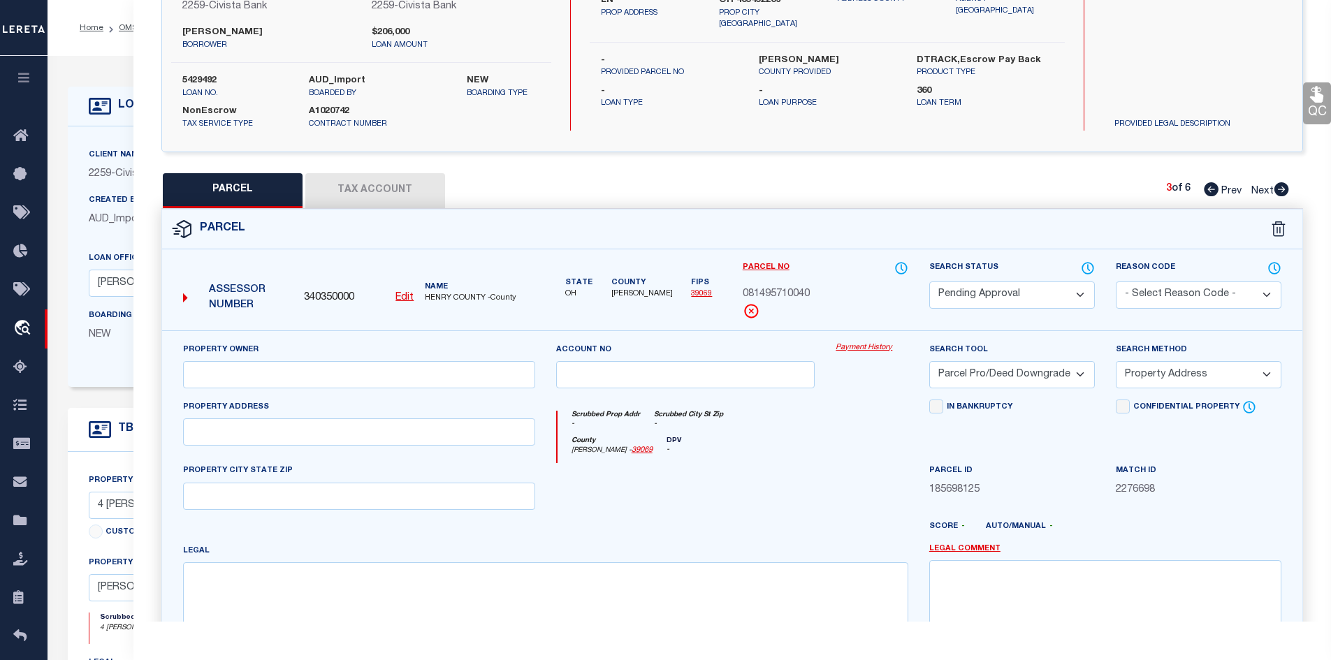
click at [1282, 191] on icon at bounding box center [1280, 189] width 15 height 14
click at [1280, 190] on icon at bounding box center [1281, 189] width 15 height 14
click at [1209, 193] on icon at bounding box center [1211, 189] width 15 height 14
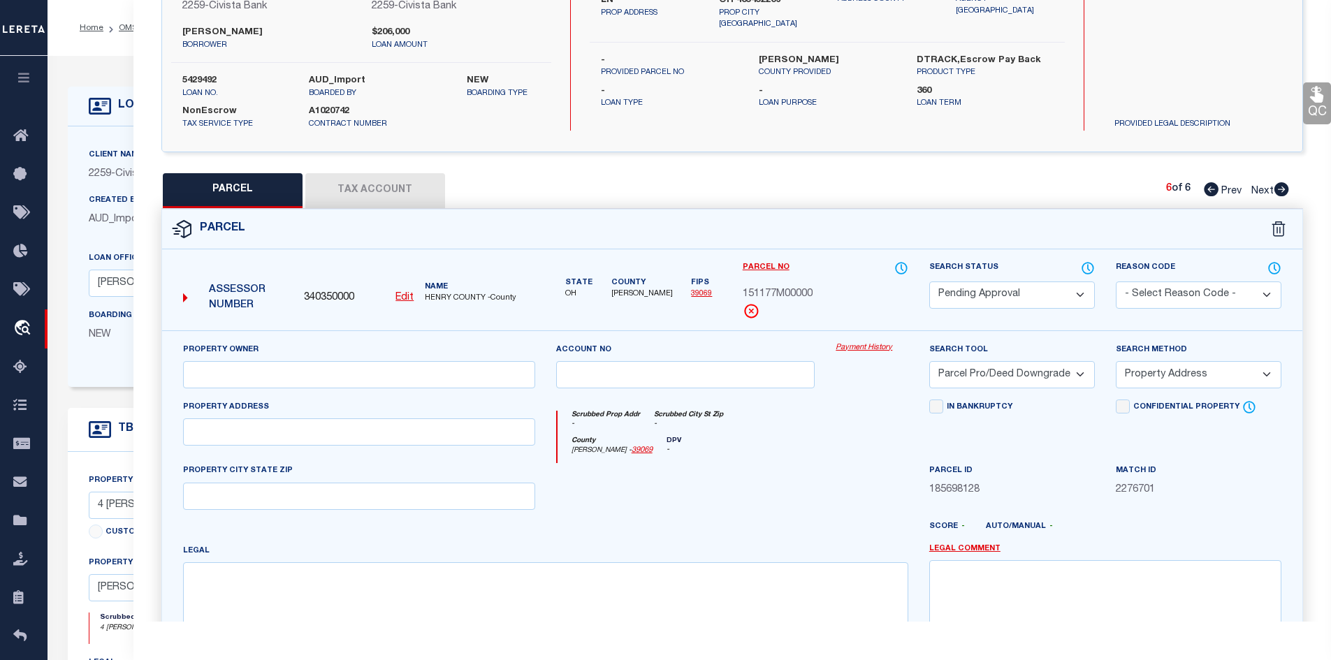
click at [1209, 192] on icon at bounding box center [1211, 189] width 15 height 14
click at [1209, 191] on icon at bounding box center [1211, 189] width 15 height 14
click at [1208, 191] on icon at bounding box center [1211, 189] width 15 height 14
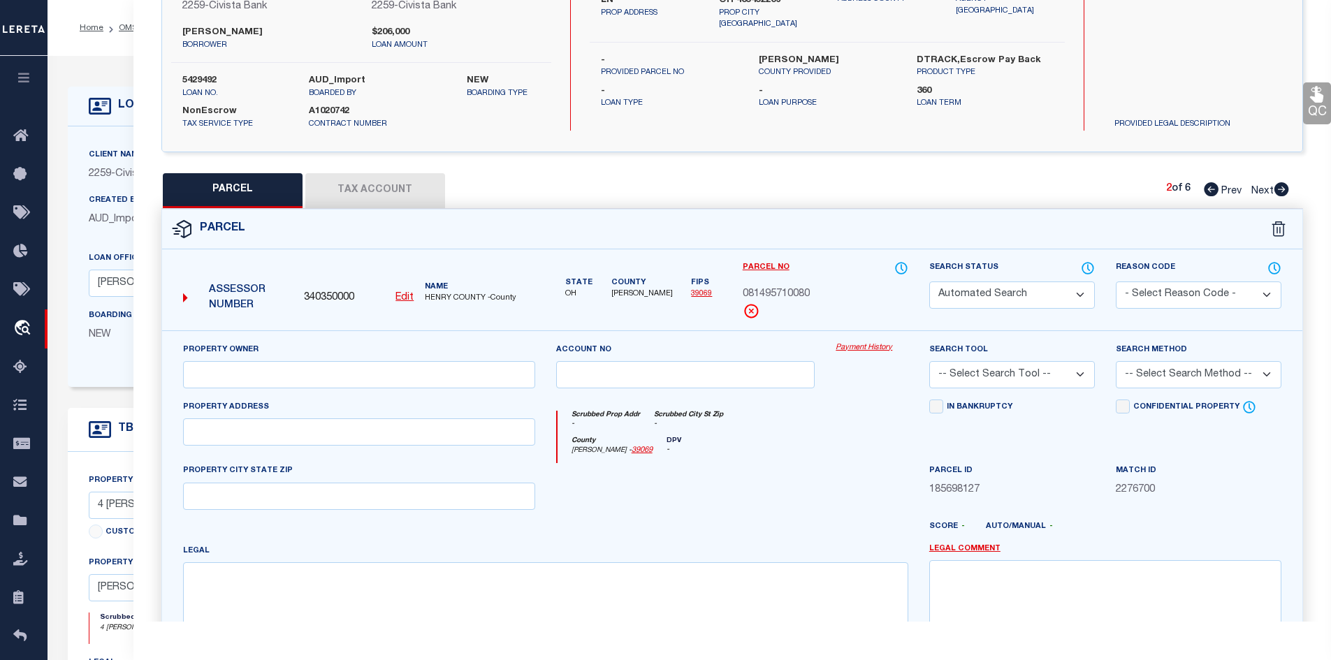
click at [1208, 191] on icon at bounding box center [1211, 189] width 15 height 14
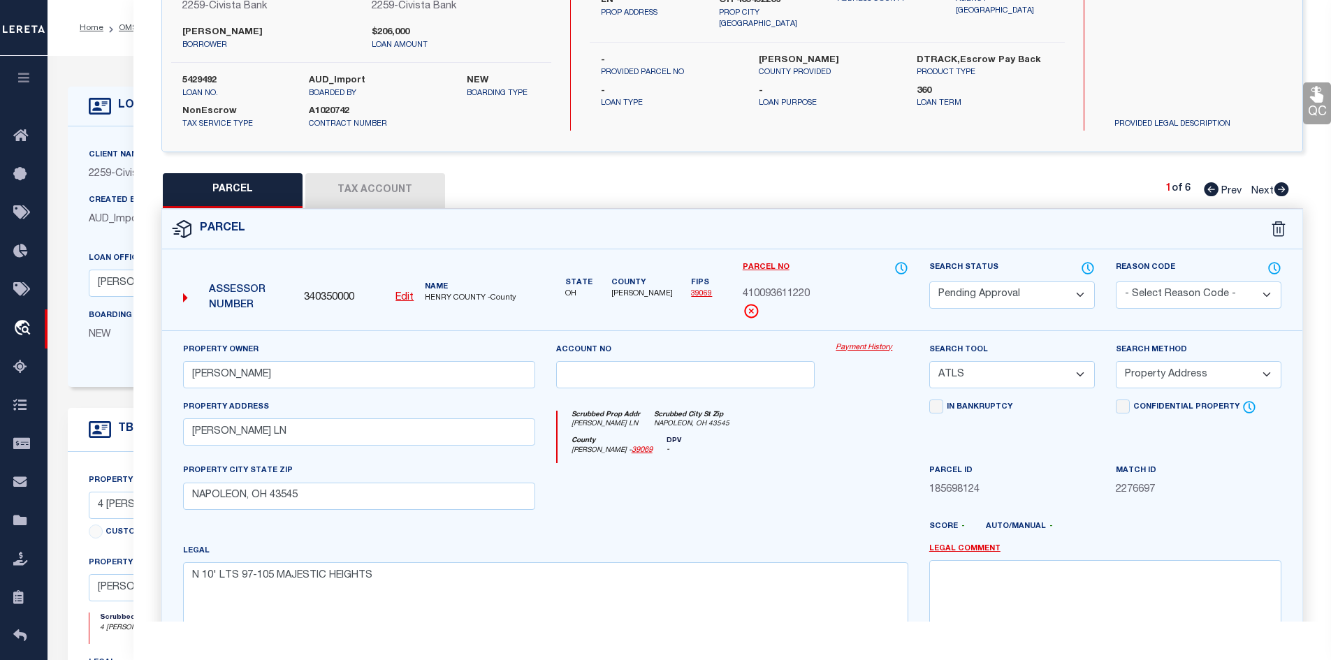
click at [1208, 191] on icon at bounding box center [1211, 189] width 15 height 14
click at [1075, 290] on select "Automated Search Bad Parcel Complete Duplicate Parcel High Dollar Reporting In …" at bounding box center [1012, 294] width 166 height 27
click at [929, 281] on select "Automated Search Bad Parcel Complete Duplicate Parcel High Dollar Reporting In …" at bounding box center [1012, 294] width 166 height 27
click at [1227, 283] on select "- Select Reason Code - 099 - Other (Provide additional detail) ACT - Agency Cha…" at bounding box center [1198, 294] width 166 height 27
click at [1115, 281] on select "- Select Reason Code - 099 - Other (Provide additional detail) ACT - Agency Cha…" at bounding box center [1198, 294] width 166 height 27
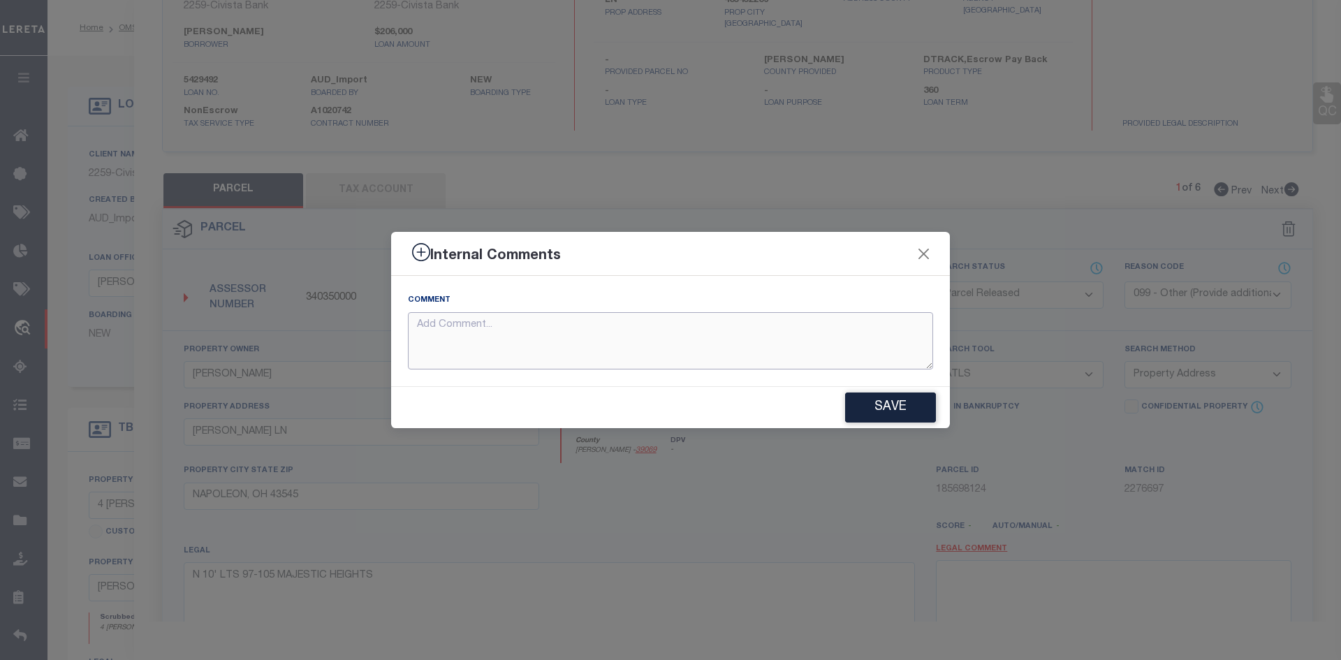
click at [527, 332] on textarea at bounding box center [670, 341] width 525 height 58
paste textarea "Parcel not needed"
click at [932, 418] on button "Save" at bounding box center [890, 408] width 91 height 30
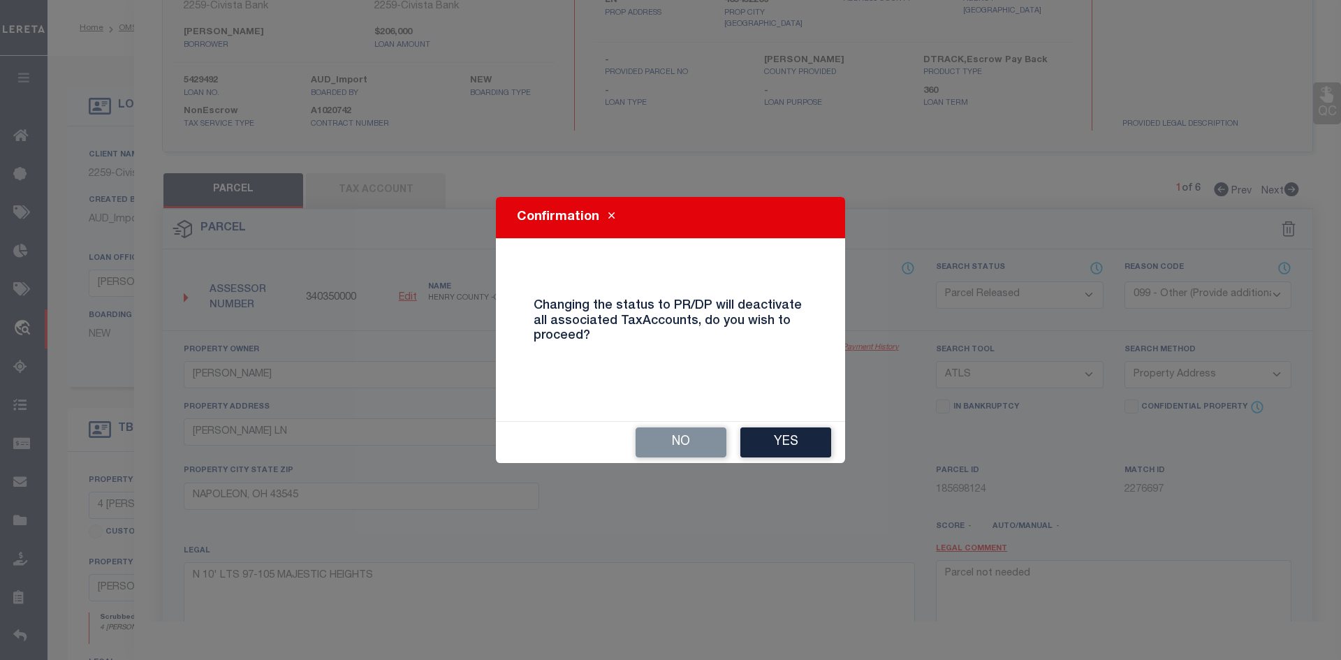
click at [780, 439] on button "Yes" at bounding box center [785, 442] width 91 height 30
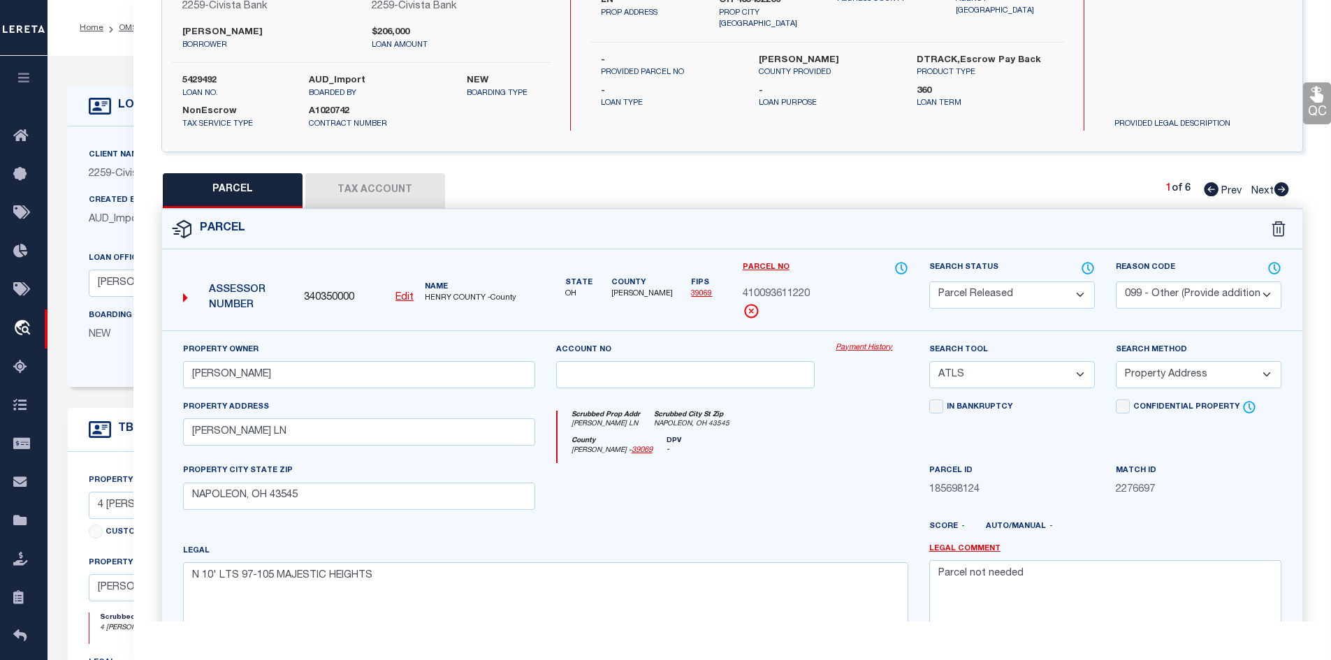
click at [1283, 187] on icon at bounding box center [1281, 189] width 15 height 14
click at [1284, 186] on icon at bounding box center [1281, 189] width 15 height 14
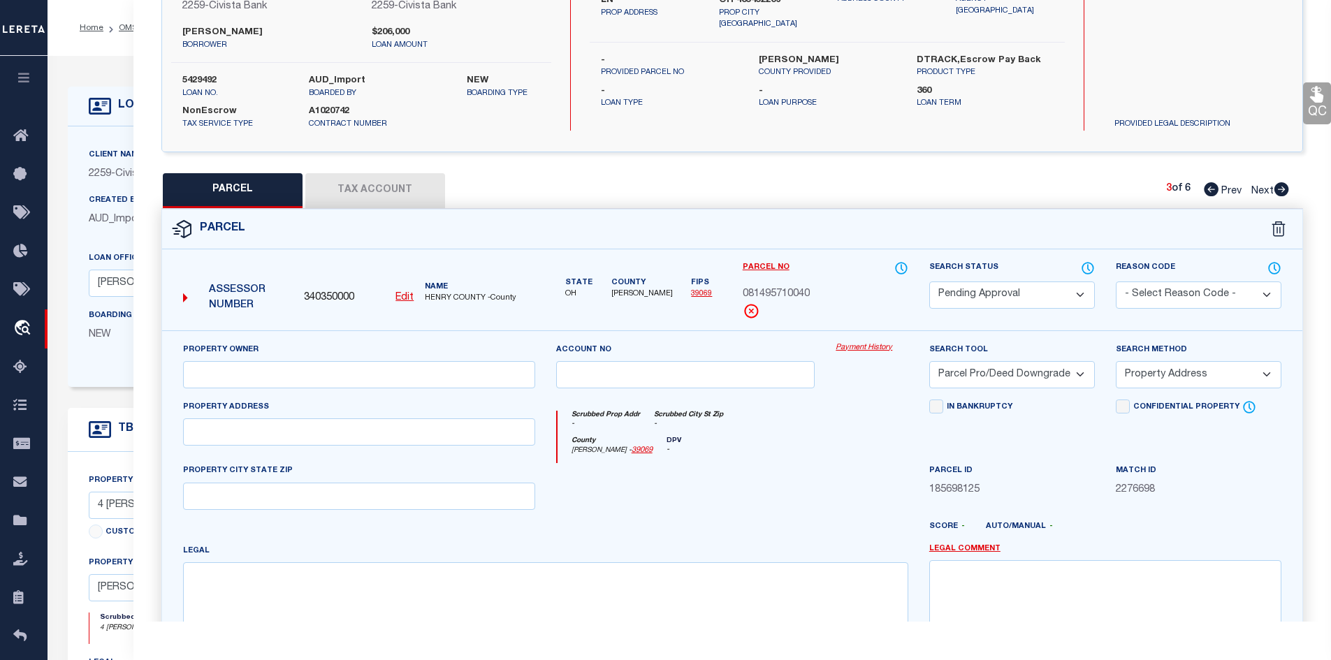
click at [1068, 289] on select "Automated Search Bad Parcel Complete Duplicate Parcel High Dollar Reporting In …" at bounding box center [1012, 294] width 166 height 27
click at [929, 281] on select "Automated Search Bad Parcel Complete Duplicate Parcel High Dollar Reporting In …" at bounding box center [1012, 294] width 166 height 27
click at [1185, 288] on select "- Select Reason Code - 099 - Other (Provide additional detail) ACT - Agency Cha…" at bounding box center [1198, 294] width 166 height 27
click at [1115, 281] on select "- Select Reason Code - 099 - Other (Provide additional detail) ACT - Agency Cha…" at bounding box center [1198, 294] width 166 height 27
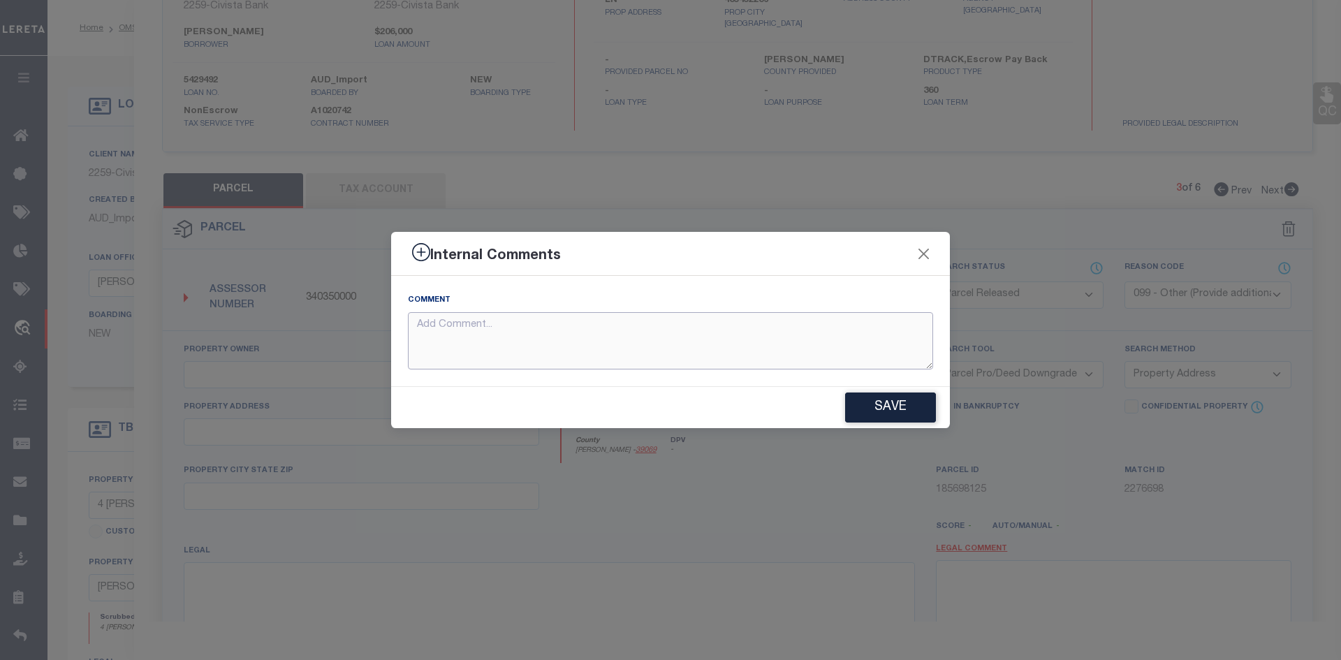
click at [499, 331] on textarea at bounding box center [670, 341] width 525 height 58
paste textarea "Parcel not needed"
click at [902, 408] on button "Save" at bounding box center [890, 408] width 91 height 30
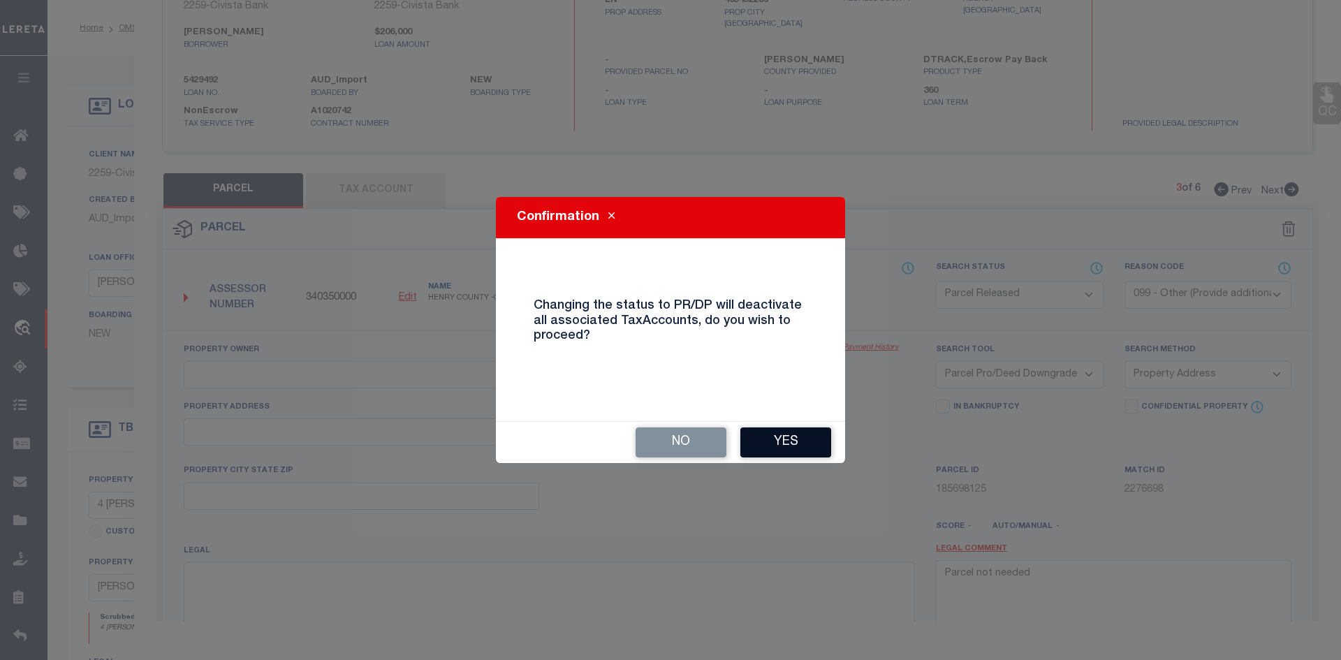
click at [790, 444] on button "Yes" at bounding box center [785, 442] width 91 height 30
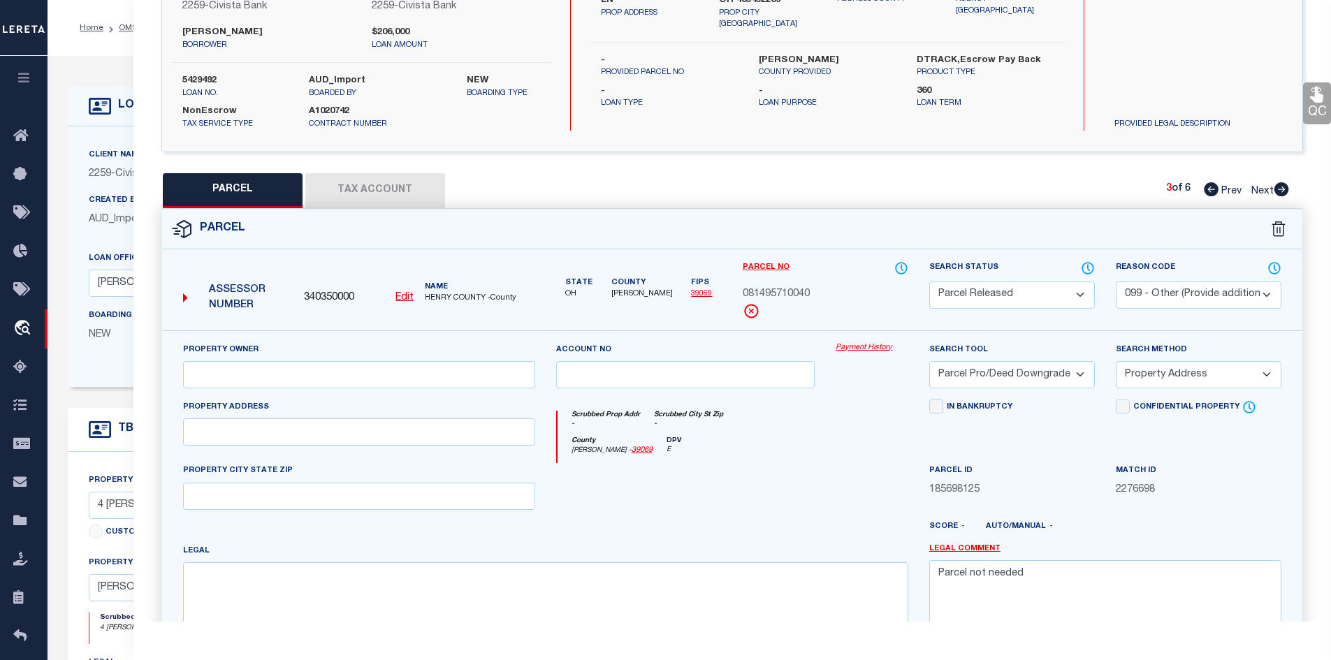
click at [1280, 189] on icon at bounding box center [1280, 189] width 15 height 14
click at [1052, 292] on select "Automated Search Bad Parcel Complete Duplicate Parcel High Dollar Reporting In …" at bounding box center [1012, 294] width 166 height 27
click at [929, 281] on select "Automated Search Bad Parcel Complete Duplicate Parcel High Dollar Reporting In …" at bounding box center [1012, 294] width 166 height 27
click at [1168, 290] on select "- Select Reason Code - 099 - Other (Provide additional detail) ACT - Agency Cha…" at bounding box center [1198, 294] width 166 height 27
click at [1115, 281] on select "- Select Reason Code - 099 - Other (Provide additional detail) ACT - Agency Cha…" at bounding box center [1198, 294] width 166 height 27
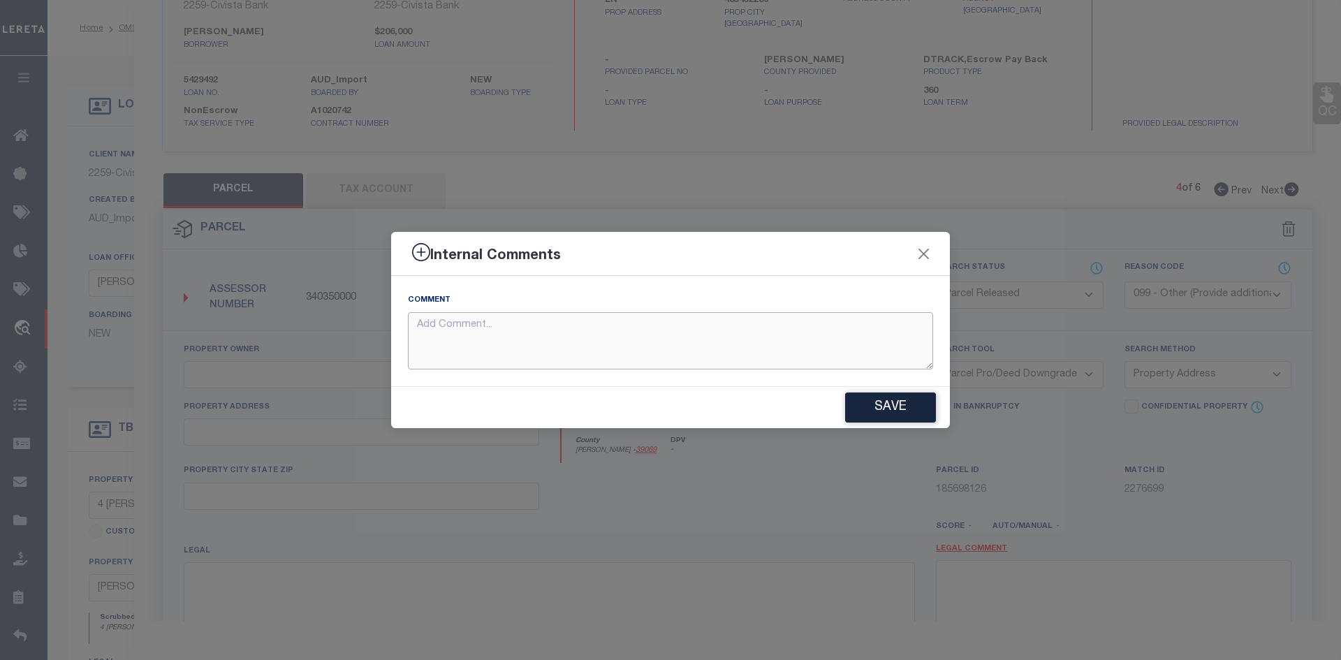
click at [492, 328] on textarea at bounding box center [670, 341] width 525 height 58
paste textarea "Parcel not needed"
click at [899, 410] on button "Save" at bounding box center [890, 408] width 91 height 30
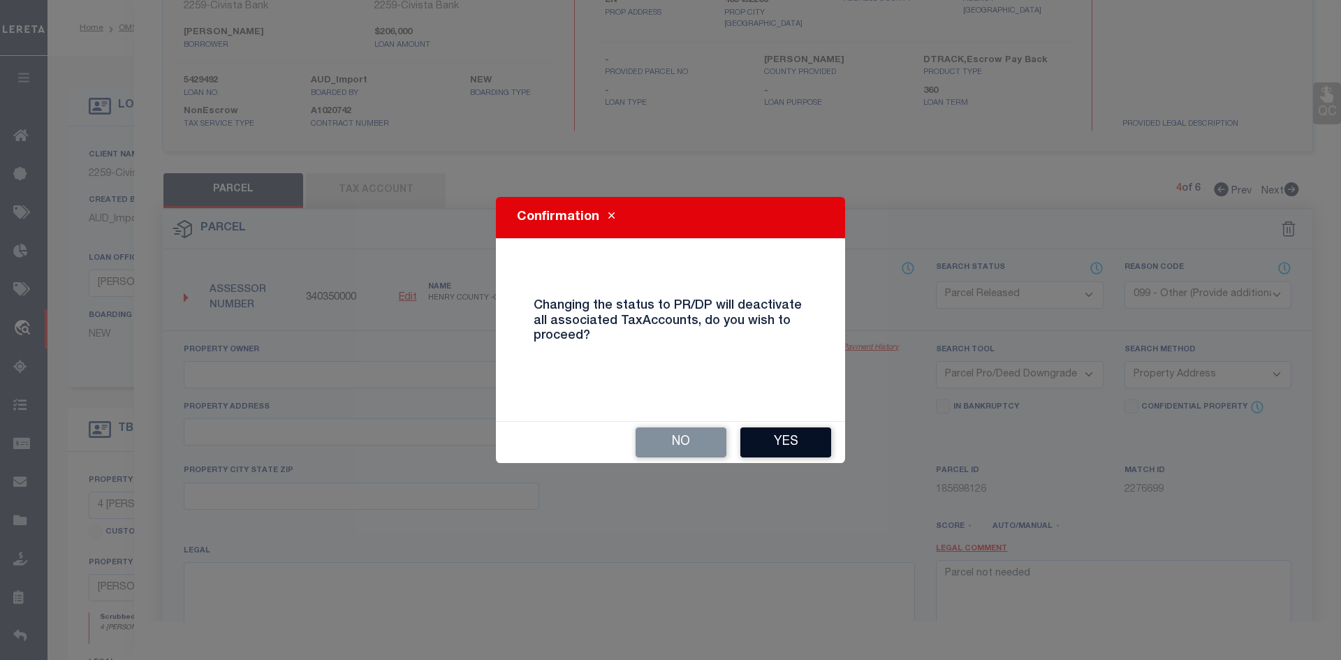
click at [791, 443] on button "Yes" at bounding box center [785, 442] width 91 height 30
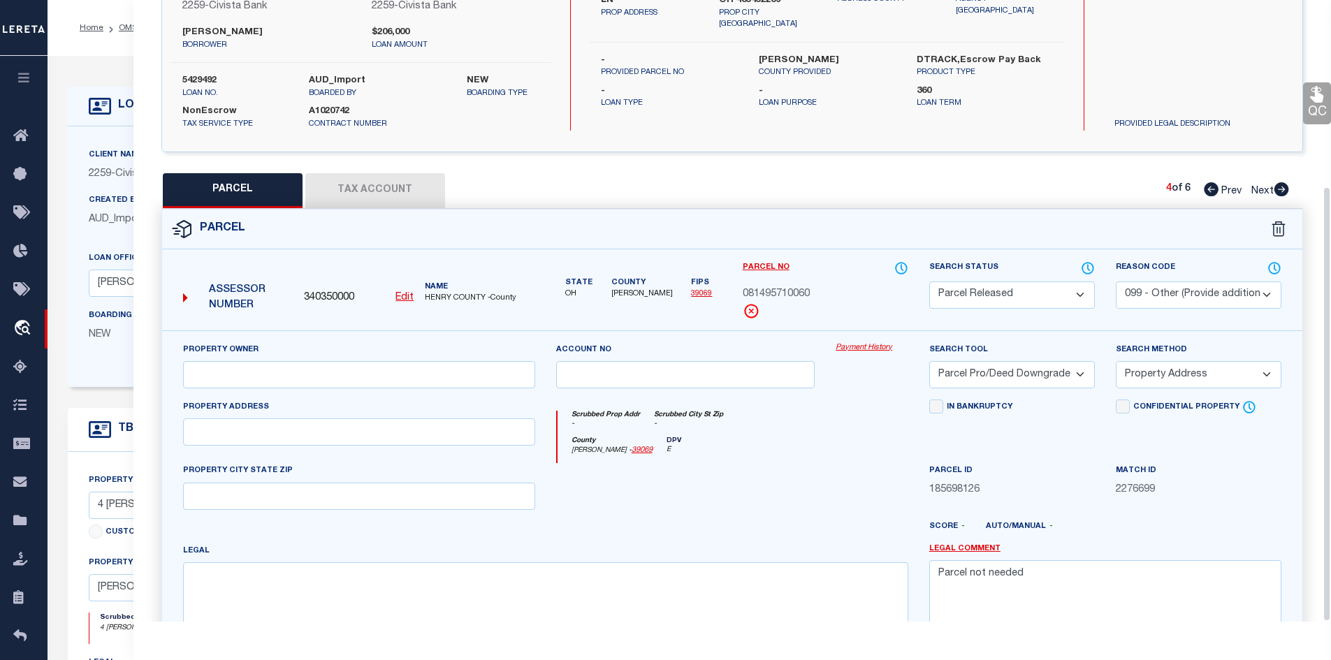
scroll to position [266, 0]
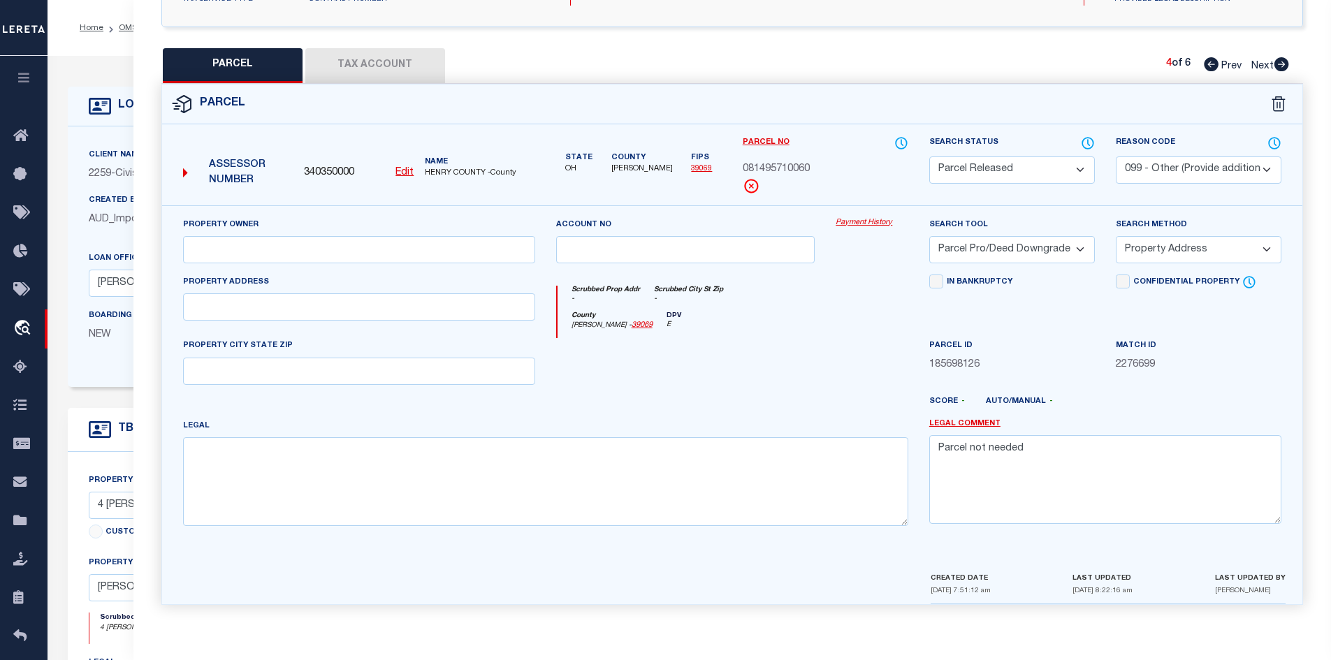
click at [1282, 62] on icon at bounding box center [1281, 64] width 15 height 14
click at [1065, 161] on select "Automated Search Bad Parcel Complete Duplicate Parcel High Dollar Reporting In …" at bounding box center [1012, 169] width 166 height 27
click at [929, 156] on select "Automated Search Bad Parcel Complete Duplicate Parcel High Dollar Reporting In …" at bounding box center [1012, 169] width 166 height 27
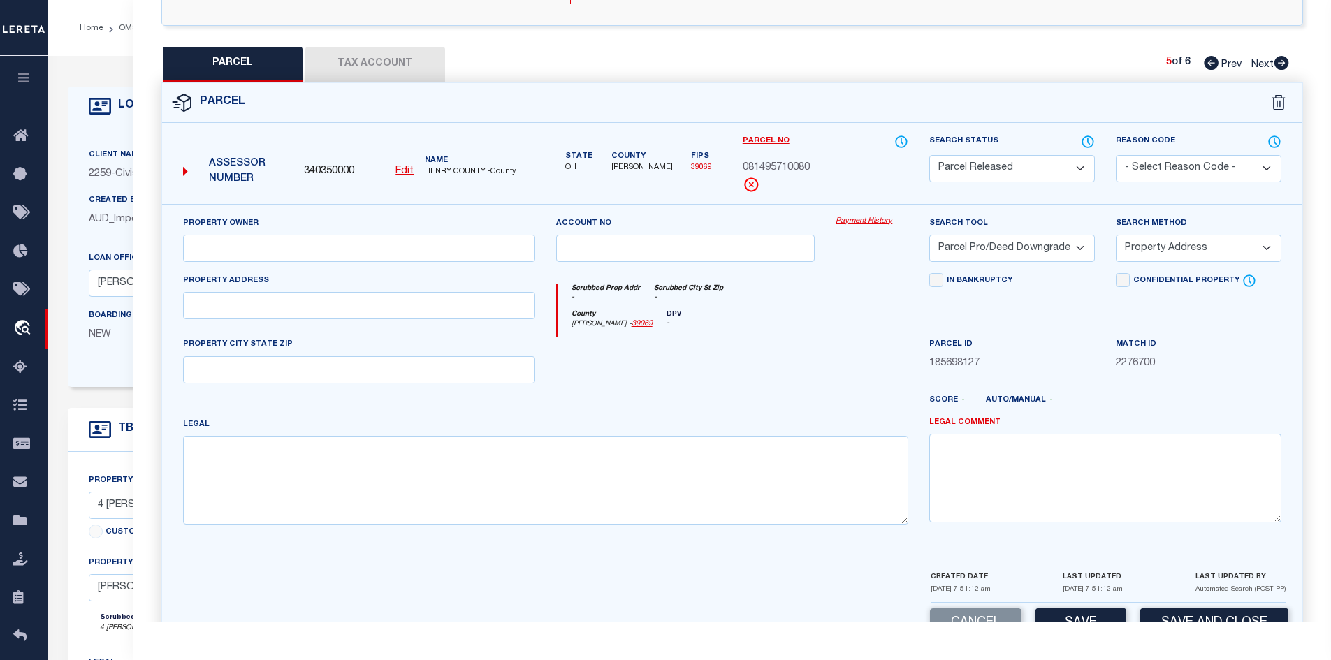
click at [1222, 164] on select "- Select Reason Code - 099 - Other (Provide additional detail) ACT - Agency Cha…" at bounding box center [1198, 168] width 166 height 27
click at [1115, 155] on select "- Select Reason Code - 099 - Other (Provide additional detail) ACT - Agency Cha…" at bounding box center [1198, 168] width 166 height 27
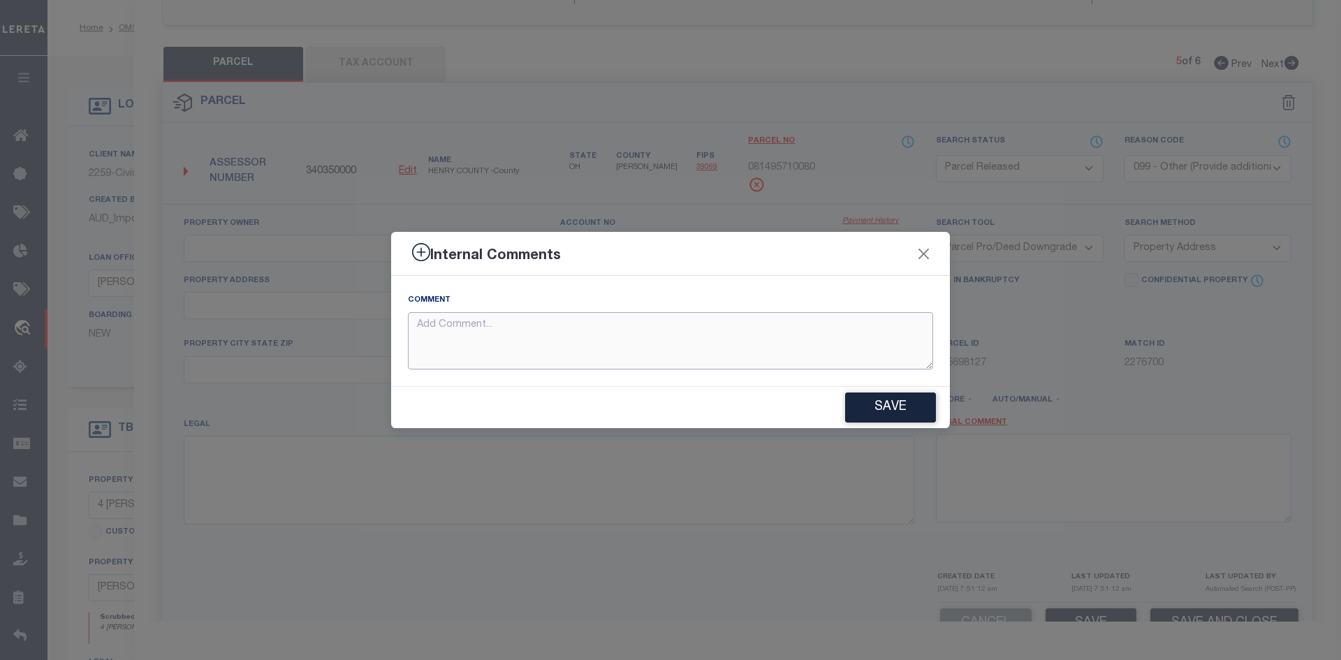
click at [506, 328] on textarea at bounding box center [670, 341] width 525 height 58
click at [459, 324] on textarea at bounding box center [670, 341] width 525 height 58
click at [883, 406] on button "Save" at bounding box center [890, 408] width 91 height 30
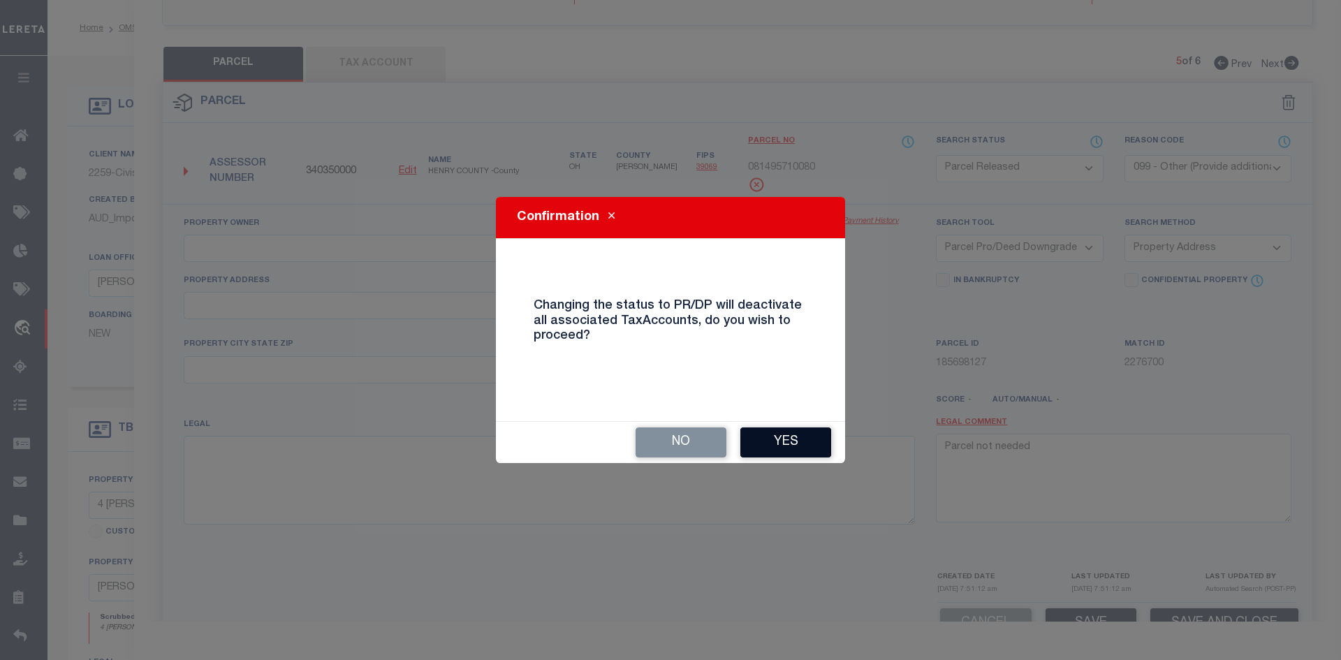
click at [790, 446] on button "Yes" at bounding box center [785, 442] width 91 height 30
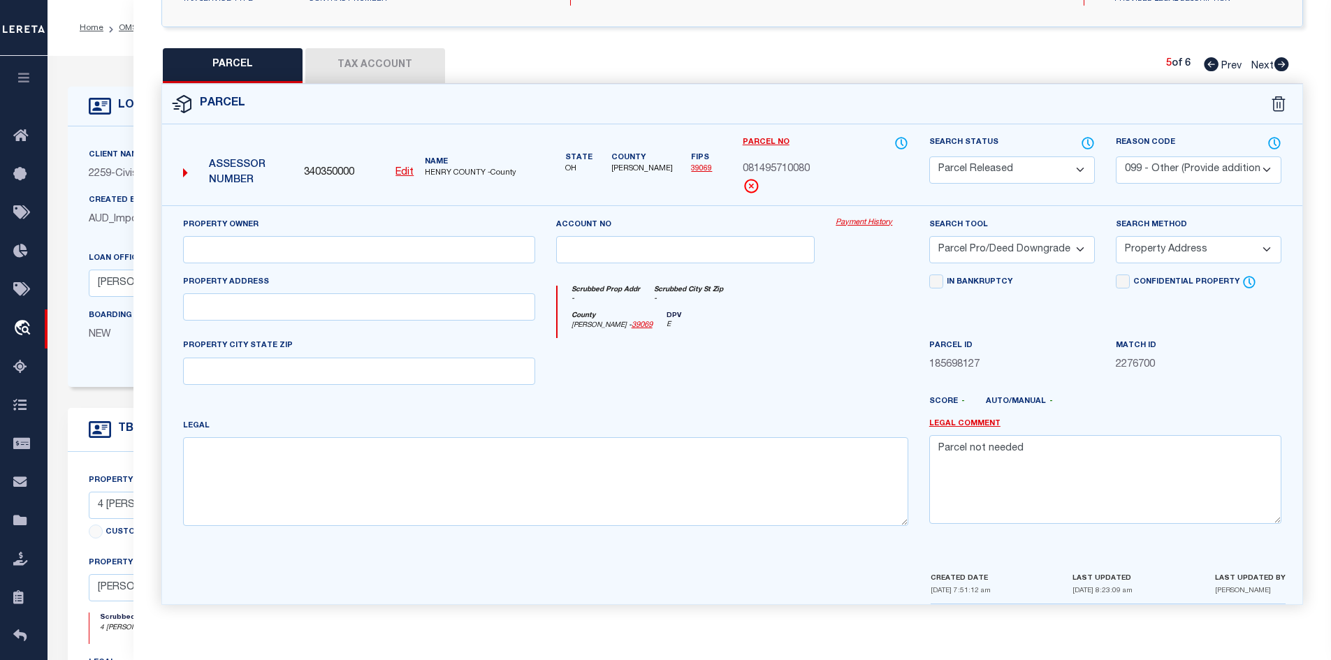
click at [1278, 59] on icon at bounding box center [1281, 64] width 15 height 14
click at [1081, 159] on select "Automated Search Bad Parcel Complete Duplicate Parcel High Dollar Reporting In …" at bounding box center [1012, 169] width 166 height 27
click at [929, 156] on select "Automated Search Bad Parcel Complete Duplicate Parcel High Dollar Reporting In …" at bounding box center [1012, 169] width 166 height 27
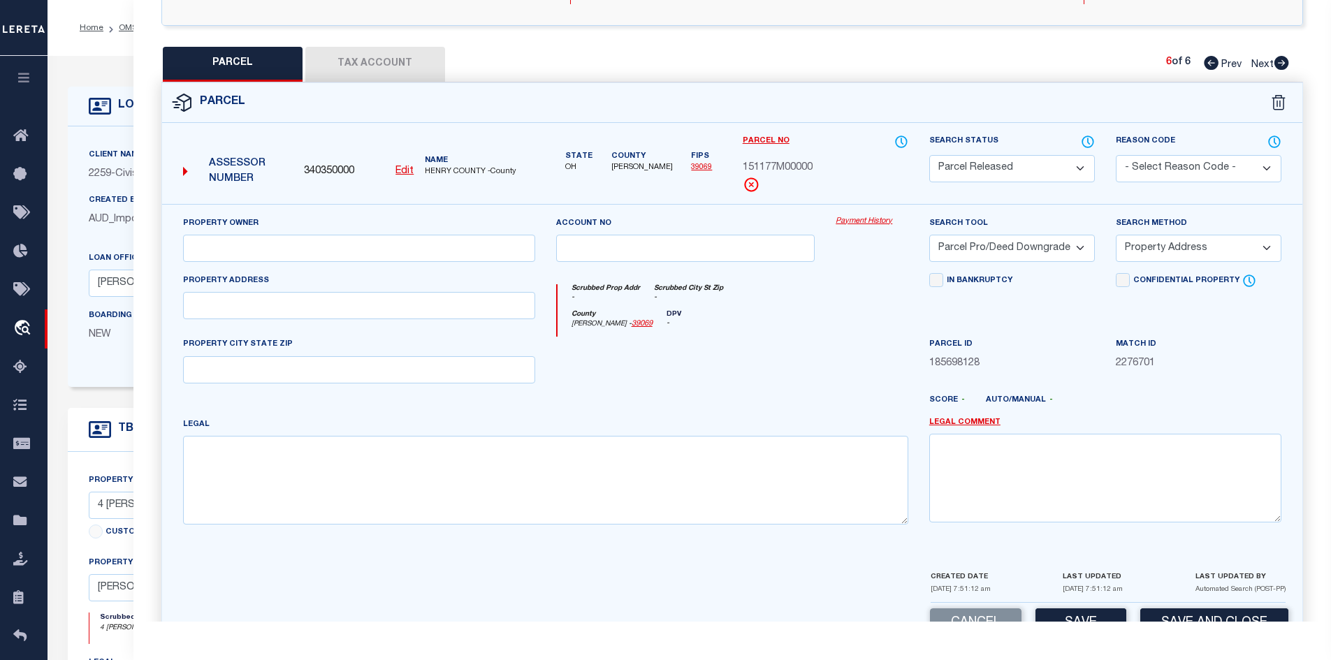
click at [1201, 162] on select "- Select Reason Code - 099 - Other (Provide additional detail) ACT - Agency Cha…" at bounding box center [1198, 168] width 166 height 27
click at [1115, 155] on select "- Select Reason Code - 099 - Other (Provide additional detail) ACT - Agency Cha…" at bounding box center [1198, 168] width 166 height 27
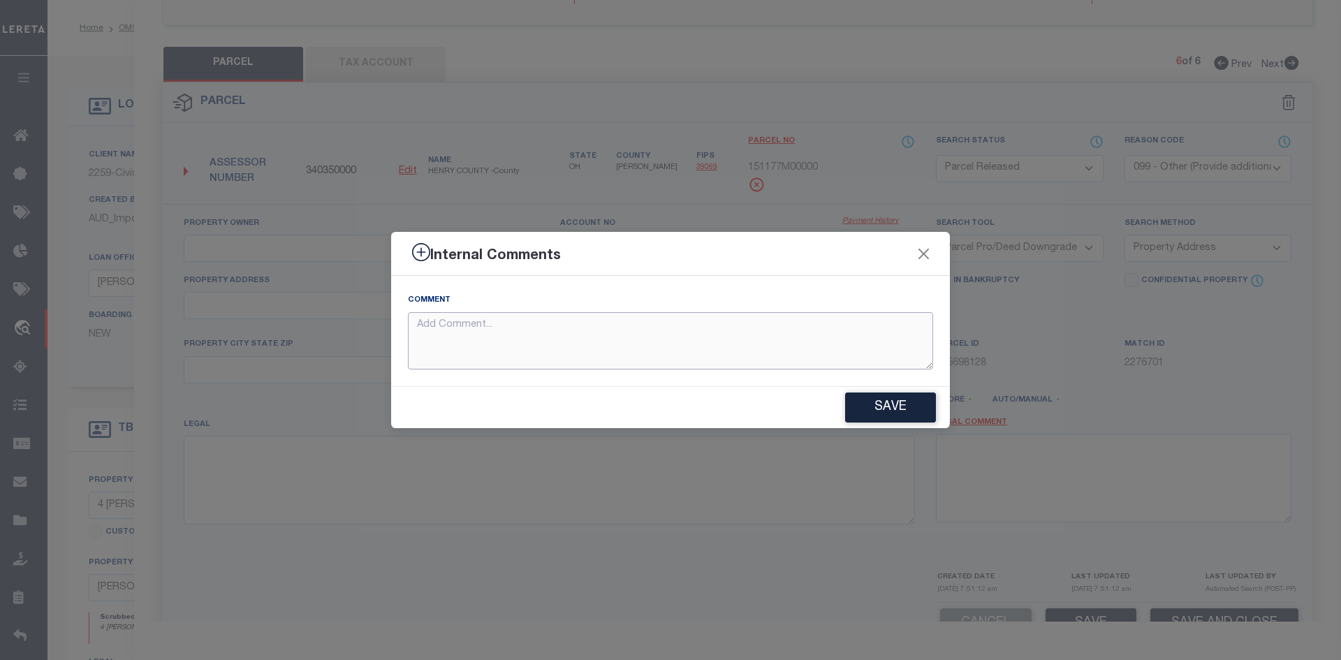
click at [446, 318] on textarea at bounding box center [670, 341] width 525 height 58
click at [893, 410] on button "Save" at bounding box center [890, 408] width 91 height 30
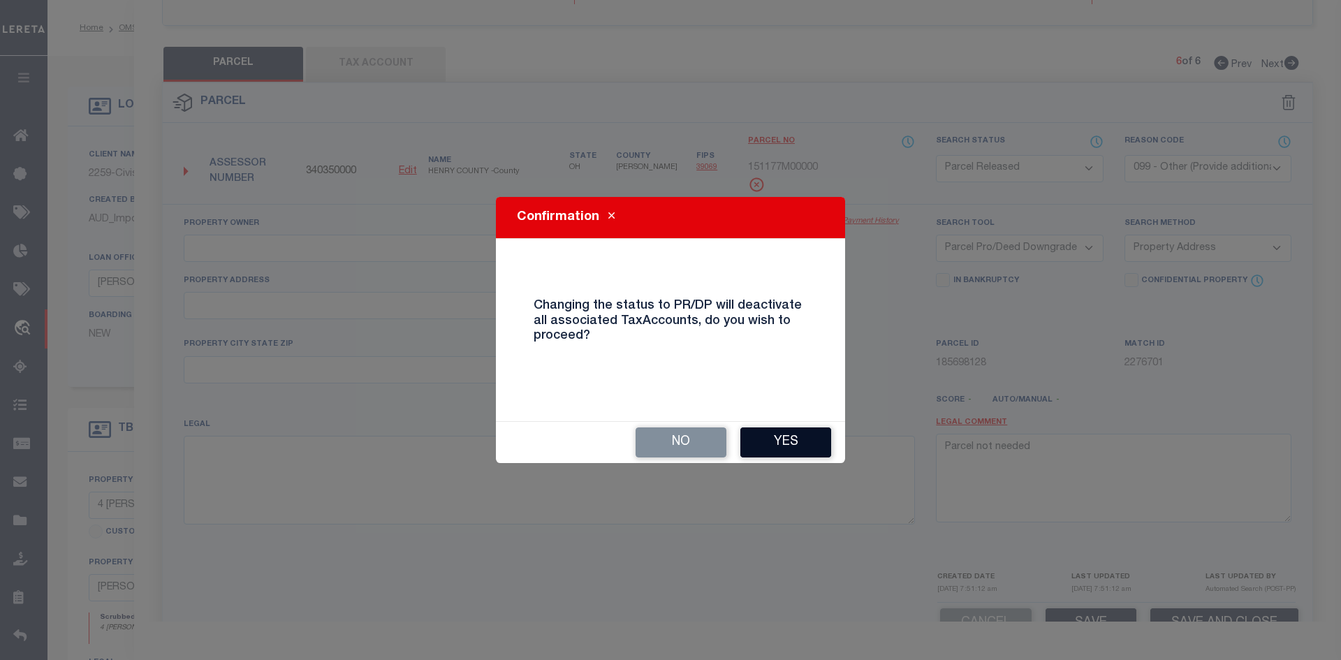
click at [789, 441] on button "Yes" at bounding box center [785, 442] width 91 height 30
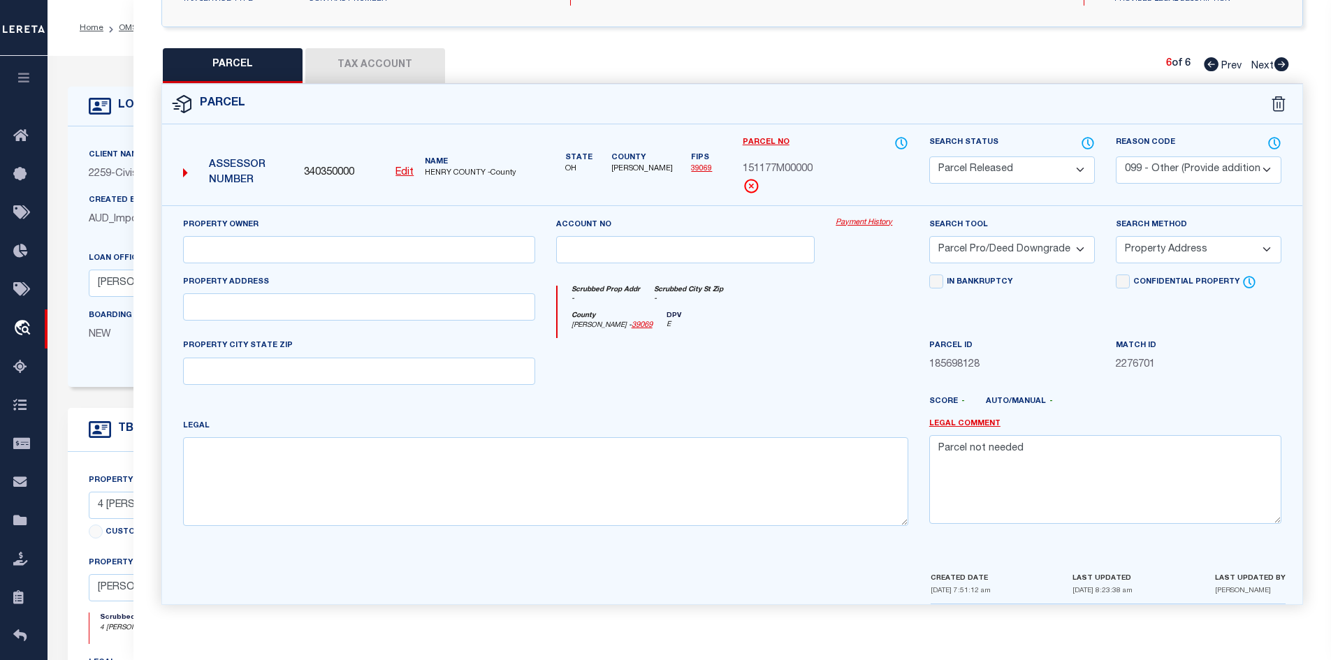
click at [1210, 63] on icon at bounding box center [1211, 64] width 15 height 14
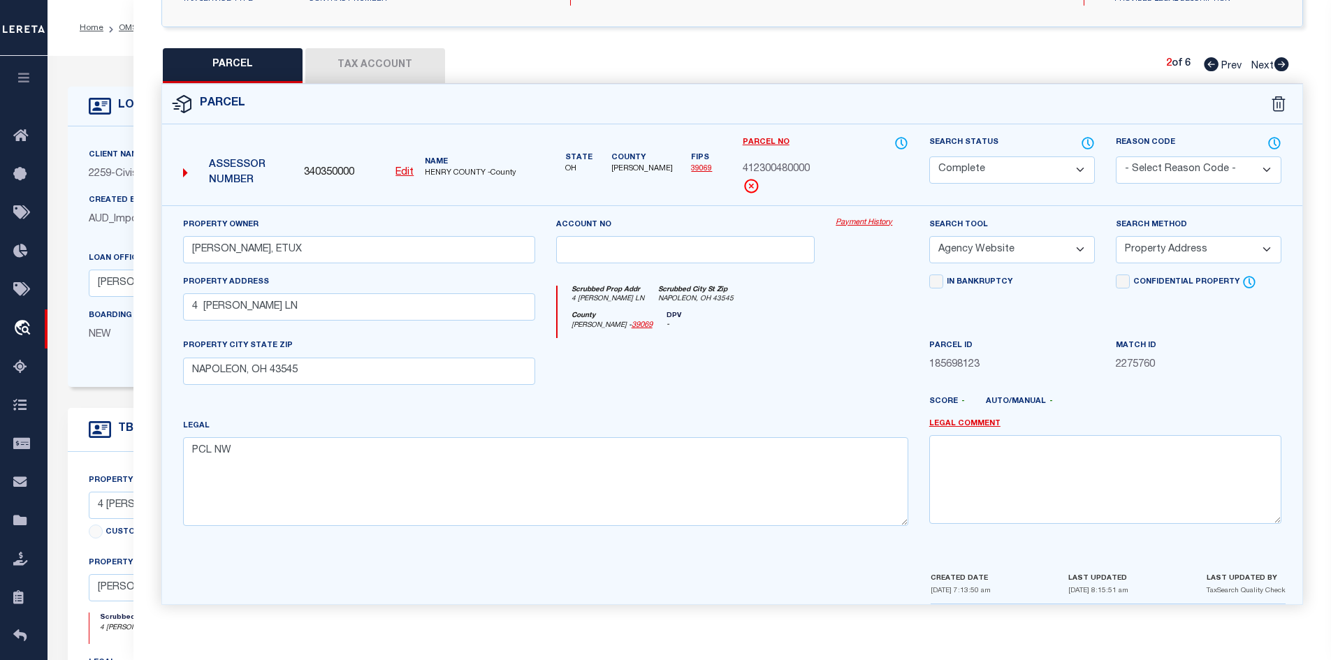
click at [1210, 63] on icon at bounding box center [1211, 64] width 15 height 14
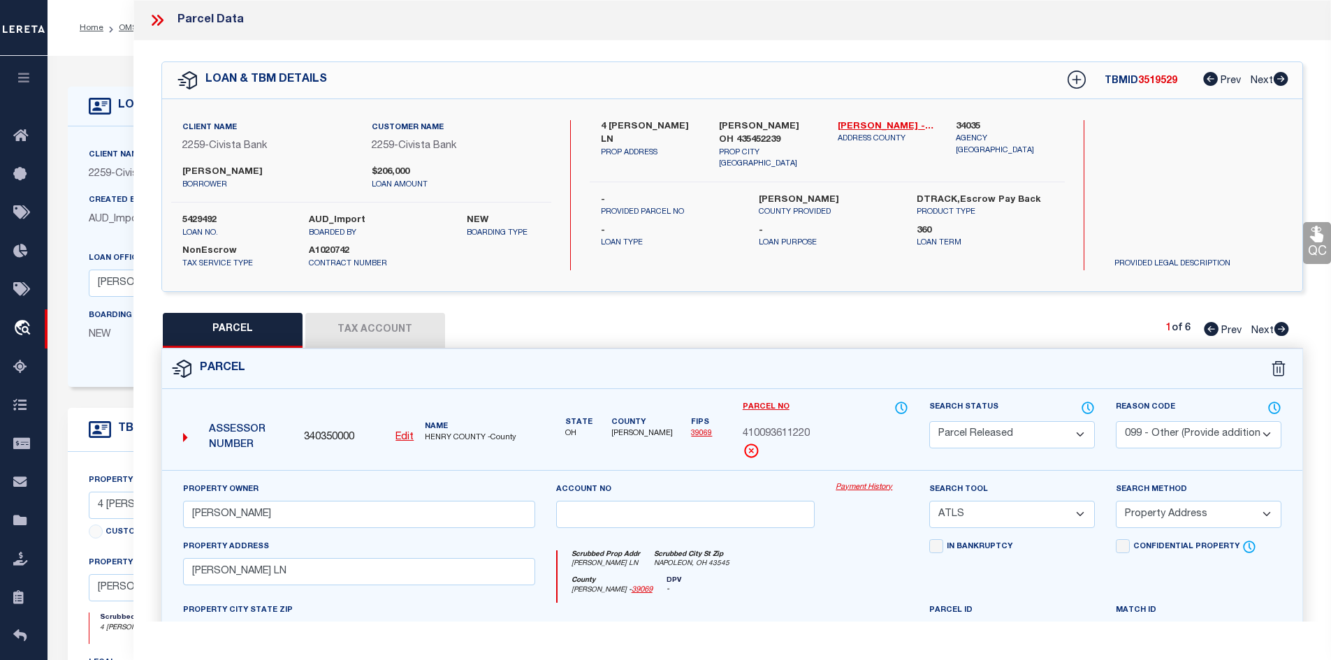
click at [578, 94] on div "LOAN & TBM DETAILS TBMID 3519529 Prev Next" at bounding box center [732, 80] width 1141 height 36
click at [156, 22] on icon at bounding box center [155, 20] width 6 height 11
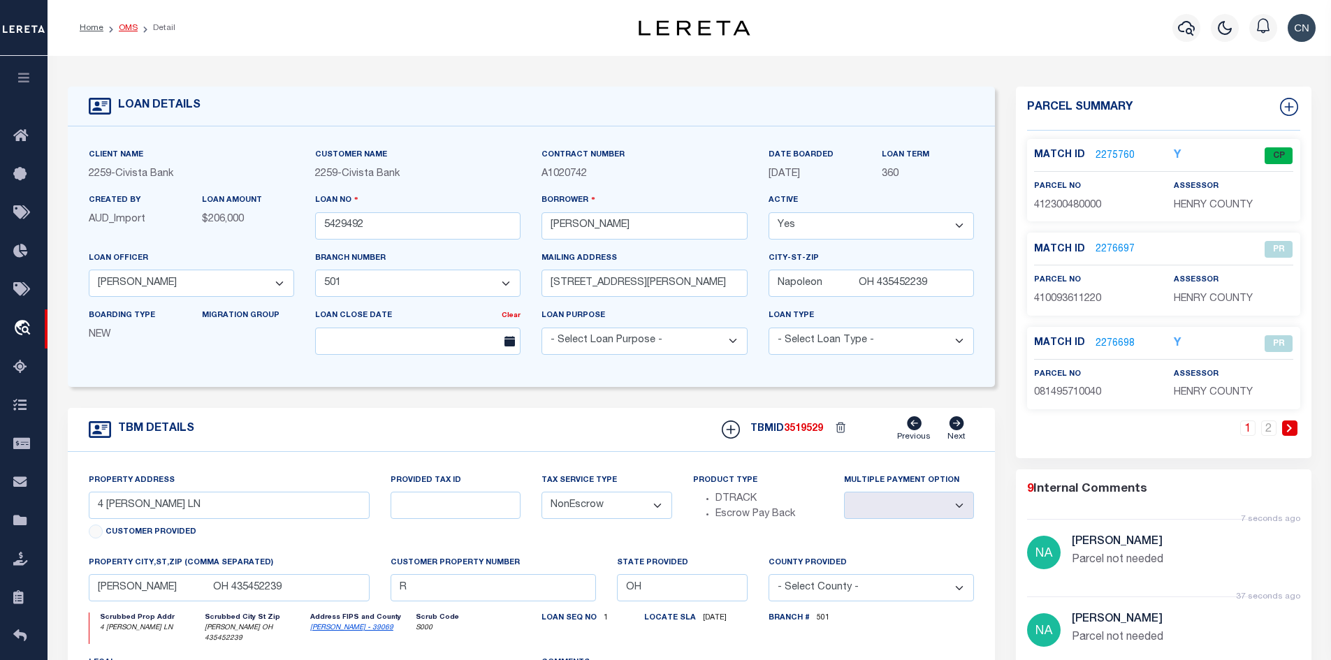
click at [126, 29] on link "OMS" at bounding box center [128, 28] width 19 height 8
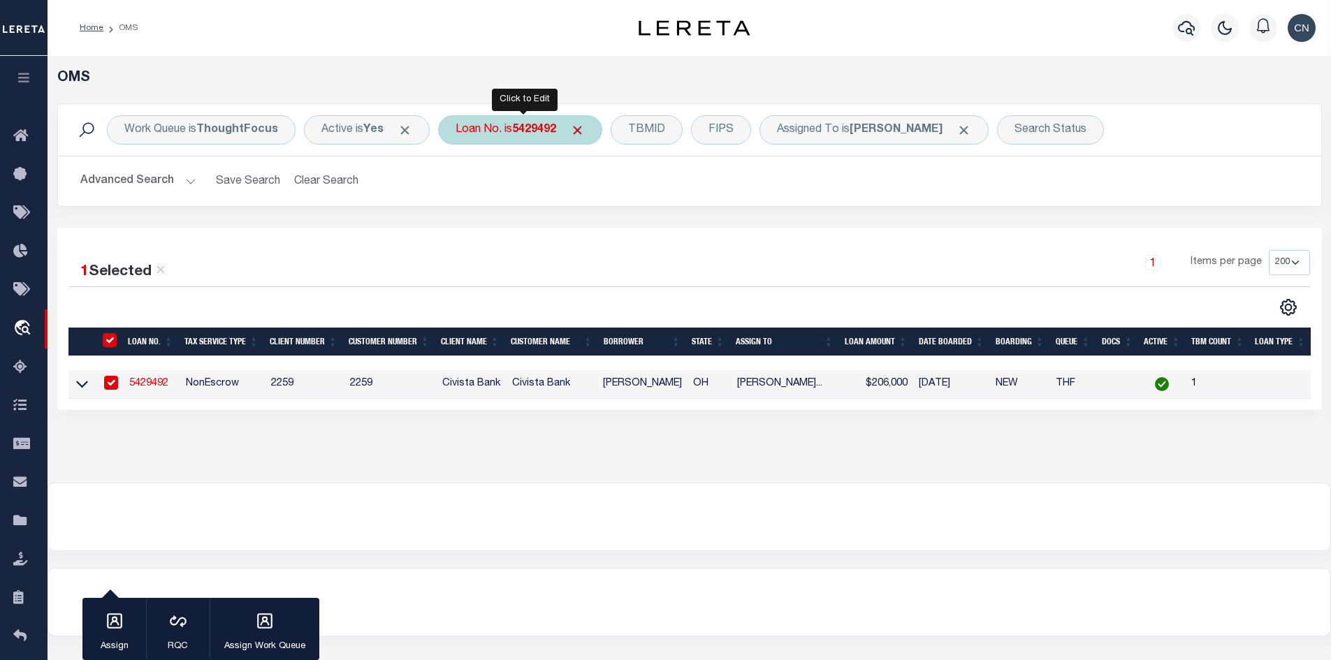
click at [567, 131] on div "Loan No. is 5429492" at bounding box center [520, 129] width 164 height 29
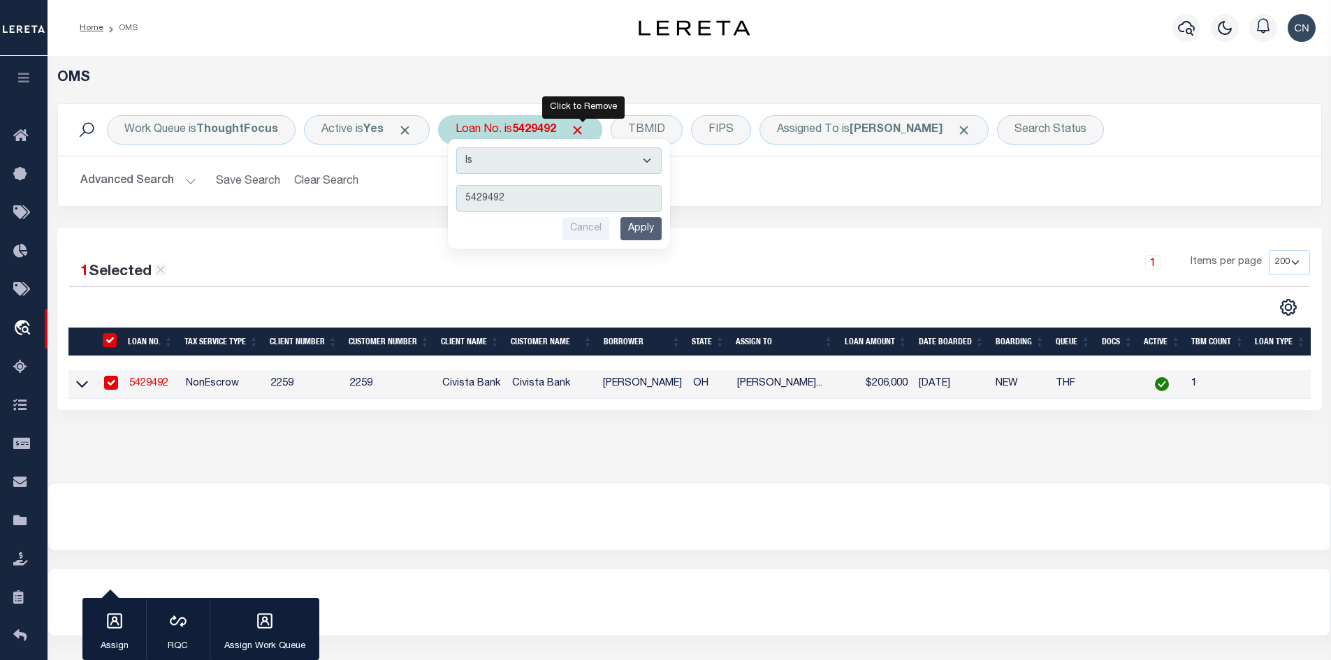
click at [581, 129] on span "Click to Remove" at bounding box center [577, 130] width 15 height 15
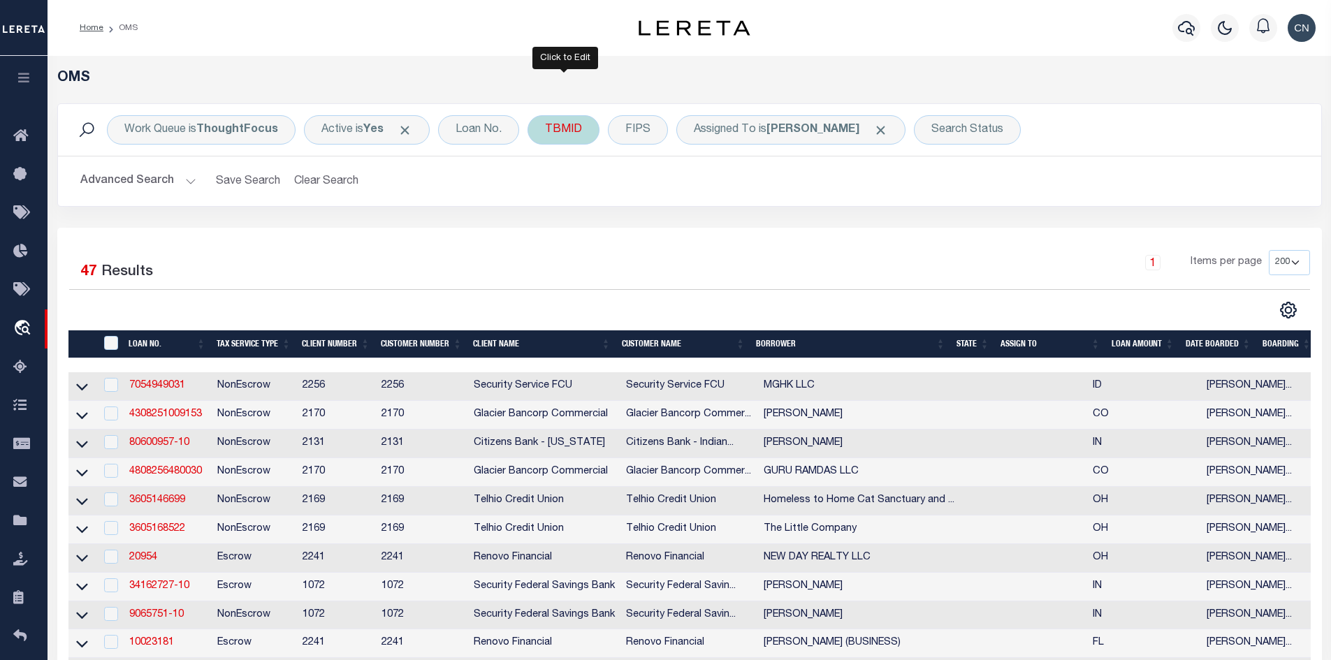
click at [567, 131] on div "TBMID" at bounding box center [563, 129] width 72 height 29
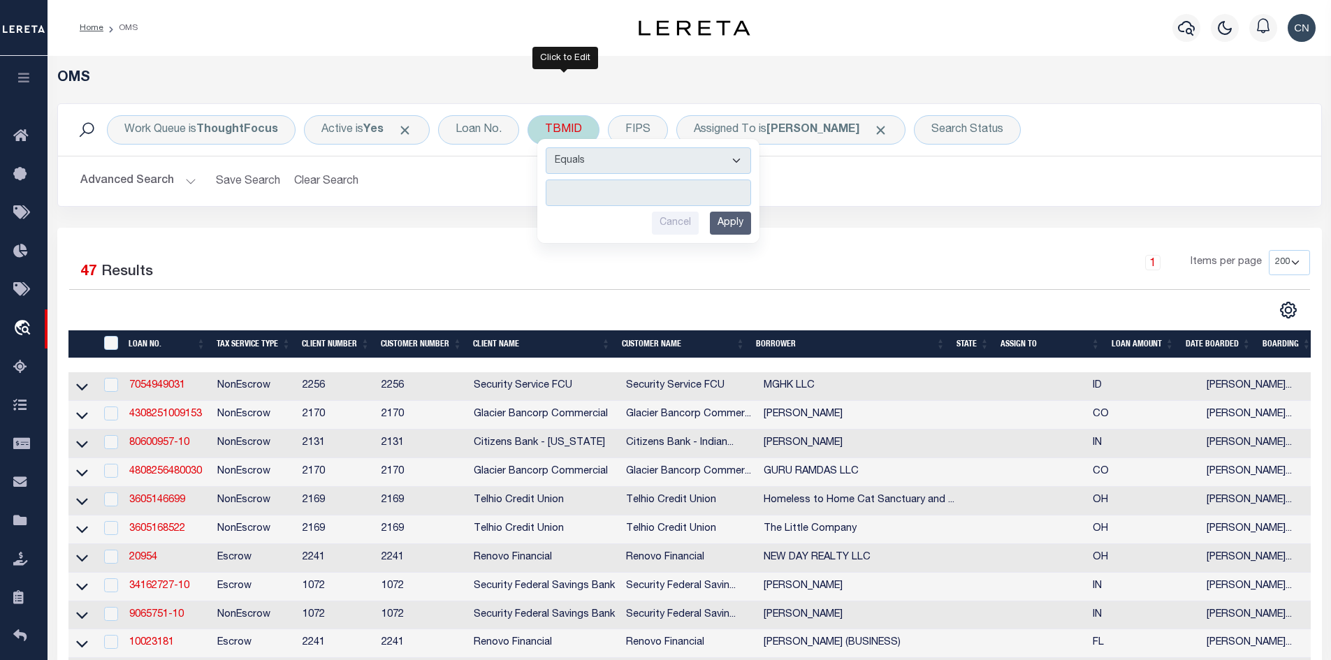
click at [576, 185] on input "number" at bounding box center [648, 193] width 205 height 27
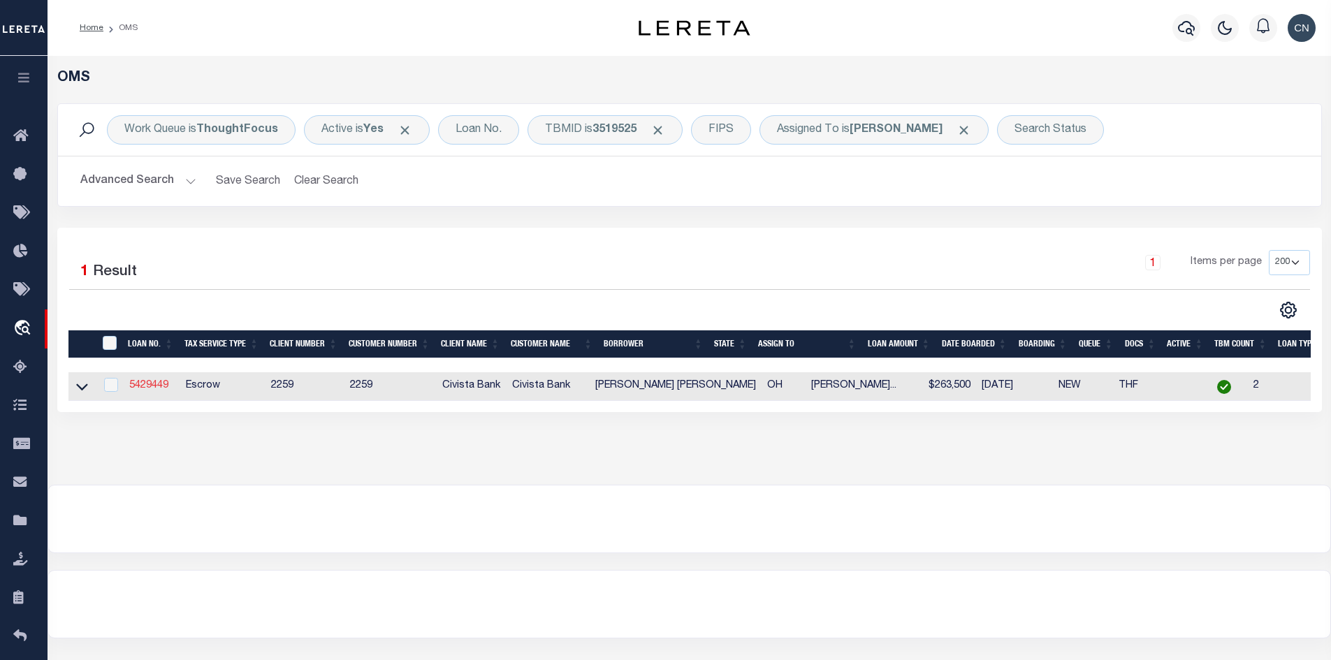
click at [145, 386] on link "5429449" at bounding box center [148, 386] width 39 height 10
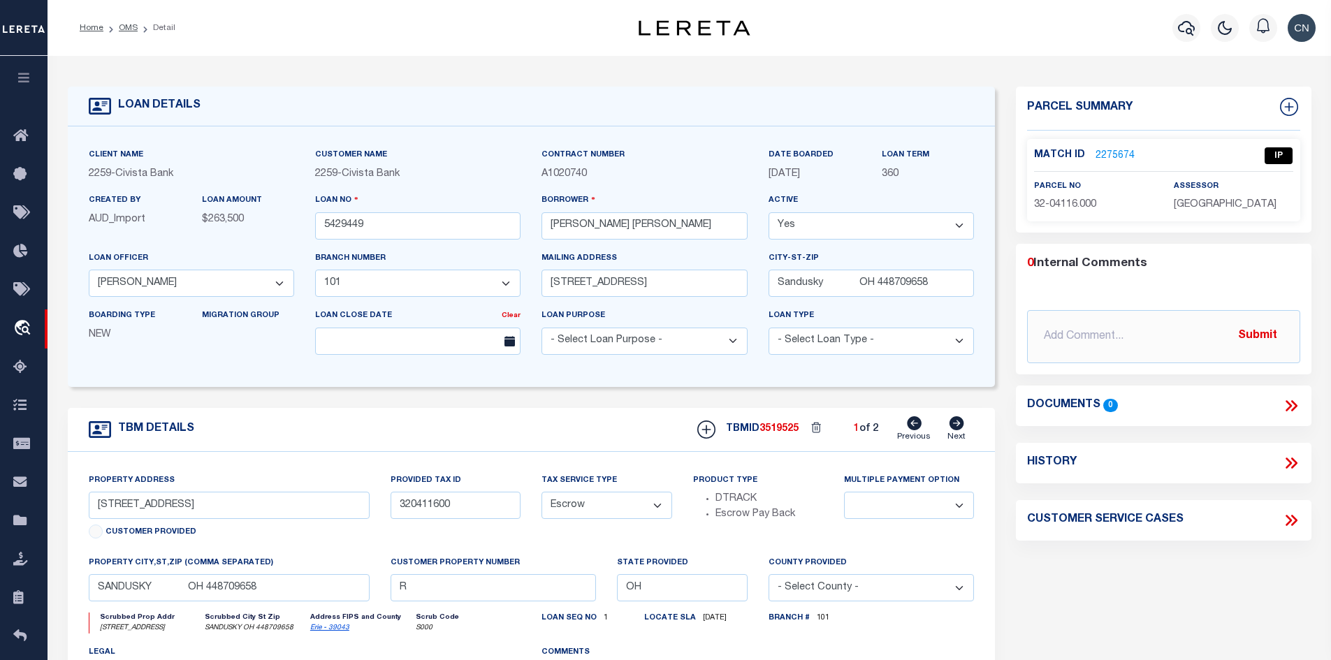
click at [1097, 150] on link "2275674" at bounding box center [1114, 156] width 39 height 15
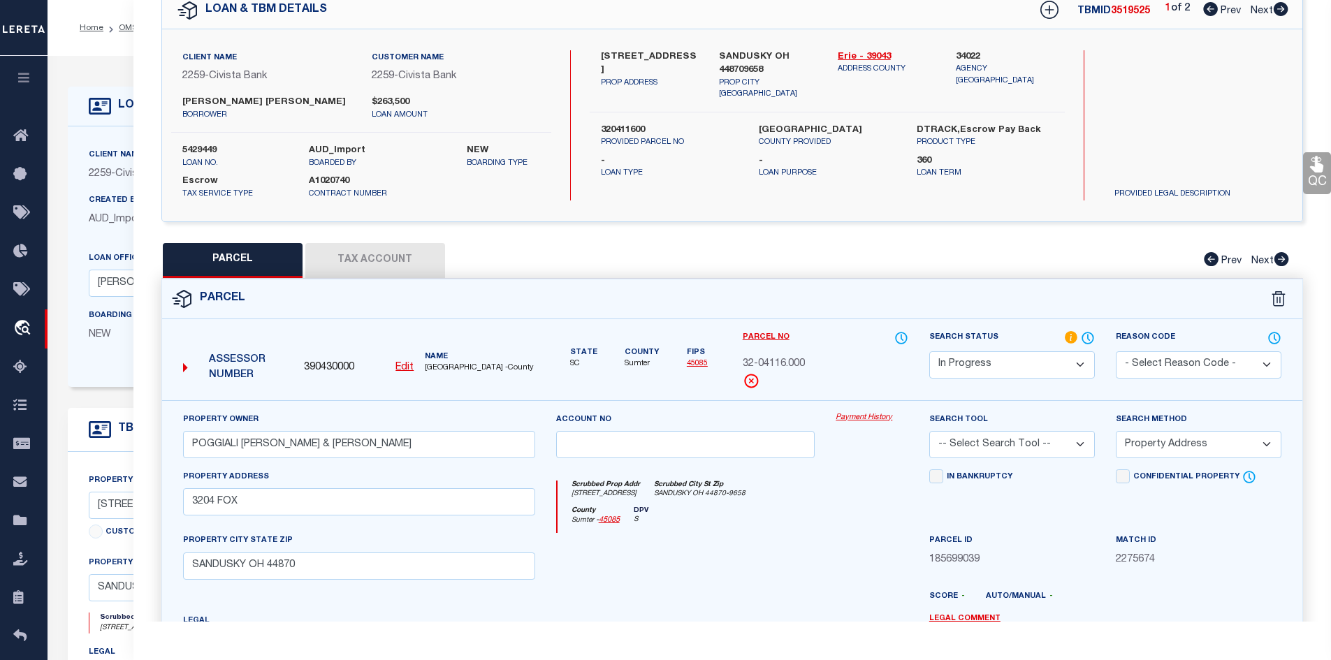
scroll to position [210, 0]
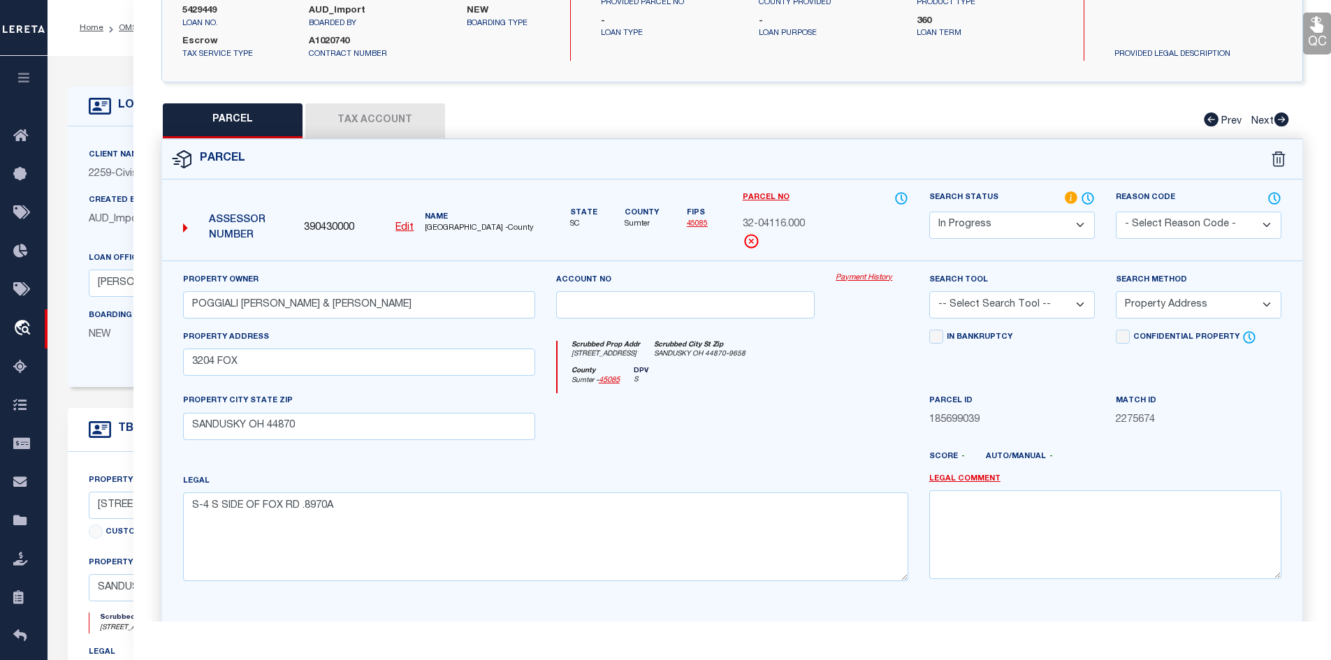
click at [406, 225] on u "Edit" at bounding box center [404, 228] width 18 height 10
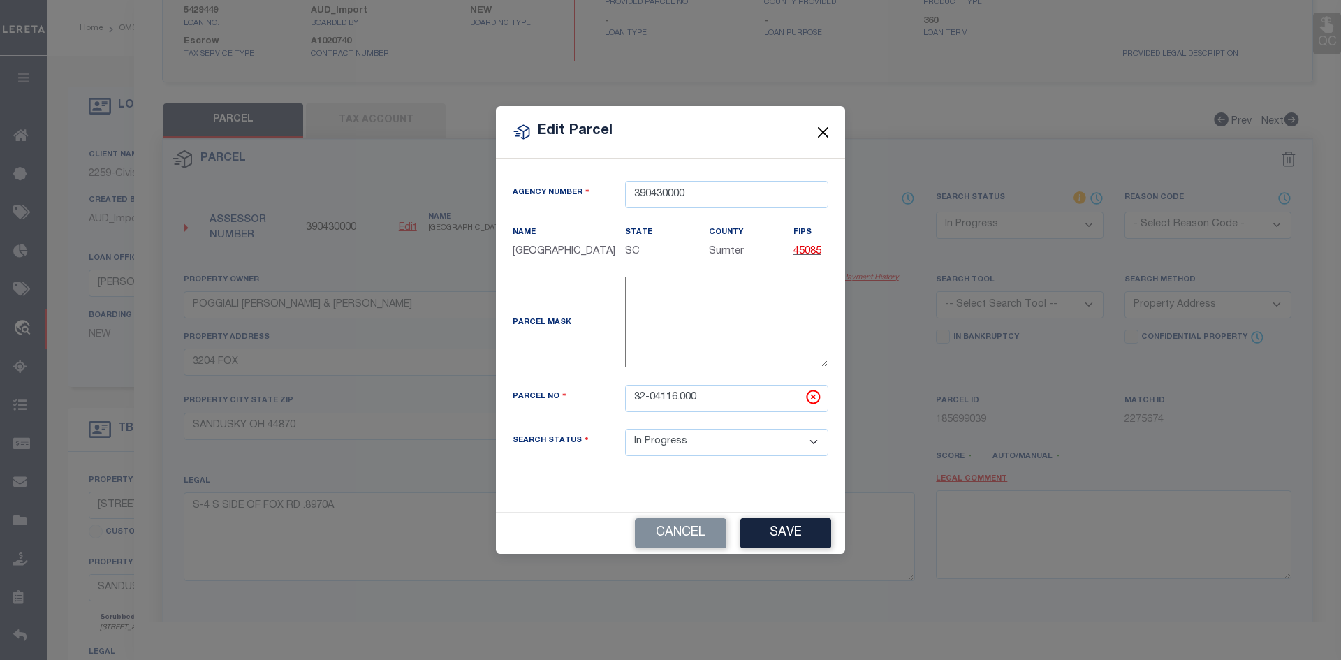
click at [820, 132] on button "Close" at bounding box center [823, 132] width 18 height 18
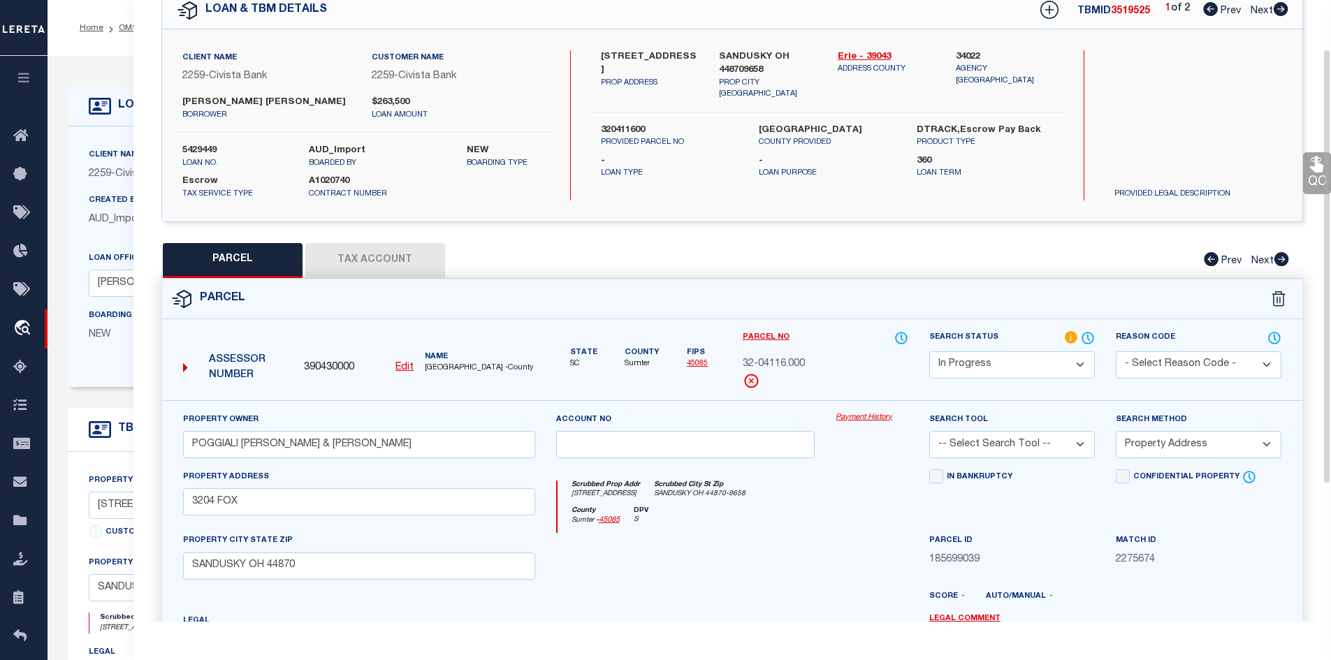
scroll to position [0, 0]
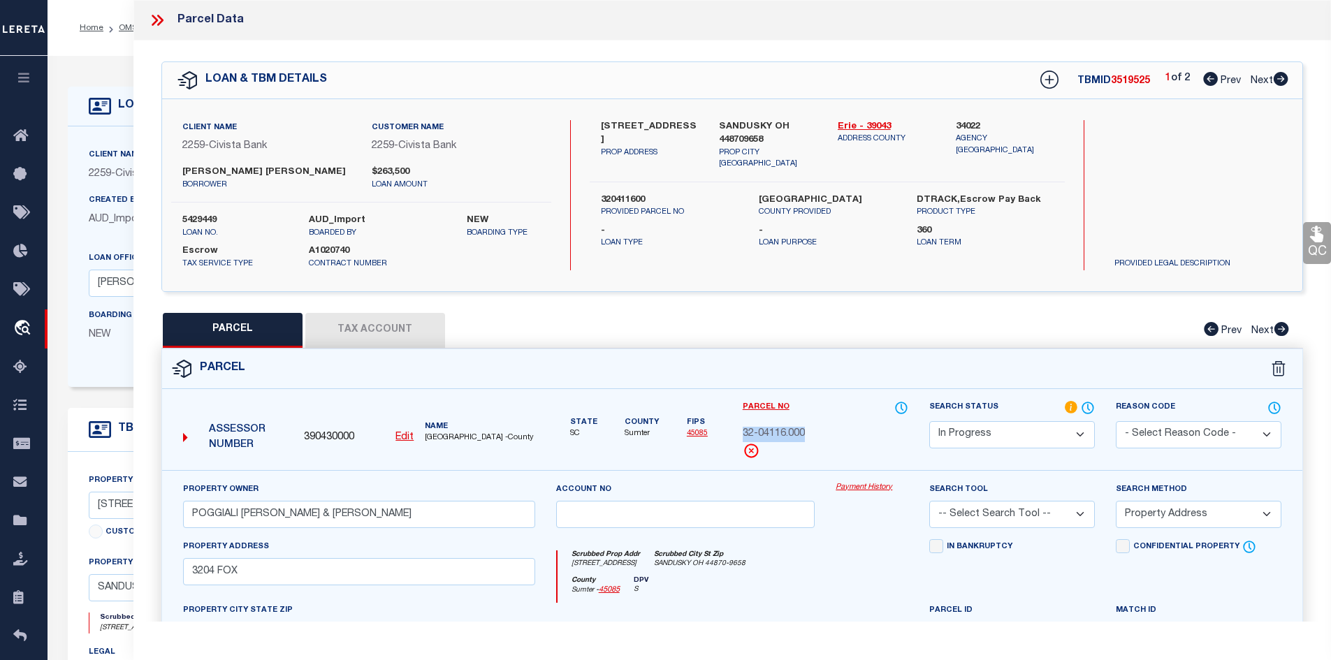
drag, startPoint x: 745, startPoint y: 432, endPoint x: 811, endPoint y: 435, distance: 66.4
click at [811, 435] on div "Parcel No 32-04116.000" at bounding box center [825, 435] width 186 height 70
click at [409, 437] on u "Edit" at bounding box center [404, 437] width 18 height 10
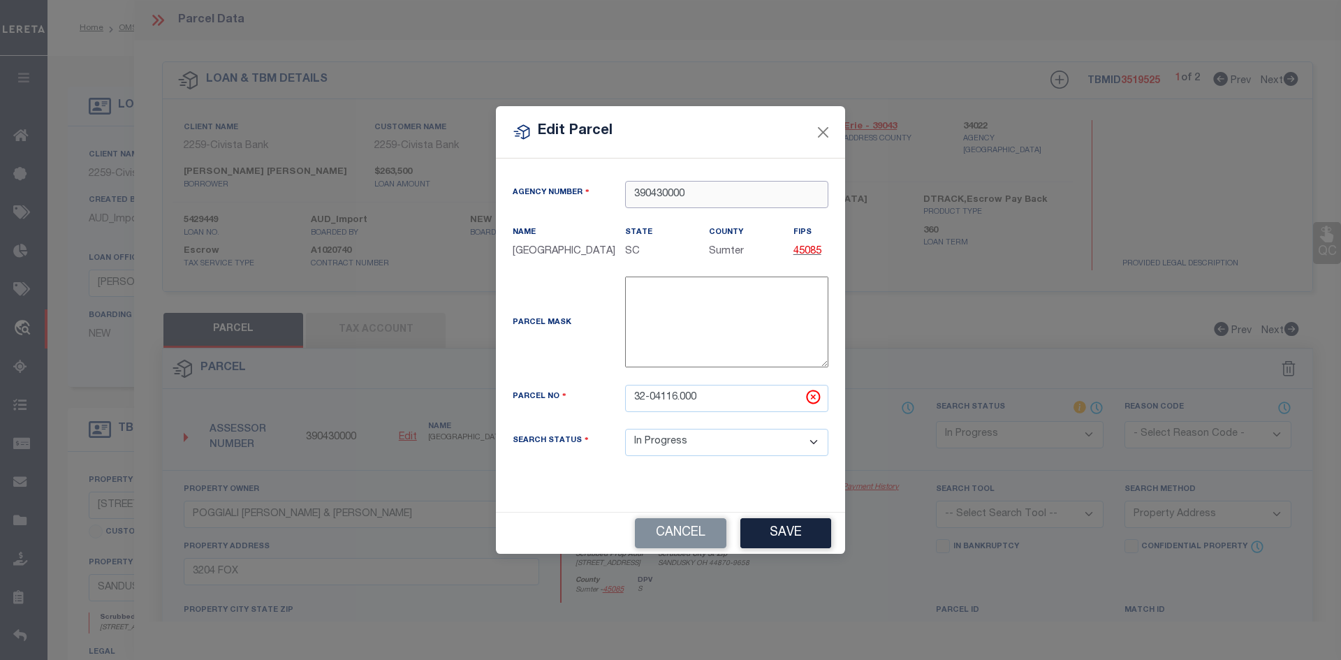
click at [705, 192] on input "390430000" at bounding box center [726, 194] width 203 height 27
click at [692, 219] on div "340220000 : [GEOGRAPHIC_DATA]" at bounding box center [727, 230] width 202 height 40
click at [811, 398] on icon at bounding box center [813, 396] width 17 height 17
drag, startPoint x: 709, startPoint y: 398, endPoint x: 615, endPoint y: 397, distance: 93.6
click at [615, 397] on div "32-04116.000" at bounding box center [727, 398] width 224 height 27
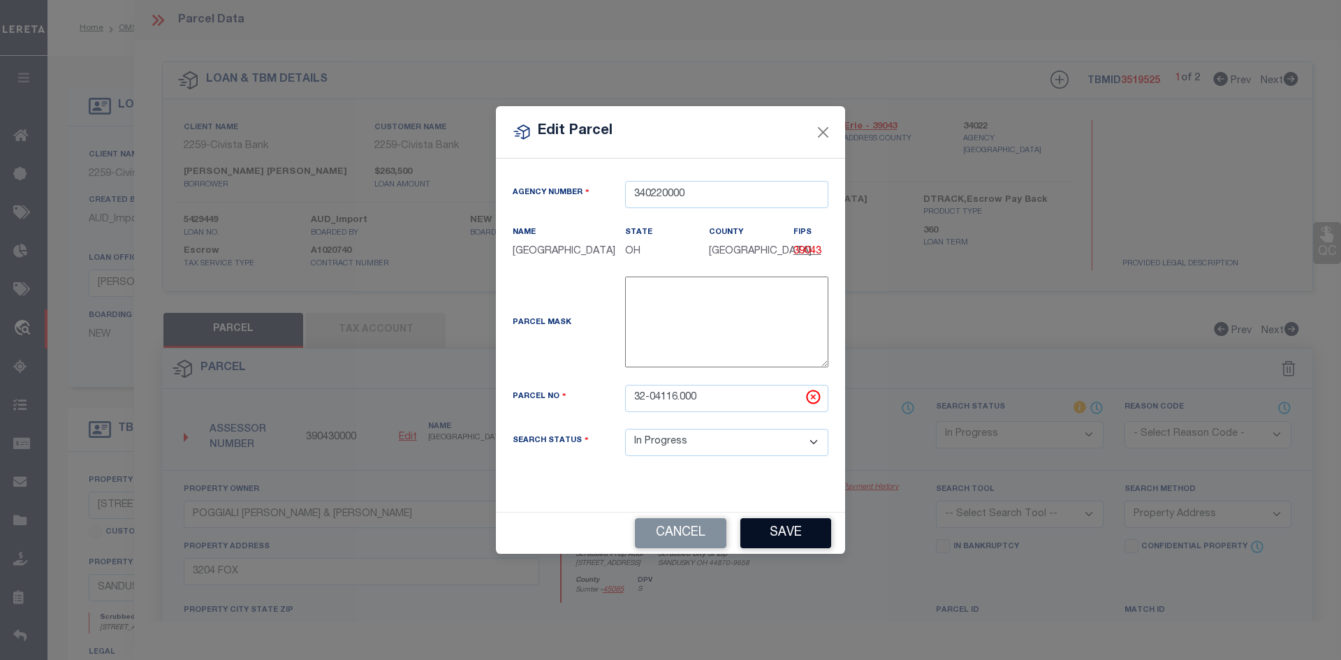
click at [780, 526] on button "Save" at bounding box center [785, 533] width 91 height 30
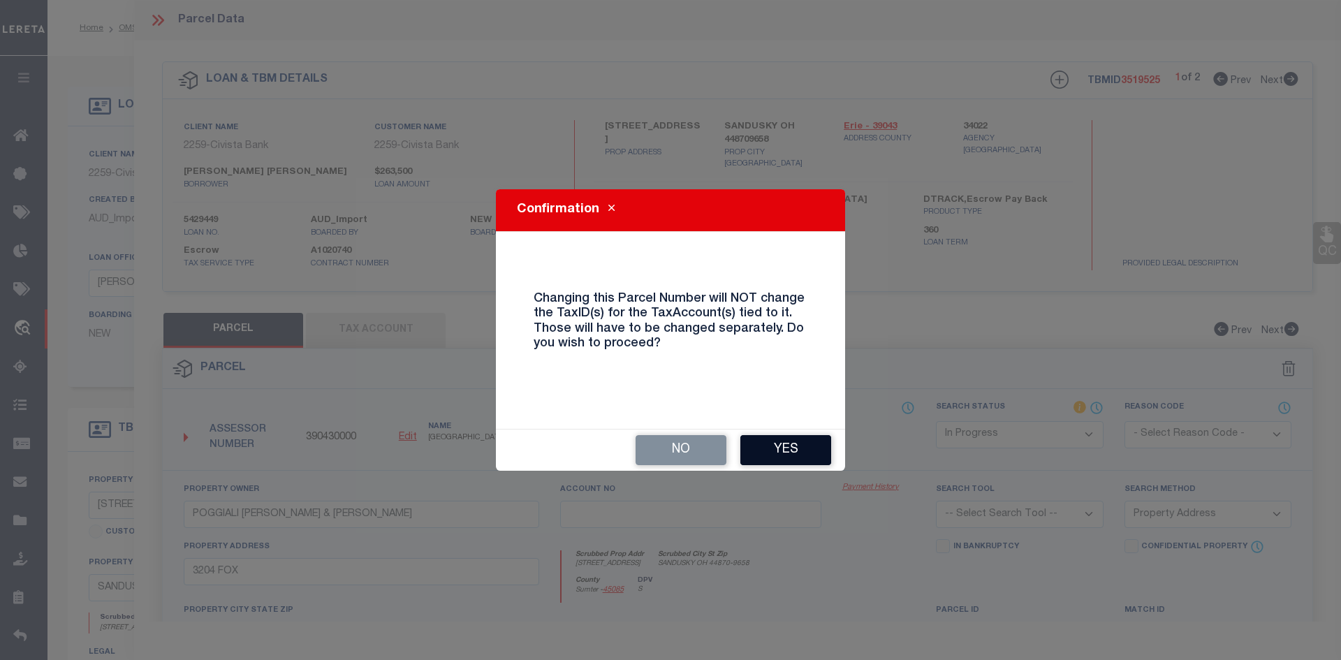
click at [785, 453] on button "Yes" at bounding box center [785, 450] width 91 height 30
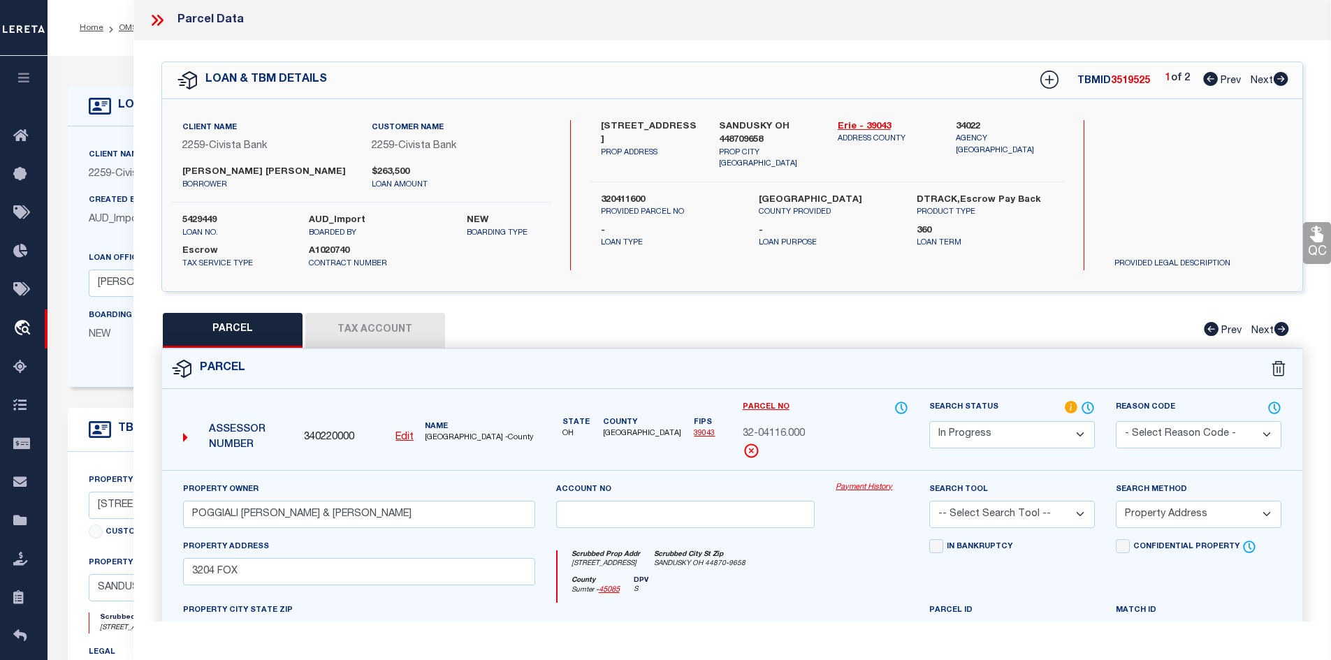
click at [367, 329] on button "Tax Account" at bounding box center [375, 330] width 140 height 35
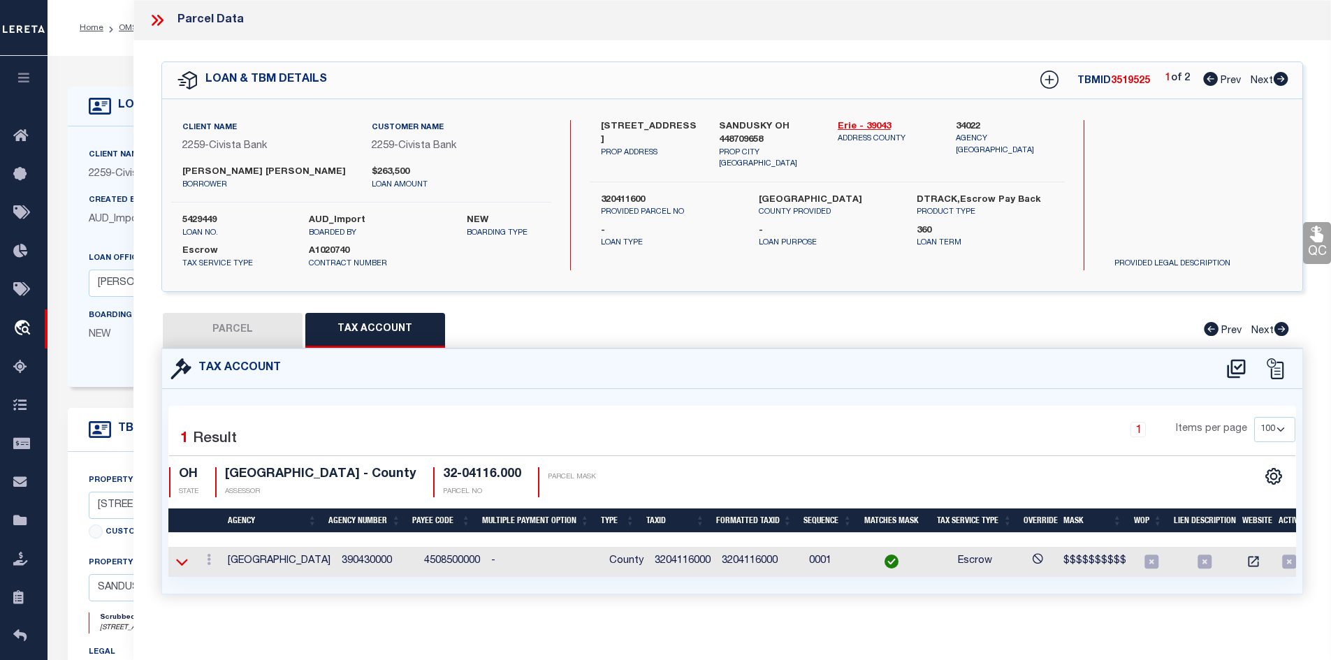
click at [179, 564] on icon at bounding box center [182, 562] width 12 height 15
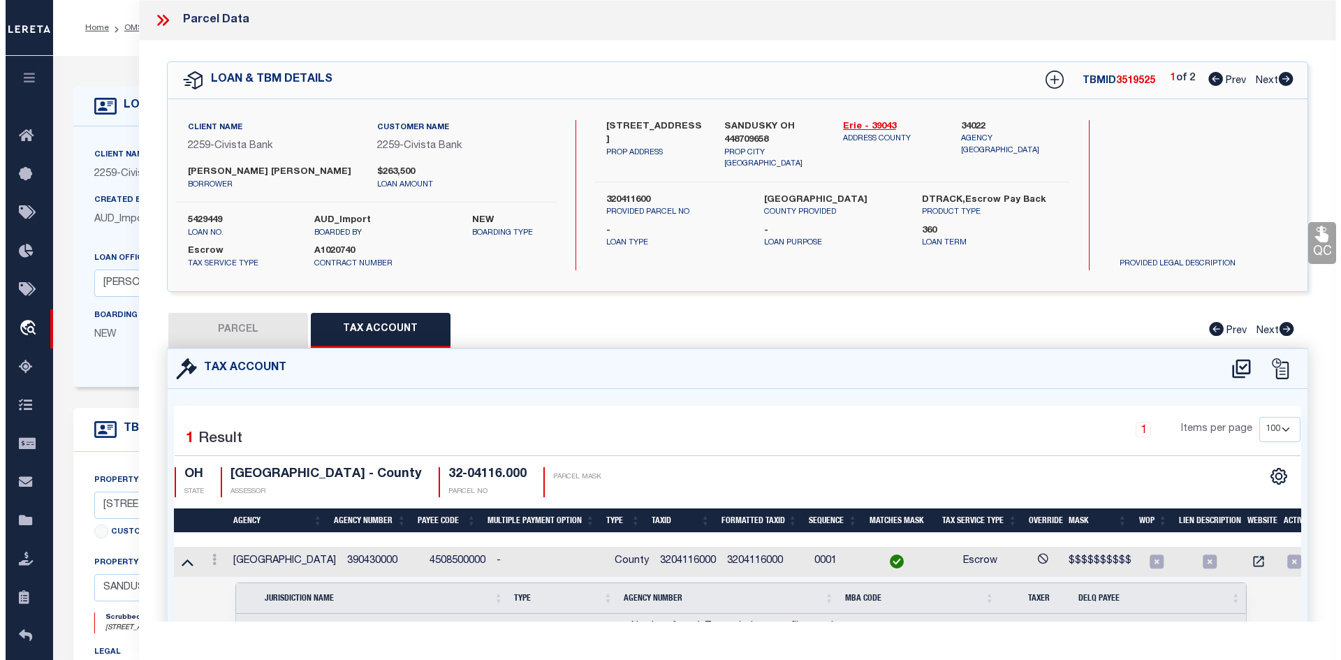
scroll to position [86, 0]
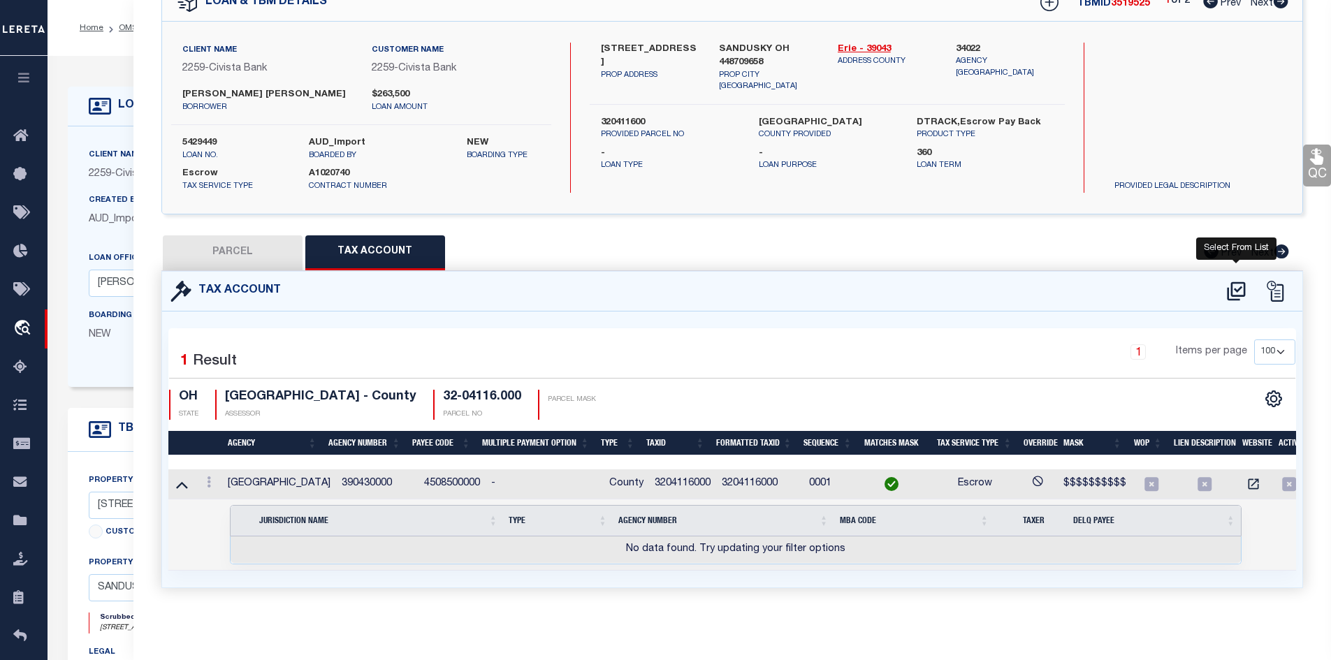
click at [1236, 281] on icon at bounding box center [1236, 290] width 18 height 19
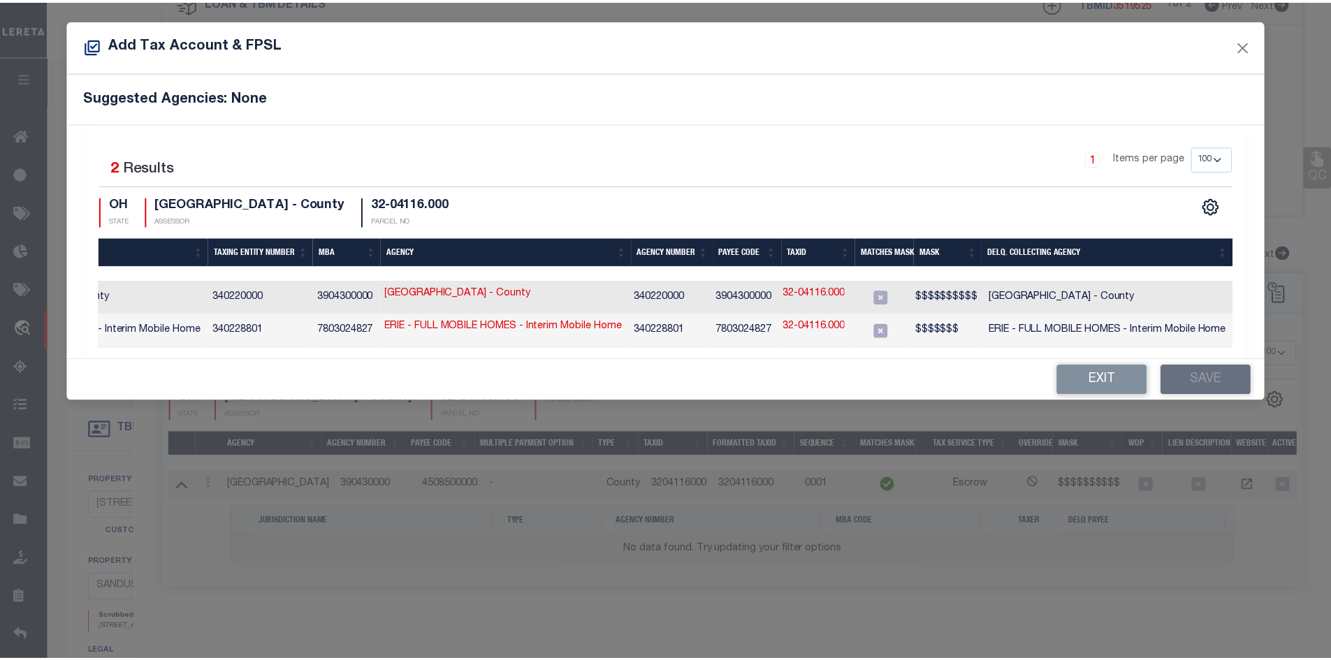
scroll to position [0, 0]
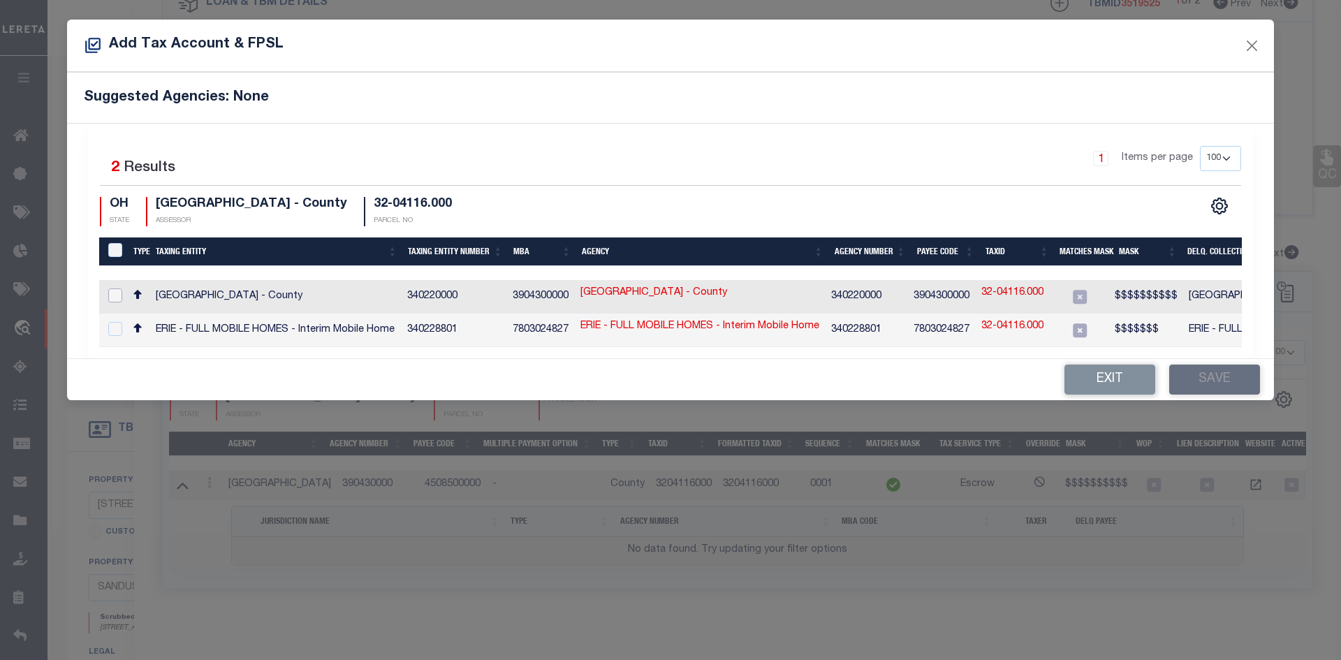
click at [110, 298] on input "checkbox" at bounding box center [115, 295] width 14 height 14
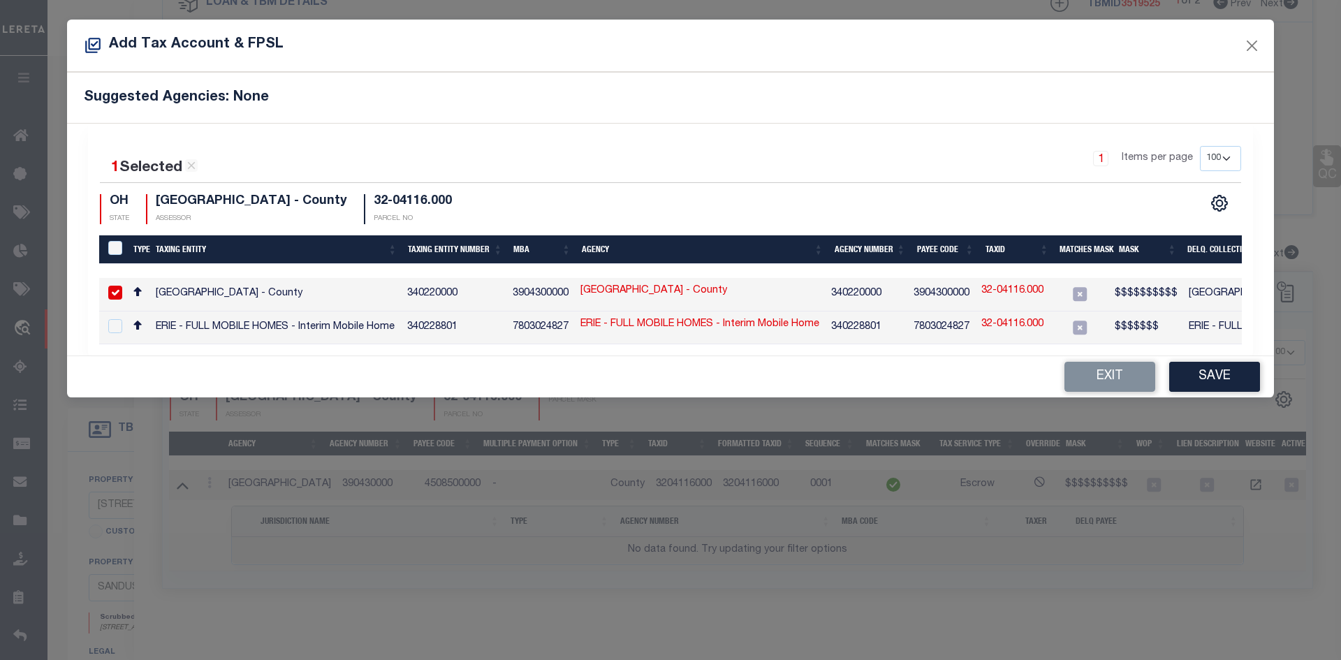
click at [1009, 290] on link "32-04116.000" at bounding box center [1012, 291] width 62 height 15
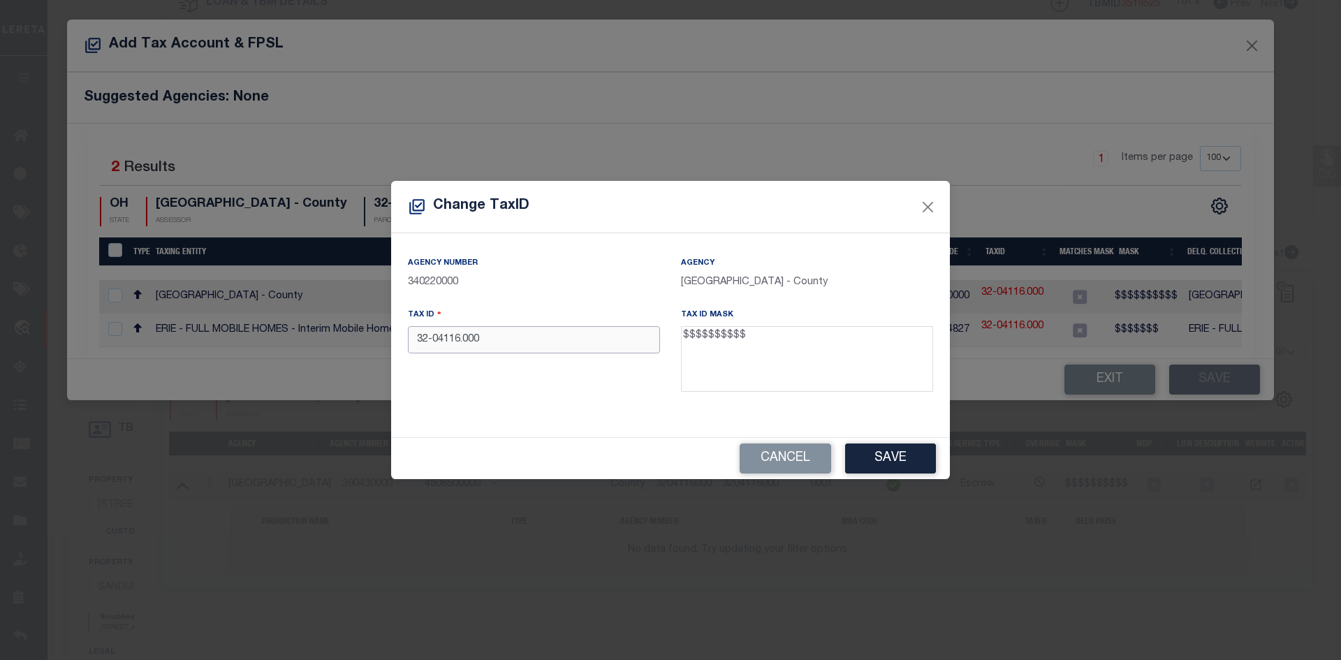
click at [464, 342] on input "32-04116.000" at bounding box center [534, 339] width 252 height 27
click at [434, 342] on input "32-04116000" at bounding box center [534, 339] width 252 height 27
click at [874, 453] on button "Save" at bounding box center [890, 459] width 91 height 30
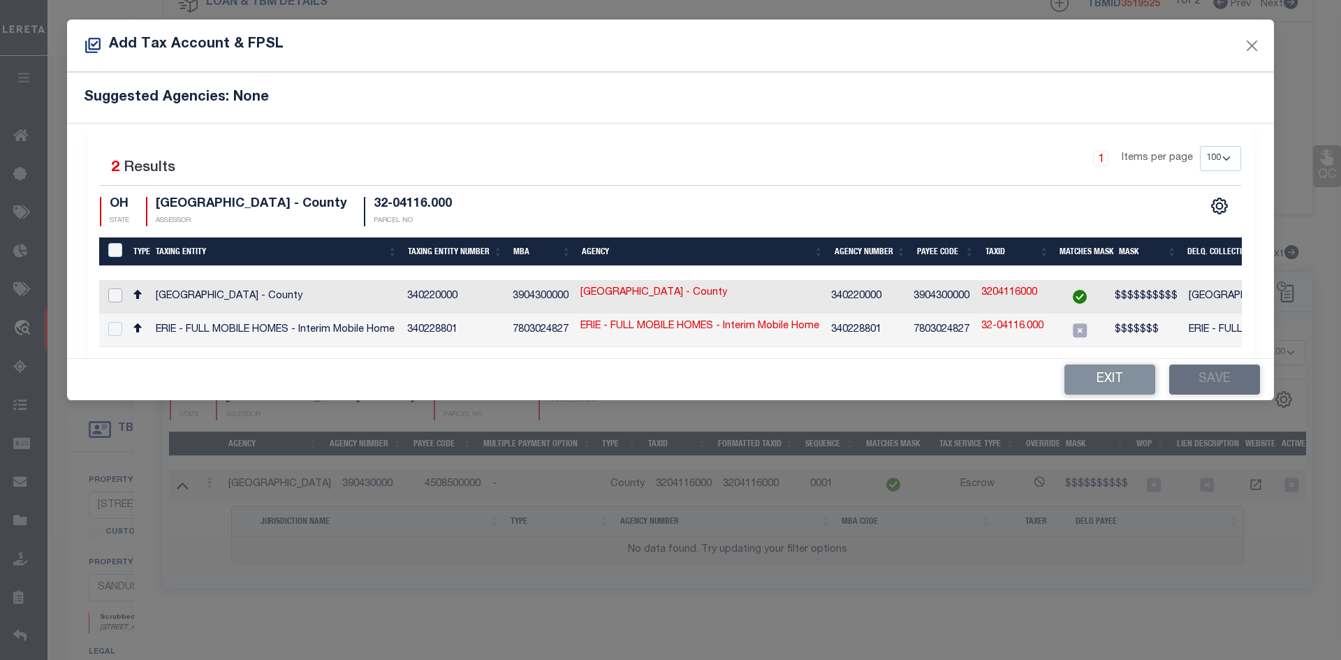
click at [114, 293] on input "checkbox" at bounding box center [115, 295] width 14 height 14
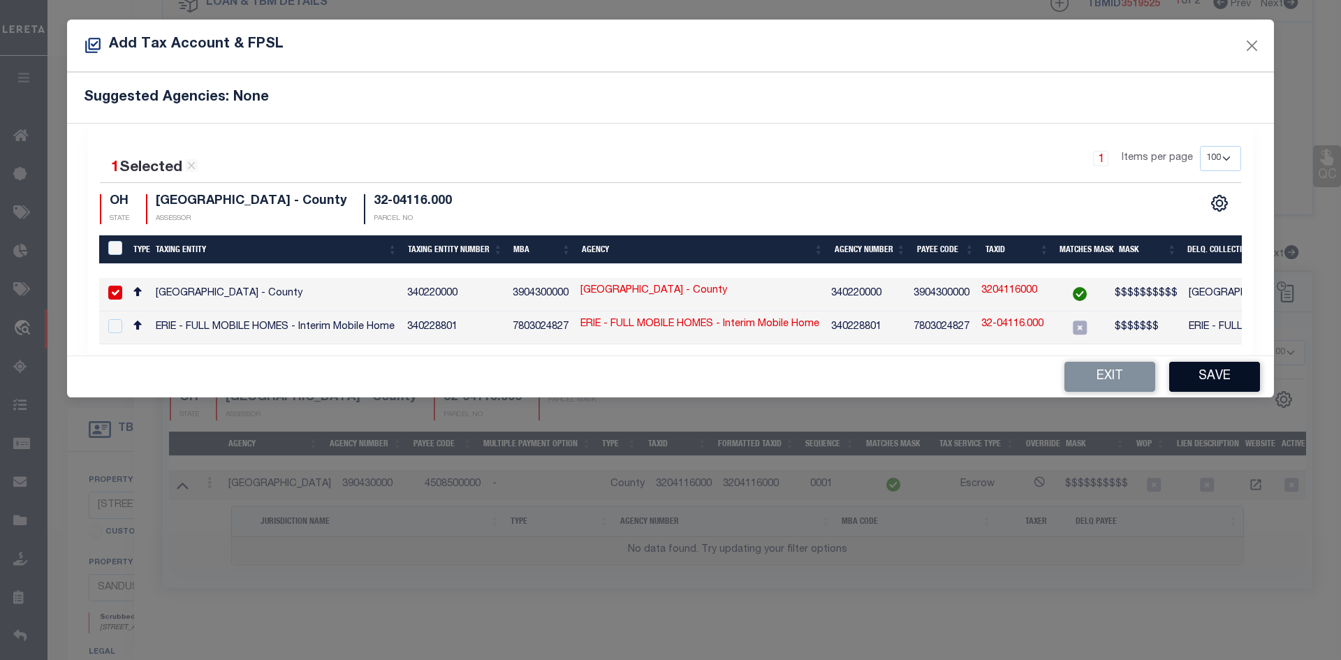
click at [1220, 387] on button "Save" at bounding box center [1214, 377] width 91 height 30
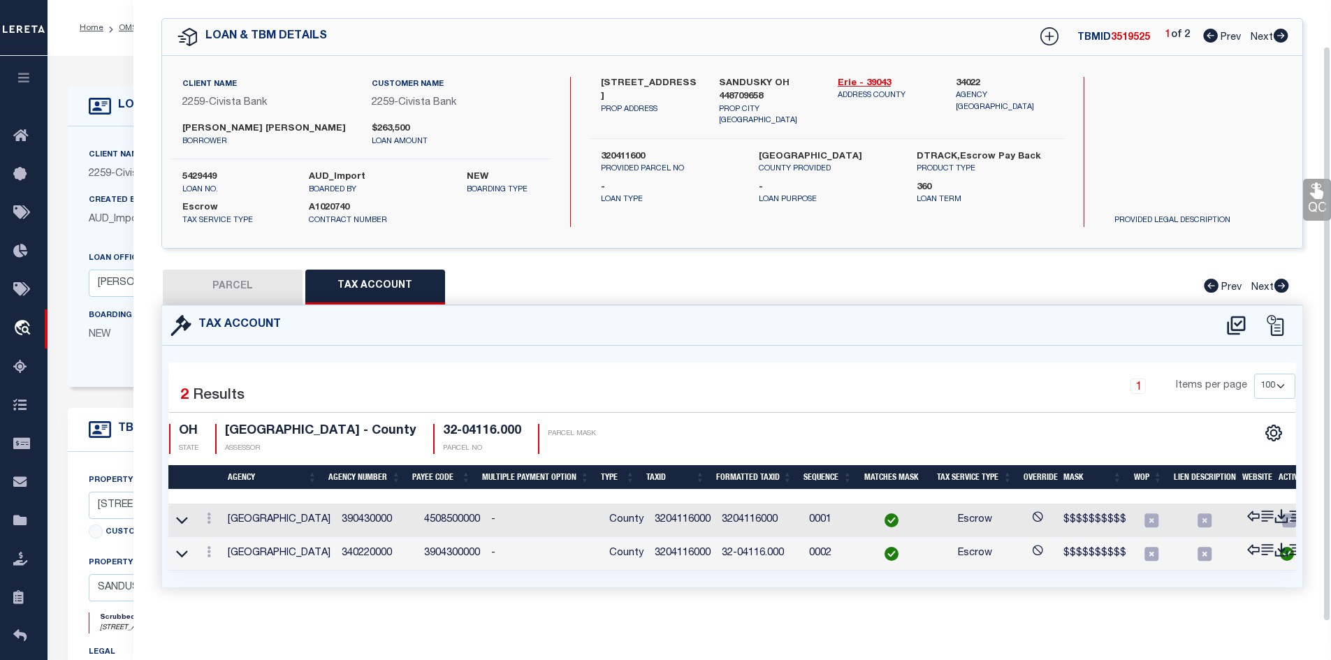
scroll to position [45, 0]
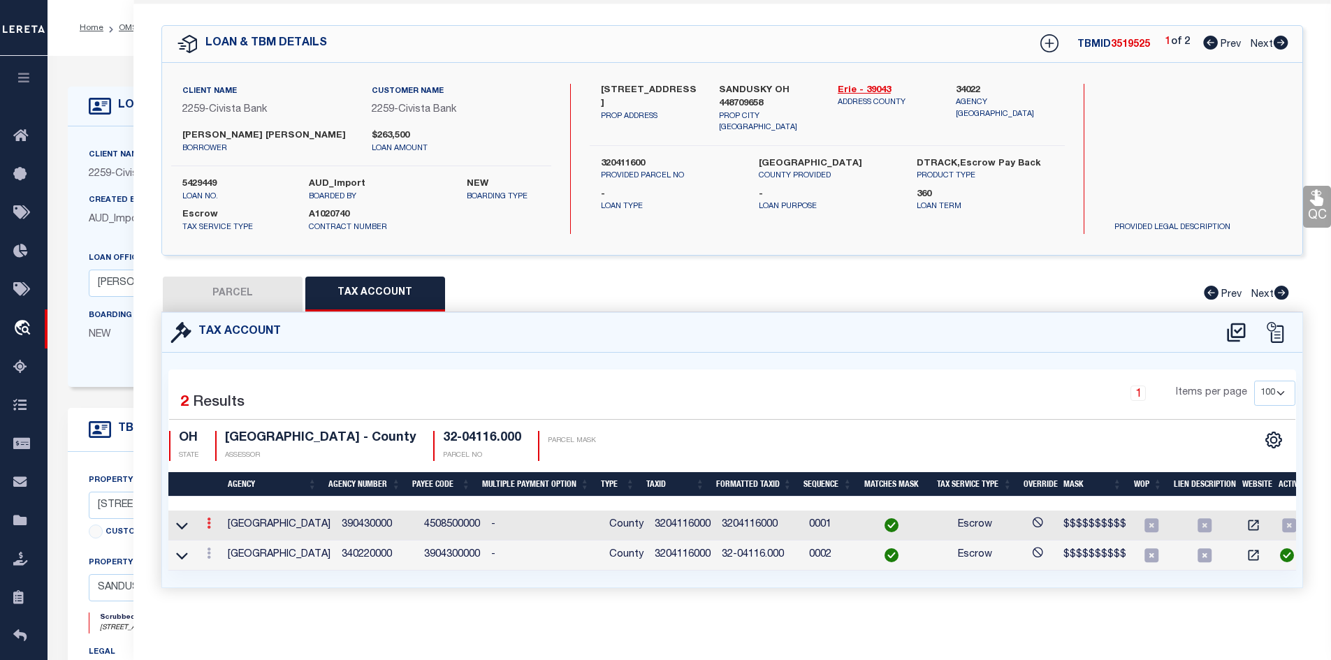
click at [208, 518] on icon at bounding box center [209, 523] width 4 height 11
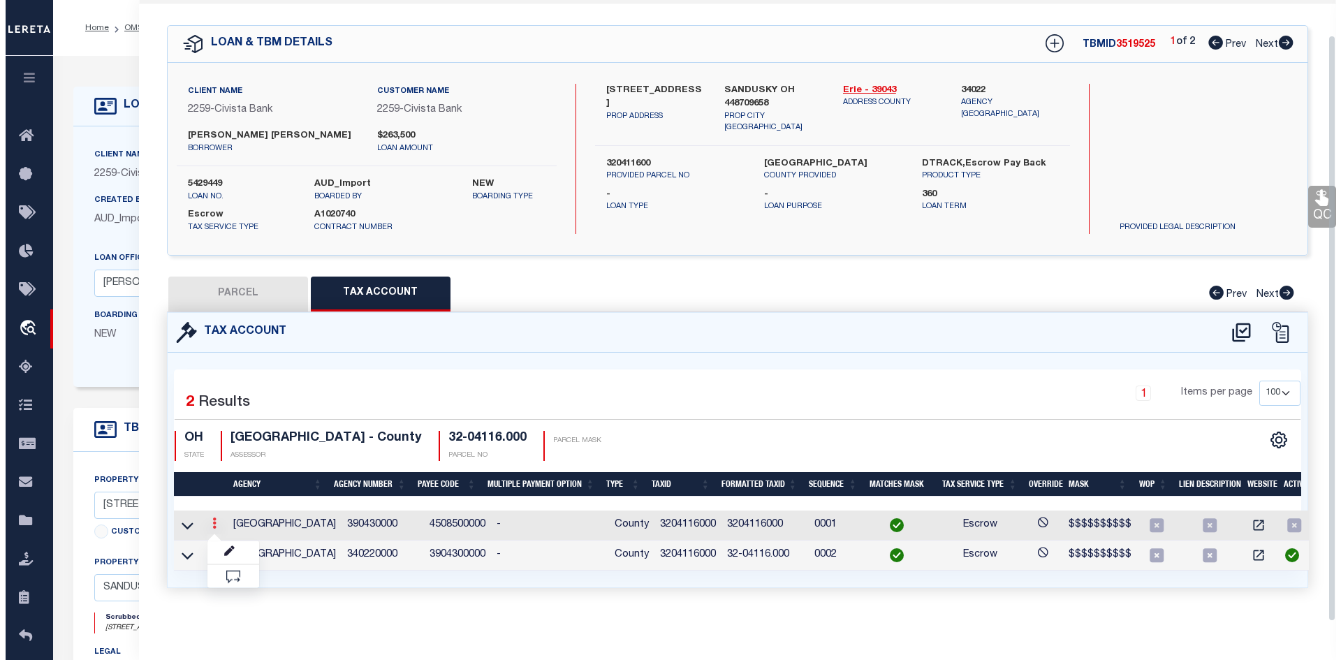
scroll to position [36, 0]
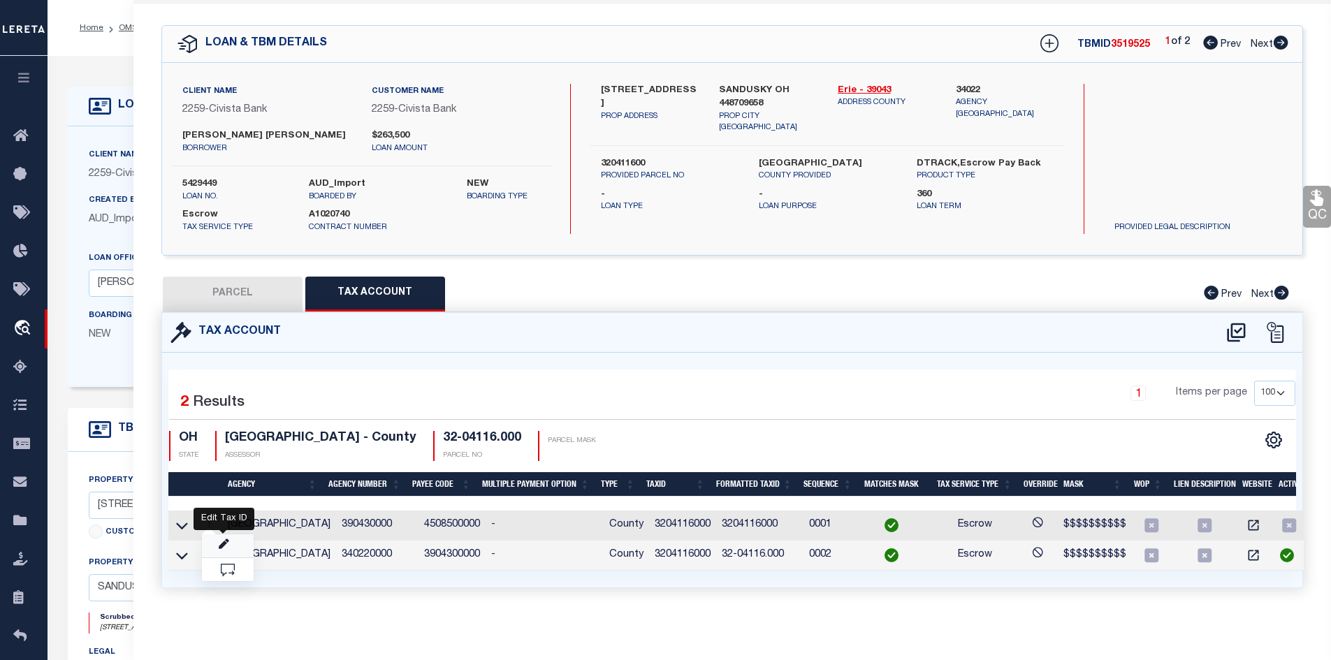
click at [221, 543] on icon at bounding box center [224, 544] width 10 height 10
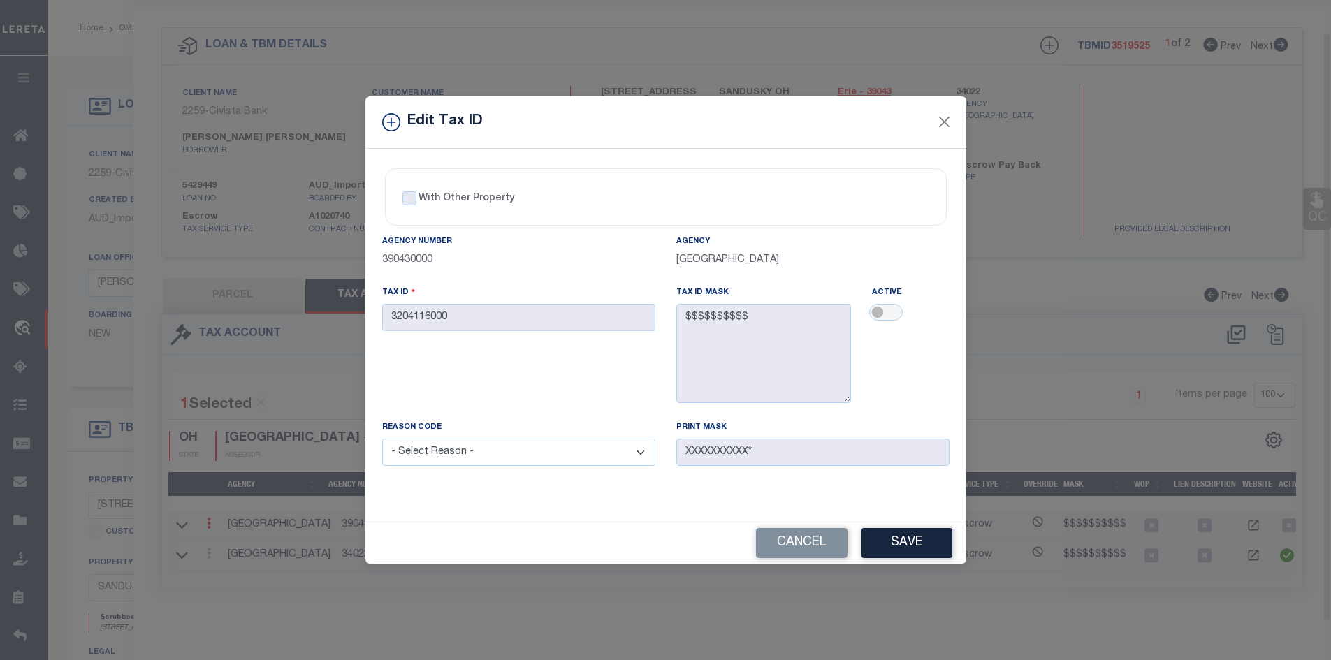
scroll to position [34, 0]
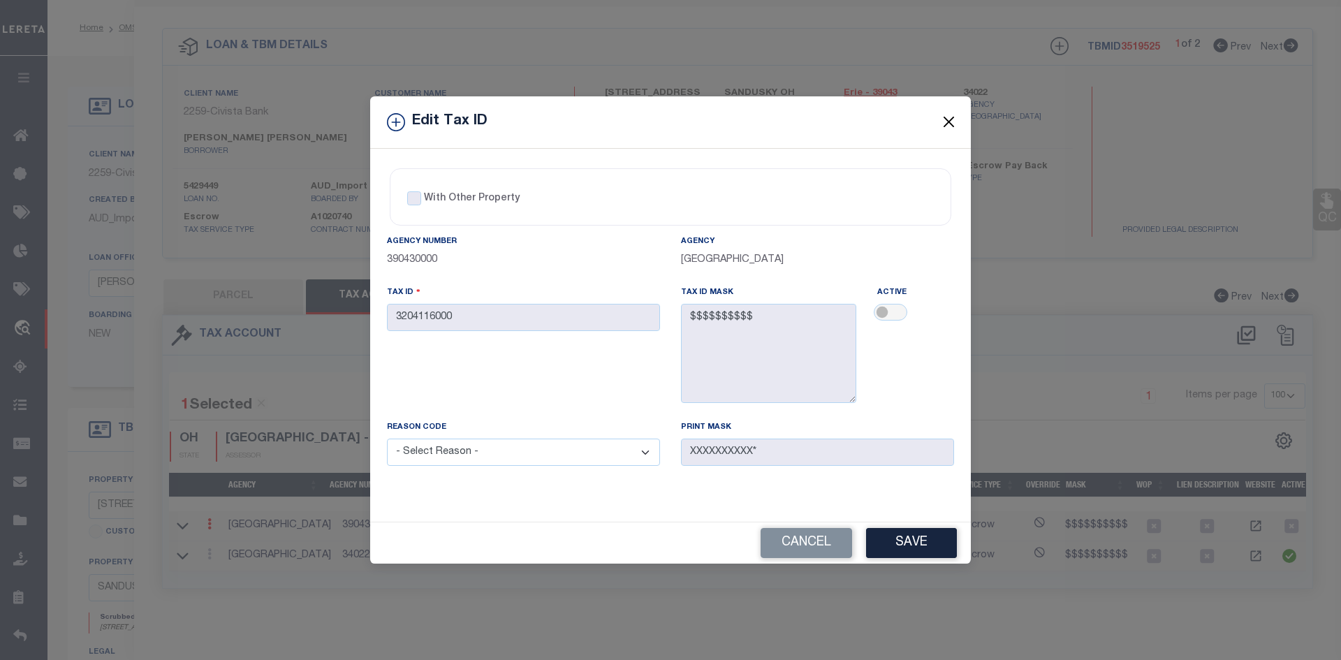
click at [949, 126] on button "Close" at bounding box center [949, 122] width 18 height 18
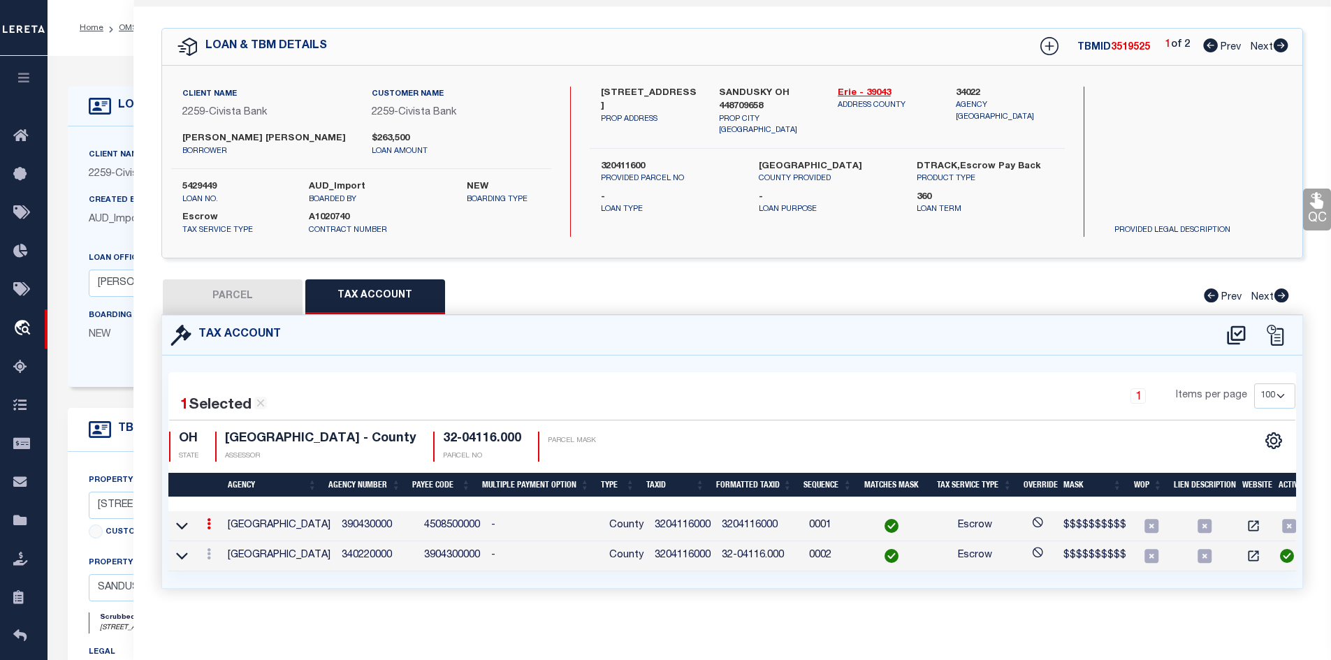
click at [1233, 588] on div "1 Selected 2 Results 1 Items per page 10 25 50 100 [GEOGRAPHIC_DATA]" at bounding box center [732, 472] width 1141 height 233
click at [180, 527] on icon at bounding box center [182, 526] width 12 height 7
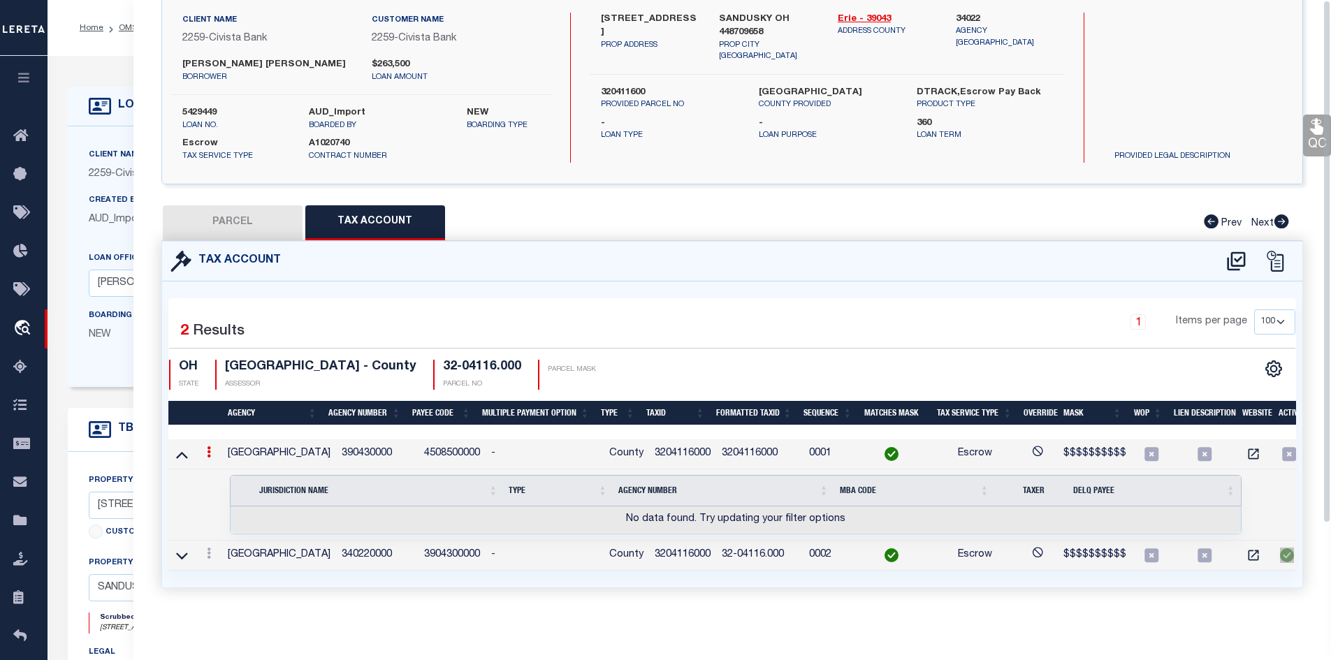
scroll to position [0, 0]
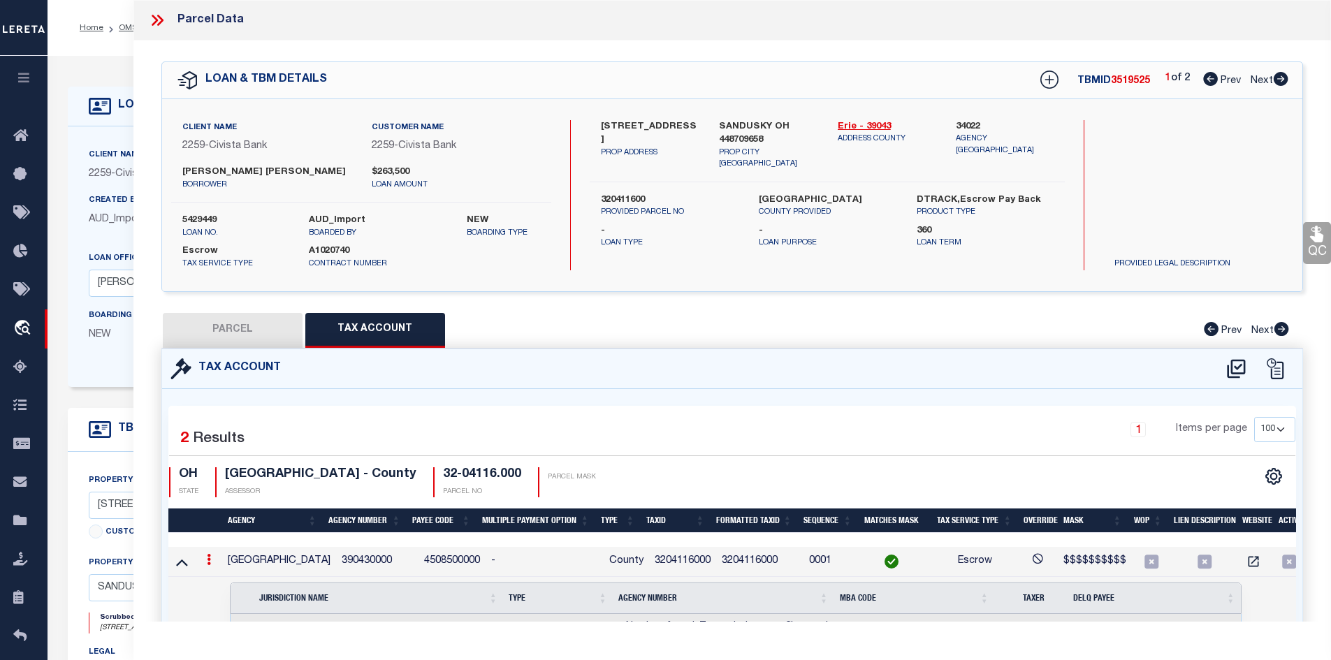
click at [159, 19] on icon at bounding box center [157, 20] width 18 height 18
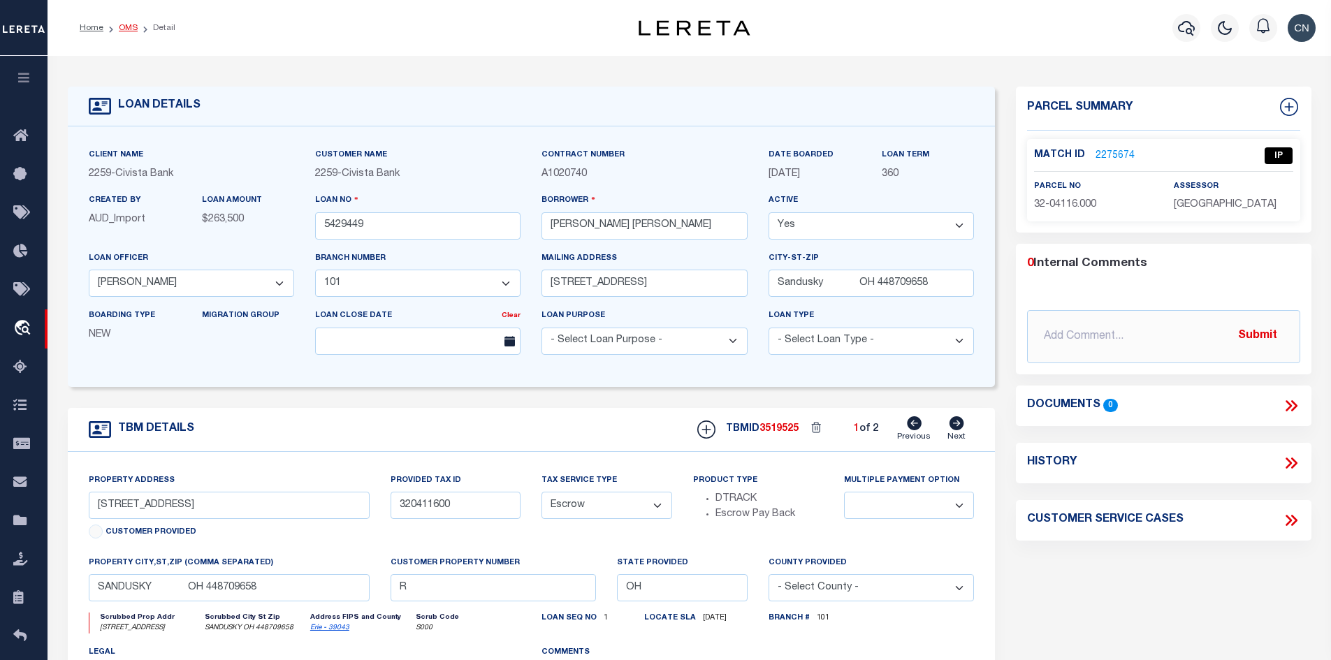
click at [126, 28] on link "OMS" at bounding box center [128, 28] width 19 height 8
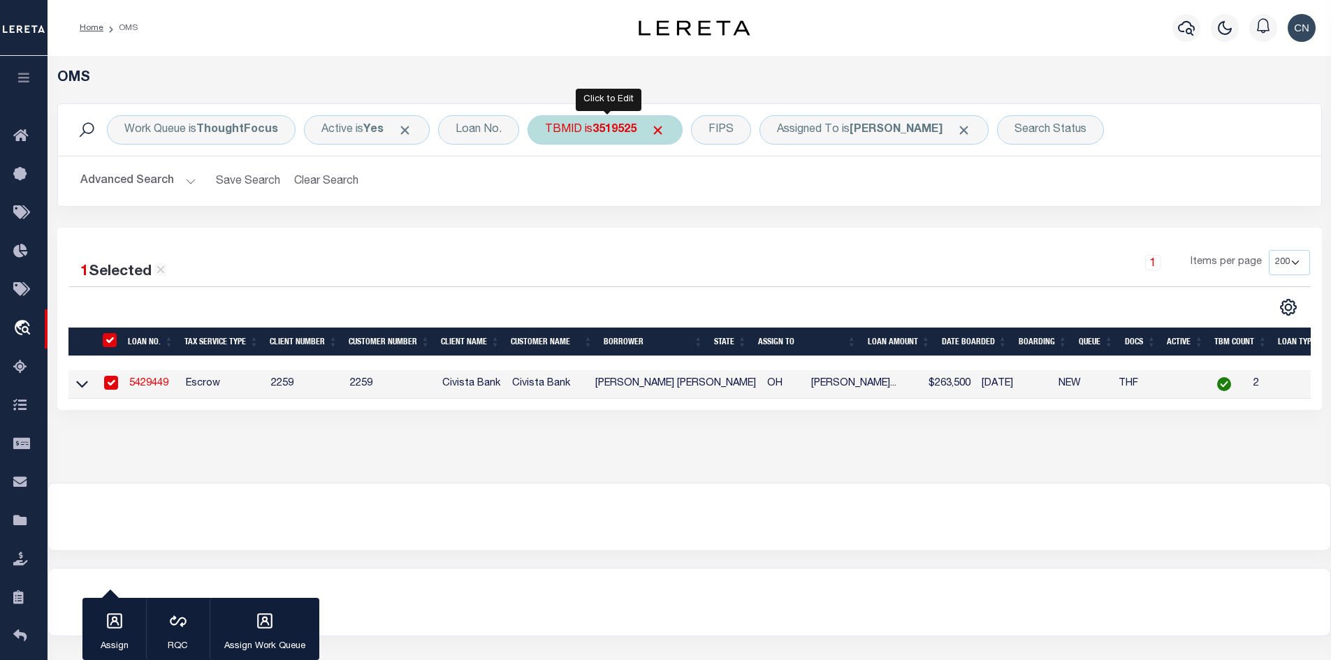
click at [587, 129] on div "TBMID is 3519525" at bounding box center [604, 129] width 155 height 29
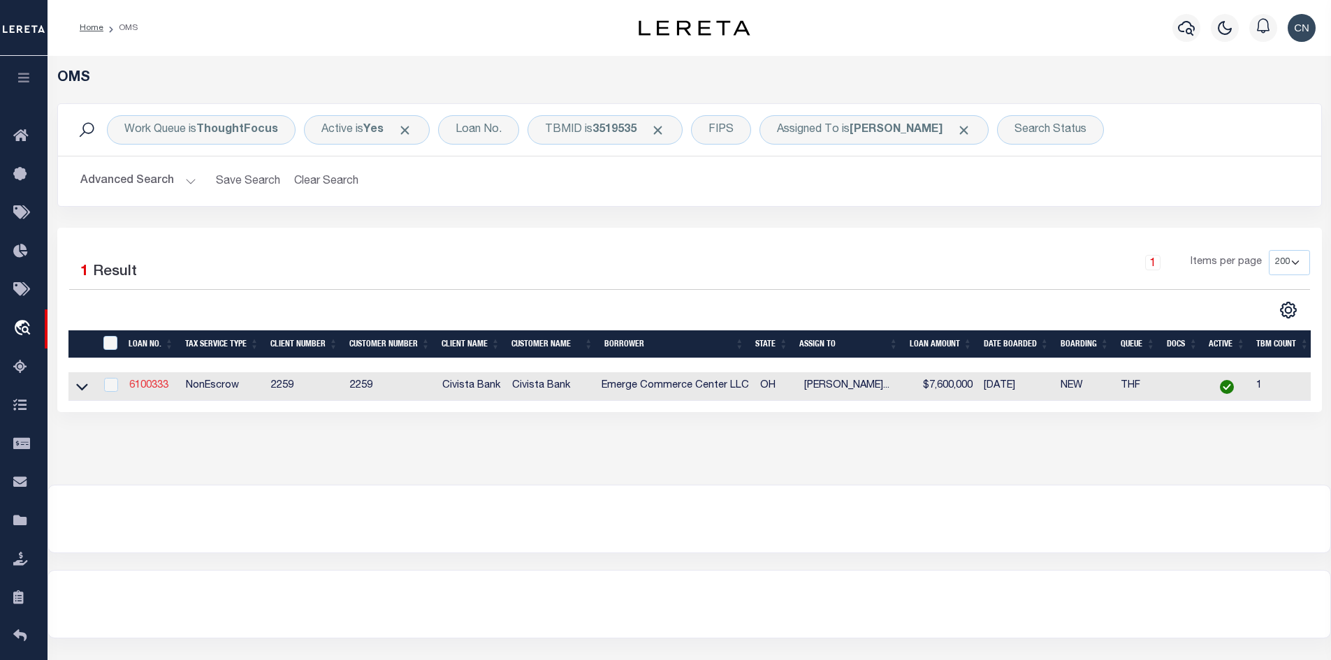
click at [153, 386] on link "6100333" at bounding box center [148, 386] width 39 height 10
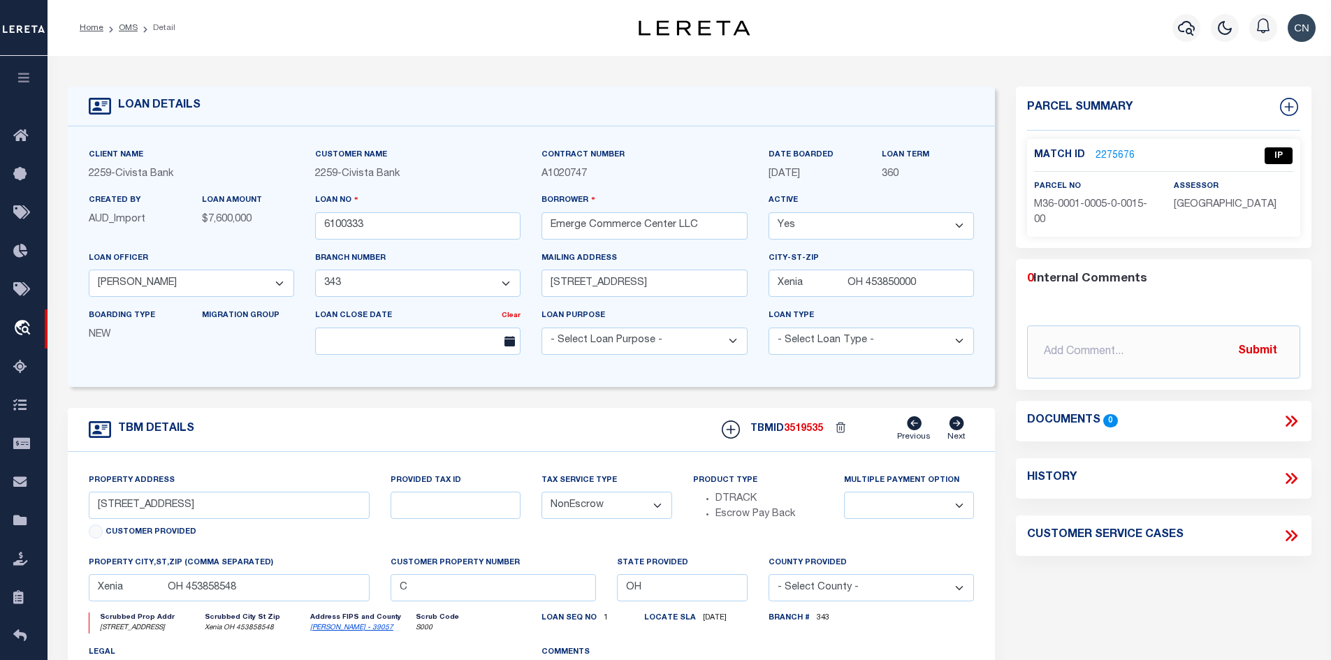
click at [1114, 156] on link "2275676" at bounding box center [1114, 156] width 39 height 15
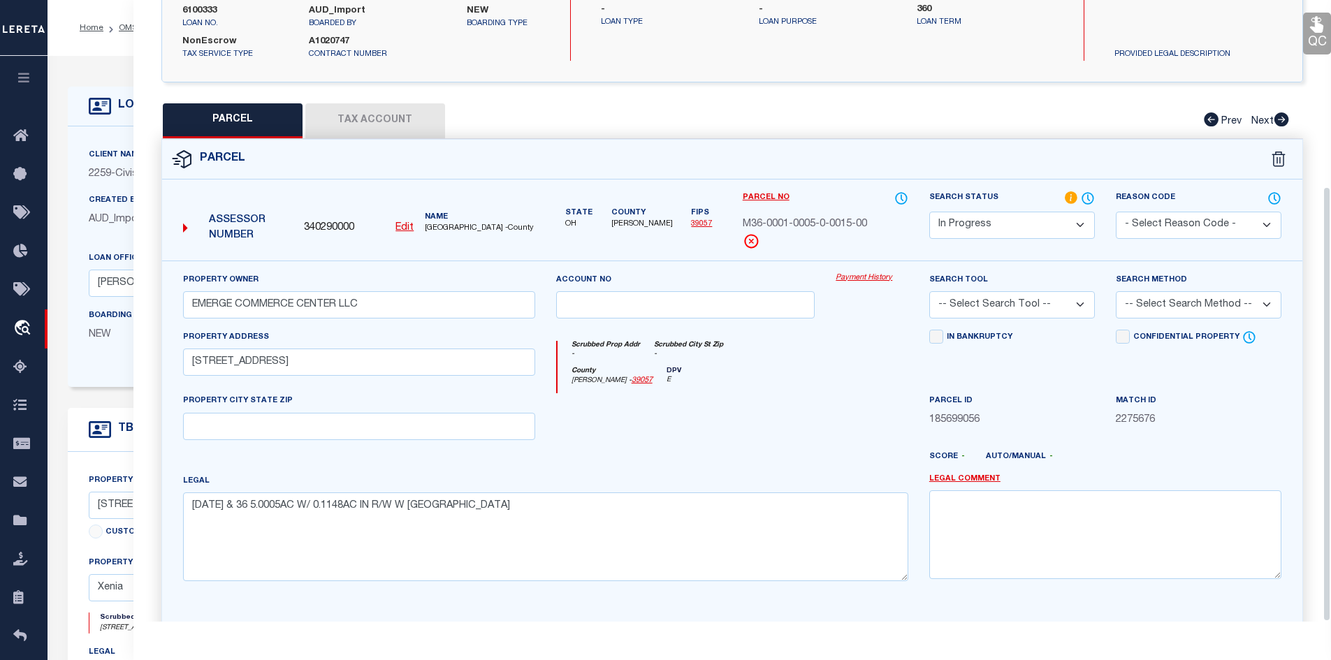
scroll to position [266, 0]
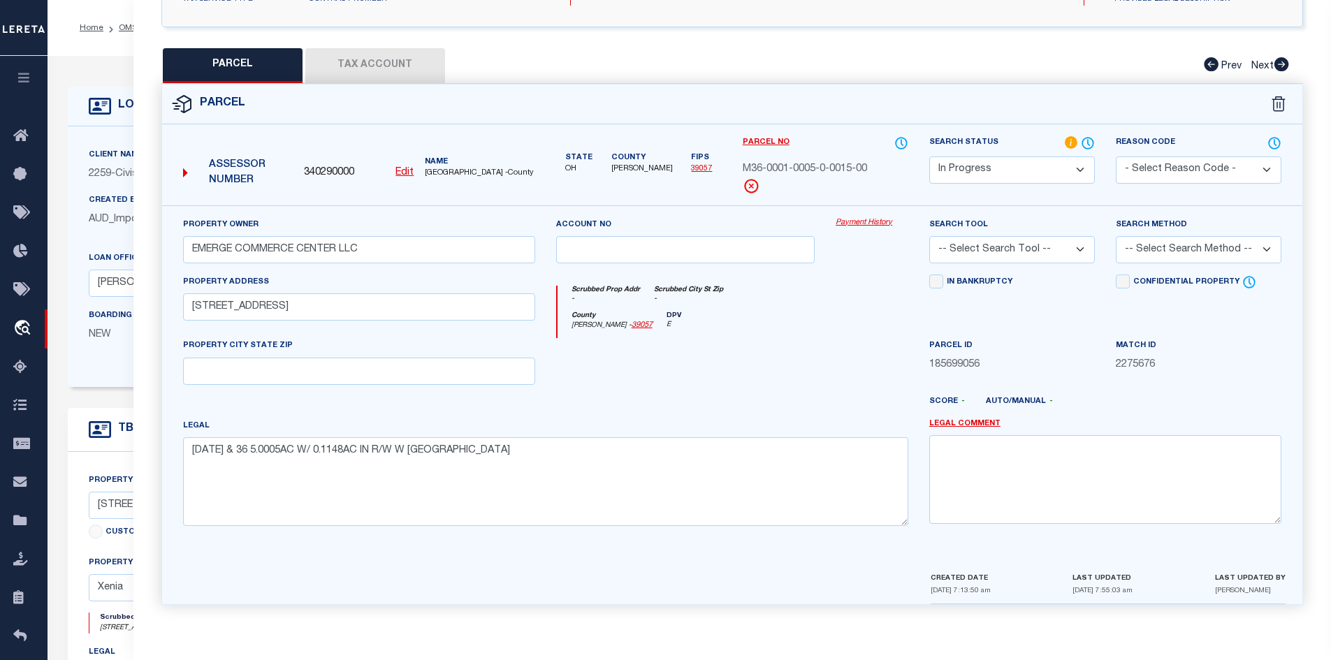
click at [369, 61] on button "Tax Account" at bounding box center [375, 65] width 140 height 35
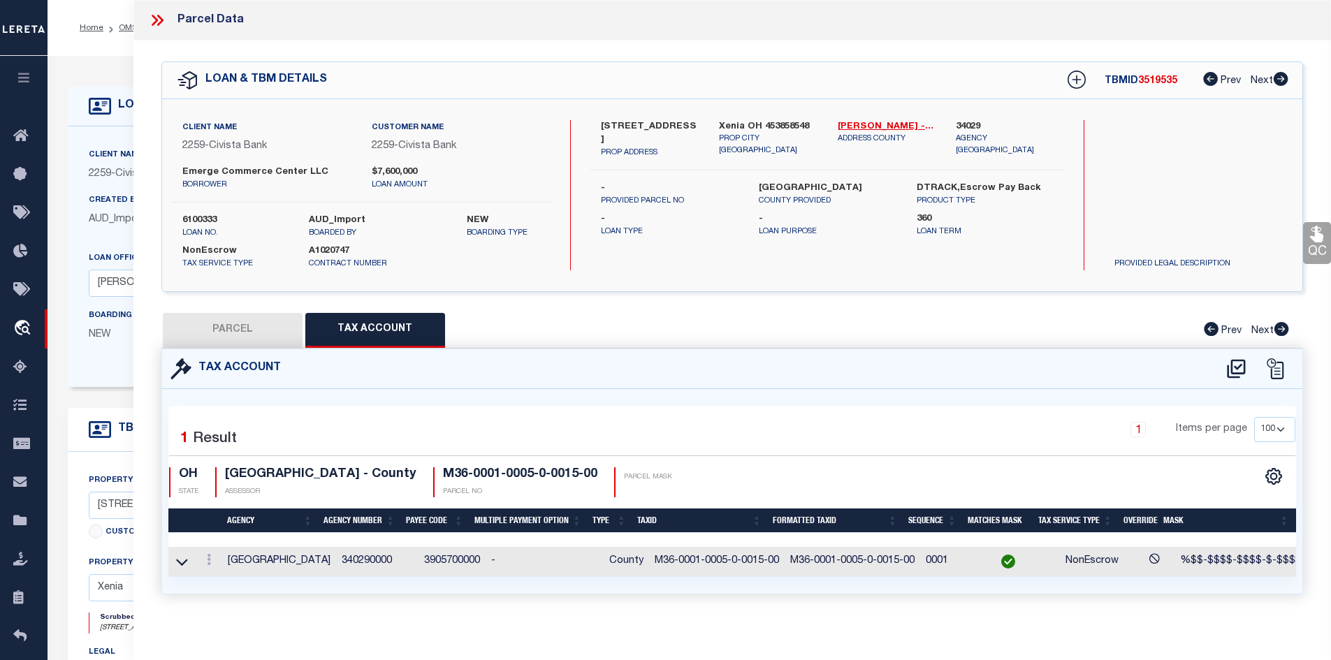
click at [231, 328] on button "PARCEL" at bounding box center [233, 330] width 140 height 35
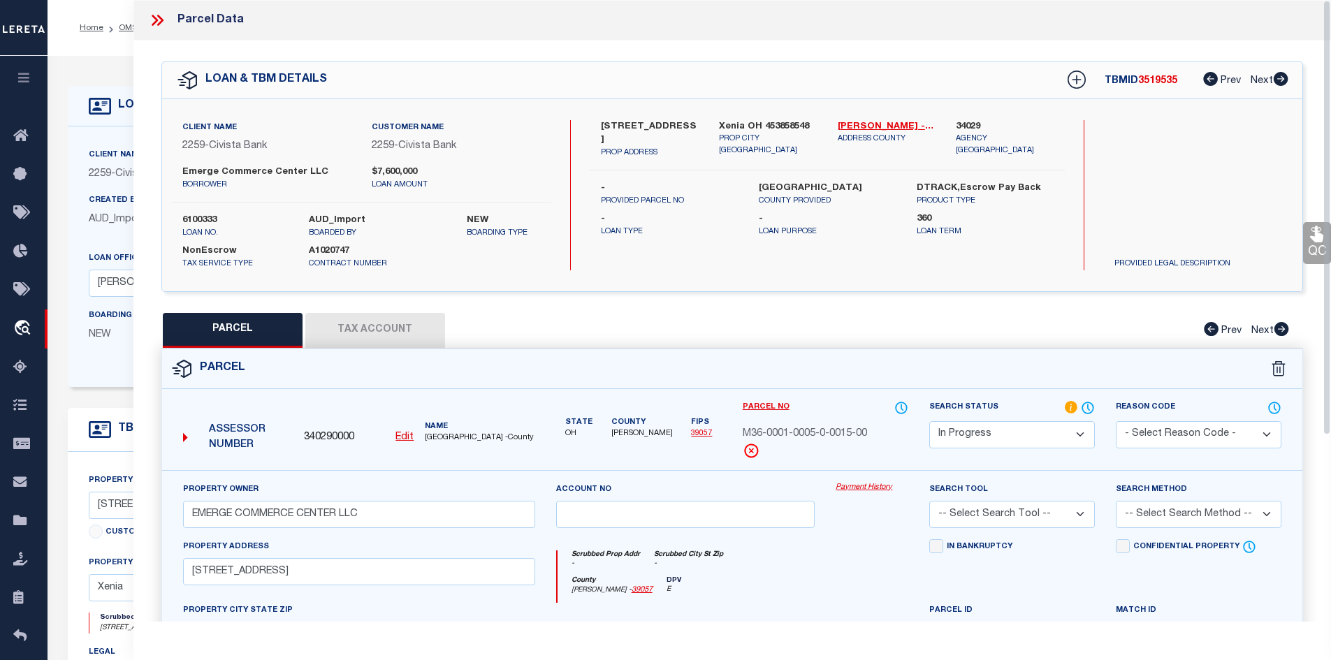
click at [157, 19] on icon at bounding box center [157, 20] width 18 height 18
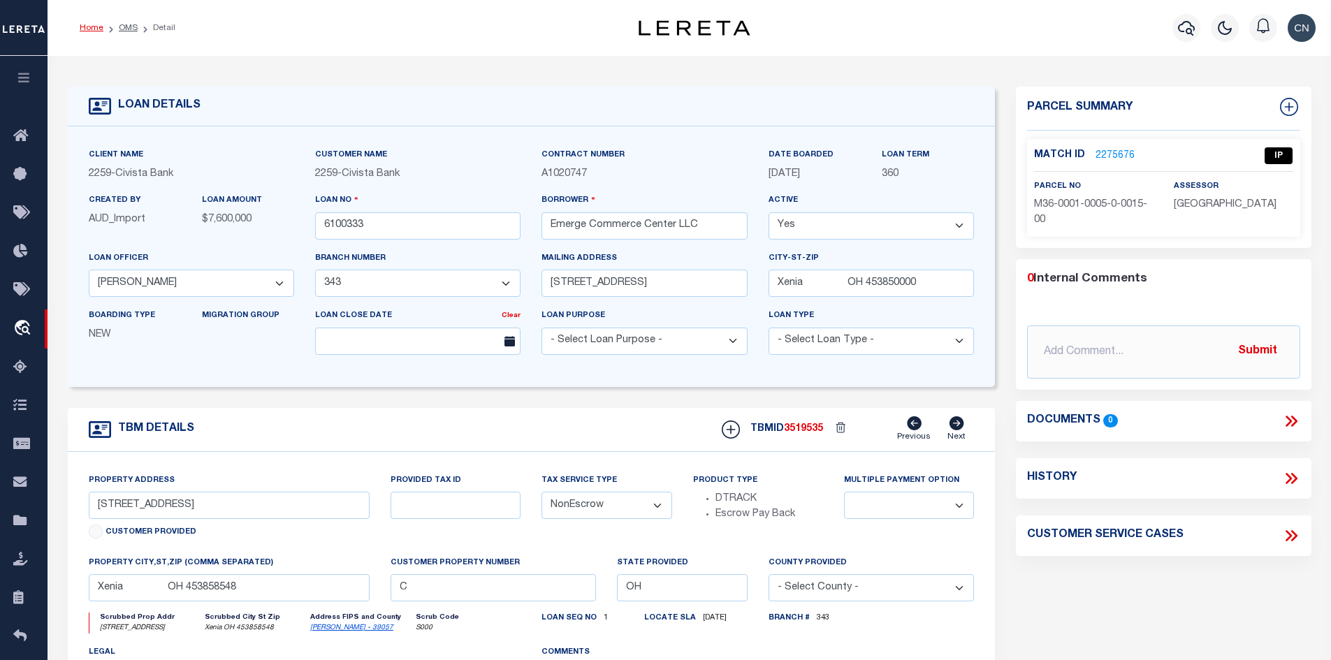
click at [92, 29] on link "Home" at bounding box center [92, 28] width 24 height 8
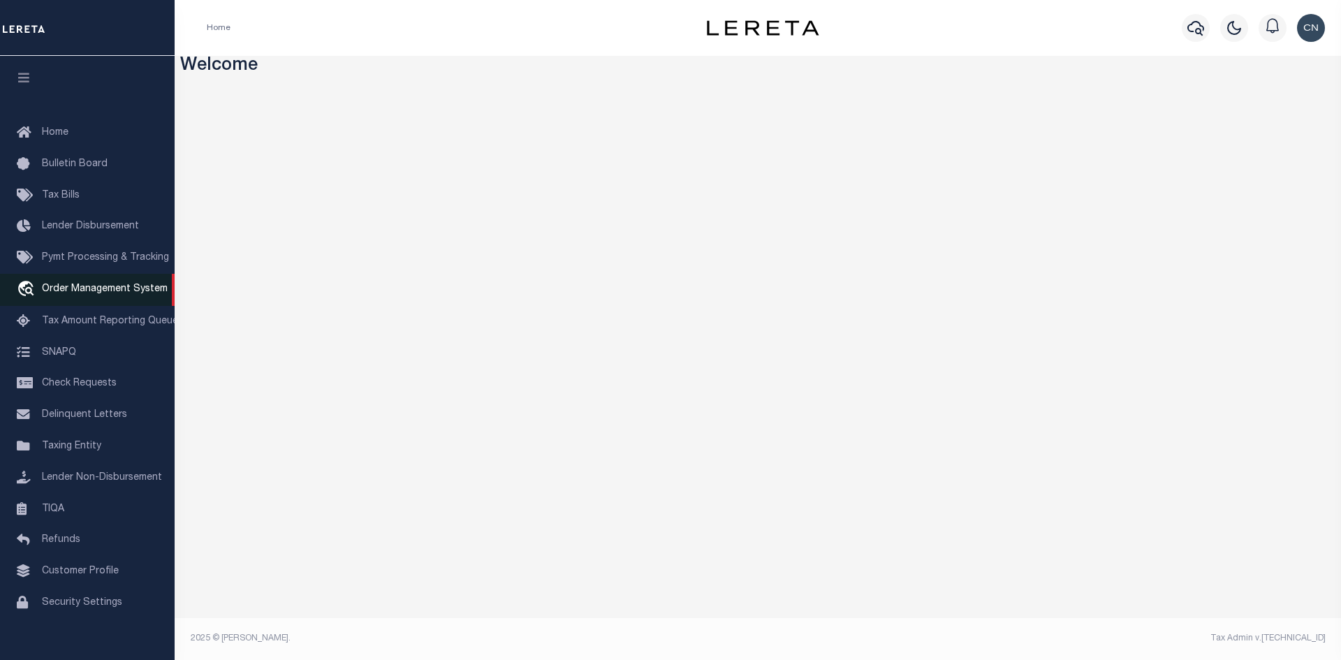
click at [103, 291] on span "Order Management System" at bounding box center [105, 289] width 126 height 10
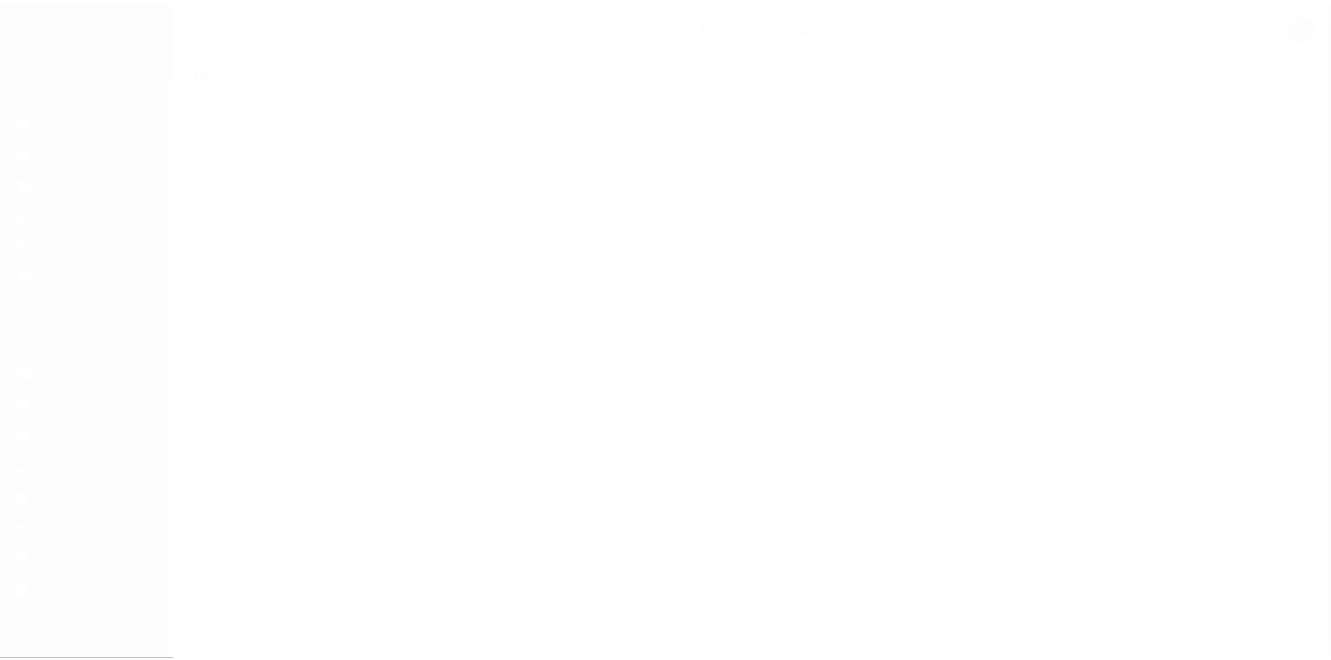
scroll to position [20, 0]
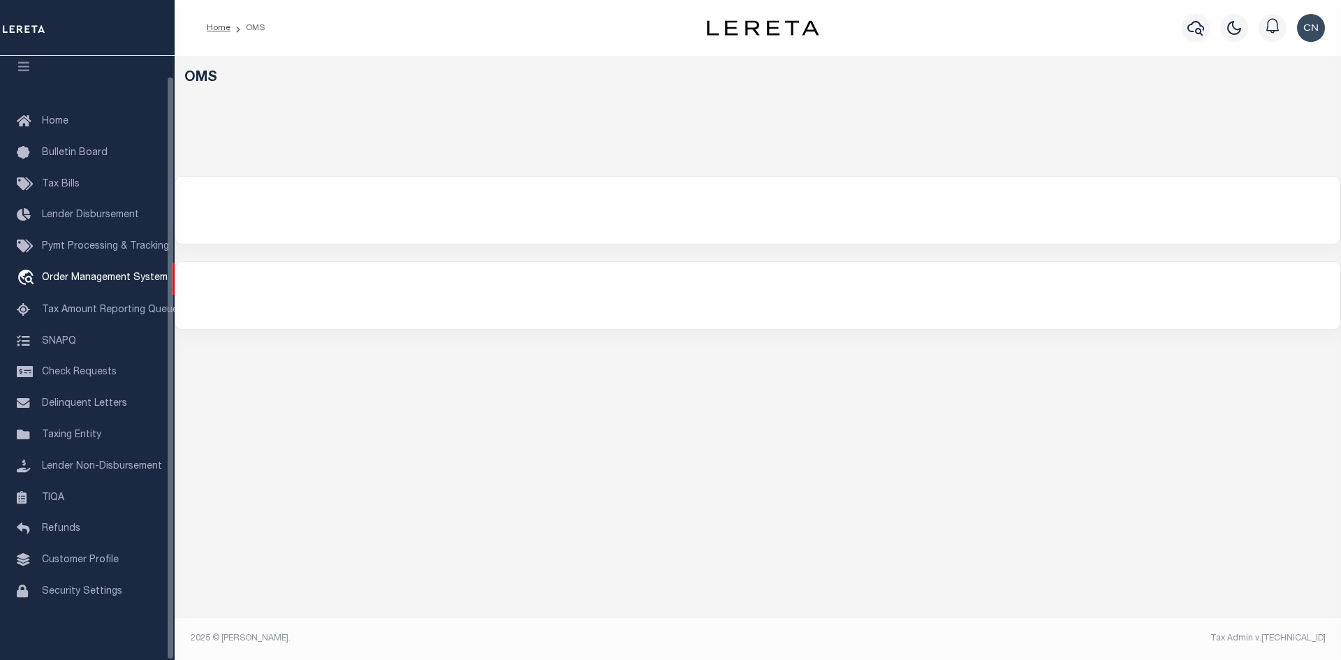
select select "200"
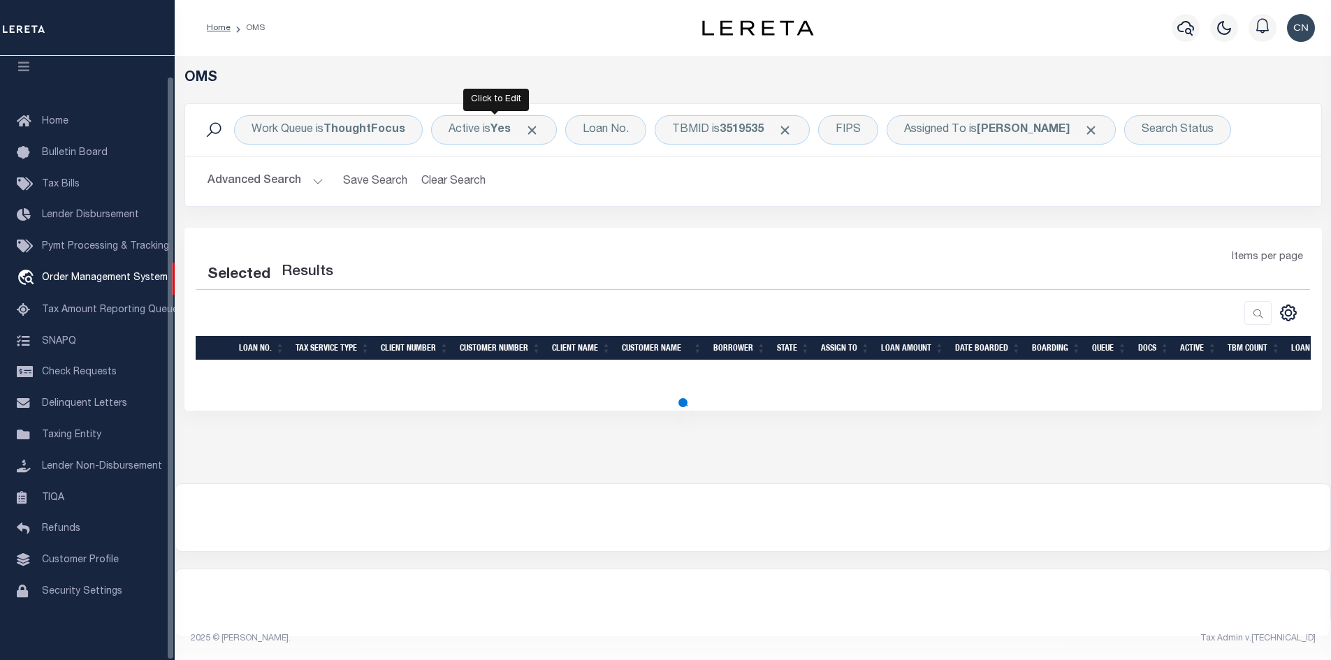
select select "200"
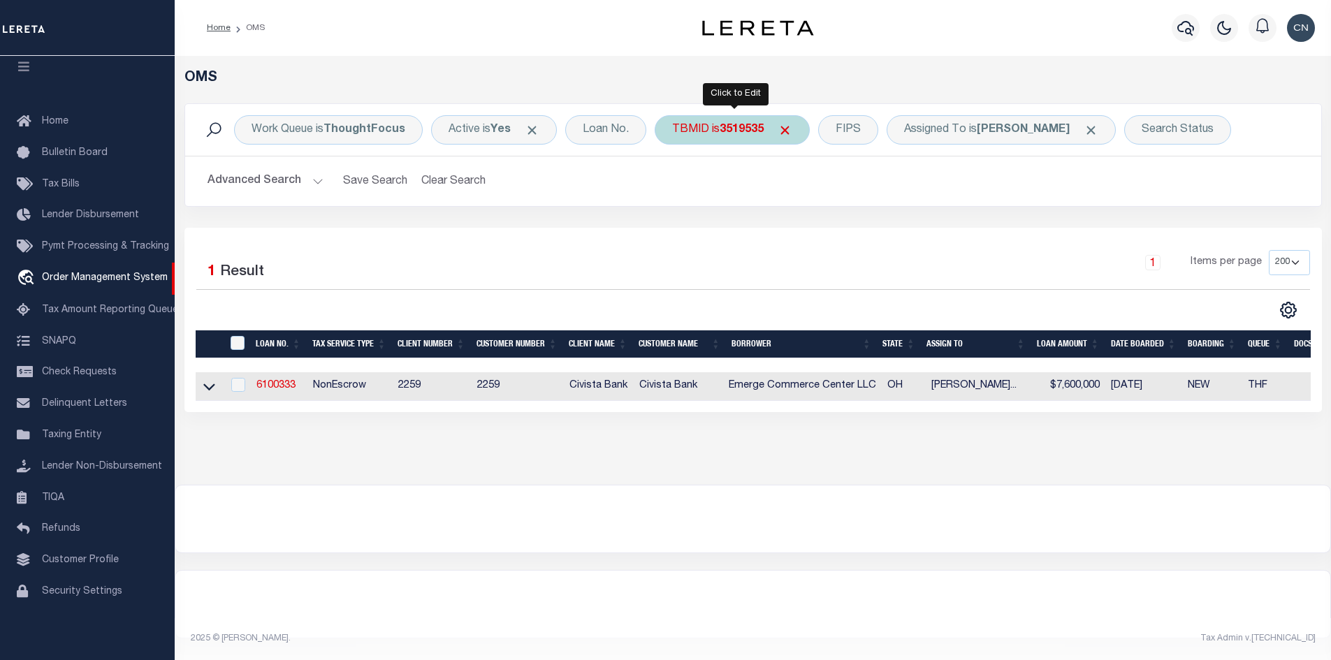
click at [766, 130] on div "TBMID is 3519535" at bounding box center [731, 129] width 155 height 29
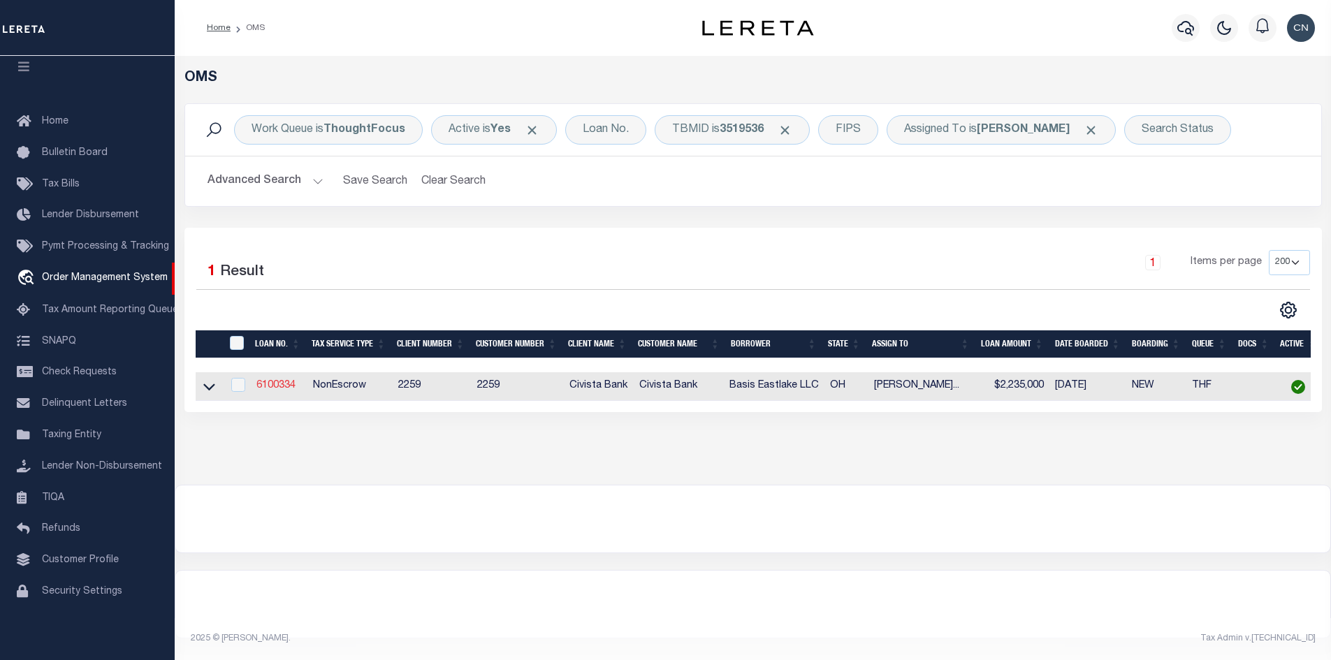
click at [281, 388] on link "6100334" at bounding box center [275, 386] width 39 height 10
type input "6100334"
type input "Basis Eastlake LLC"
select select
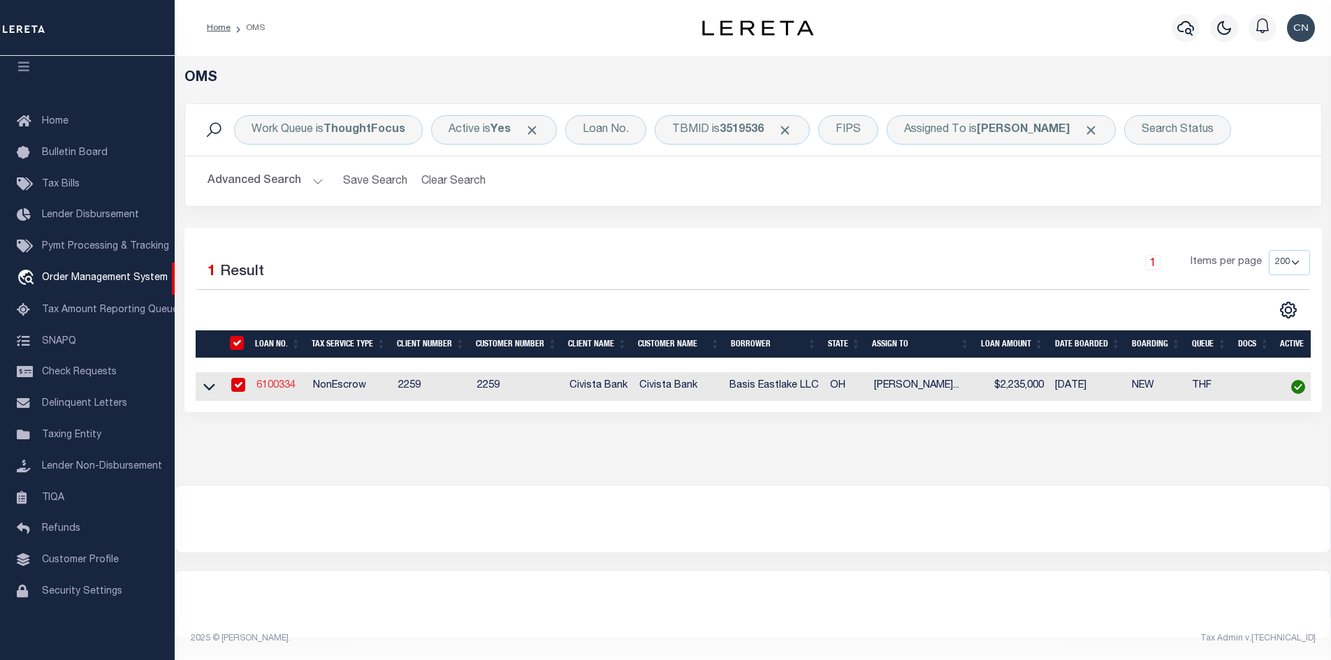
type input "[STREET_ADDRESS][PERSON_NAME]"
type input "Cincinnati OH 452420000"
select select "NonEscrow"
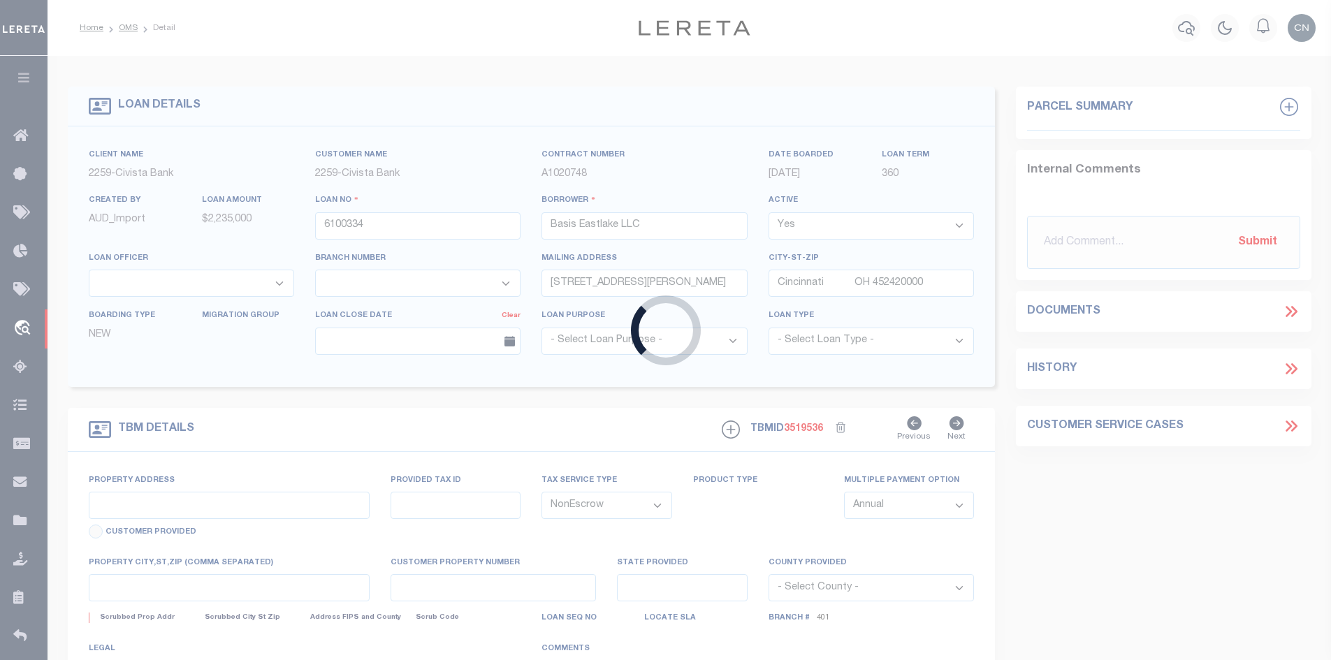
type input "34510-[GEOGRAPHIC_DATA]"
select select
type input "[GEOGRAPHIC_DATA] 440952004"
type input "C"
type input "OH"
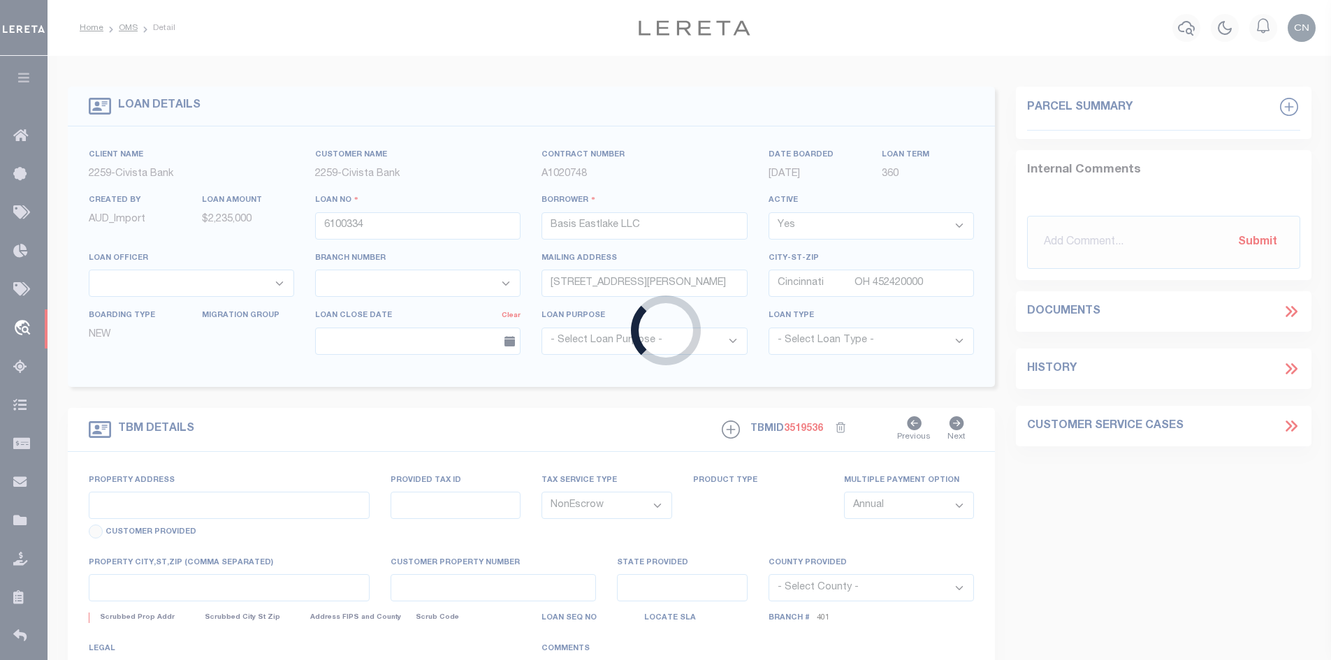
select select
select select "20719"
select select "7639"
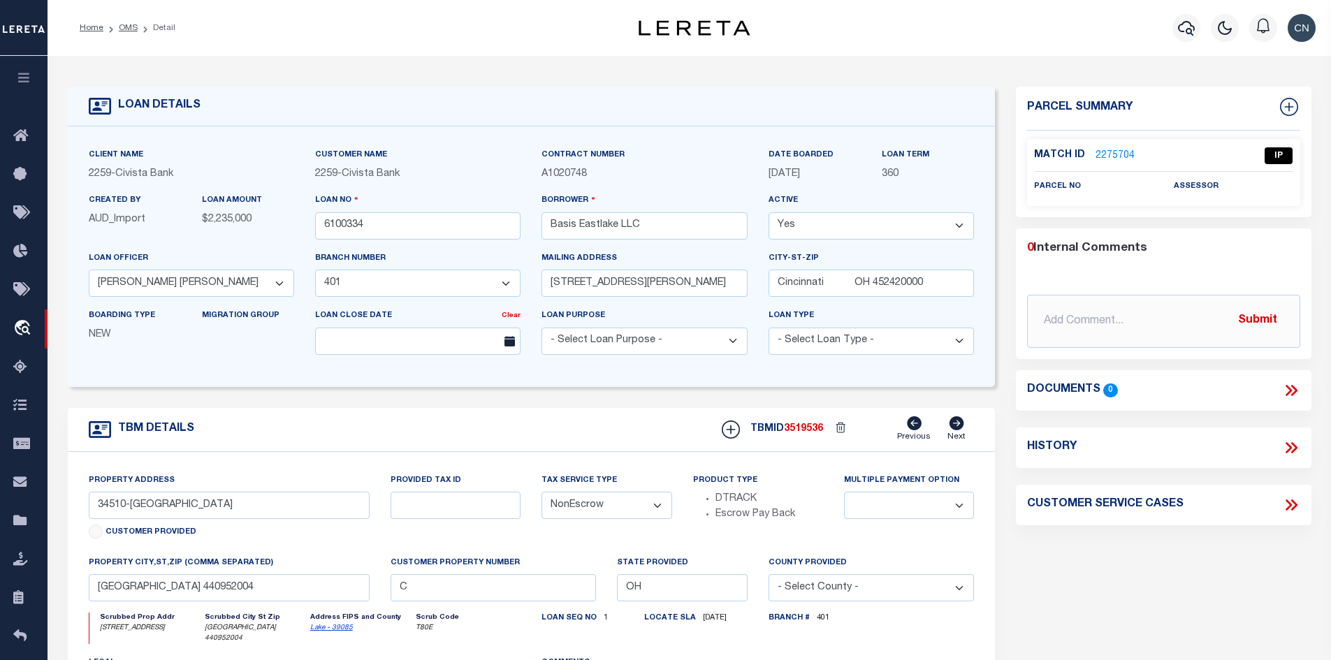
click at [1102, 150] on link "2275704" at bounding box center [1114, 156] width 39 height 15
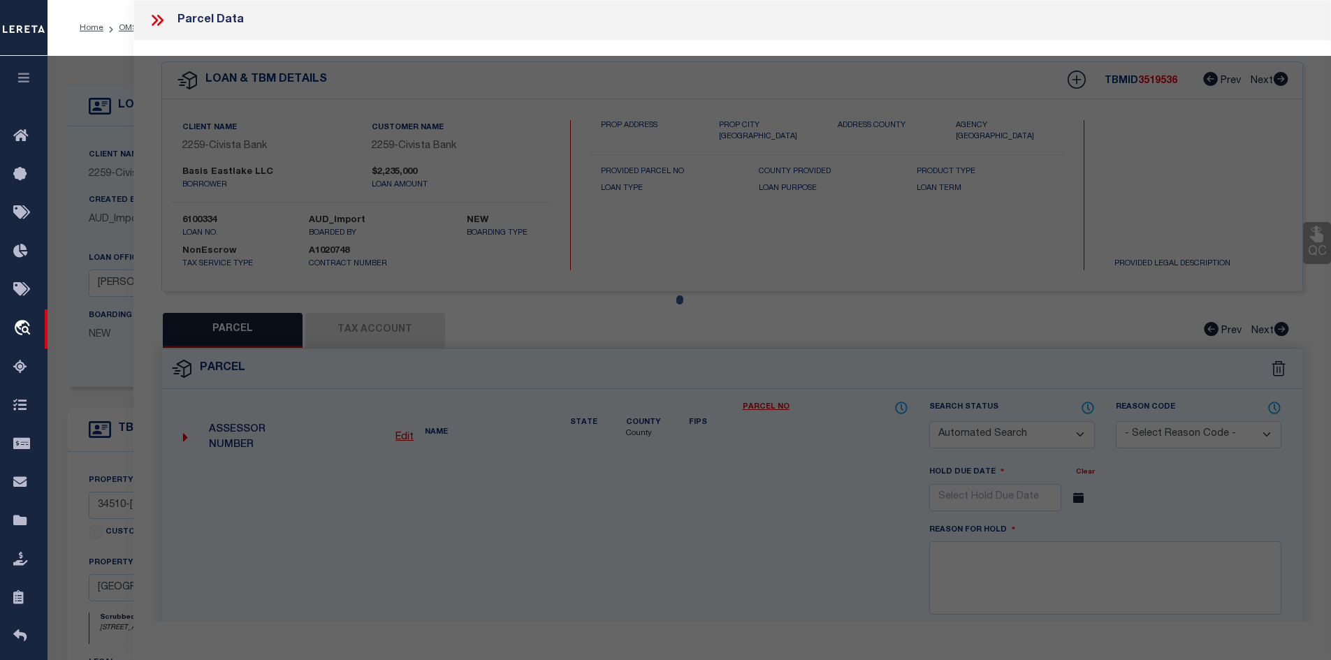
checkbox input "false"
select select "IP"
checkbox input "false"
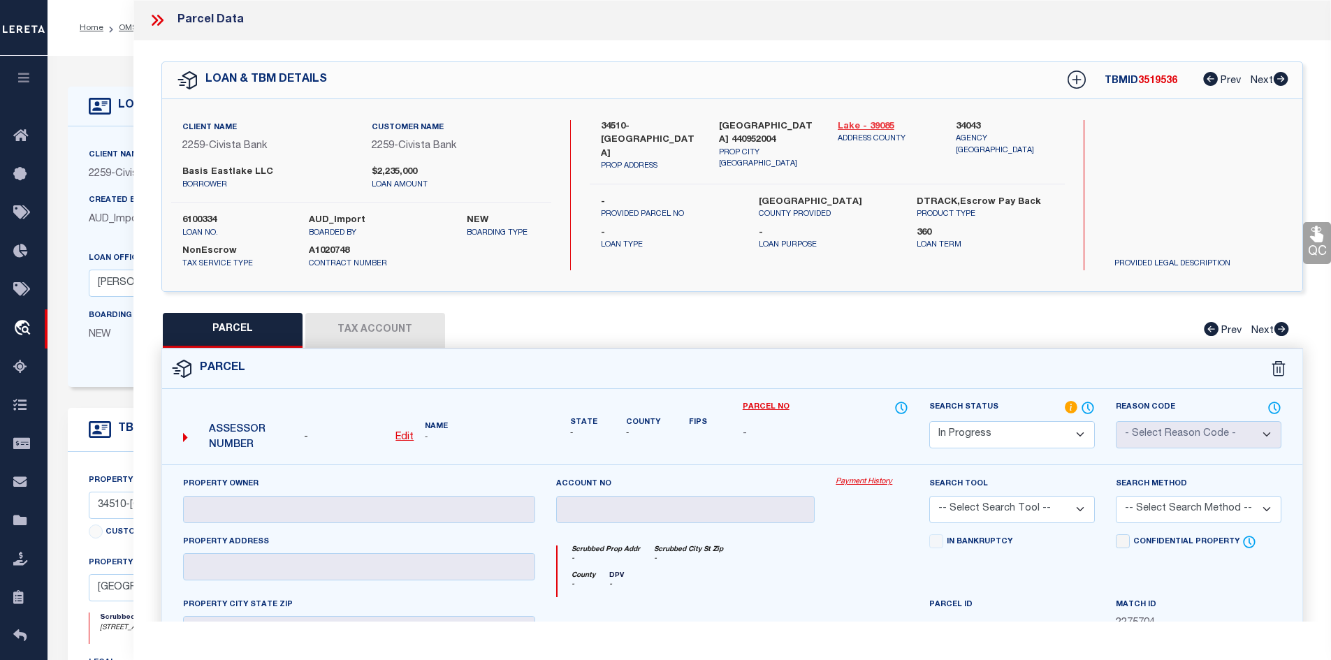
click at [858, 124] on link "Lake - 39085" at bounding box center [886, 127] width 98 height 14
click at [156, 17] on icon at bounding box center [157, 20] width 18 height 18
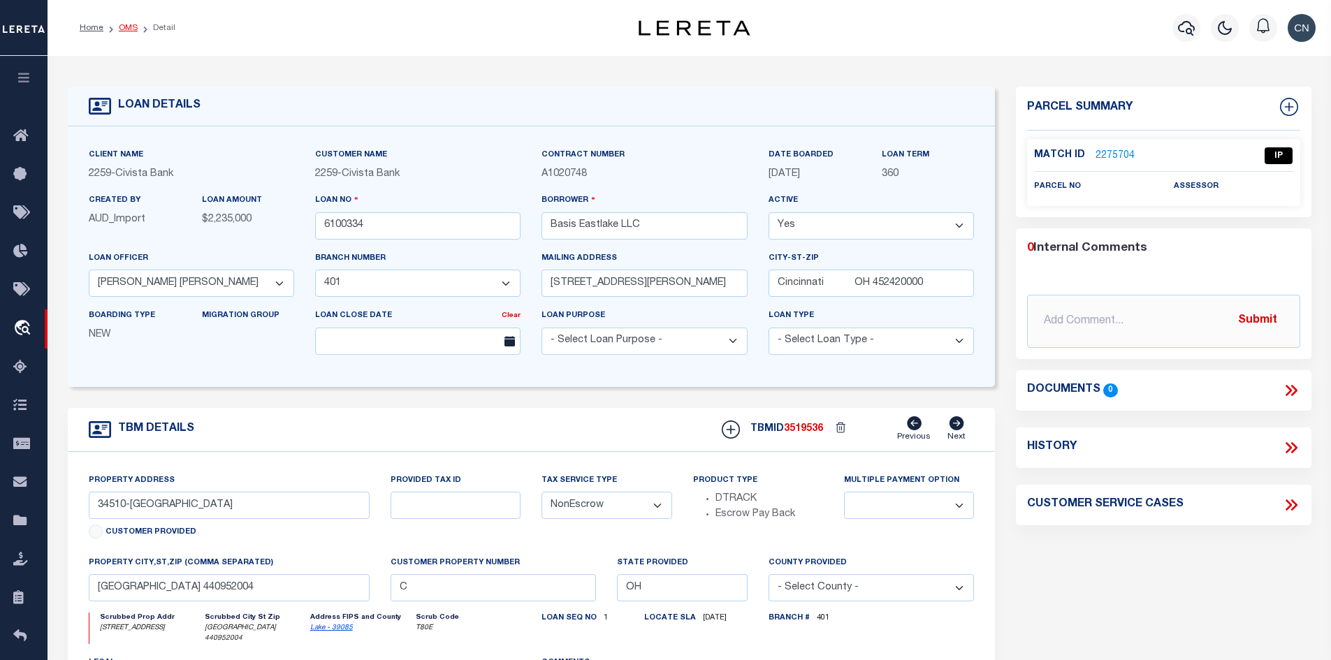
click at [126, 28] on link "OMS" at bounding box center [128, 28] width 19 height 8
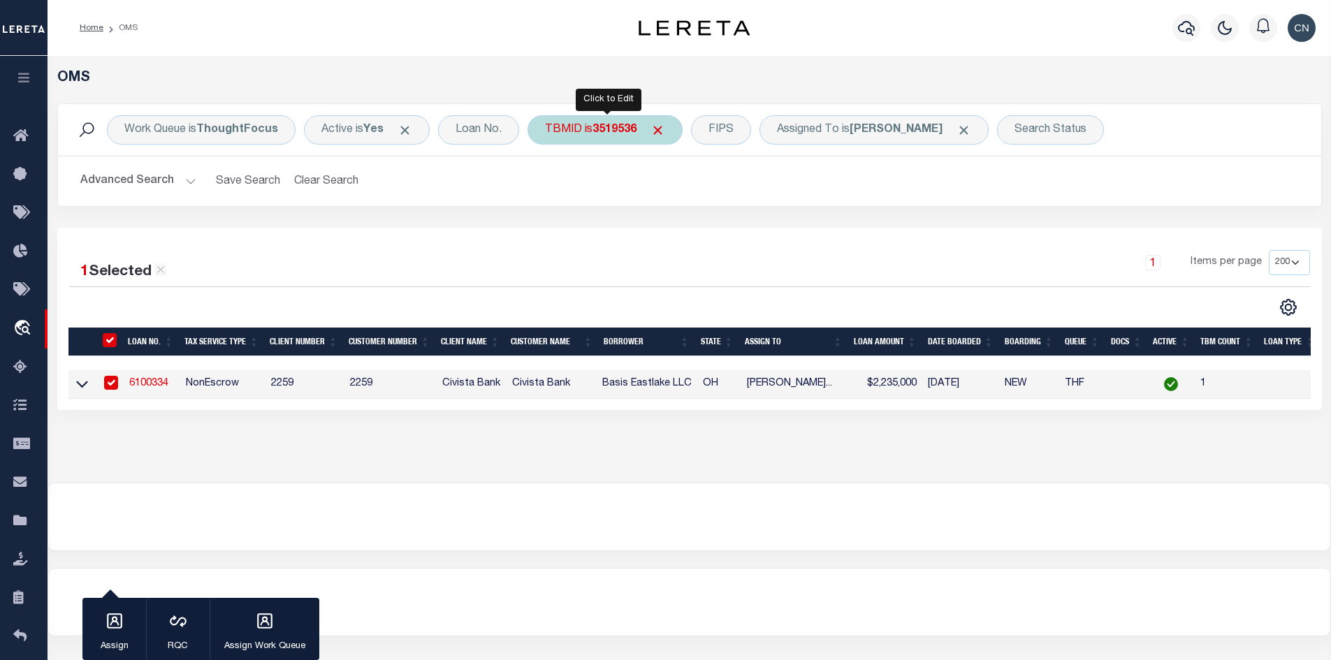
click at [604, 131] on b "3519536" at bounding box center [614, 129] width 44 height 11
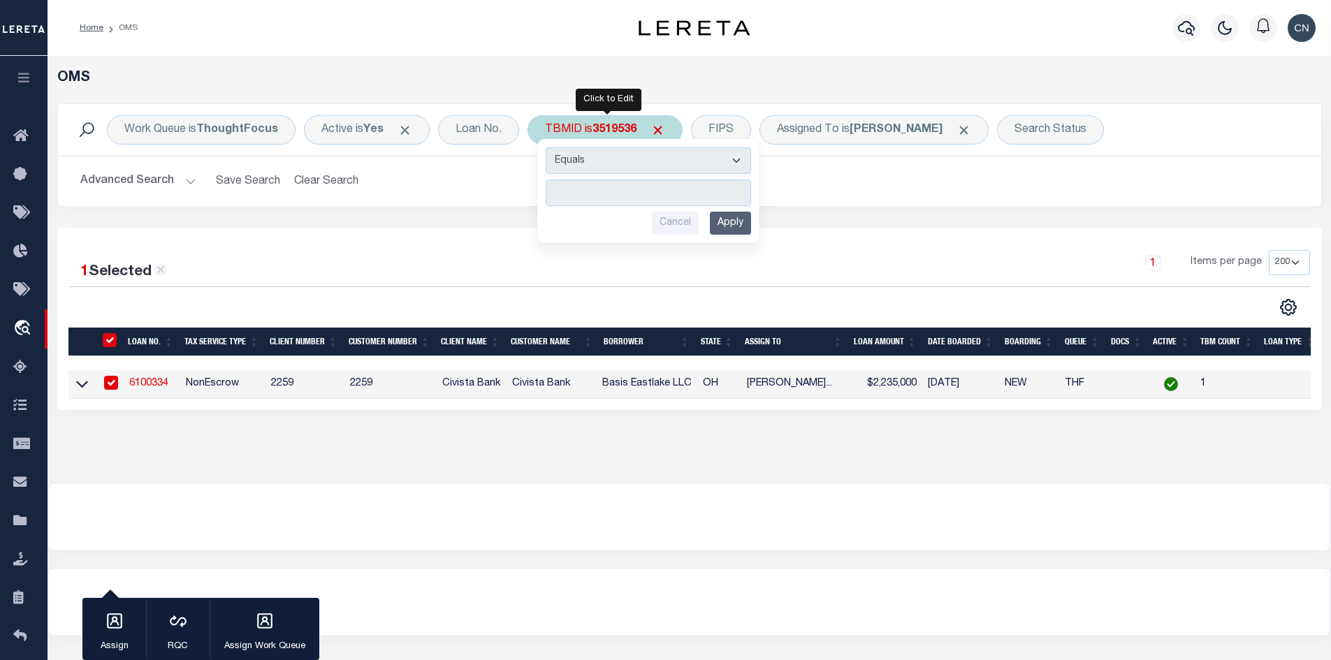
type input "3519536"
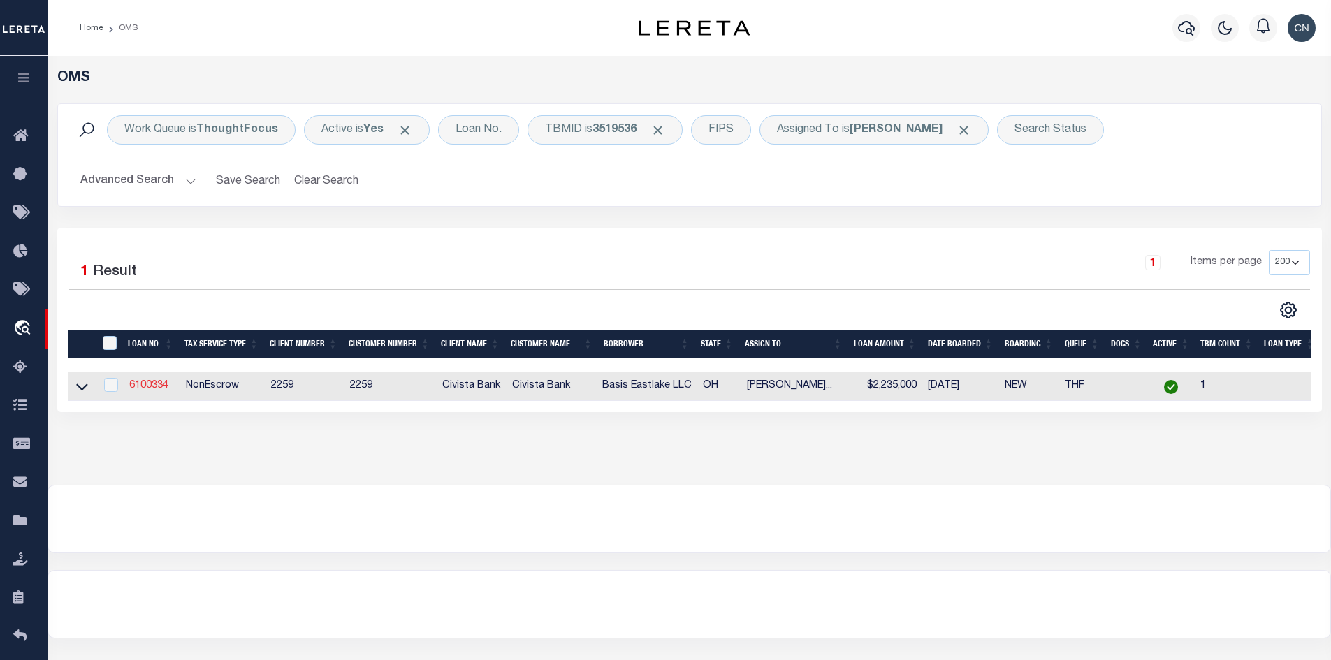
click at [145, 386] on link "6100334" at bounding box center [148, 386] width 39 height 10
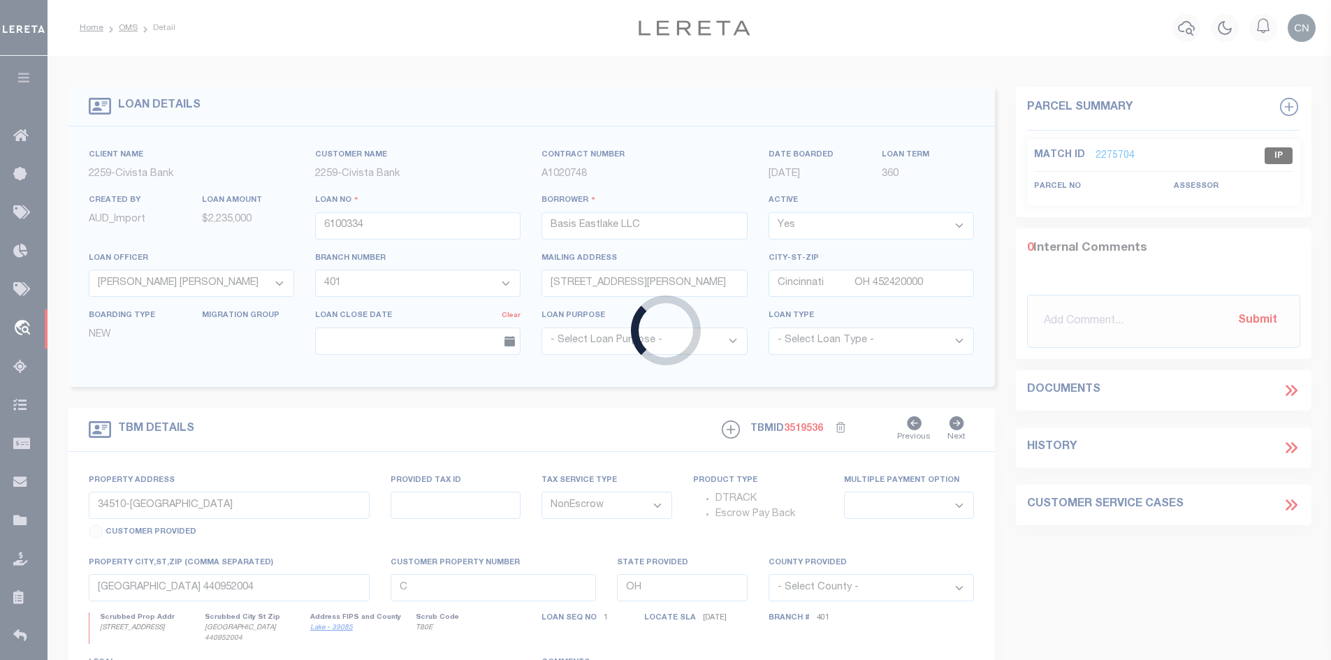
select select "20719"
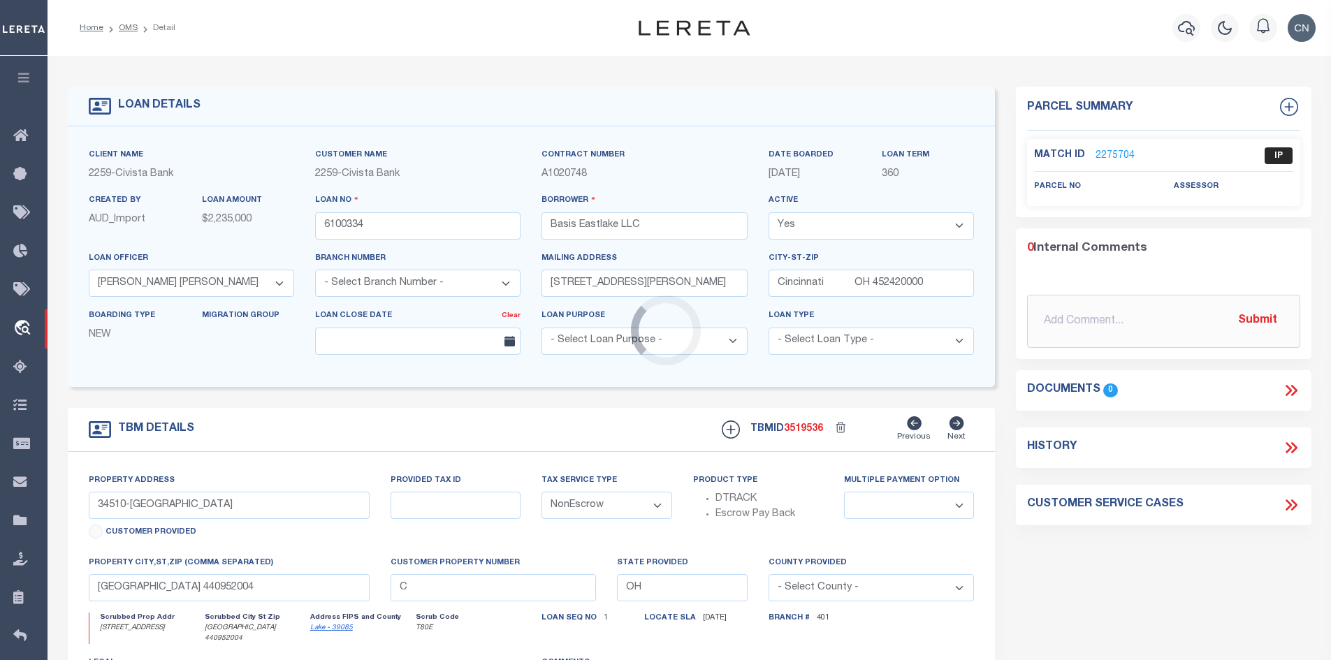
select select "7639"
select select
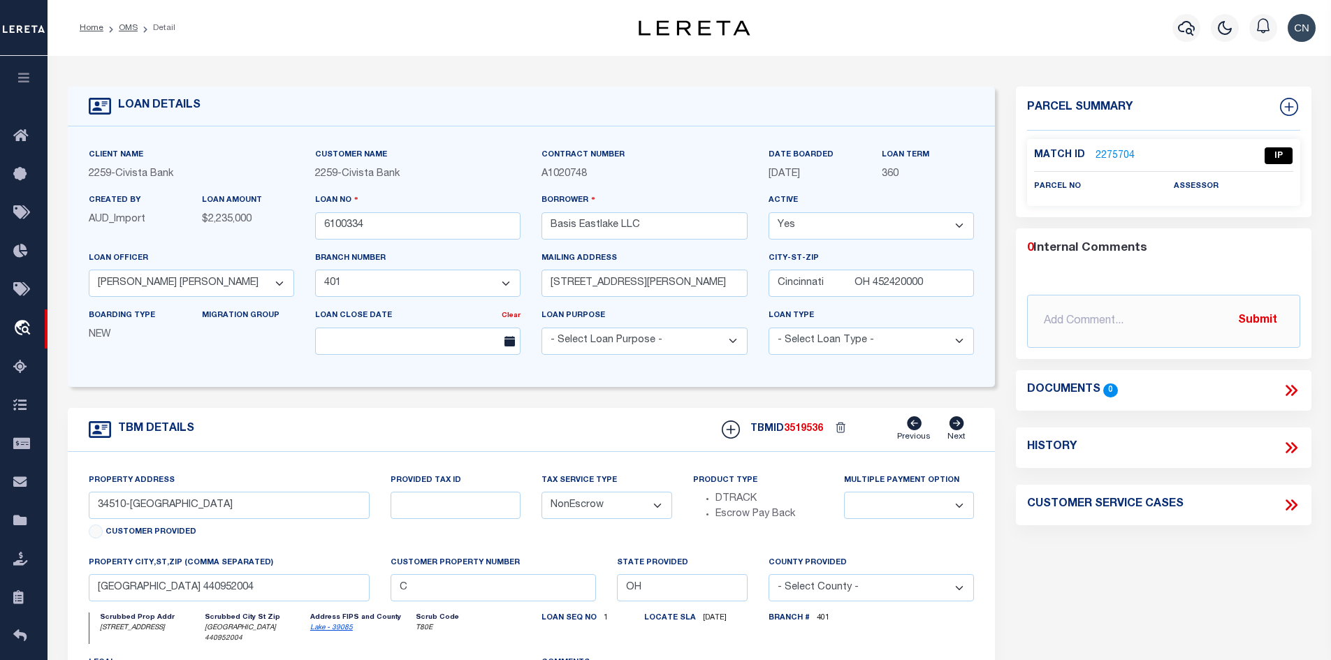
click at [1111, 151] on link "2275704" at bounding box center [1114, 156] width 39 height 15
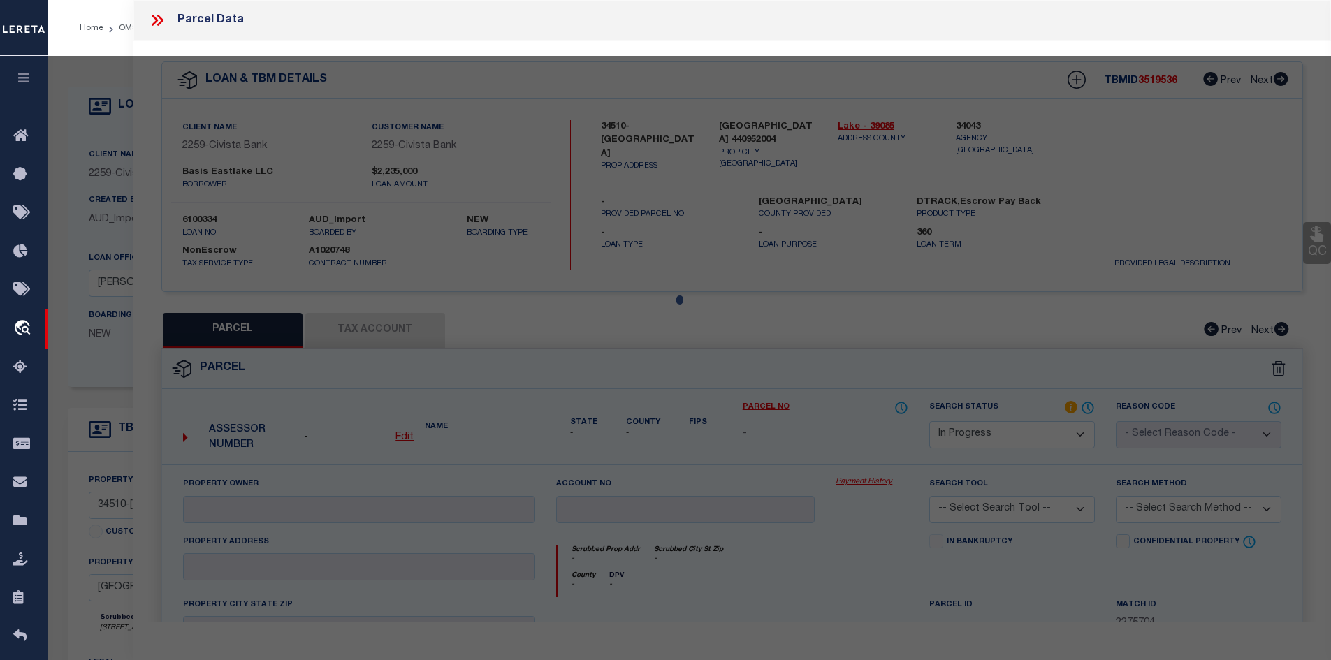
select select "AS"
checkbox input "false"
select select "IP"
checkbox input "false"
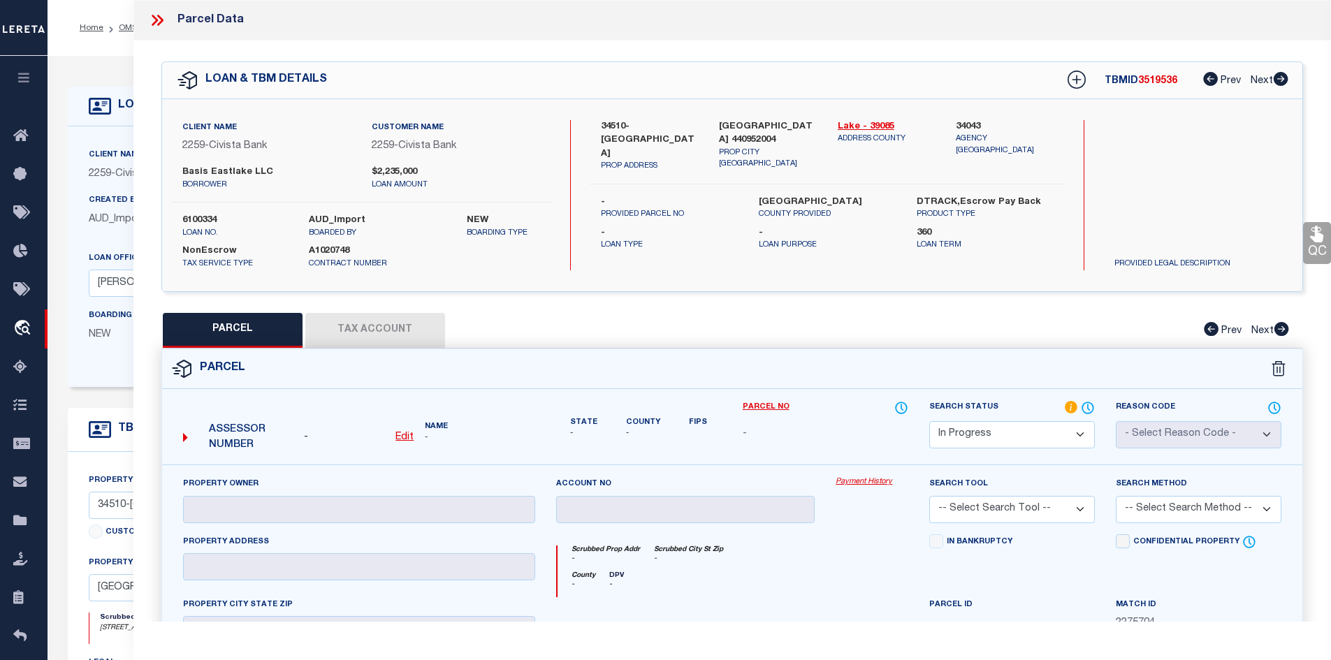
click at [156, 20] on icon at bounding box center [155, 20] width 6 height 11
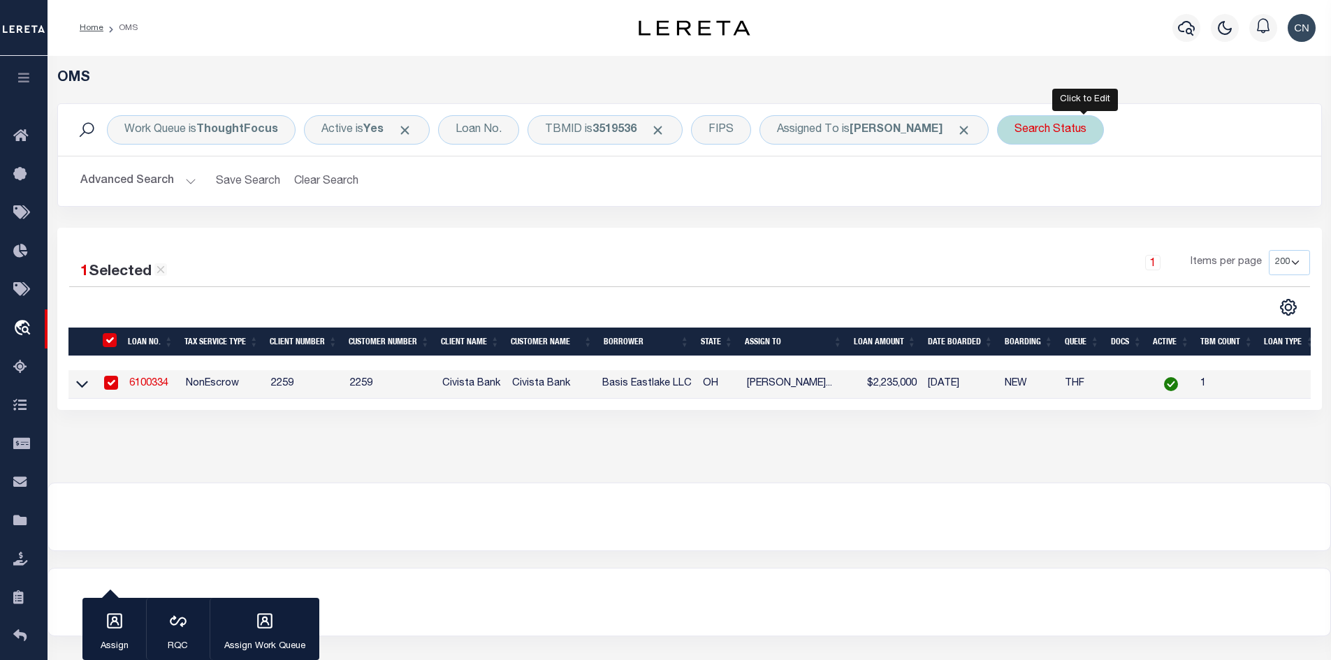
click at [1065, 125] on div "Search Status" at bounding box center [1050, 129] width 107 height 29
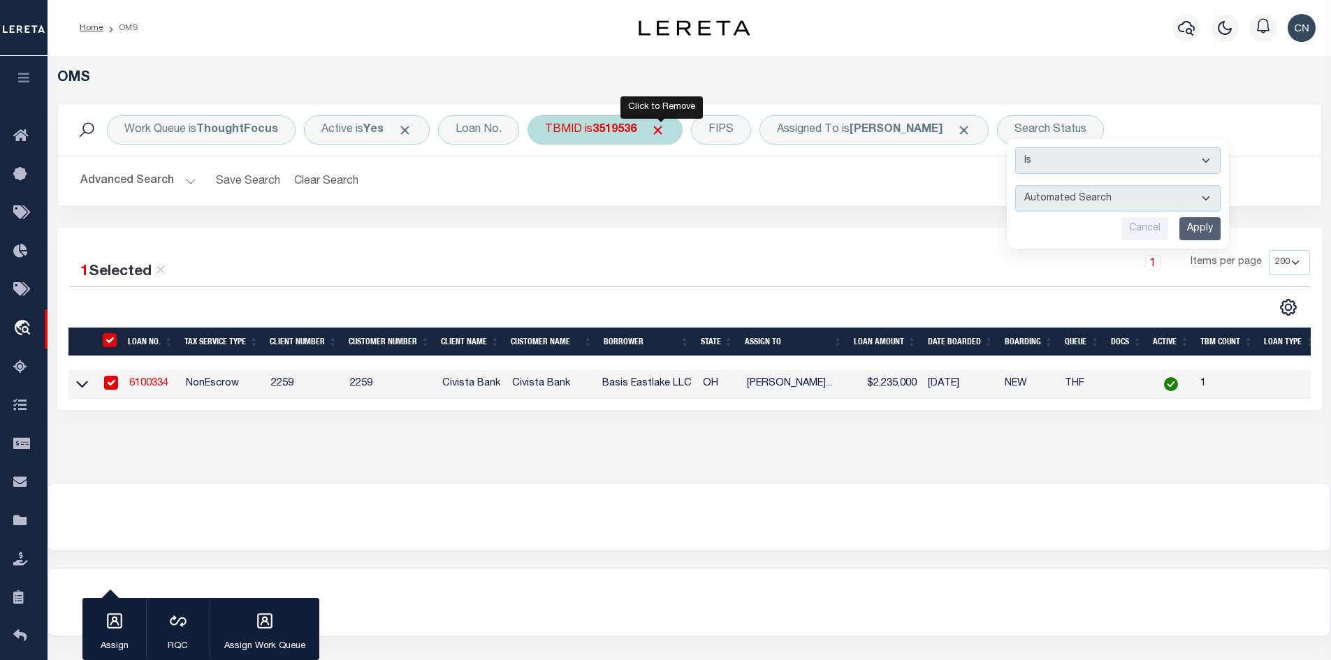
click at [659, 131] on span "Click to Remove" at bounding box center [657, 130] width 15 height 15
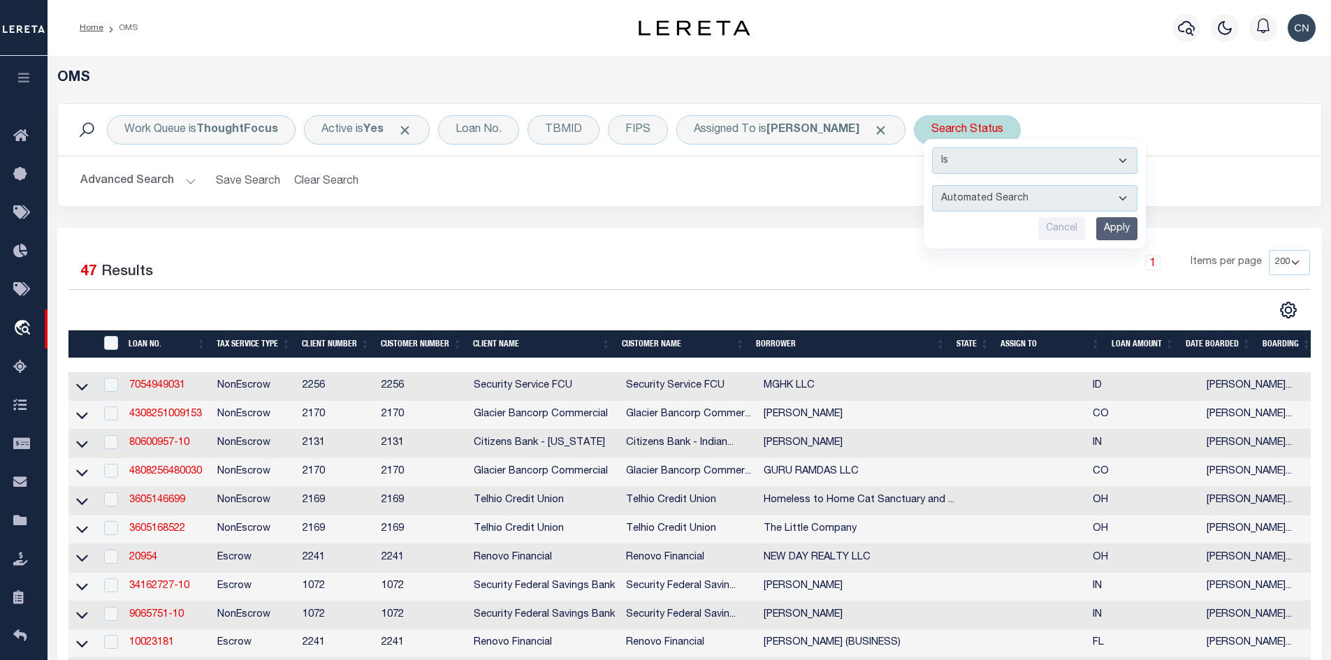
click at [1072, 197] on select "Automated Search Bad Parcel Complete Duplicate Parcel High Dollar Reporting In …" at bounding box center [1034, 198] width 205 height 27
select select "IP"
click at [962, 185] on select "Automated Search Bad Parcel Complete Duplicate Parcel High Dollar Reporting In …" at bounding box center [1034, 198] width 205 height 27
click at [1137, 226] on input "Apply" at bounding box center [1116, 228] width 41 height 23
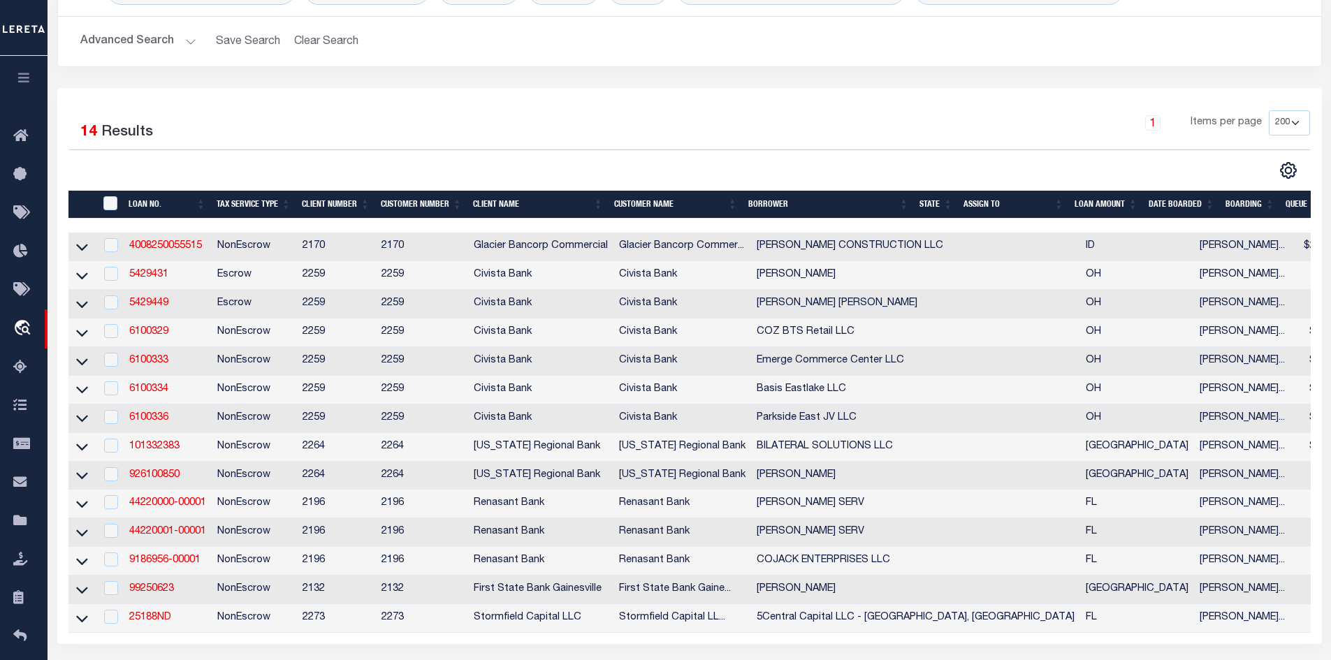
scroll to position [279, 0]
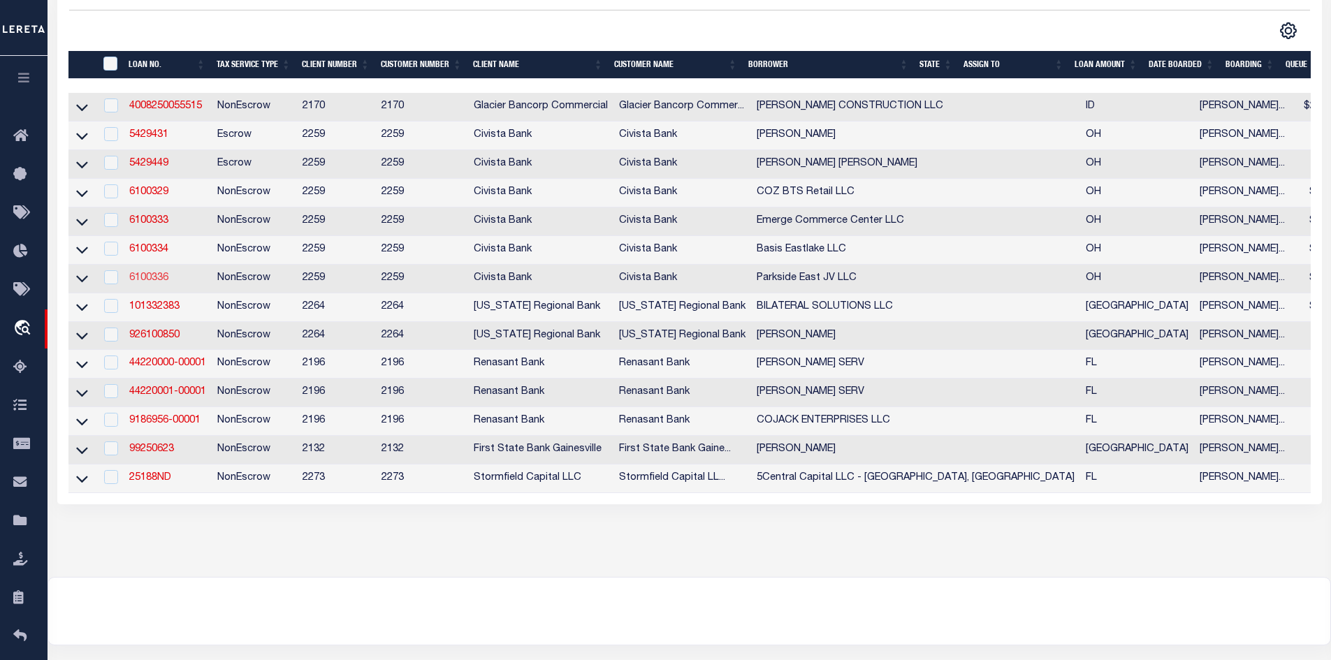
click at [144, 283] on link "6100336" at bounding box center [148, 278] width 39 height 10
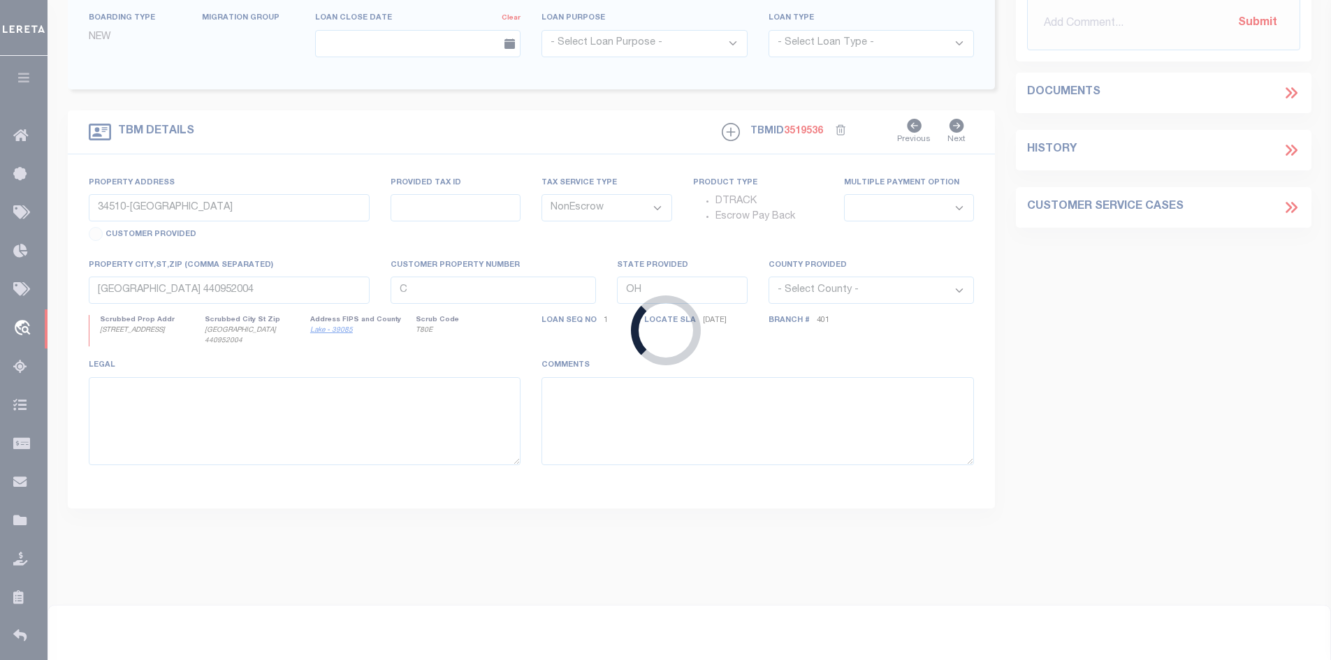
type input "6100336"
type input "Parkside East JV LLC"
select select "20716"
select select "7644"
type input "2036 Mendenhall Dr"
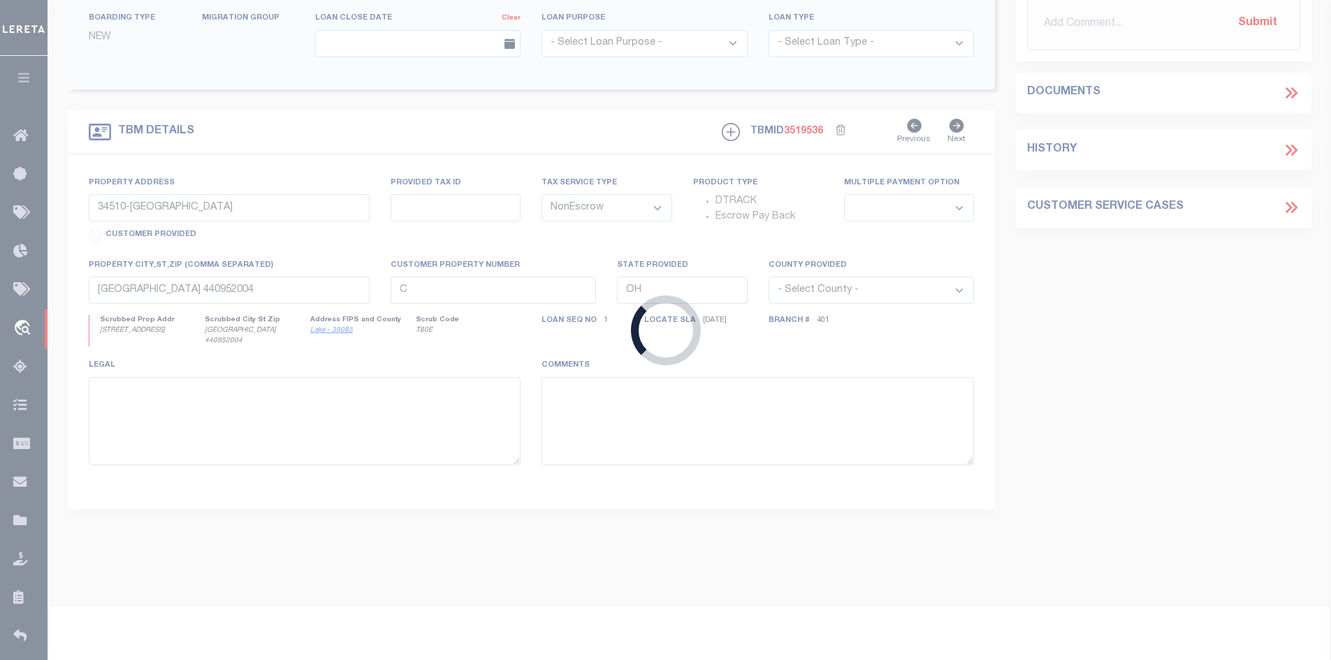
type input "Atlanta GA 303410000"
type input "1784 W MAIN ST"
select select
type input "Lebanon OH 450360000"
select select
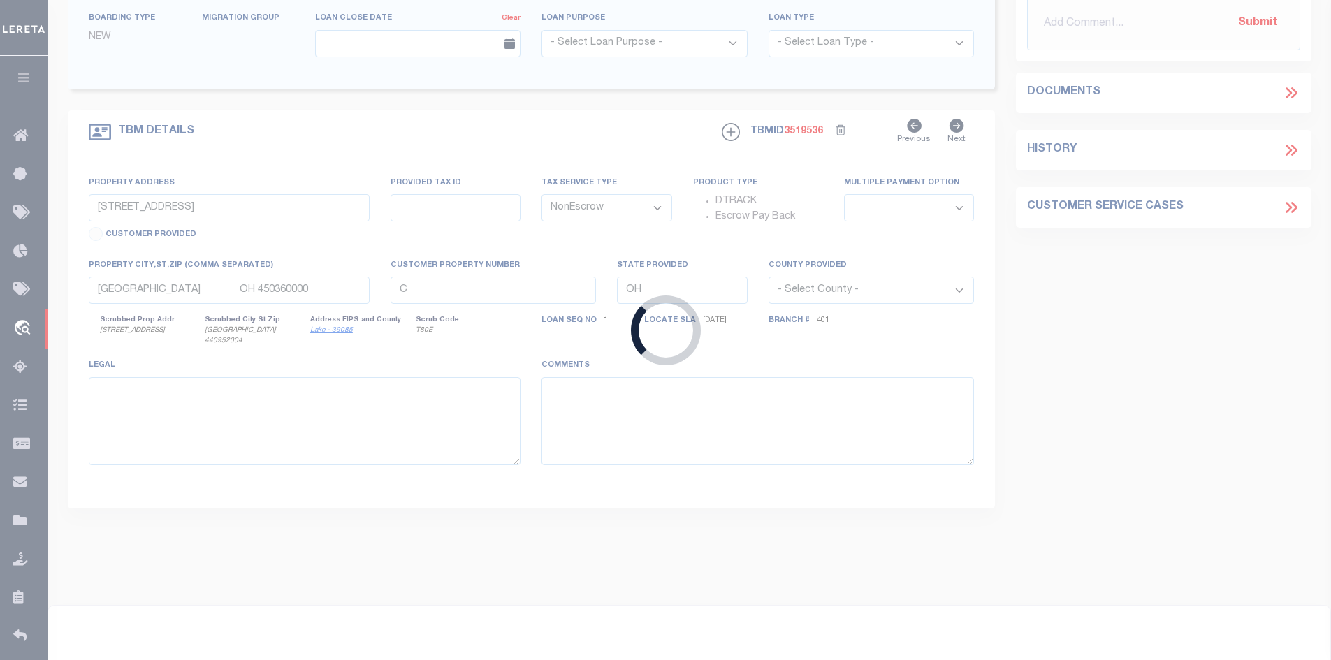
select select "20716"
select select "7644"
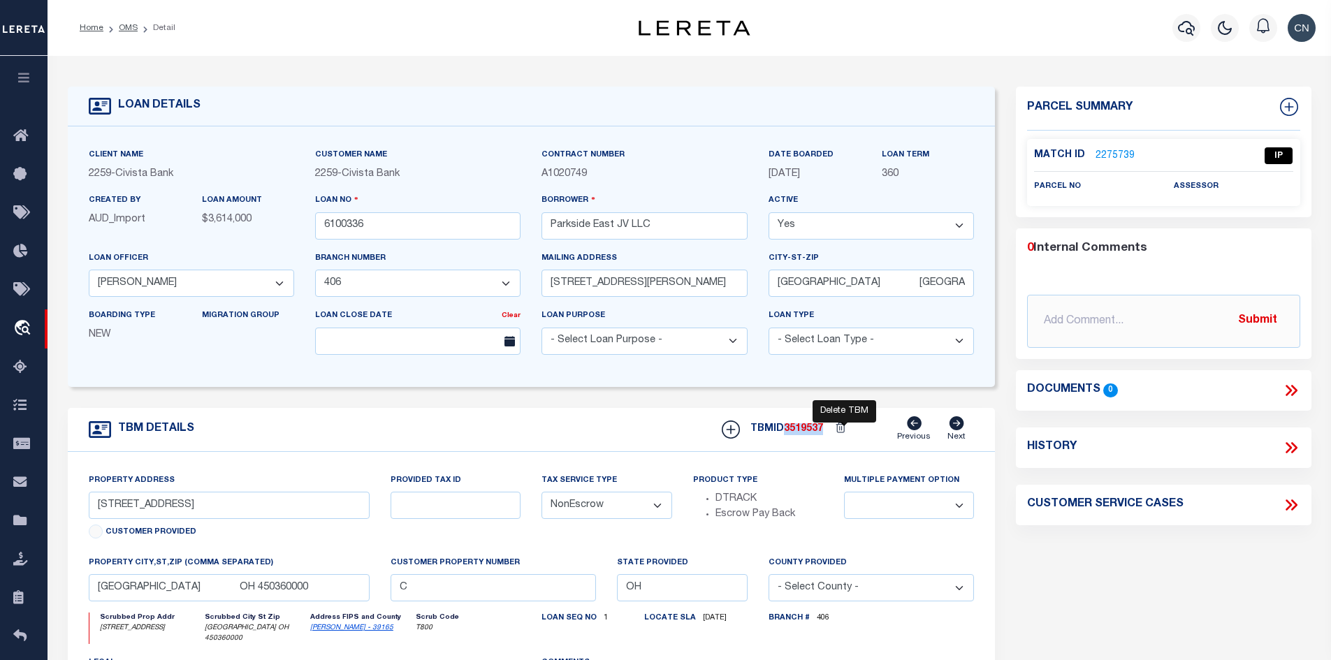
drag, startPoint x: 789, startPoint y: 430, endPoint x: 833, endPoint y: 431, distance: 44.0
click at [833, 431] on div "TBMID 3519537 Previous Next" at bounding box center [842, 429] width 263 height 27
copy div "3519537"
click at [1118, 154] on link "2275739" at bounding box center [1114, 156] width 39 height 15
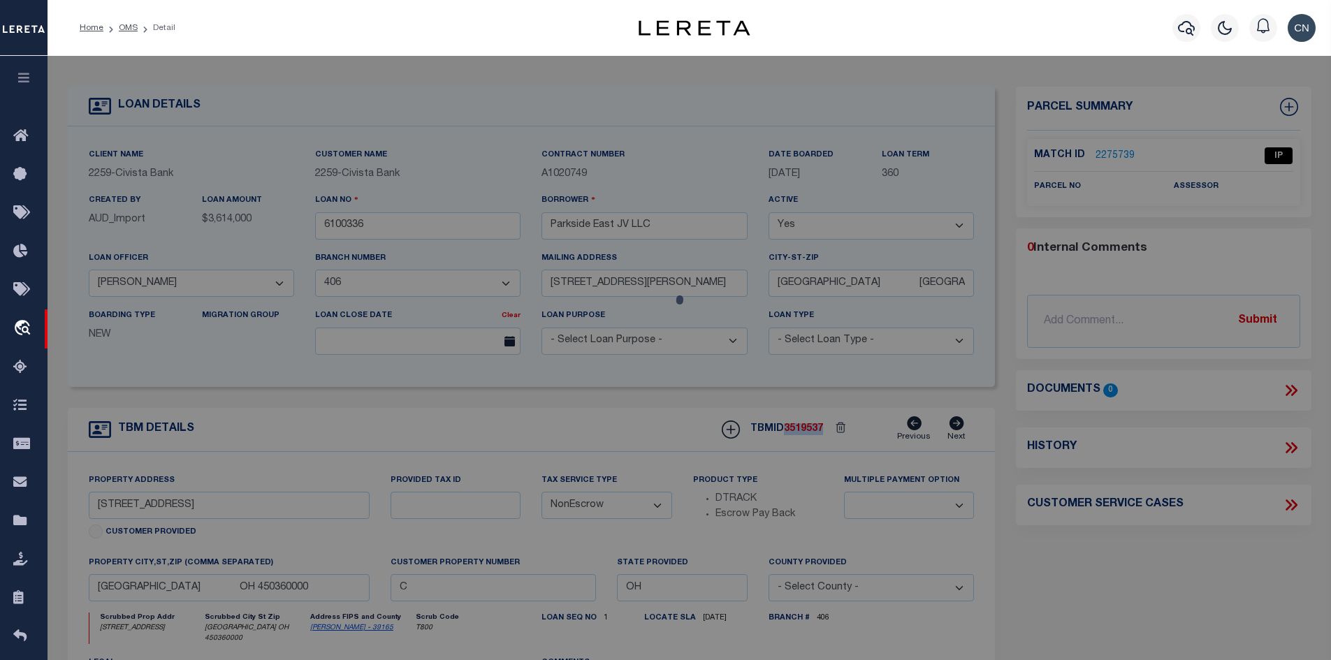
select select "AS"
checkbox input "false"
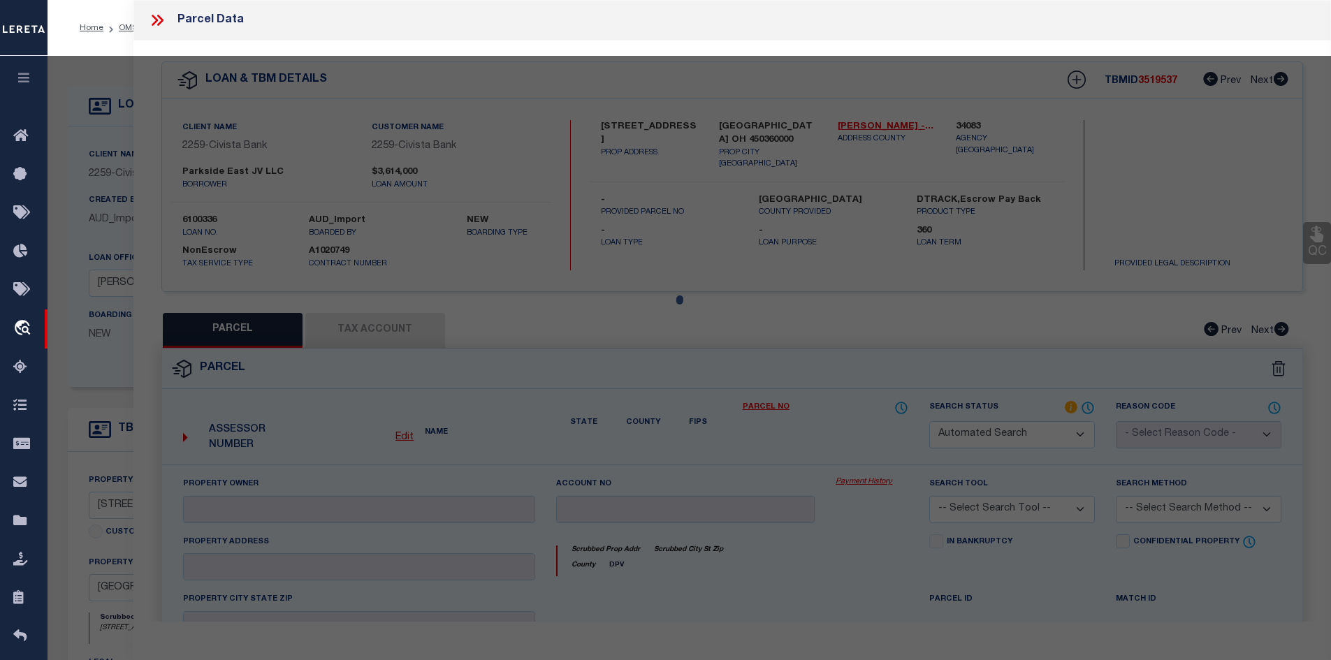
select select "IP"
checkbox input "false"
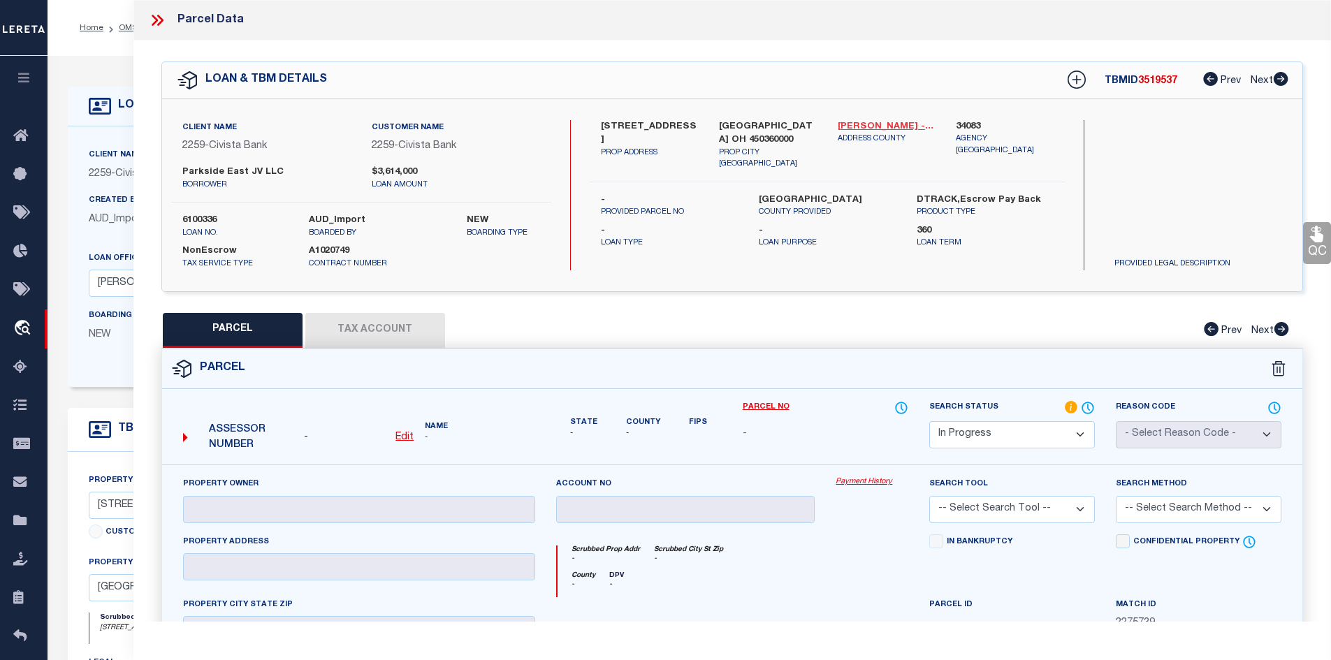
click at [863, 125] on link "Warren - 39165" at bounding box center [886, 127] width 98 height 14
drag, startPoint x: 601, startPoint y: 122, endPoint x: 671, endPoint y: 129, distance: 70.8
click at [671, 129] on label "1784 W MAIN ST" at bounding box center [650, 133] width 98 height 27
copy label "1784 W MAIN ST"
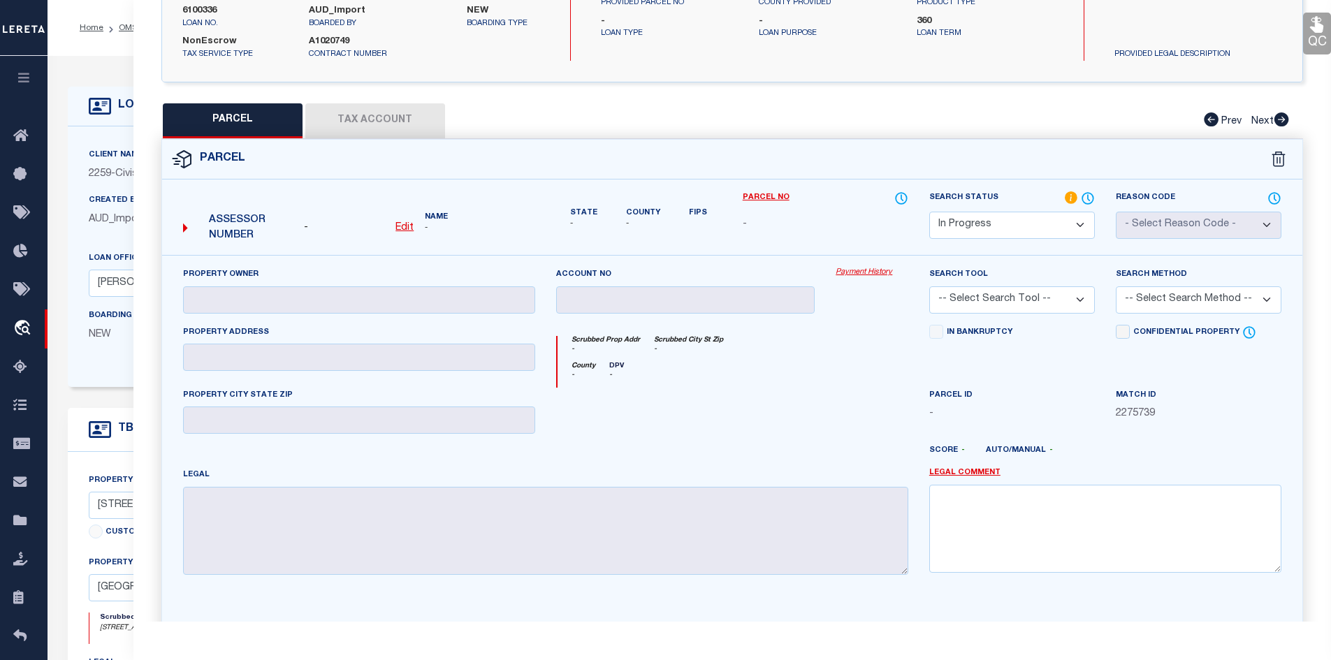
scroll to position [70, 0]
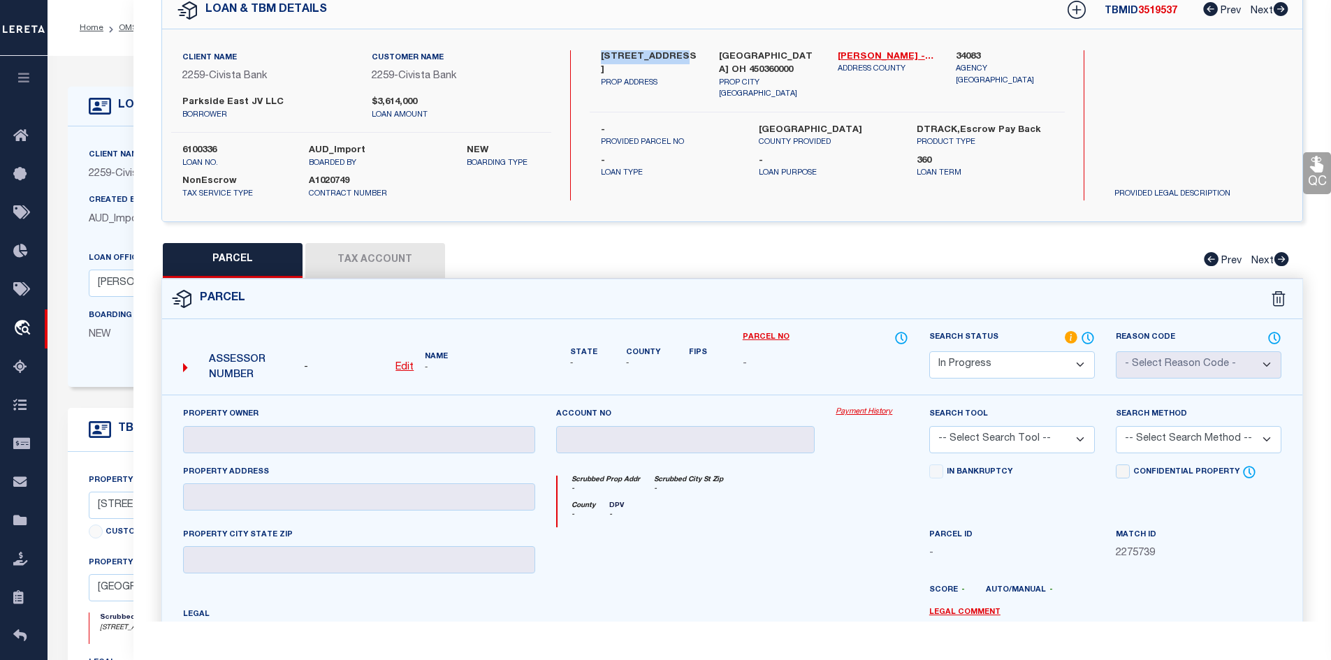
click at [403, 365] on u "Edit" at bounding box center [404, 368] width 18 height 10
select select "IP"
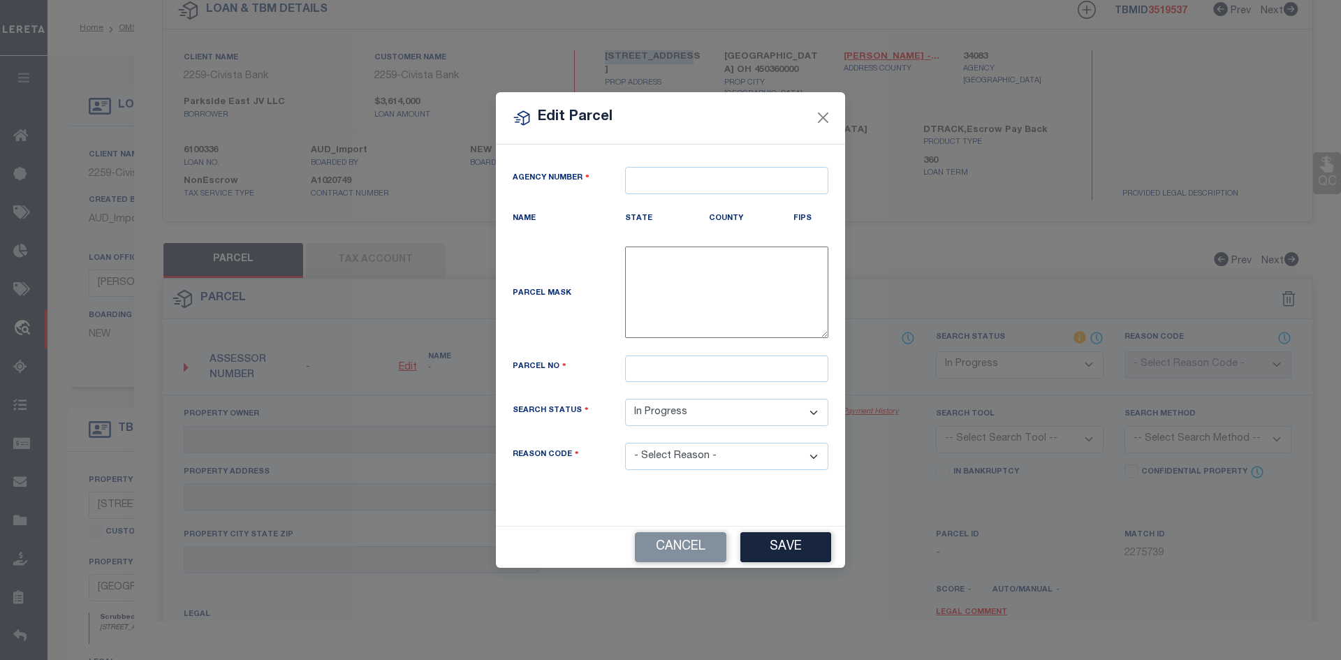
type textarea "-"
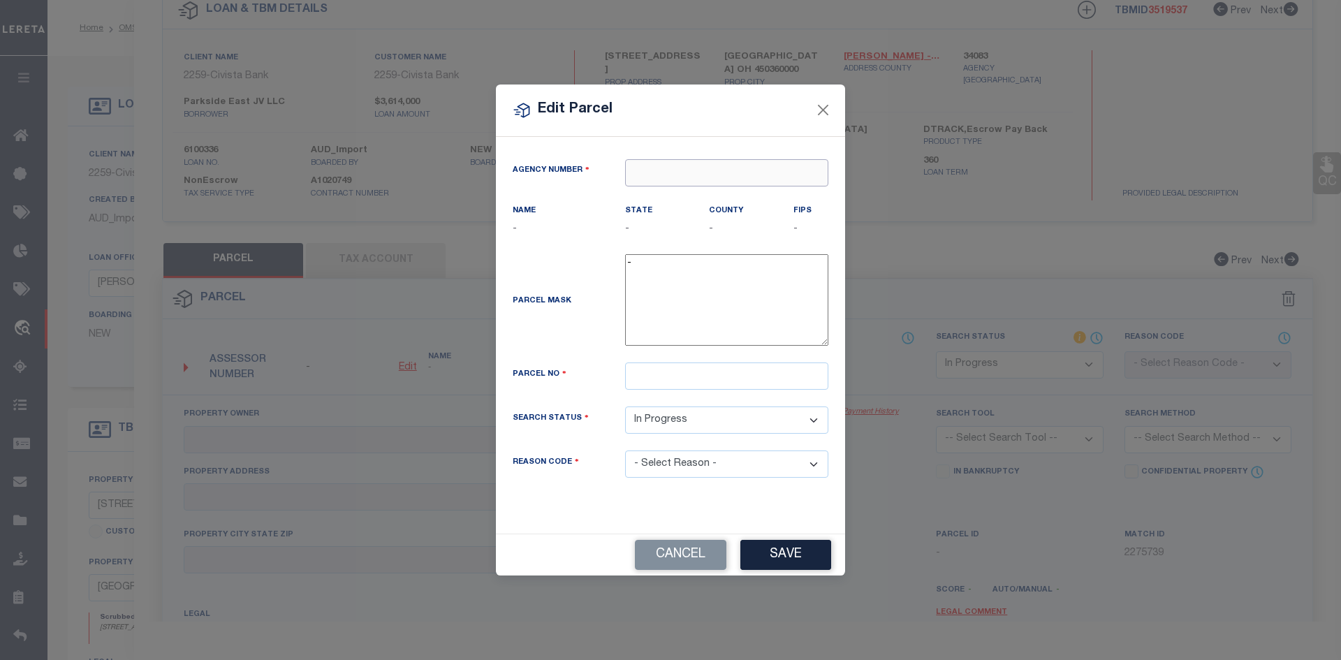
click at [639, 169] on input "text" at bounding box center [726, 172] width 203 height 27
click at [692, 200] on div "340830000 : [GEOGRAPHIC_DATA]" at bounding box center [727, 208] width 202 height 40
type input "340830000"
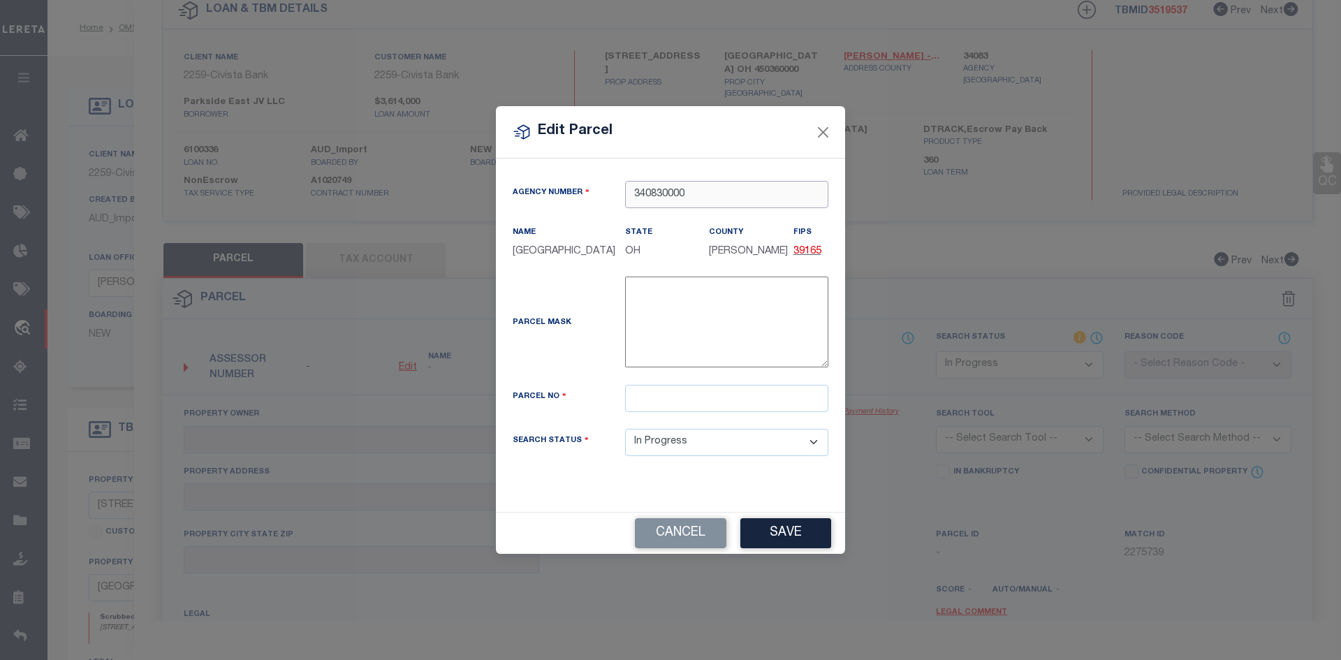
type input "340830000"
click at [662, 391] on input "text" at bounding box center [726, 398] width 203 height 27
paste input "1212300038"
click at [636, 396] on input "1212300038" at bounding box center [726, 398] width 203 height 27
type input "1212300038"
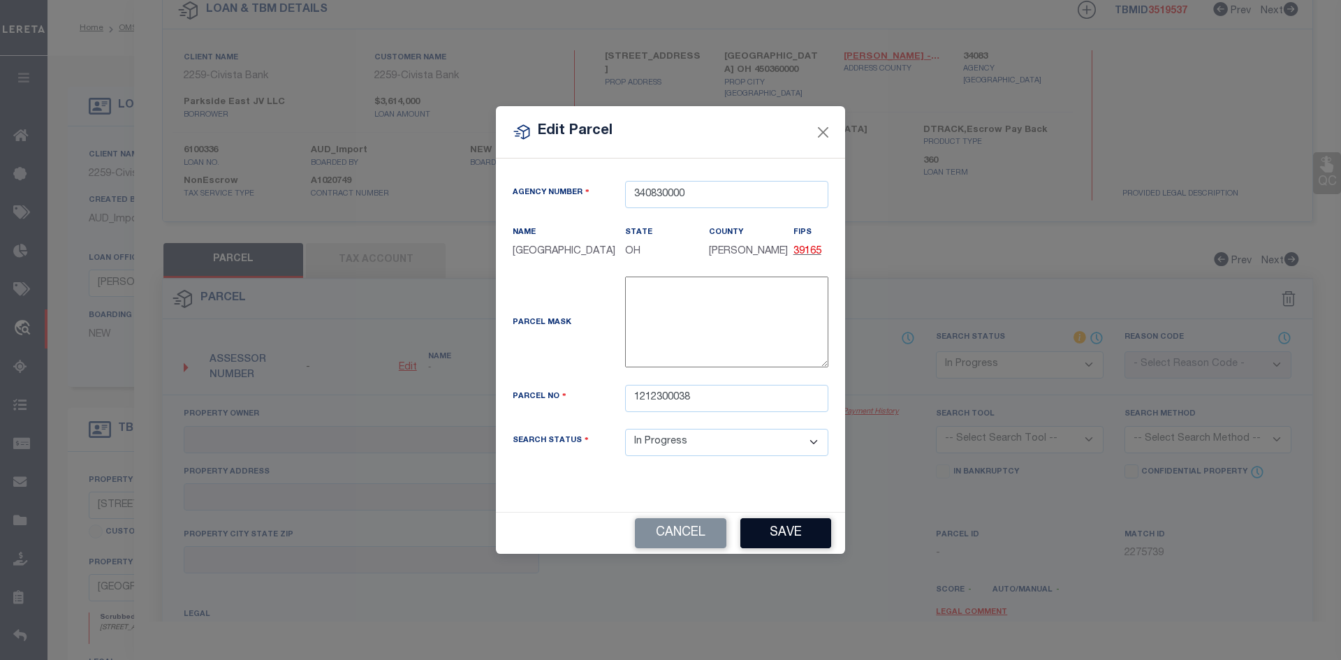
click at [777, 536] on button "Save" at bounding box center [785, 533] width 91 height 30
select select "IP"
checkbox input "false"
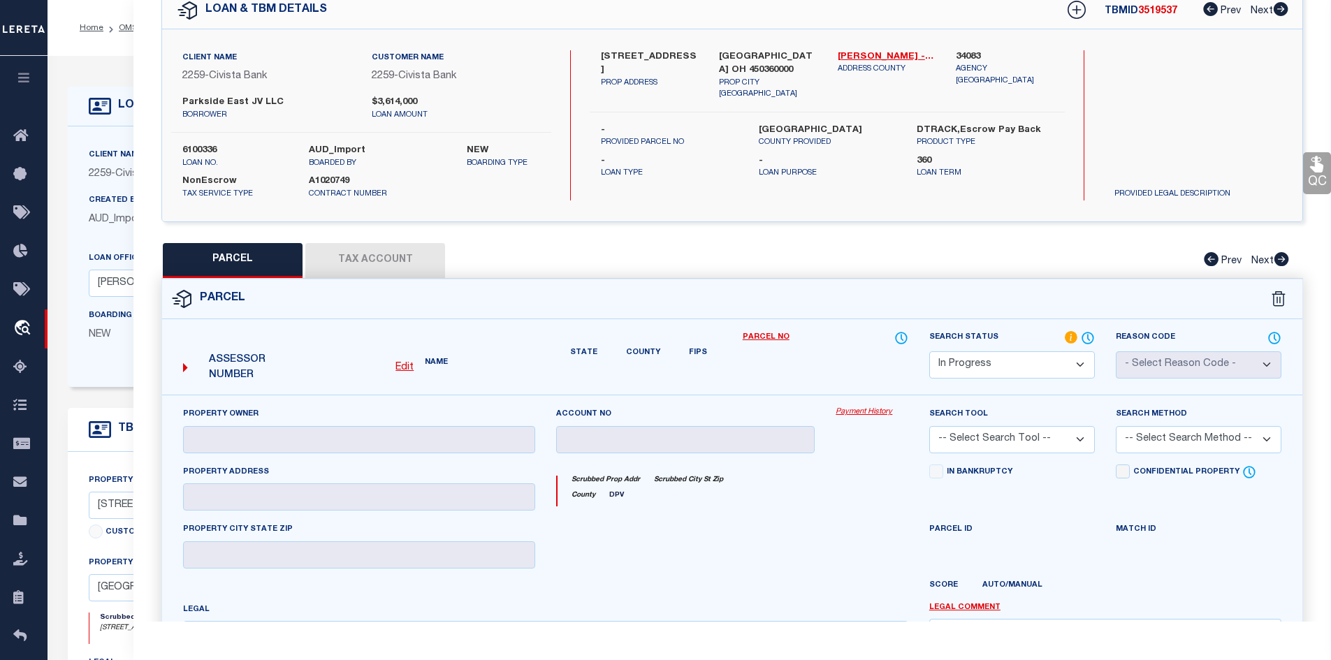
checkbox input "false"
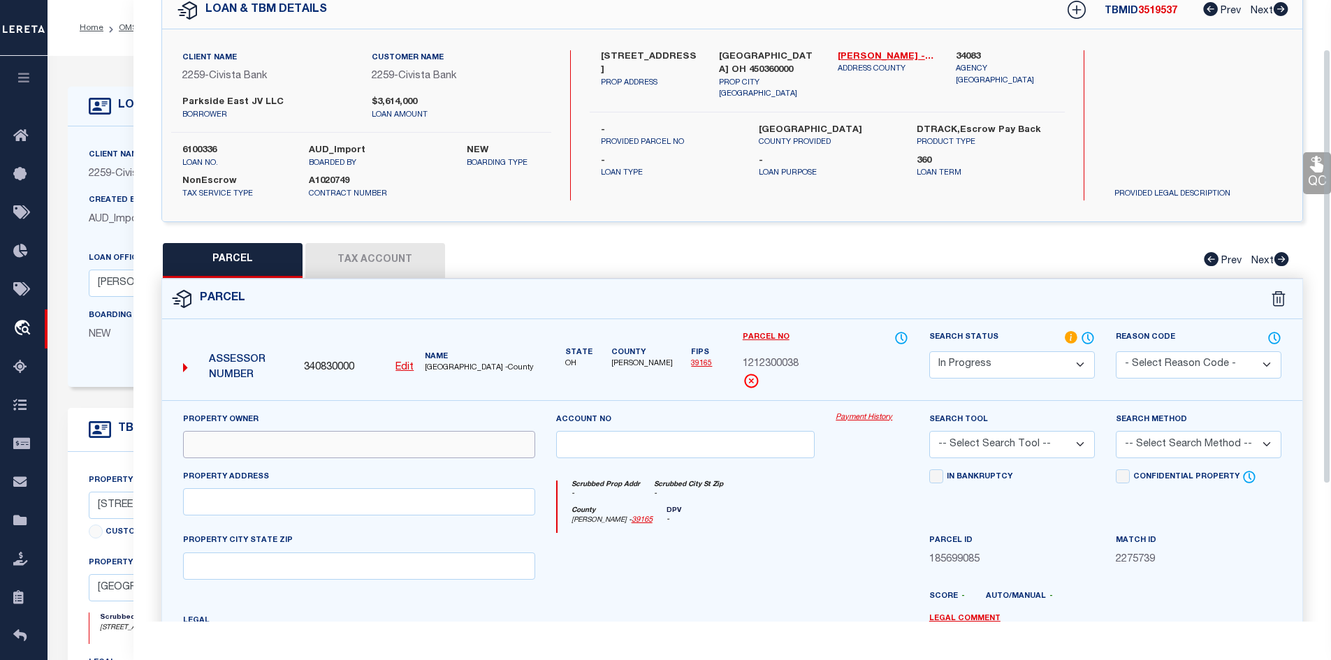
click at [232, 444] on input "text" at bounding box center [359, 444] width 352 height 27
paste input "RJ REAL ESTATE PROPERTIES, LLC"
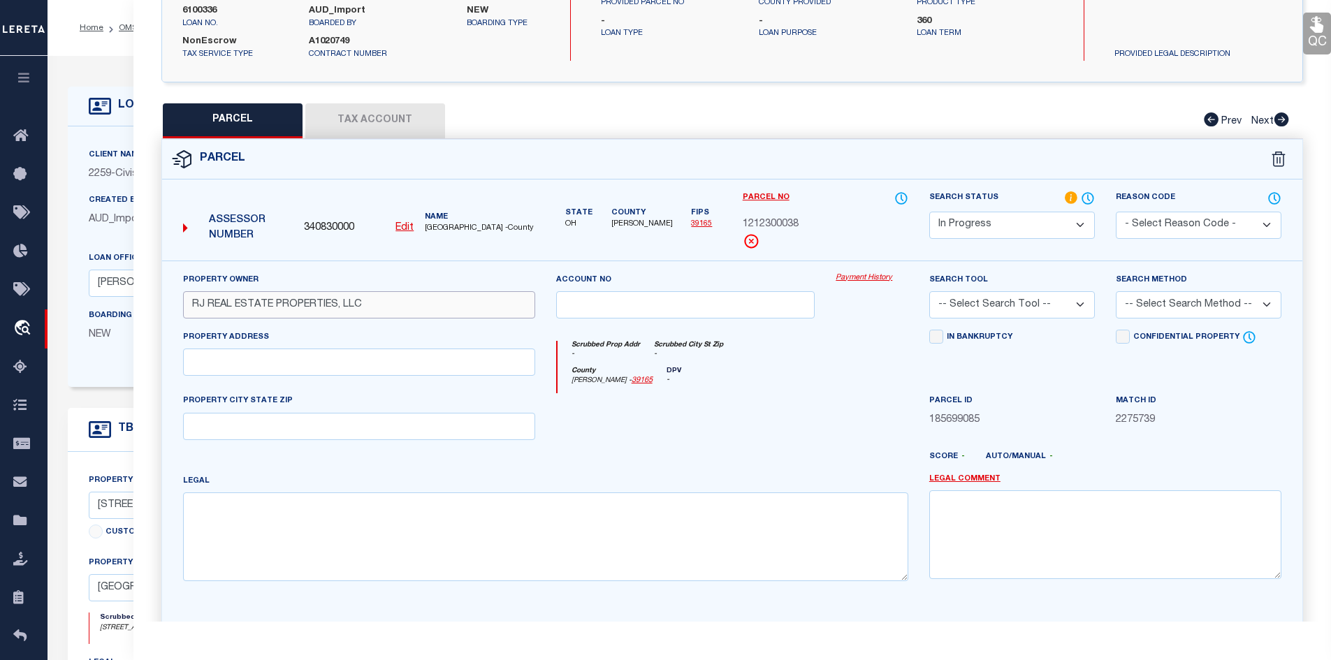
type input "RJ REAL ESTATE PROPERTIES, LLC"
click at [323, 366] on input "text" at bounding box center [359, 362] width 352 height 27
paste input "1784 W MAIN ST"
type input "1784 W MAIN ST"
click at [212, 418] on input "text" at bounding box center [359, 426] width 352 height 27
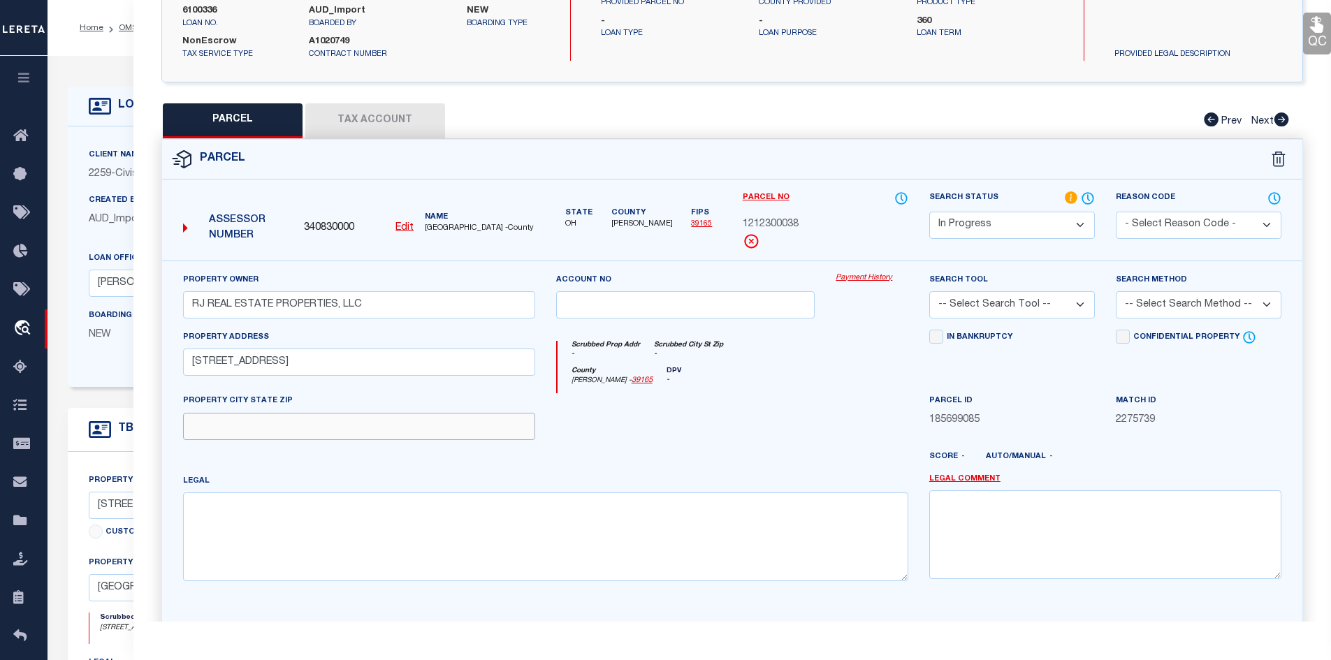
paste input "LEBANON 45036"
type input "LEBANON 45036"
click at [277, 516] on textarea at bounding box center [545, 536] width 725 height 88
paste textarea "8454 17.0805 ACRES"
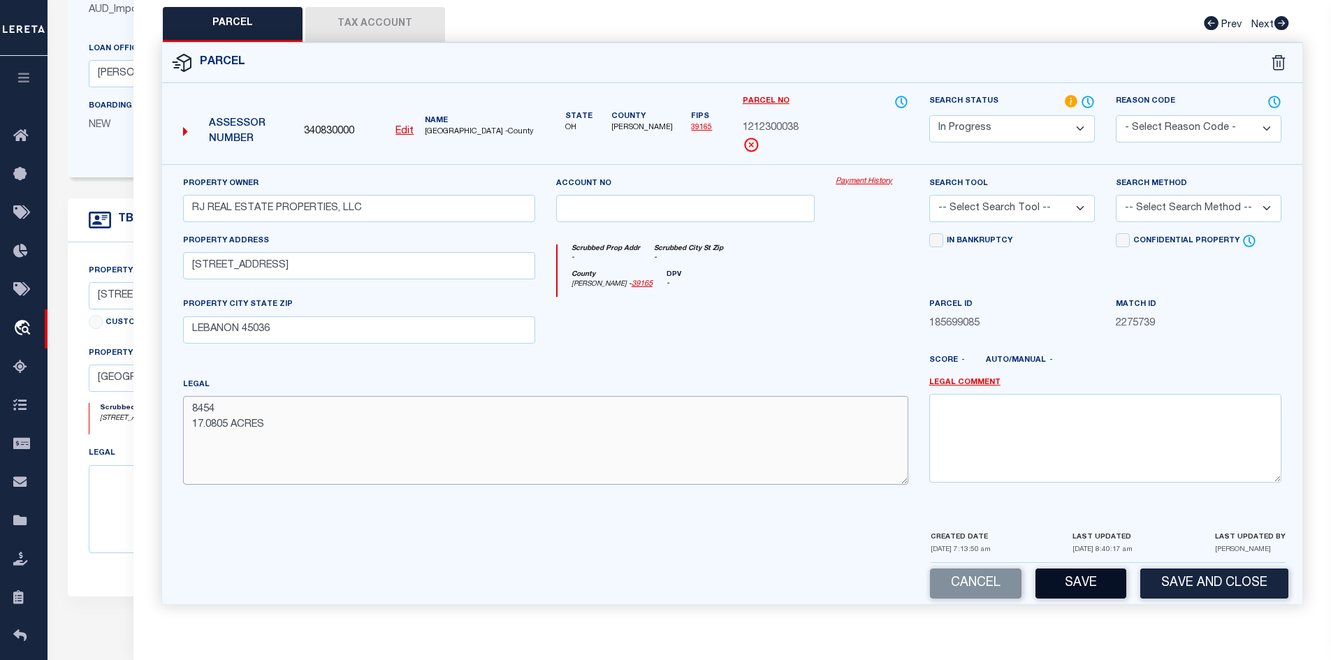
type textarea "8454 17.0805 ACRES"
click at [1099, 585] on button "Save" at bounding box center [1080, 584] width 91 height 30
click at [1080, 206] on select "-- Select Search Tool -- 3rd Party Website Agency File Agency Website ATLS CNV-…" at bounding box center [1012, 208] width 166 height 27
select select "AS"
checkbox input "false"
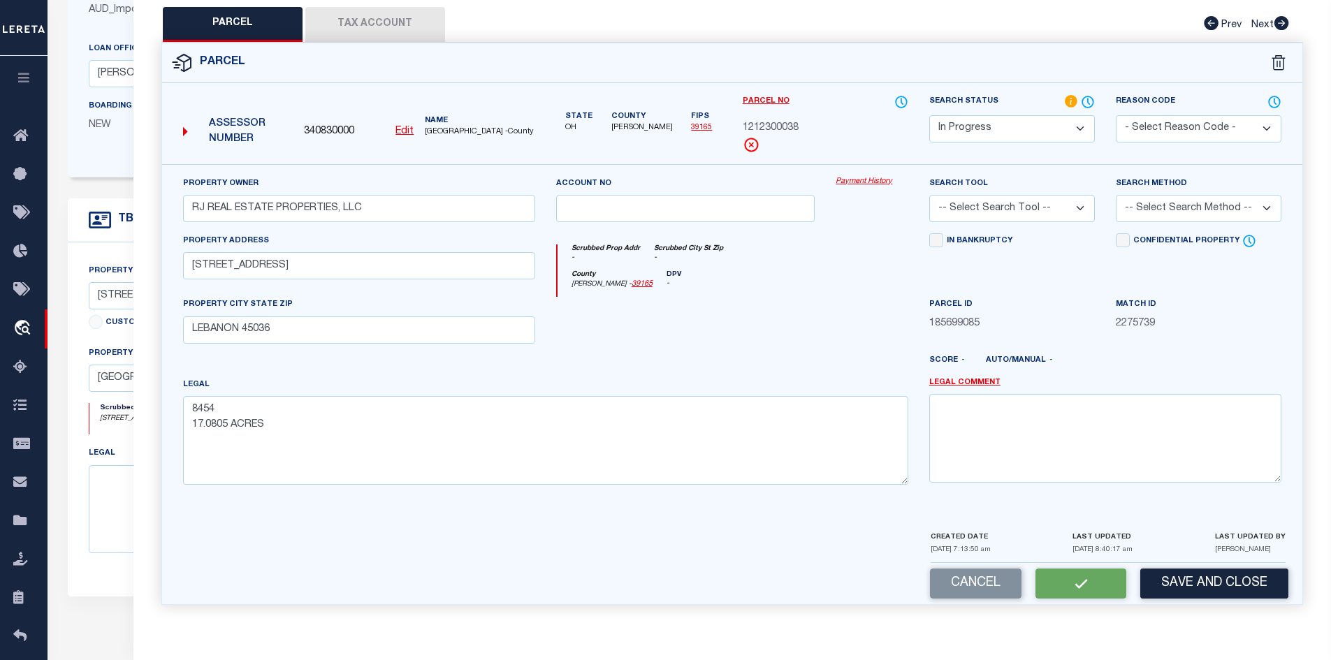
checkbox input "false"
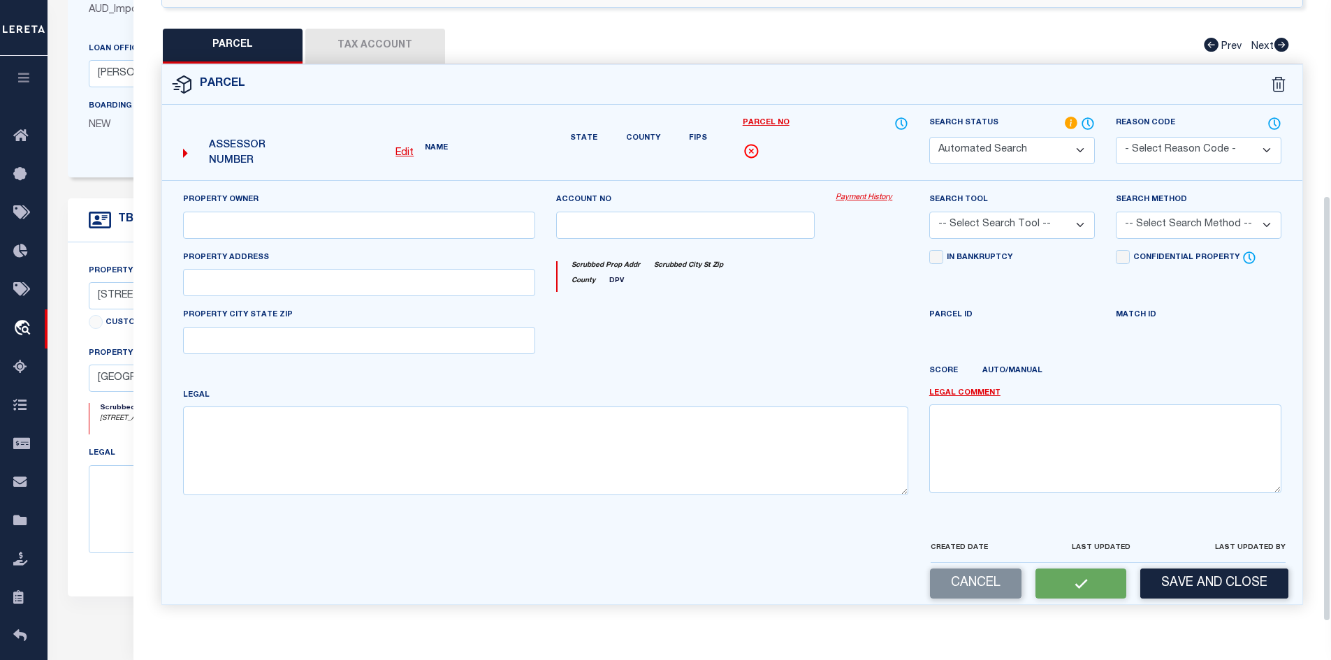
select select "IP"
type input "RJ REAL ESTATE PROPERTIES, LLC"
type input "1784 W MAIN ST"
type input "LEBANON 45036"
type textarea "8454 17.0805 ACRES"
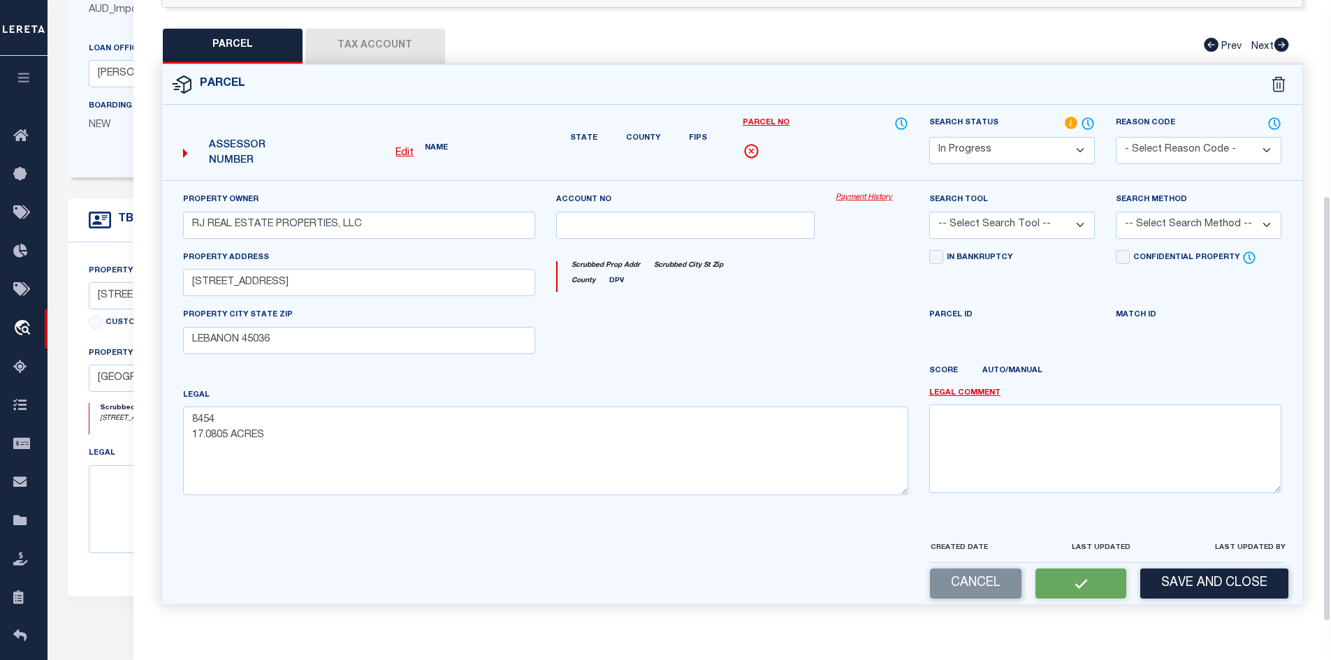
scroll to position [307, 0]
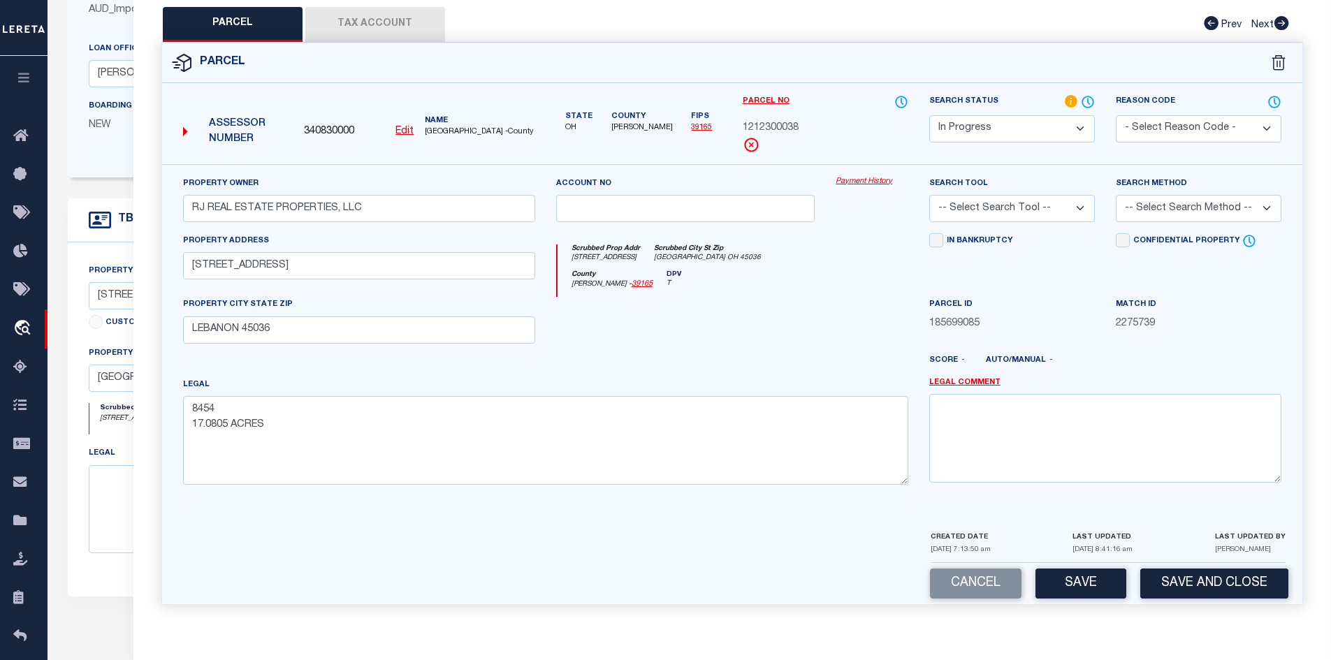
select select "AGW"
click at [929, 195] on select "-- Select Search Tool -- 3rd Party Website Agency File Agency Website ATLS CNV-…" at bounding box center [1012, 208] width 166 height 27
click at [1081, 585] on button "Save" at bounding box center [1080, 584] width 91 height 30
select select "AS"
select select
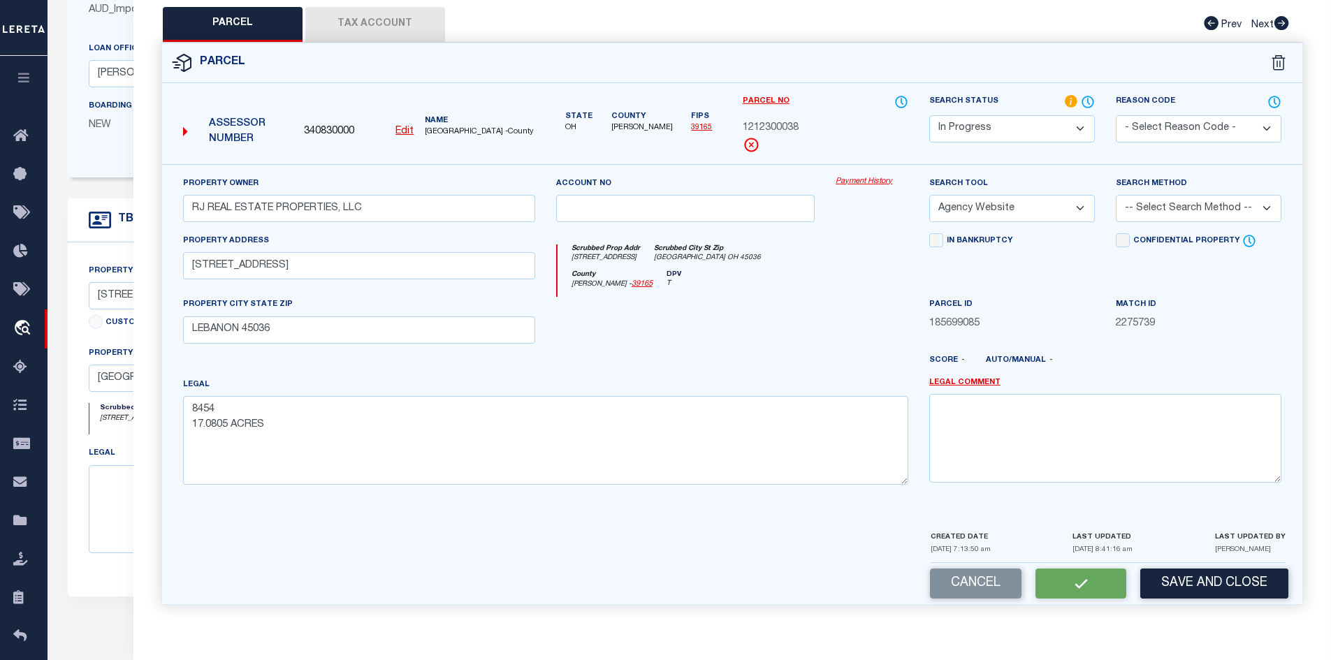
checkbox input "false"
click at [342, 22] on div "QC QC QC" at bounding box center [732, 178] width 1198 height 887
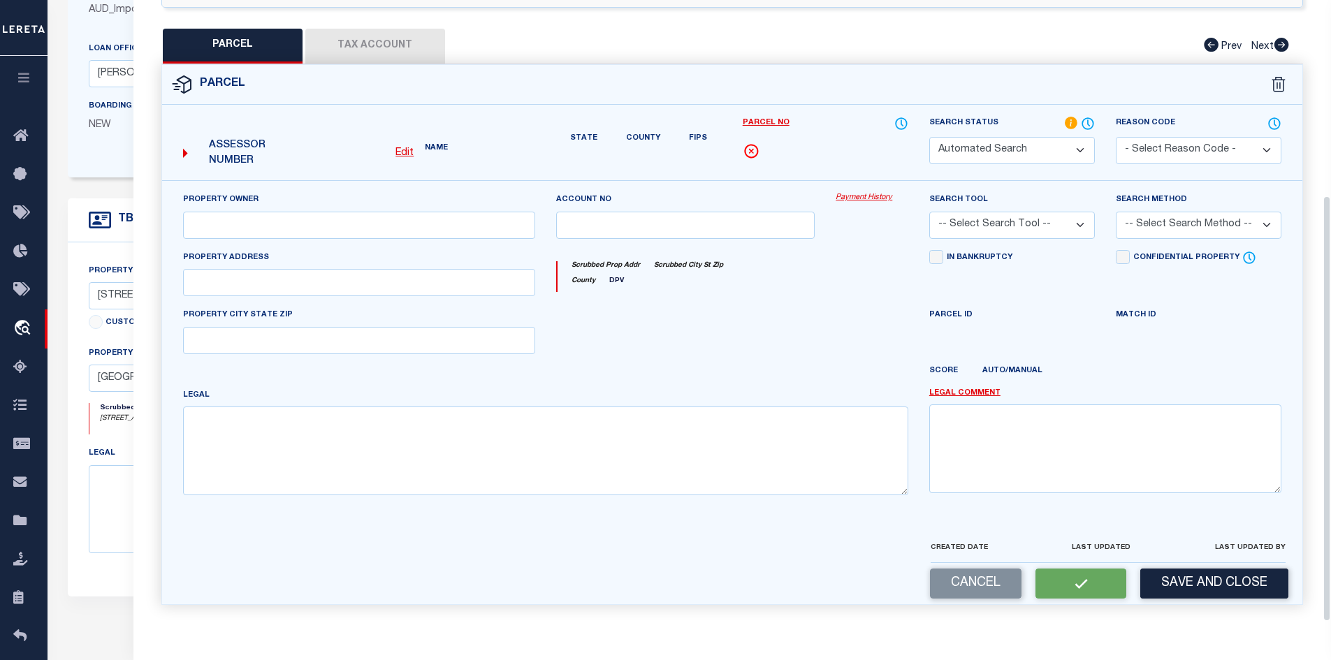
select select "IP"
type input "RJ REAL ESTATE PROPERTIES, LLC"
select select "AGW"
type input "1784 W MAIN ST"
type input "LEBANON 45036"
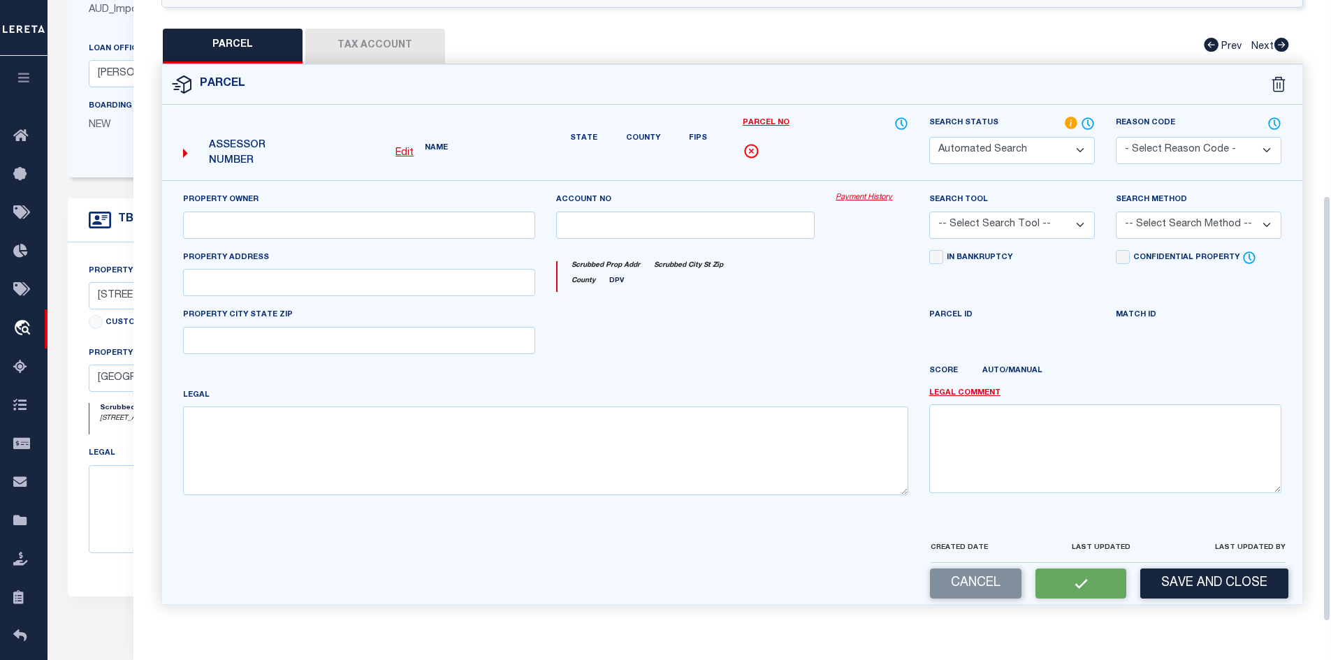
type textarea "8454 17.0805 ACRES"
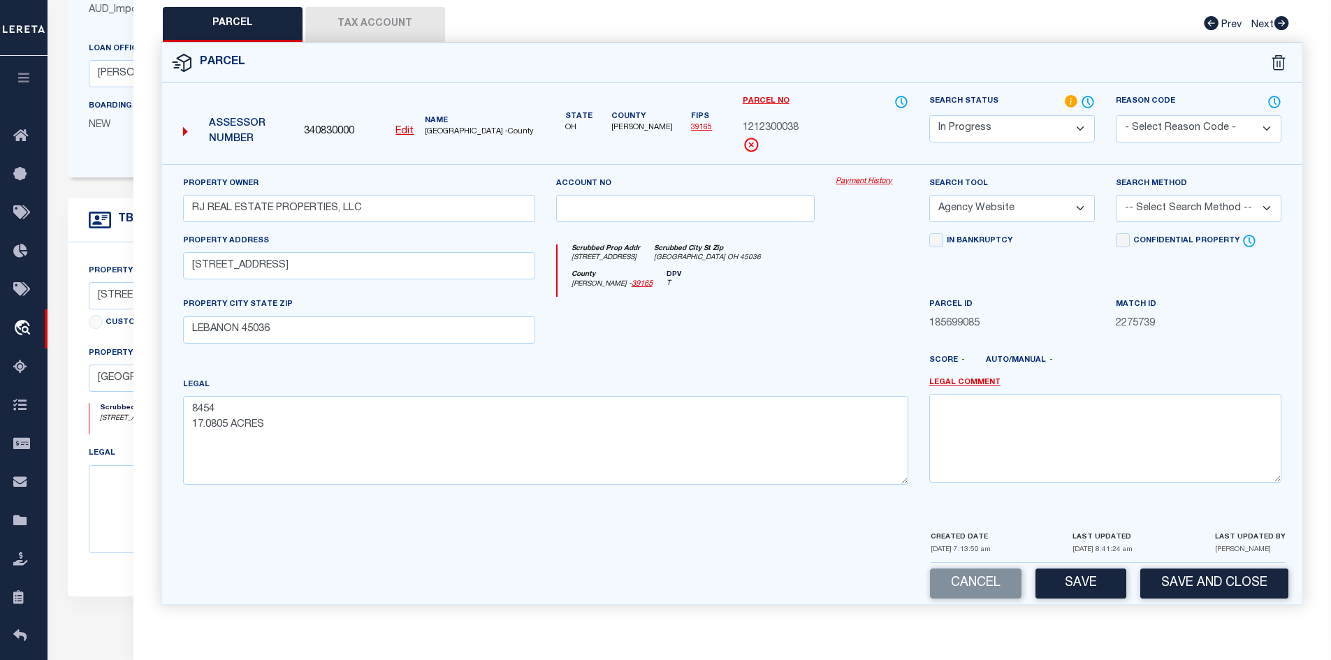
click at [370, 24] on button "Tax Account" at bounding box center [375, 24] width 140 height 35
select select "100"
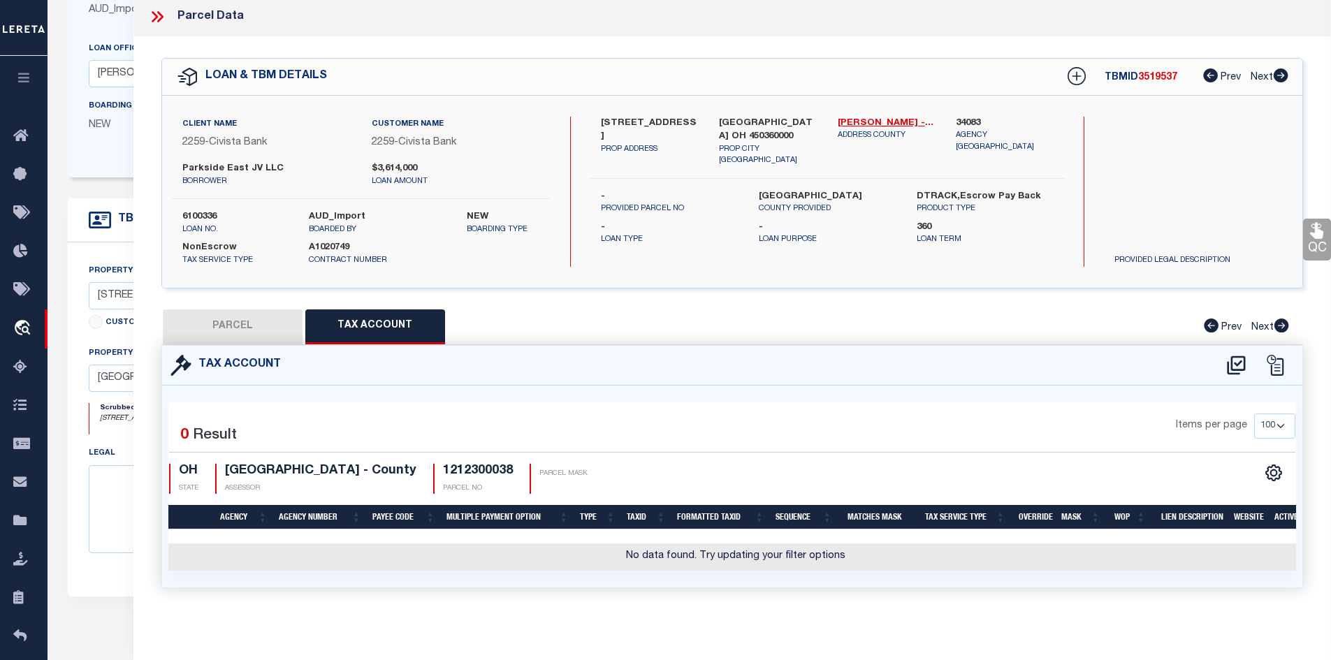
scroll to position [0, 0]
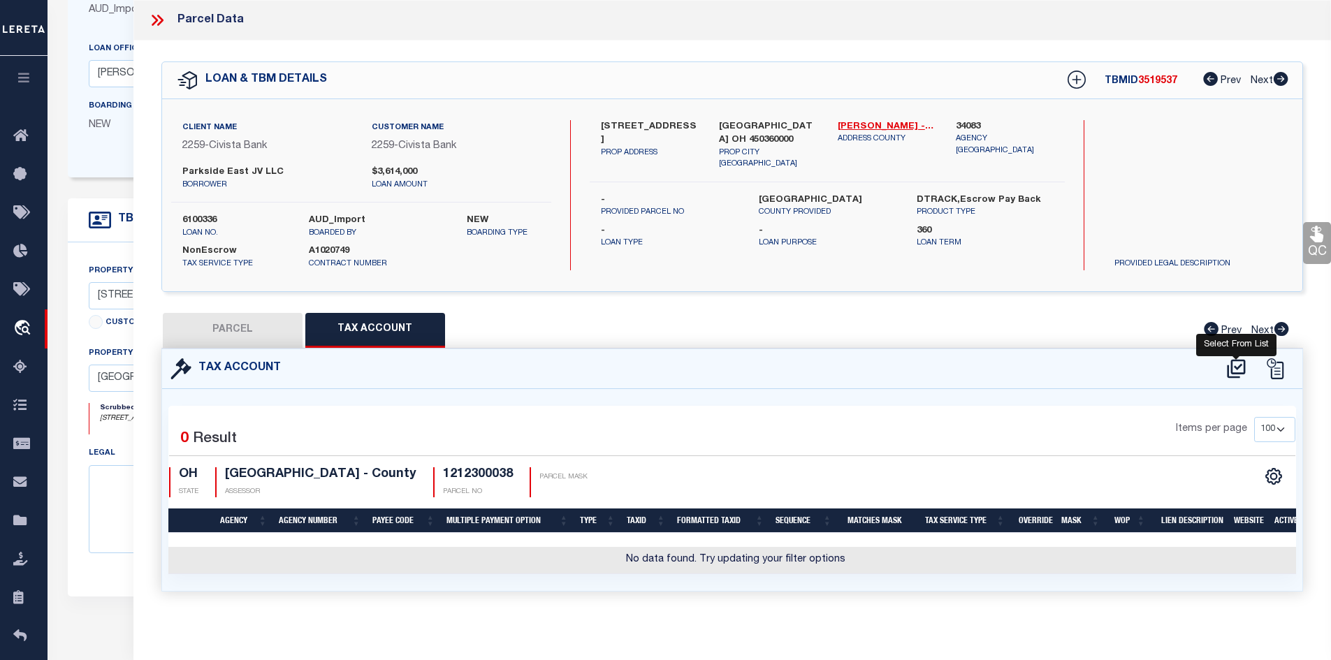
click at [1237, 365] on icon at bounding box center [1235, 369] width 23 height 22
select select "100"
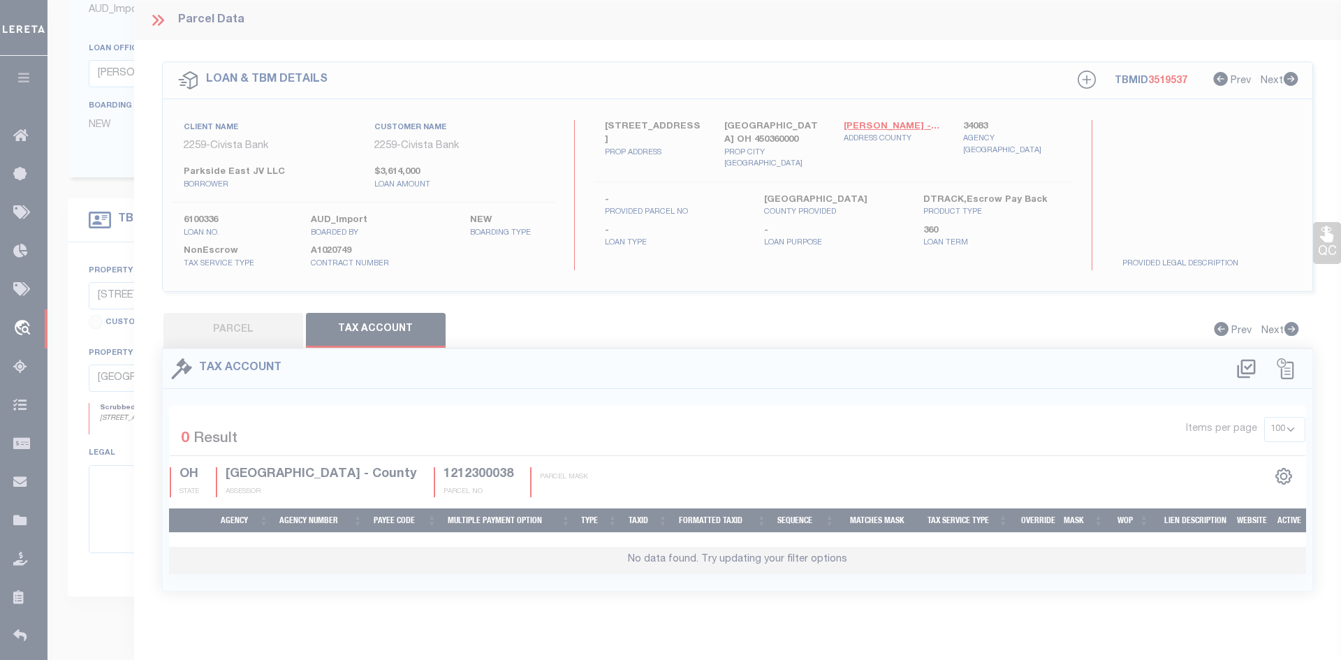
select select "100"
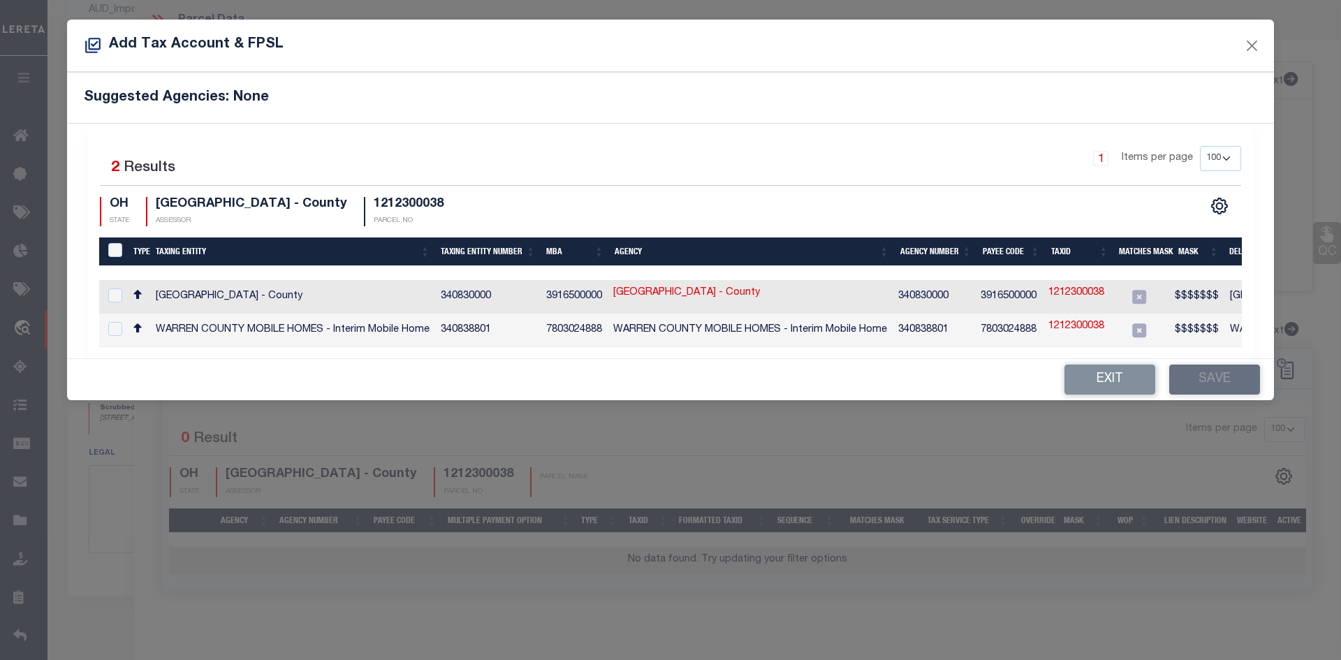
click at [1160, 355] on div "Selected 2 Results 1 Items per page 10 25 50 100 200 OH STATE" at bounding box center [670, 241] width 1165 height 235
click at [1158, 353] on div "Selected 2 Results 1 Items per page 10 25 50 100 200 OH STATE" at bounding box center [670, 241] width 1165 height 235
click at [1079, 292] on link "1212300038" at bounding box center [1076, 293] width 56 height 15
type input "1212300038"
type textarea "$$$$$$$"
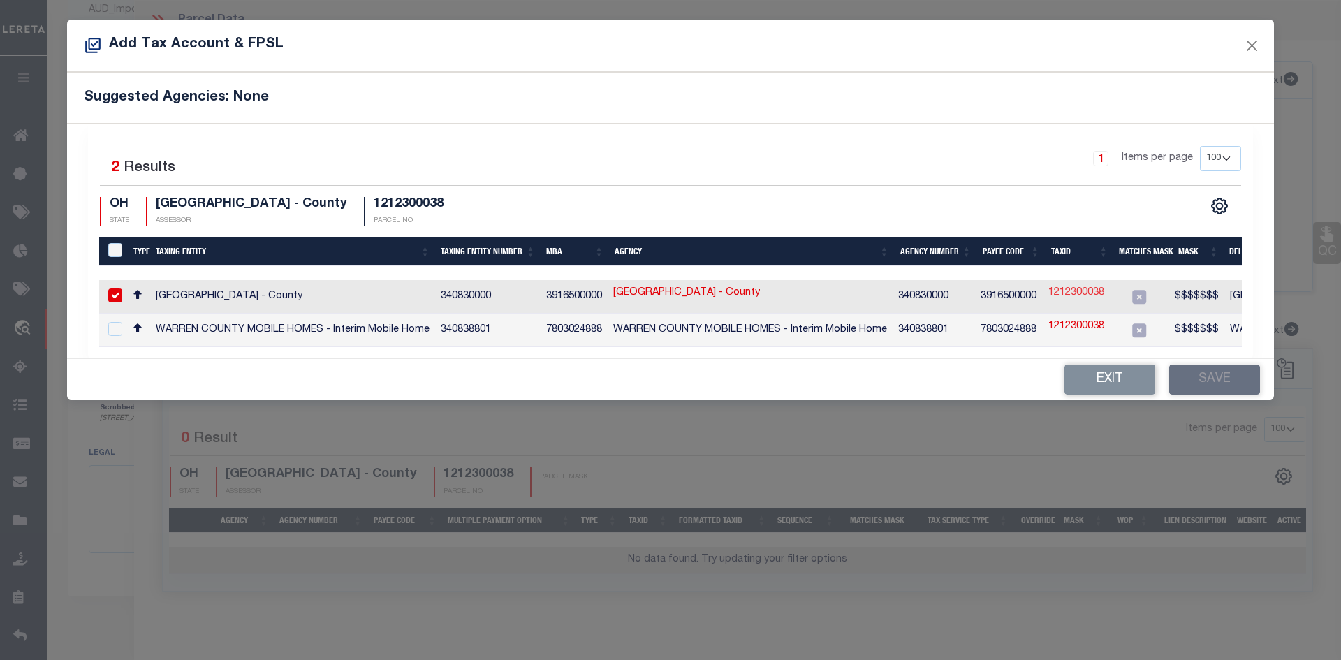
checkbox input "true"
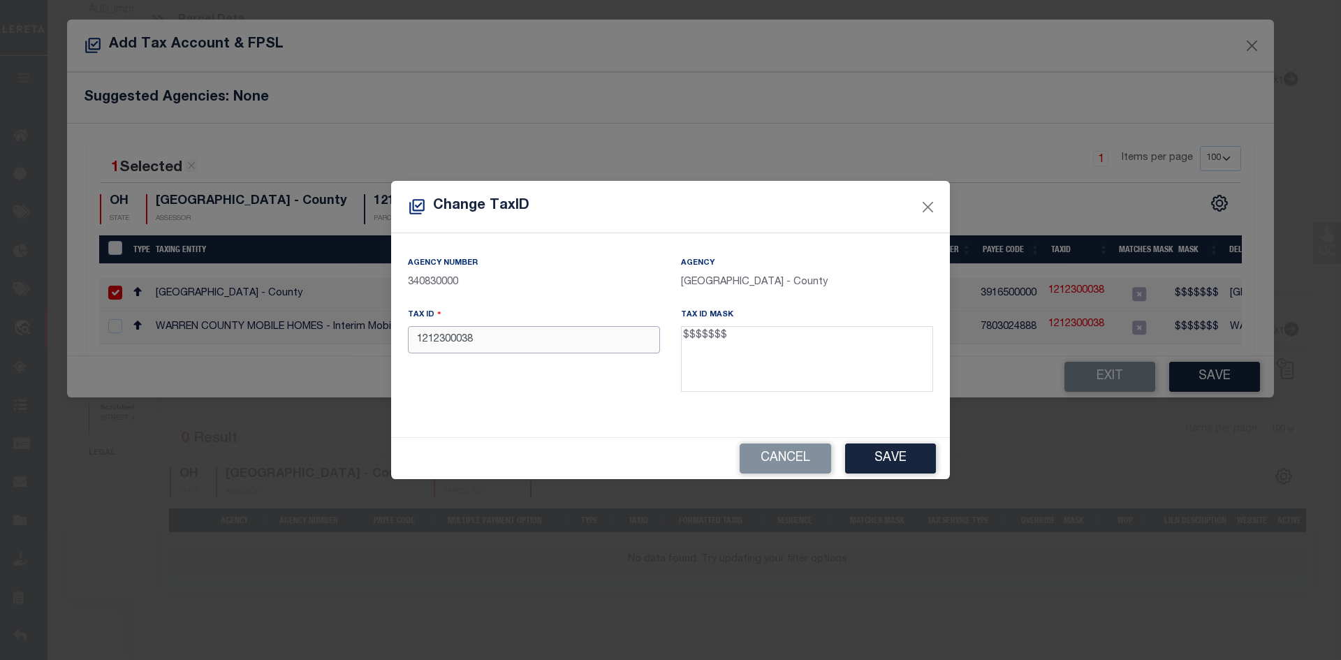
drag, startPoint x: 486, startPoint y: 339, endPoint x: 368, endPoint y: 342, distance: 118.1
click at [368, 342] on div "Change TaxID Agency Number 340830000 Agency WARREN COUNTY - County Tax ID 12123…" at bounding box center [670, 330] width 1341 height 660
paste input "6154613"
type input "6154613"
click at [882, 455] on button "Save" at bounding box center [890, 459] width 91 height 30
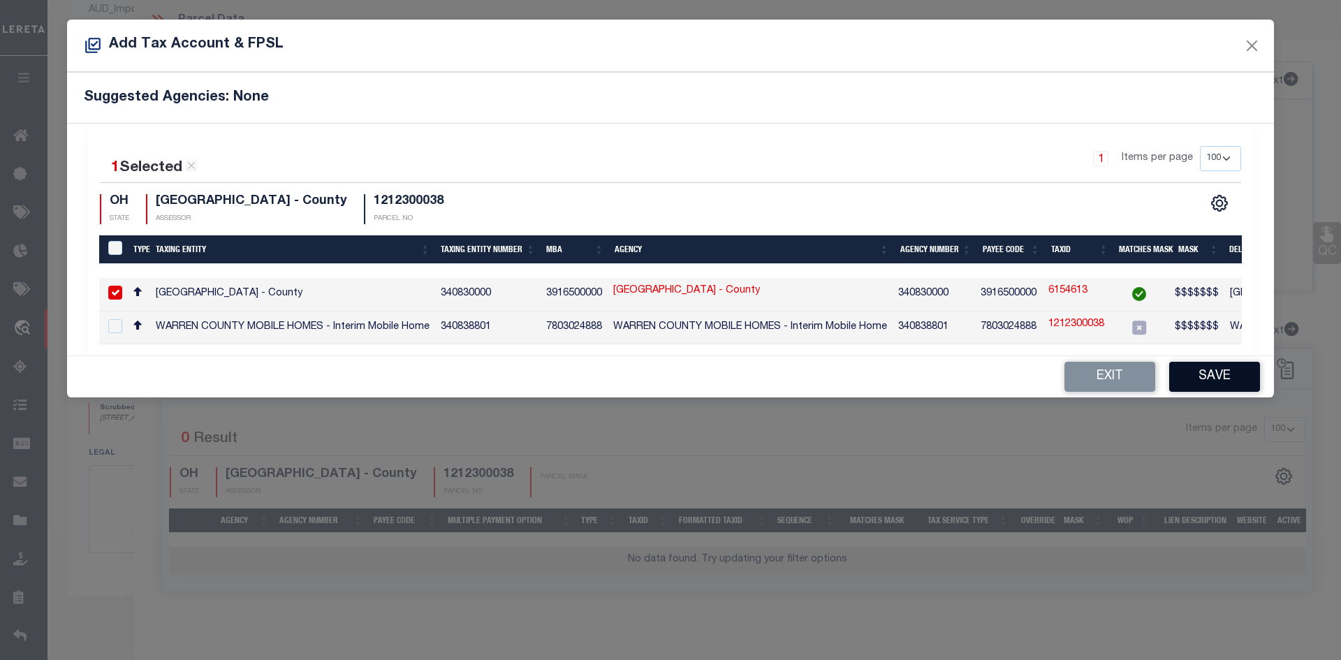
click at [1213, 381] on button "Save" at bounding box center [1214, 377] width 91 height 30
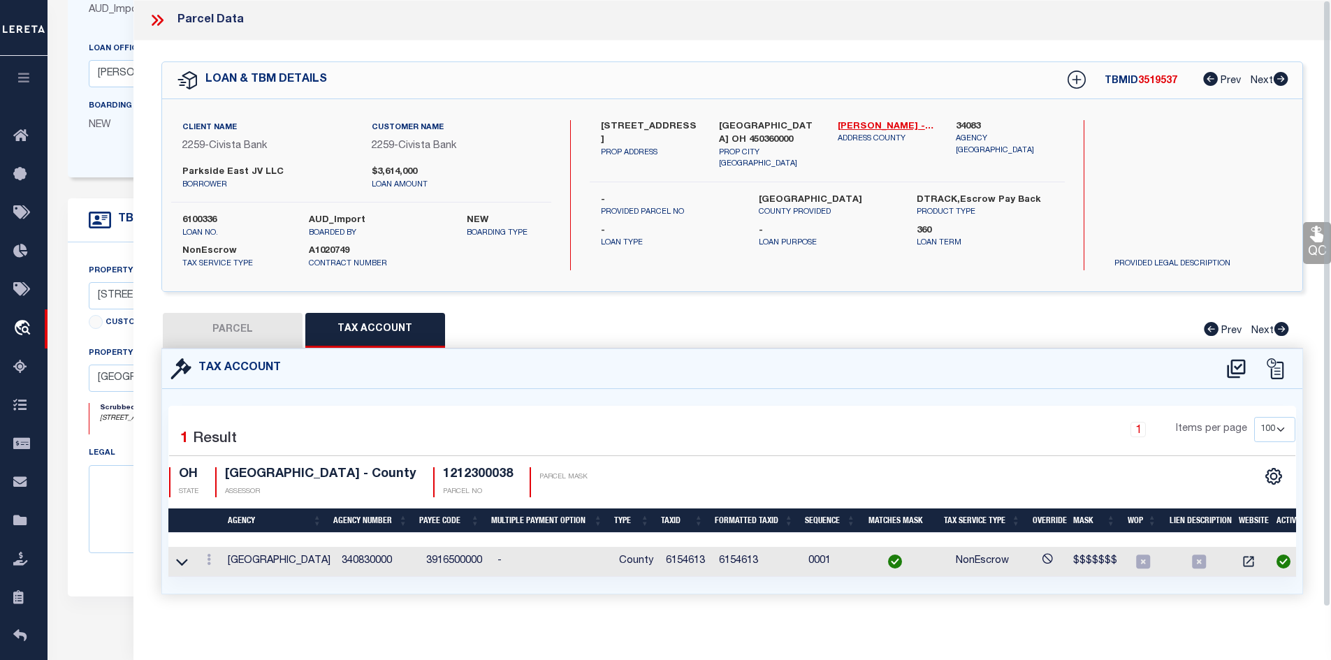
click at [233, 330] on button "PARCEL" at bounding box center [233, 330] width 140 height 35
select select "AS"
select select
checkbox input "false"
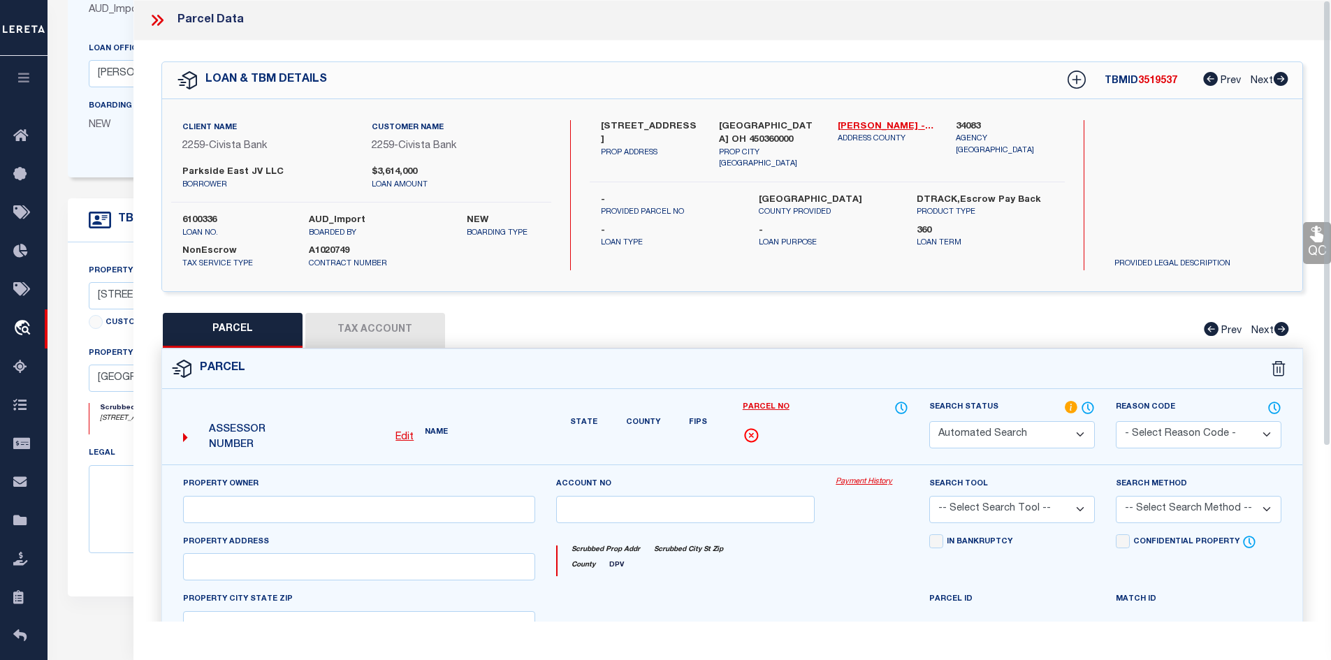
select select "IP"
type input "RJ REAL ESTATE PROPERTIES, LLC"
select select "AGW"
type input "1784 W MAIN ST"
type input "LEBANON 45036"
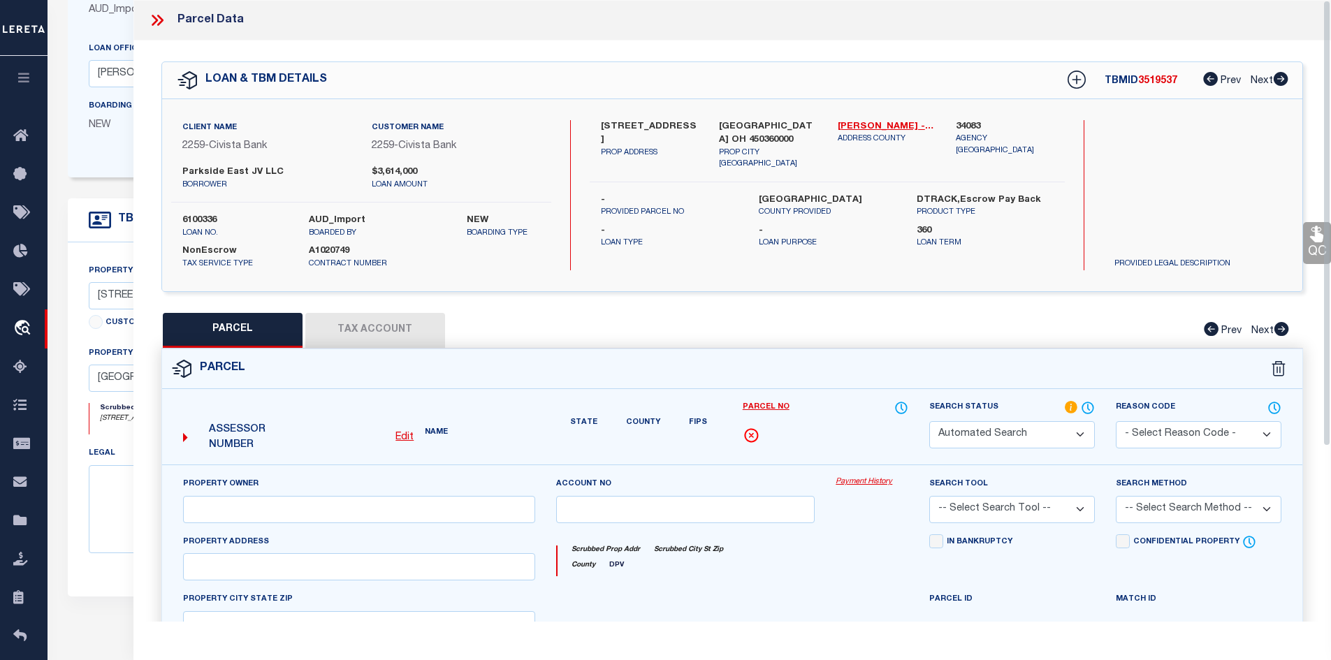
type textarea "8454 17.0805 ACRES"
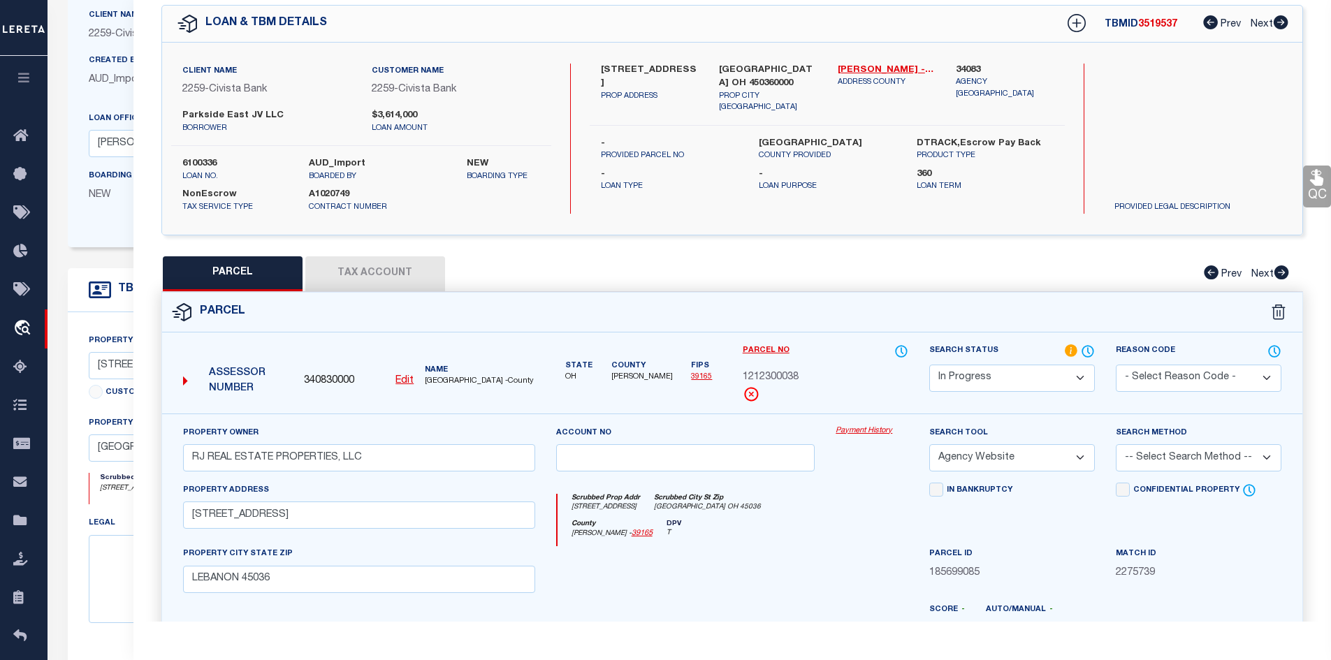
scroll to position [126, 0]
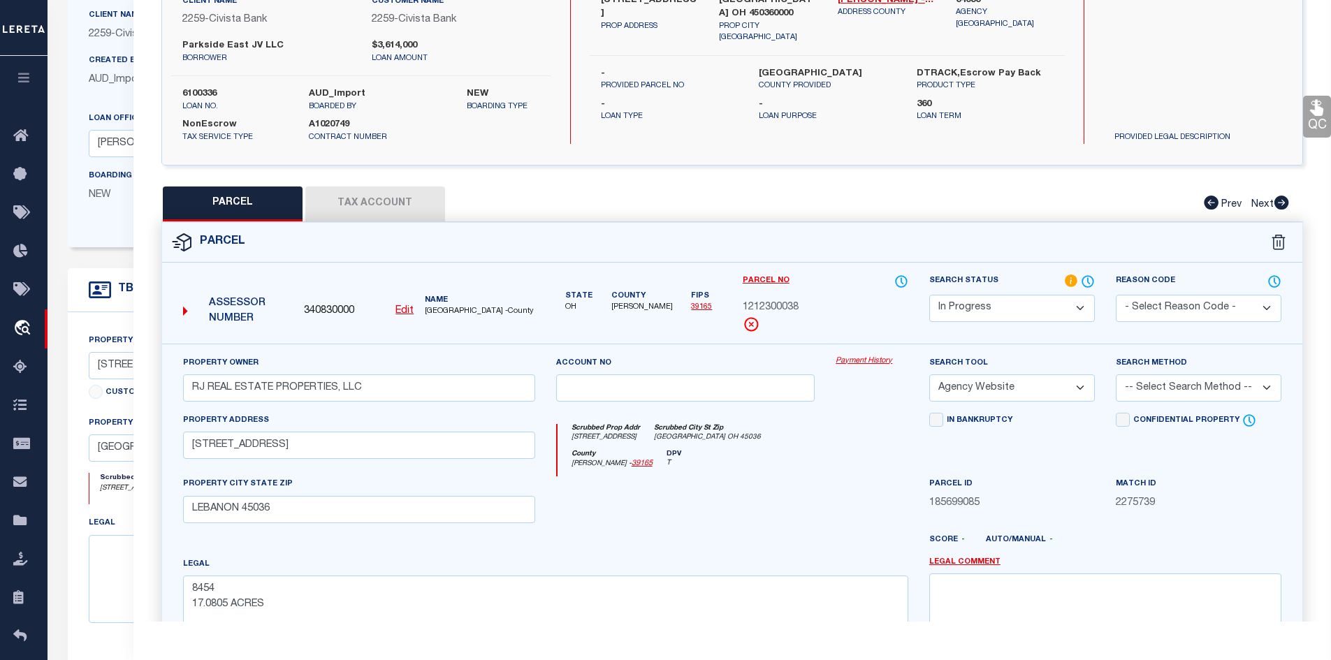
click at [397, 205] on button "Tax Account" at bounding box center [375, 203] width 140 height 35
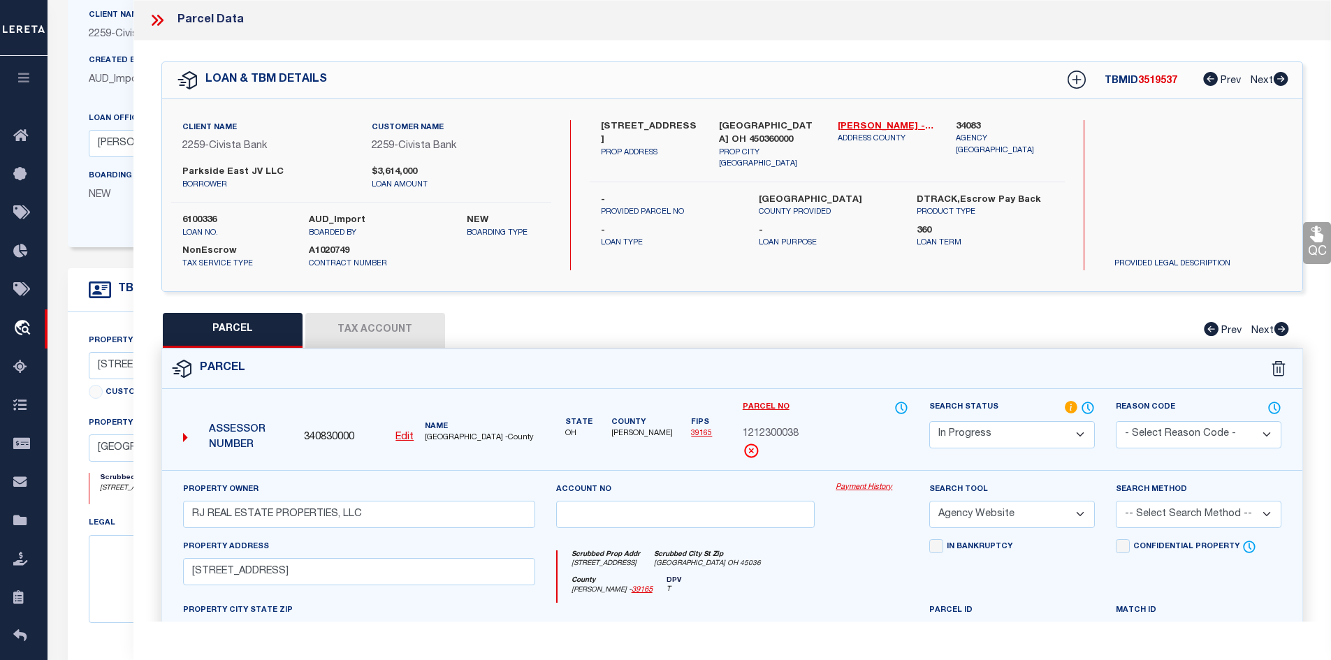
select select "100"
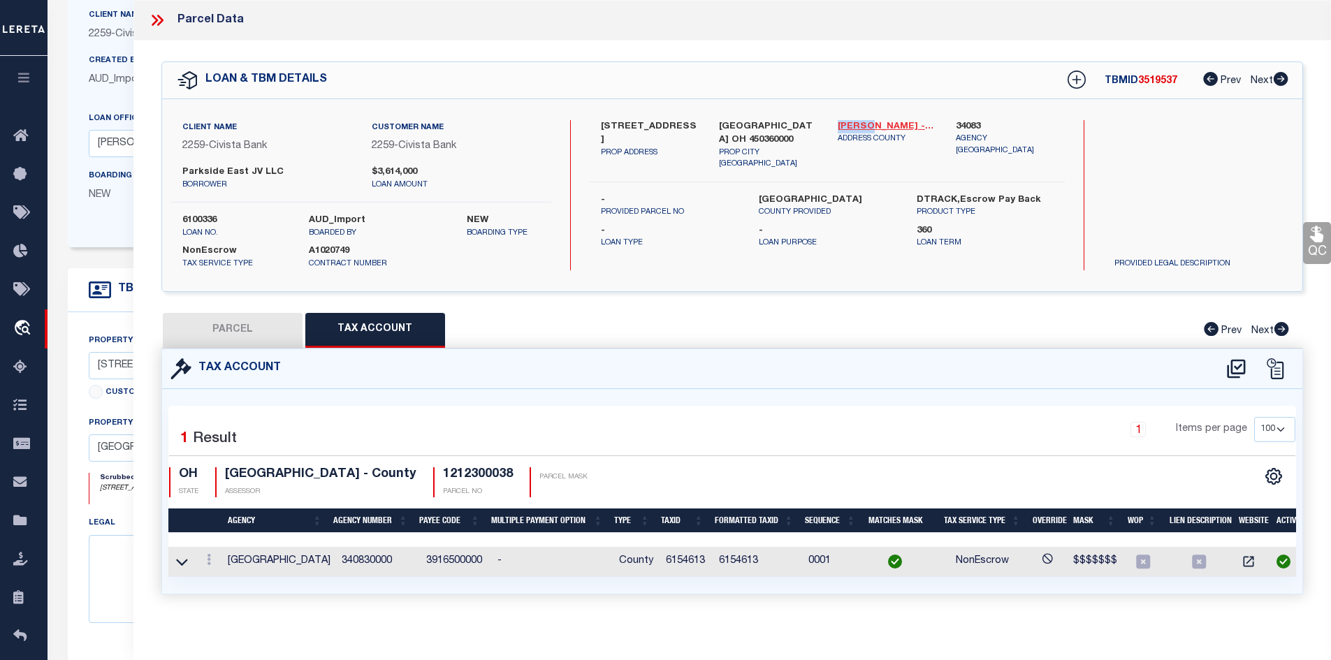
drag, startPoint x: 839, startPoint y: 122, endPoint x: 868, endPoint y: 124, distance: 29.4
click at [868, 124] on div "Warren - 39165 ADDRESS COUNTY" at bounding box center [886, 145] width 119 height 50
copy link "[PERSON_NAME]"
click at [677, 559] on td "6154613" at bounding box center [686, 562] width 53 height 30
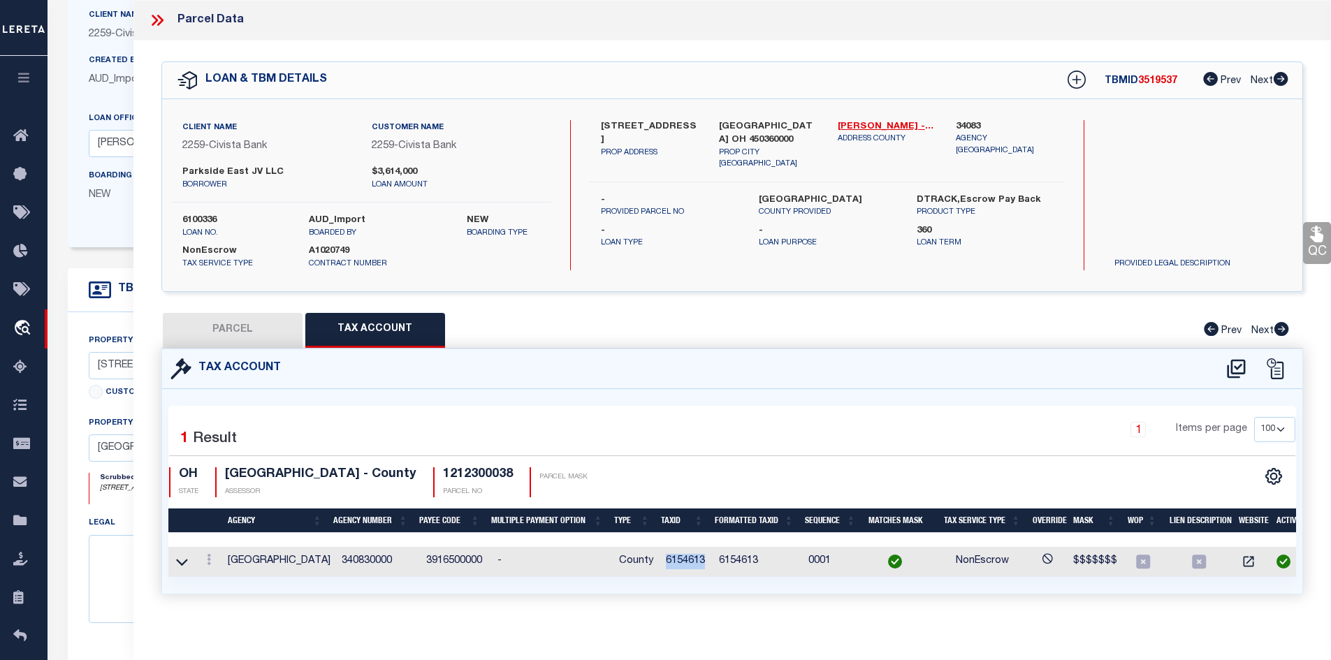
copy td "6154613"
click at [158, 18] on icon at bounding box center [157, 20] width 18 height 18
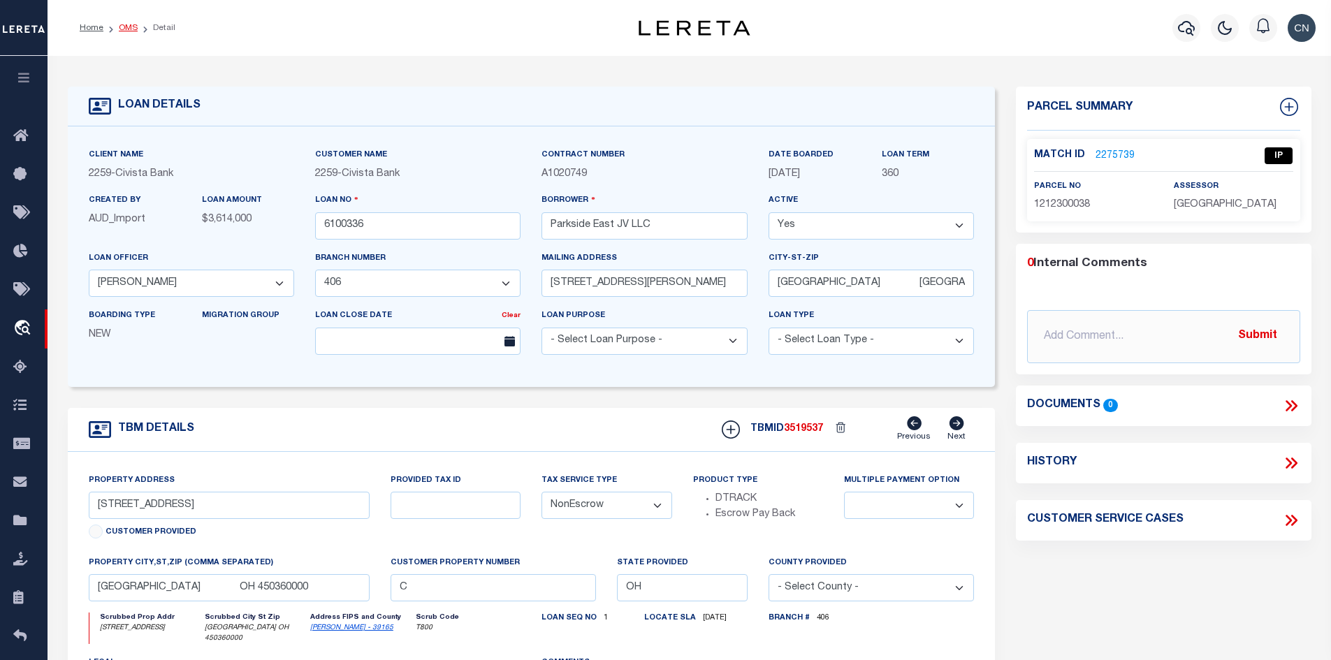
click at [124, 27] on link "OMS" at bounding box center [128, 28] width 19 height 8
